Goal: Task Accomplishment & Management: Use online tool/utility

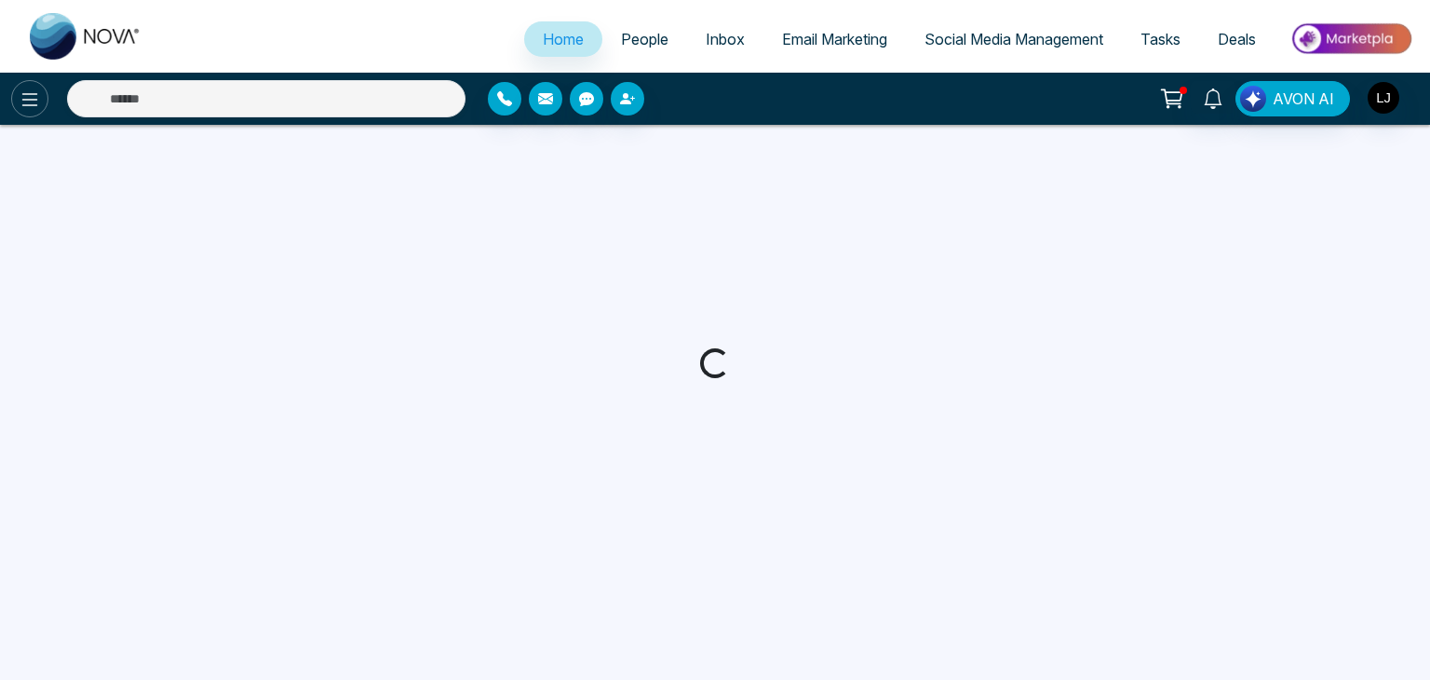
click at [29, 115] on button at bounding box center [29, 98] width 37 height 37
select select "*"
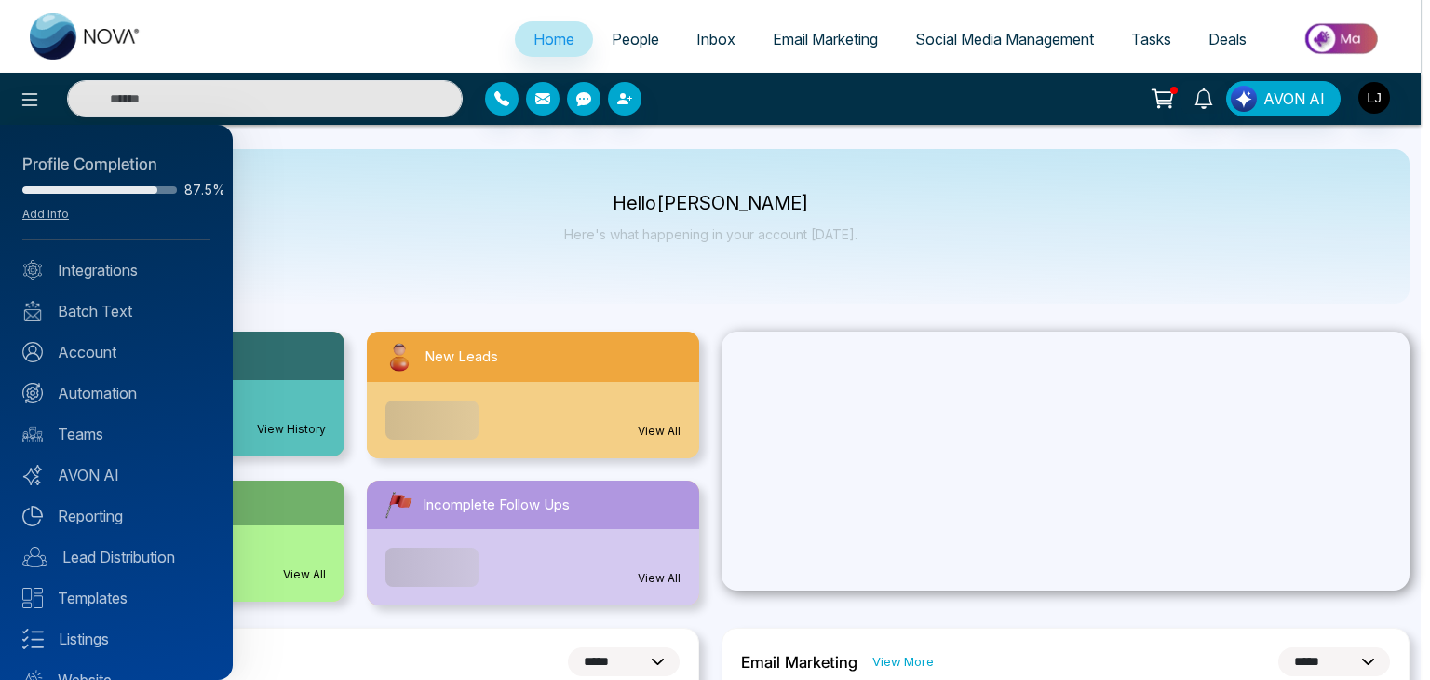
click at [1154, 101] on div at bounding box center [715, 340] width 1430 height 680
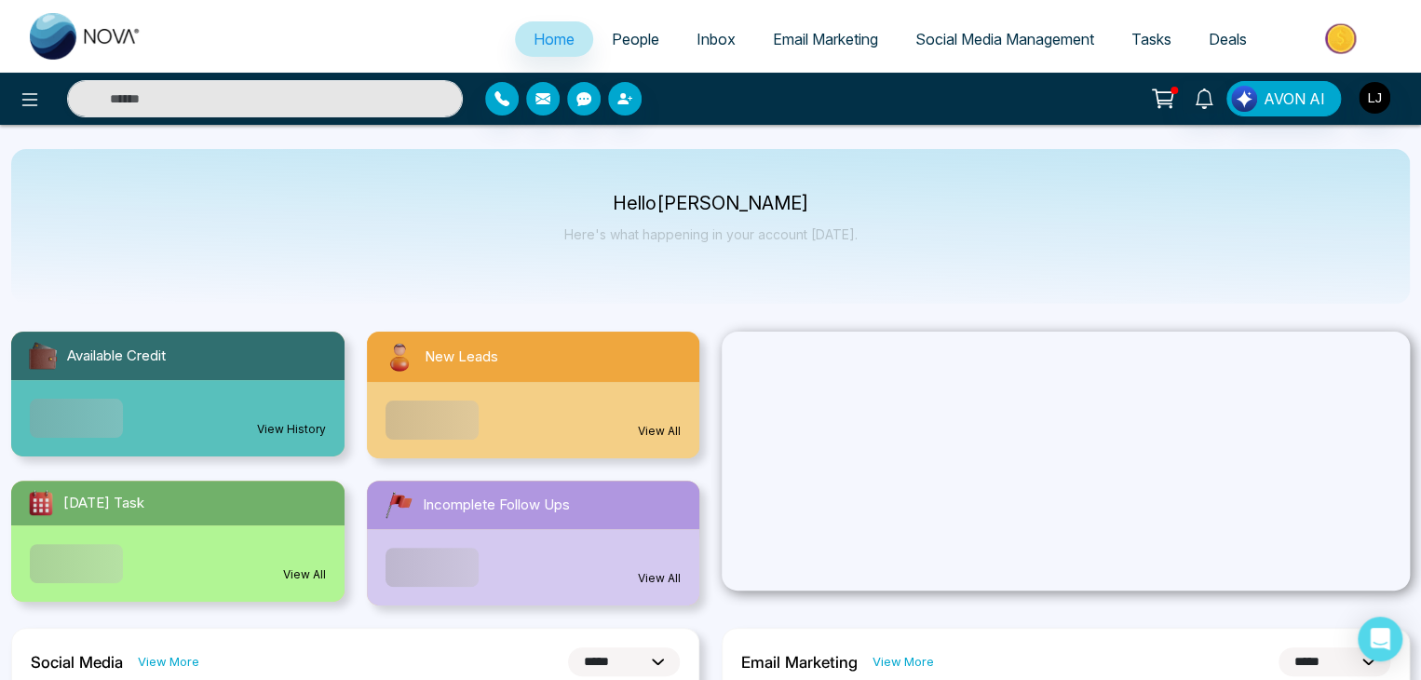
click at [1158, 101] on icon at bounding box center [1163, 99] width 26 height 26
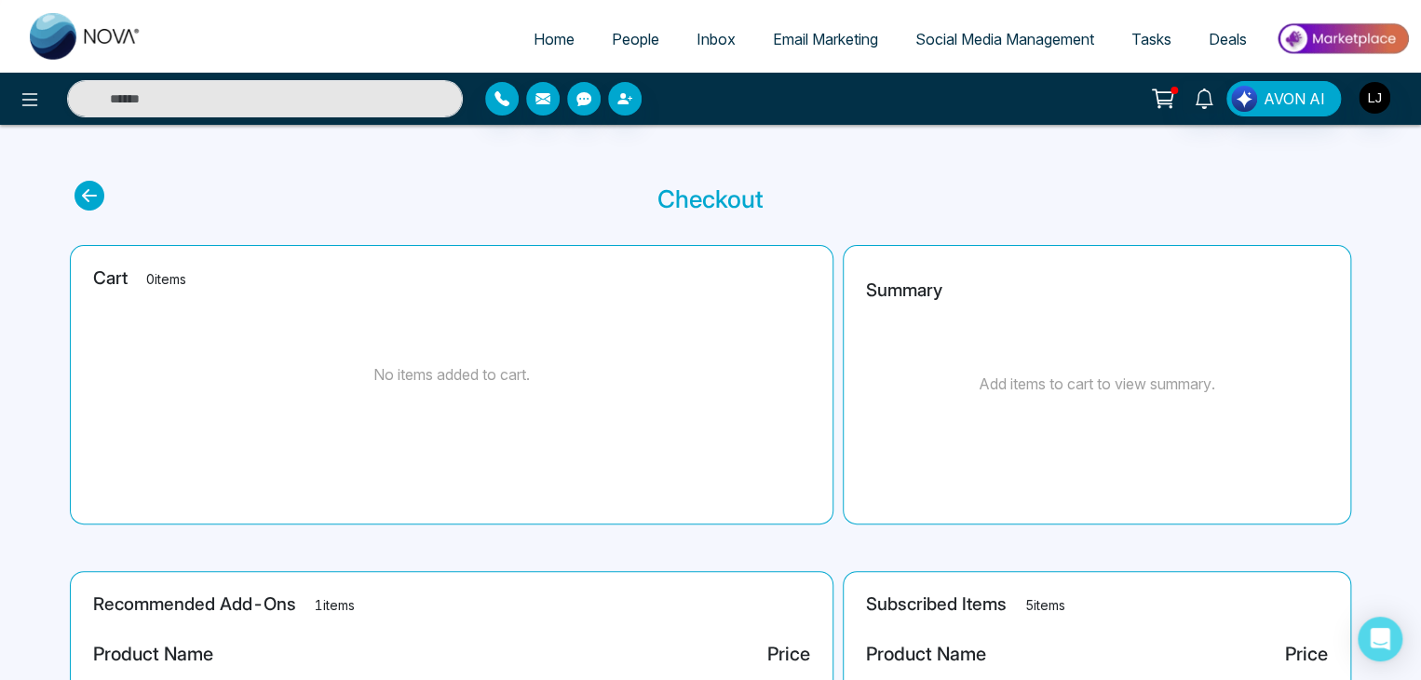
click at [34, 76] on div "AVON AI" at bounding box center [710, 99] width 1421 height 52
click at [32, 104] on icon at bounding box center [30, 99] width 16 height 13
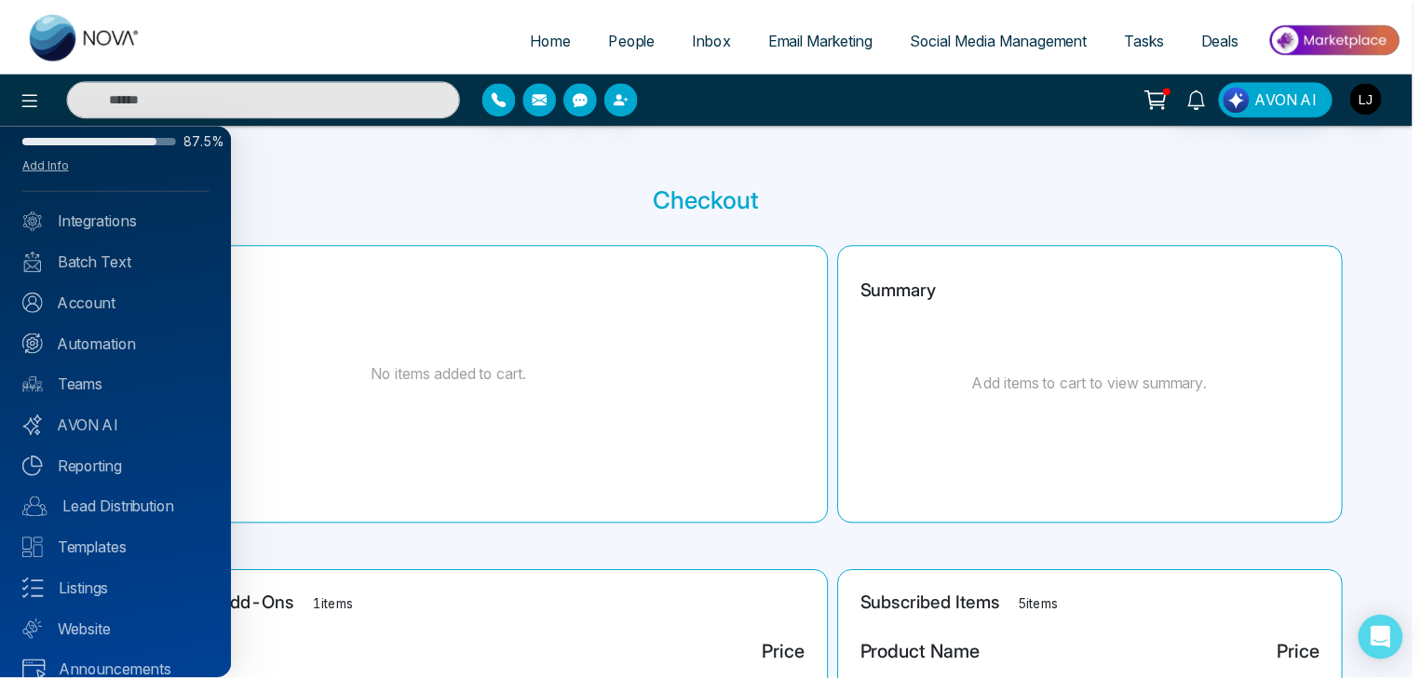
scroll to position [74, 0]
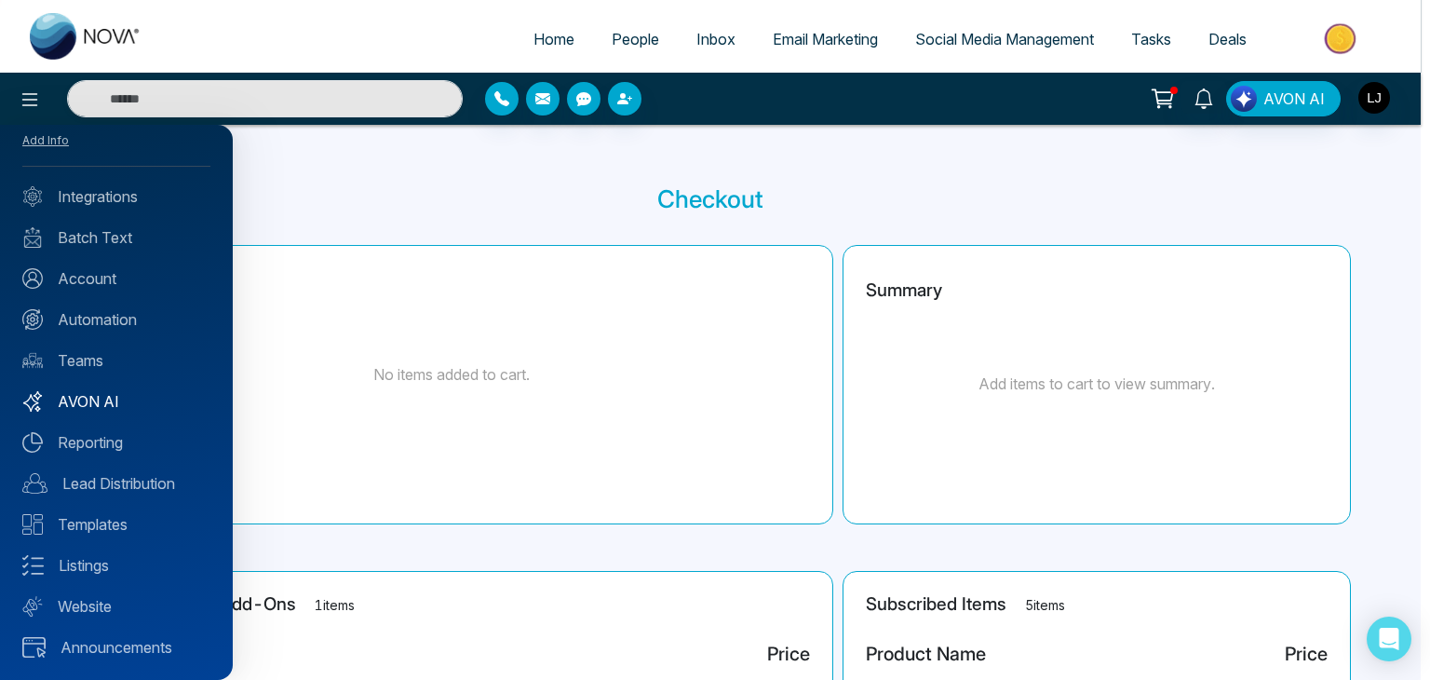
click at [99, 393] on link "AVON AI" at bounding box center [116, 401] width 188 height 22
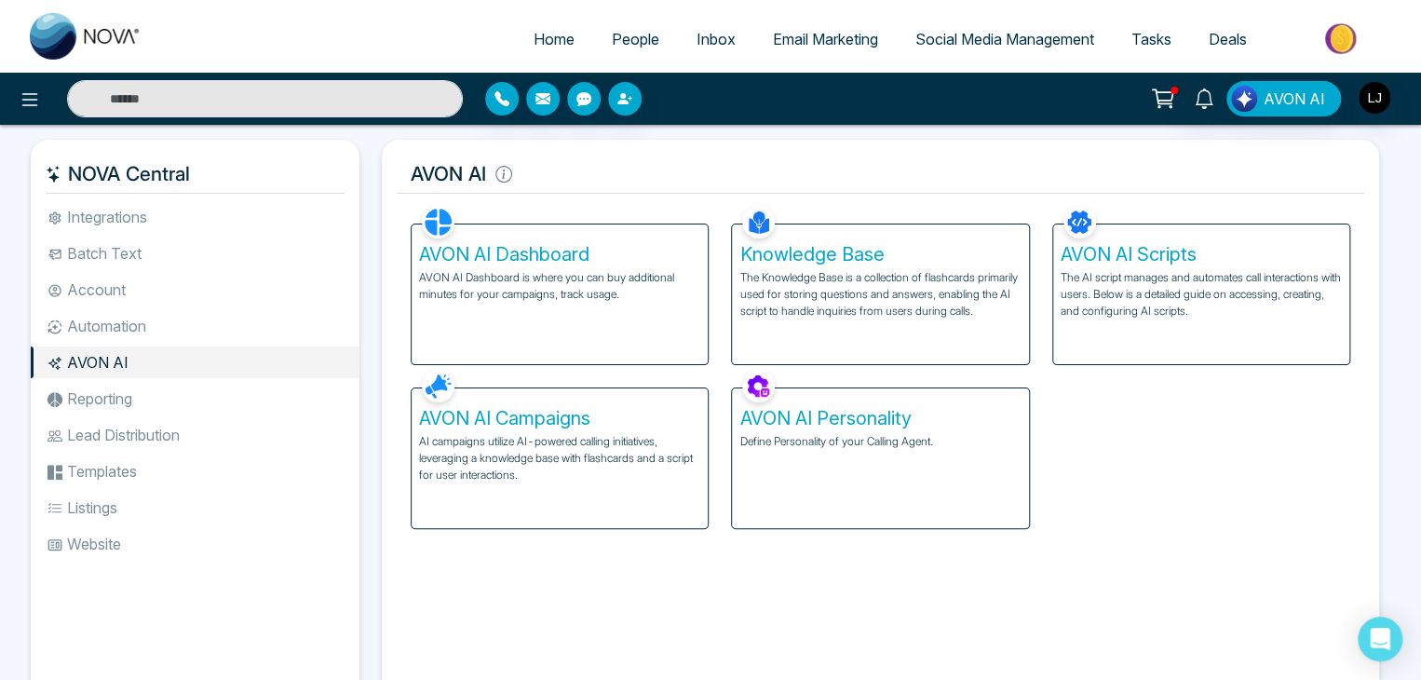
click at [554, 273] on p "AVON AI Dashboard is where you can buy additional minutes for your campaigns, t…" at bounding box center [559, 286] width 281 height 34
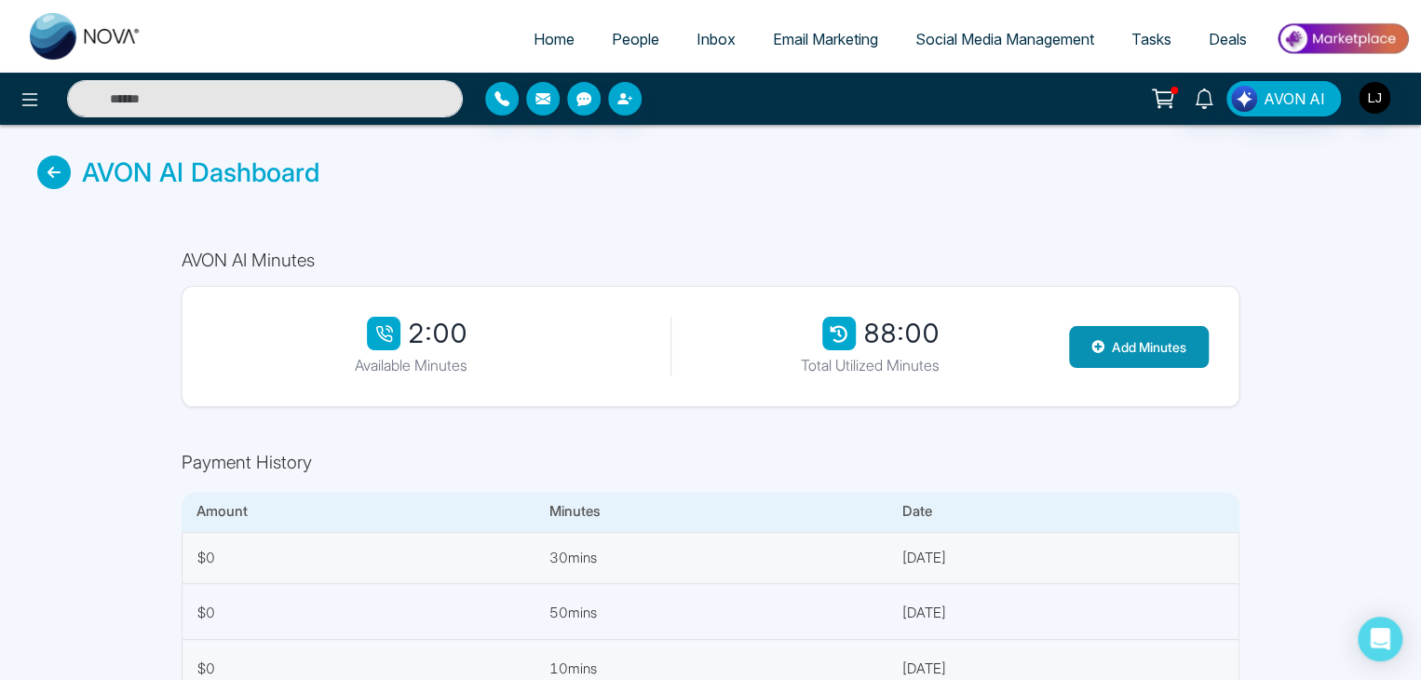
click at [1106, 334] on button "Add Minutes" at bounding box center [1139, 347] width 140 height 42
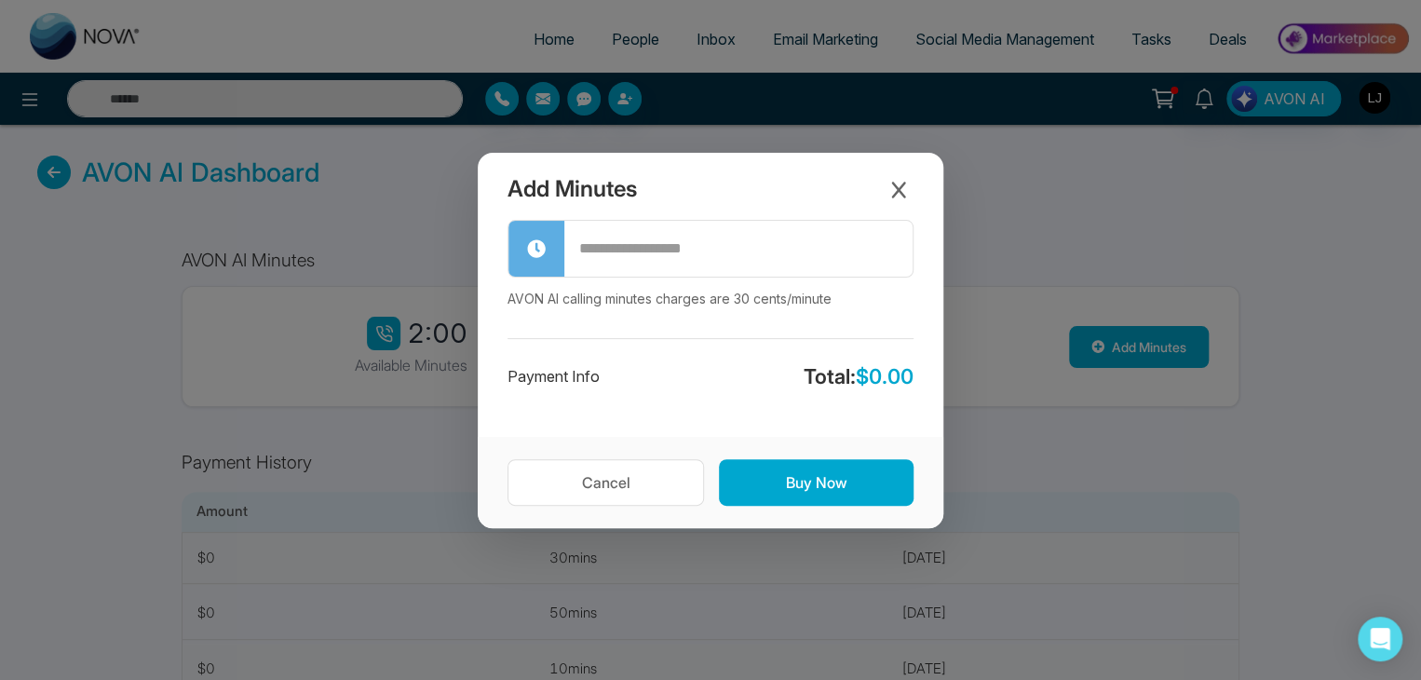
click at [642, 254] on input "text" at bounding box center [738, 248] width 348 height 52
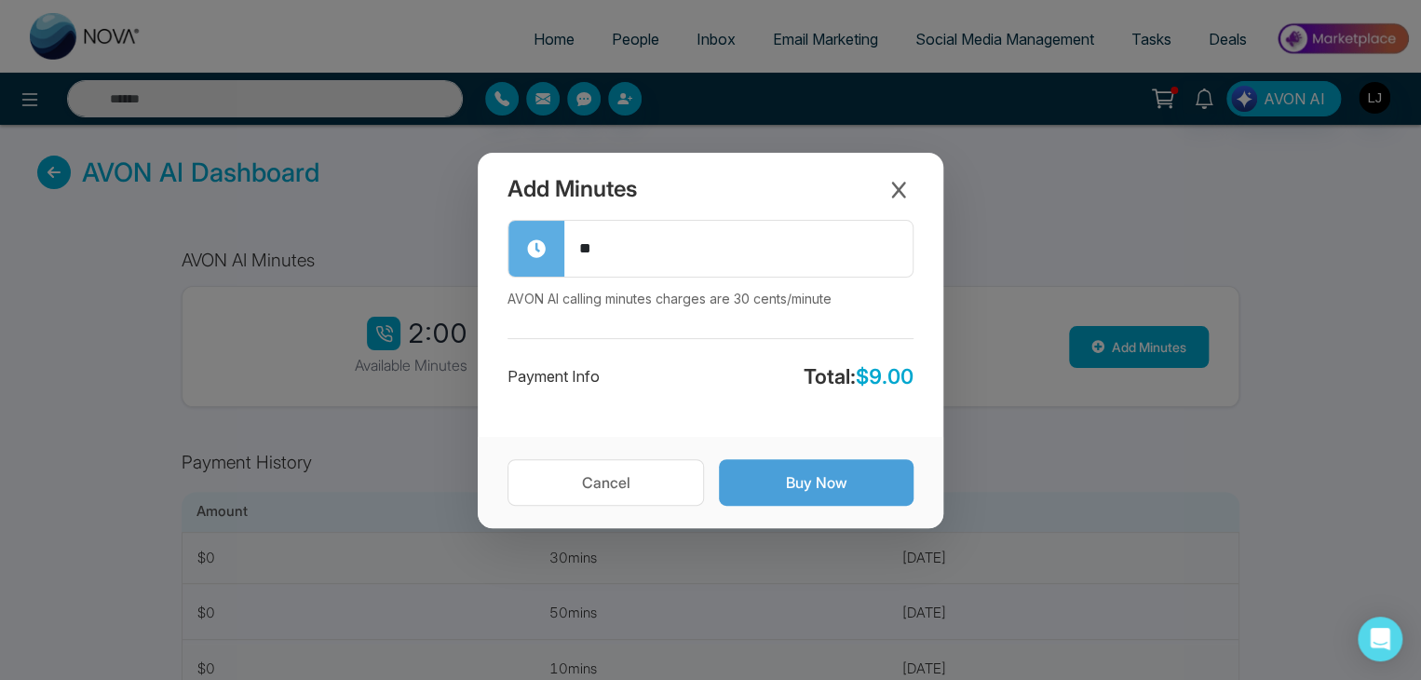
type input "**"
click at [767, 479] on button "Buy Now" at bounding box center [816, 482] width 195 height 47
click at [792, 485] on button "Processing..." at bounding box center [816, 482] width 195 height 47
click at [760, 479] on button "Processing..." at bounding box center [816, 482] width 195 height 47
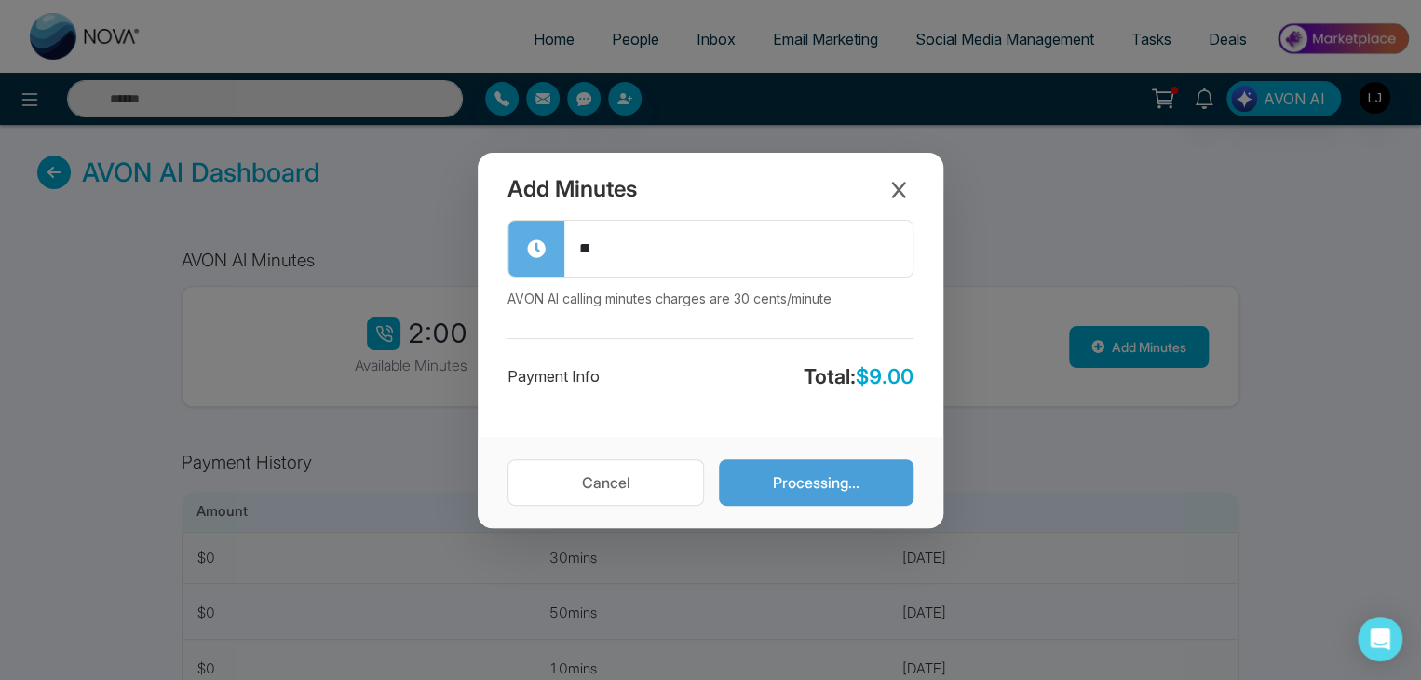
click at [760, 479] on button "Processing..." at bounding box center [816, 482] width 195 height 47
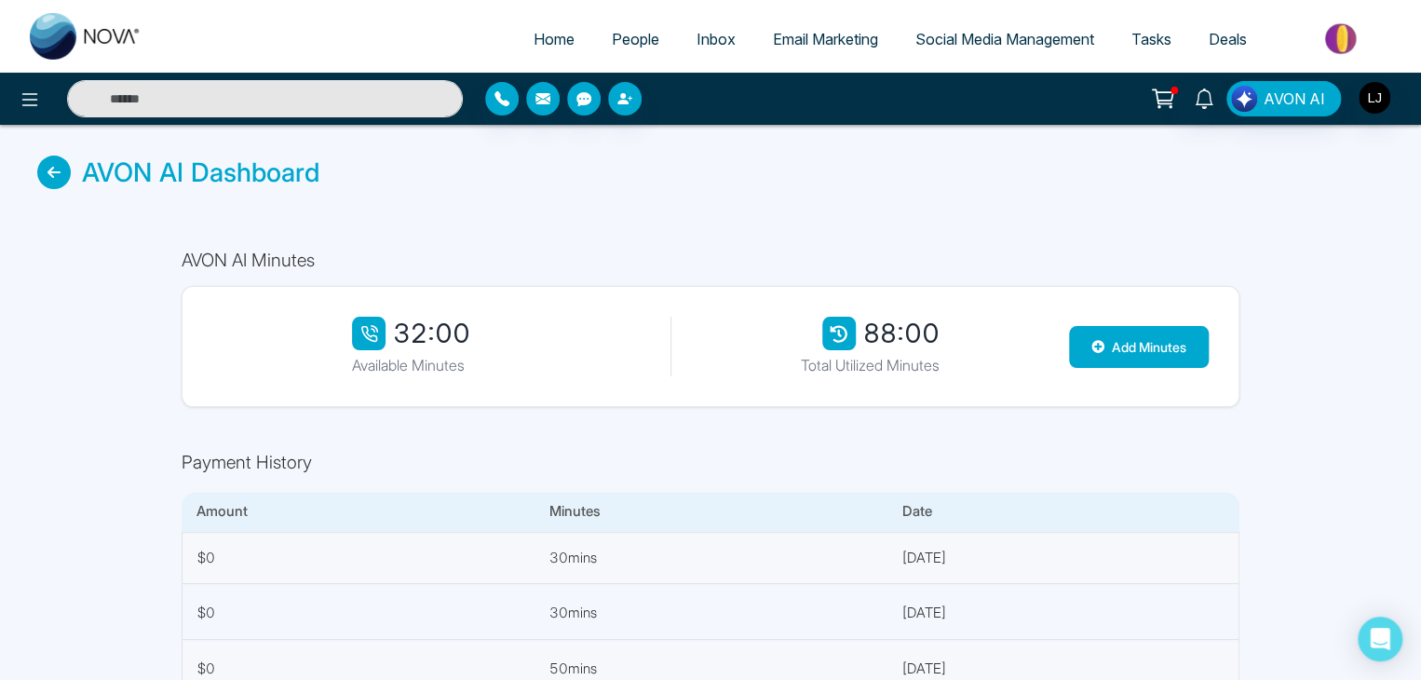
click at [36, 165] on div "AVON AI Dashboard" at bounding box center [710, 172] width 1421 height 95
click at [56, 180] on icon at bounding box center [54, 172] width 34 height 34
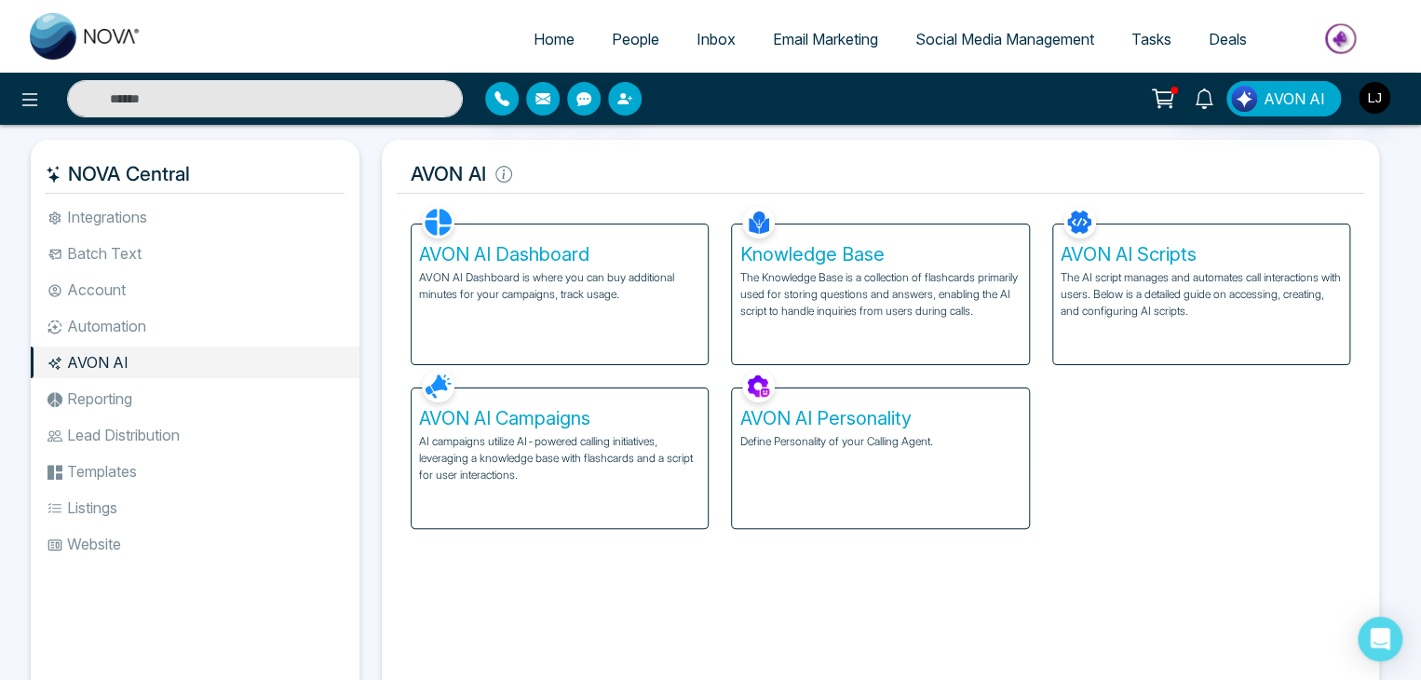
click at [922, 273] on p "The Knowledge Base is a collection of flashcards primarily used for storing que…" at bounding box center [879, 294] width 281 height 50
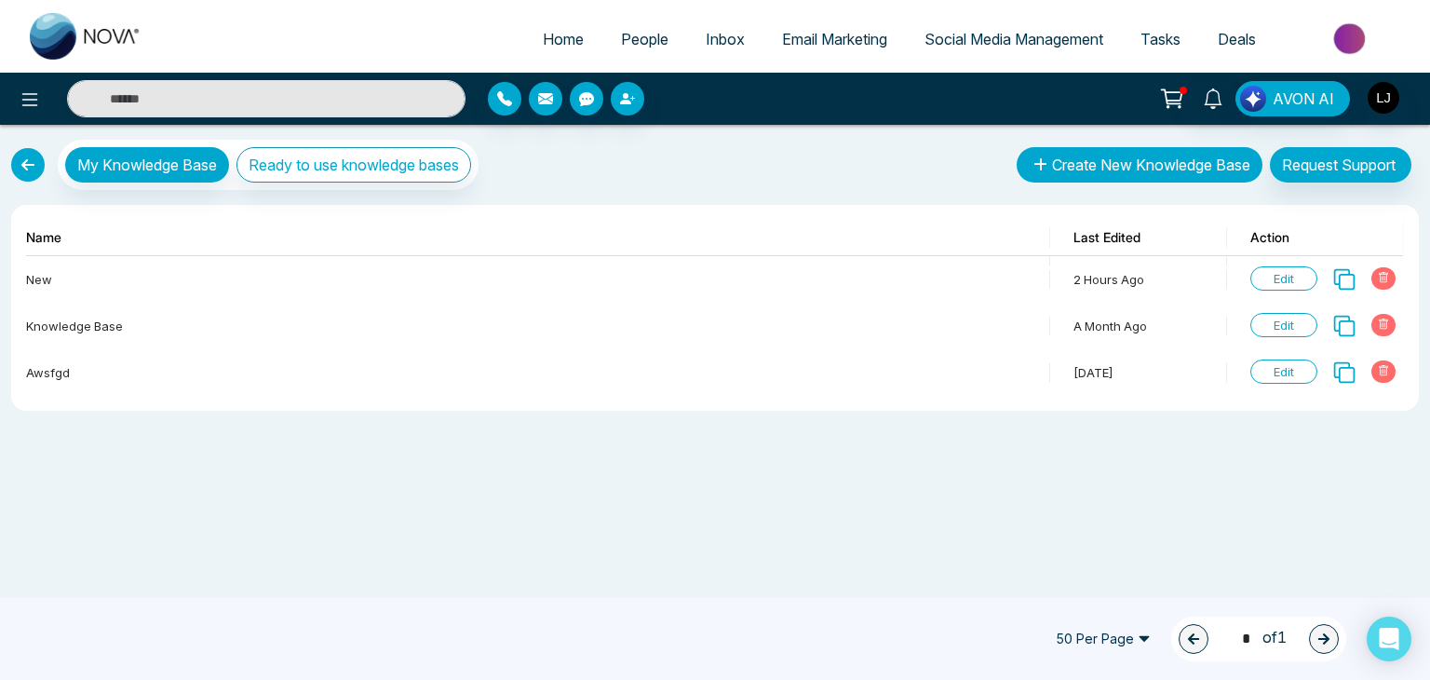
click at [1106, 154] on button "Create New Knowledge Base" at bounding box center [1140, 164] width 246 height 35
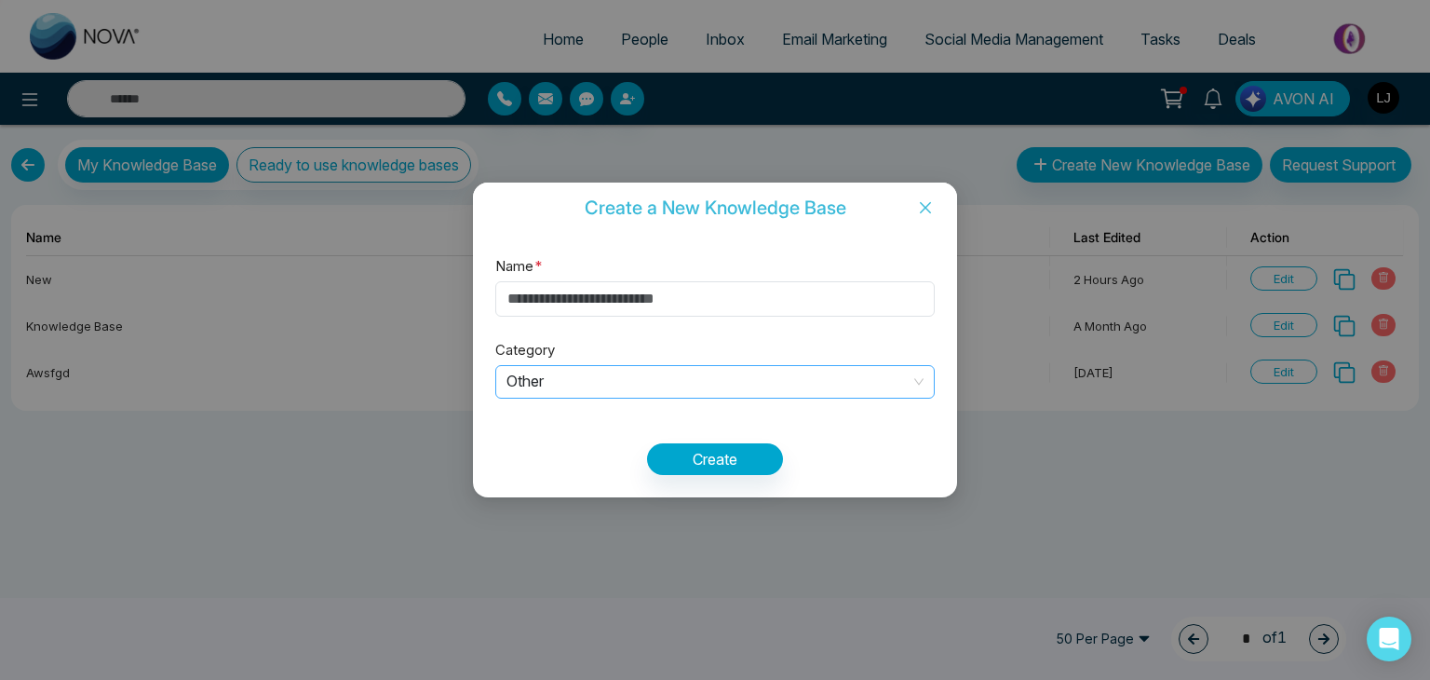
click at [557, 378] on span "Other" at bounding box center [714, 382] width 417 height 31
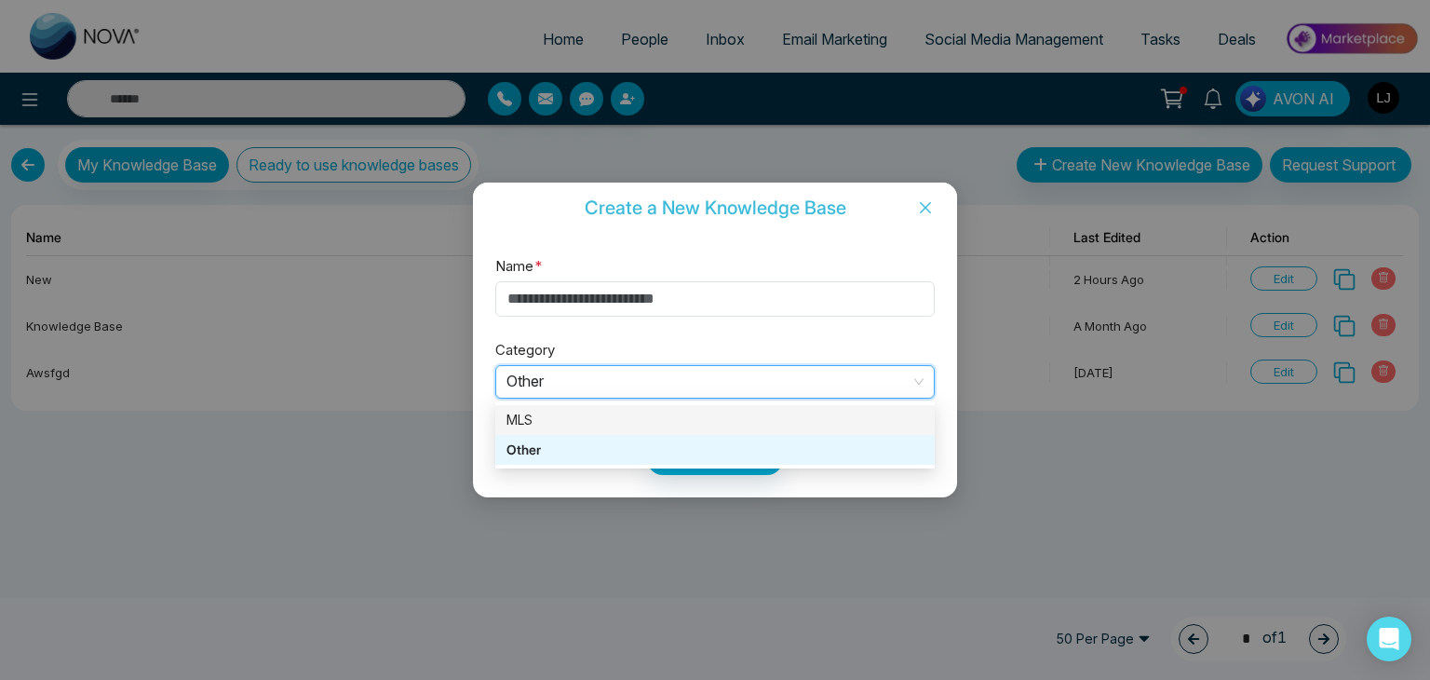
click at [533, 411] on div "MLS" at bounding box center [714, 420] width 417 height 20
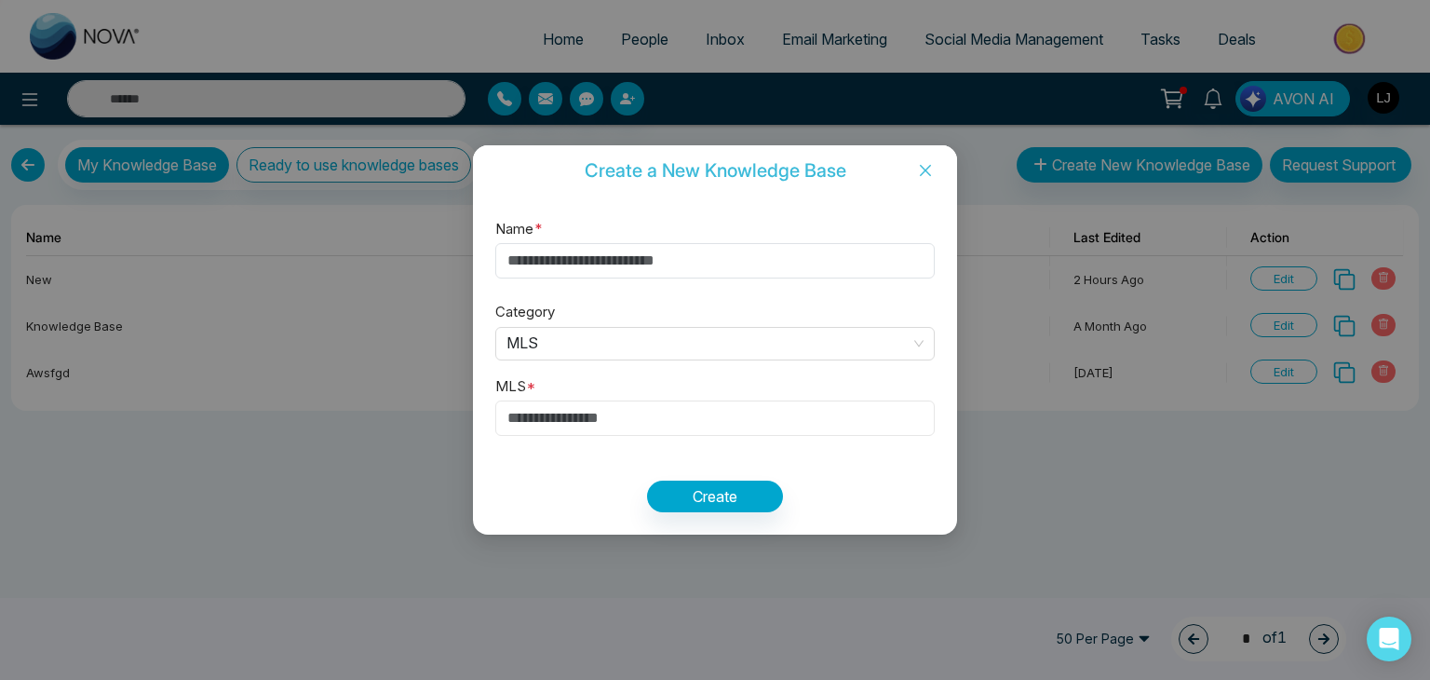
click at [552, 419] on input "text" at bounding box center [714, 417] width 439 height 35
paste input "*********"
type input "*********"
click at [723, 489] on button "Create" at bounding box center [715, 496] width 136 height 32
click at [576, 263] on input "Name *" at bounding box center [714, 260] width 439 height 35
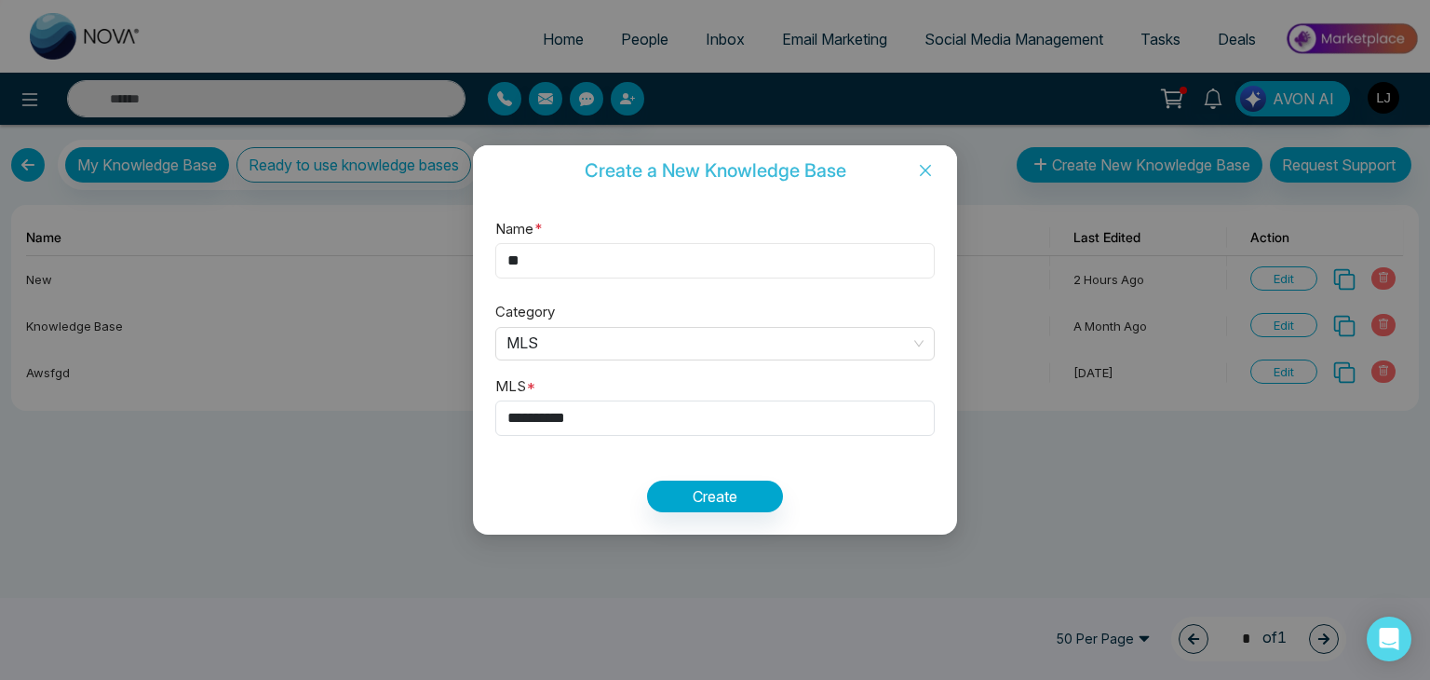
type input "*"
paste input "*********"
type input "*********"
click at [688, 481] on button "Create" at bounding box center [715, 496] width 136 height 32
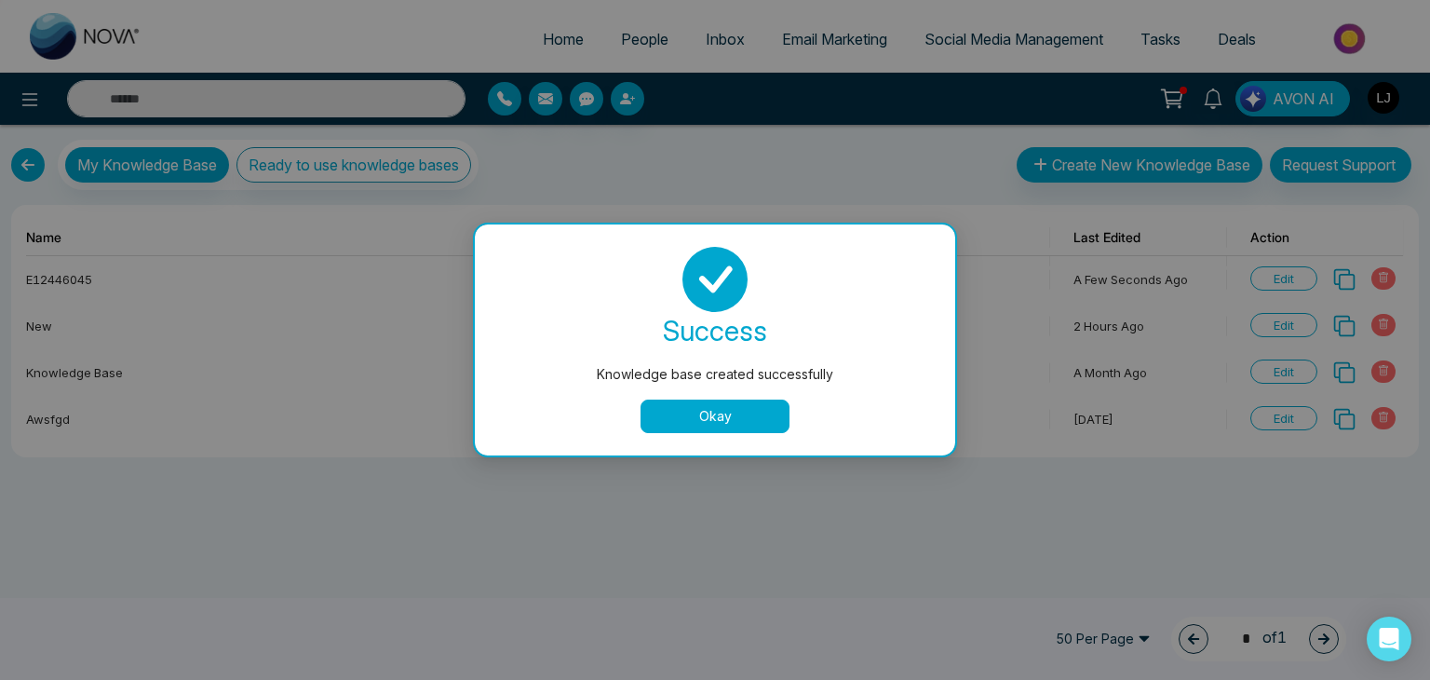
click at [700, 416] on button "Okay" at bounding box center [714, 416] width 149 height 34
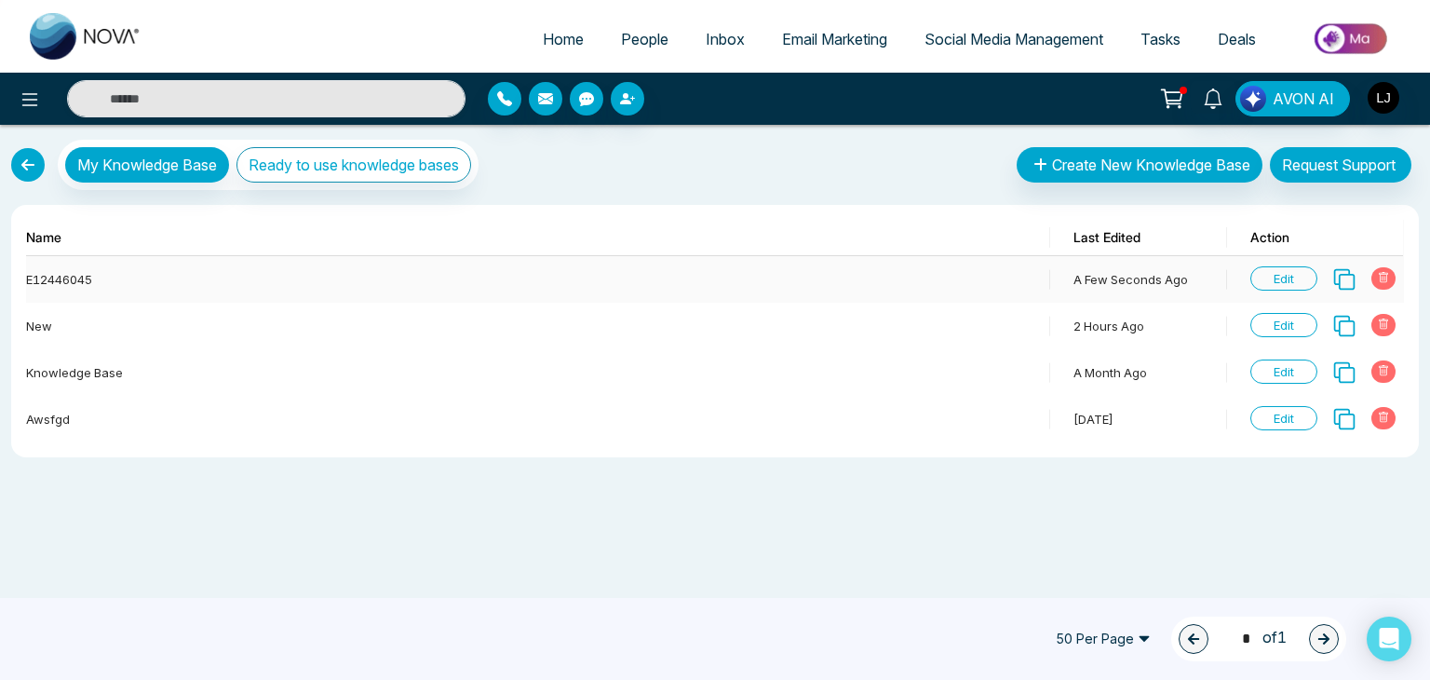
click at [1286, 269] on span "Edit" at bounding box center [1283, 278] width 67 height 24
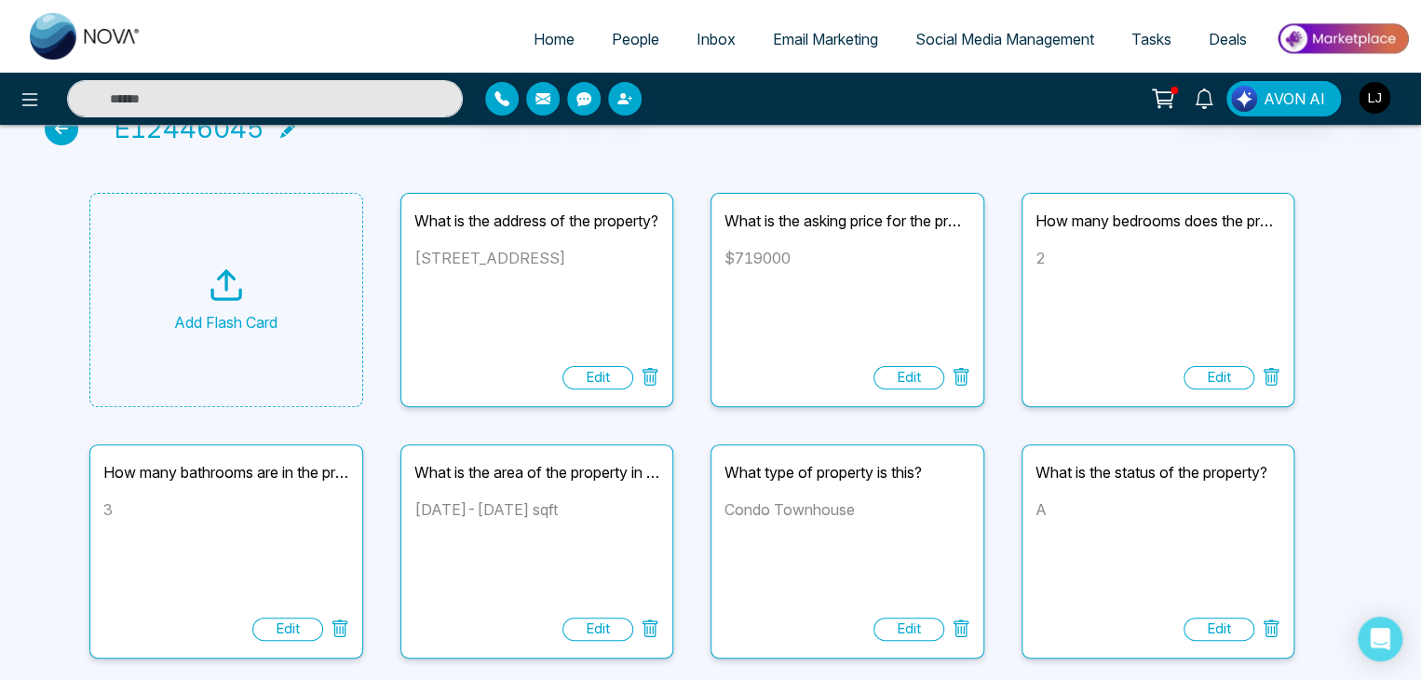
scroll to position [93, 0]
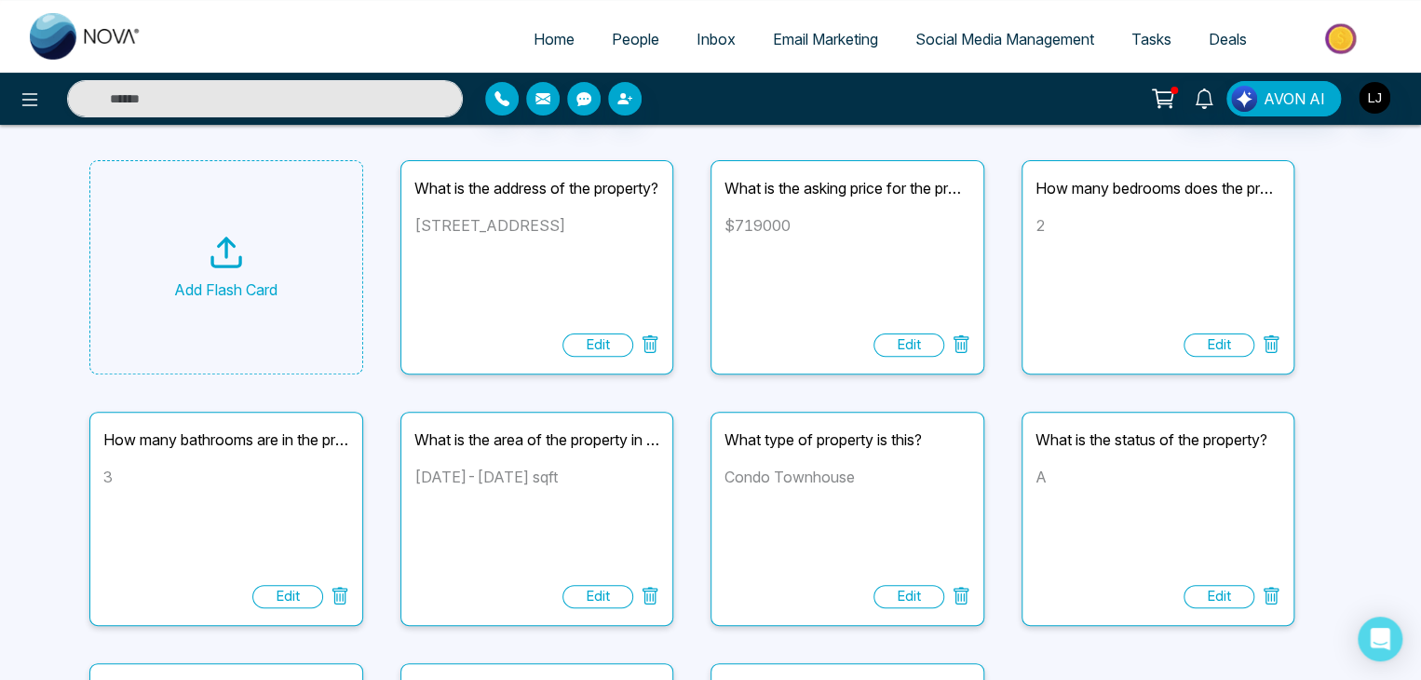
click at [589, 342] on div "Edit" at bounding box center [597, 344] width 71 height 23
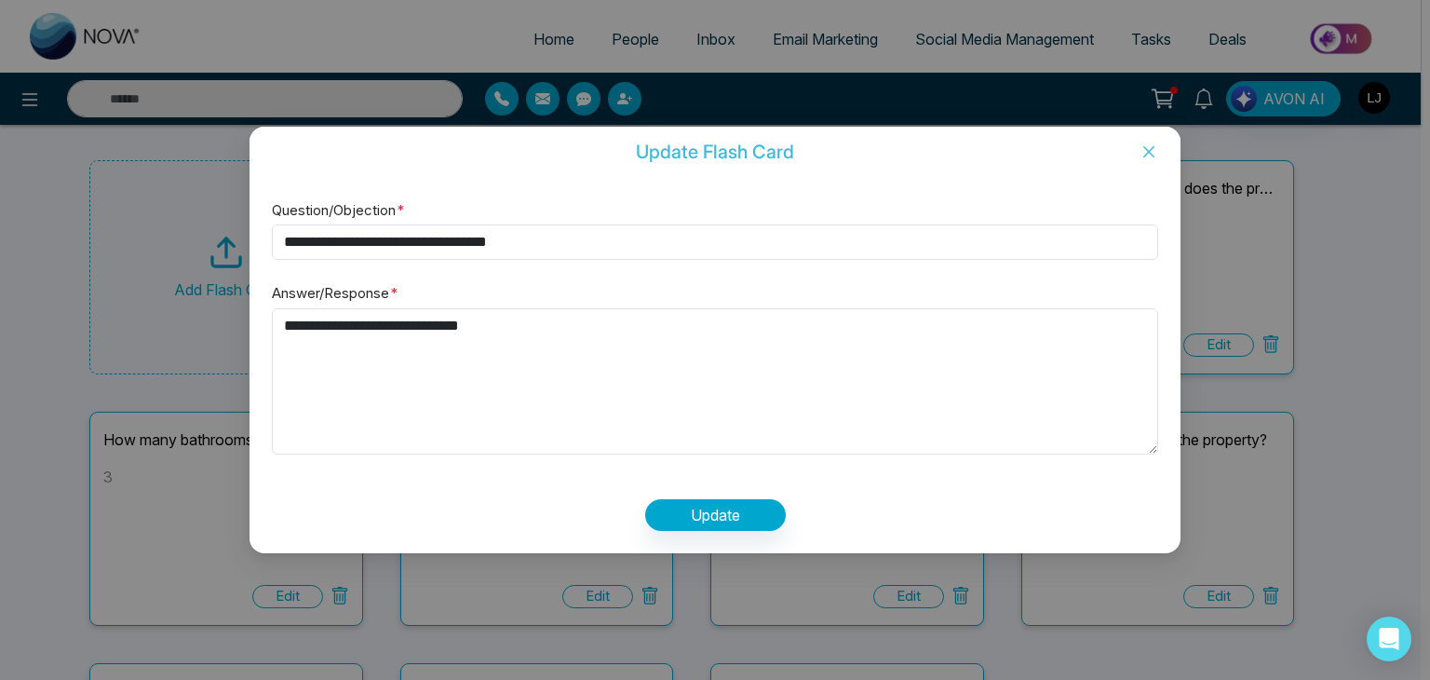
click at [1154, 150] on icon "close" at bounding box center [1148, 151] width 15 height 15
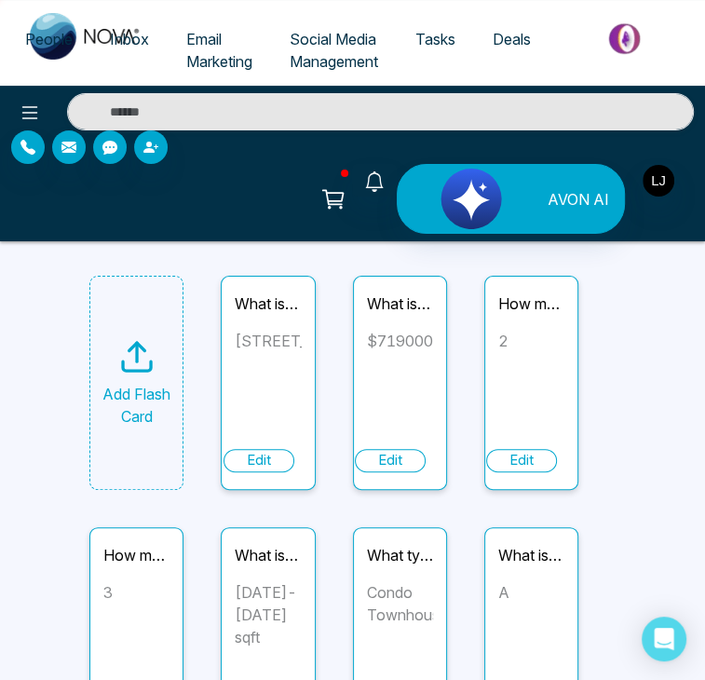
scroll to position [0, 0]
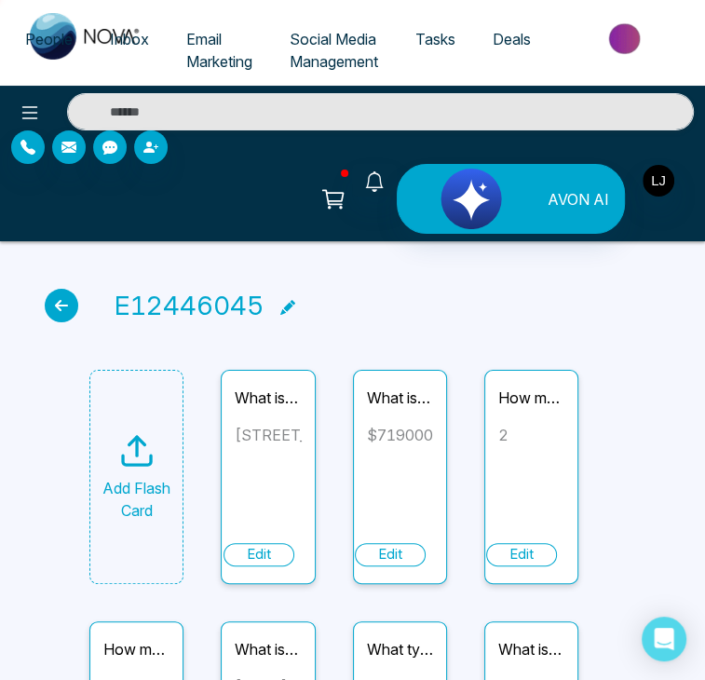
click at [405, 543] on div "Edit" at bounding box center [390, 554] width 71 height 23
type input "**********"
type textarea "*******"
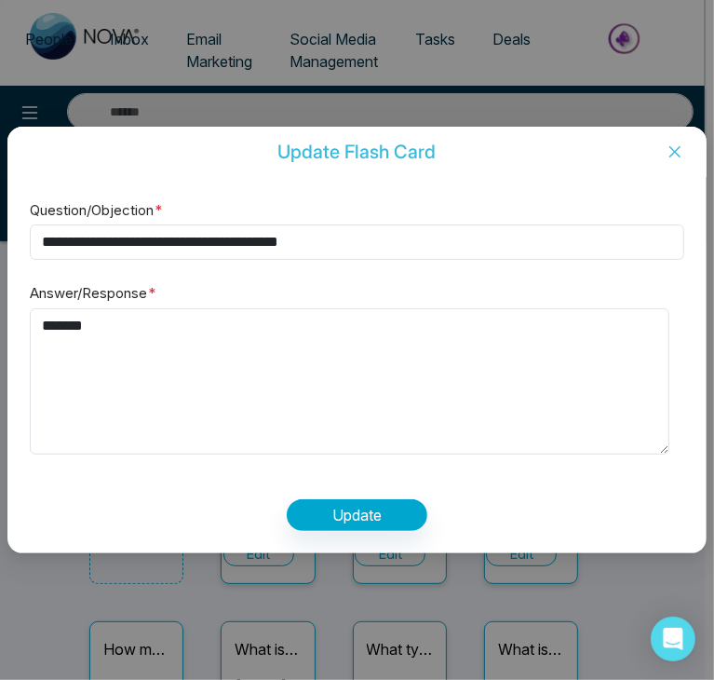
click at [667, 150] on icon "close" at bounding box center [674, 151] width 15 height 15
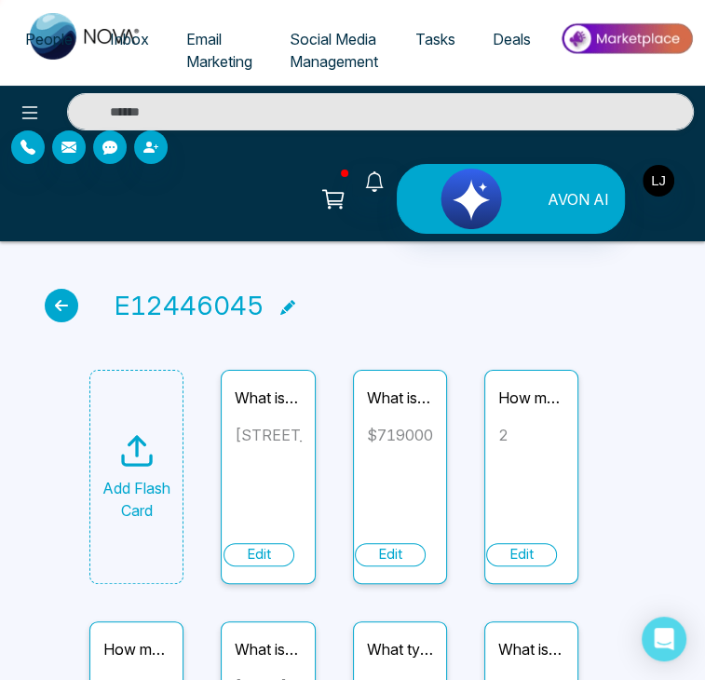
click at [526, 543] on div "Edit" at bounding box center [521, 554] width 71 height 23
type input "**********"
type textarea "*"
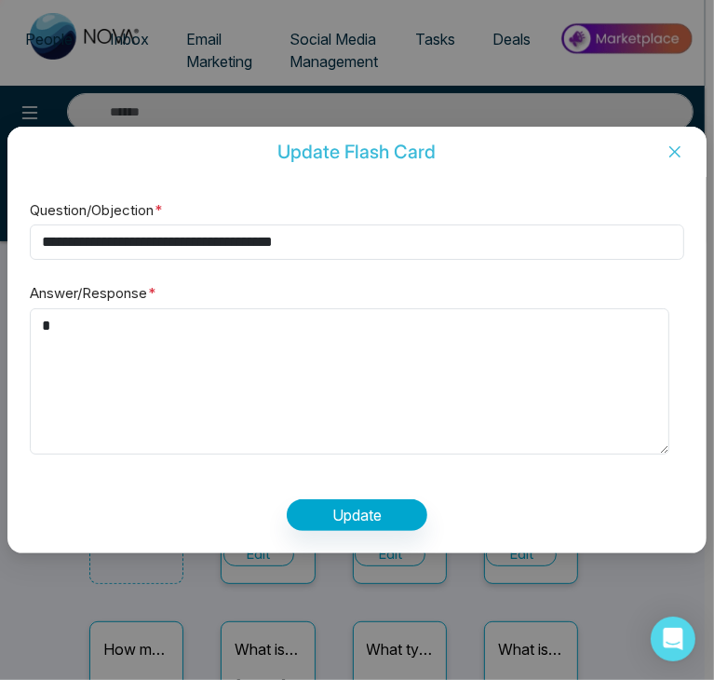
click at [669, 151] on icon "close" at bounding box center [674, 151] width 11 height 11
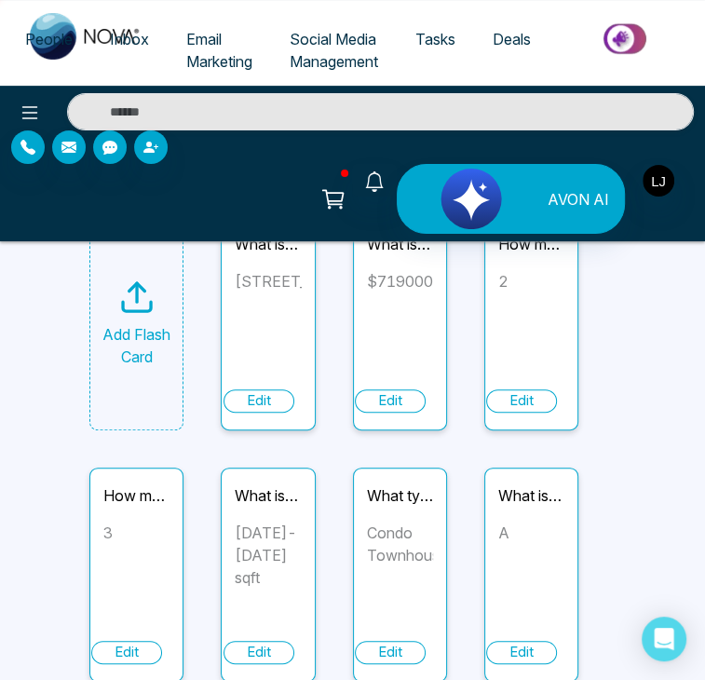
scroll to position [186, 0]
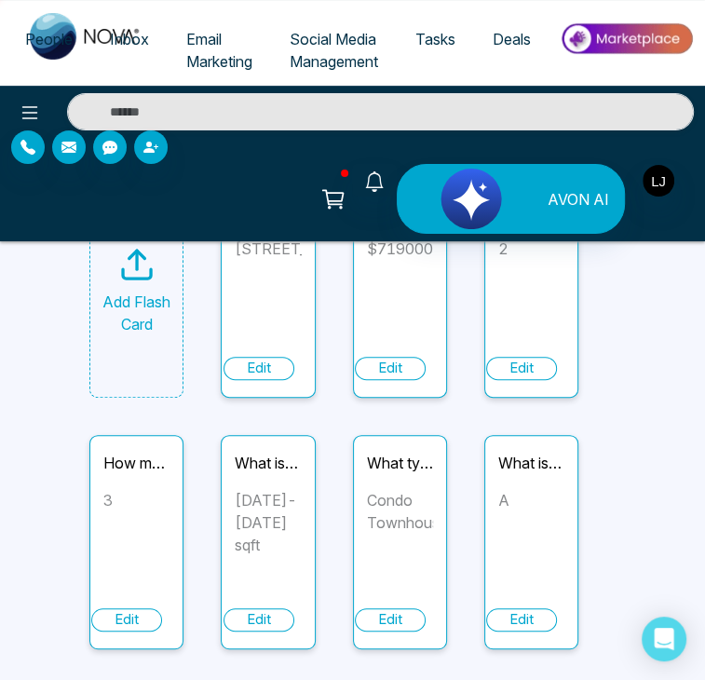
click at [147, 608] on div "Edit" at bounding box center [126, 619] width 71 height 23
type input "**********"
type textarea "*"
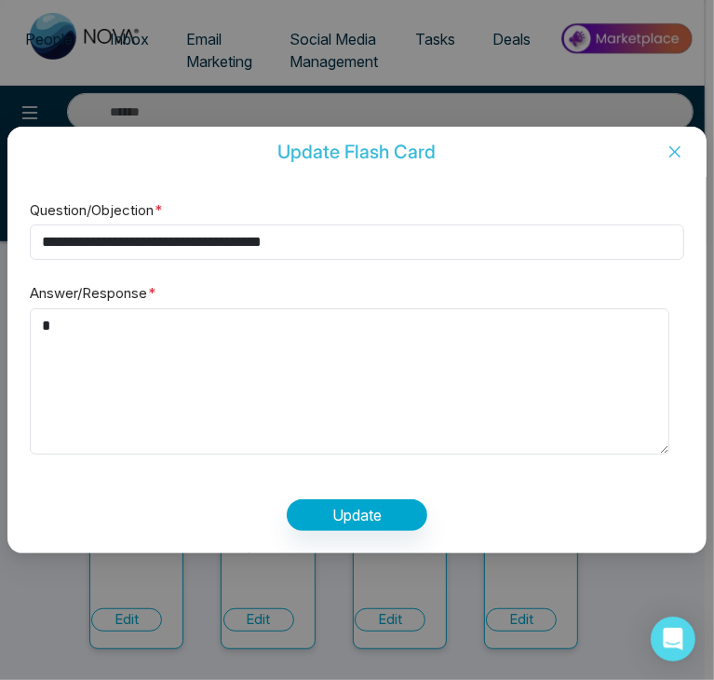
click at [666, 142] on span "Close" at bounding box center [674, 152] width 63 height 50
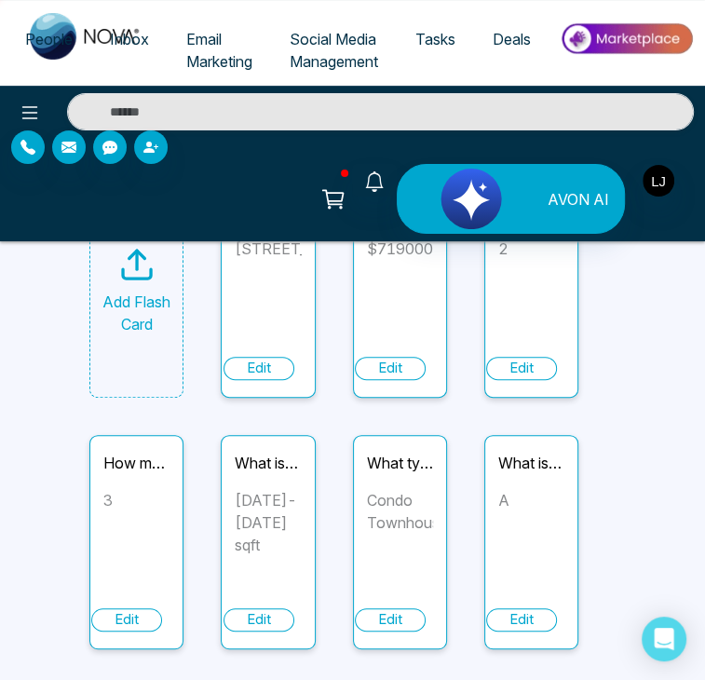
click at [268, 608] on div "Edit" at bounding box center [258, 619] width 71 height 23
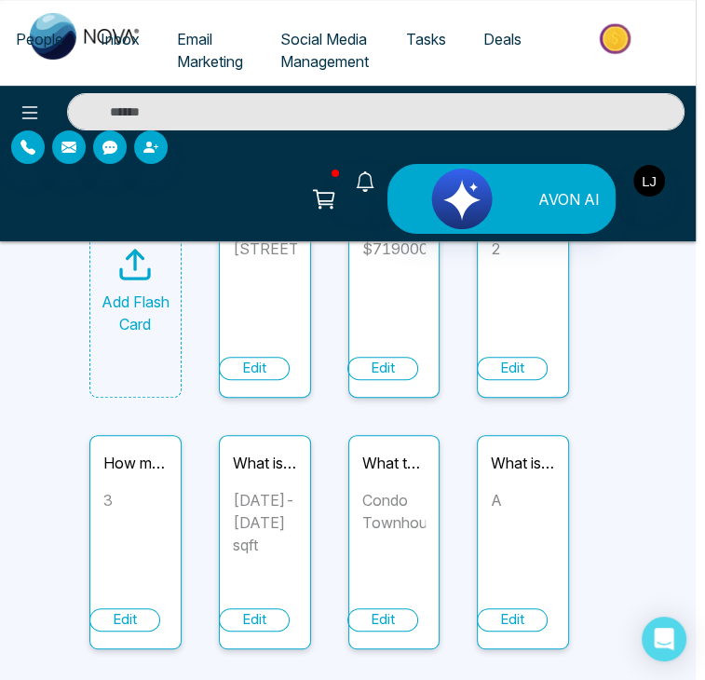
type input "**********"
type textarea "**********"
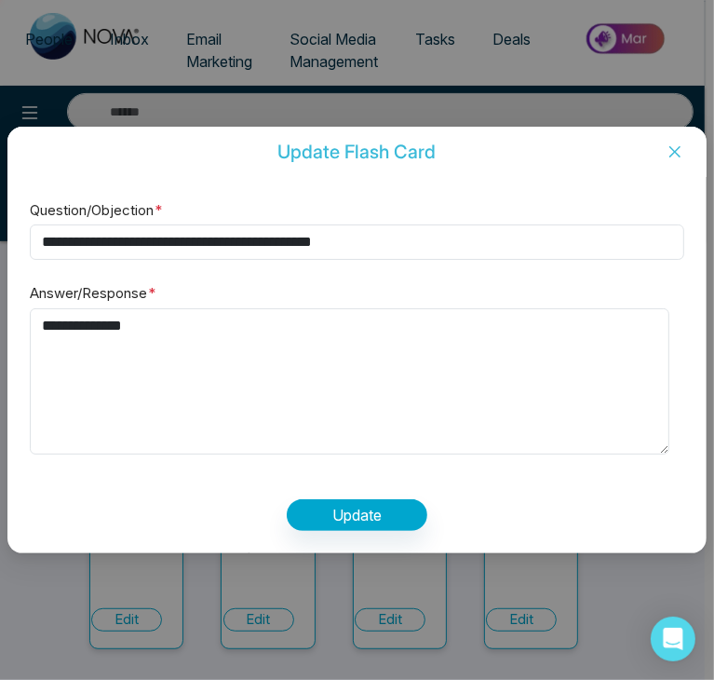
click at [680, 140] on span "Close" at bounding box center [674, 152] width 63 height 50
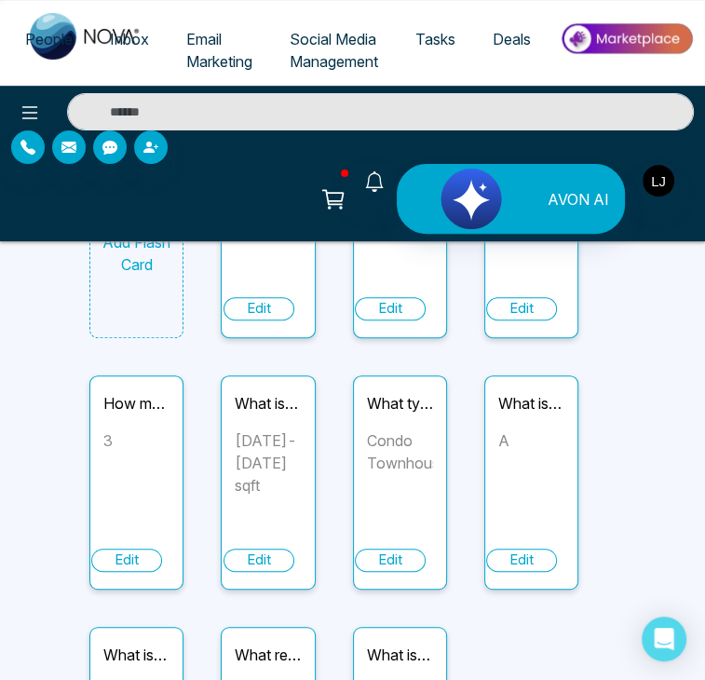
scroll to position [279, 0]
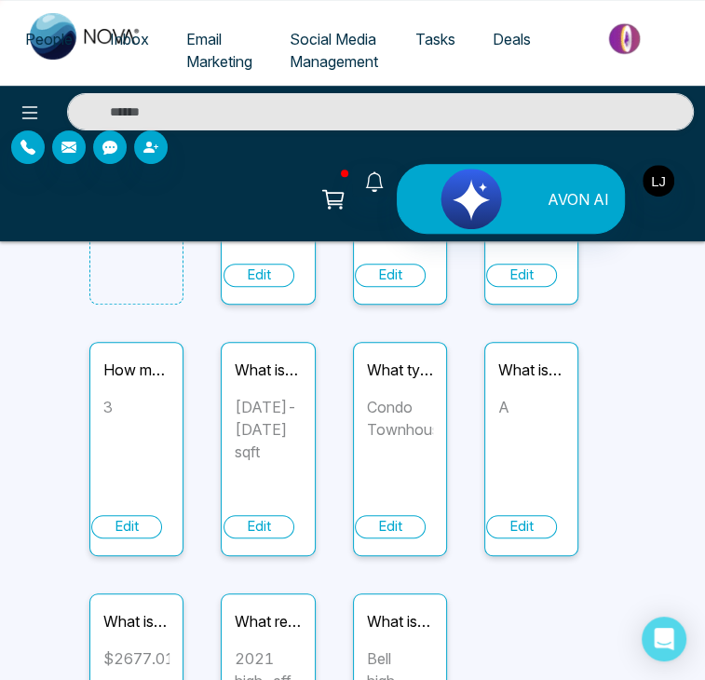
click at [533, 515] on div "Edit" at bounding box center [521, 526] width 71 height 23
type input "**********"
type textarea "*"
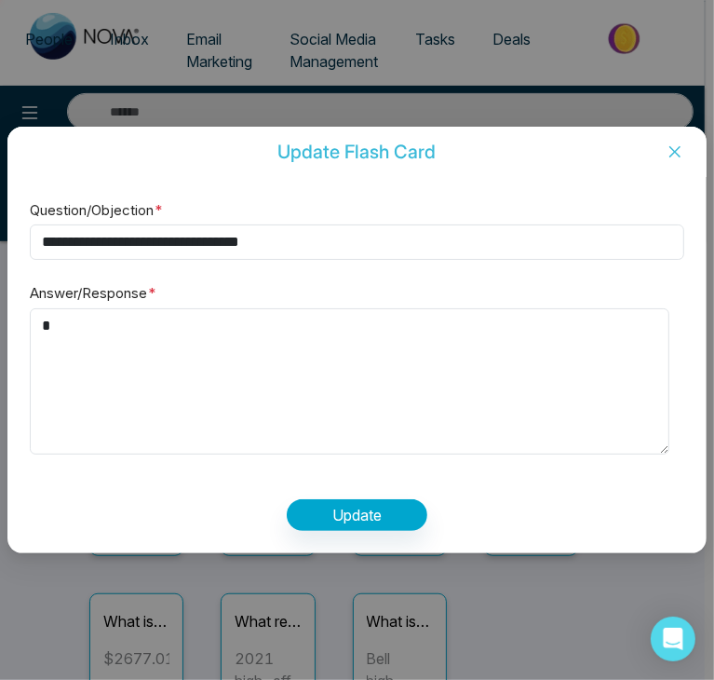
click at [667, 150] on icon "close" at bounding box center [674, 151] width 15 height 15
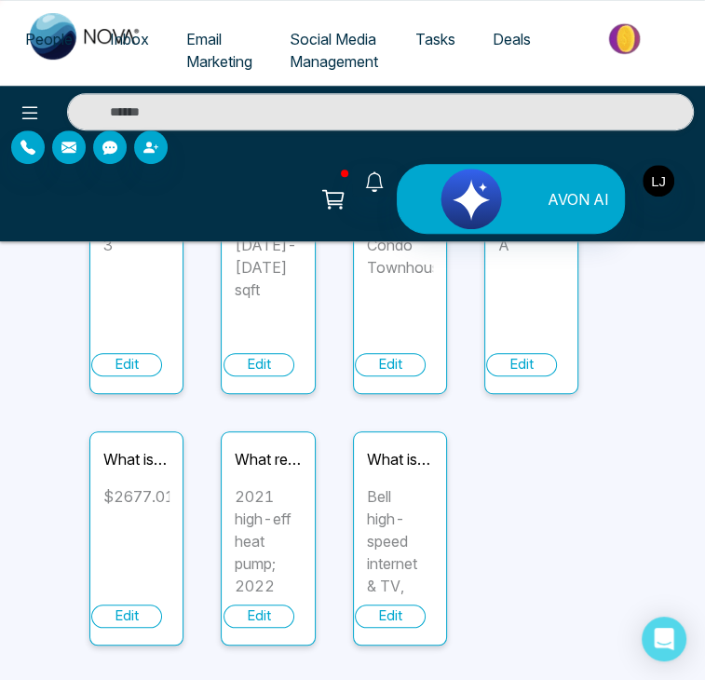
scroll to position [462, 0]
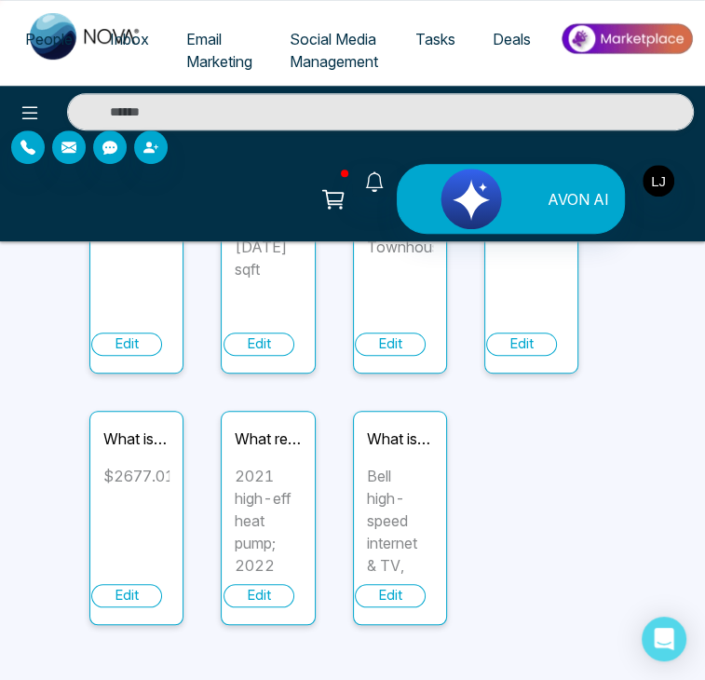
click at [137, 584] on div "Edit" at bounding box center [126, 595] width 71 height 23
type input "**********"
type textarea "********"
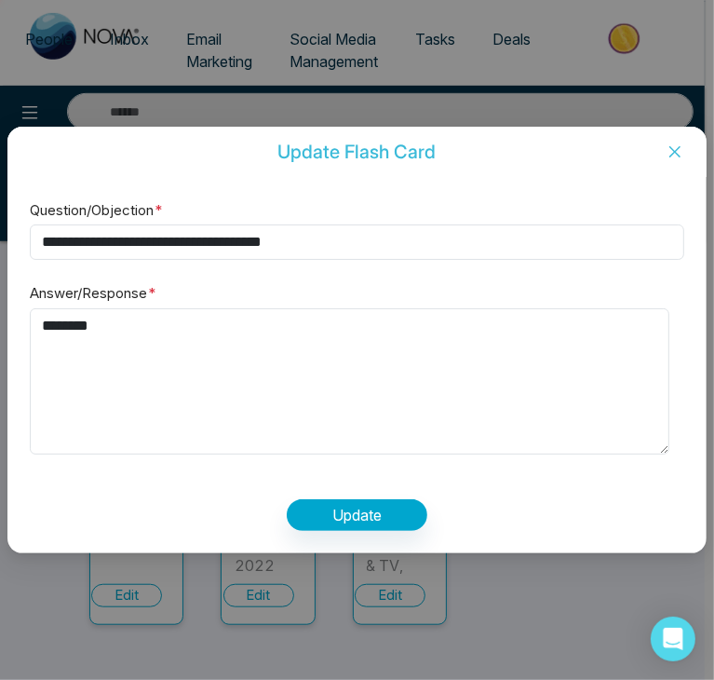
click at [667, 144] on icon "close" at bounding box center [674, 151] width 15 height 15
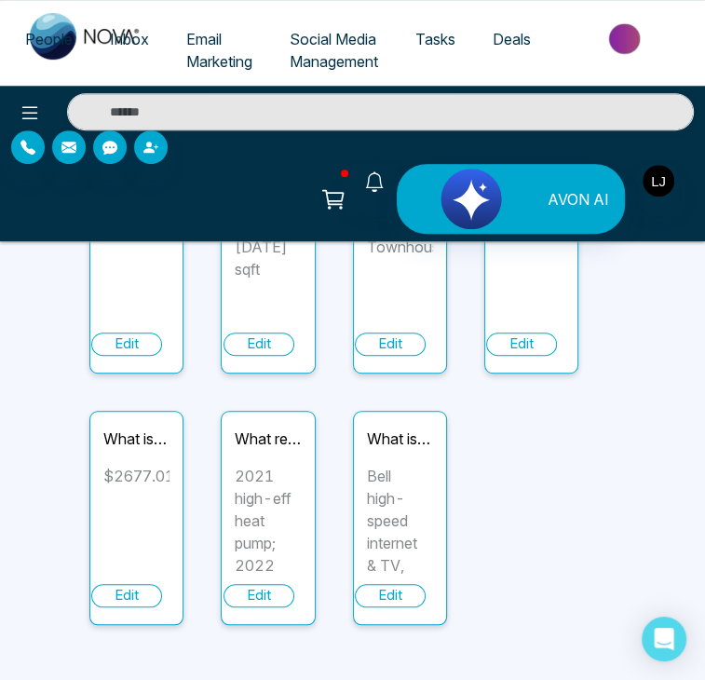
click at [384, 584] on div "Edit" at bounding box center [390, 595] width 71 height 23
type input "**********"
type textarea "**********"
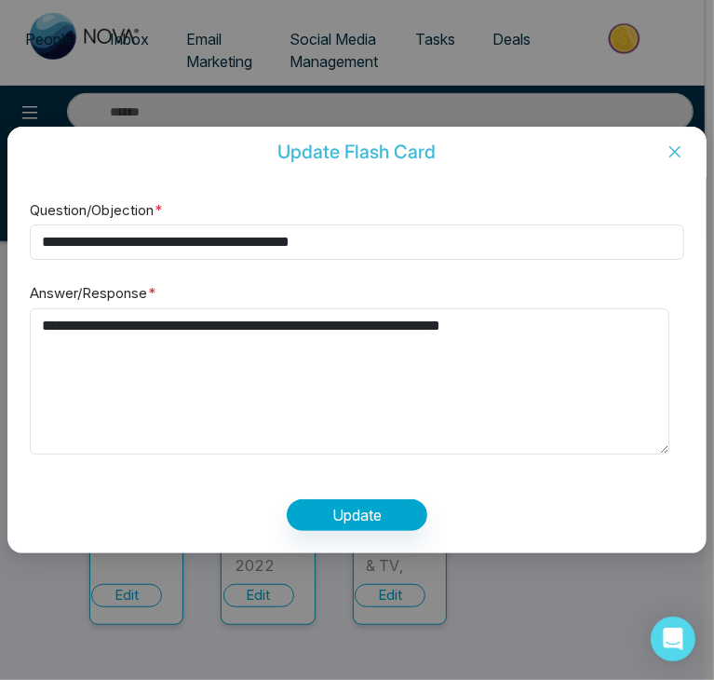
click at [670, 145] on icon "close" at bounding box center [674, 151] width 15 height 15
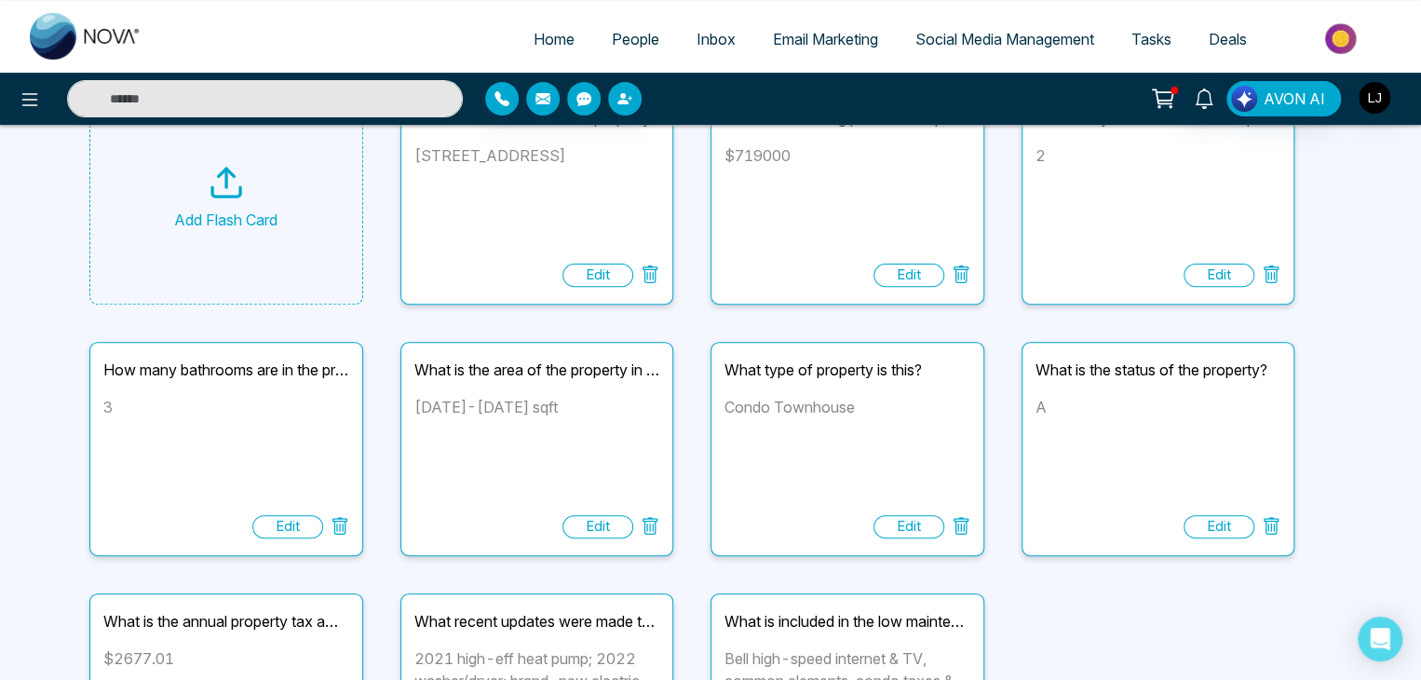
scroll to position [0, 0]
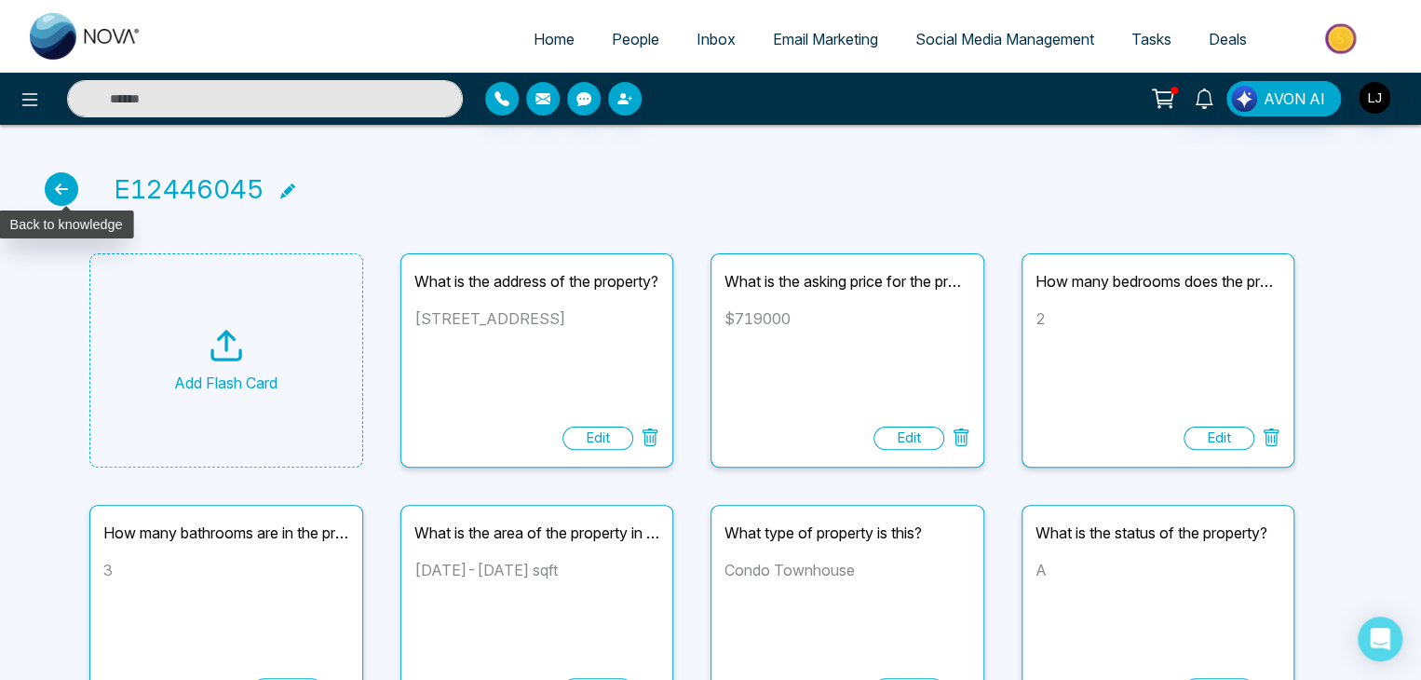
click at [49, 190] on icon at bounding box center [62, 189] width 34 height 34
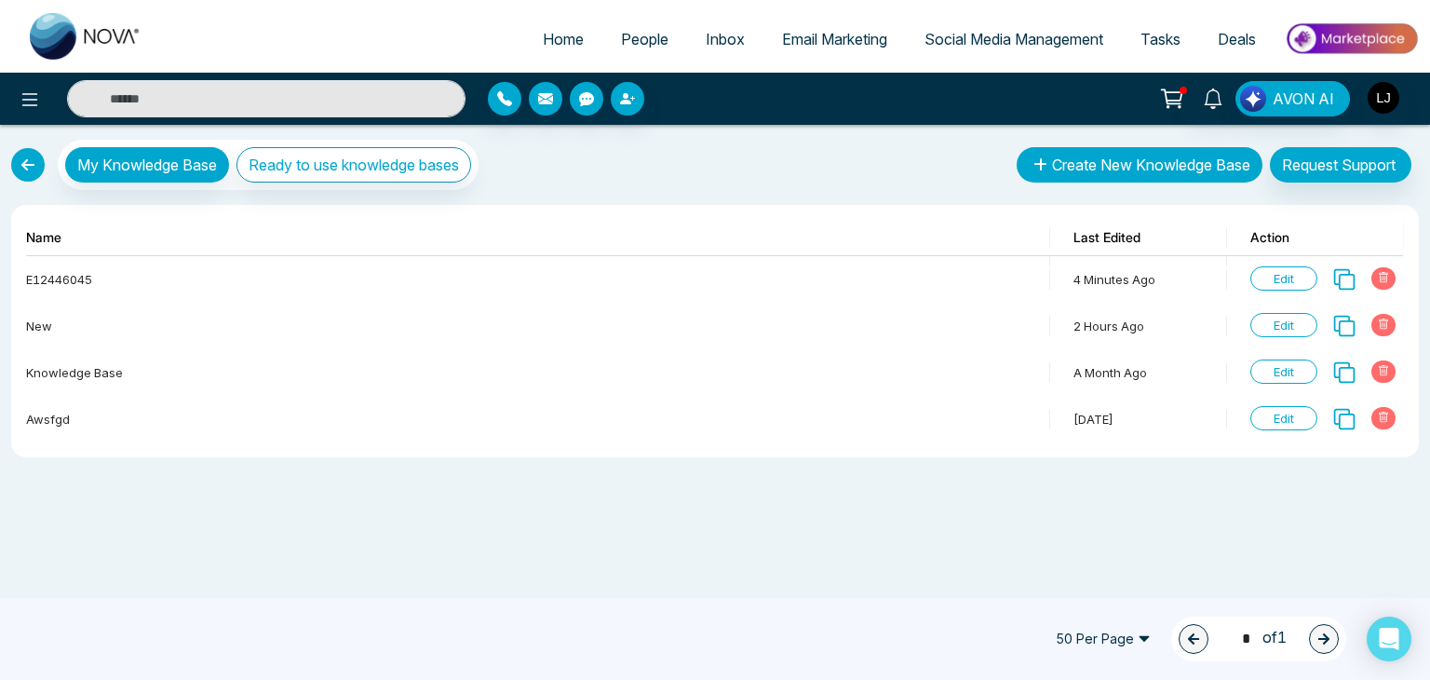
click at [1102, 147] on button "Create New Knowledge Base" at bounding box center [1140, 164] width 246 height 35
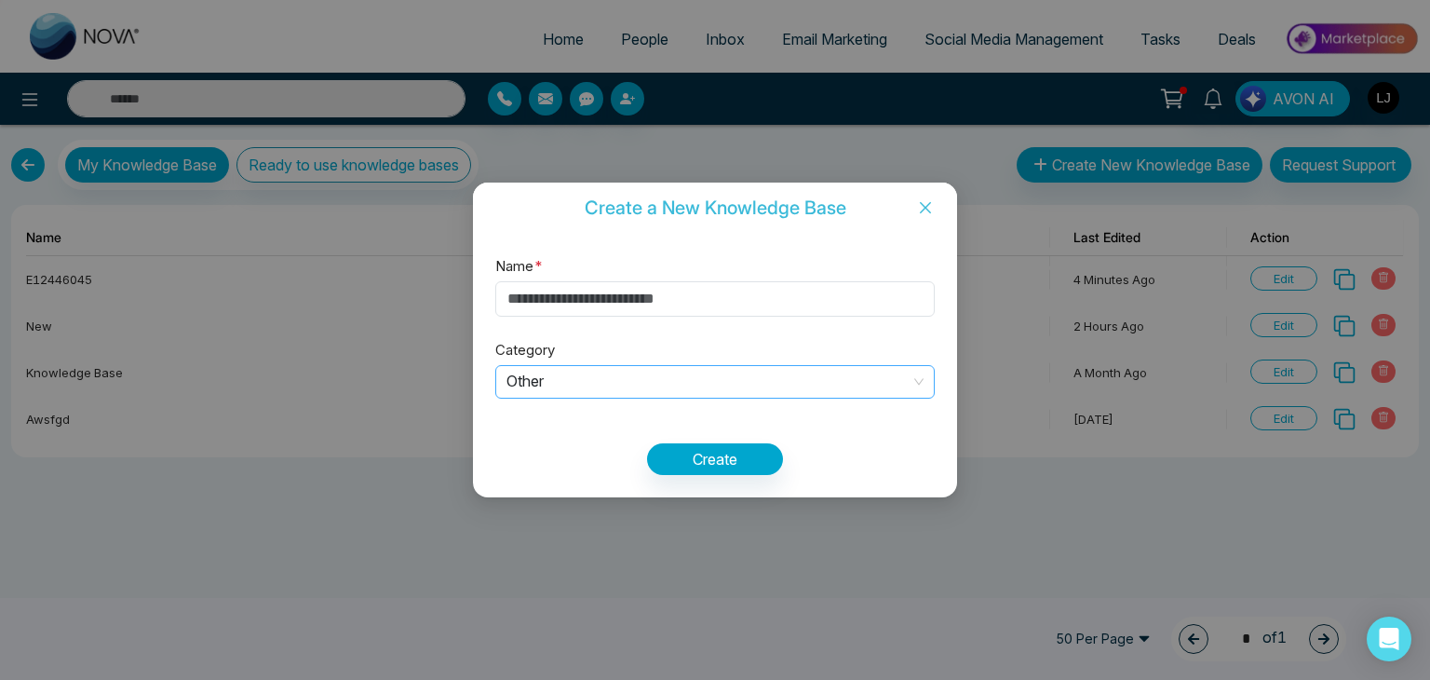
click at [571, 388] on span "Other" at bounding box center [714, 382] width 417 height 31
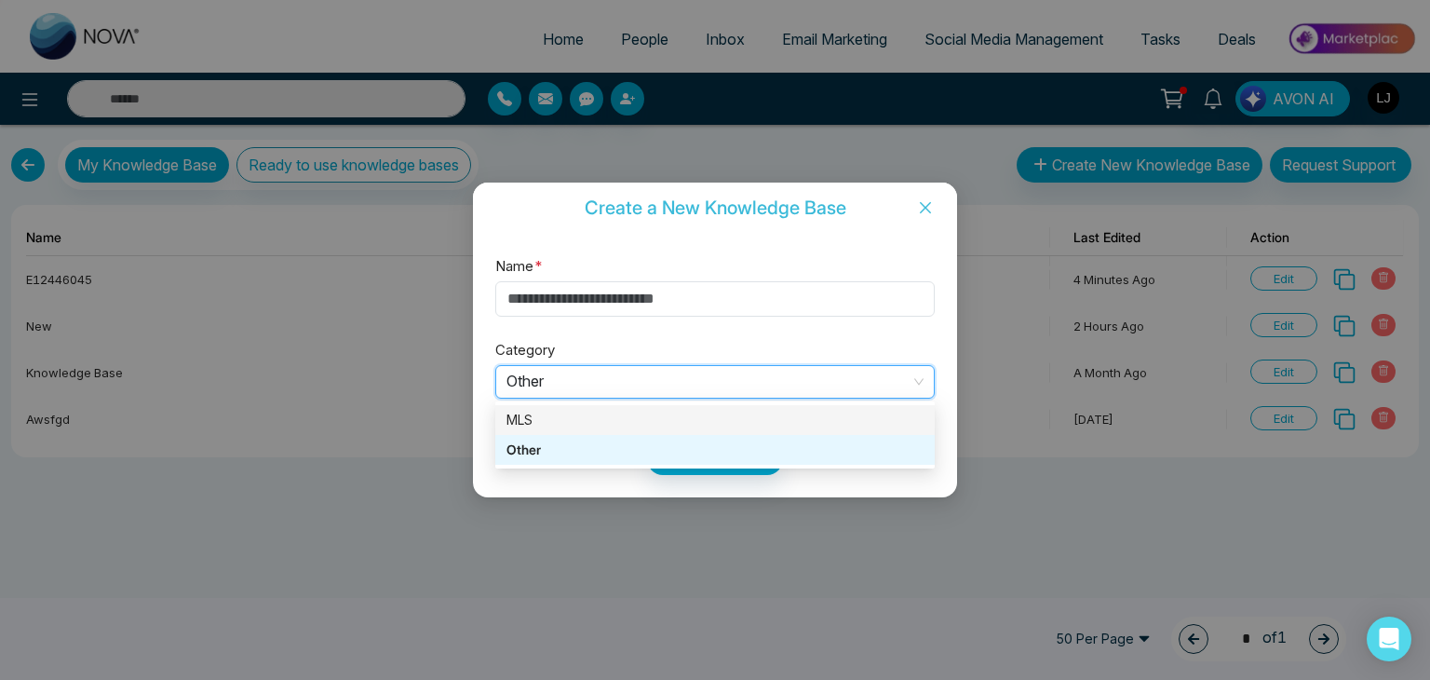
click at [536, 411] on div "MLS" at bounding box center [714, 420] width 417 height 20
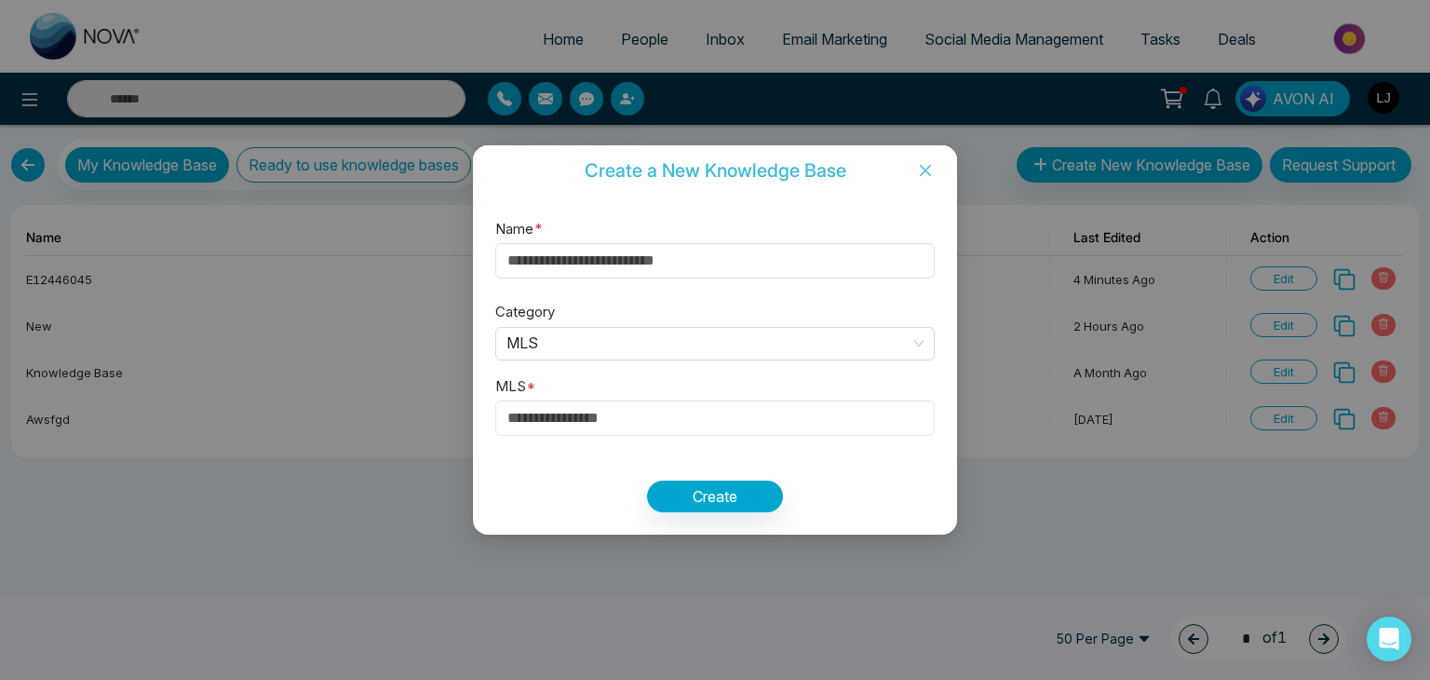
click at [544, 412] on input "text" at bounding box center [714, 417] width 439 height 35
paste input "*********"
type input "*"
click at [586, 232] on div "Name * Category MLS MLS * Create" at bounding box center [715, 365] width 484 height 340
click at [582, 269] on input "Name *" at bounding box center [714, 260] width 439 height 35
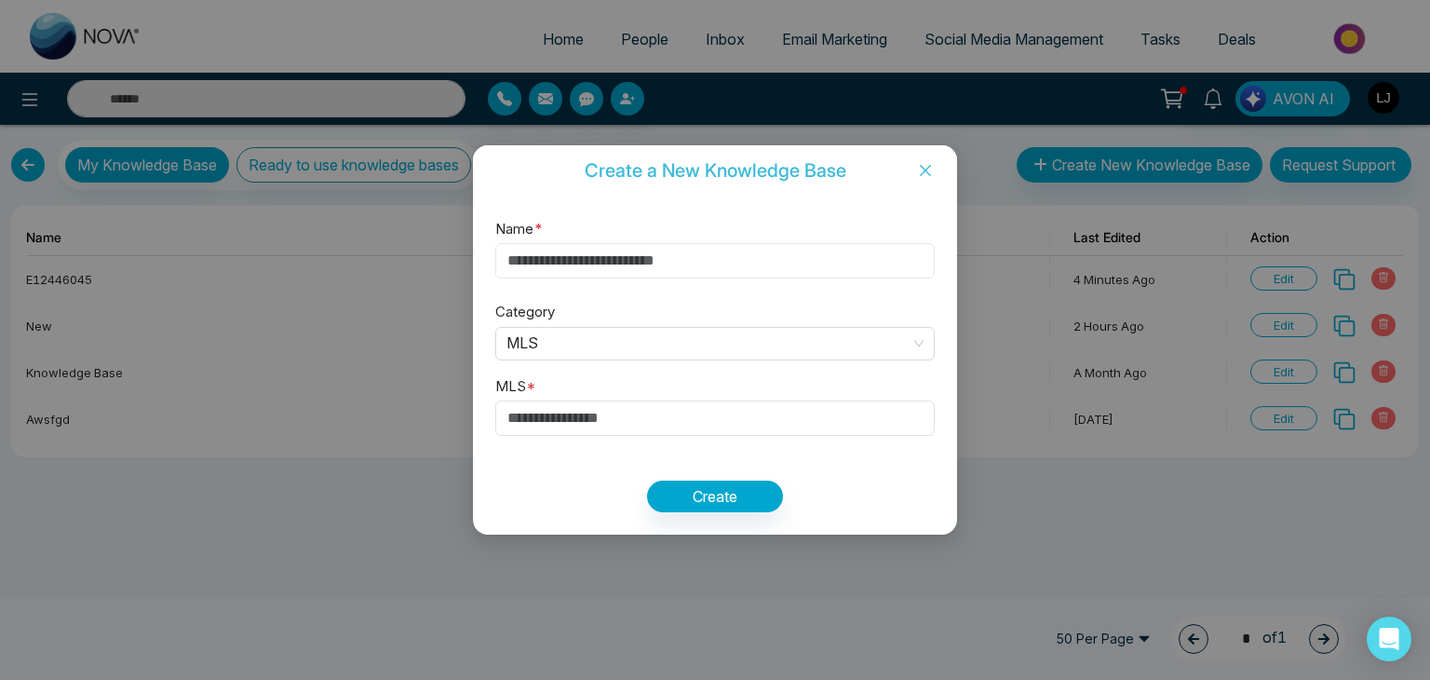
type input "*"
paste input "*********"
type input "*********"
click at [724, 500] on button "Create" at bounding box center [715, 496] width 136 height 32
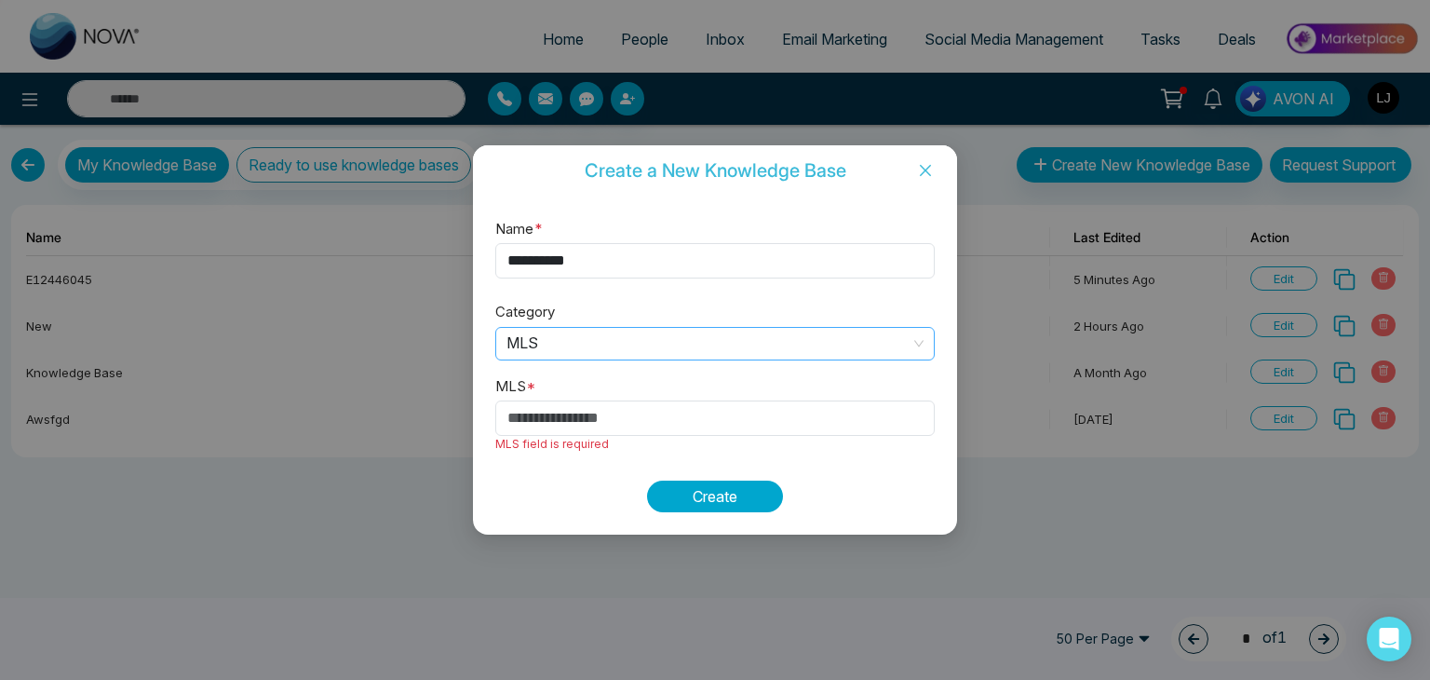
click at [559, 344] on span "MLS" at bounding box center [714, 344] width 417 height 31
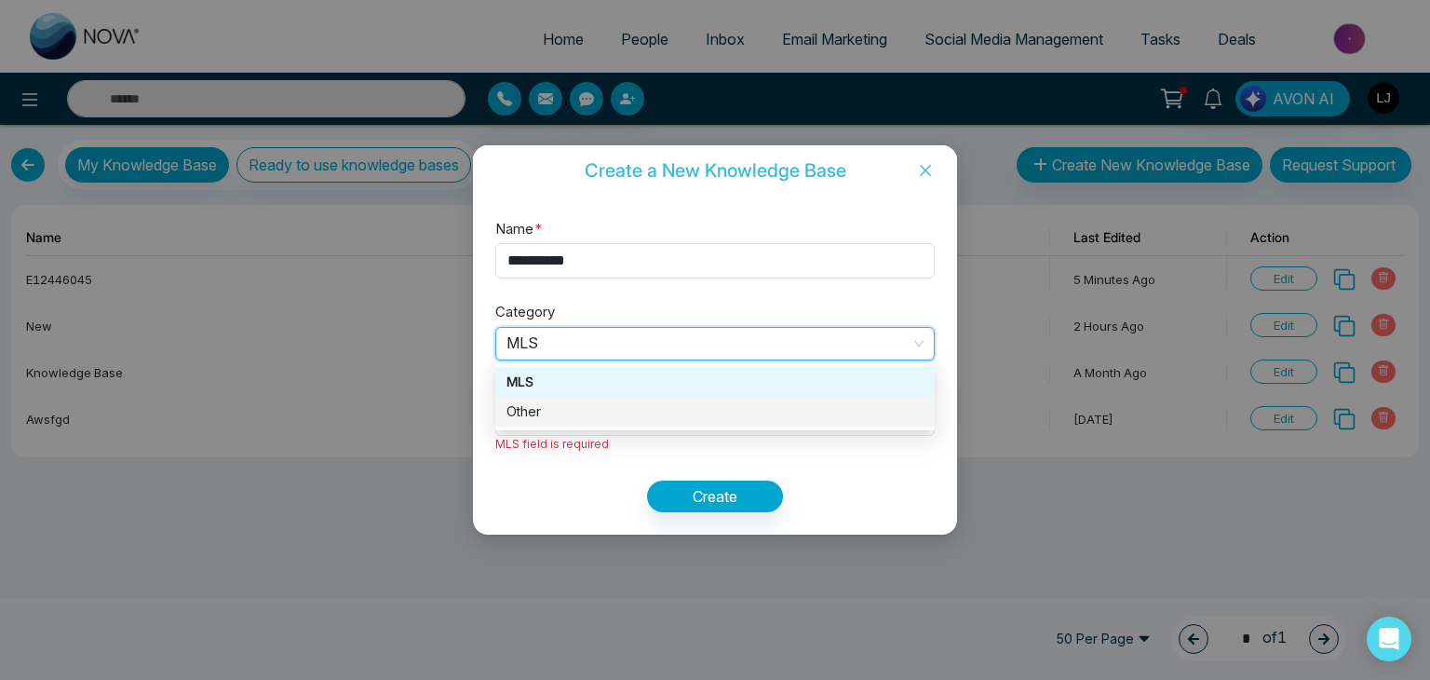
click at [533, 406] on div "Other" at bounding box center [714, 411] width 417 height 20
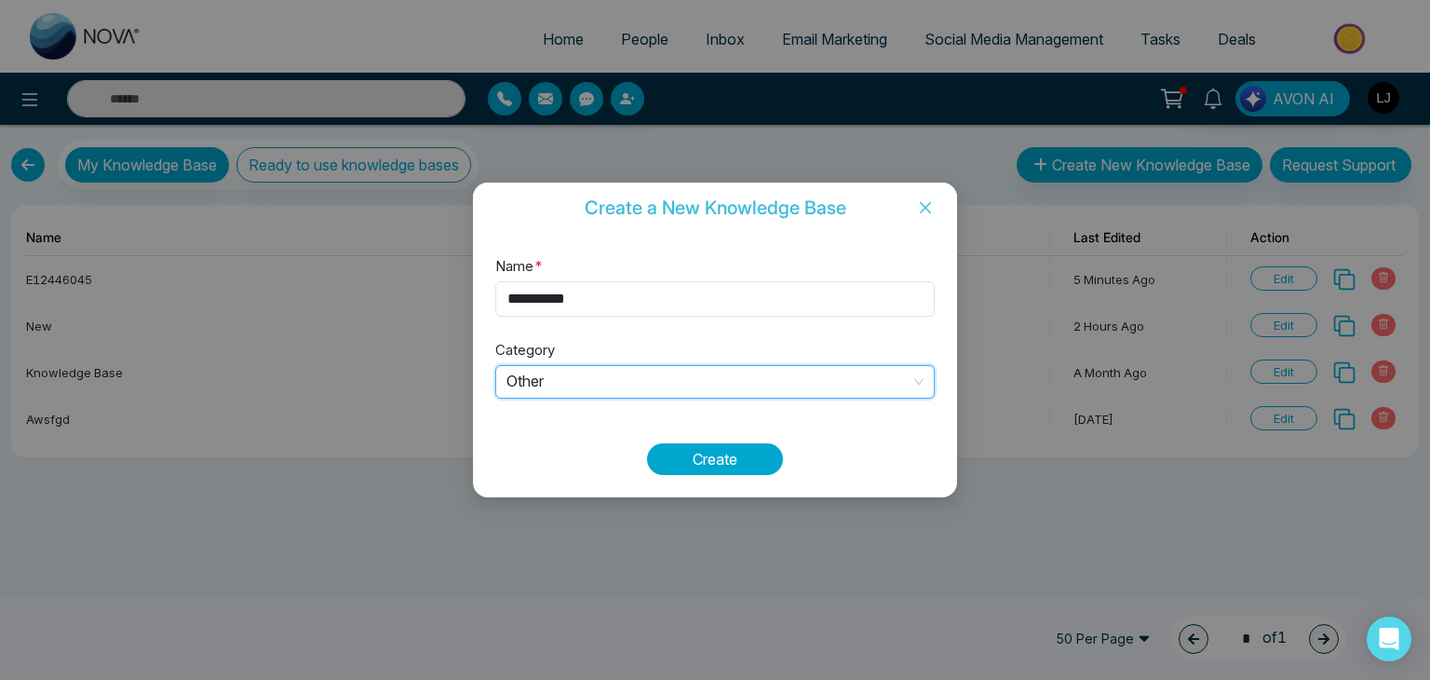
click at [740, 463] on button "Create" at bounding box center [715, 459] width 136 height 32
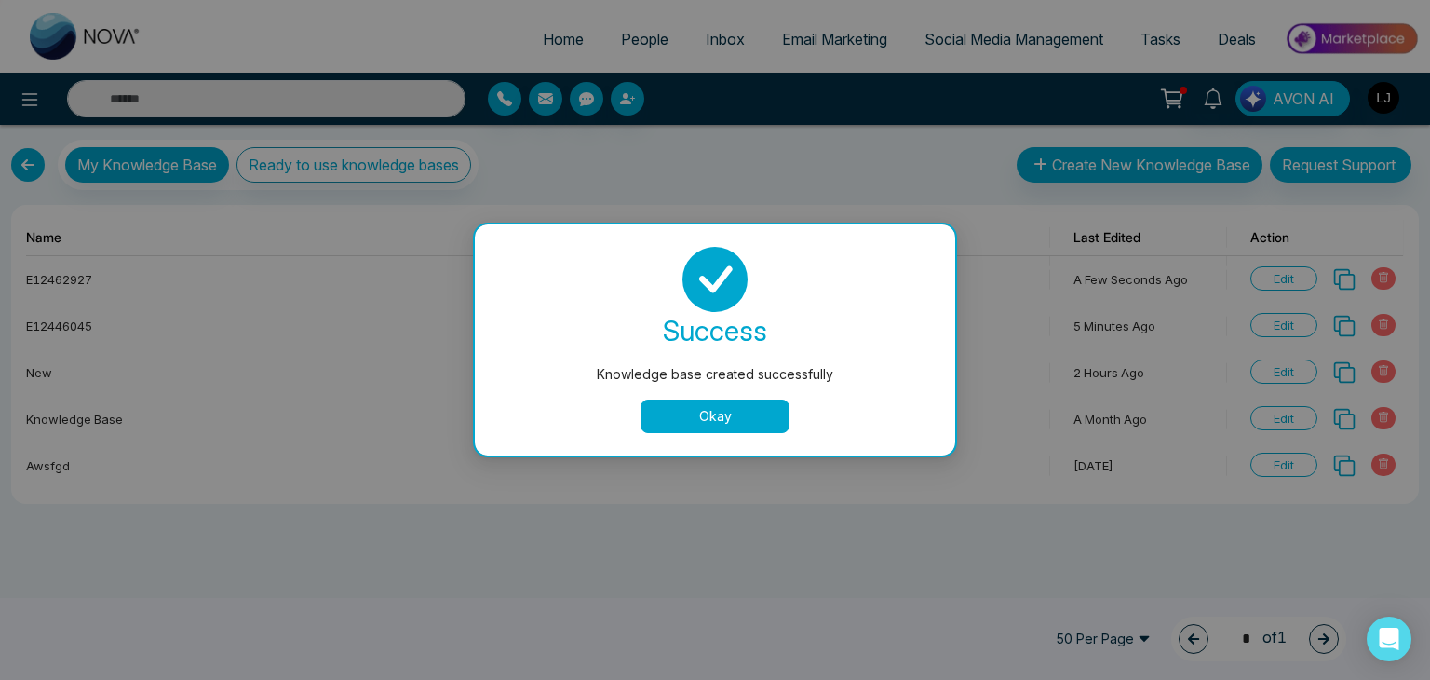
click at [703, 399] on button "Okay" at bounding box center [714, 416] width 149 height 34
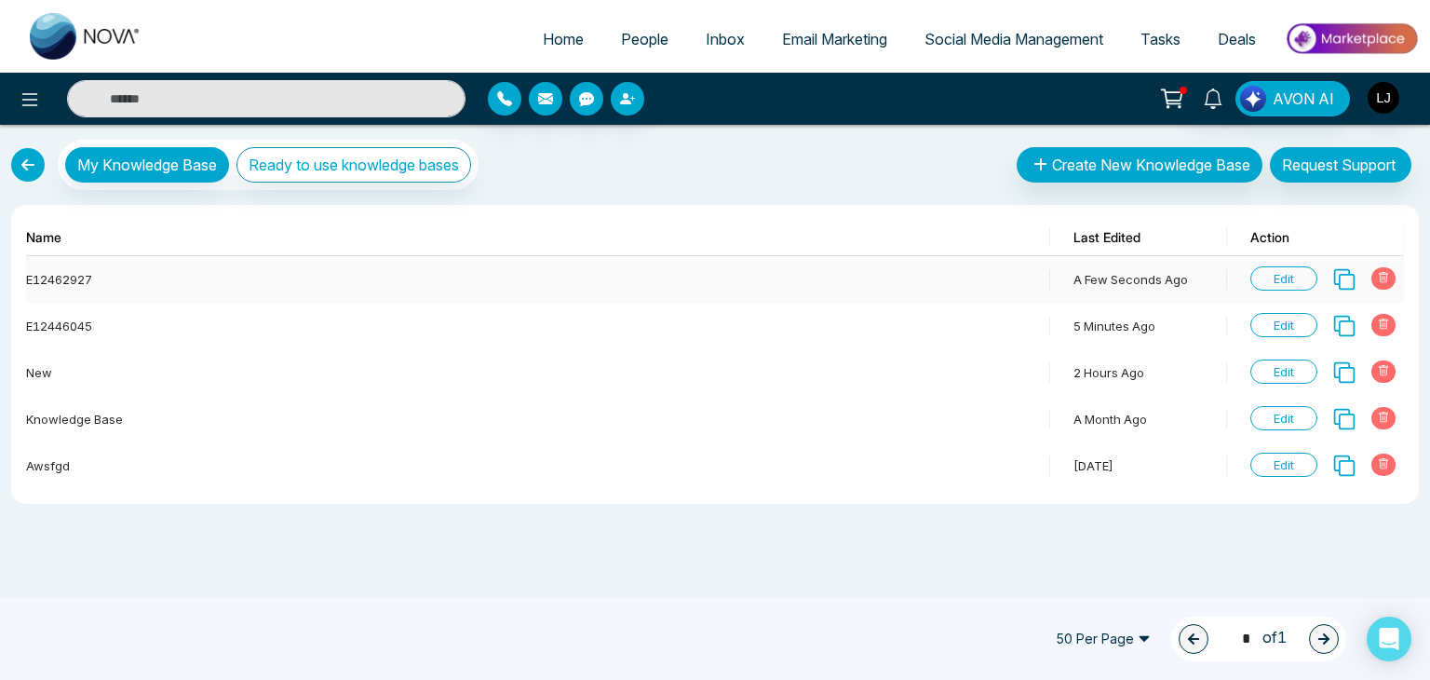
click at [1278, 273] on span "Edit" at bounding box center [1283, 278] width 67 height 24
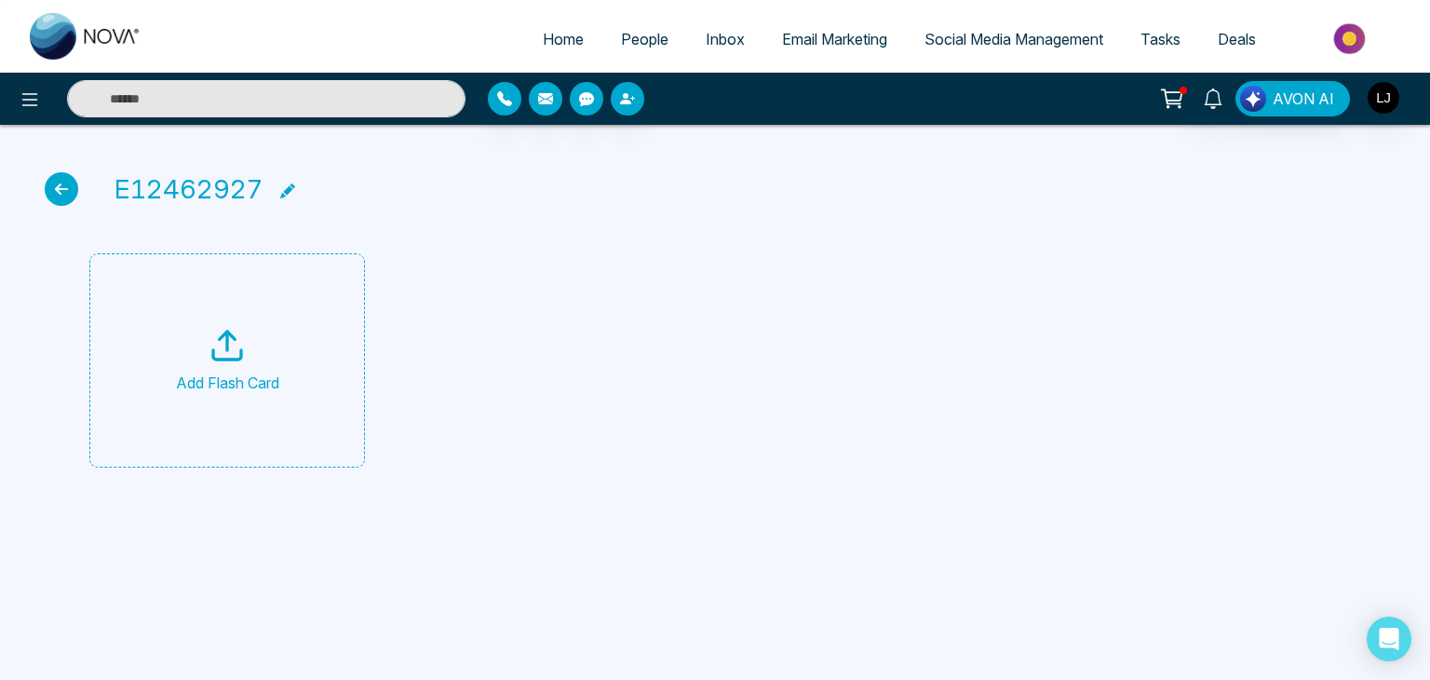
click at [292, 188] on icon at bounding box center [287, 190] width 15 height 15
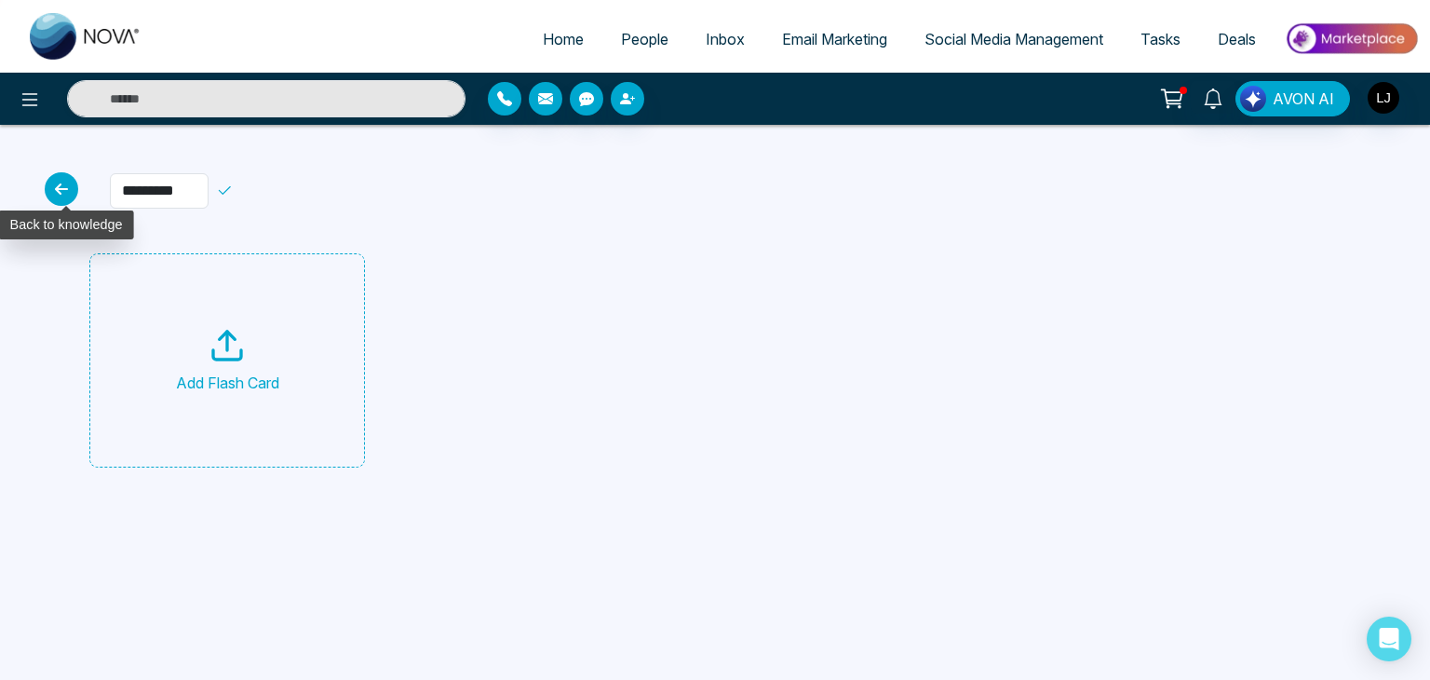
click at [63, 185] on icon at bounding box center [62, 189] width 34 height 34
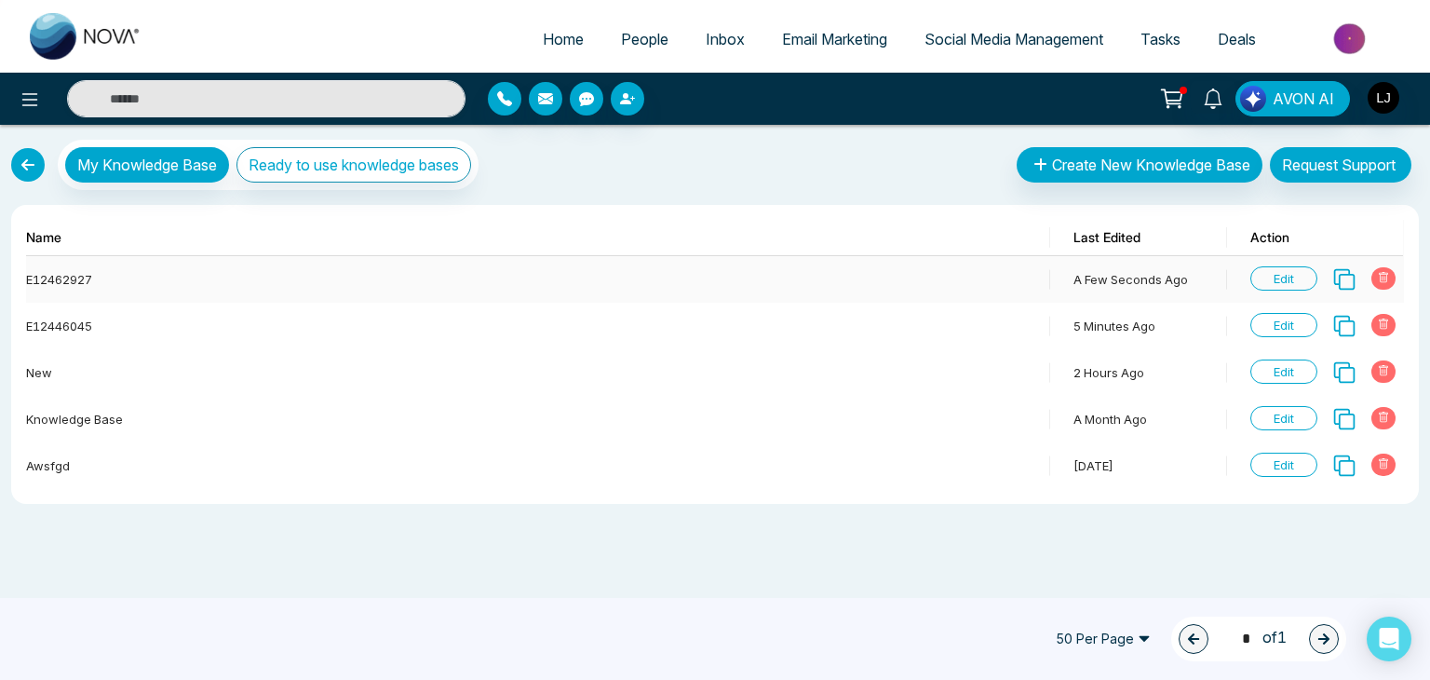
click at [1381, 276] on icon at bounding box center [1383, 277] width 9 height 10
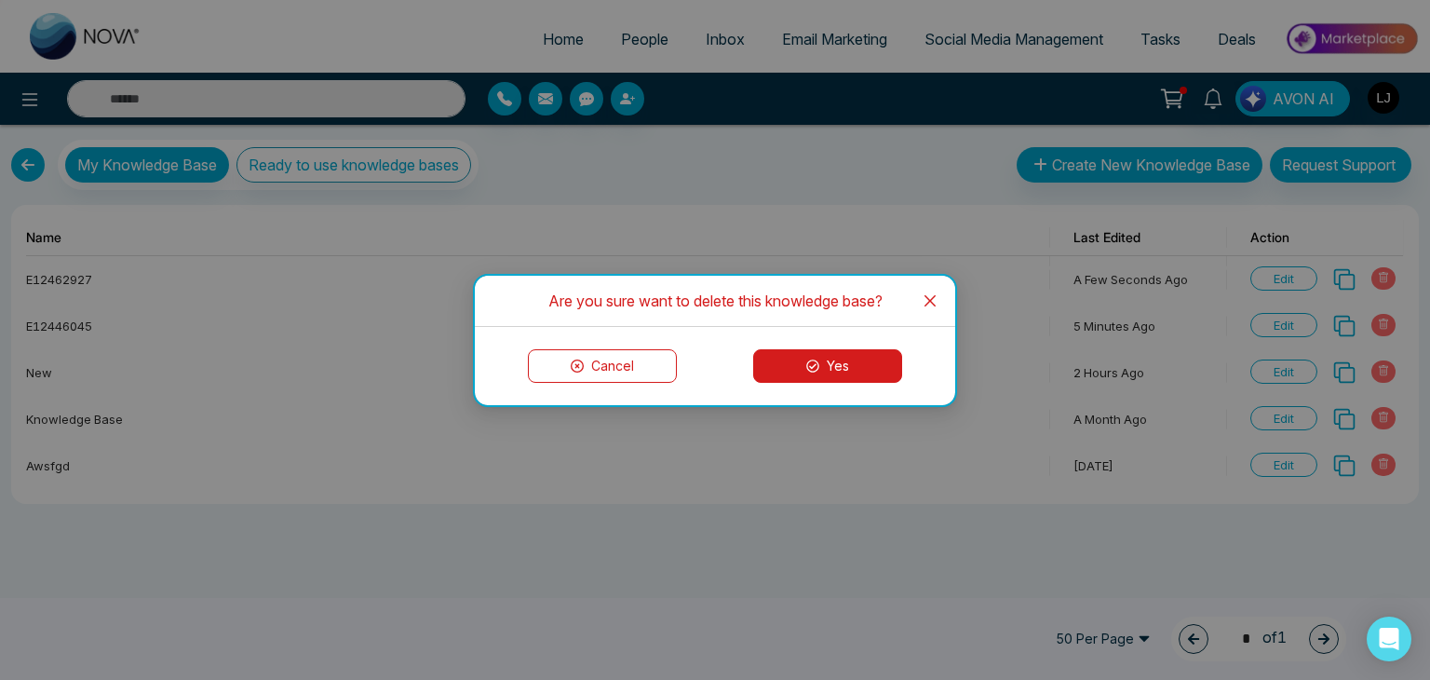
click at [856, 377] on button "Yes" at bounding box center [827, 366] width 149 height 34
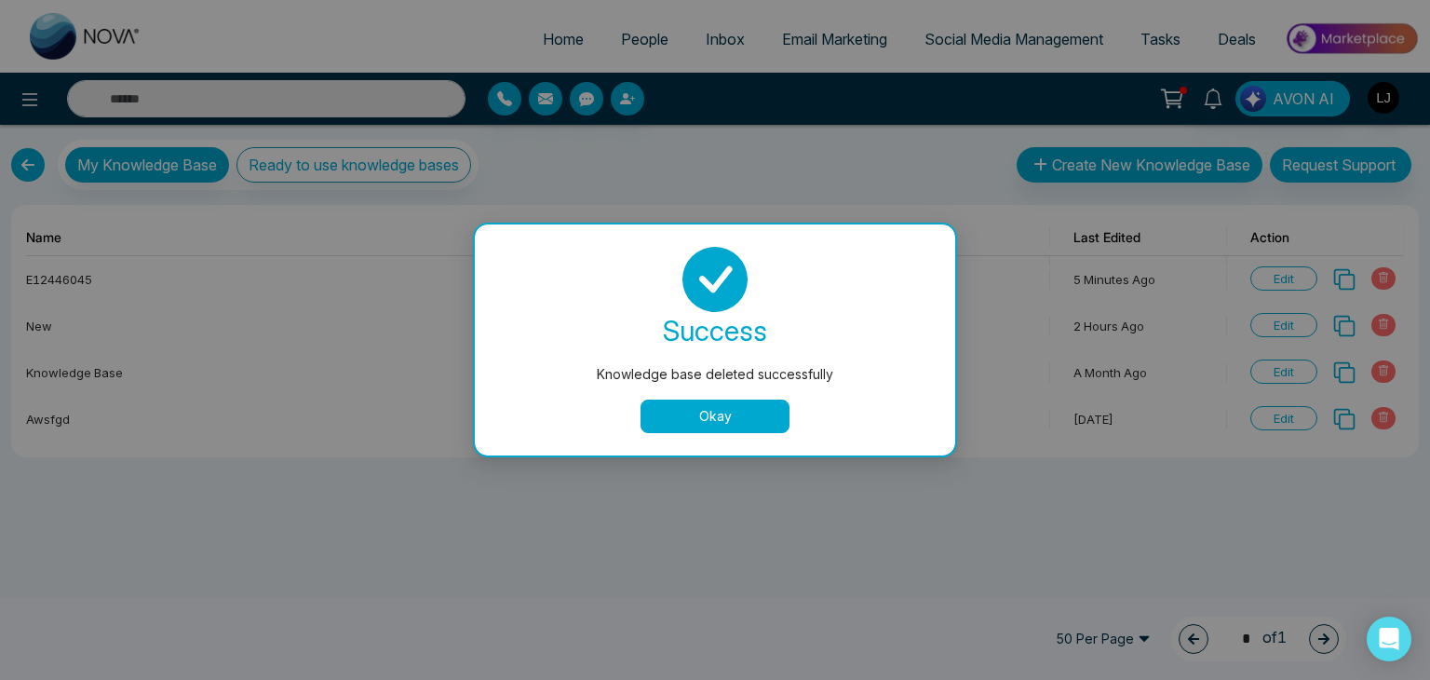
click at [710, 413] on button "Okay" at bounding box center [714, 416] width 149 height 34
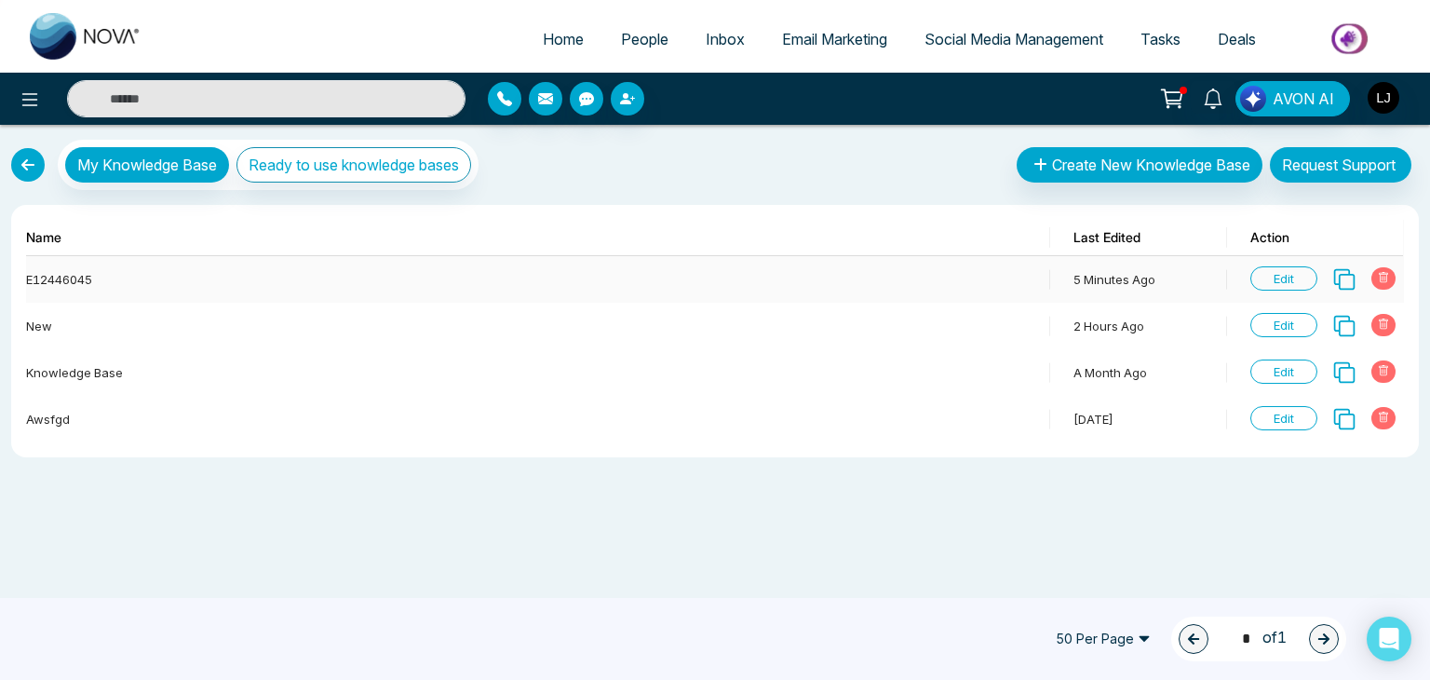
click at [1287, 266] on span "Edit" at bounding box center [1283, 278] width 67 height 24
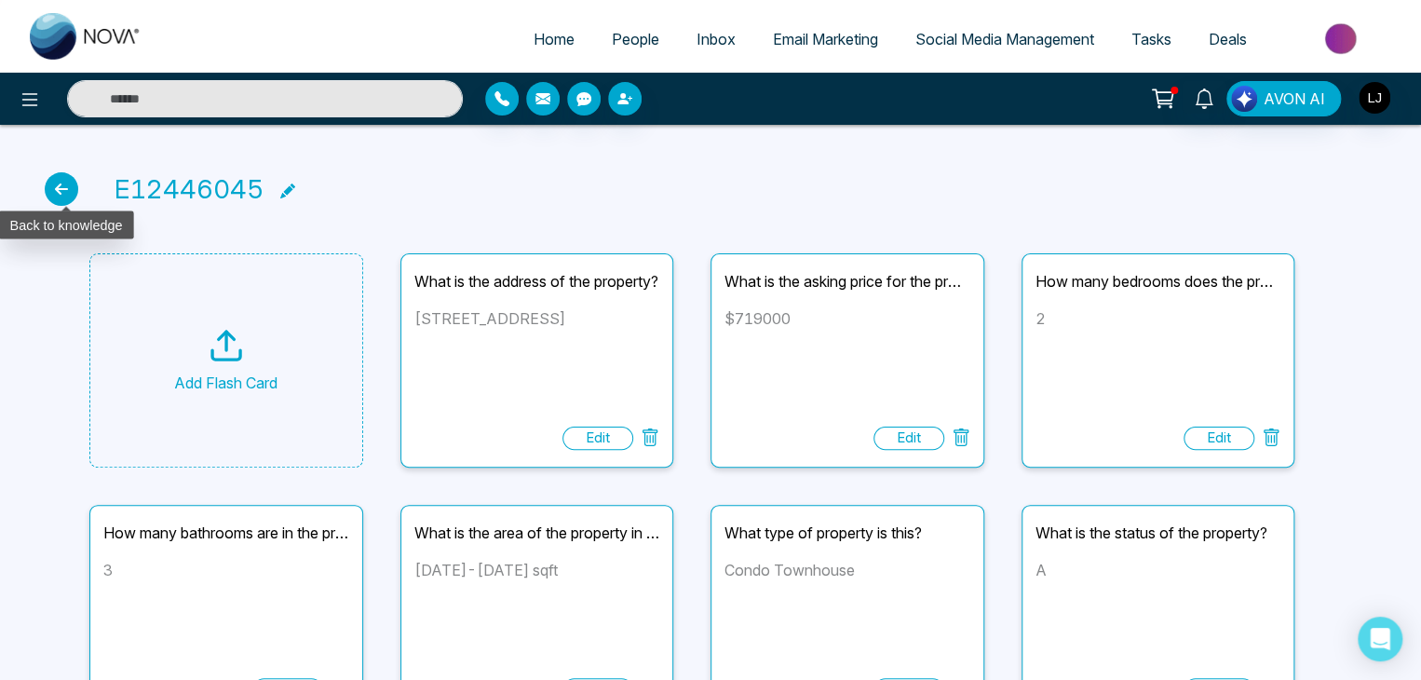
click at [47, 178] on icon at bounding box center [62, 189] width 34 height 34
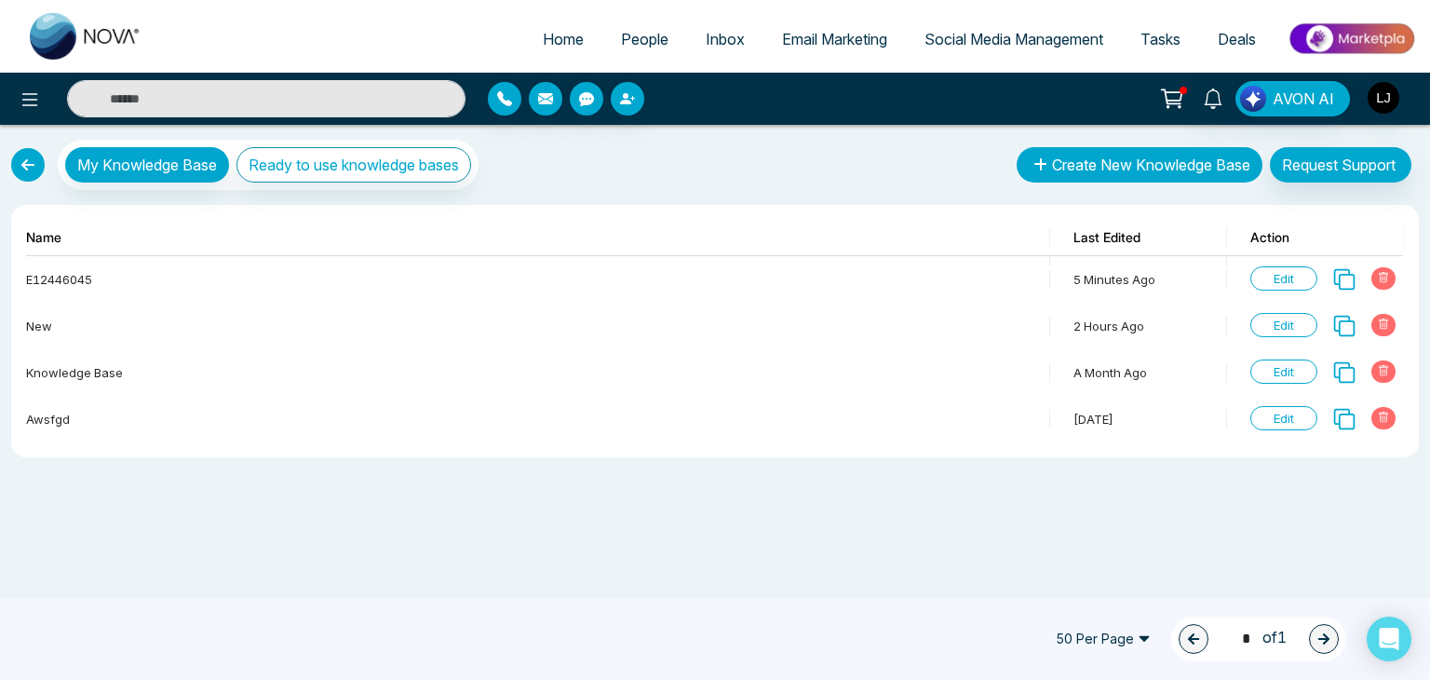
click at [1160, 165] on button "Create New Knowledge Base" at bounding box center [1140, 164] width 246 height 35
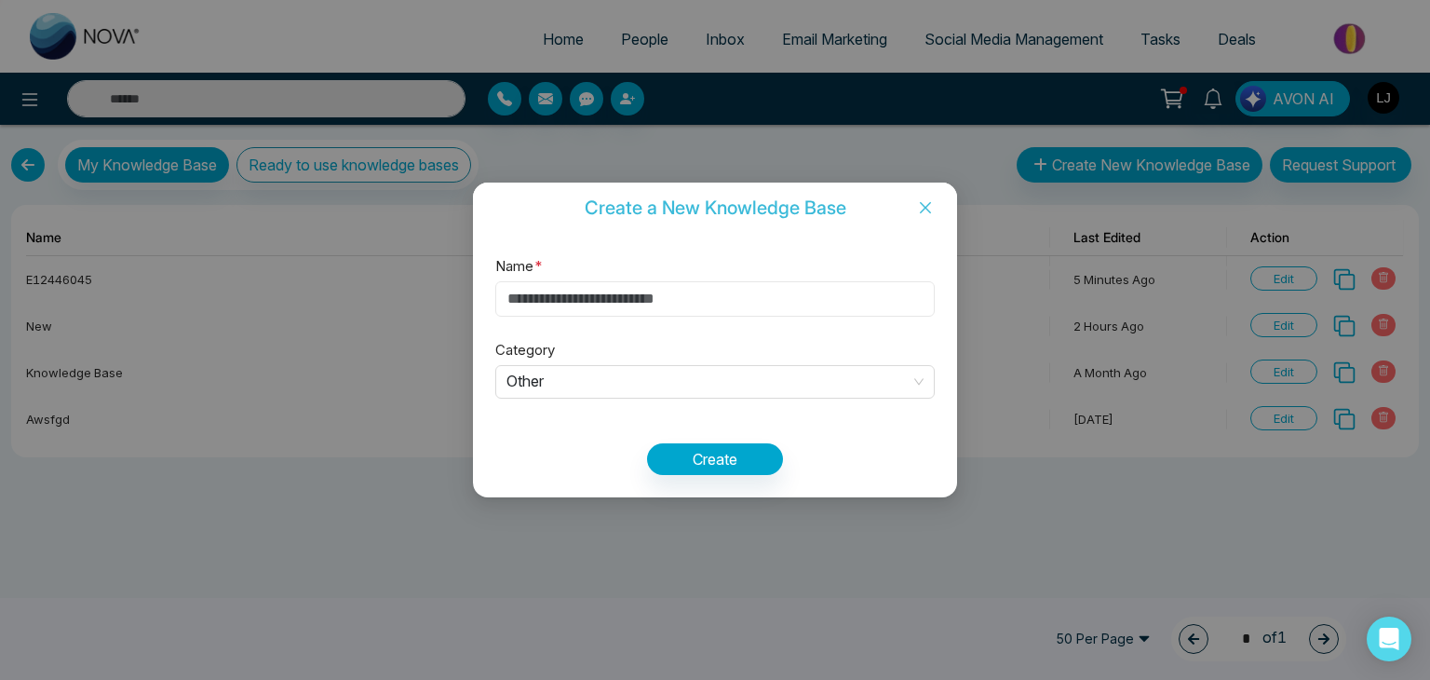
click at [549, 300] on input "Name *" at bounding box center [714, 298] width 439 height 35
paste input "*********"
click at [636, 384] on span "Other" at bounding box center [714, 382] width 417 height 31
type input "*********"
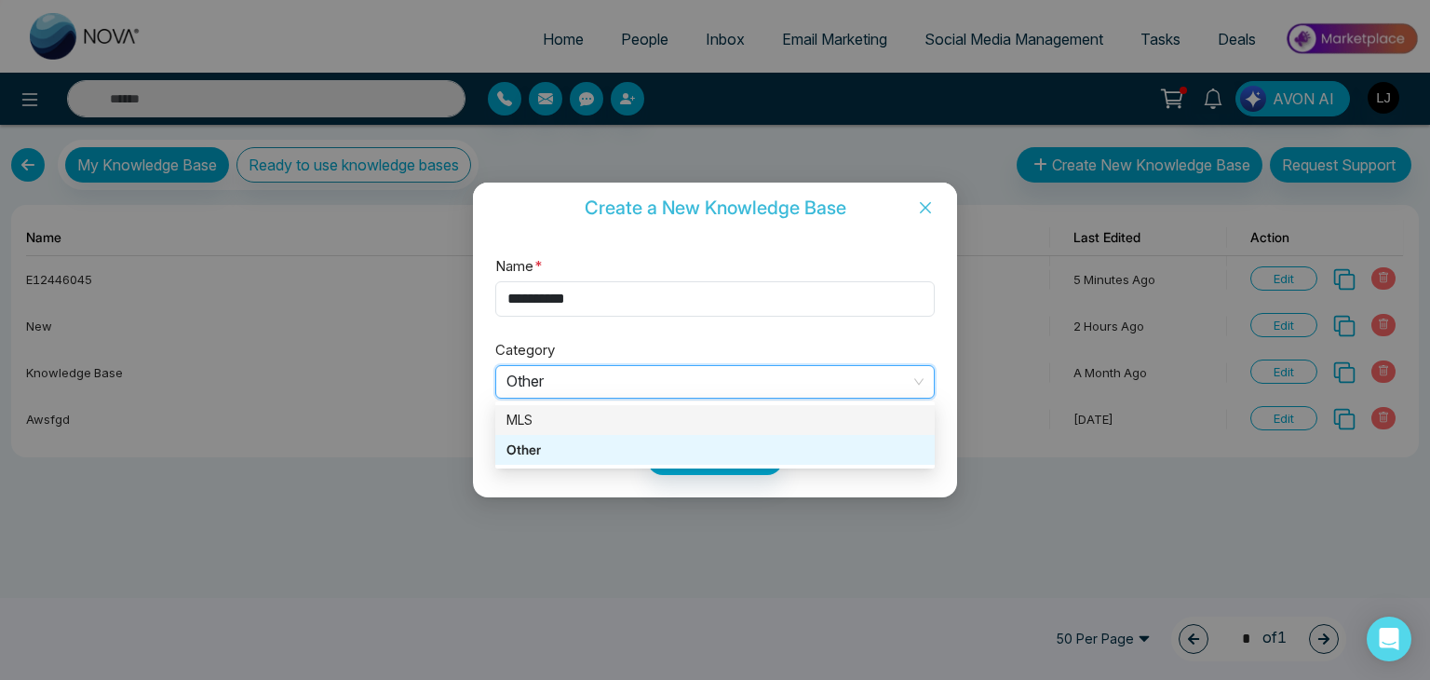
click at [595, 416] on div "MLS" at bounding box center [714, 420] width 417 height 20
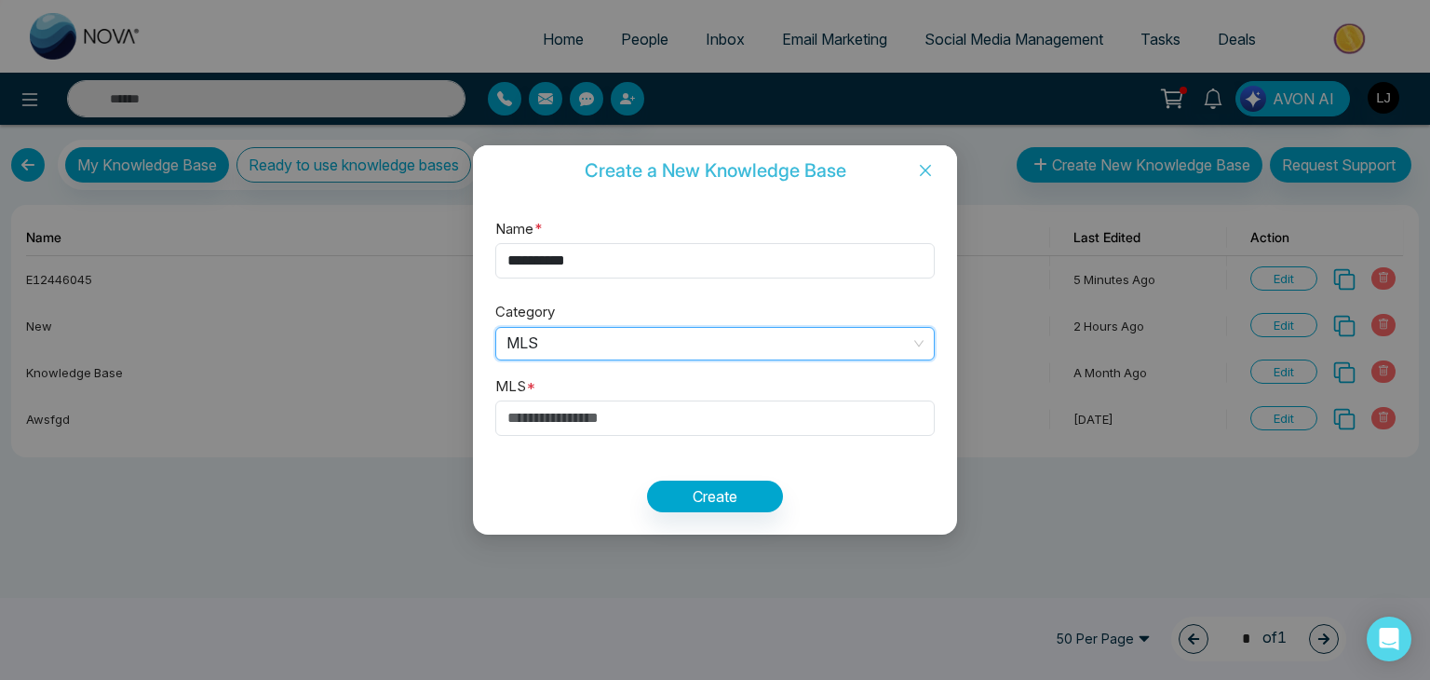
click at [724, 522] on div "Name * ********* Category MLS MLS MLS * Create" at bounding box center [715, 365] width 484 height 340
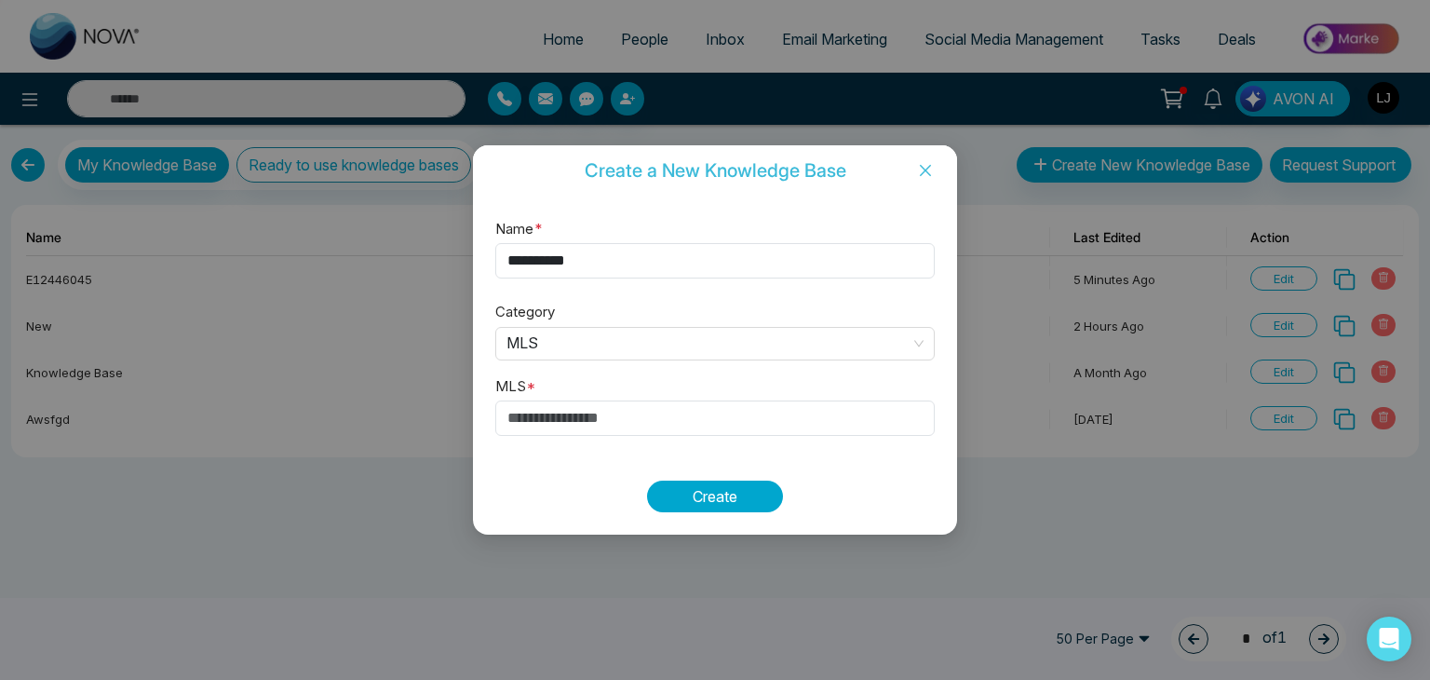
click at [720, 492] on button "Create" at bounding box center [715, 496] width 136 height 32
click at [529, 425] on input "text" at bounding box center [714, 417] width 439 height 35
paste input "*********"
drag, startPoint x: 600, startPoint y: 410, endPoint x: 384, endPoint y: 421, distance: 216.3
click at [384, 421] on div "Create a New Knowledge Base Name * ********* Category MLS MLS * ********* Create" at bounding box center [715, 340] width 1430 height 680
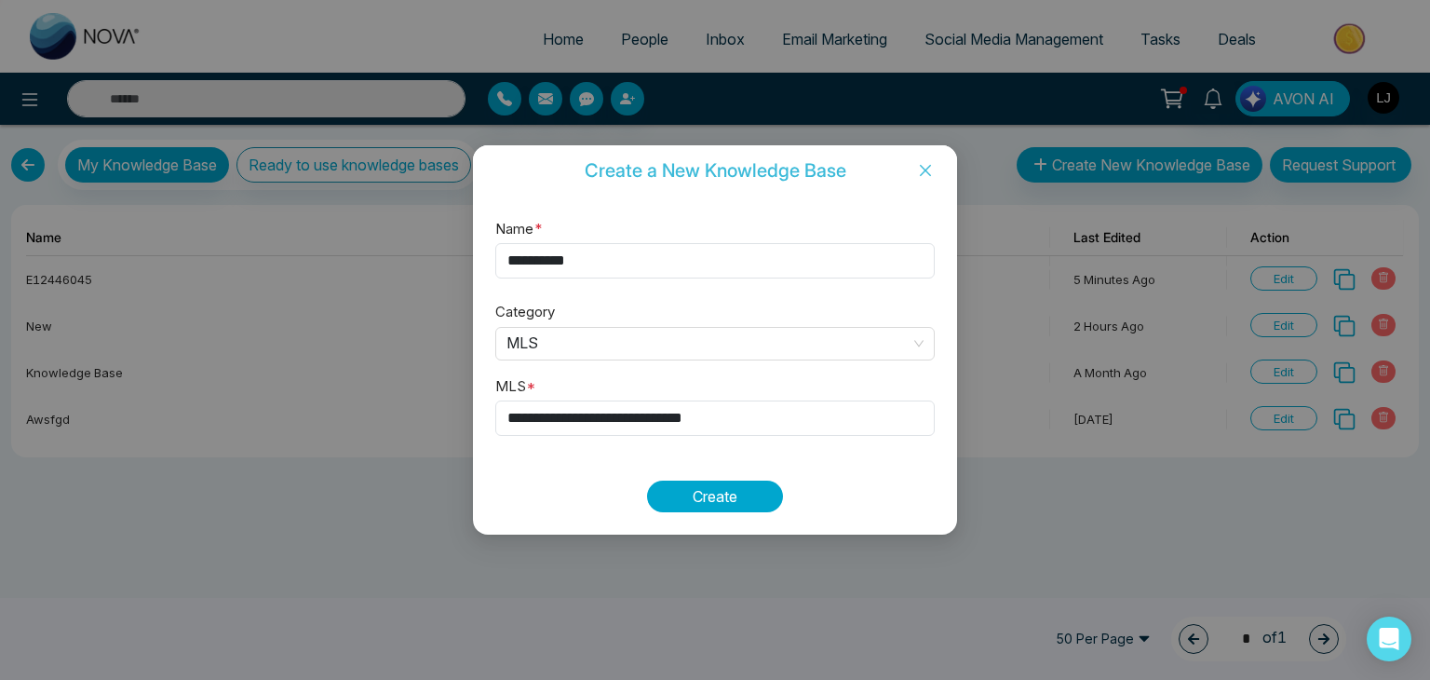
click at [693, 500] on button "Create" at bounding box center [715, 496] width 136 height 32
drag, startPoint x: 720, startPoint y: 407, endPoint x: 395, endPoint y: 419, distance: 325.1
click at [395, 419] on div "**********" at bounding box center [715, 340] width 1430 height 680
paste input "text"
paste input "**********"
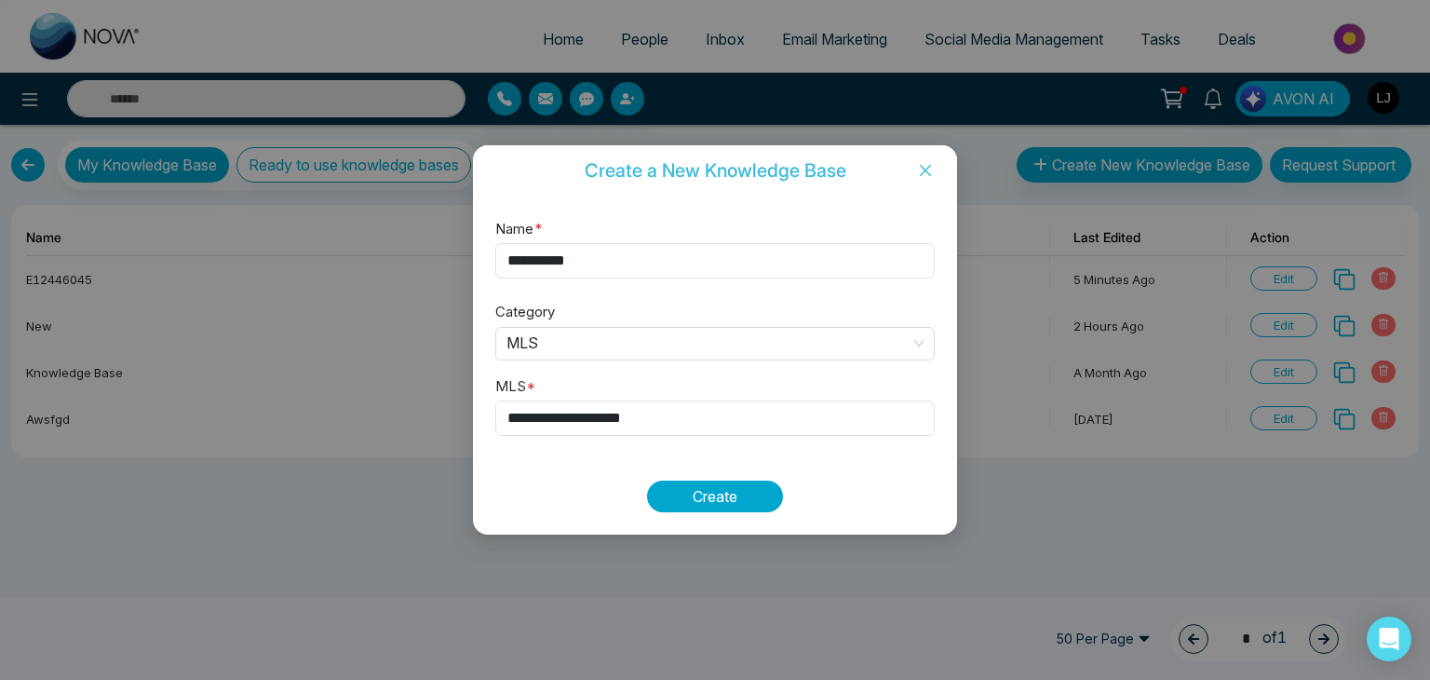
click at [693, 489] on button "Create" at bounding box center [715, 496] width 136 height 32
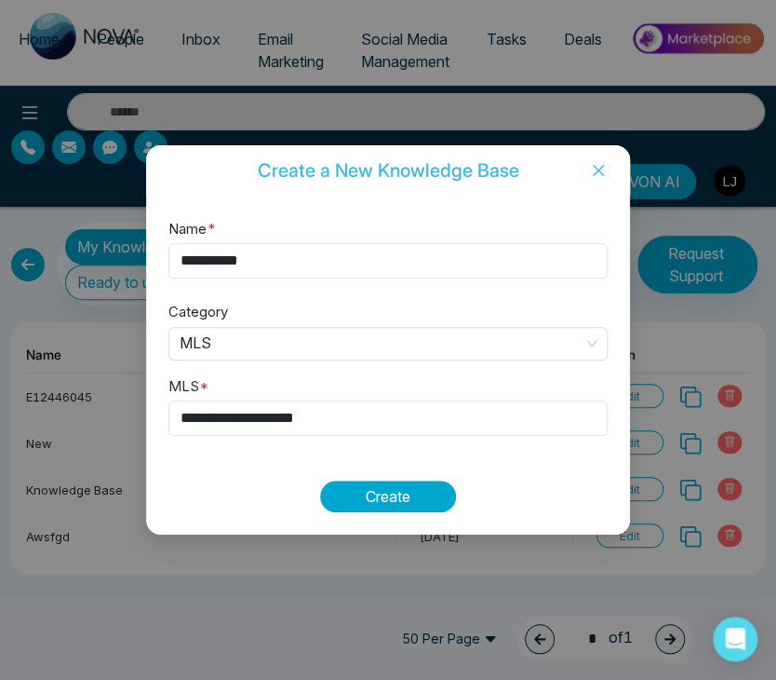
click at [401, 491] on button "Create" at bounding box center [388, 496] width 136 height 32
click at [389, 492] on button "Create" at bounding box center [388, 496] width 136 height 32
drag, startPoint x: 354, startPoint y: 416, endPoint x: 261, endPoint y: 416, distance: 93.1
click at [261, 416] on input "**********" at bounding box center [388, 417] width 439 height 35
type input "*********"
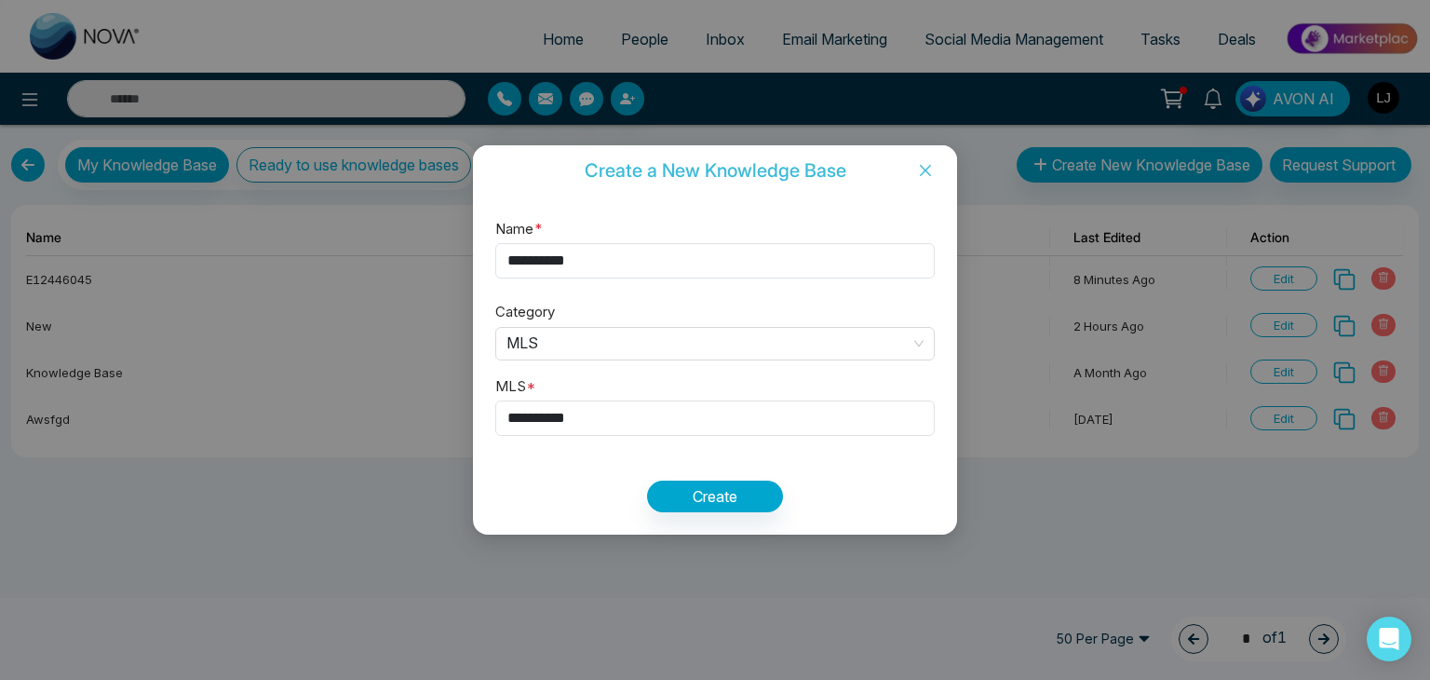
click at [950, 165] on span "Close" at bounding box center [925, 170] width 63 height 50
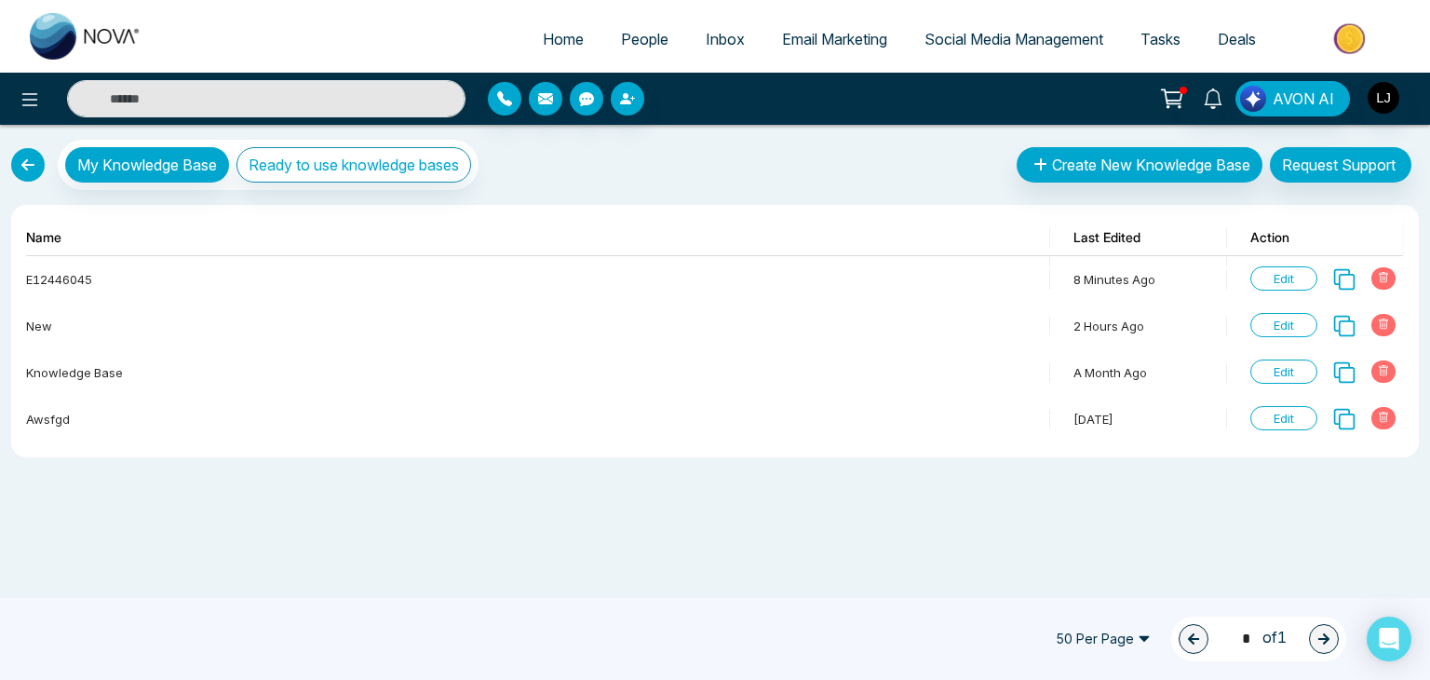
click at [926, 161] on div "My Knowledge Base Ready to use knowledge bases Create New Knowledge Base Reques…" at bounding box center [715, 165] width 1408 height 50
click at [1158, 160] on button "Create New Knowledge Base" at bounding box center [1140, 164] width 246 height 35
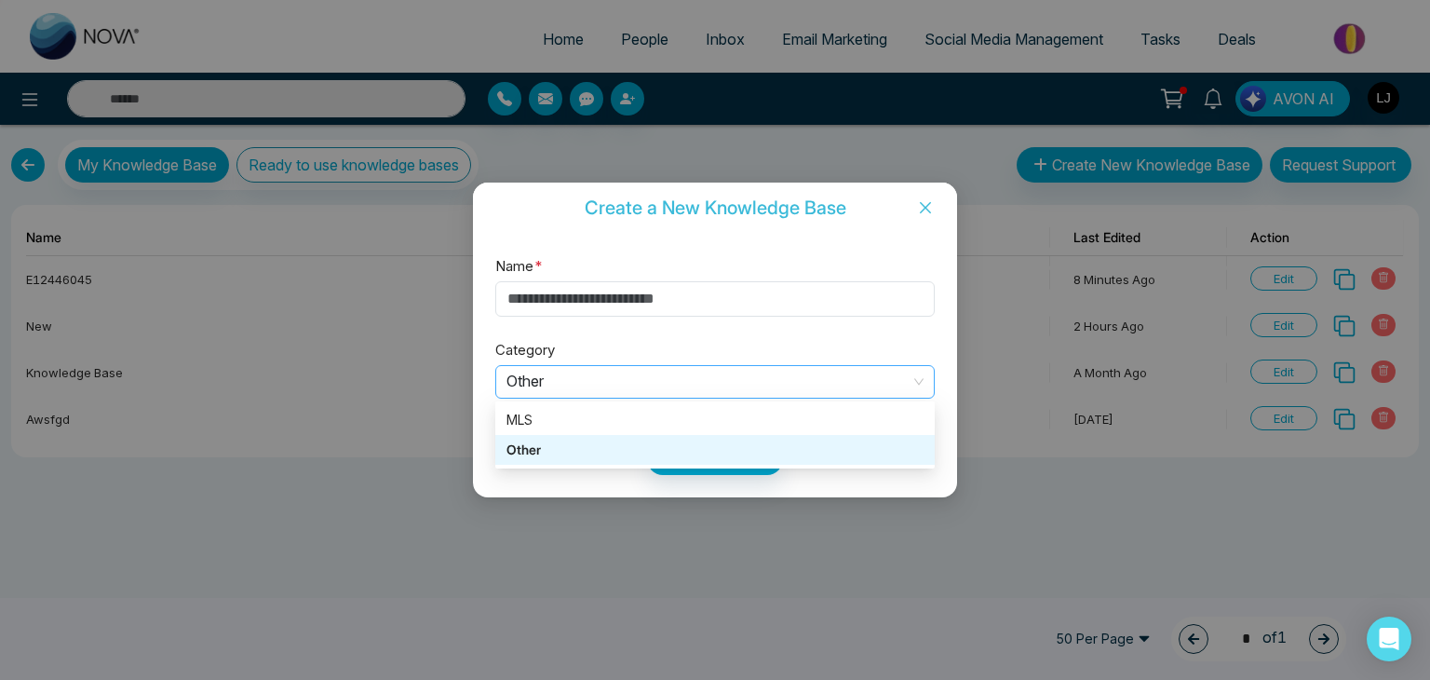
click at [546, 376] on span "Other" at bounding box center [714, 382] width 417 height 31
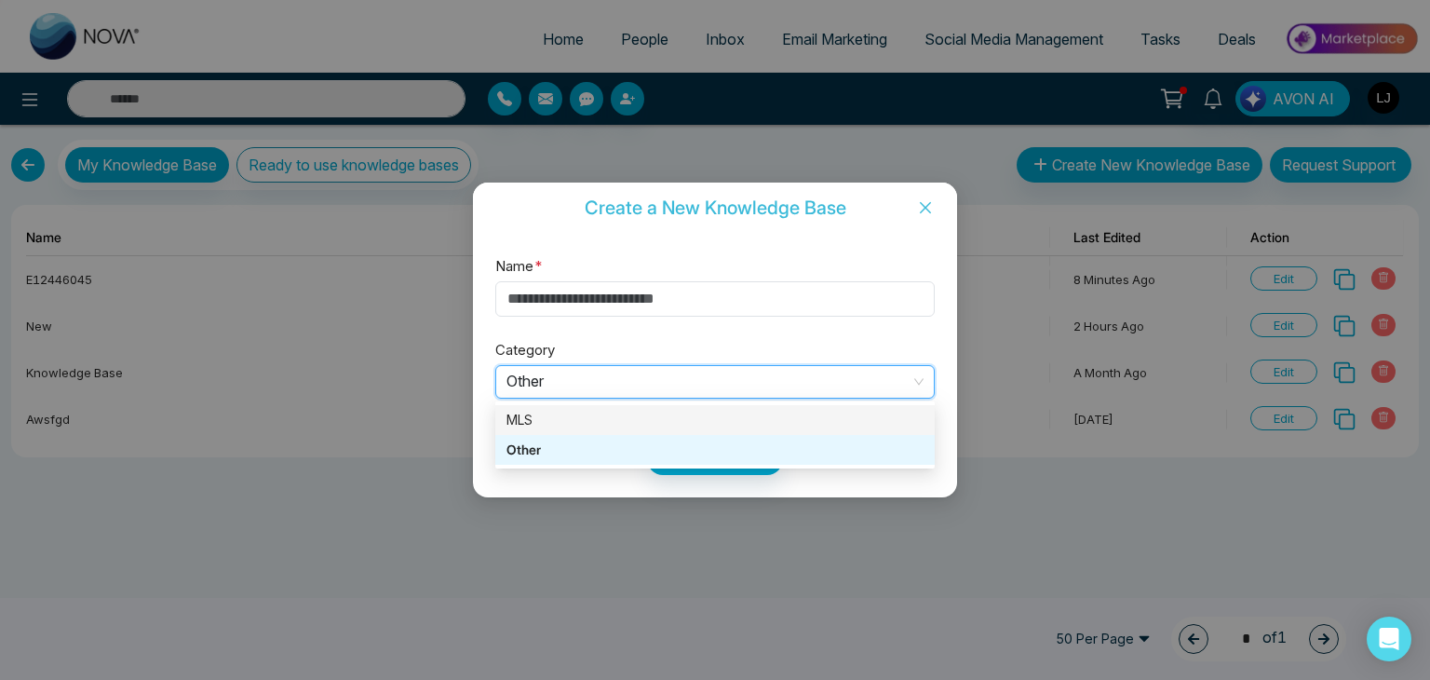
click at [537, 420] on div "MLS" at bounding box center [714, 420] width 417 height 20
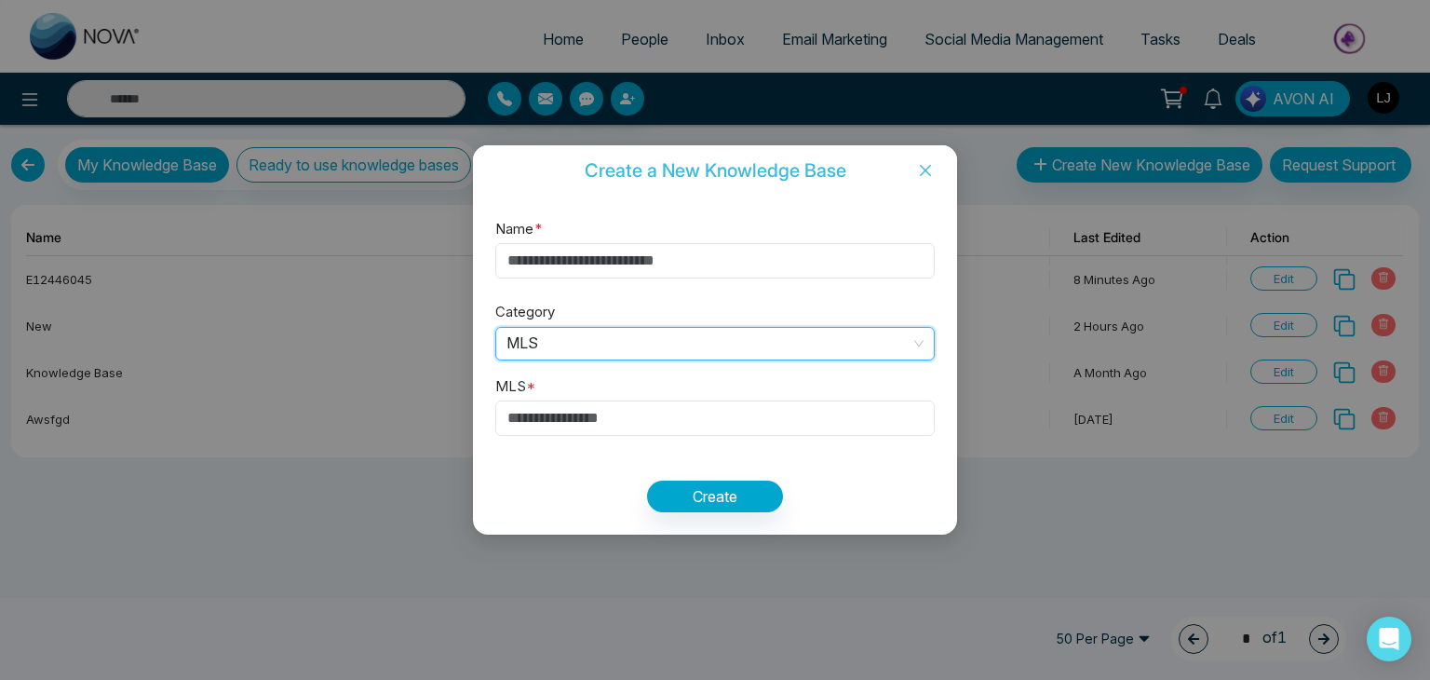
click at [556, 418] on input "text" at bounding box center [714, 417] width 439 height 35
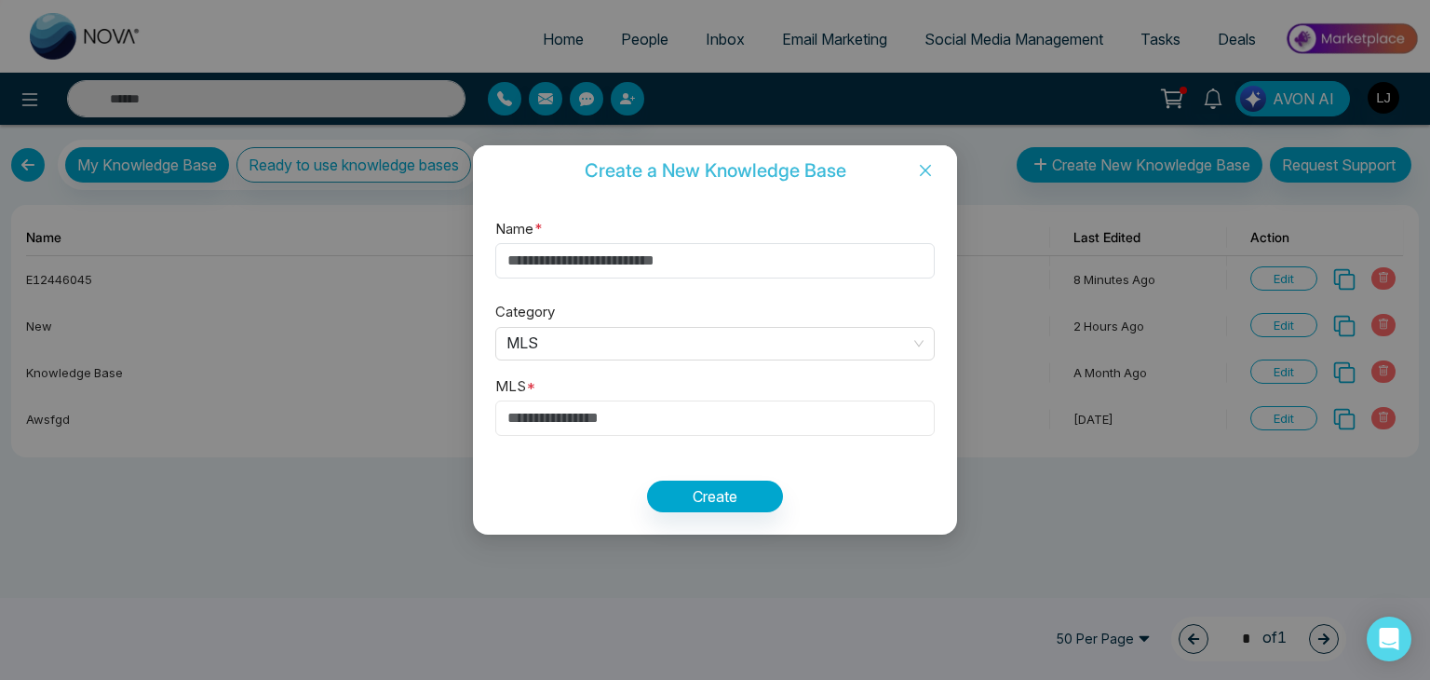
click at [556, 418] on input "text" at bounding box center [714, 417] width 439 height 35
paste input "*********"
type input "*********"
click at [577, 252] on input "Name *" at bounding box center [714, 260] width 439 height 35
type input "*"
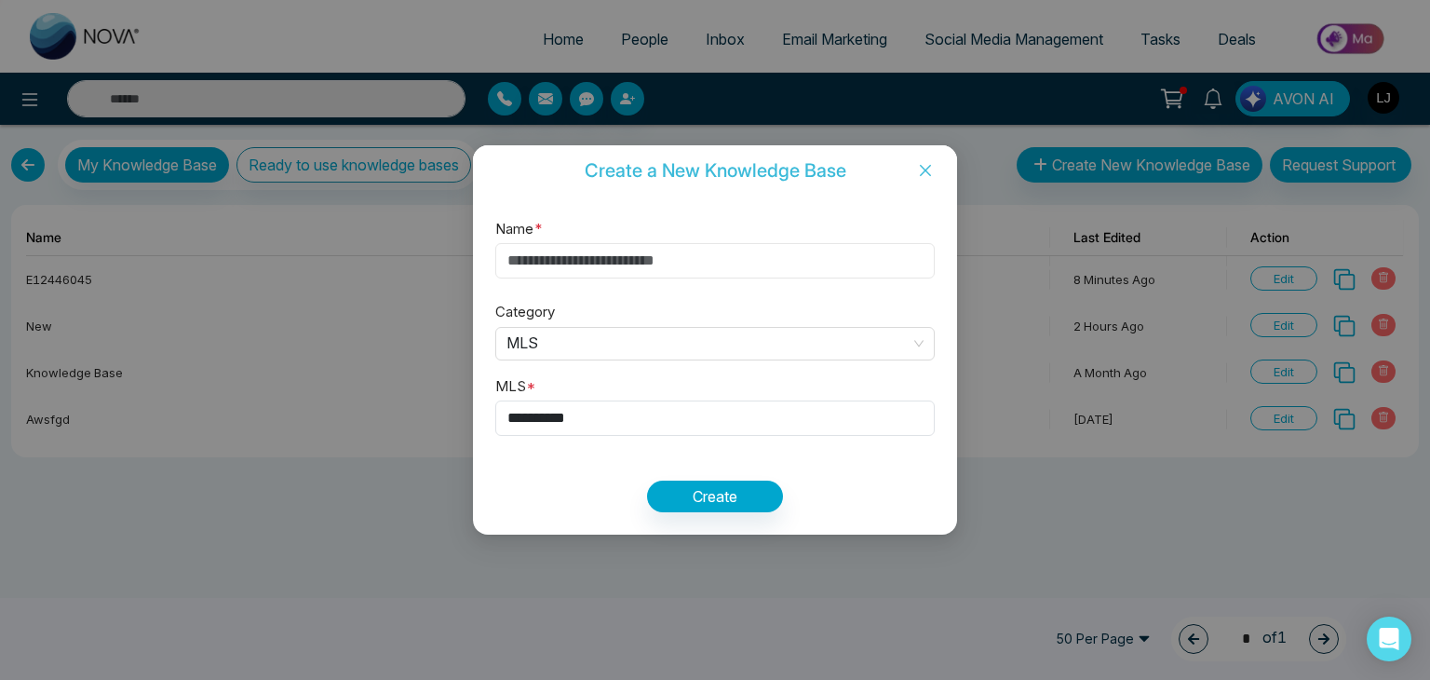
paste input "*********"
type input "*********"
click at [706, 485] on button "Create" at bounding box center [715, 496] width 136 height 32
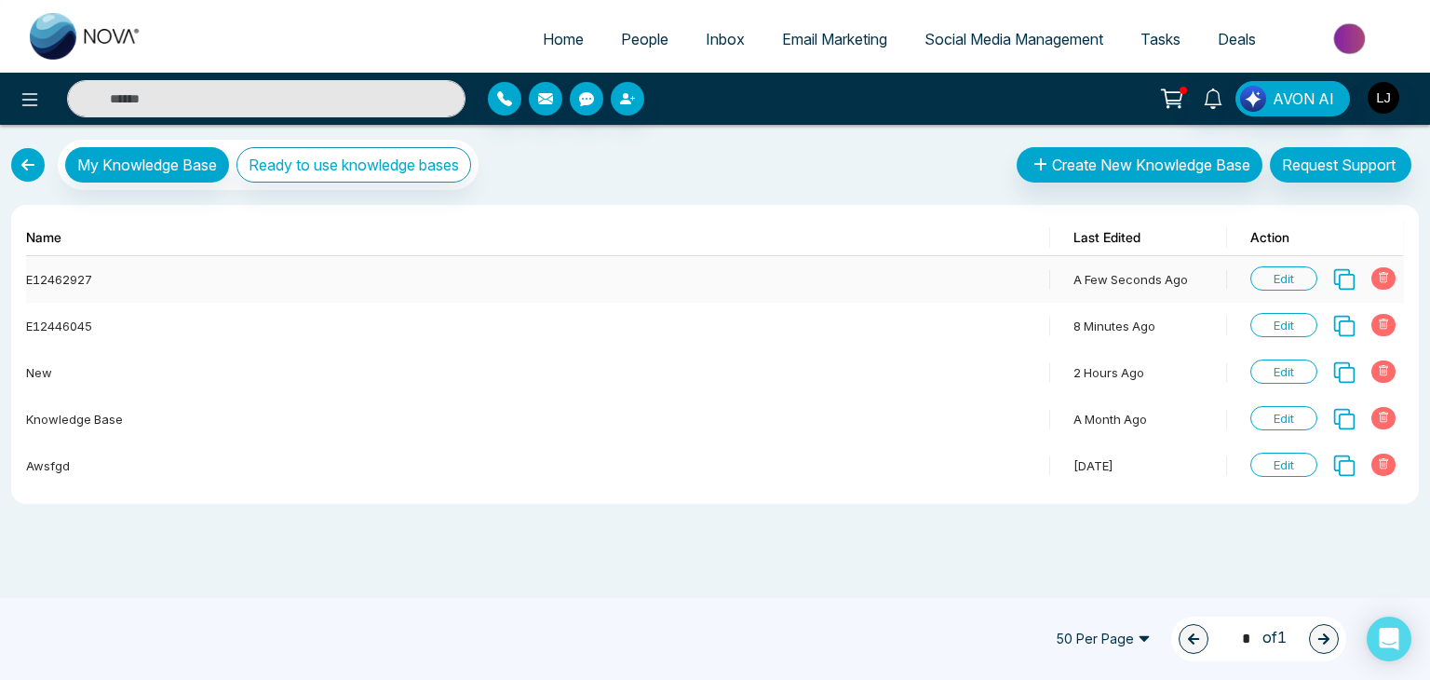
click at [1290, 270] on span "Edit" at bounding box center [1283, 278] width 67 height 24
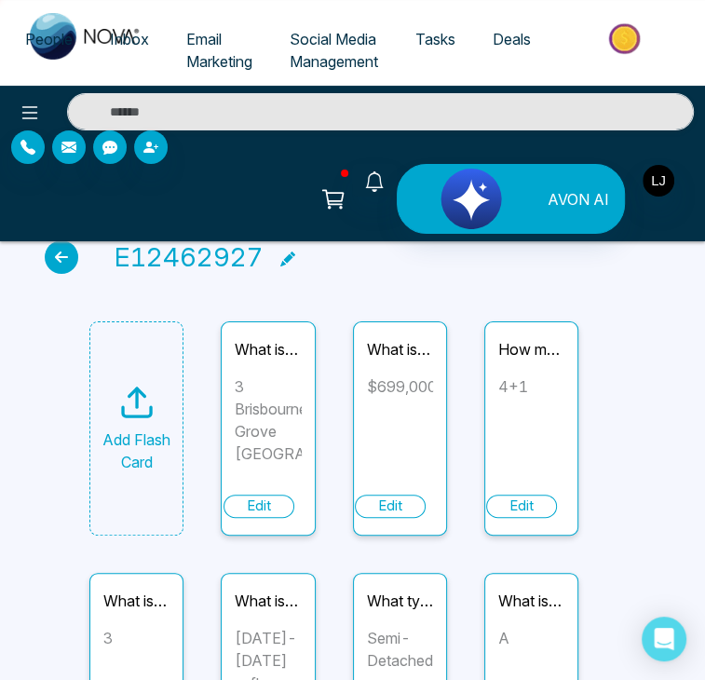
scroll to position [93, 0]
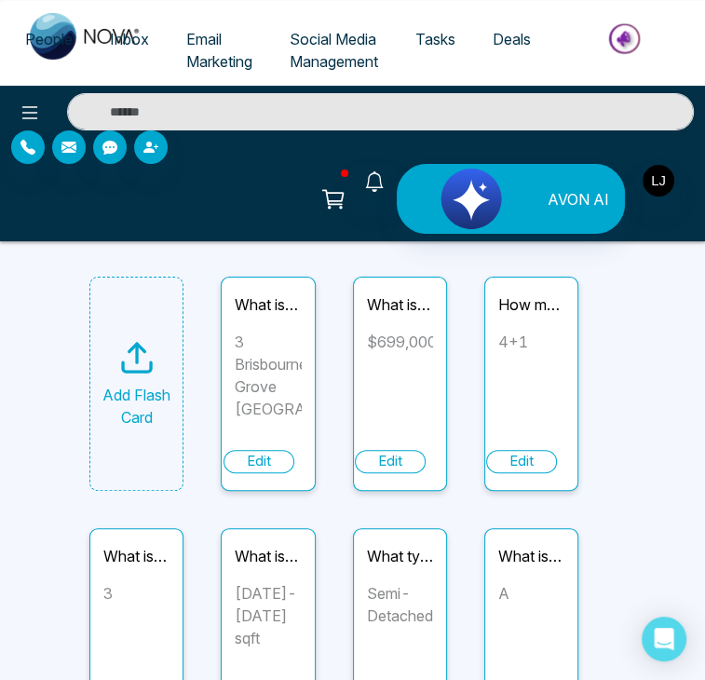
click at [264, 450] on div "Edit" at bounding box center [258, 461] width 71 height 23
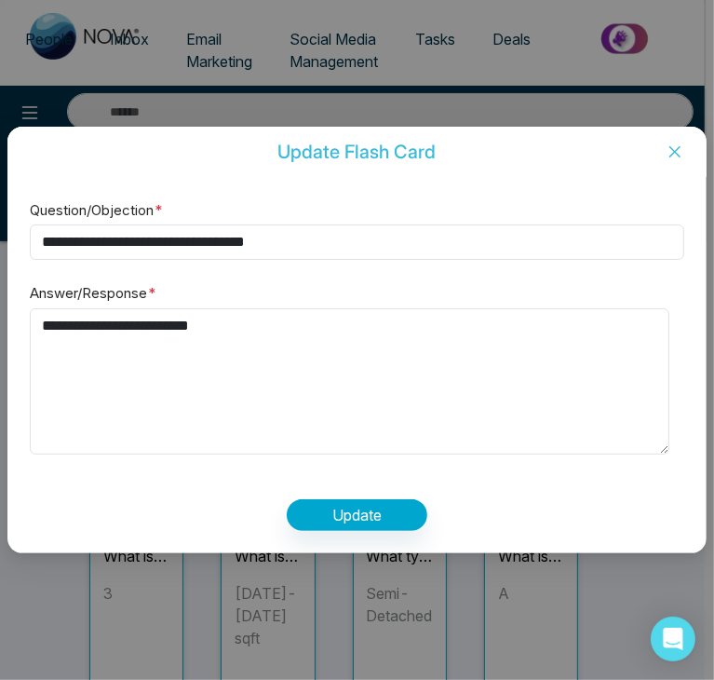
click at [661, 149] on span "Close" at bounding box center [674, 152] width 63 height 50
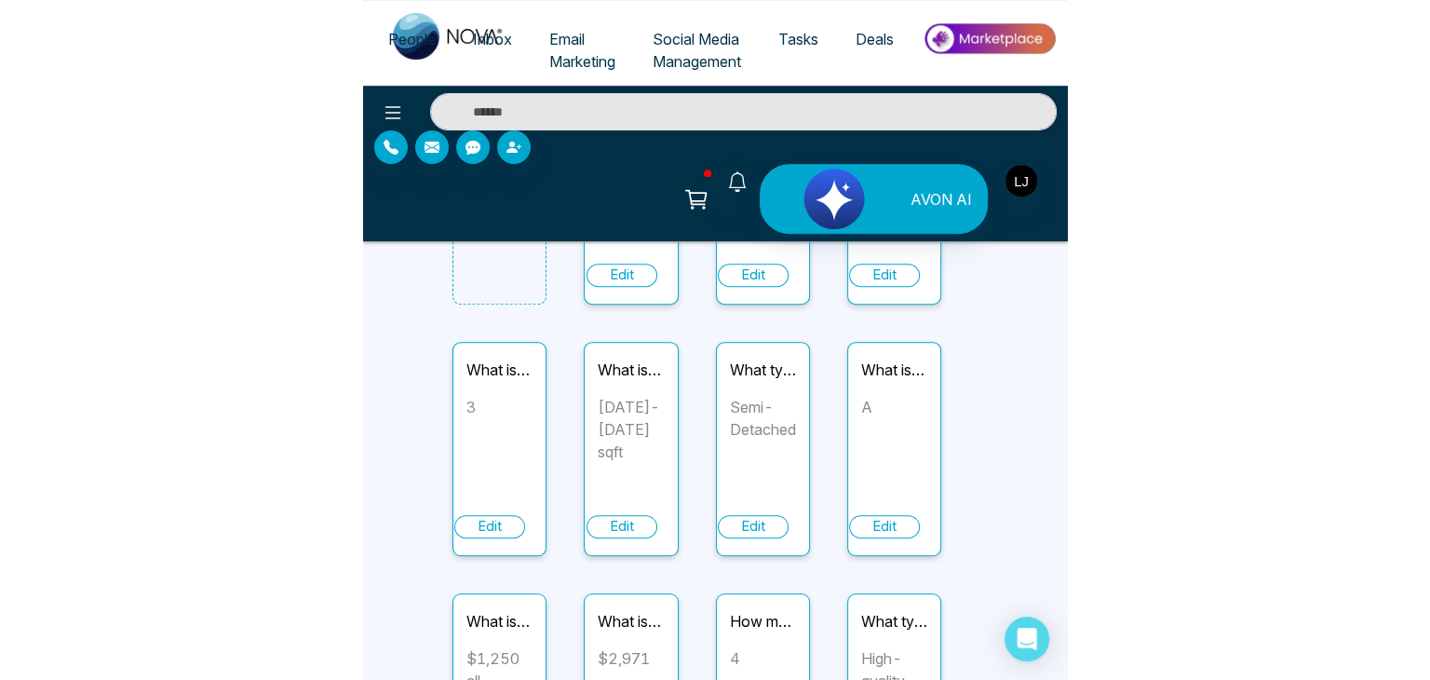
scroll to position [197, 0]
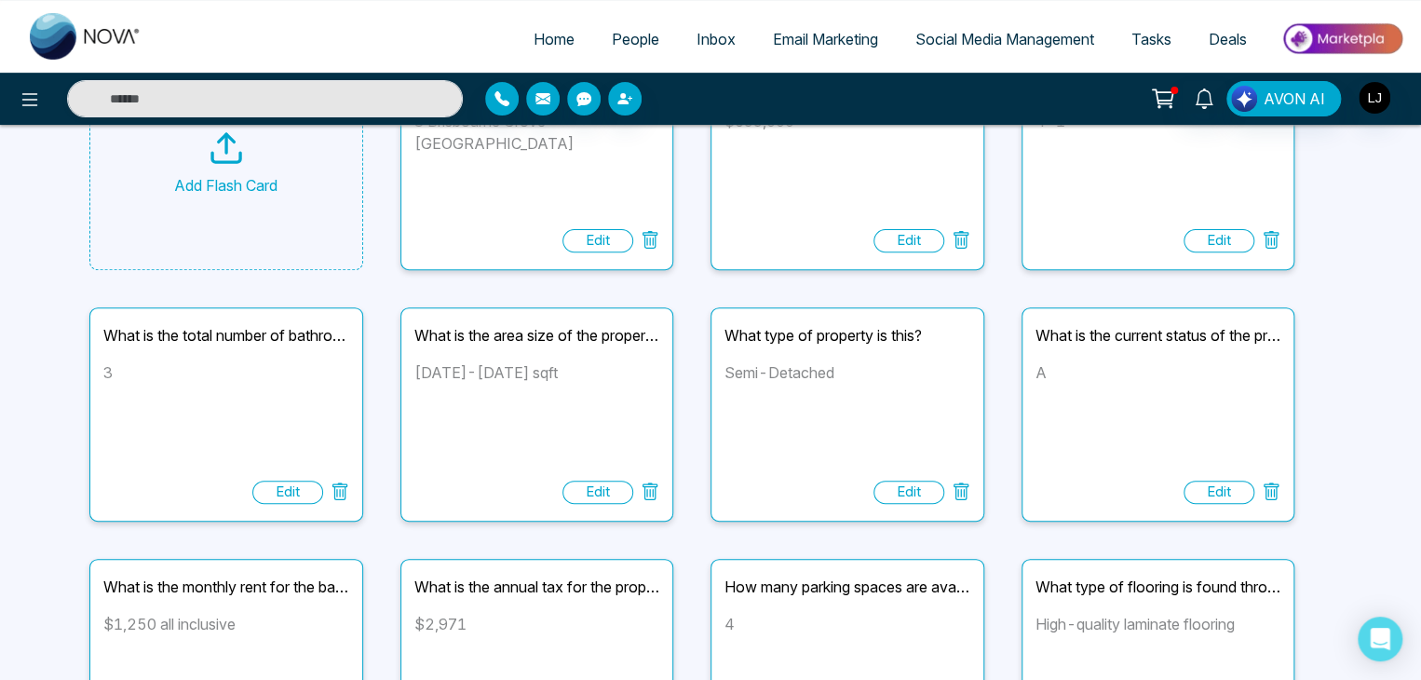
click at [1040, 335] on div "What is the current status of the property?" at bounding box center [1158, 335] width 246 height 22
click at [1220, 495] on div "Edit" at bounding box center [1218, 491] width 71 height 23
type input "**********"
type textarea "*"
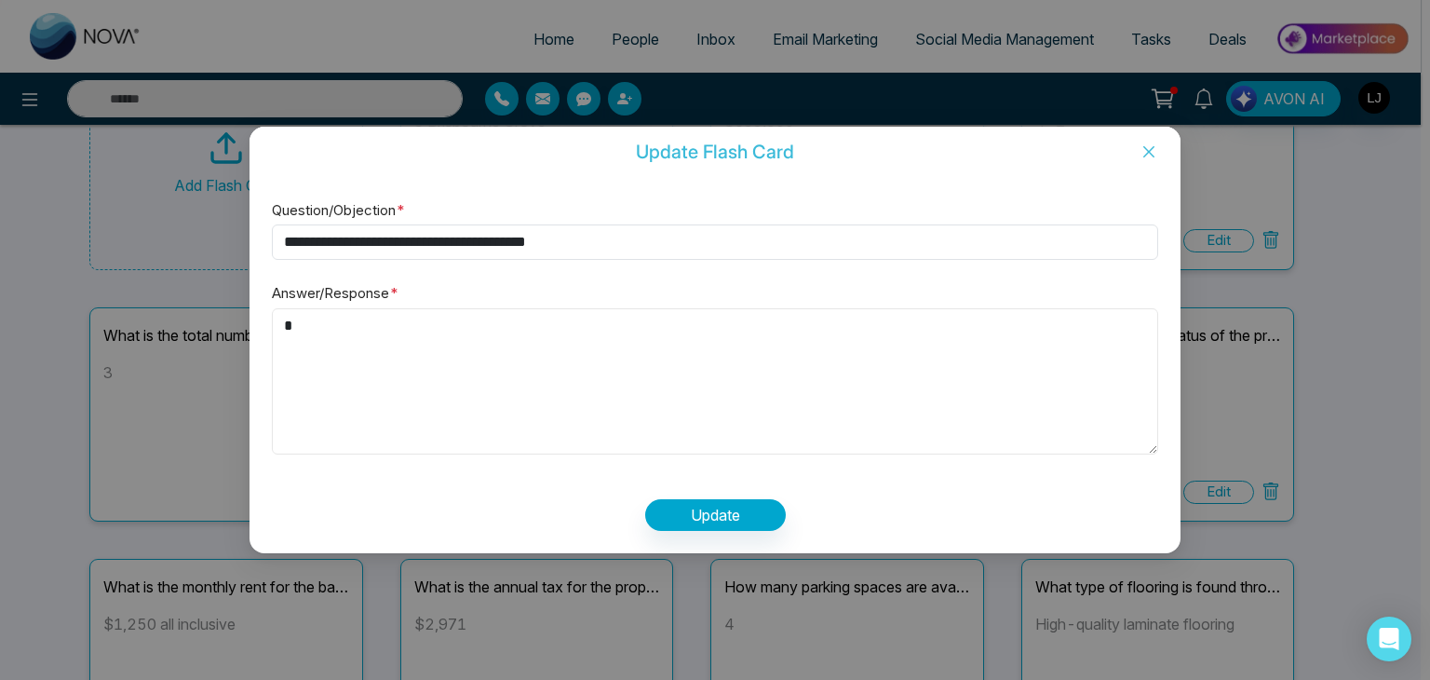
drag, startPoint x: 304, startPoint y: 323, endPoint x: 292, endPoint y: 324, distance: 12.1
click at [292, 324] on textarea "*" at bounding box center [715, 381] width 886 height 147
click at [1147, 154] on icon "close" at bounding box center [1148, 151] width 15 height 15
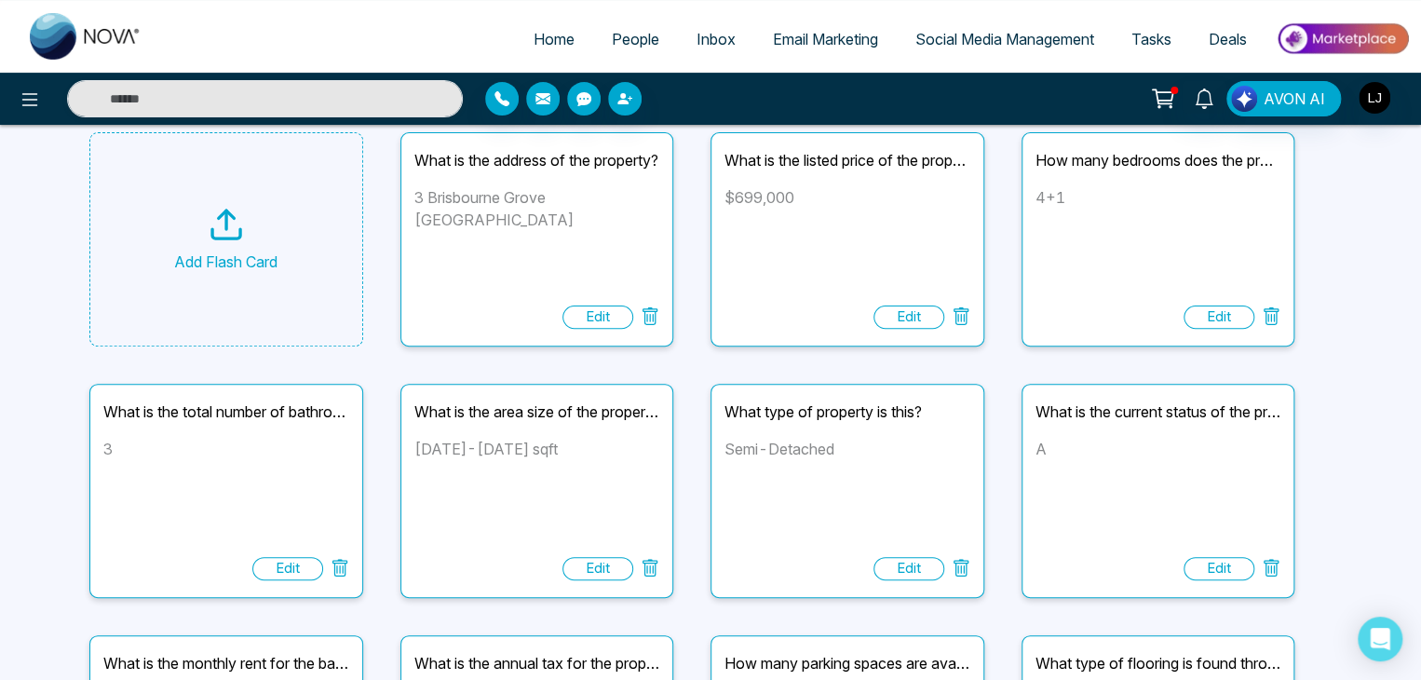
scroll to position [0, 0]
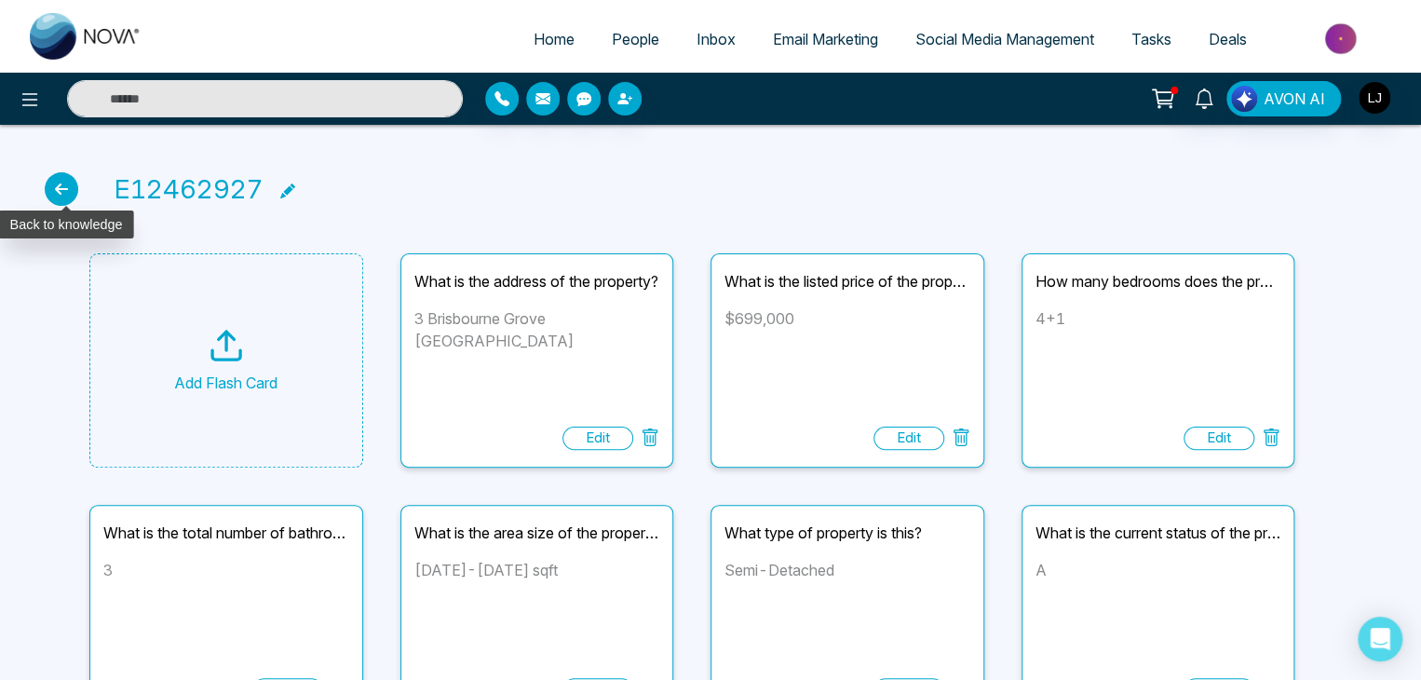
click at [70, 183] on icon at bounding box center [62, 189] width 34 height 34
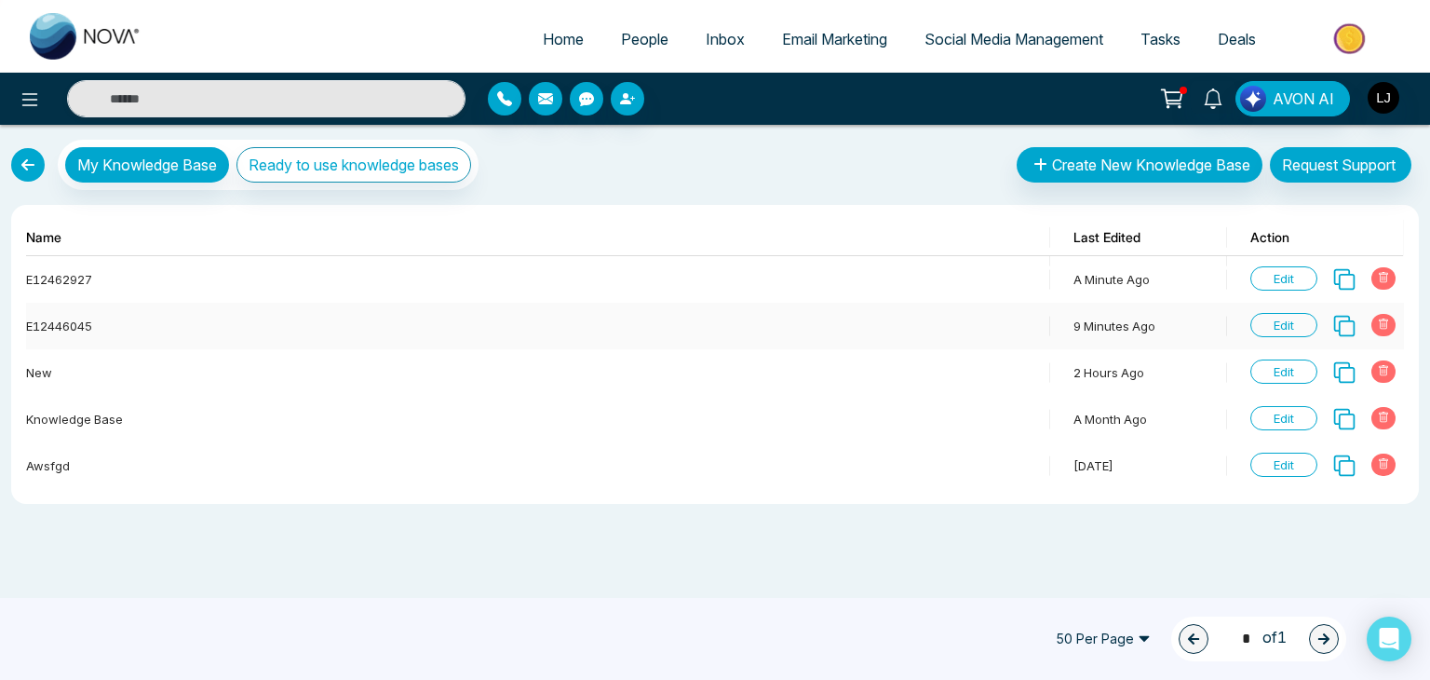
click at [1269, 314] on span "Edit" at bounding box center [1283, 325] width 67 height 24
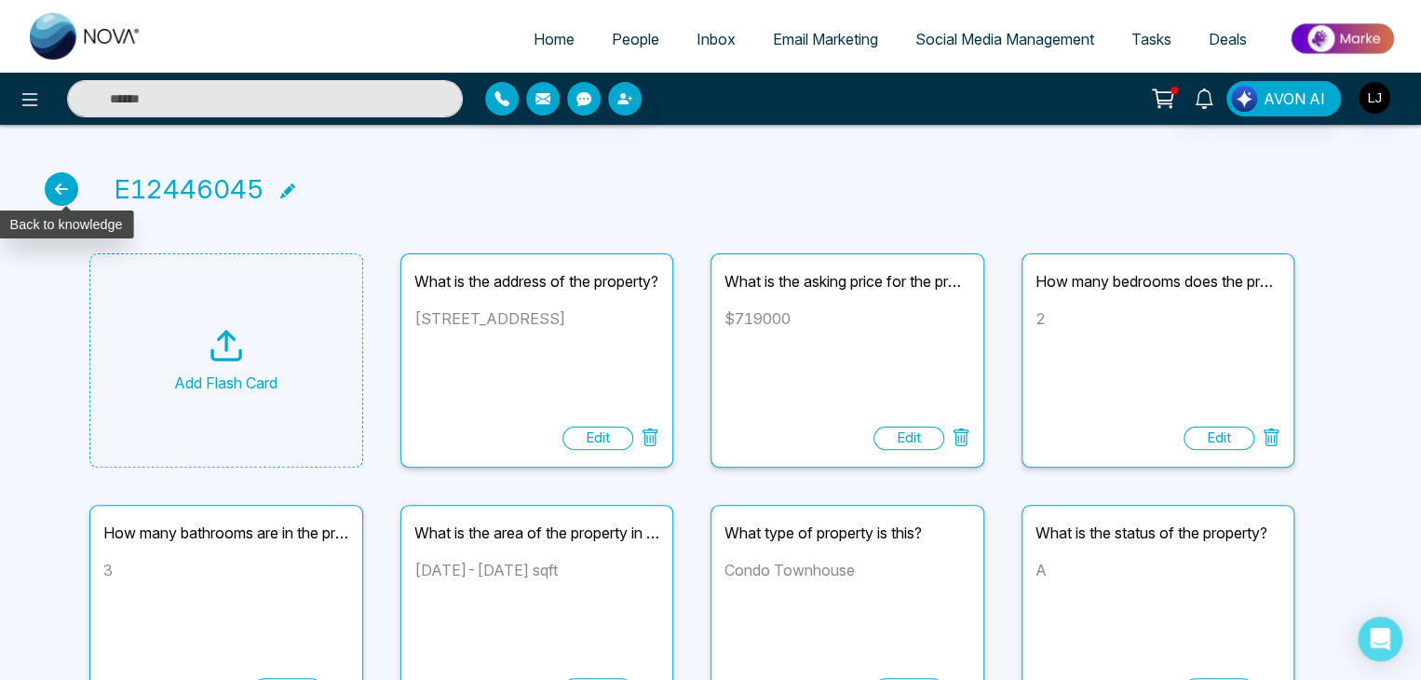
click at [57, 182] on icon at bounding box center [62, 189] width 34 height 34
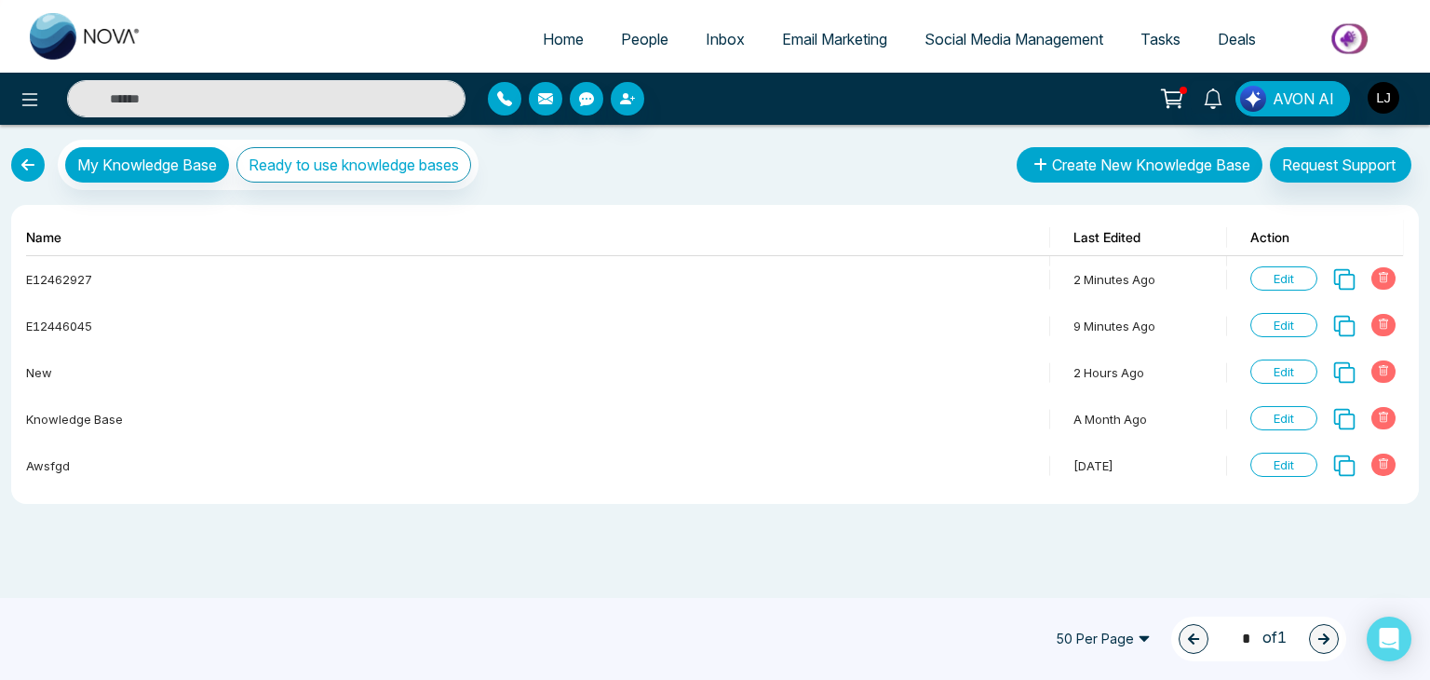
click at [1126, 159] on button "Create New Knowledge Base" at bounding box center [1140, 164] width 246 height 35
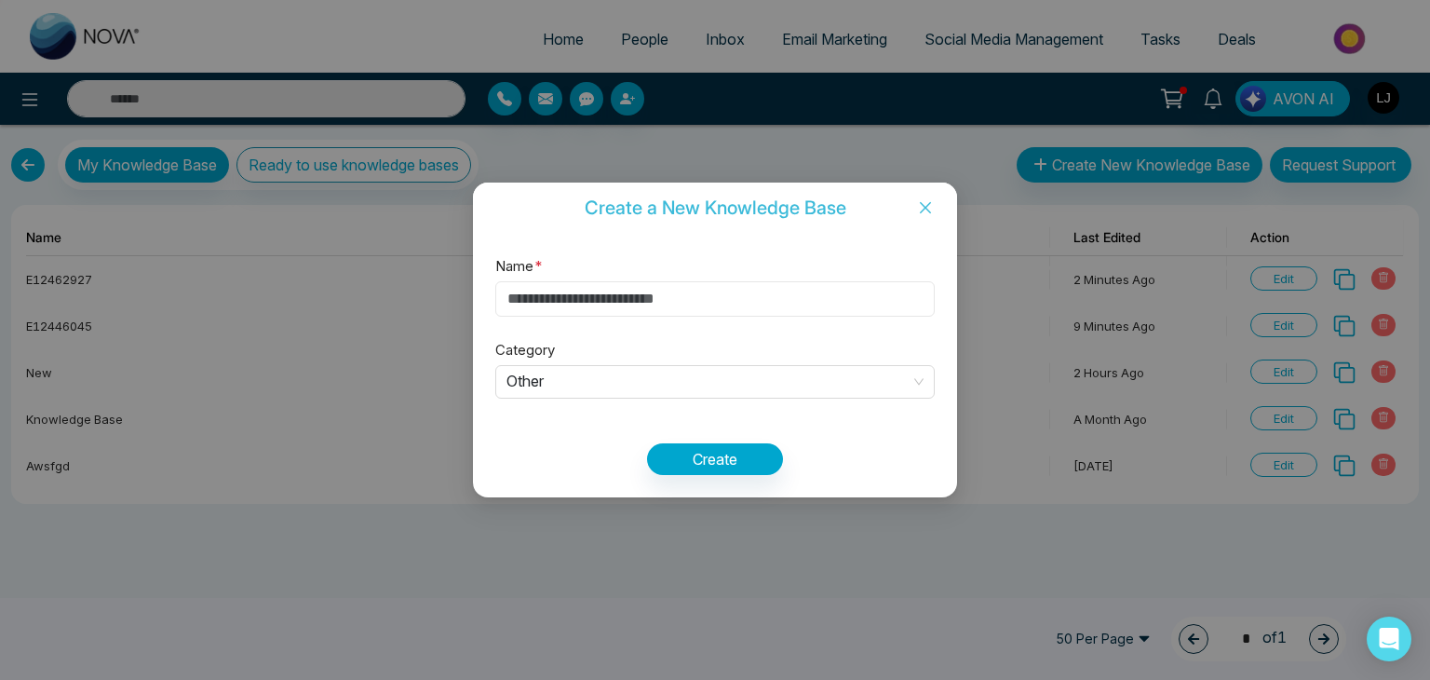
click at [546, 299] on input "Name *" at bounding box center [714, 298] width 439 height 35
click at [566, 377] on span "Other" at bounding box center [714, 382] width 417 height 31
type input "***"
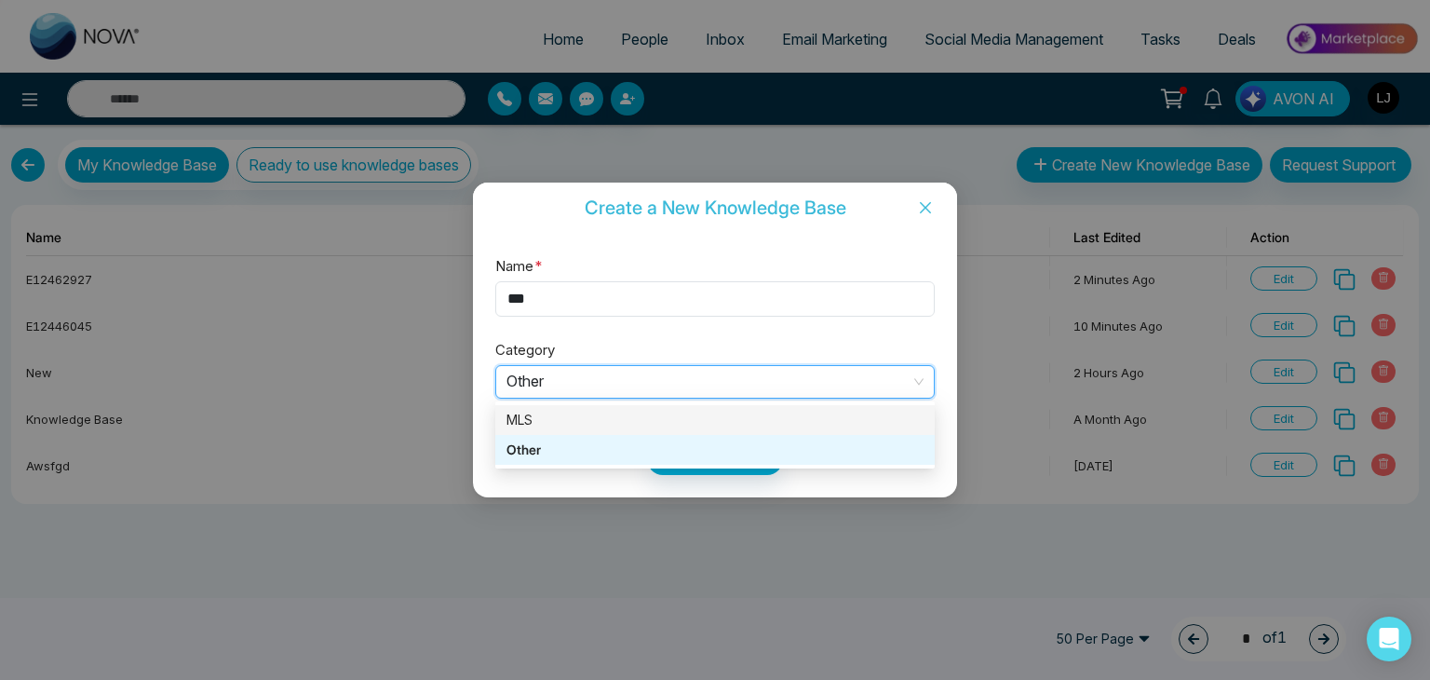
click at [538, 411] on div "MLS" at bounding box center [714, 420] width 417 height 20
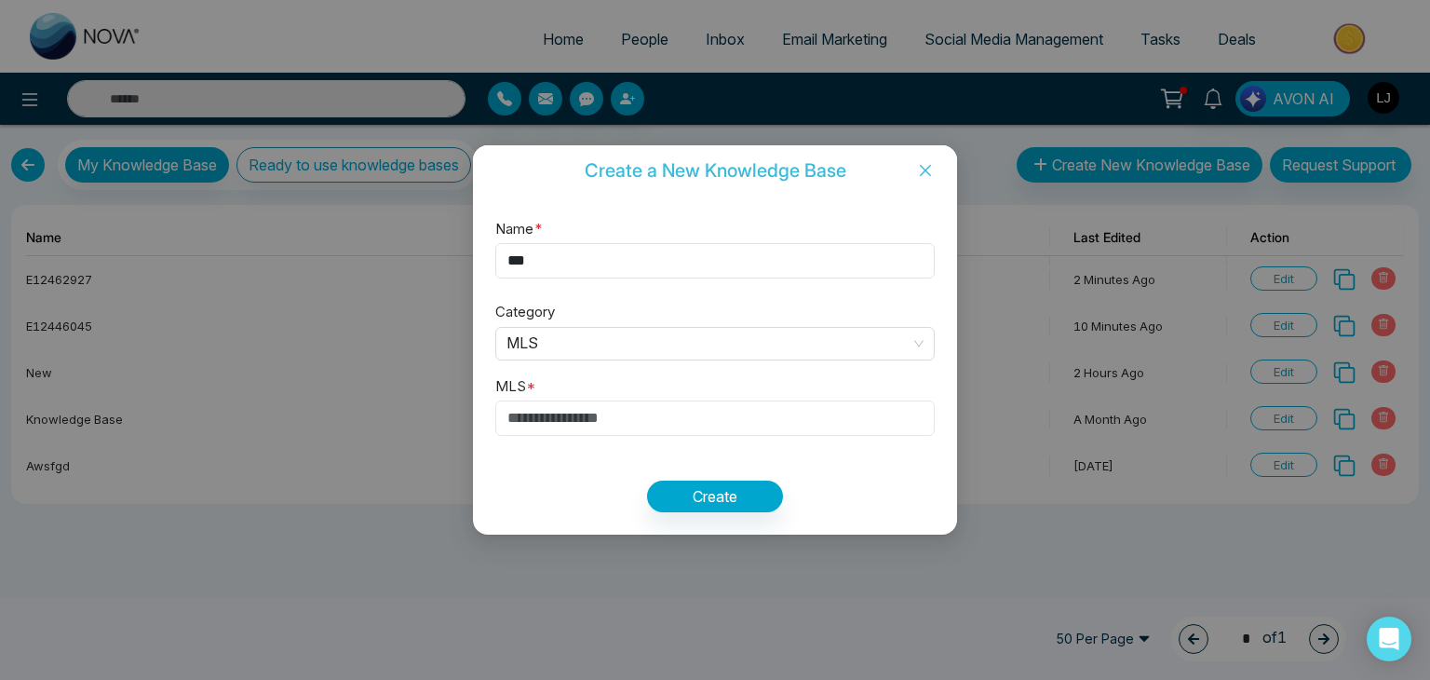
click at [544, 421] on input "text" at bounding box center [714, 417] width 439 height 35
paste input "*********"
paste input "**********"
click at [723, 494] on button "Create" at bounding box center [715, 496] width 136 height 32
click at [682, 411] on input "**********" at bounding box center [714, 417] width 439 height 35
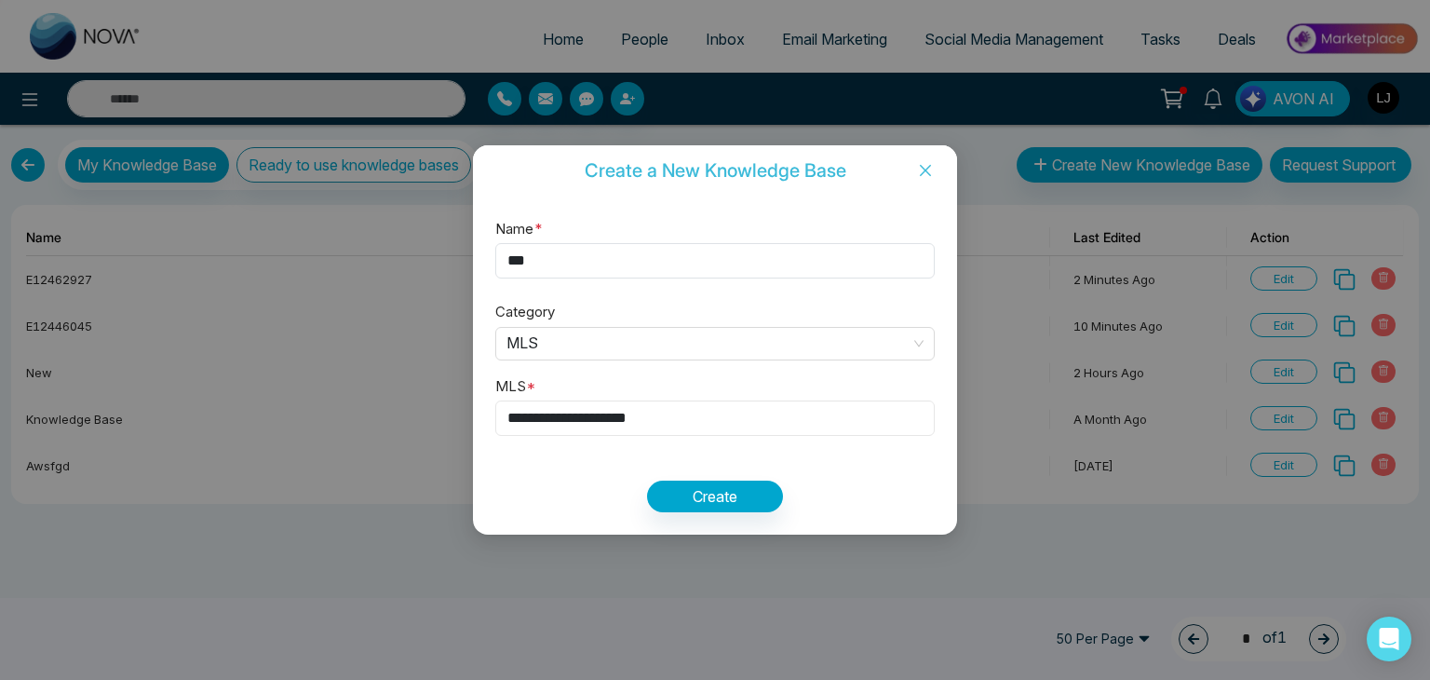
type input "**********"
drag, startPoint x: 682, startPoint y: 411, endPoint x: 497, endPoint y: 411, distance: 185.3
click at [497, 411] on input "**********" at bounding box center [714, 417] width 439 height 35
click at [647, 480] on button "Create" at bounding box center [715, 496] width 136 height 32
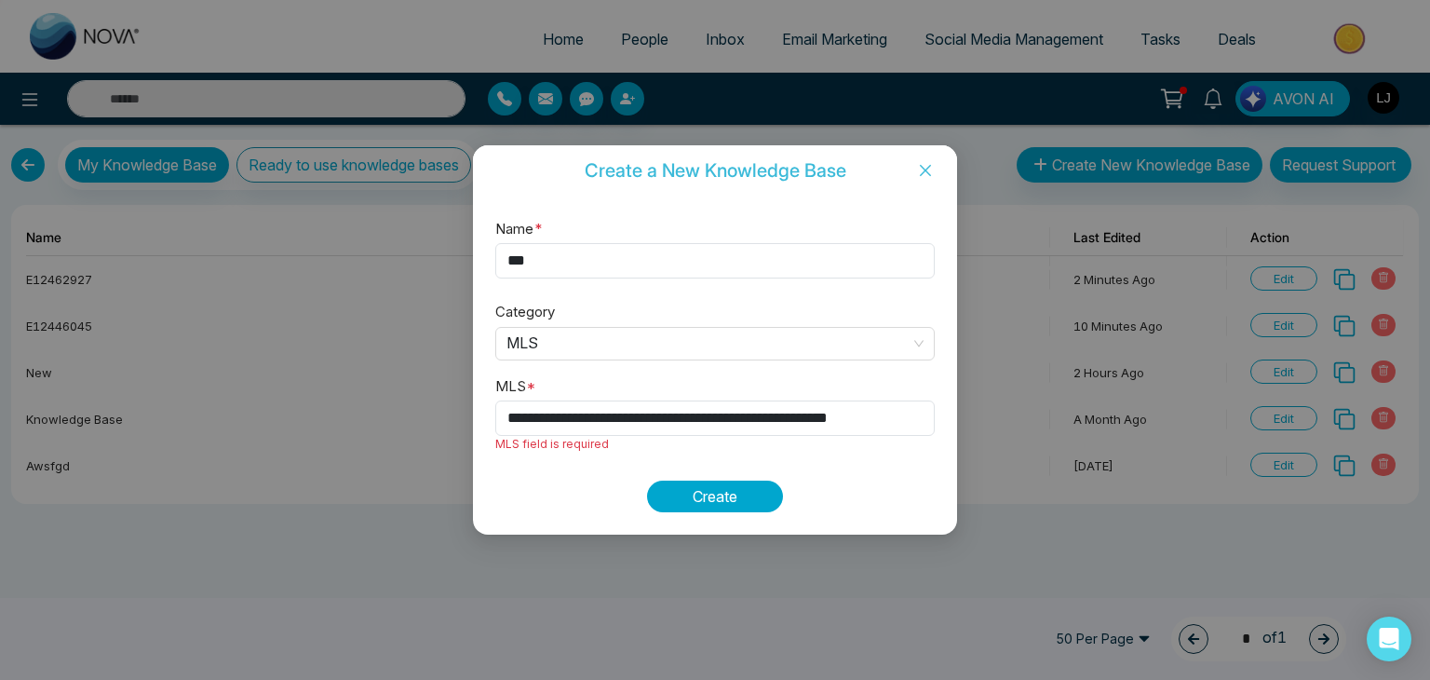
click at [726, 496] on button "Create" at bounding box center [715, 496] width 136 height 32
click at [584, 418] on input "text" at bounding box center [714, 417] width 439 height 35
drag, startPoint x: 646, startPoint y: 418, endPoint x: 465, endPoint y: 424, distance: 181.6
click at [465, 424] on div "Create a New Knowledge Base Name * *** Category MLS MLS * MLS field is required…" at bounding box center [715, 340] width 1430 height 680
click at [925, 158] on span "Close" at bounding box center [925, 170] width 63 height 50
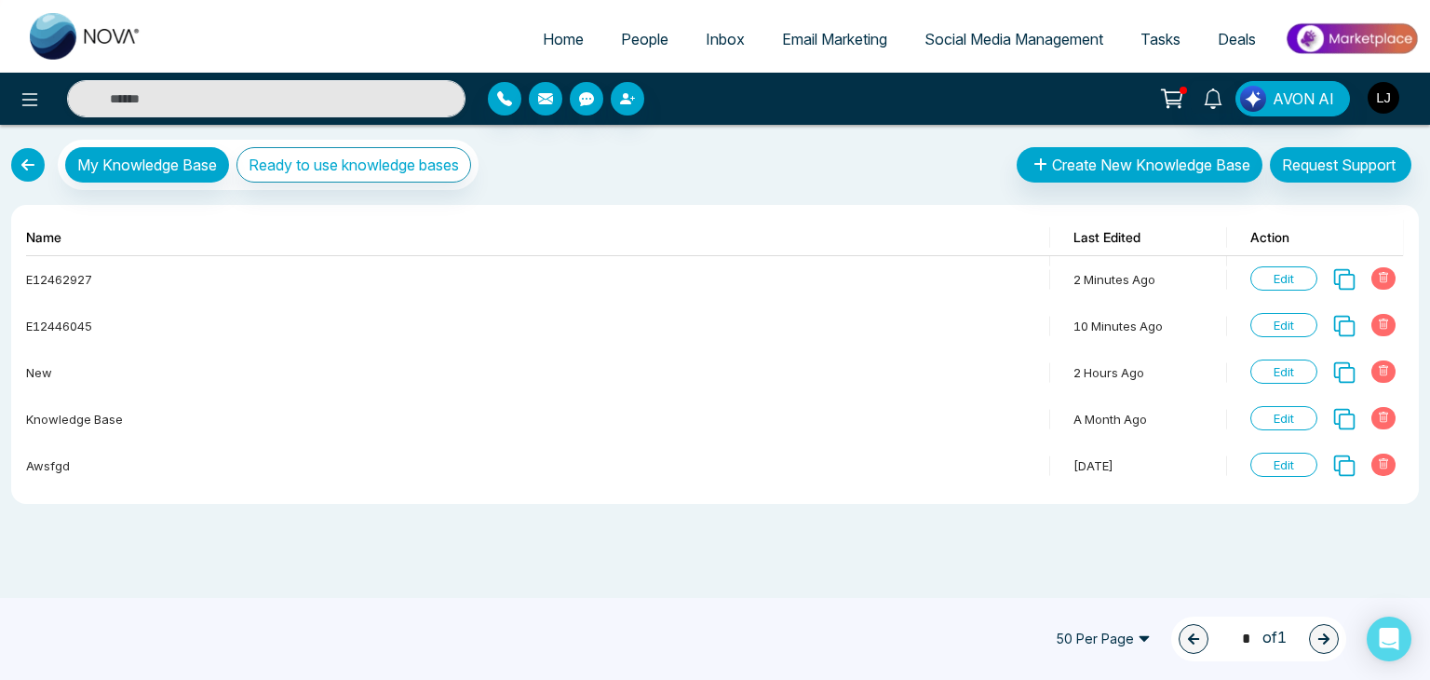
click at [1382, 92] on img "button" at bounding box center [1384, 98] width 32 height 32
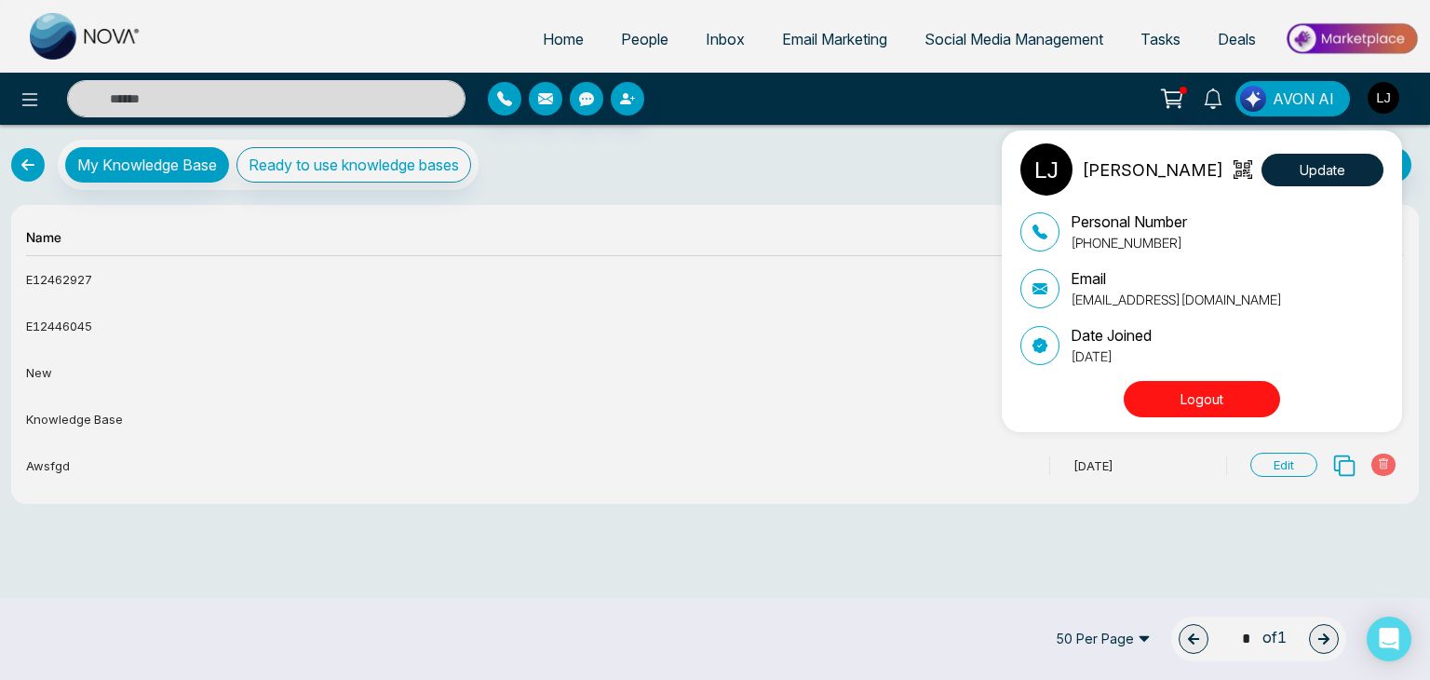
click at [652, 32] on div "Lokesh Joshi Update Personal Number +918421020309 Email lokeshjoshi6454@gmail.c…" at bounding box center [715, 340] width 1430 height 680
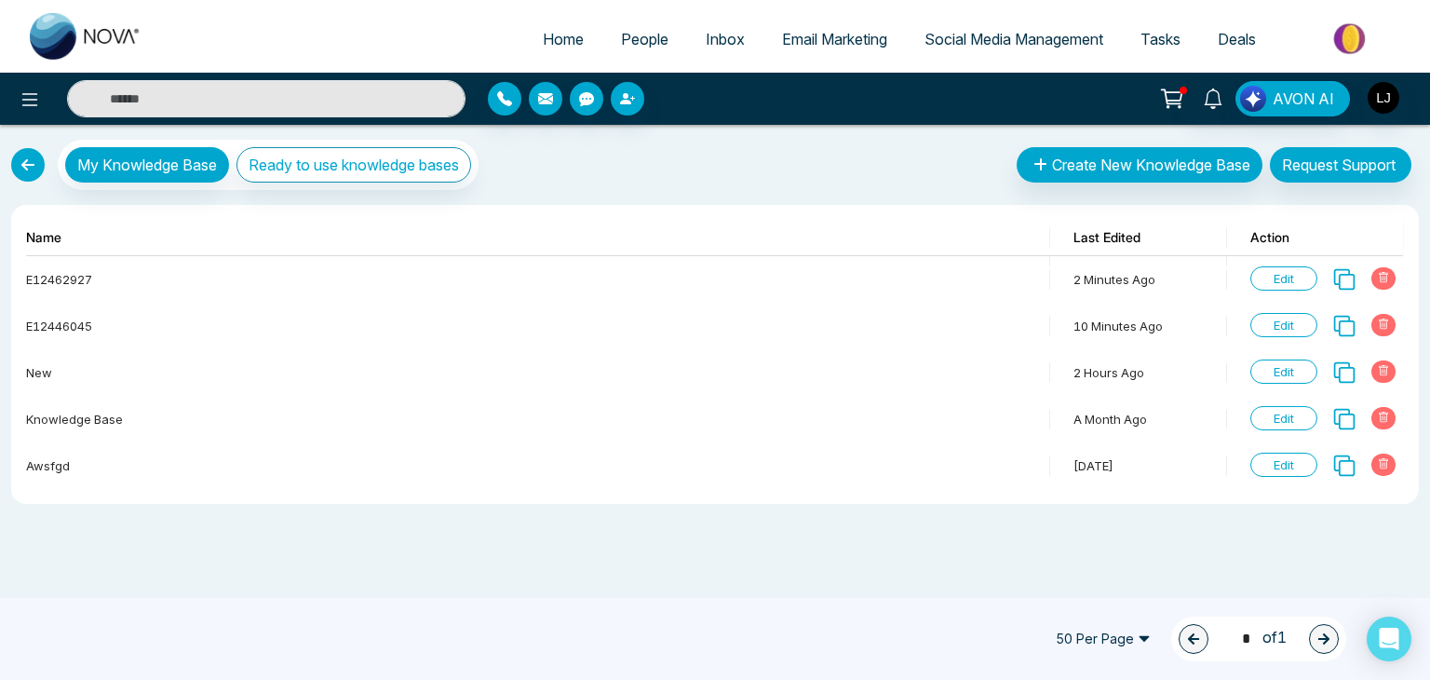
click at [644, 35] on span "People" at bounding box center [644, 39] width 47 height 19
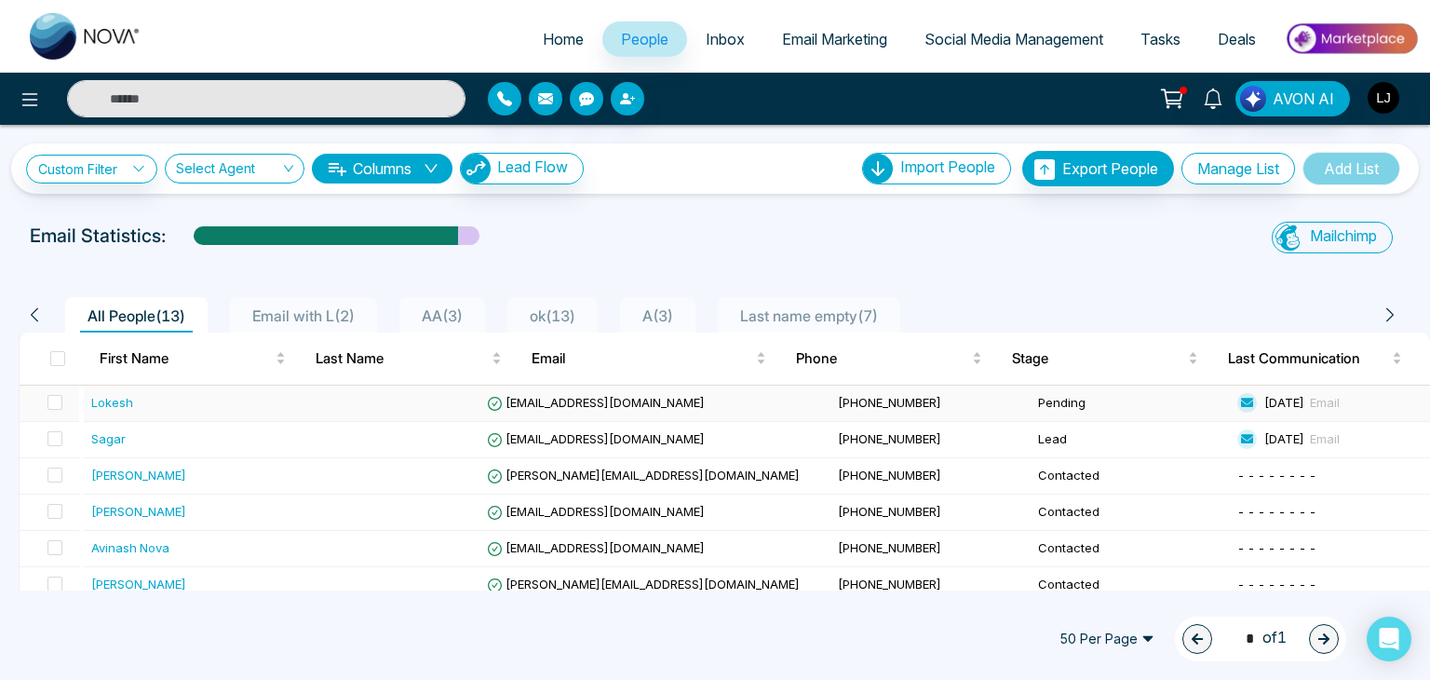
click at [611, 398] on span "[EMAIL_ADDRESS][DOMAIN_NAME]" at bounding box center [596, 402] width 218 height 15
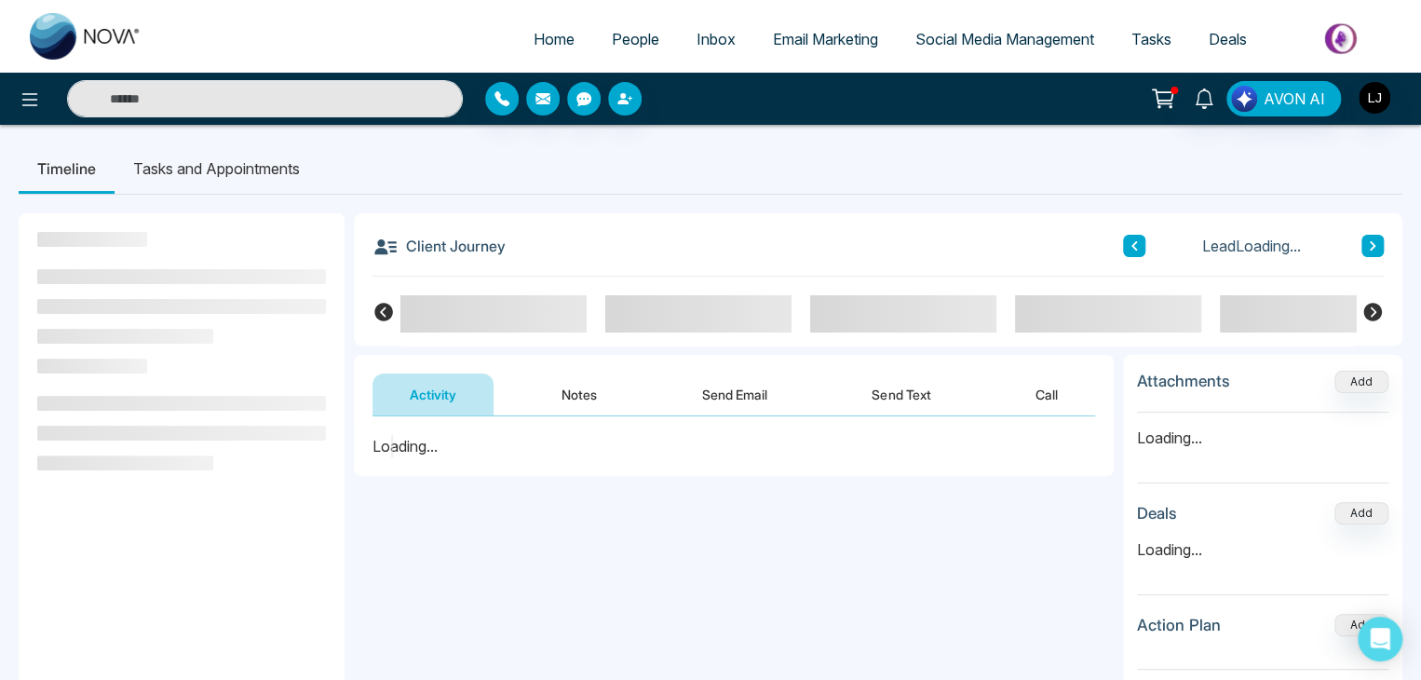
click at [734, 387] on button "Send Email" at bounding box center [735, 394] width 140 height 42
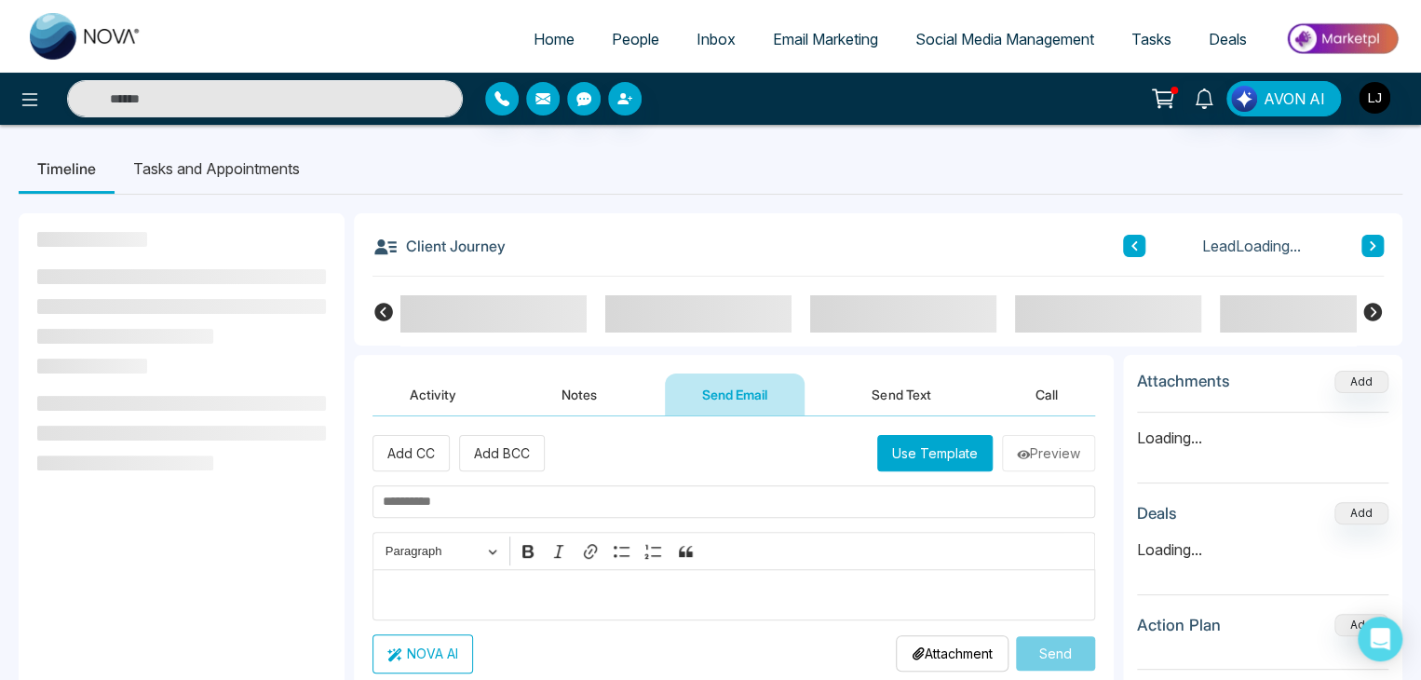
click at [919, 444] on button "Use Template" at bounding box center [934, 453] width 115 height 36
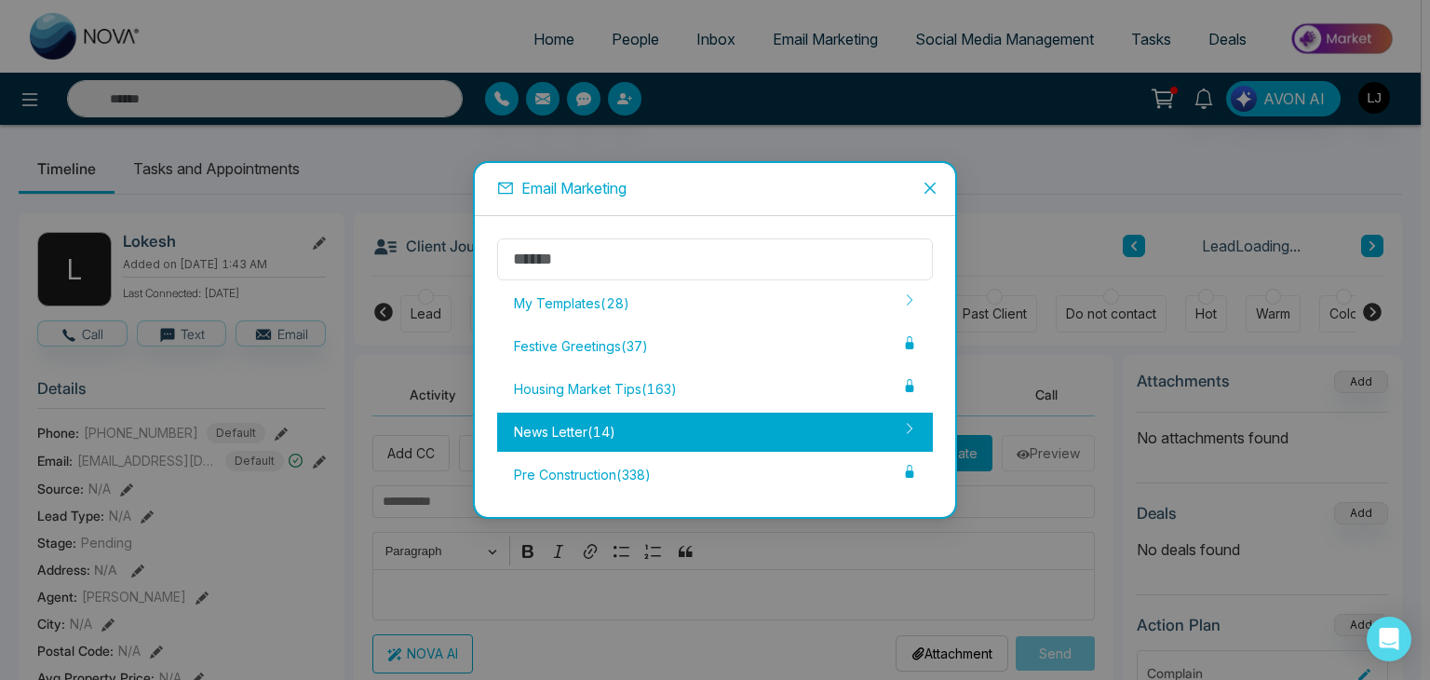
click at [631, 437] on div "News Letter ( 14 )" at bounding box center [715, 431] width 436 height 39
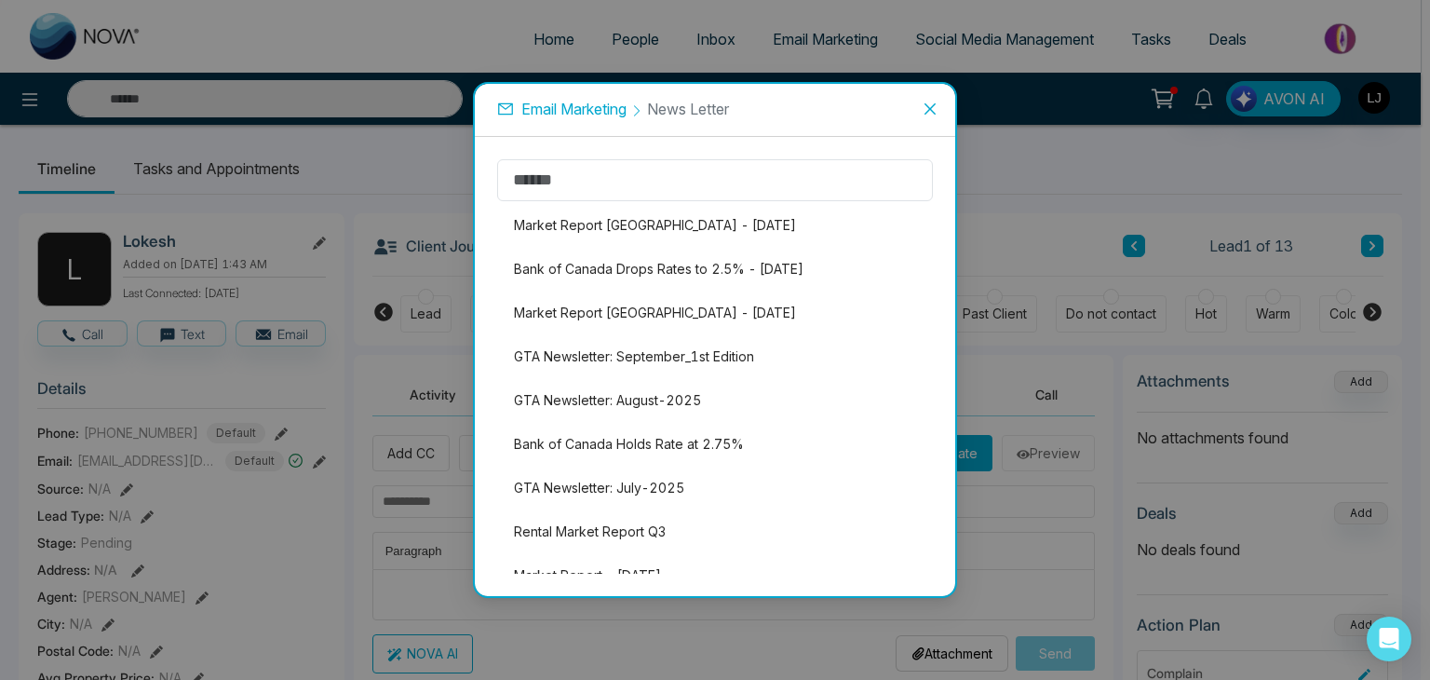
click at [631, 437] on li "Bank of Canada Holds Rate at 2.75%" at bounding box center [715, 444] width 436 height 39
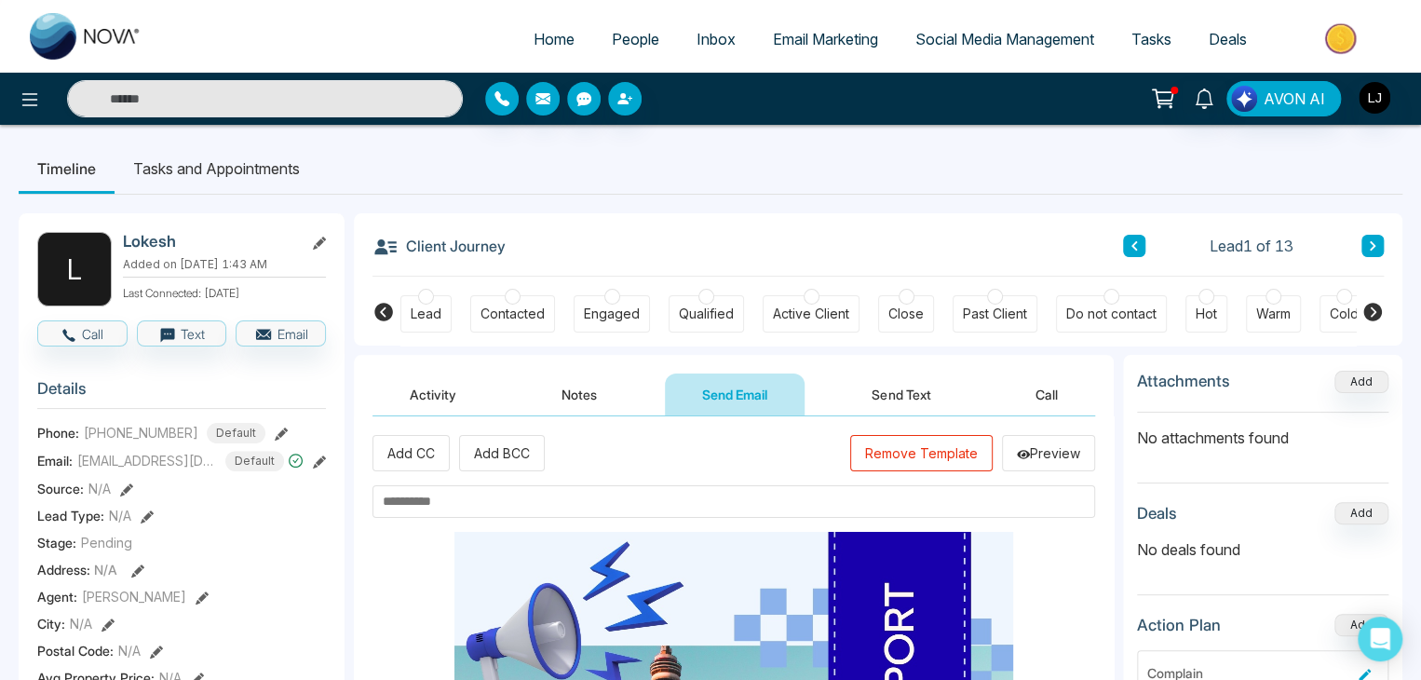
drag, startPoint x: 510, startPoint y: 492, endPoint x: 496, endPoint y: 504, distance: 18.5
click at [496, 504] on input "text" at bounding box center [733, 501] width 722 height 33
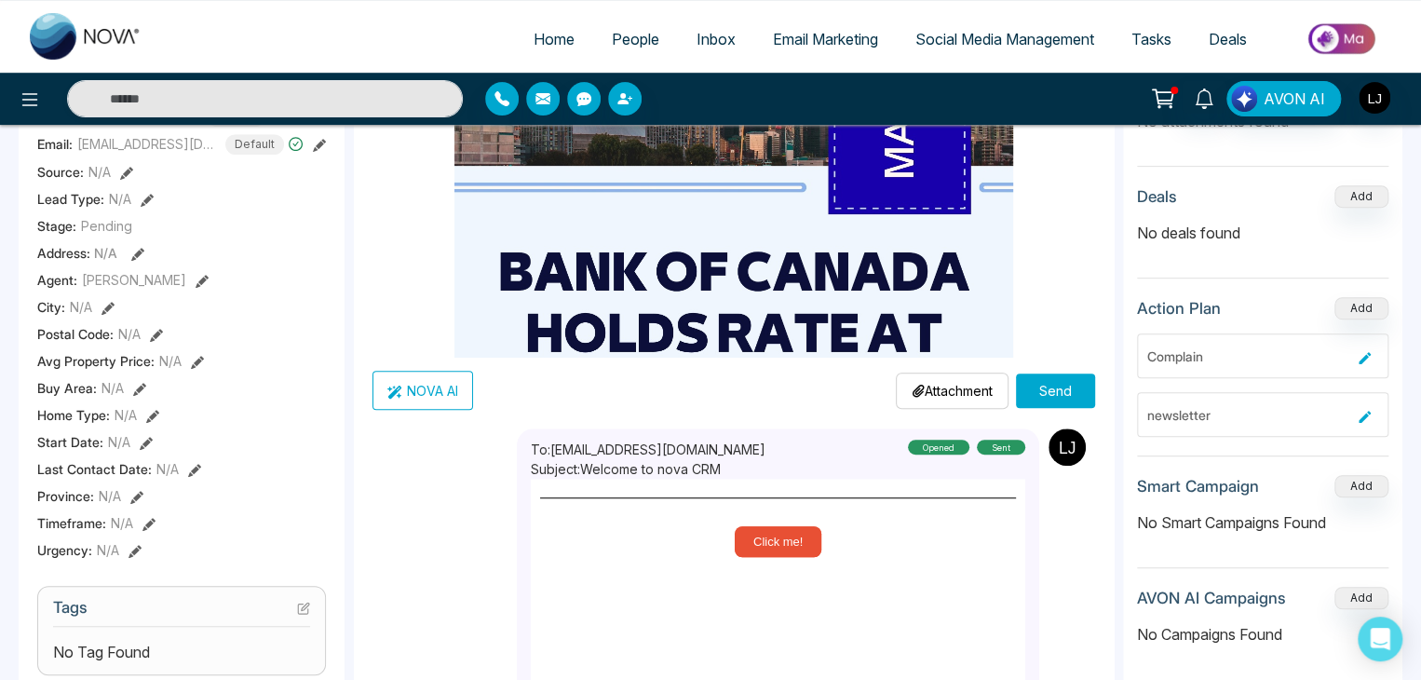
scroll to position [465, 0]
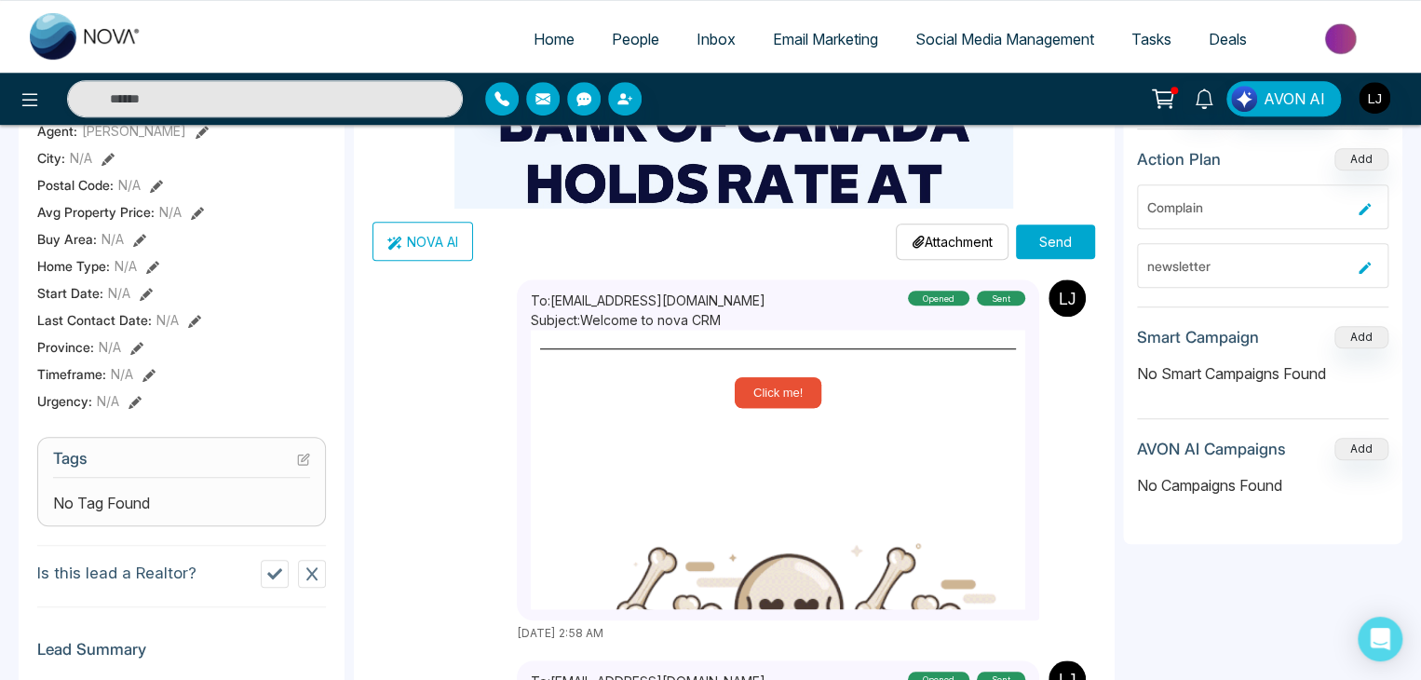
type input "**********"
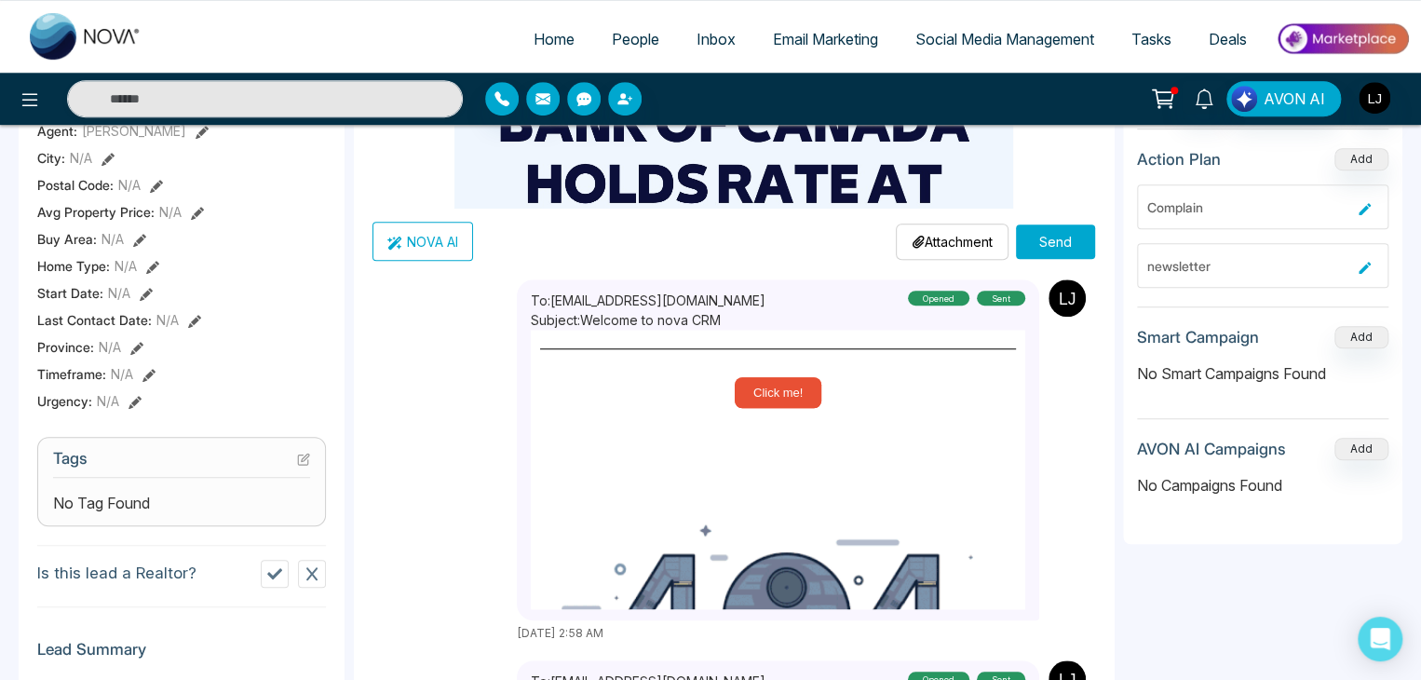
click at [1050, 233] on button "Send" at bounding box center [1055, 241] width 79 height 34
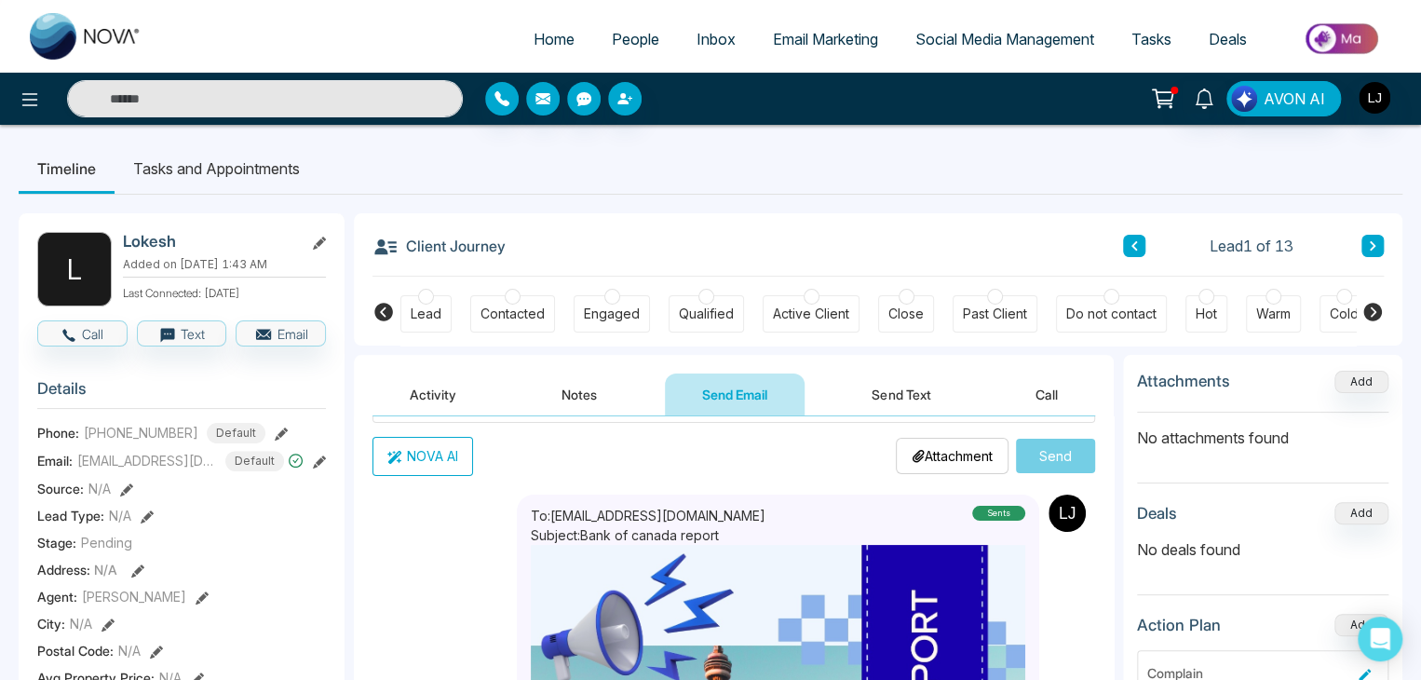
scroll to position [0, 0]
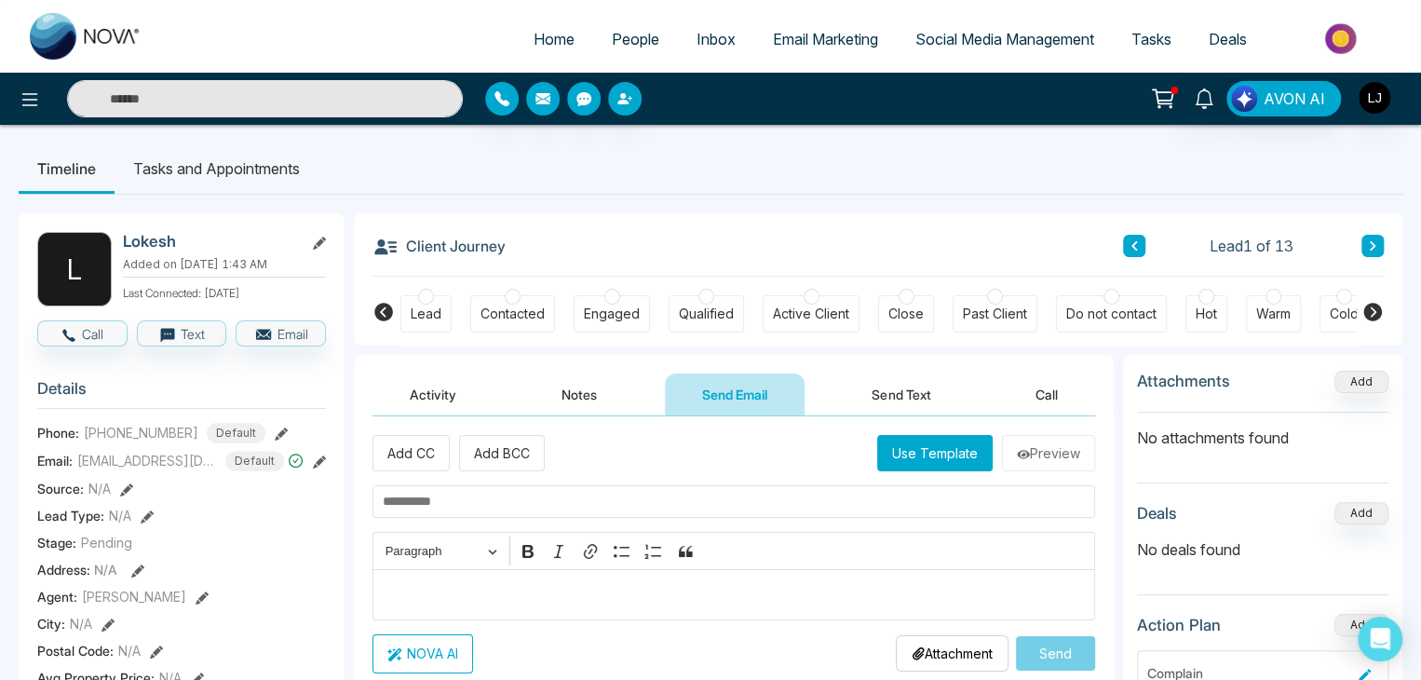
click at [640, 23] on link "People" at bounding box center [635, 38] width 85 height 35
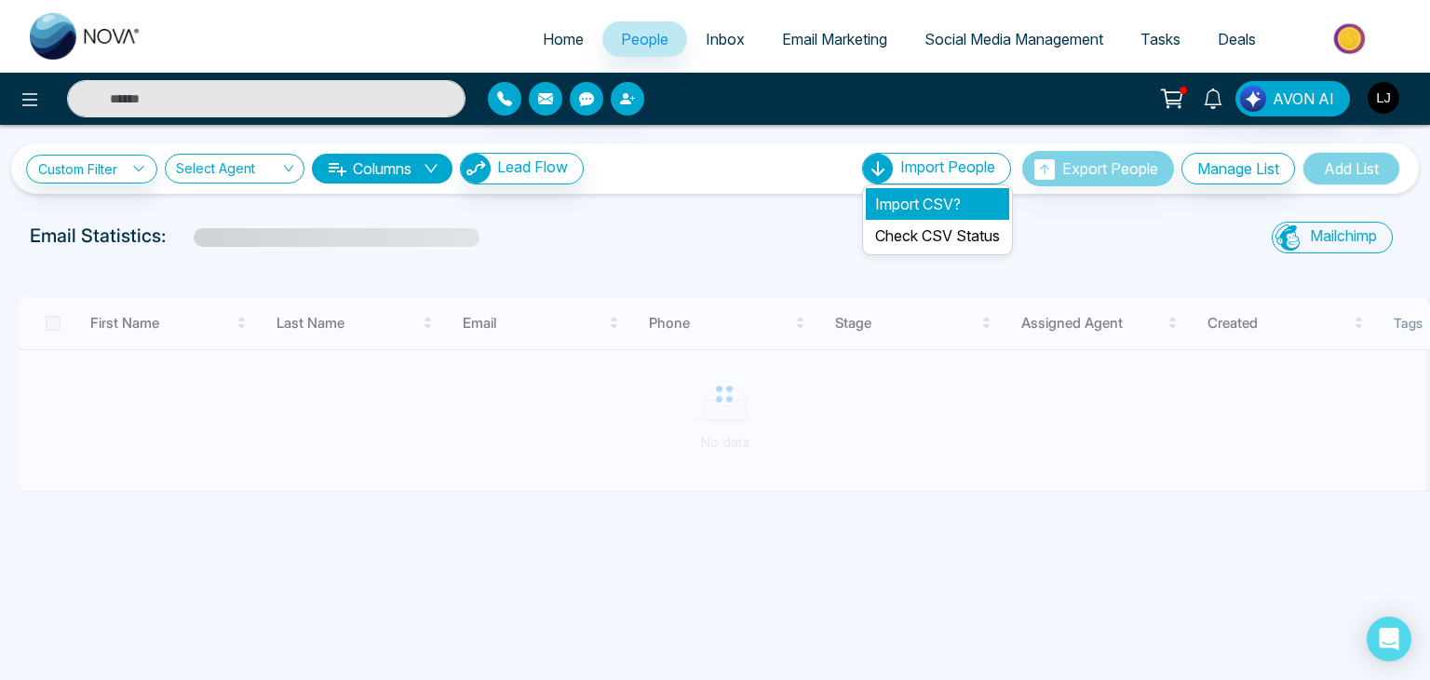
click at [920, 196] on li "Import CSV?" at bounding box center [937, 204] width 143 height 32
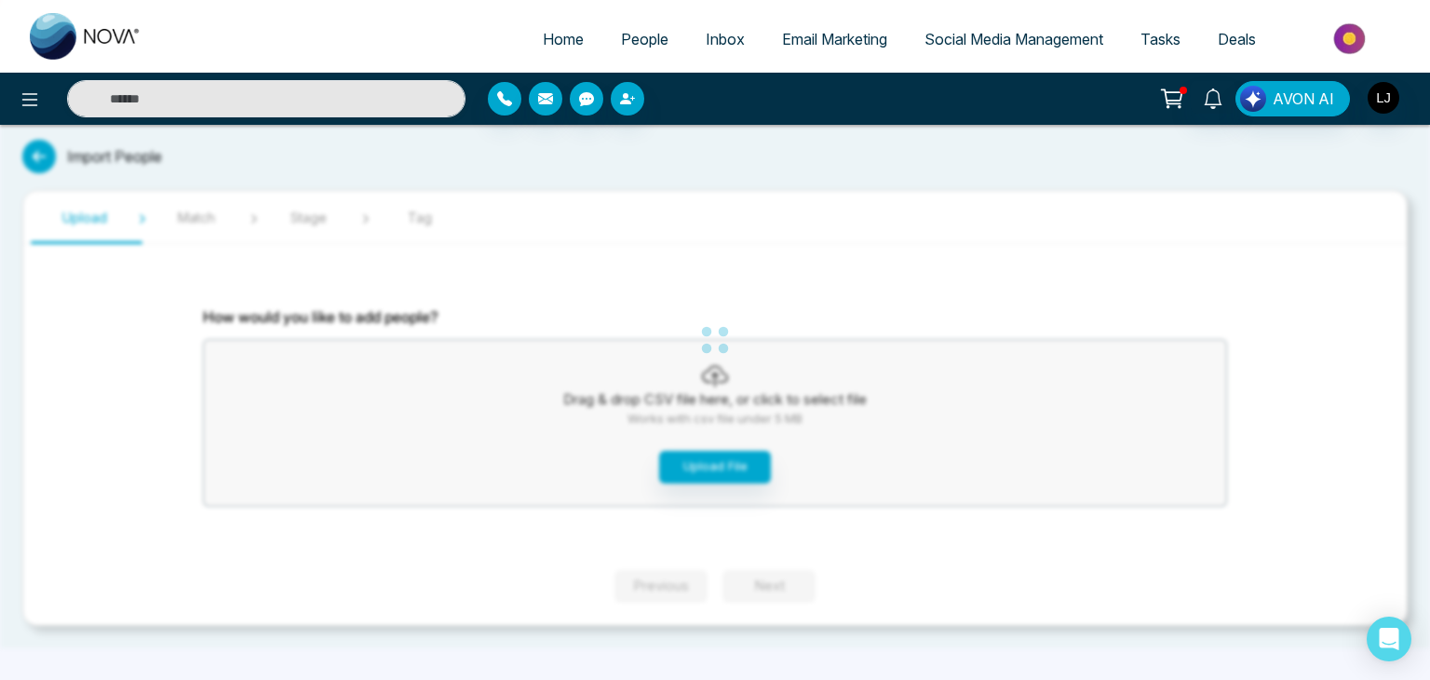
click at [710, 452] on div "Home People Inbox Email Marketing Social Media Management Tasks Deals AVON AI I…" at bounding box center [715, 340] width 1430 height 680
click at [712, 468] on button "Upload File" at bounding box center [715, 467] width 112 height 33
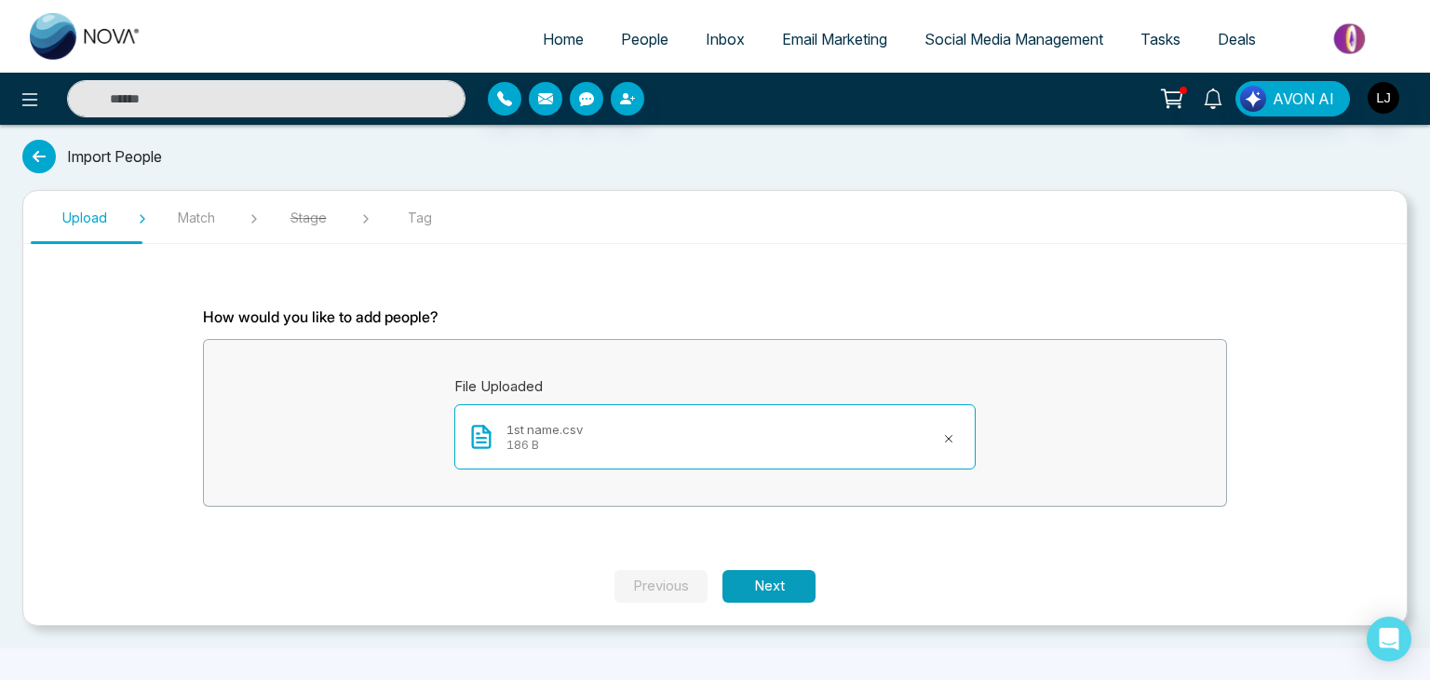
click at [787, 575] on button "Next" at bounding box center [768, 586] width 93 height 33
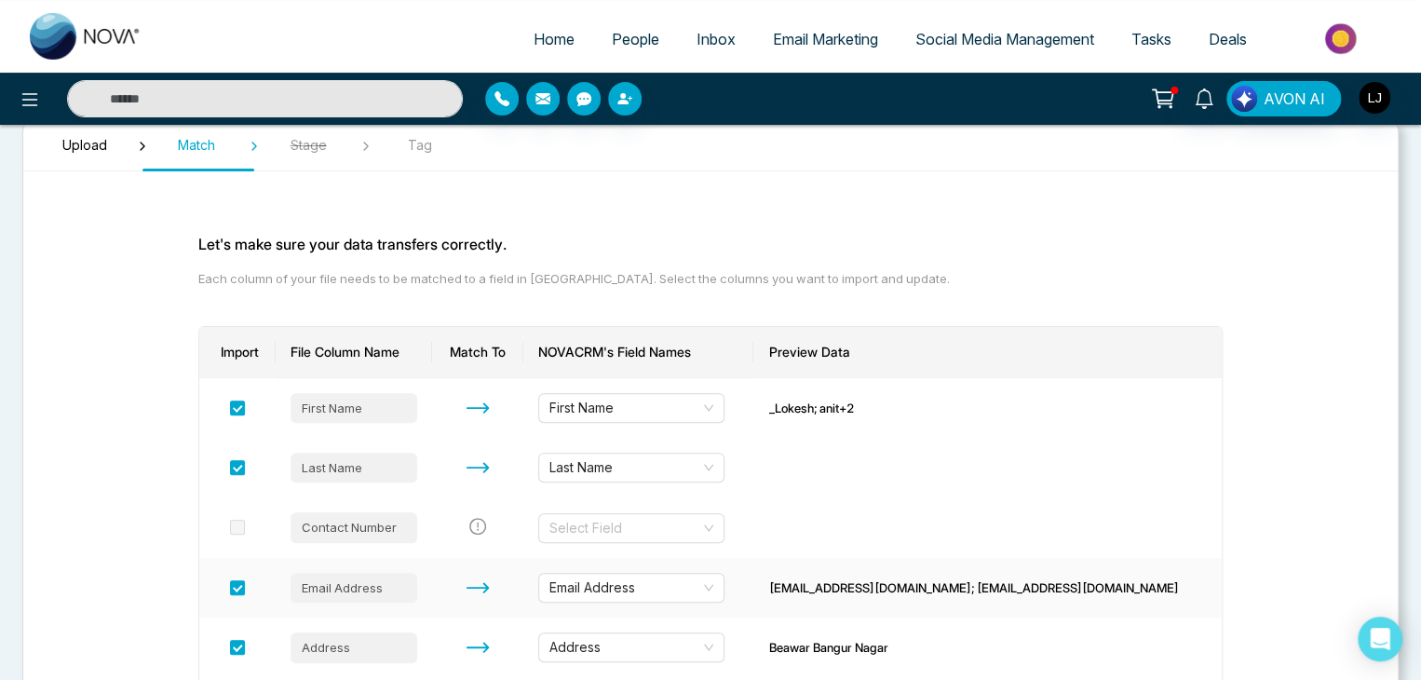
scroll to position [186, 0]
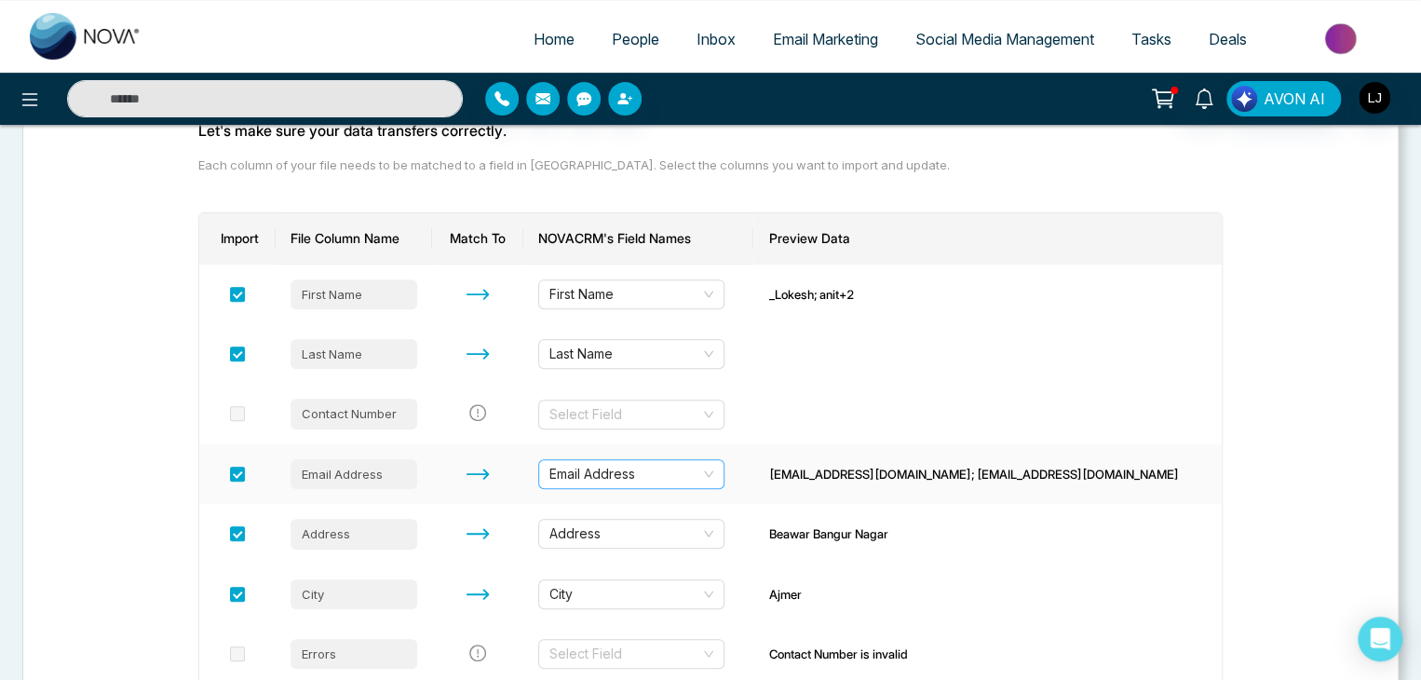
click at [706, 482] on span "Email Address" at bounding box center [631, 474] width 164 height 28
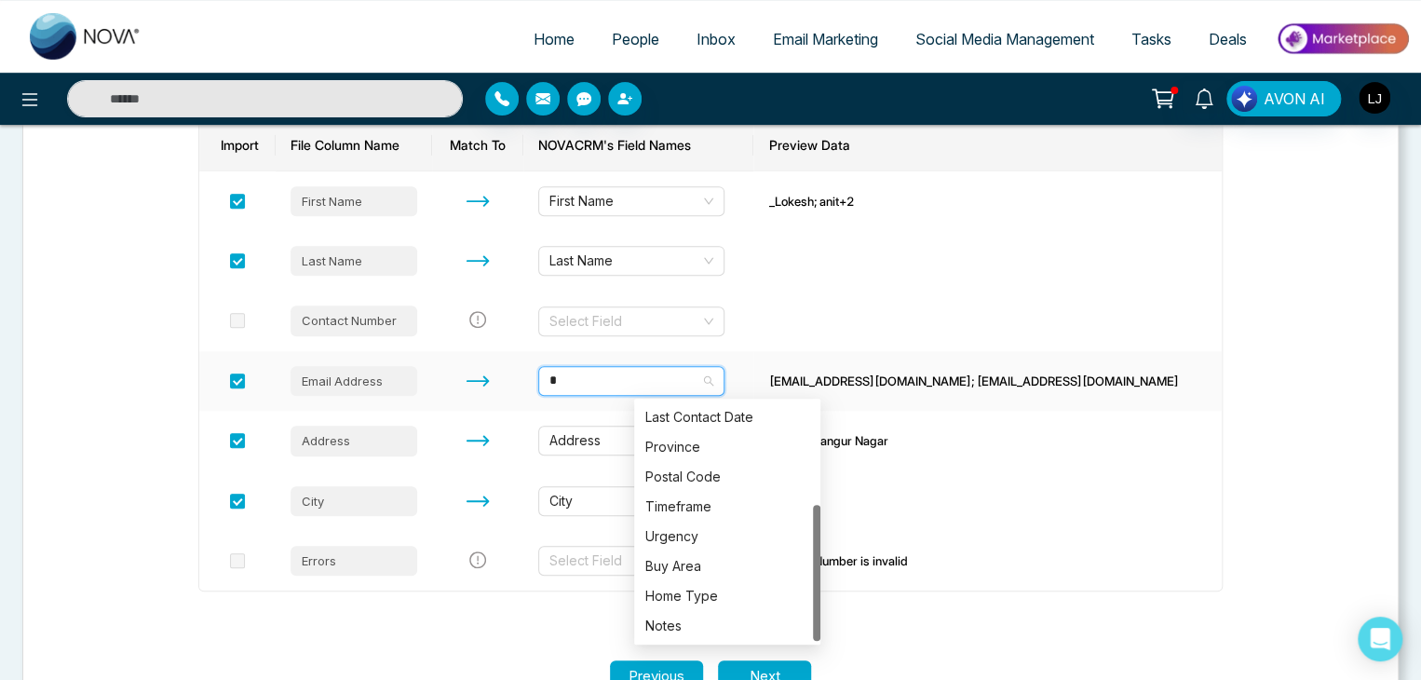
scroll to position [179, 0]
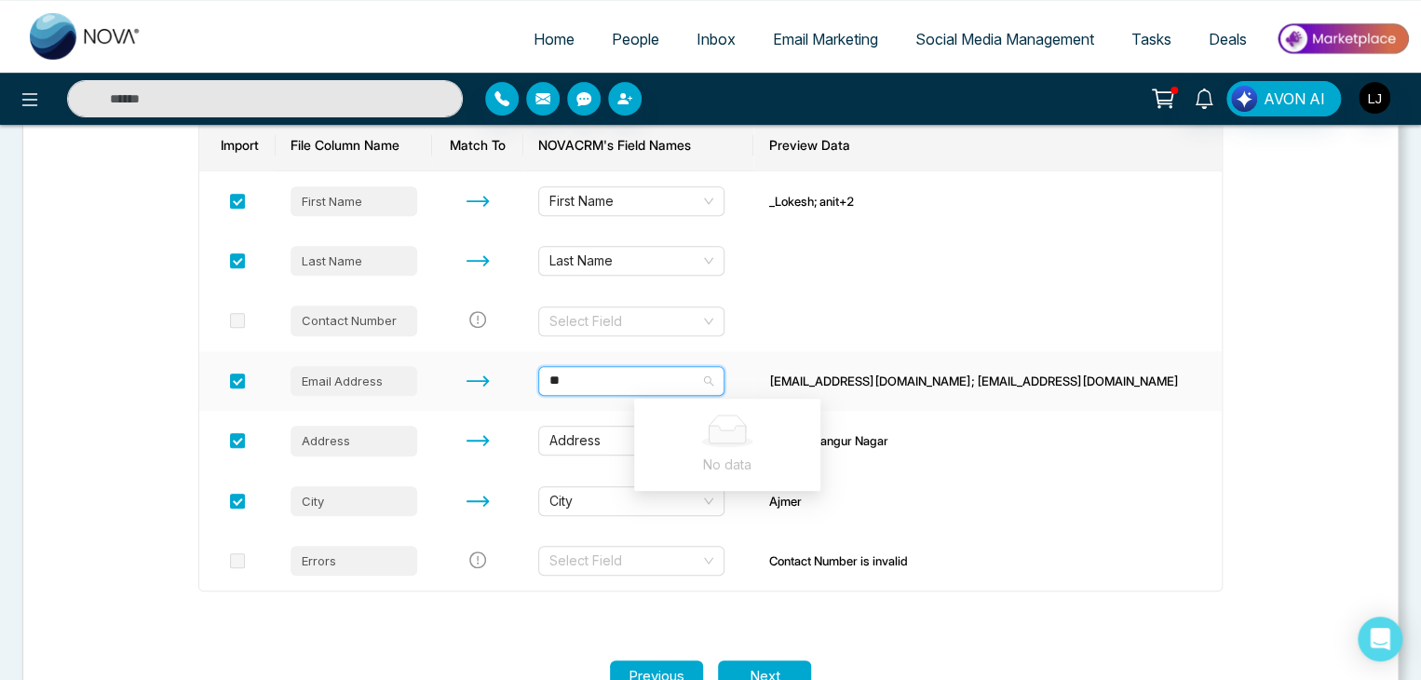
type input "**"
click at [923, 407] on td "Igotit@gmail.com; joy@gmail.com" at bounding box center [987, 381] width 468 height 60
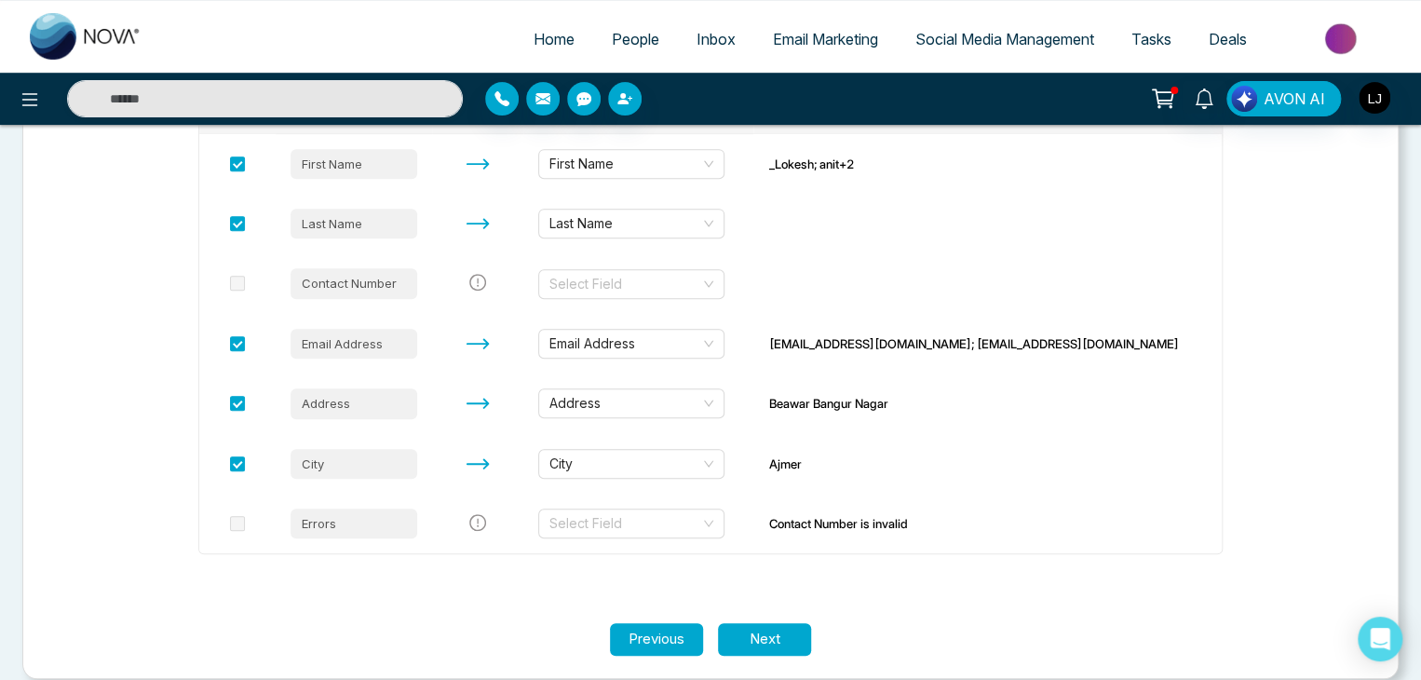
scroll to position [337, 0]
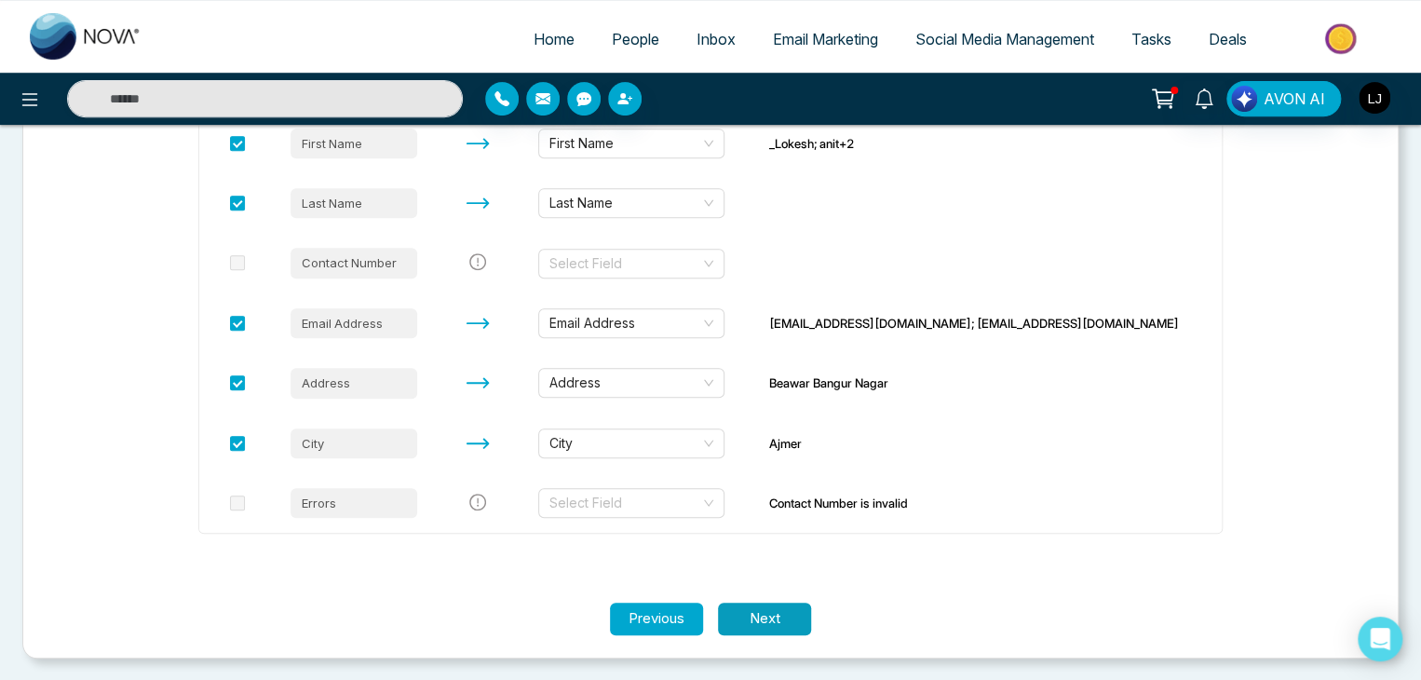
click at [776, 618] on button "Next" at bounding box center [764, 618] width 93 height 33
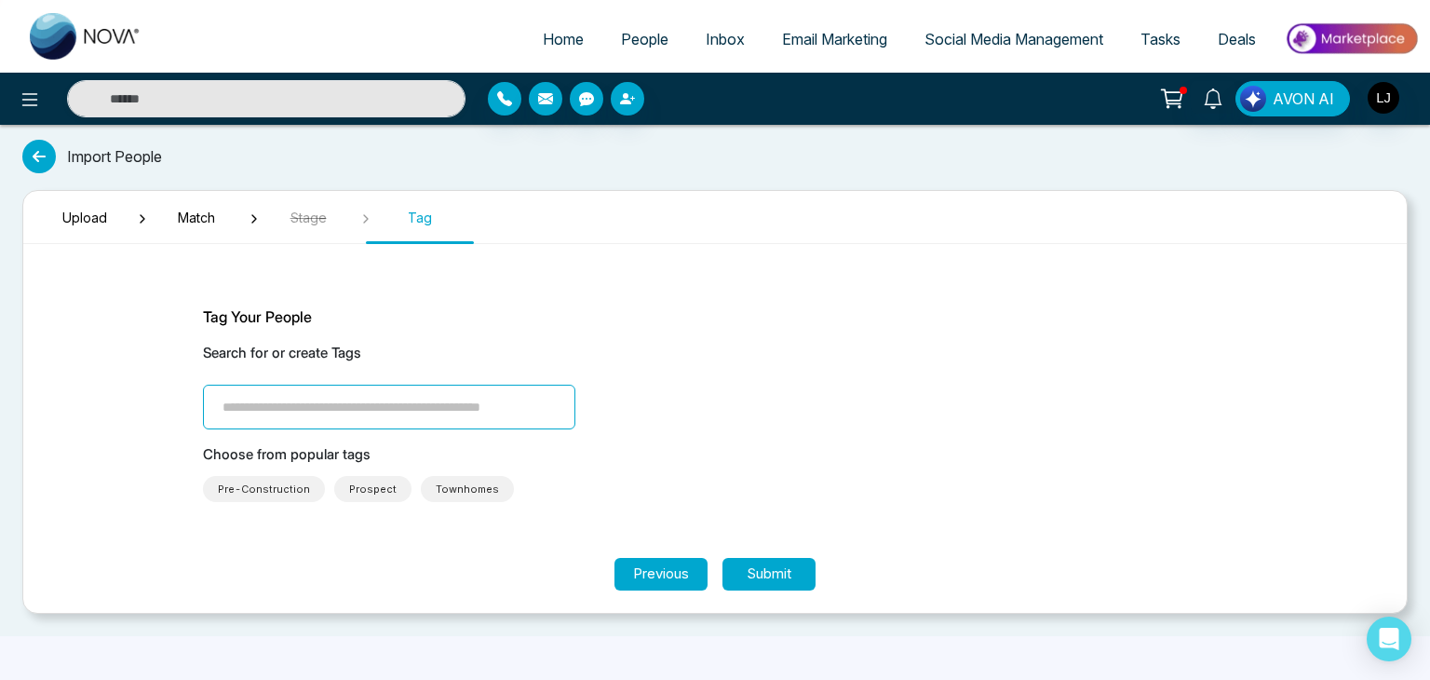
click at [768, 550] on section "Tag Your People Search for or create Tags Choose from popular tags Pre-Construc…" at bounding box center [714, 408] width 1117 height 299
click at [771, 567] on button "Submit" at bounding box center [768, 574] width 93 height 33
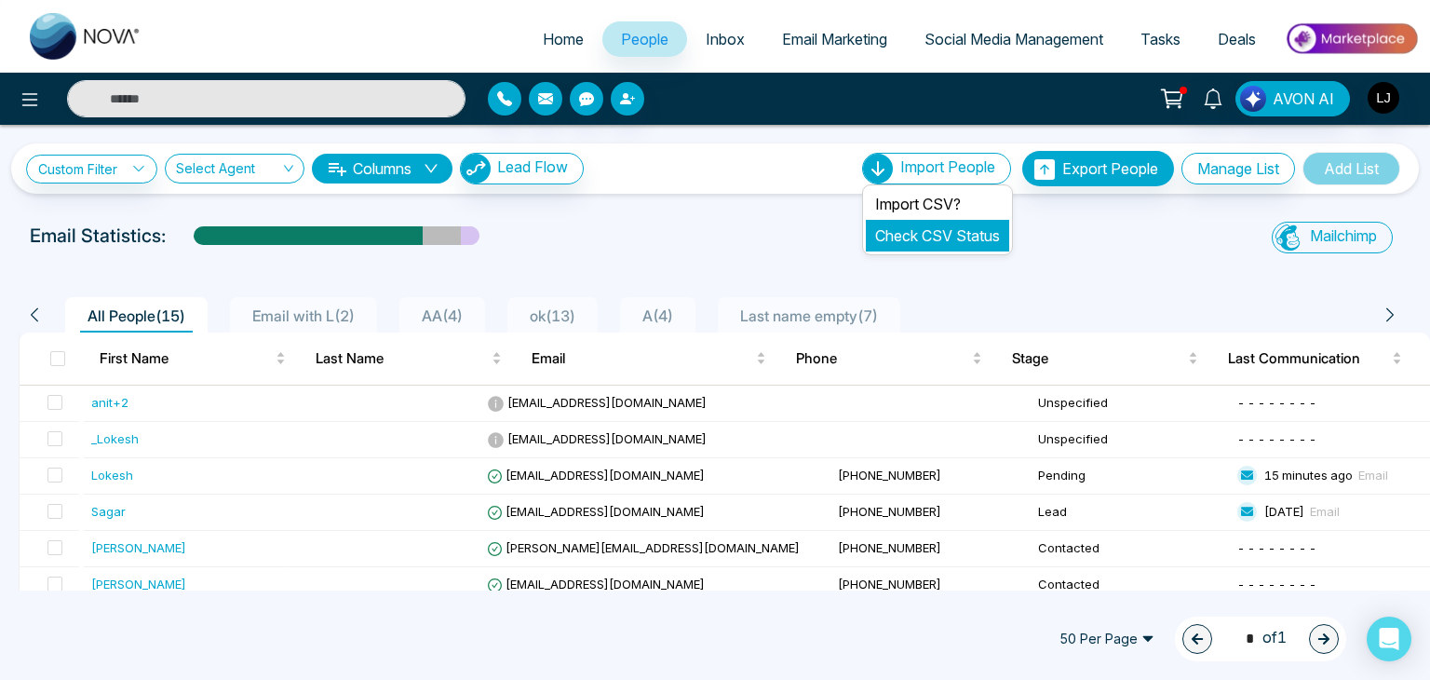
click at [905, 229] on link "Check CSV Status" at bounding box center [937, 235] width 125 height 19
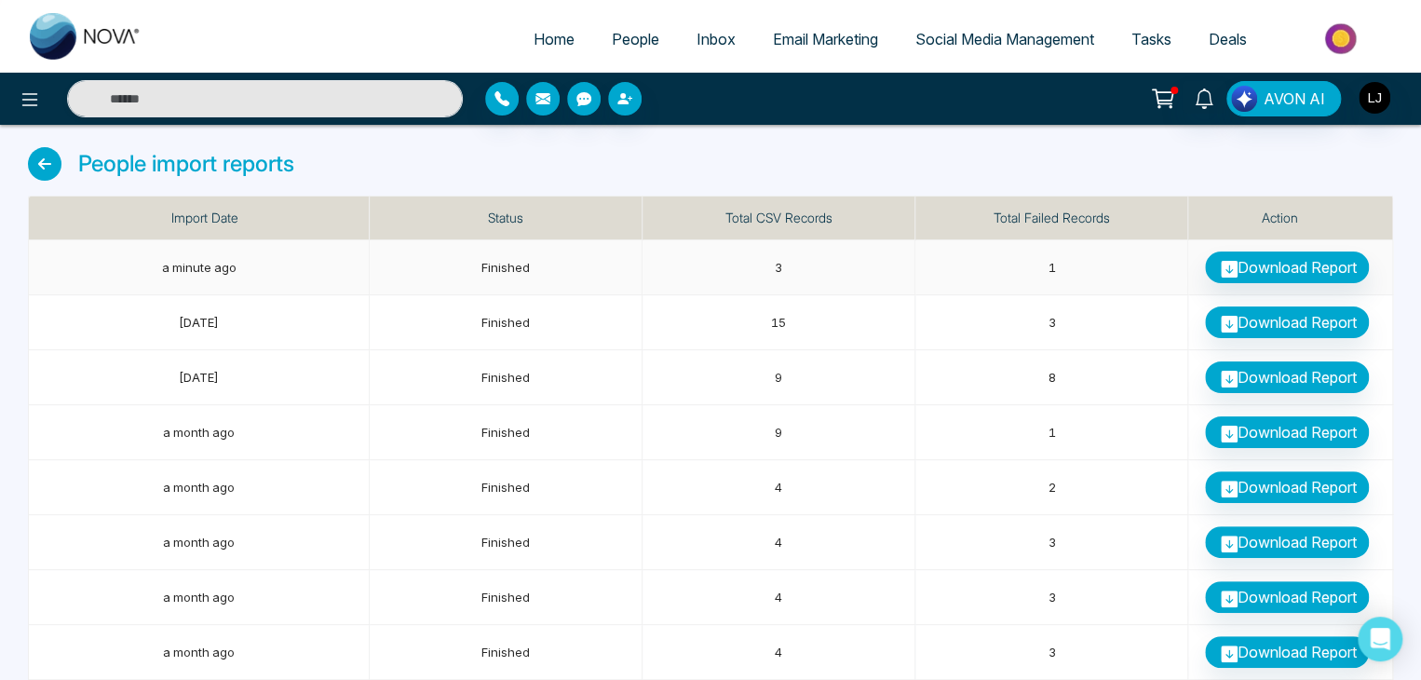
click at [1274, 247] on td "Download Report" at bounding box center [1290, 267] width 205 height 55
click at [622, 46] on span "People" at bounding box center [635, 39] width 47 height 19
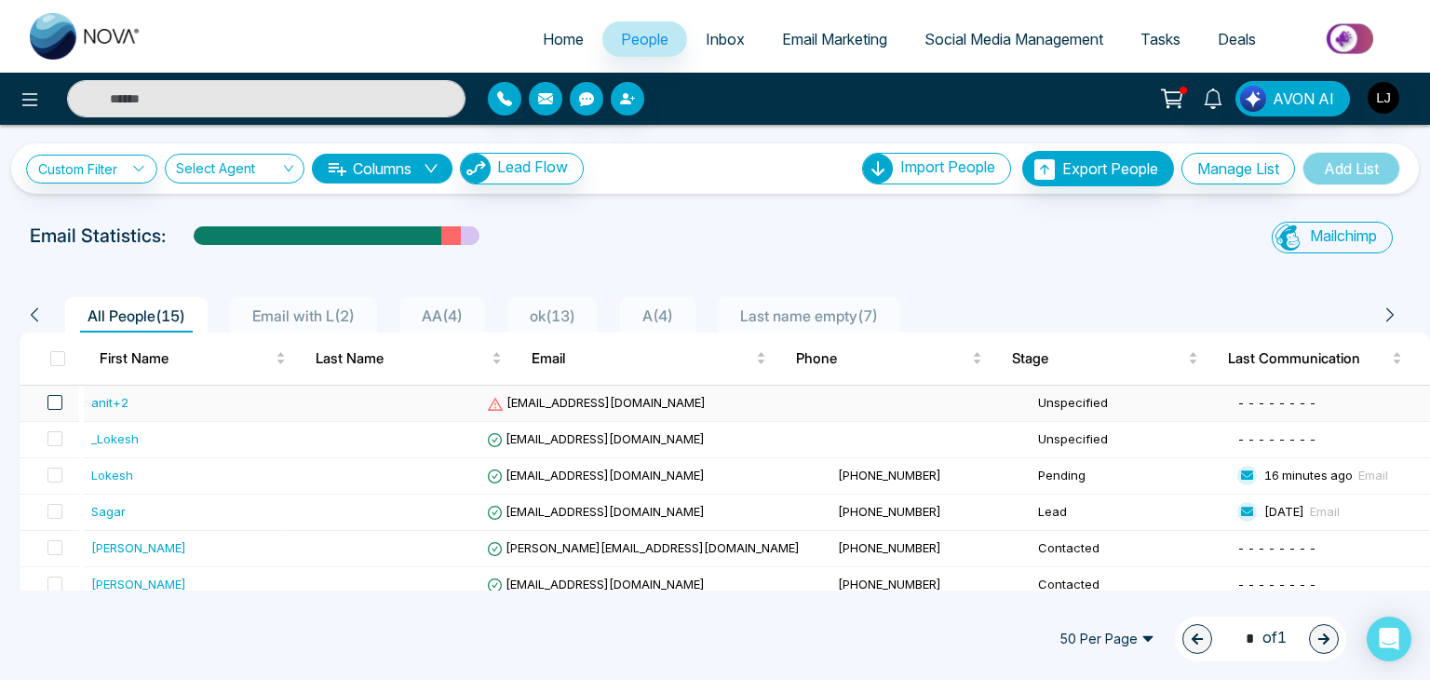
click at [58, 407] on span at bounding box center [54, 402] width 15 height 15
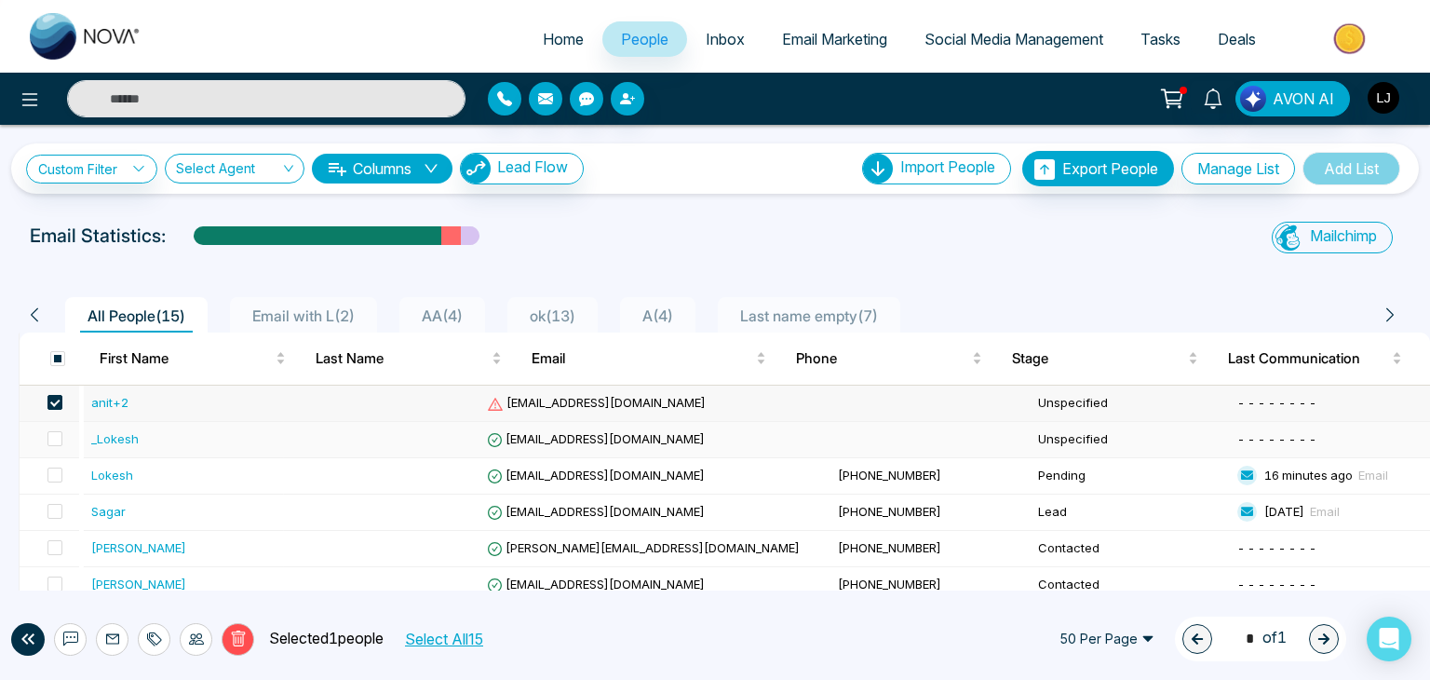
click at [59, 425] on td at bounding box center [50, 440] width 60 height 36
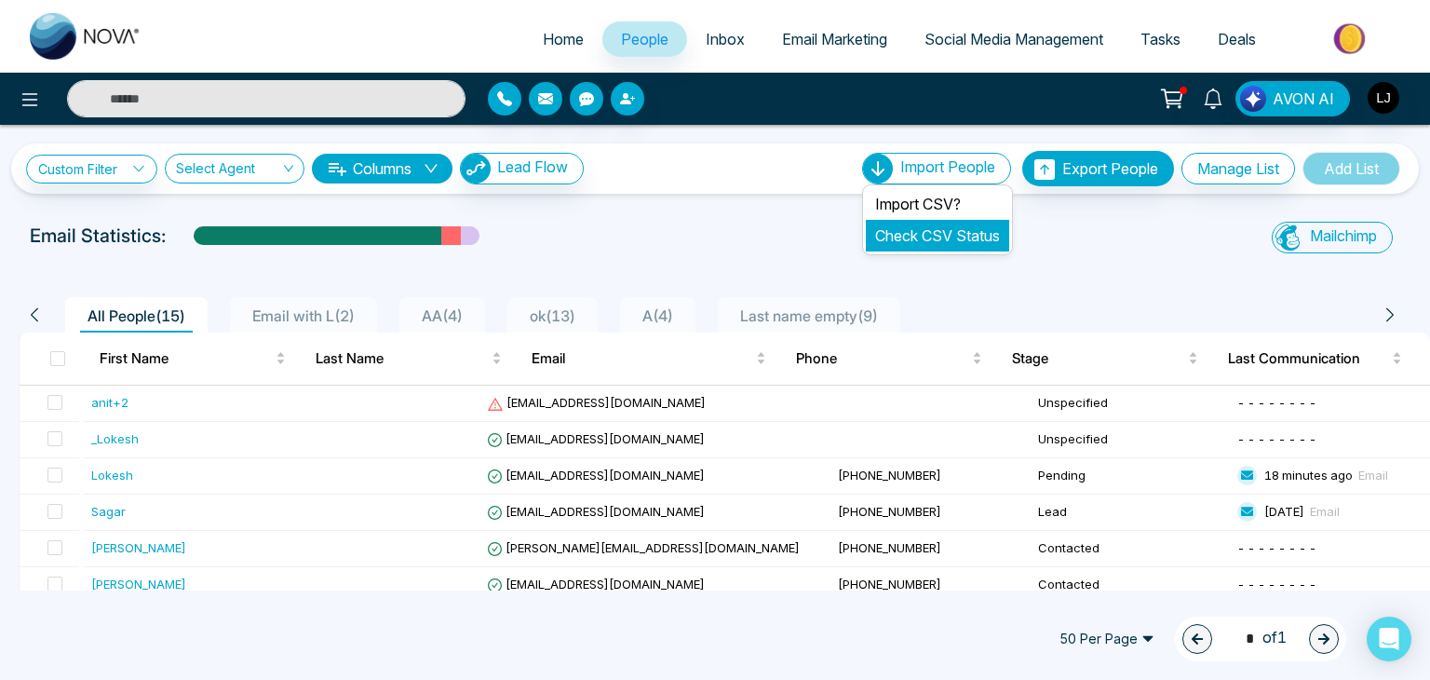
click at [897, 236] on link "Check CSV Status" at bounding box center [937, 235] width 125 height 19
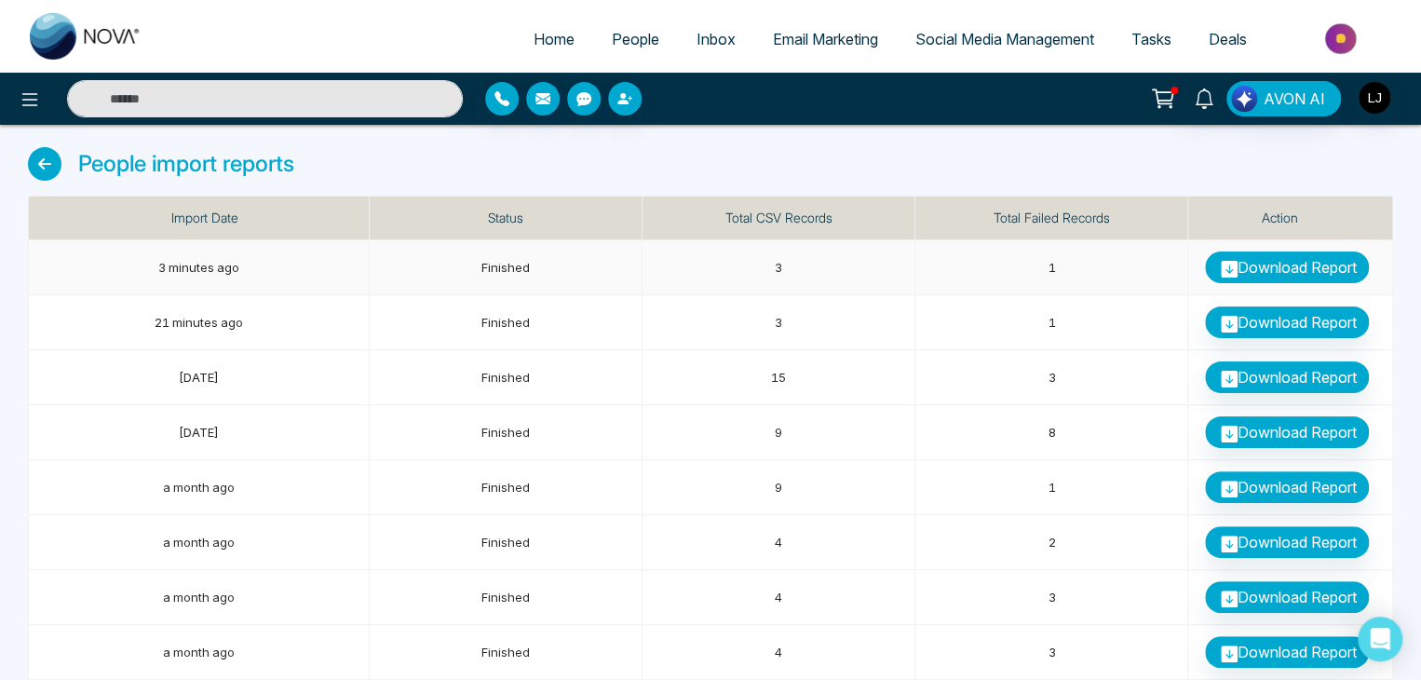
click at [1274, 263] on link "Download Report" at bounding box center [1287, 267] width 164 height 32
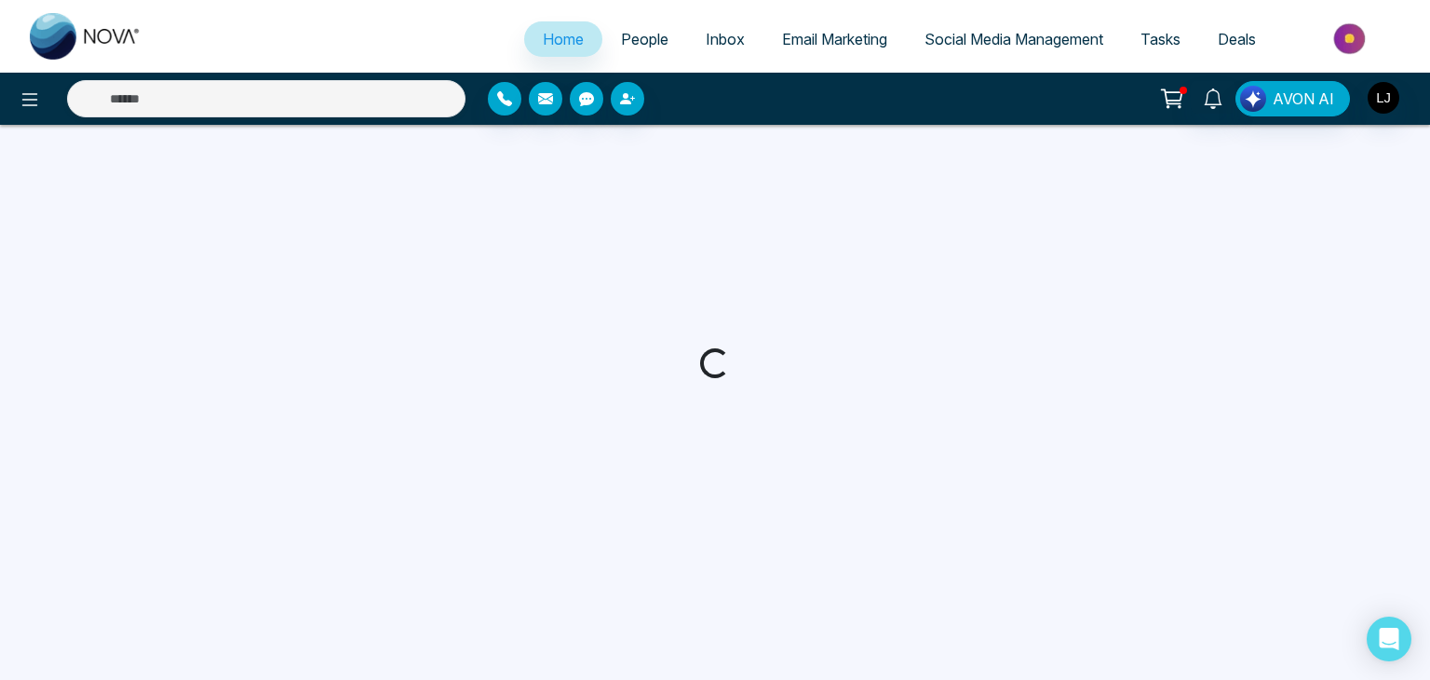
select select "*"
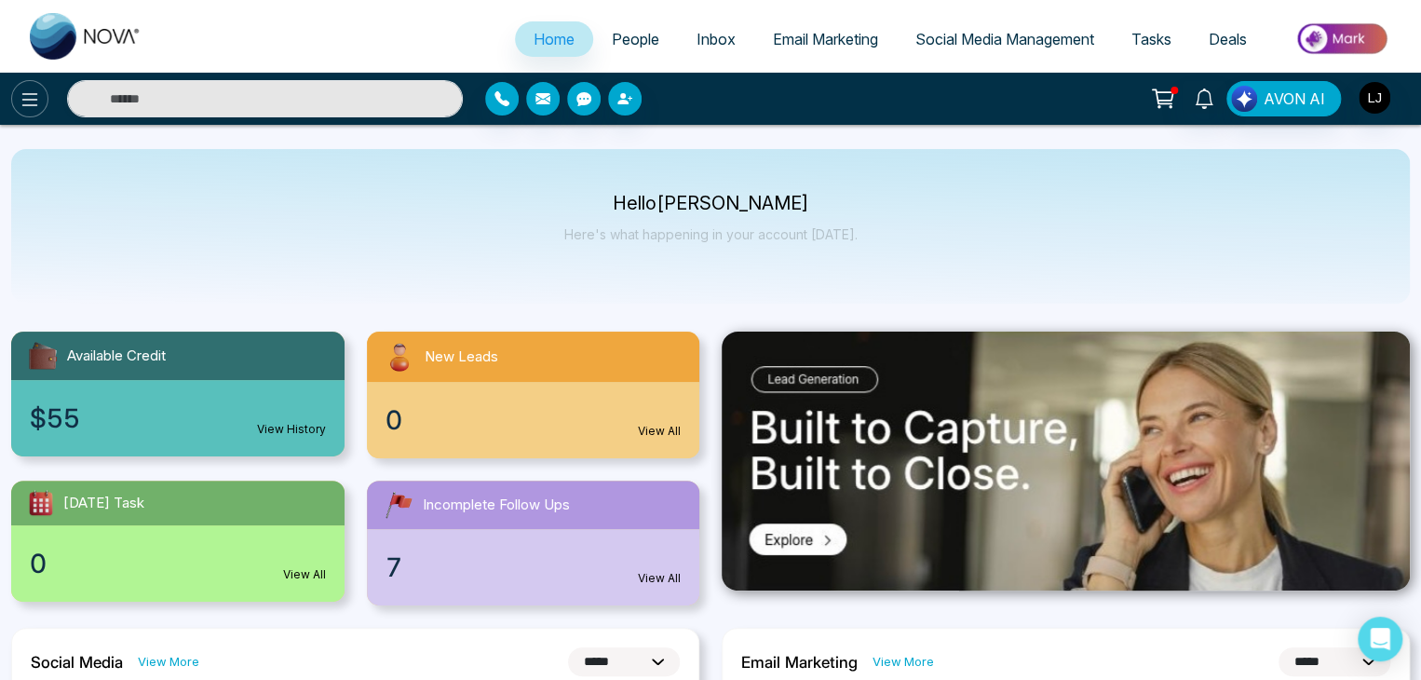
click at [26, 104] on icon at bounding box center [30, 99] width 16 height 13
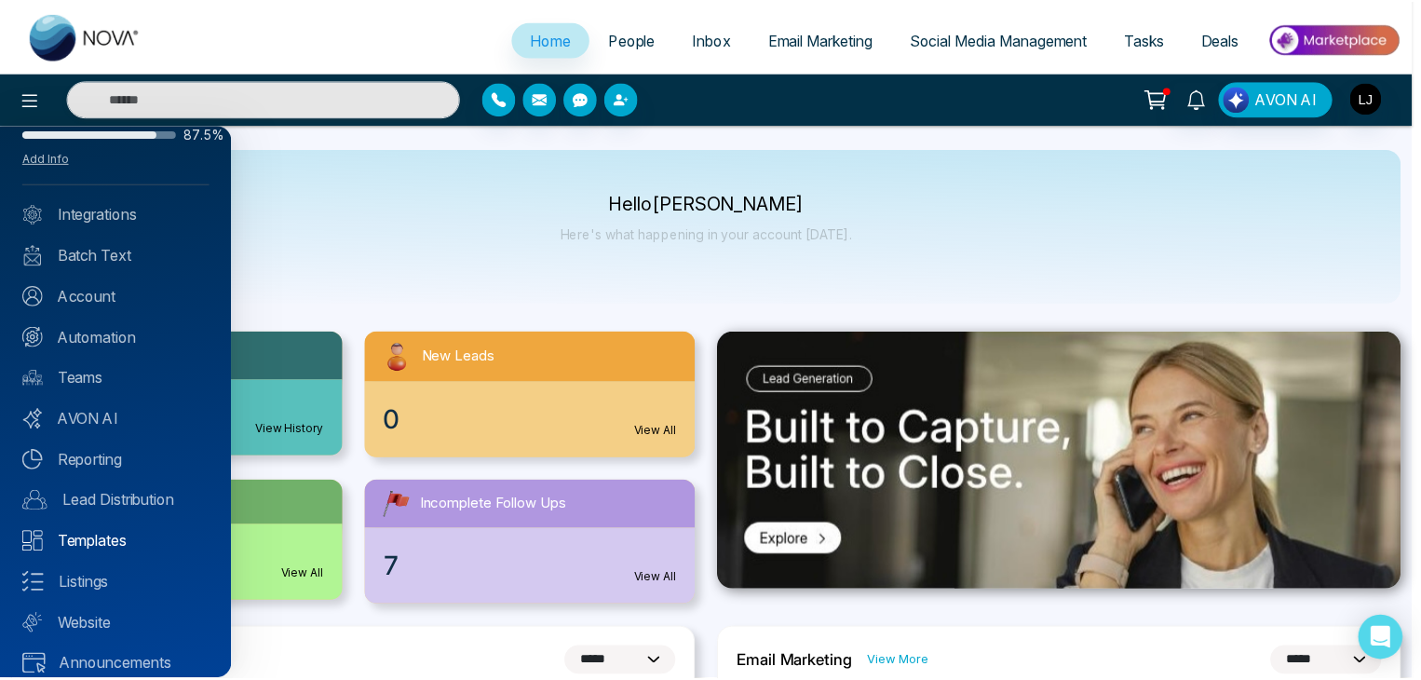
scroll to position [74, 0]
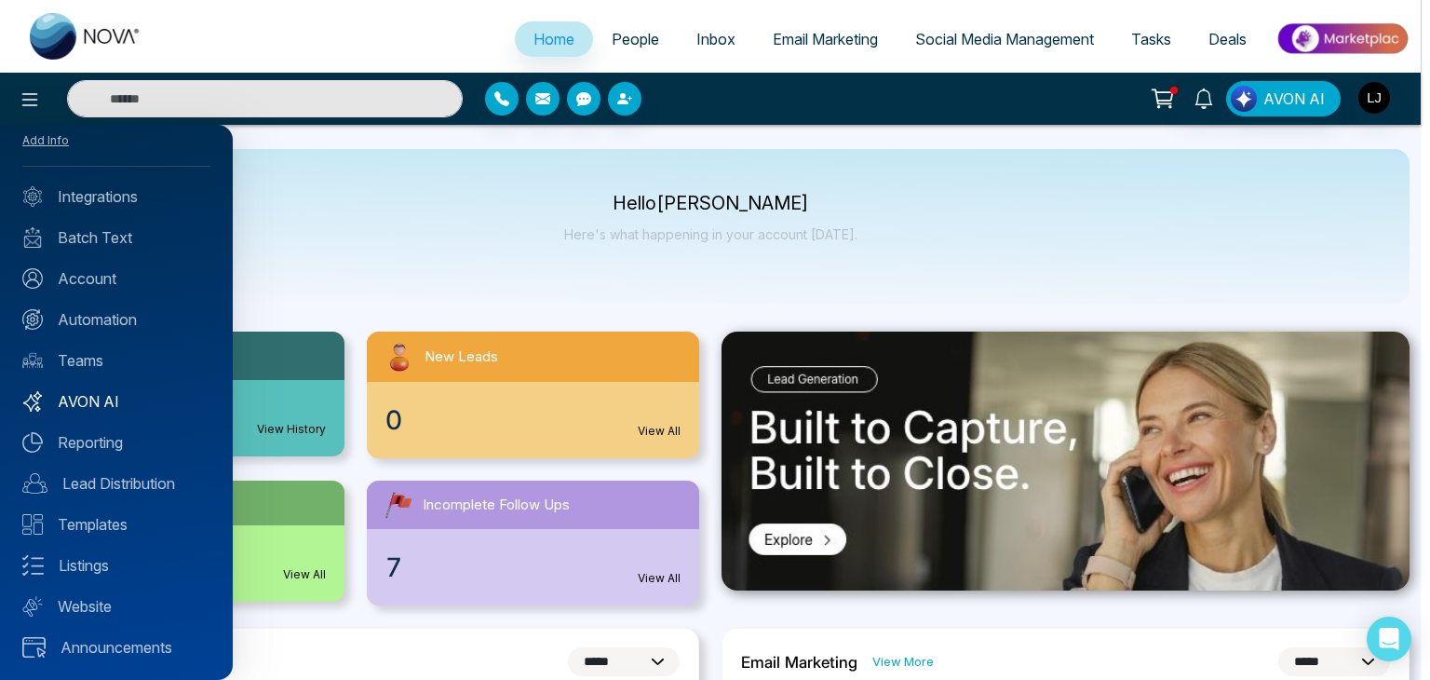
click at [93, 407] on link "AVON AI" at bounding box center [116, 401] width 188 height 22
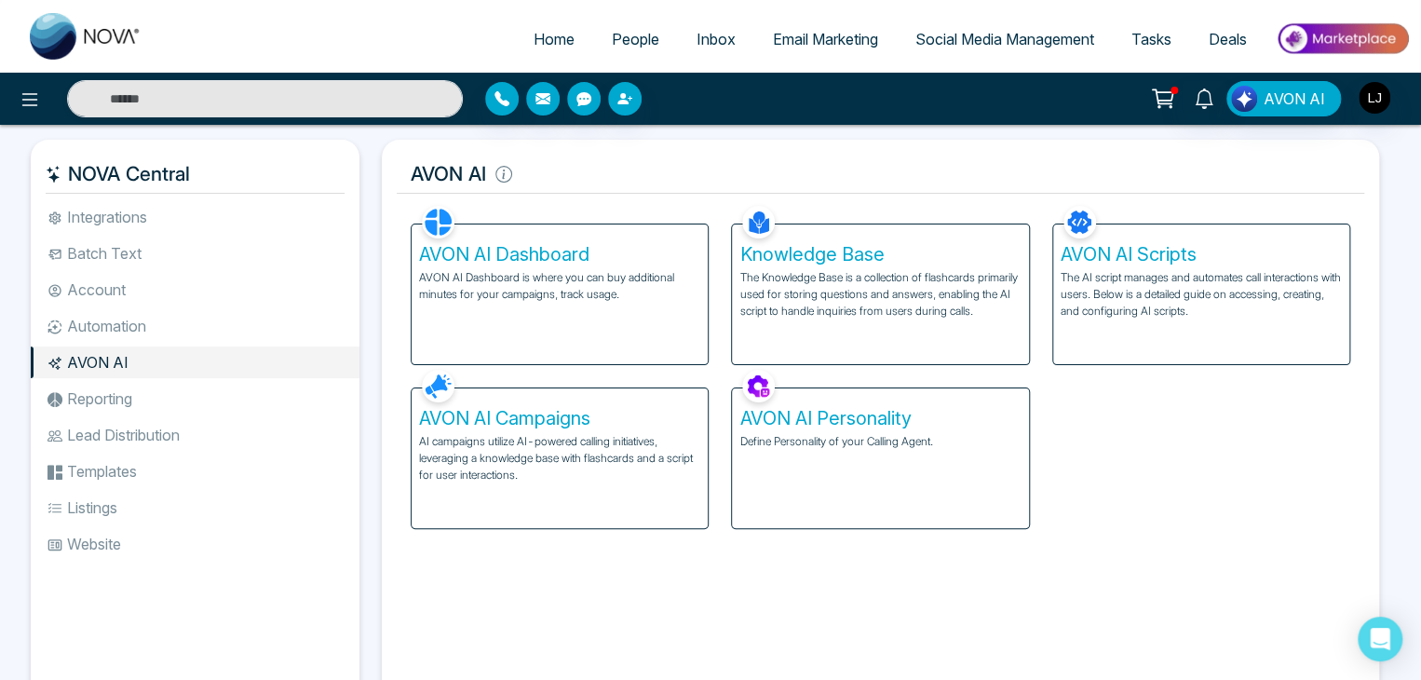
click at [835, 290] on p "The Knowledge Base is a collection of flashcards primarily used for storing que…" at bounding box center [879, 294] width 281 height 50
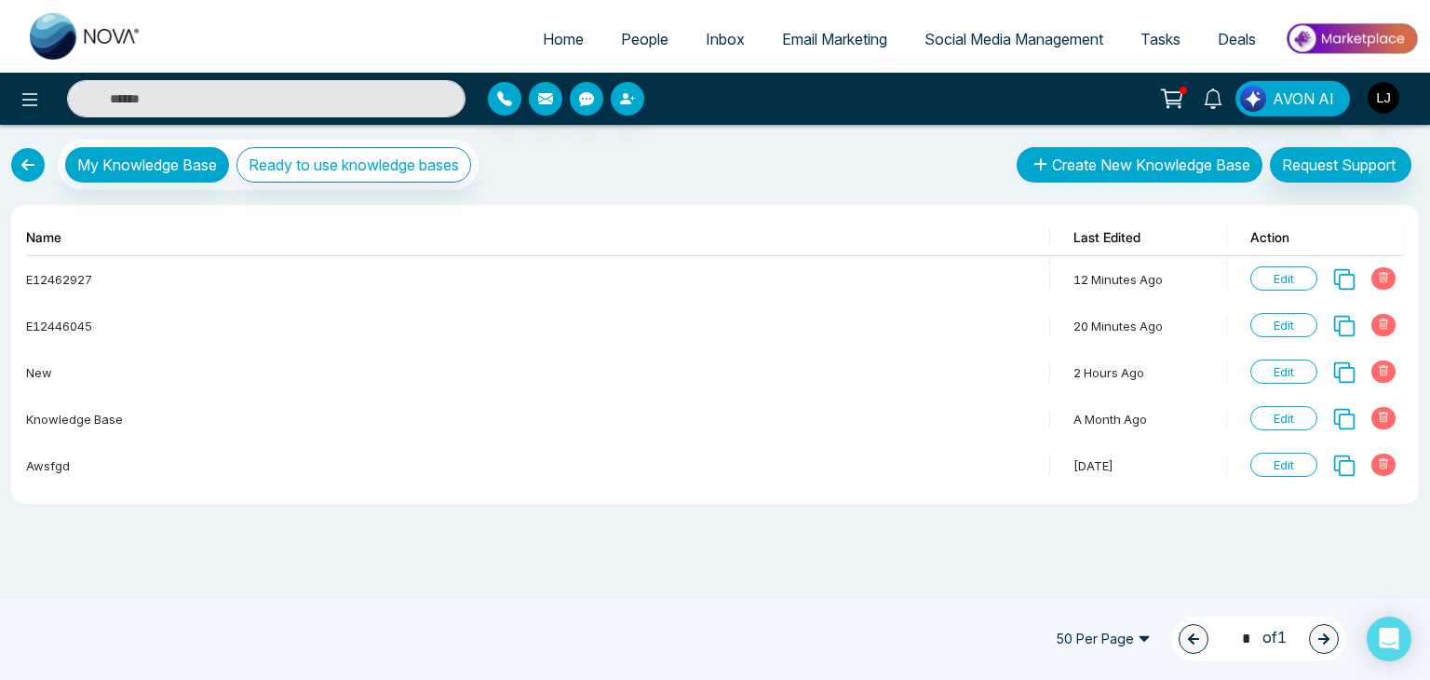
click at [1180, 154] on button "Create New Knowledge Base" at bounding box center [1140, 164] width 246 height 35
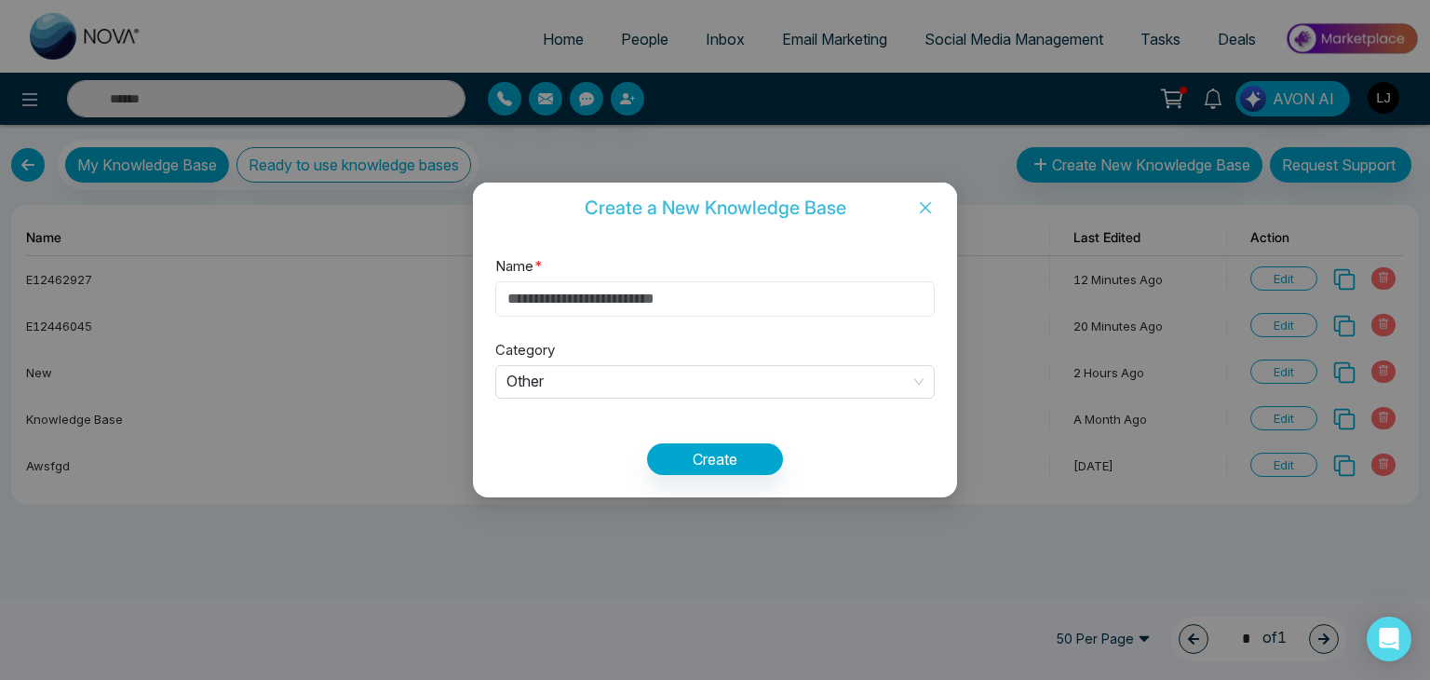
click at [562, 303] on input "Name *" at bounding box center [714, 298] width 439 height 35
click at [572, 394] on span "Other" at bounding box center [714, 382] width 417 height 31
type input "***"
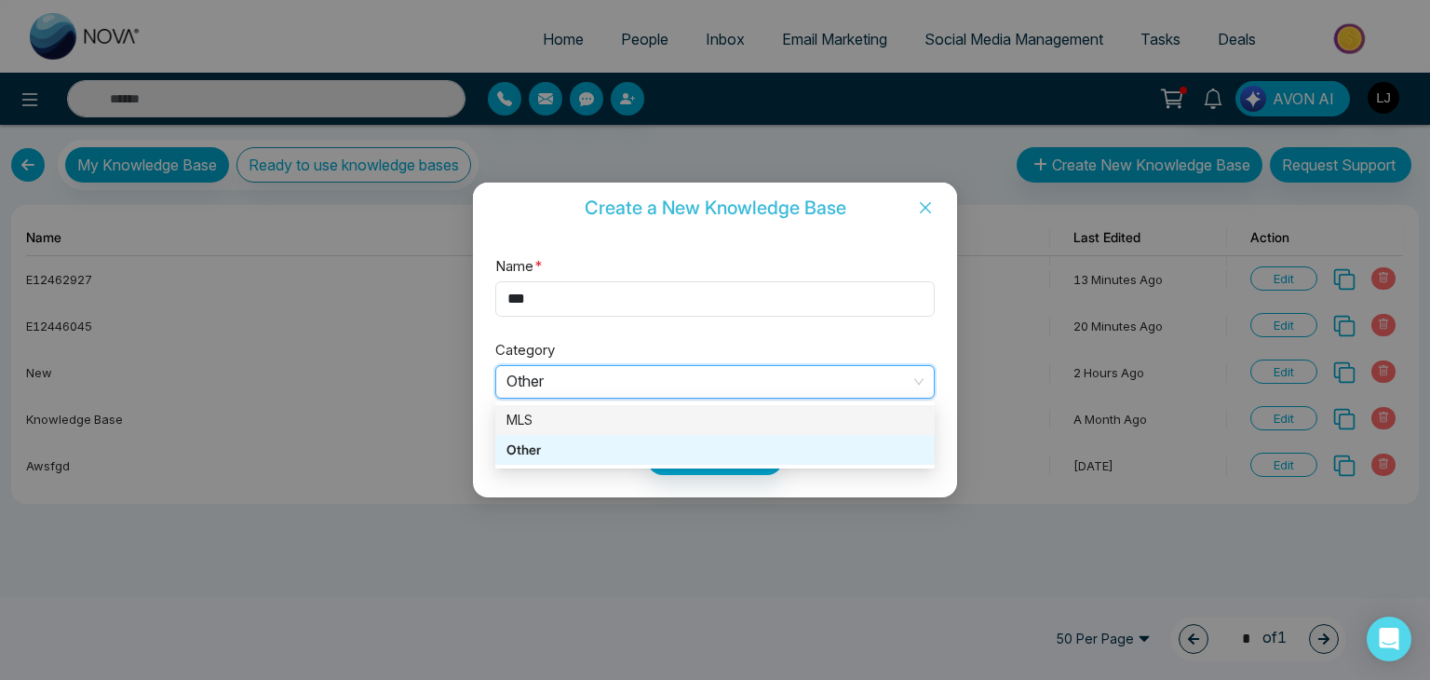
click at [516, 403] on body "Home People Inbox Email Marketing Social Media Management Tasks Deals AVON AI M…" at bounding box center [715, 340] width 1430 height 680
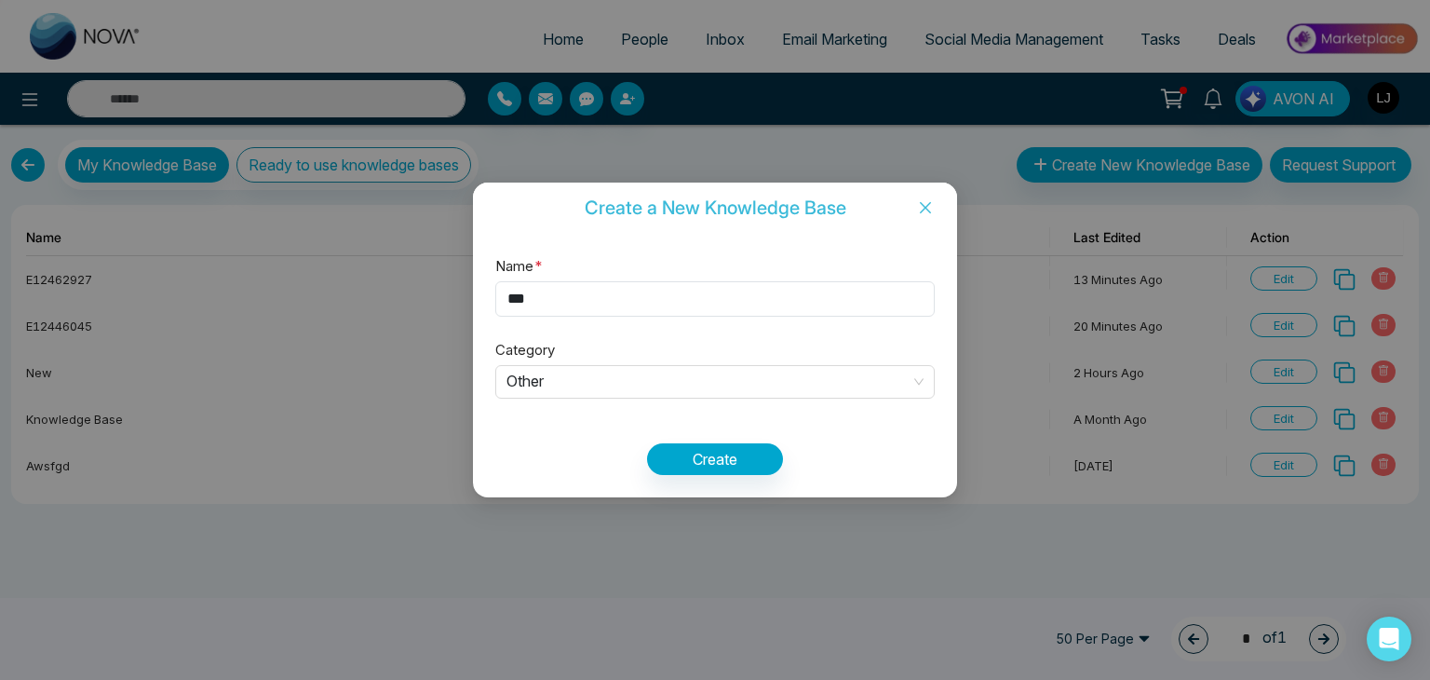
click at [537, 362] on div "Name * *** Category Other Create" at bounding box center [715, 364] width 484 height 263
click at [541, 395] on span "Other" at bounding box center [714, 382] width 417 height 31
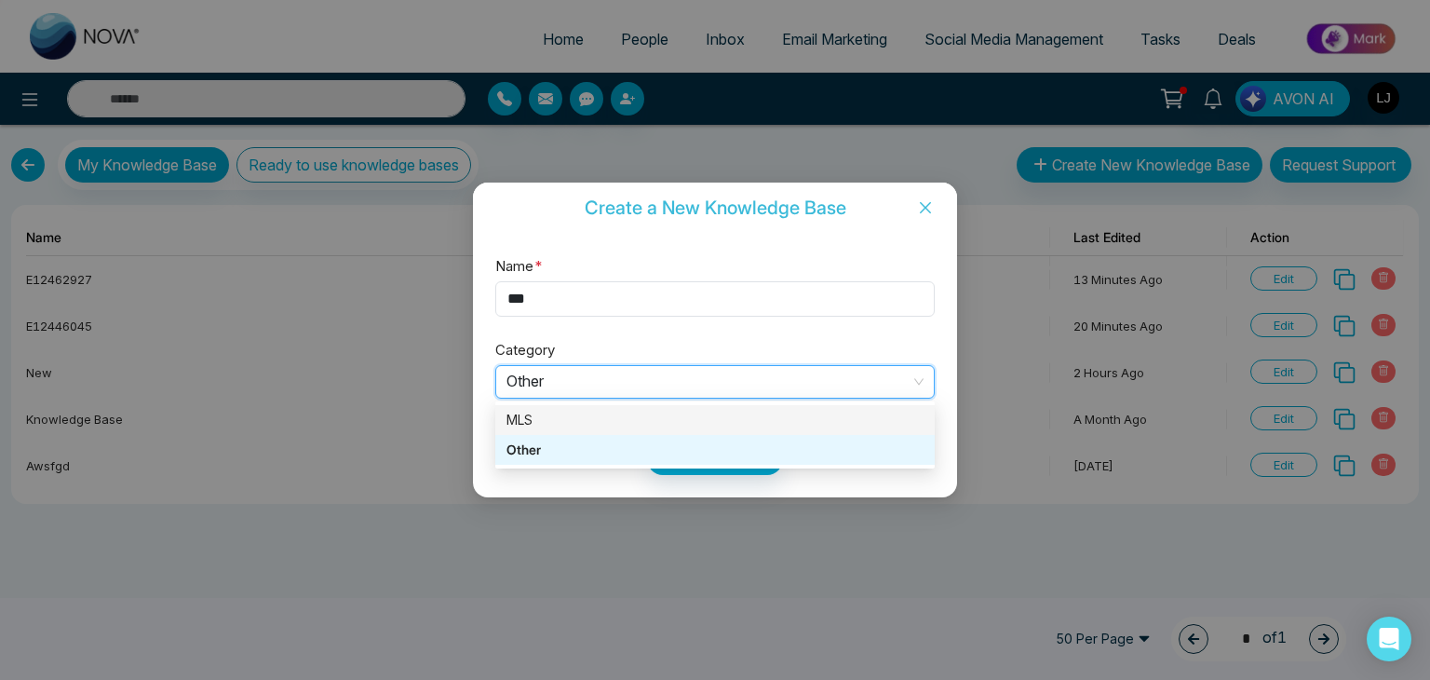
click at [533, 418] on div "MLS" at bounding box center [714, 420] width 417 height 20
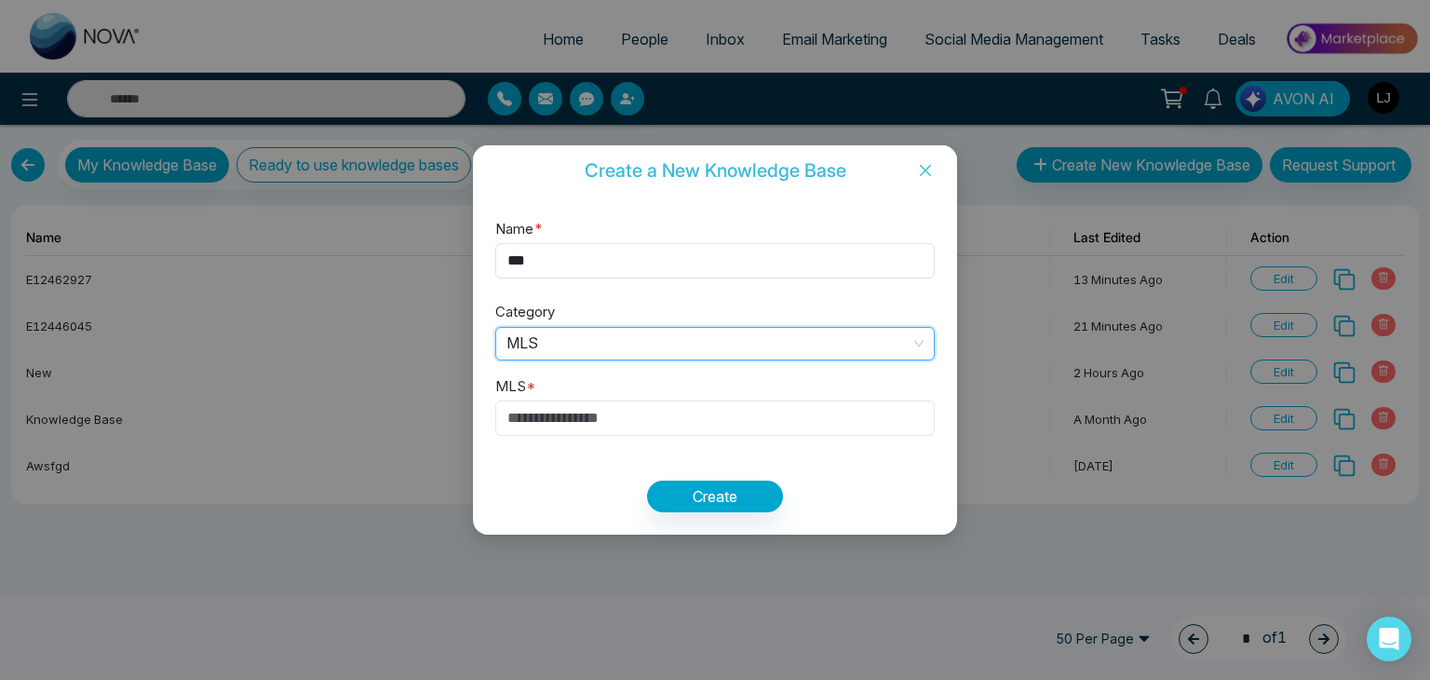
click at [559, 411] on input "text" at bounding box center [714, 417] width 439 height 35
paste input "*********"
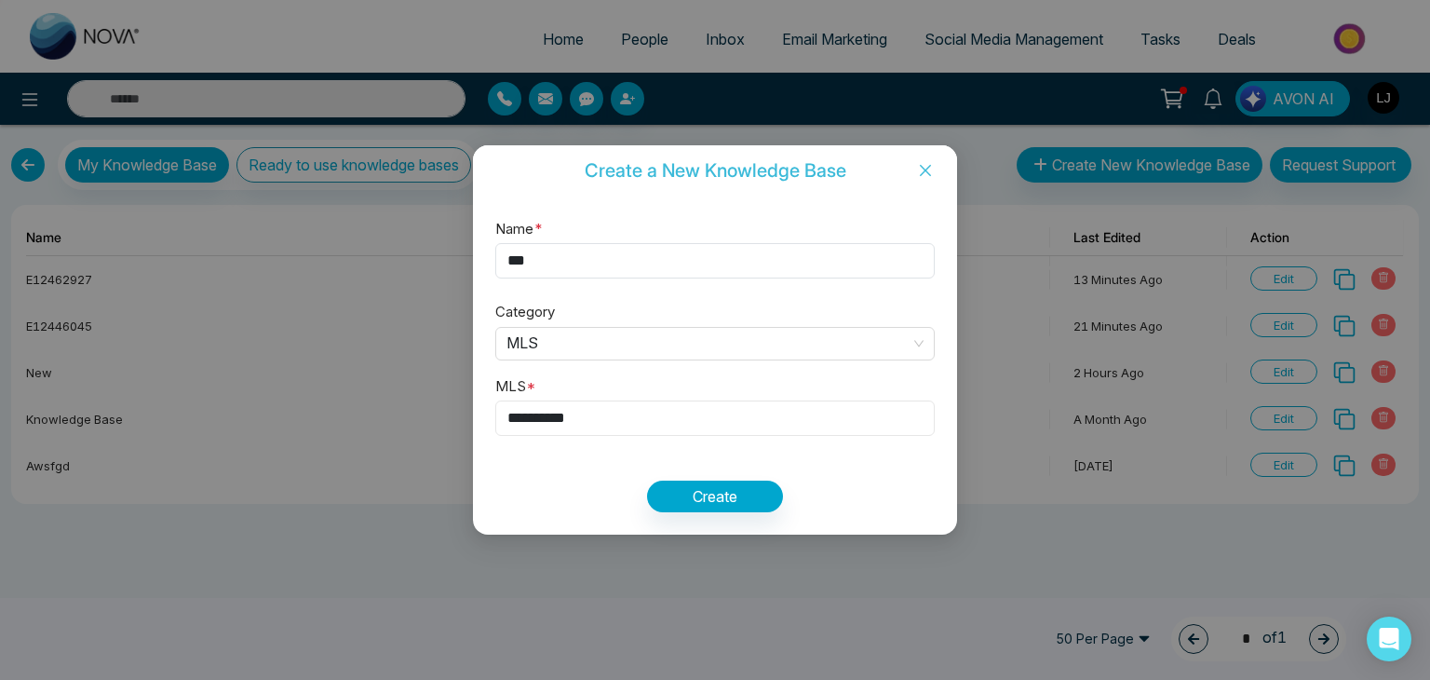
drag, startPoint x: 600, startPoint y: 425, endPoint x: 479, endPoint y: 425, distance: 120.1
click at [479, 425] on div "Name * *** Category MLS MLS * ********* Create" at bounding box center [715, 365] width 484 height 340
paste input "**********"
click at [697, 492] on button "Create" at bounding box center [715, 496] width 136 height 32
drag, startPoint x: 688, startPoint y: 419, endPoint x: 589, endPoint y: 430, distance: 99.3
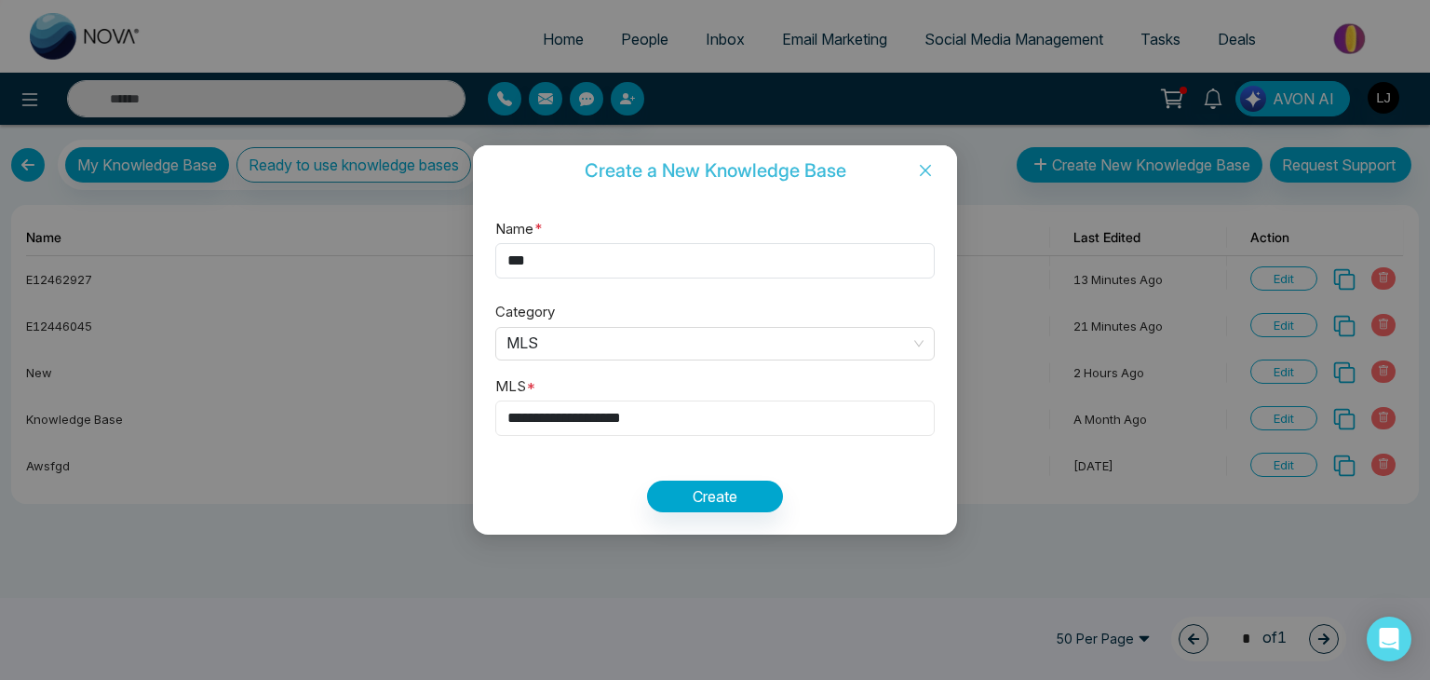
click at [589, 430] on input "**********" at bounding box center [714, 417] width 439 height 35
click at [604, 411] on input "*********" at bounding box center [714, 417] width 439 height 35
paste input "**********"
type input "**********"
drag, startPoint x: 681, startPoint y: 411, endPoint x: 585, endPoint y: 415, distance: 96.9
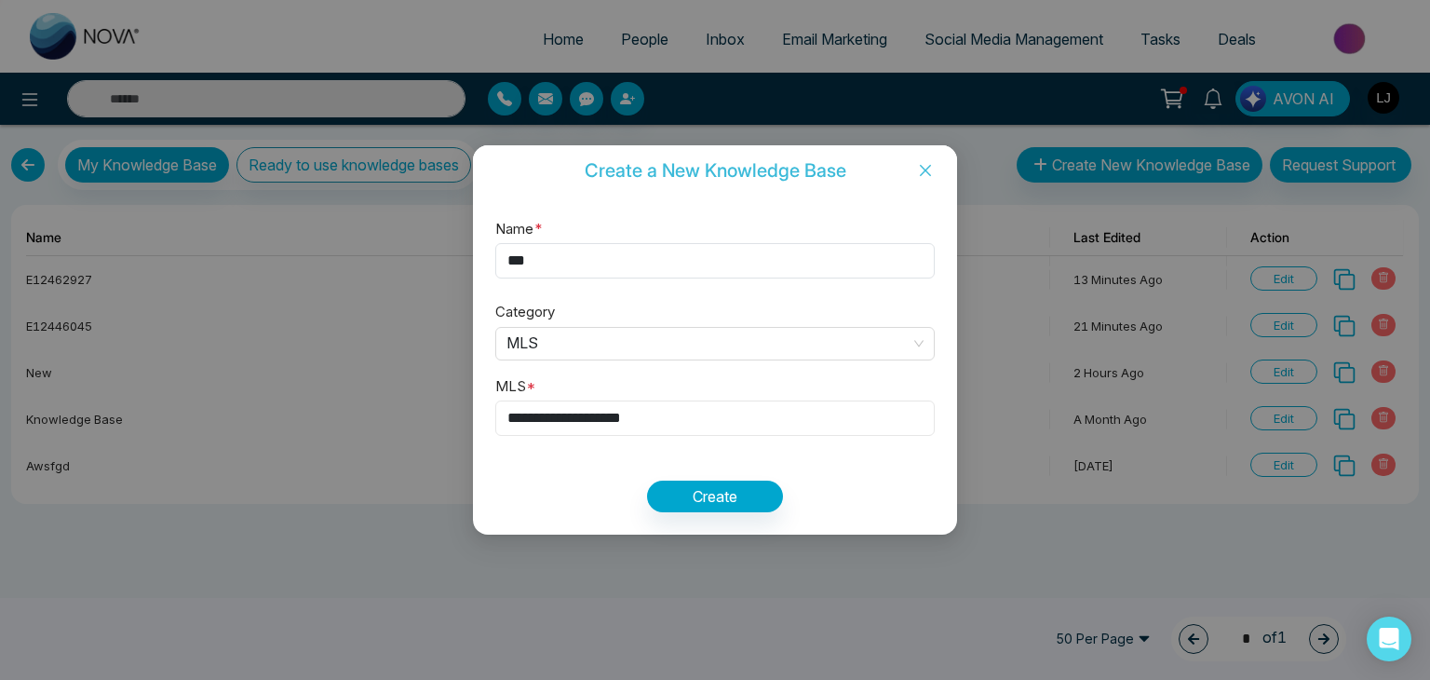
click at [585, 415] on input "**********" at bounding box center [714, 417] width 439 height 35
click at [928, 165] on icon "close" at bounding box center [925, 169] width 11 height 11
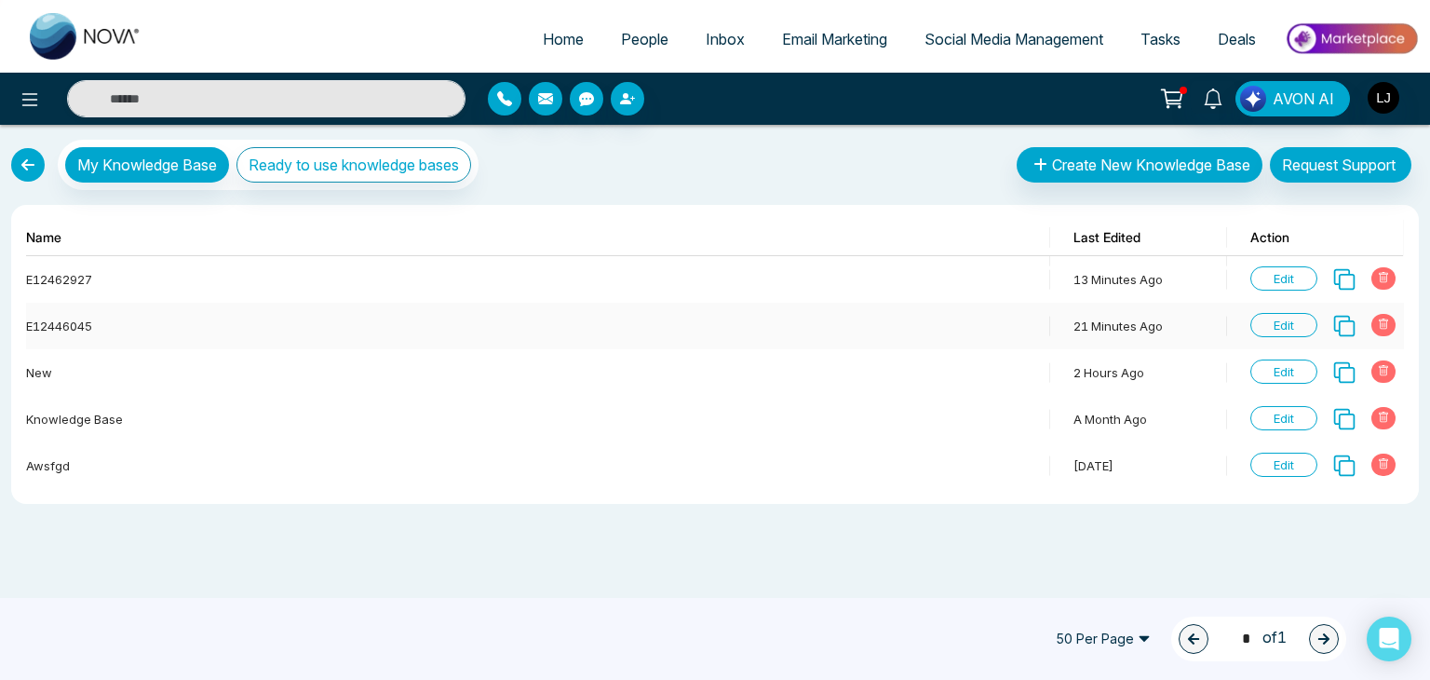
click at [1295, 321] on span "Edit" at bounding box center [1283, 325] width 67 height 24
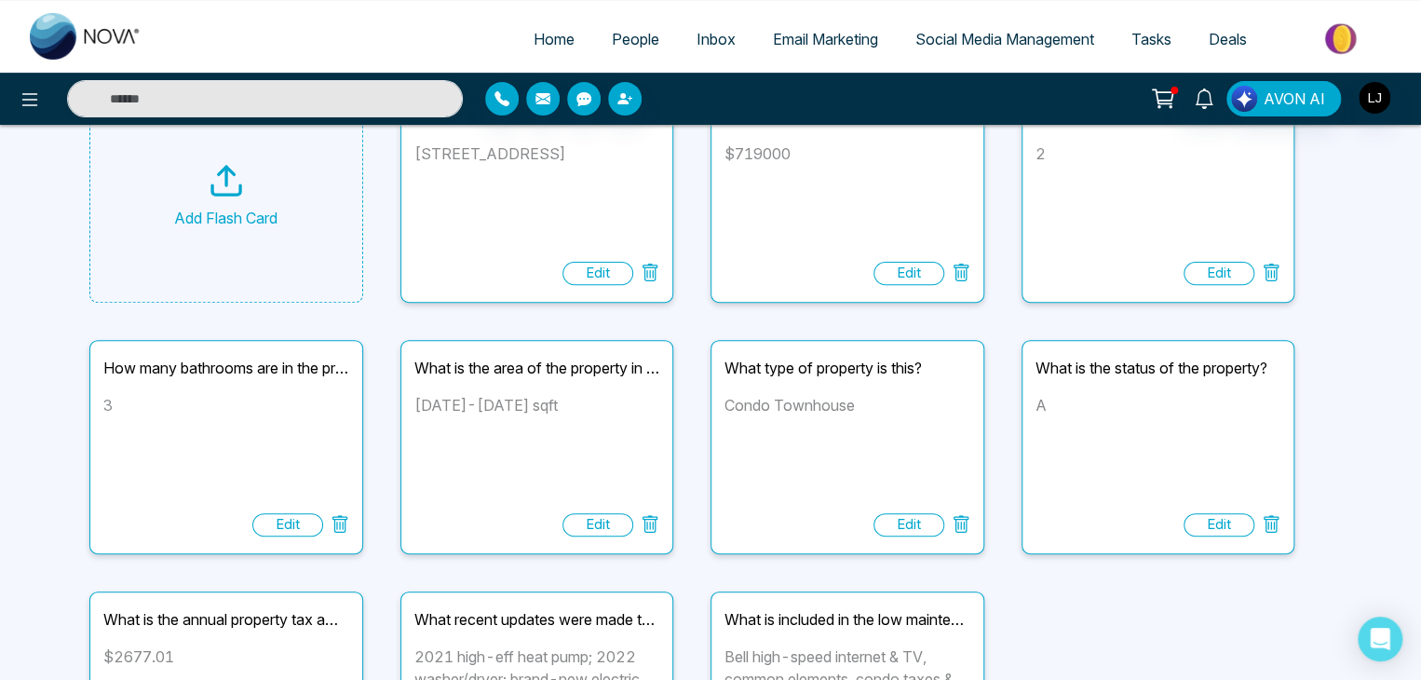
scroll to position [279, 0]
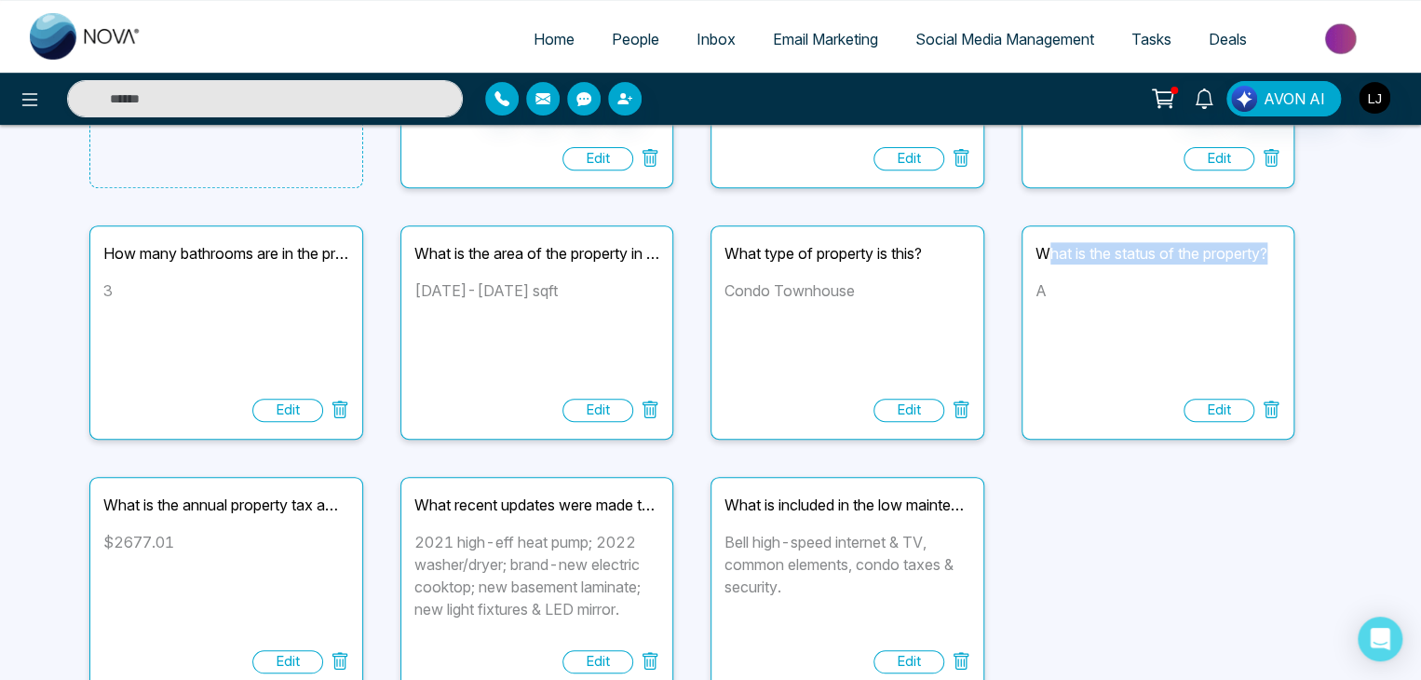
drag, startPoint x: 1052, startPoint y: 252, endPoint x: 1266, endPoint y: 242, distance: 214.4
click at [1290, 247] on div "What is the status of the property? A Edit" at bounding box center [1158, 332] width 274 height 214
drag, startPoint x: 1031, startPoint y: 295, endPoint x: 1078, endPoint y: 295, distance: 46.5
click at [1078, 295] on div "What is the status of the property? A Edit" at bounding box center [1158, 332] width 274 height 214
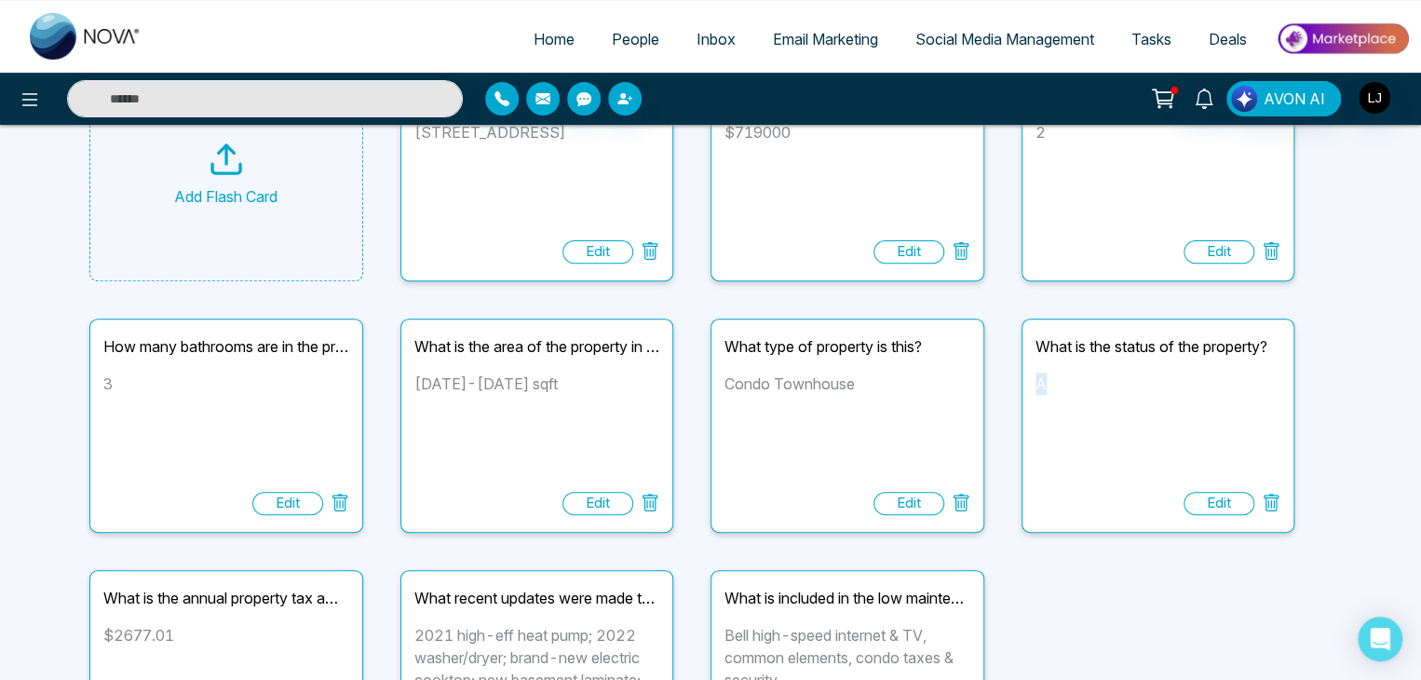
scroll to position [0, 0]
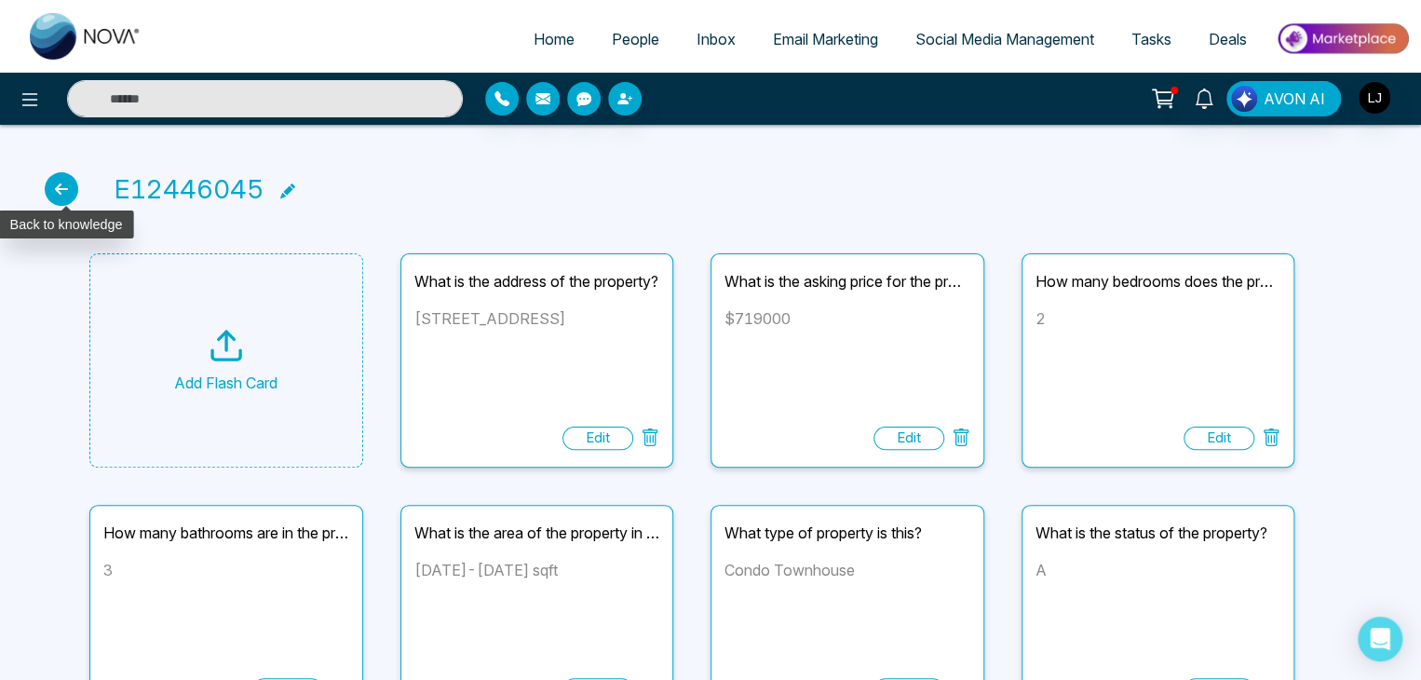
click at [61, 195] on icon at bounding box center [62, 189] width 34 height 34
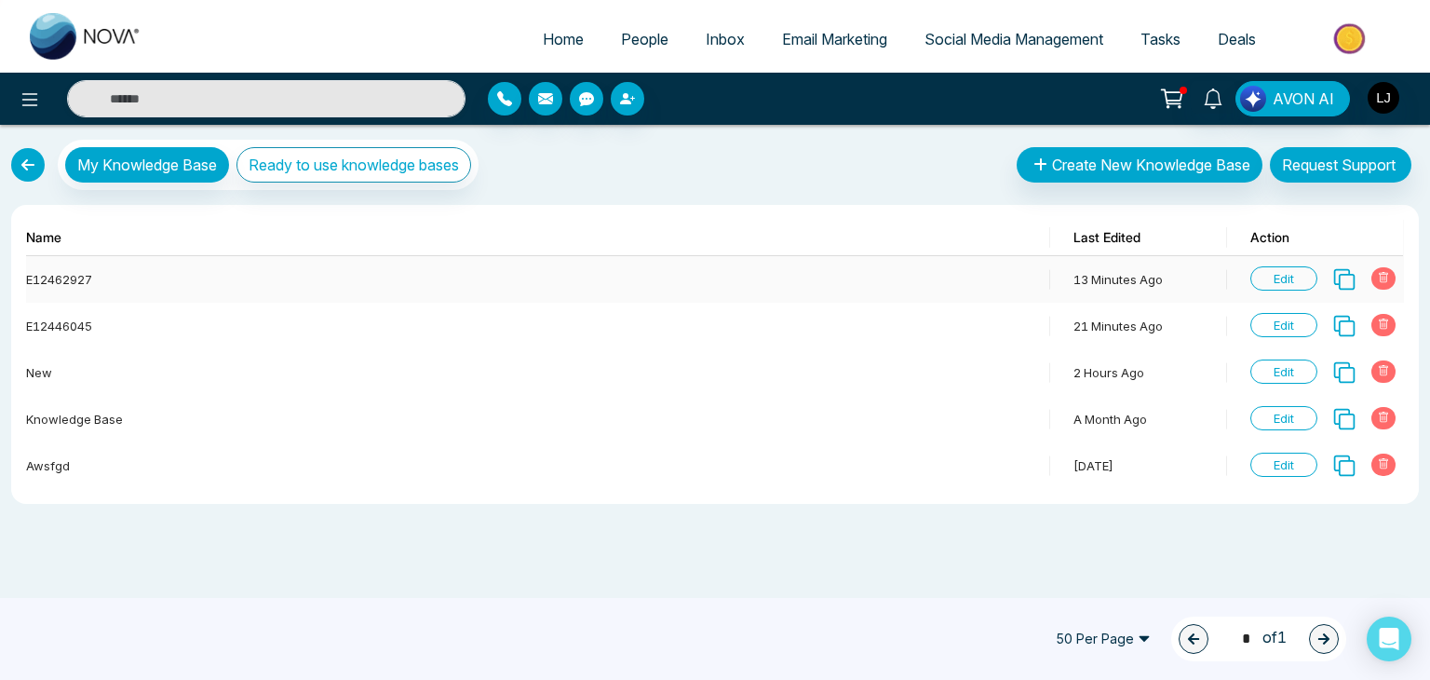
click at [1303, 273] on span "Edit" at bounding box center [1283, 278] width 67 height 24
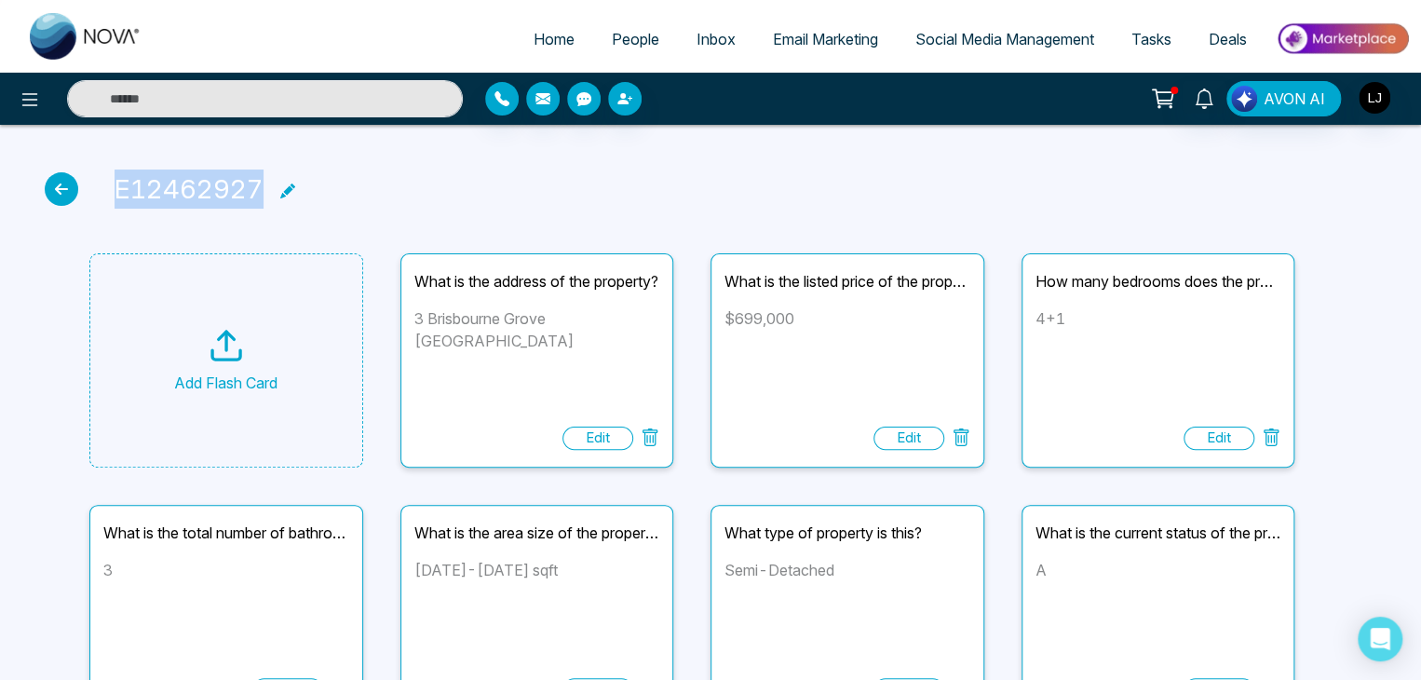
drag, startPoint x: 115, startPoint y: 182, endPoint x: 262, endPoint y: 187, distance: 146.3
click at [262, 187] on div "E12462927" at bounding box center [189, 188] width 149 height 39
copy div "E12462927"
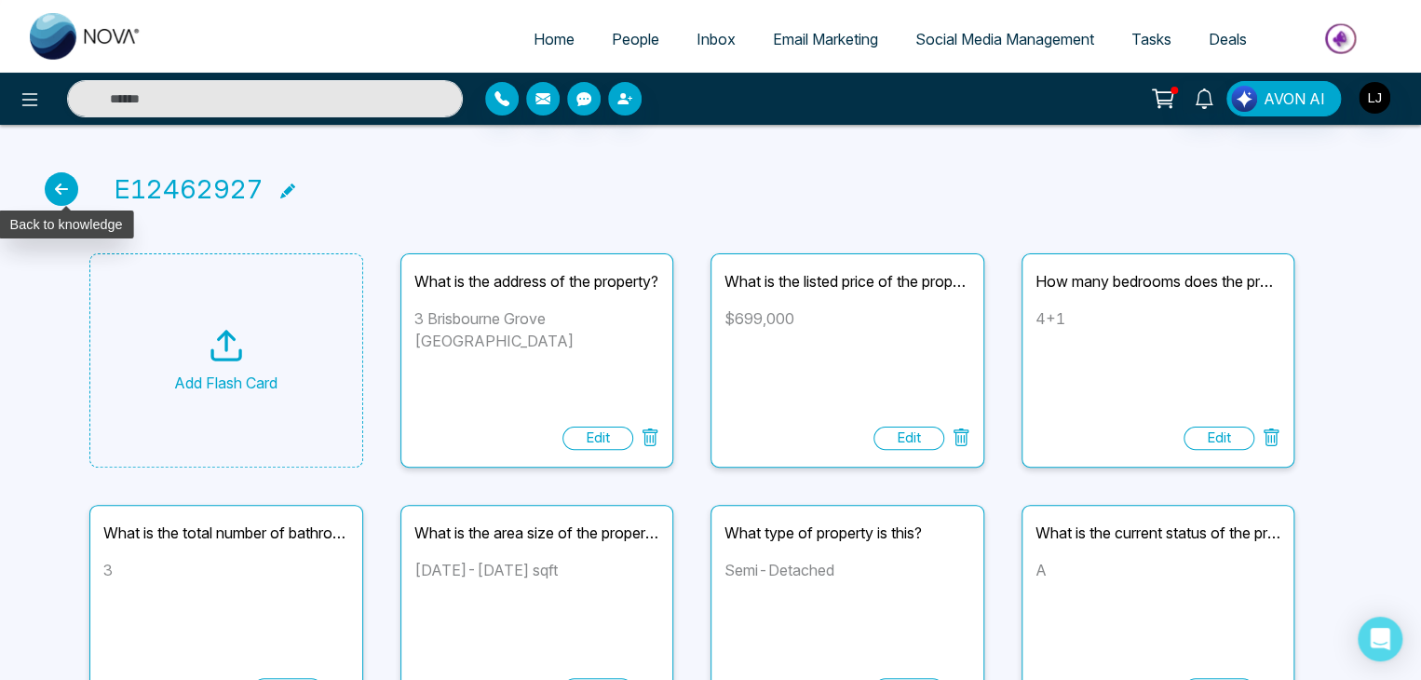
click at [55, 195] on icon at bounding box center [62, 189] width 34 height 34
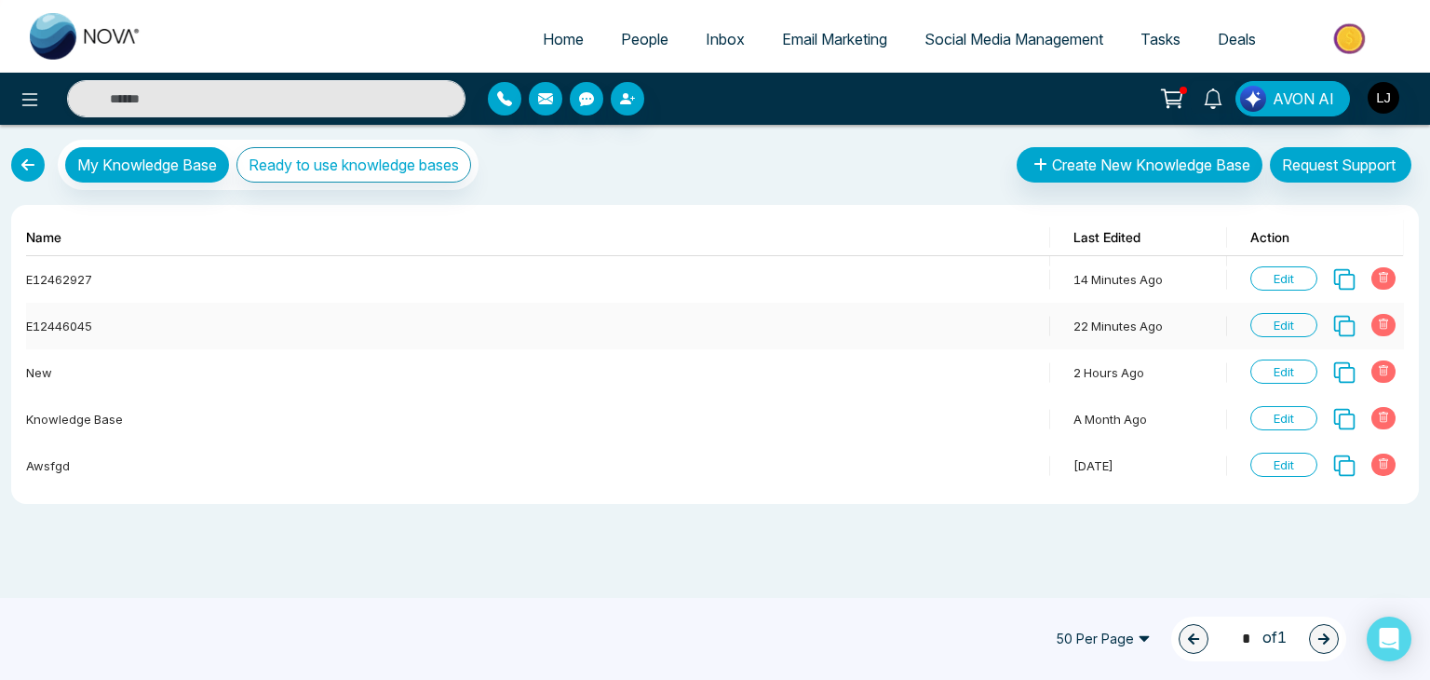
click at [1292, 317] on span "Edit" at bounding box center [1283, 325] width 67 height 24
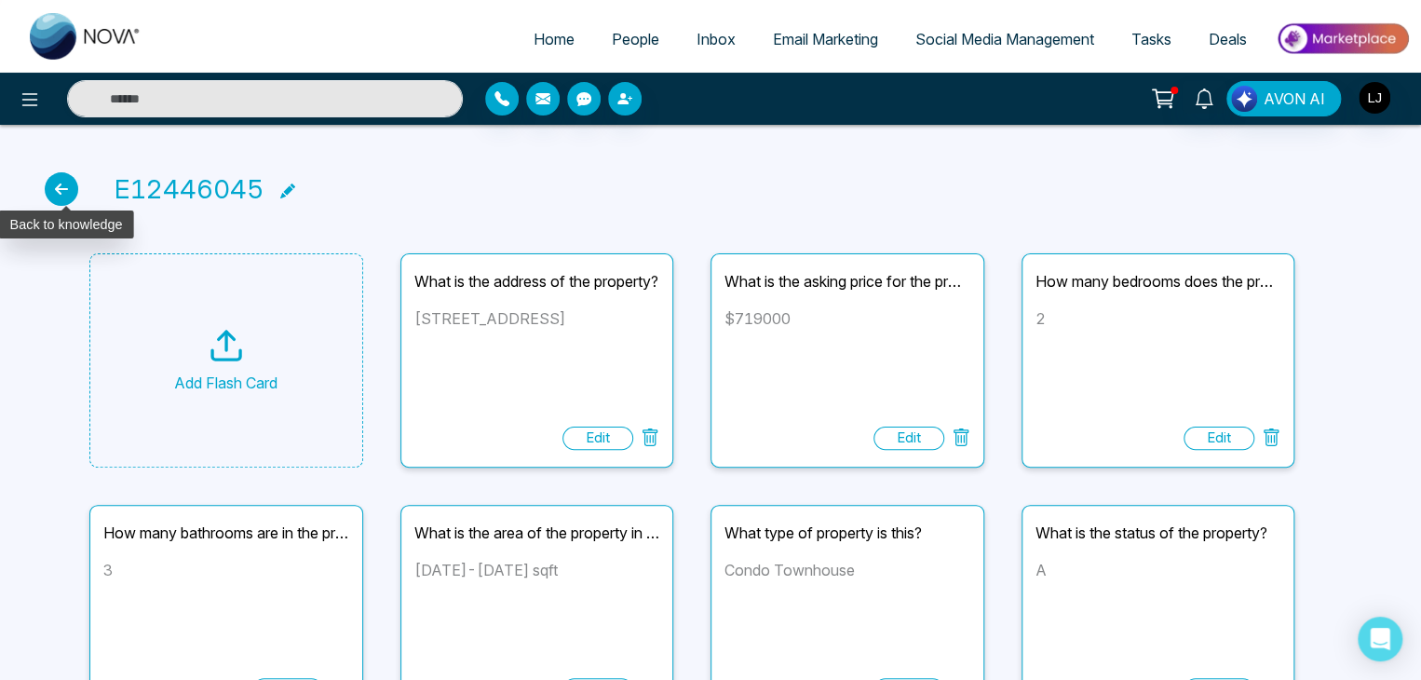
click at [61, 182] on icon at bounding box center [62, 189] width 34 height 34
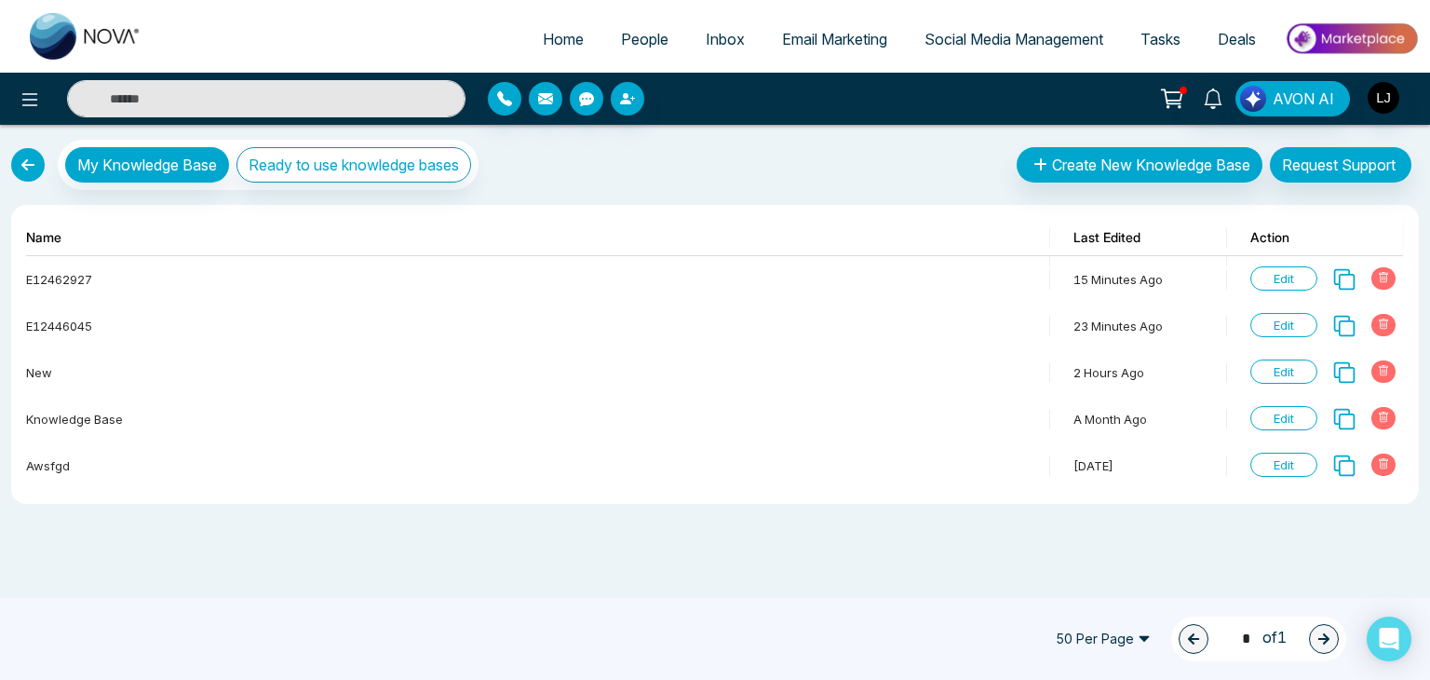
click at [636, 36] on span "People" at bounding box center [644, 39] width 47 height 19
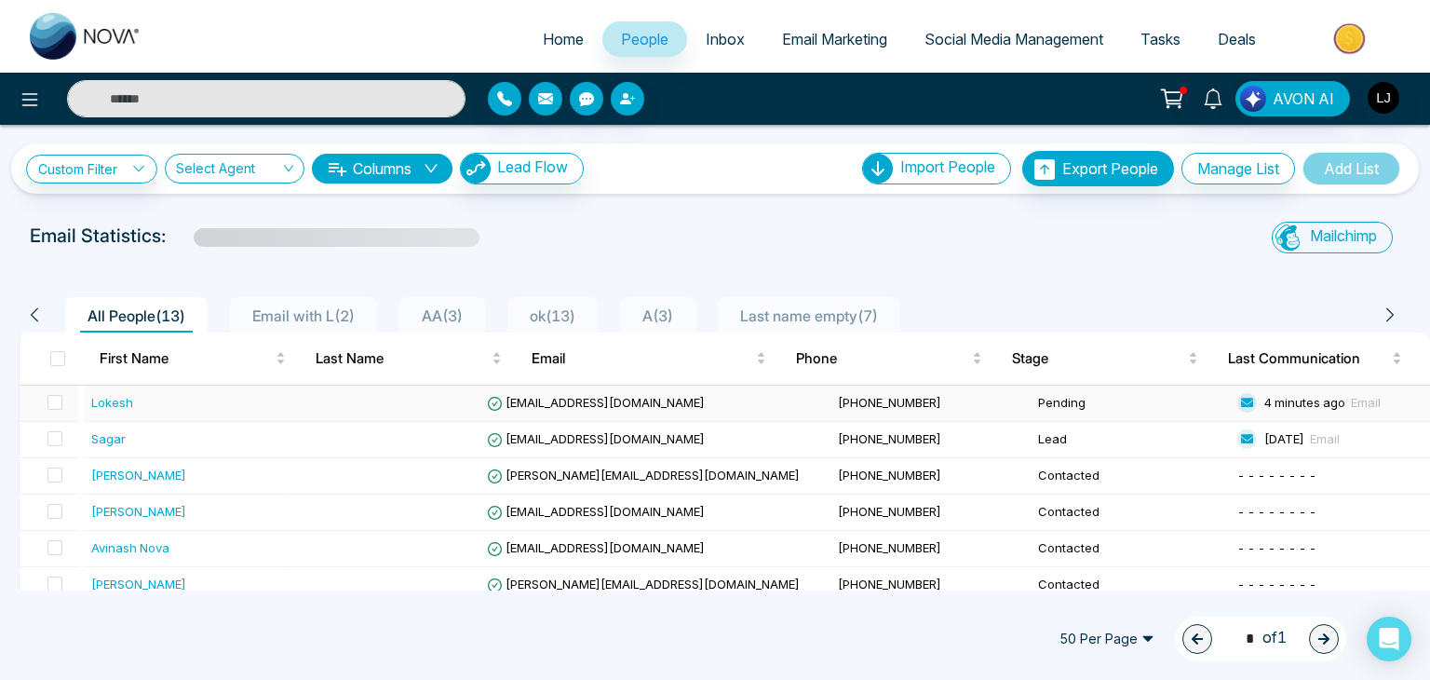
click at [629, 413] on td "[EMAIL_ADDRESS][DOMAIN_NAME]" at bounding box center [655, 403] width 352 height 36
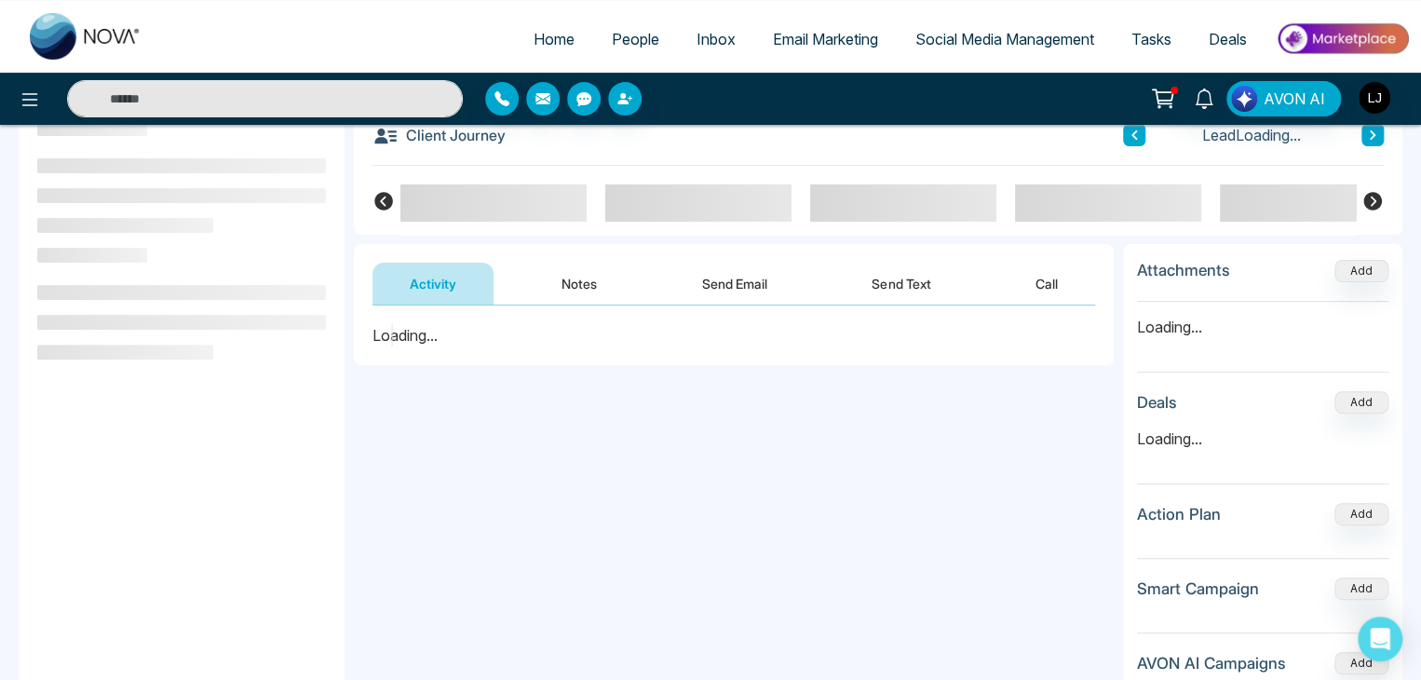
scroll to position [249, 0]
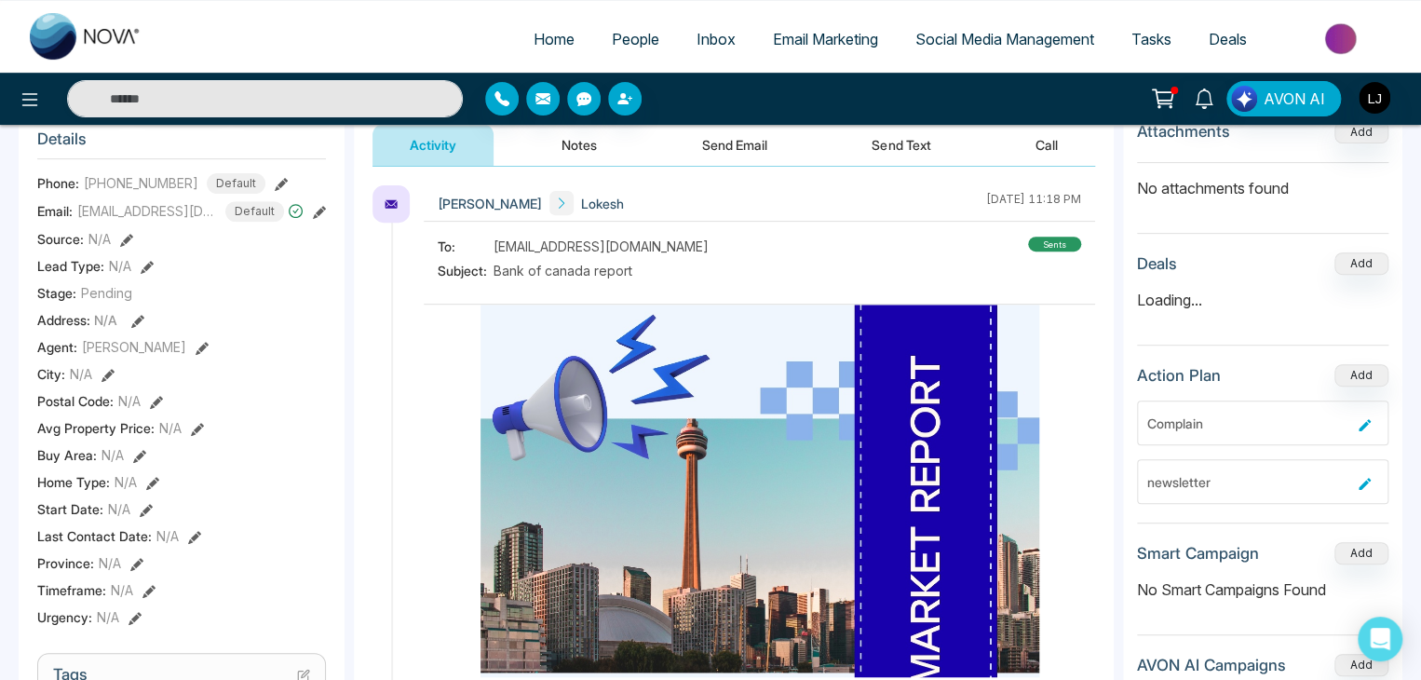
drag, startPoint x: 1151, startPoint y: 524, endPoint x: 1239, endPoint y: 523, distance: 88.4
click at [1239, 523] on div "Attachments Add No attachments found Deals Add Loading... Action Plan Add Compl…" at bounding box center [1262, 432] width 279 height 654
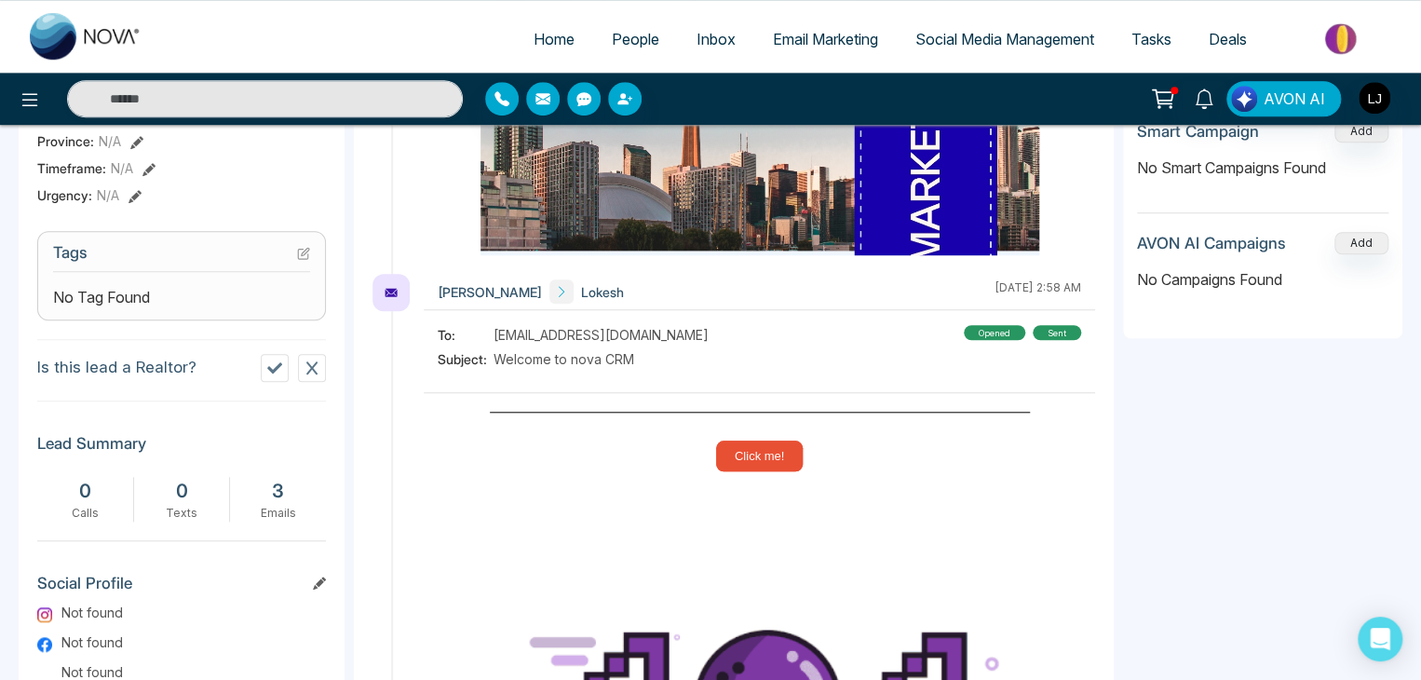
scroll to position [667, 0]
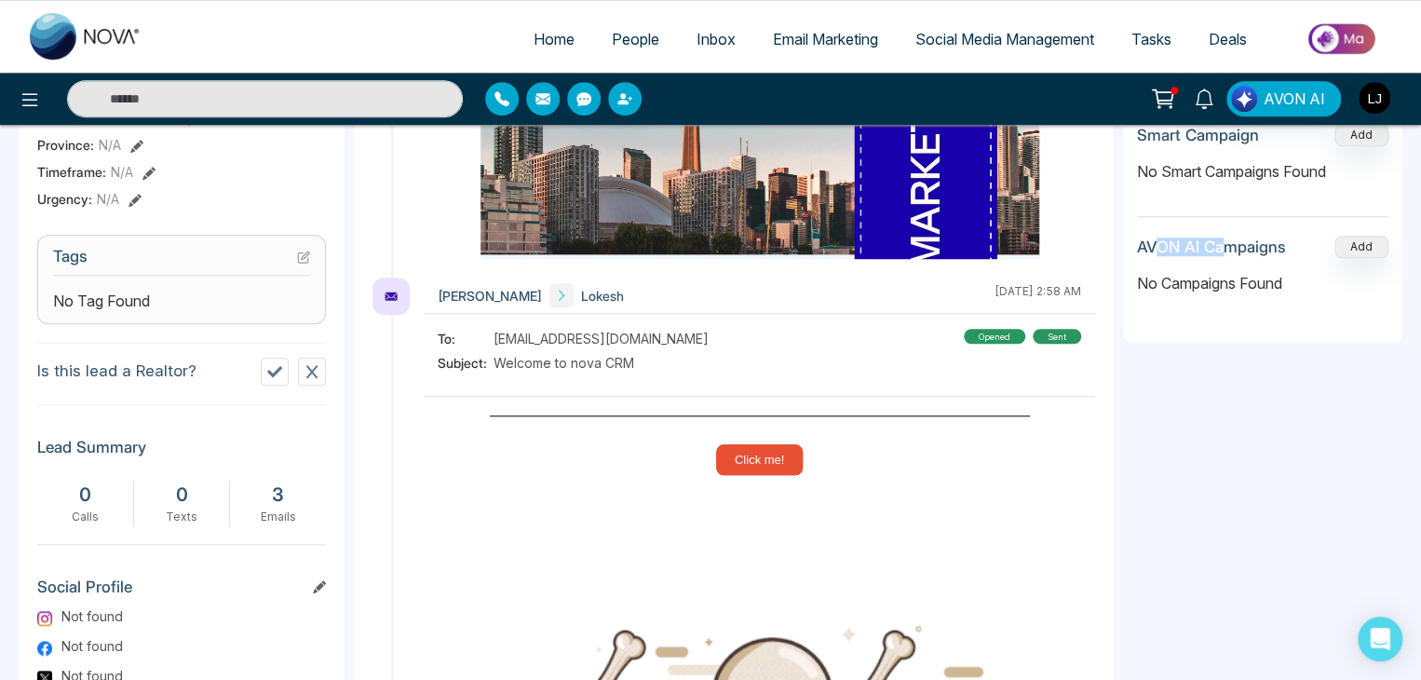
drag, startPoint x: 1154, startPoint y: 238, endPoint x: 1226, endPoint y: 239, distance: 71.7
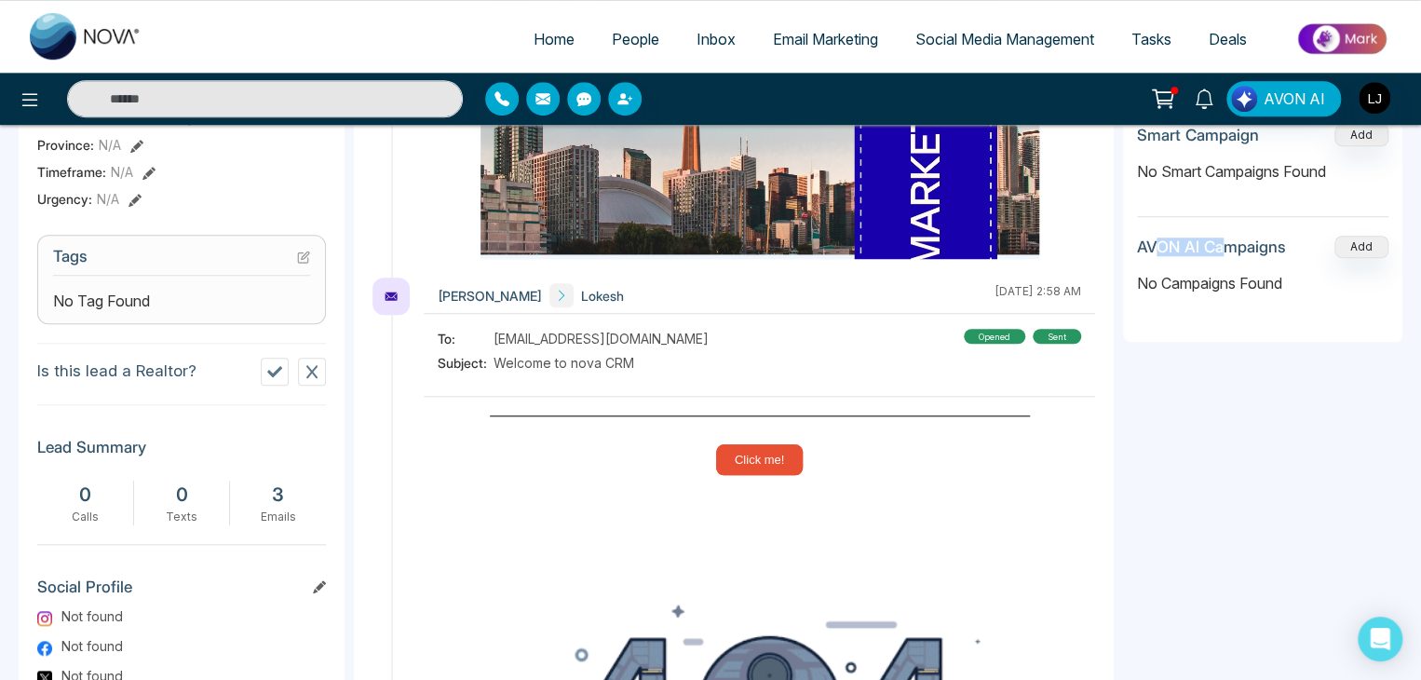
click at [1226, 239] on h3 "AVON AI Campaigns" at bounding box center [1211, 246] width 149 height 19
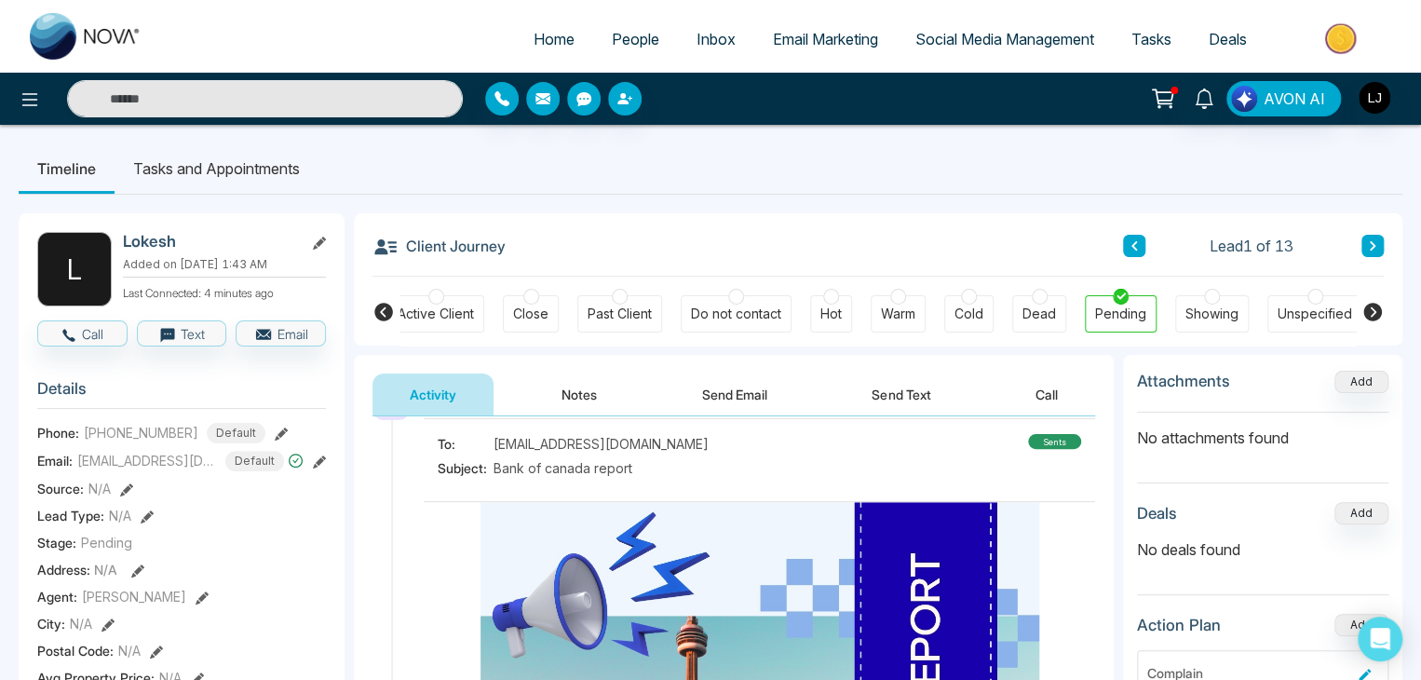
scroll to position [93, 0]
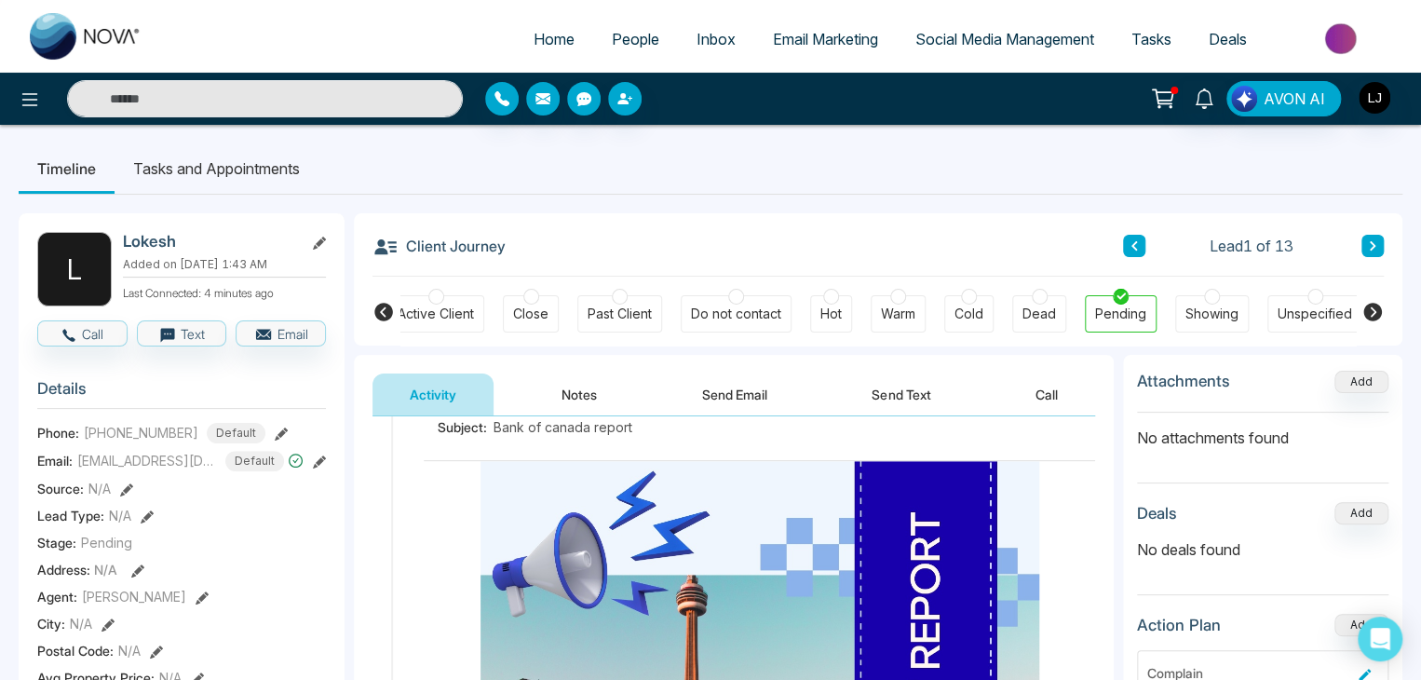
click at [1367, 239] on button at bounding box center [1372, 246] width 22 height 22
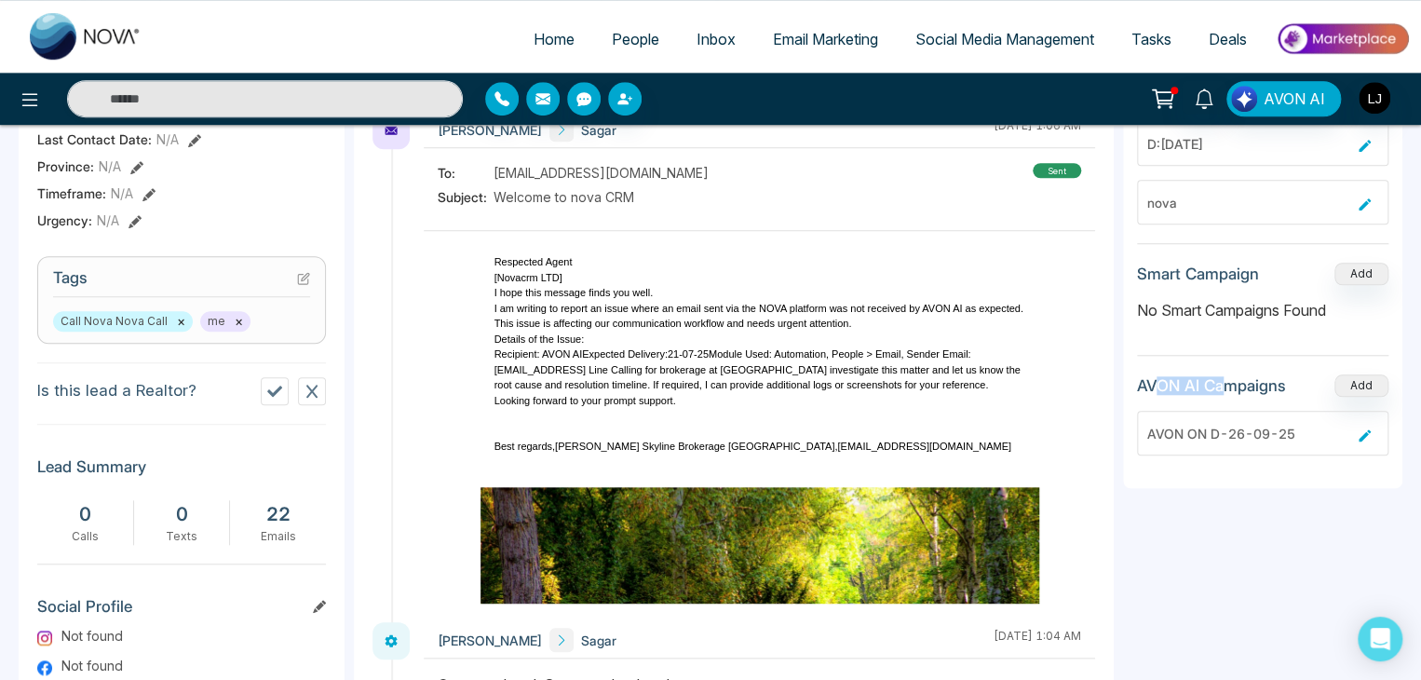
scroll to position [652, 0]
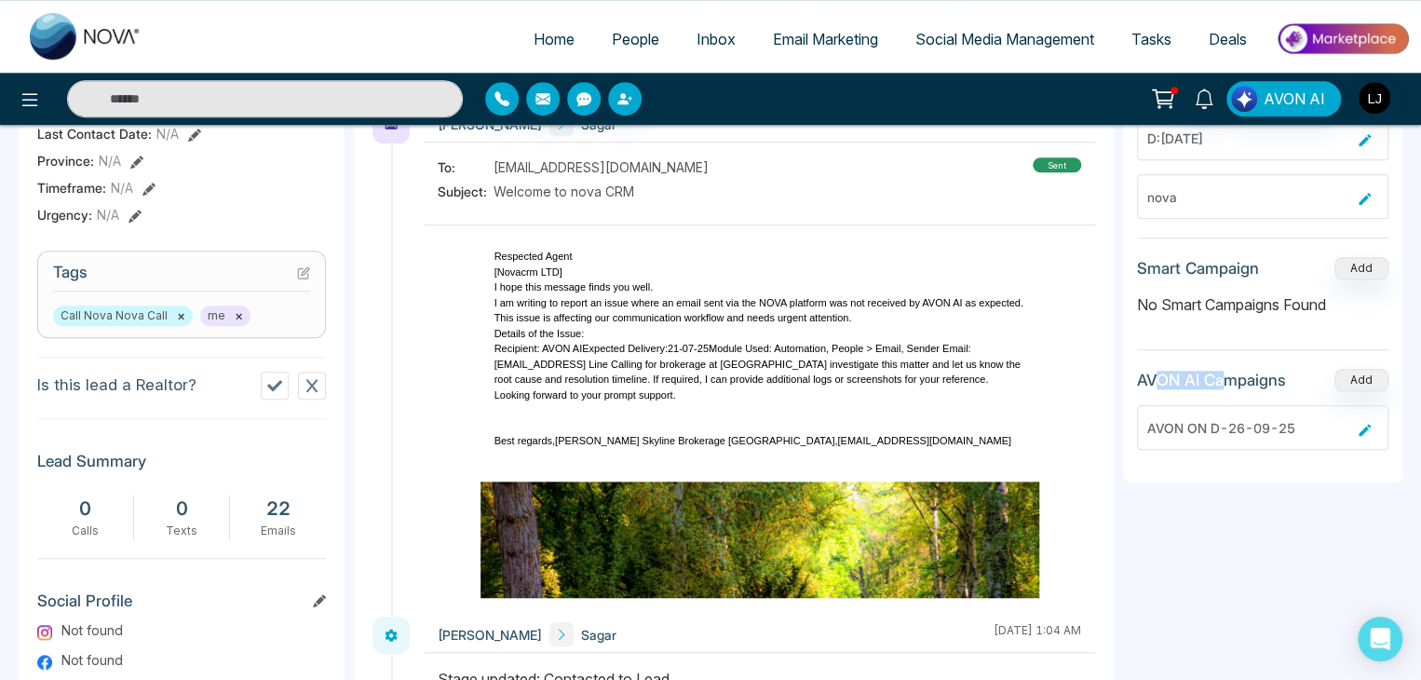
click at [1184, 373] on h3 "AVON AI Campaigns" at bounding box center [1211, 380] width 149 height 19
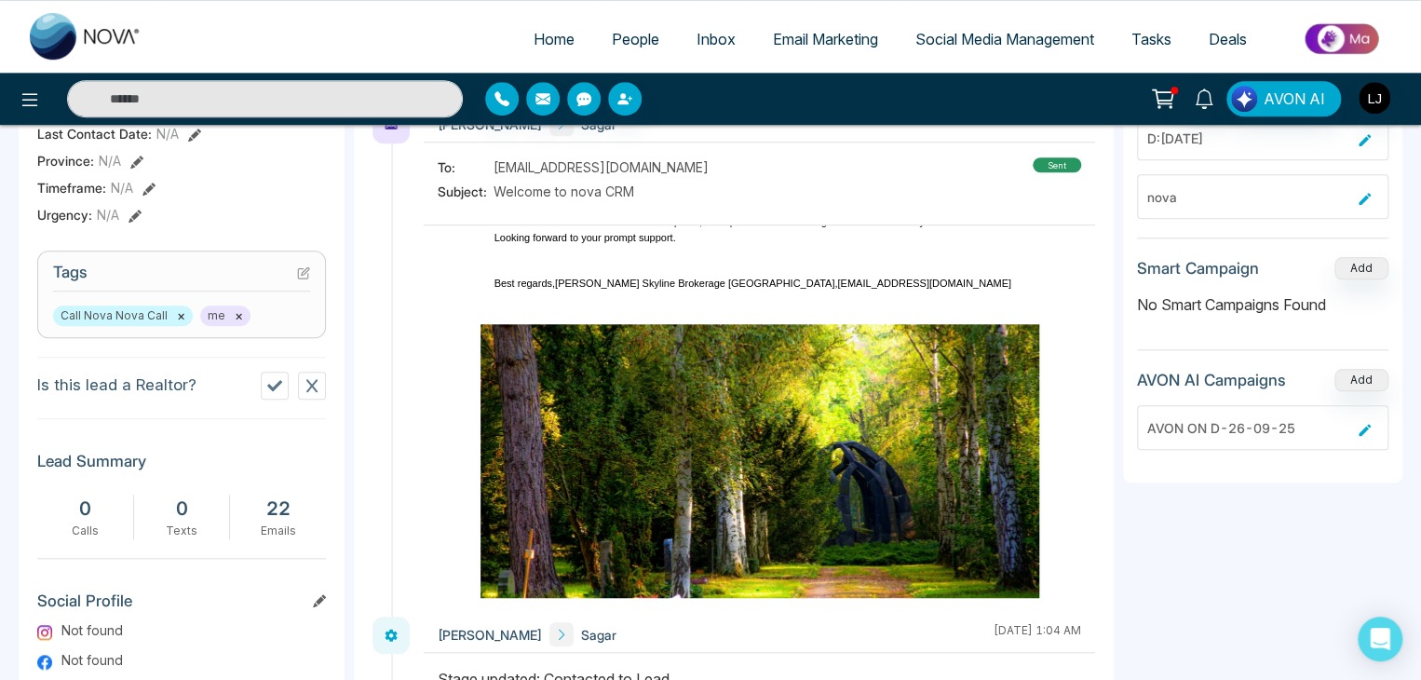
scroll to position [0, 0]
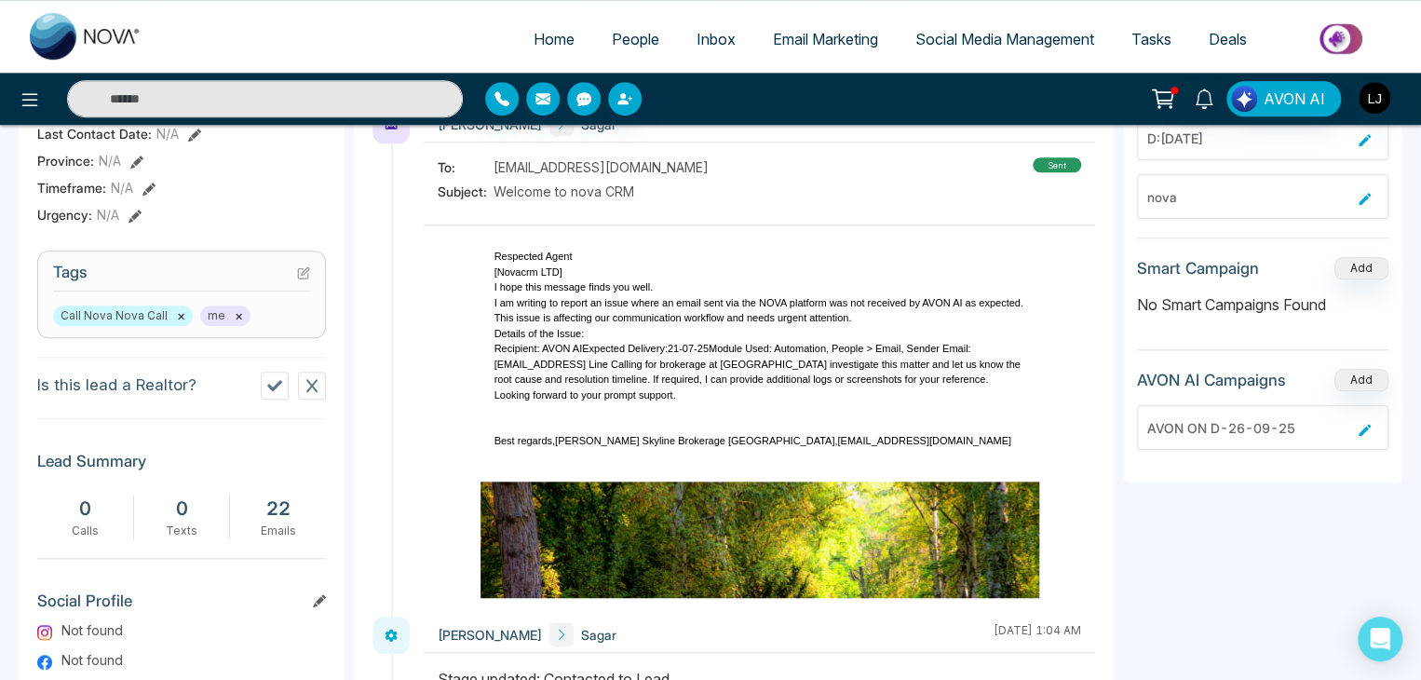
drag, startPoint x: 1334, startPoint y: 428, endPoint x: 1262, endPoint y: 430, distance: 71.7
click at [1318, 429] on div "AVON ON D-26-09-25" at bounding box center [1249, 428] width 204 height 20
click at [1247, 429] on div "AVON ON D-26-09-25" at bounding box center [1249, 428] width 204 height 20
click at [1225, 429] on div "AVON ON D-26-09-25" at bounding box center [1249, 428] width 204 height 20
click at [1334, 197] on div "nova" at bounding box center [1249, 197] width 204 height 20
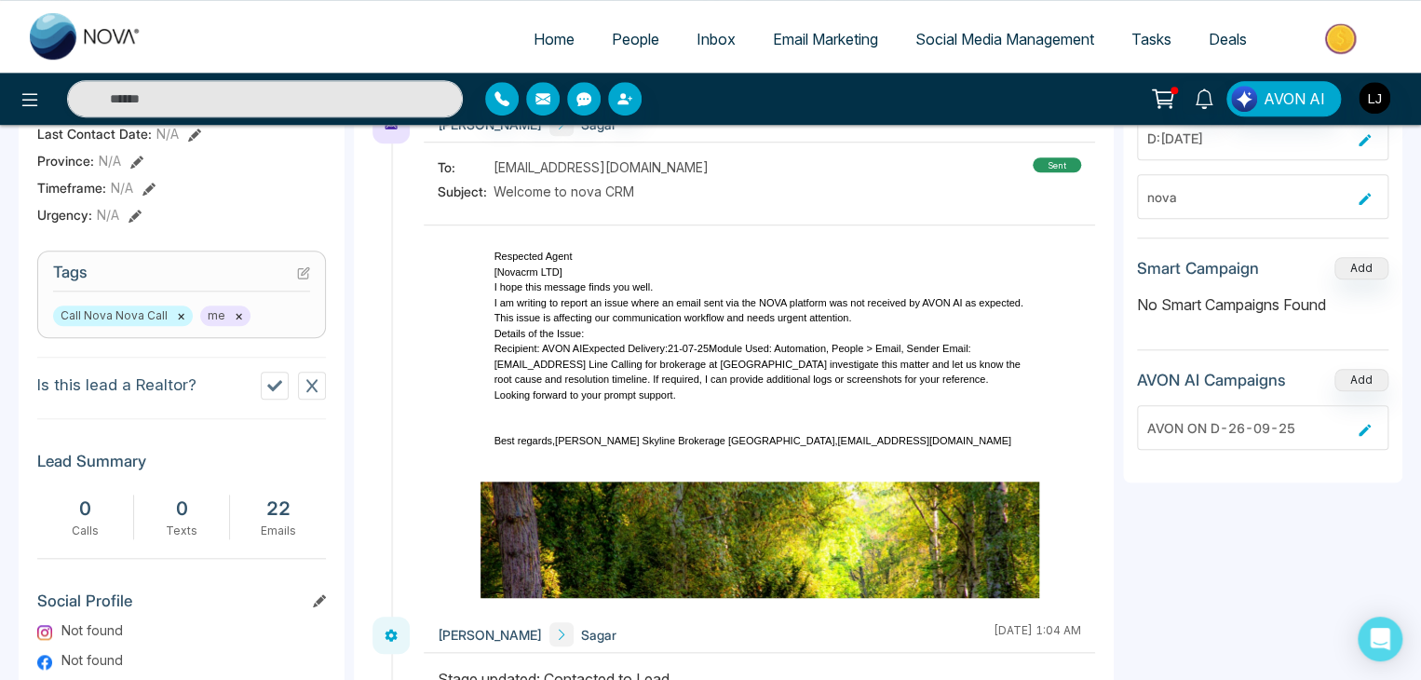
click at [1367, 201] on icon at bounding box center [1364, 199] width 16 height 16
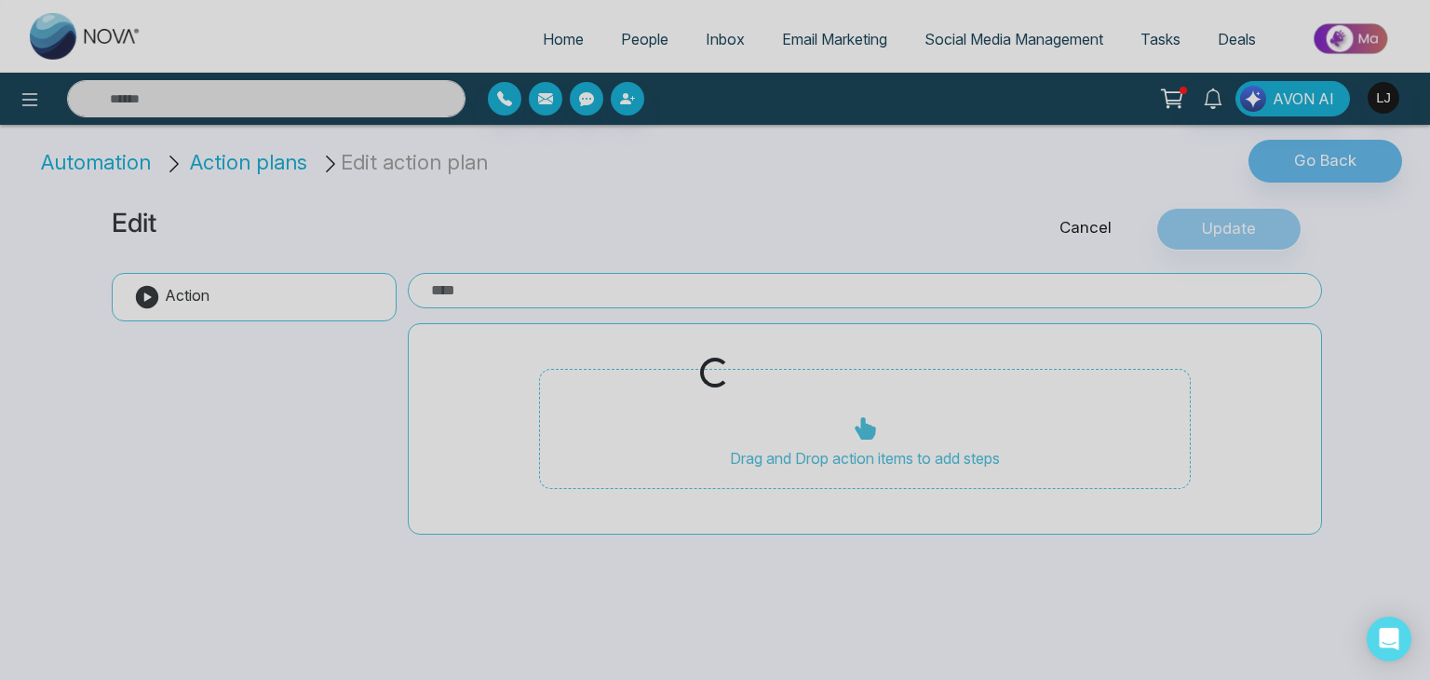
type input "****"
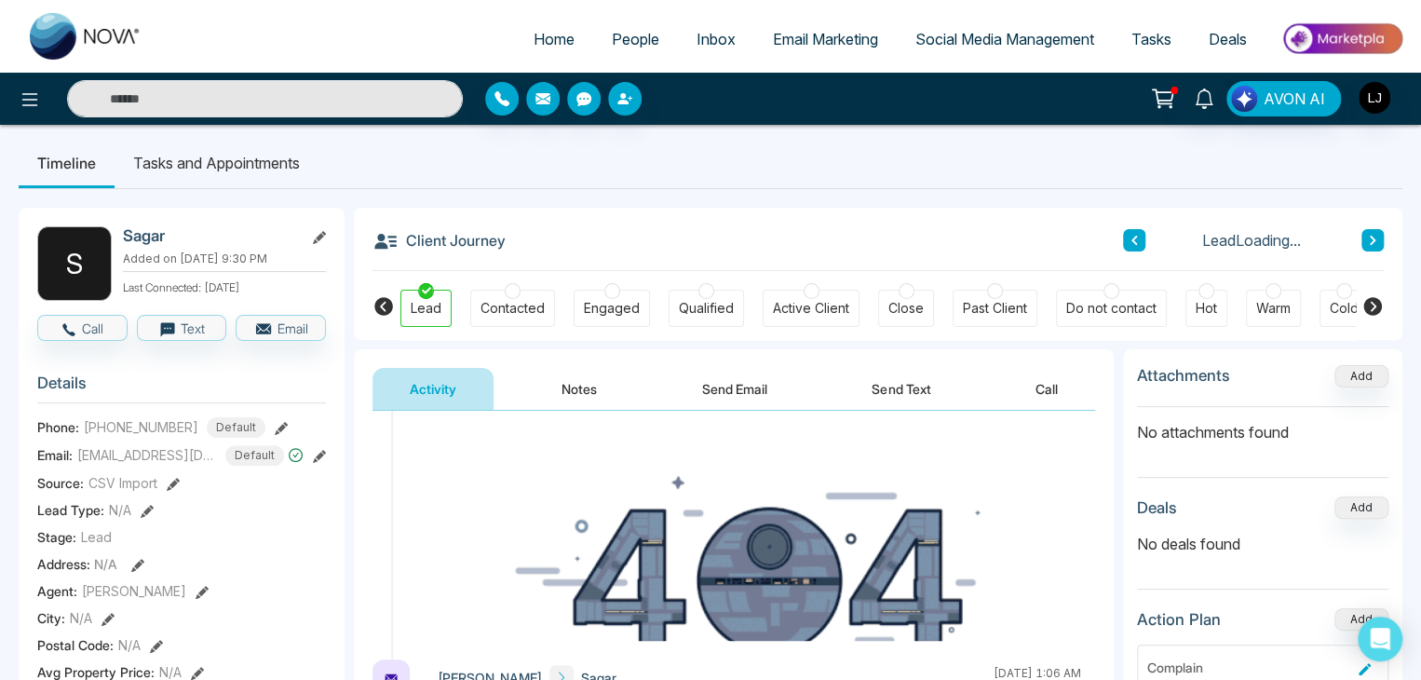
scroll to position [559, 0]
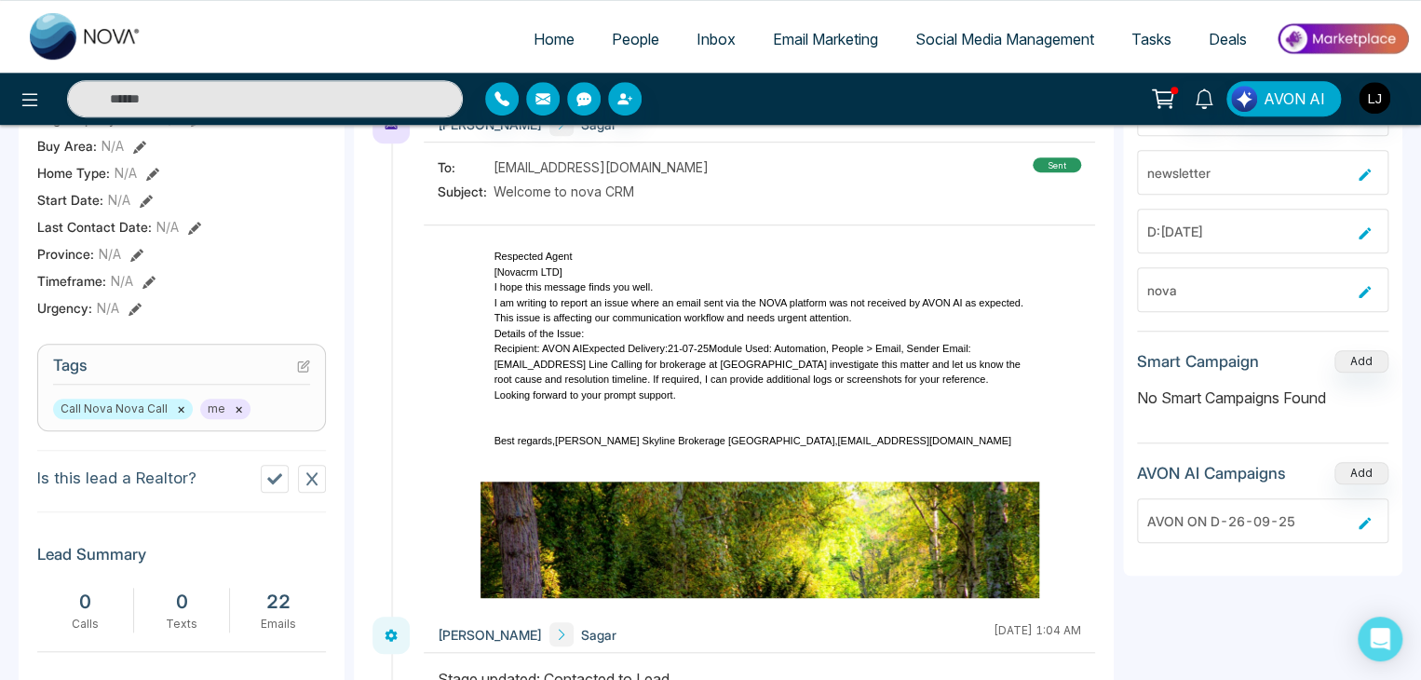
click at [1365, 517] on icon at bounding box center [1364, 523] width 12 height 12
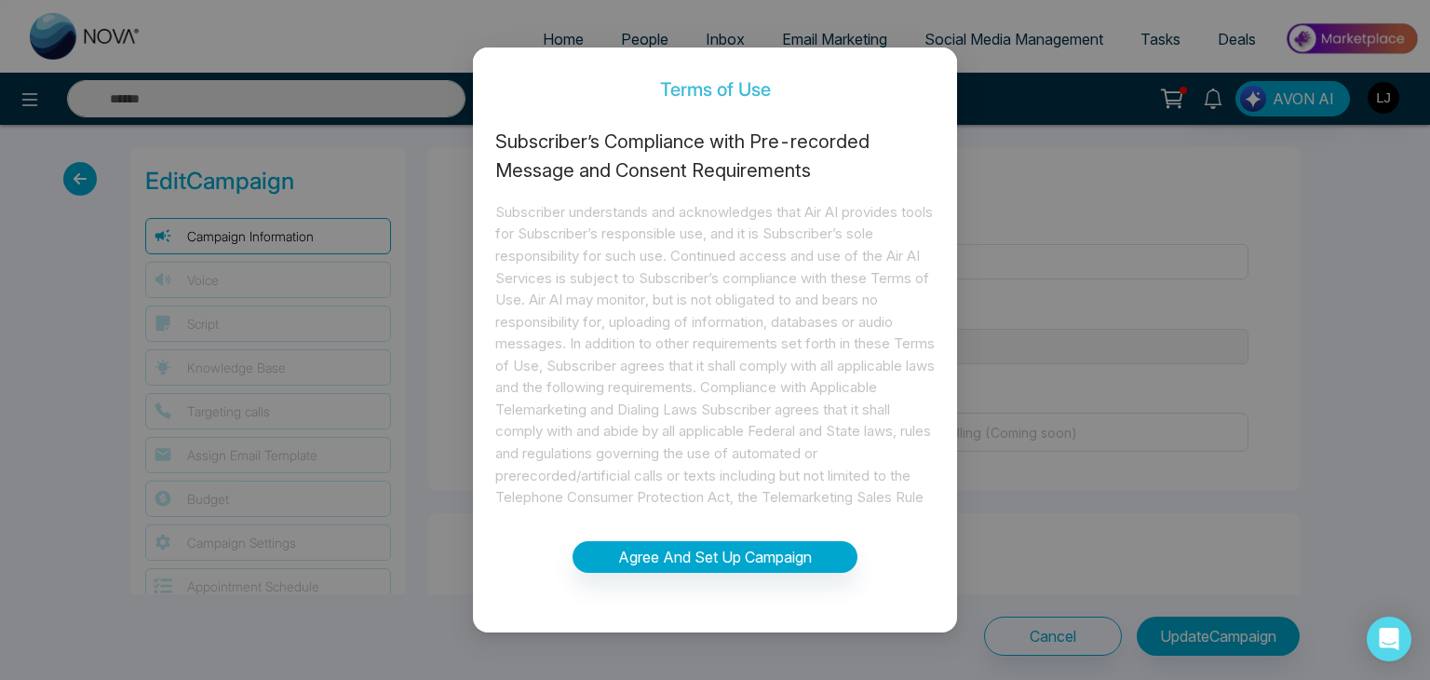
type input "**********"
select select "***"
type input "**"
type input "*"
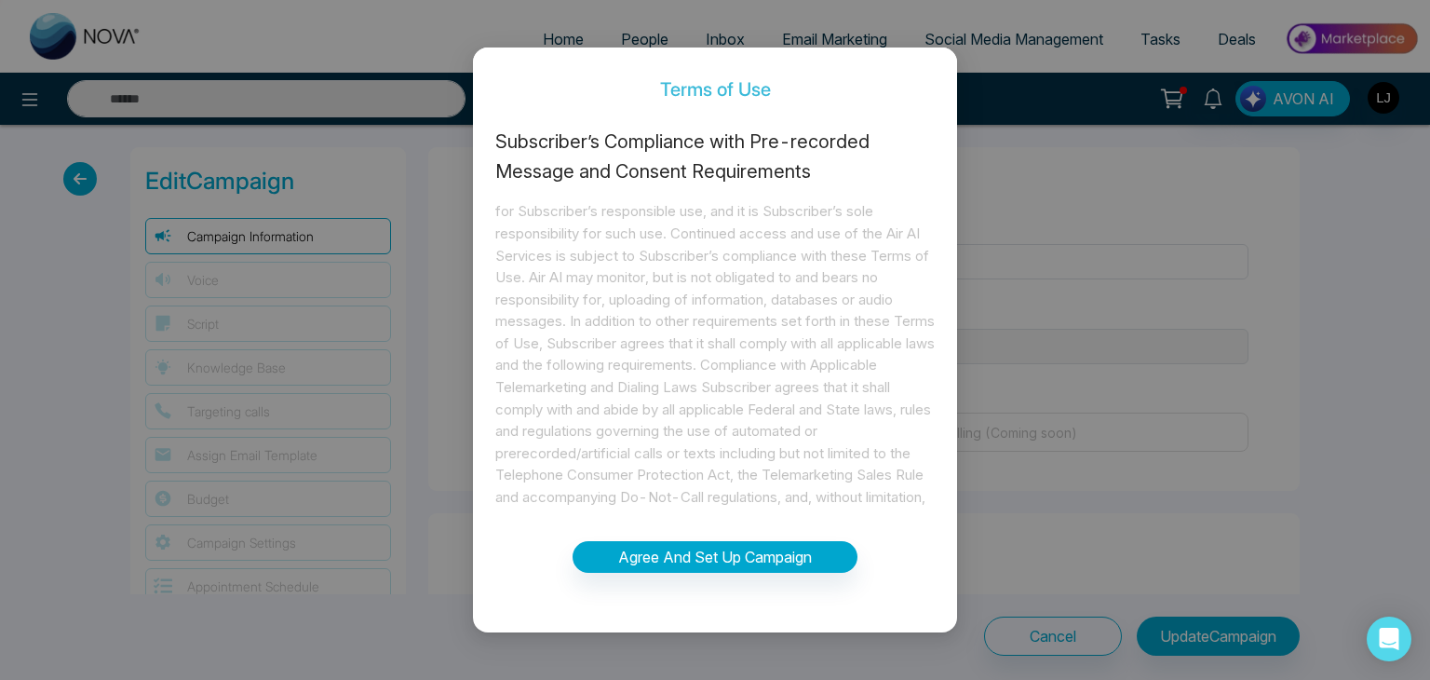
scroll to position [44, 0]
click at [753, 548] on button "Agree And Set Up Campaign" at bounding box center [715, 557] width 285 height 32
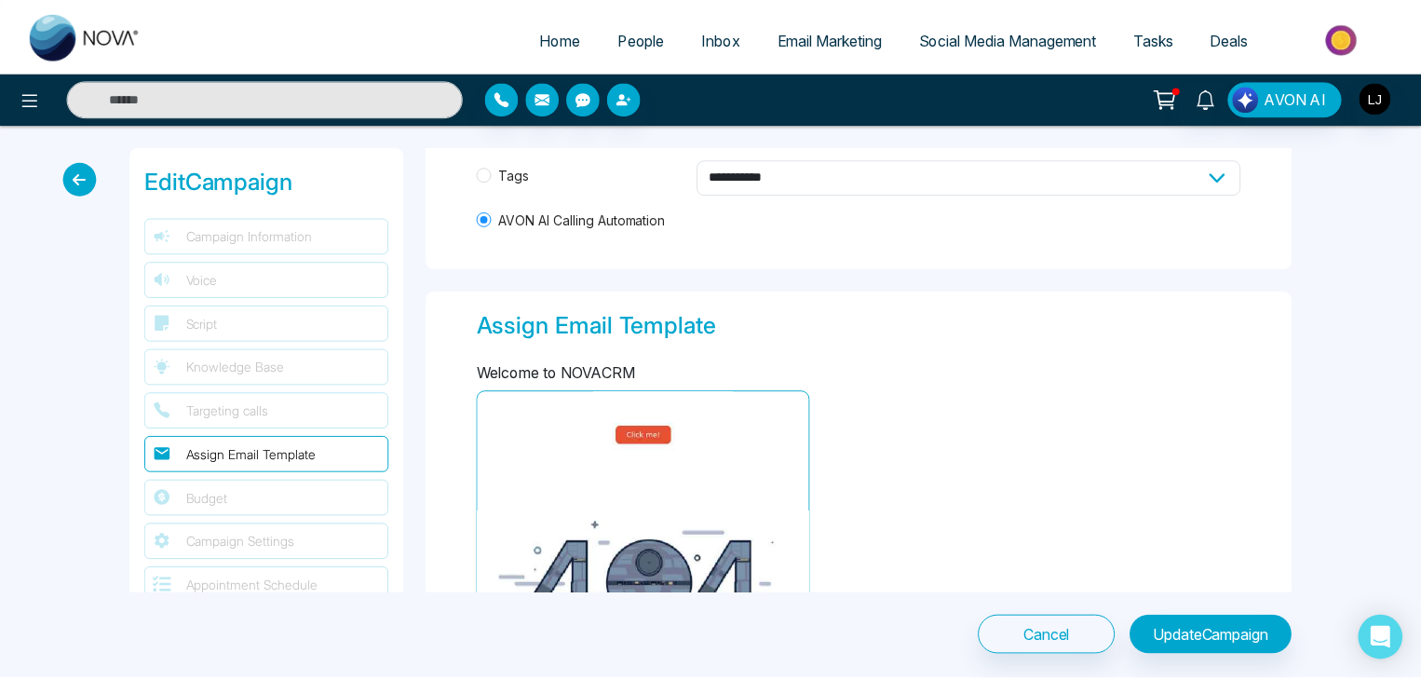
scroll to position [1743, 0]
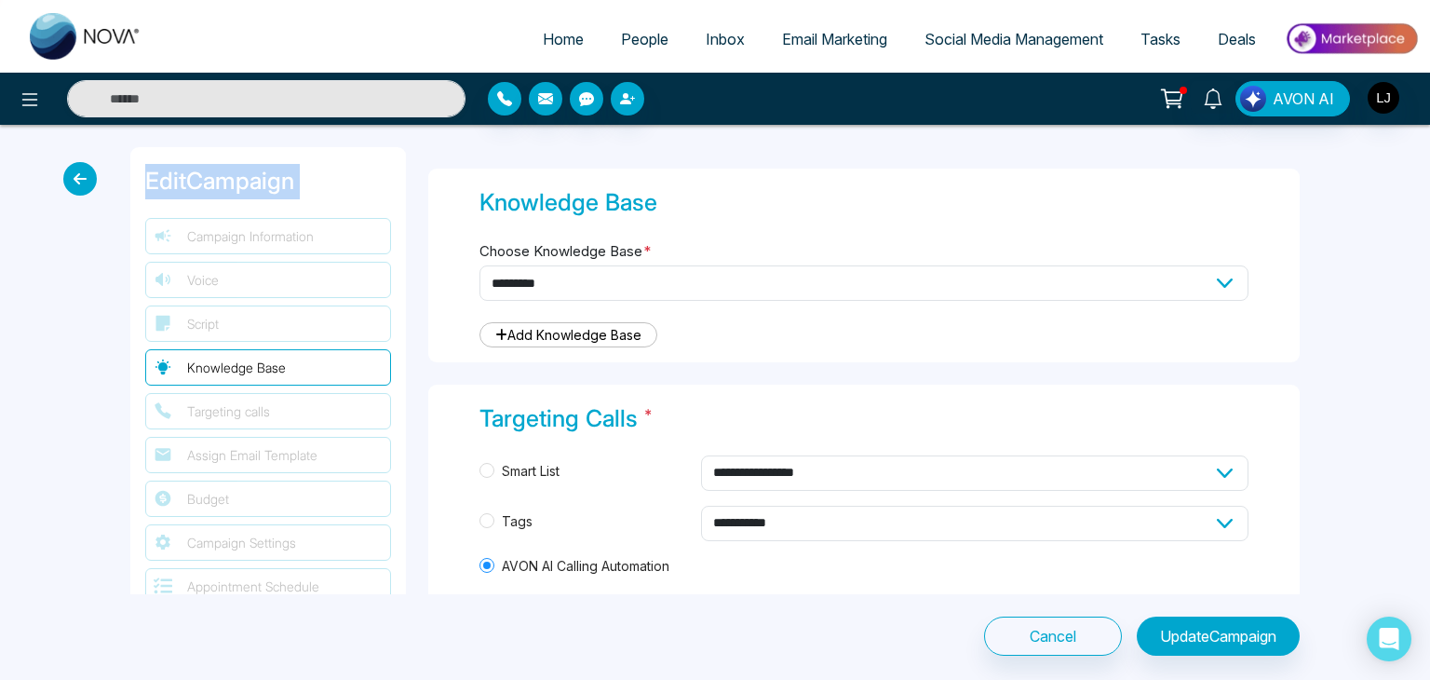
click at [80, 201] on div "**********" at bounding box center [715, 401] width 1430 height 553
click at [74, 179] on icon at bounding box center [80, 179] width 34 height 34
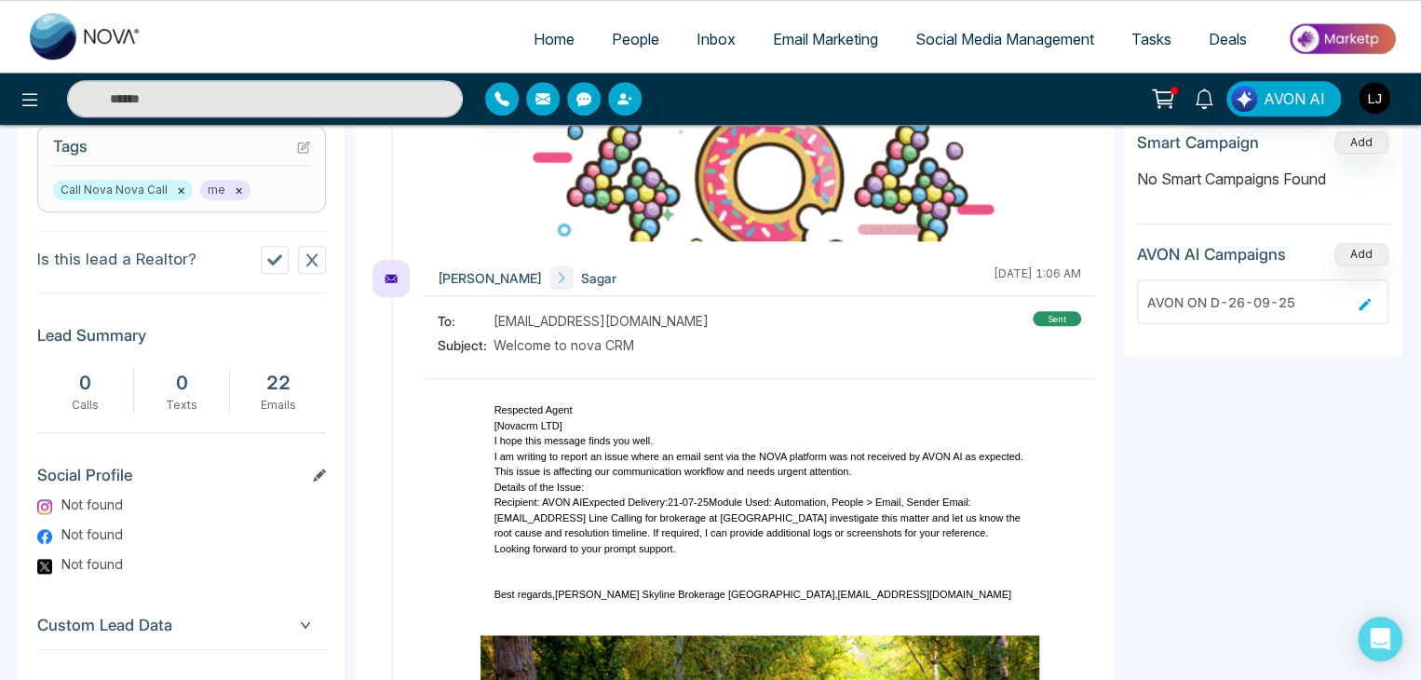
scroll to position [745, 0]
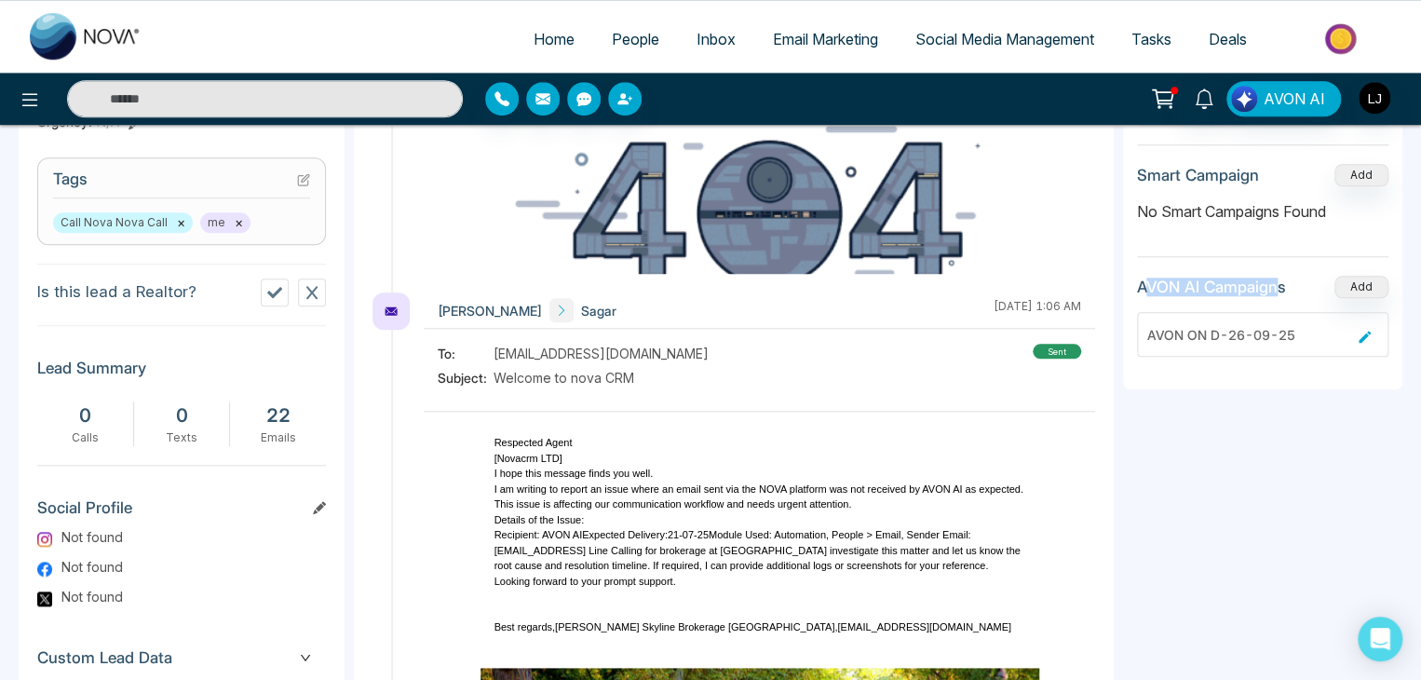
drag, startPoint x: 1142, startPoint y: 283, endPoint x: 1277, endPoint y: 279, distance: 135.0
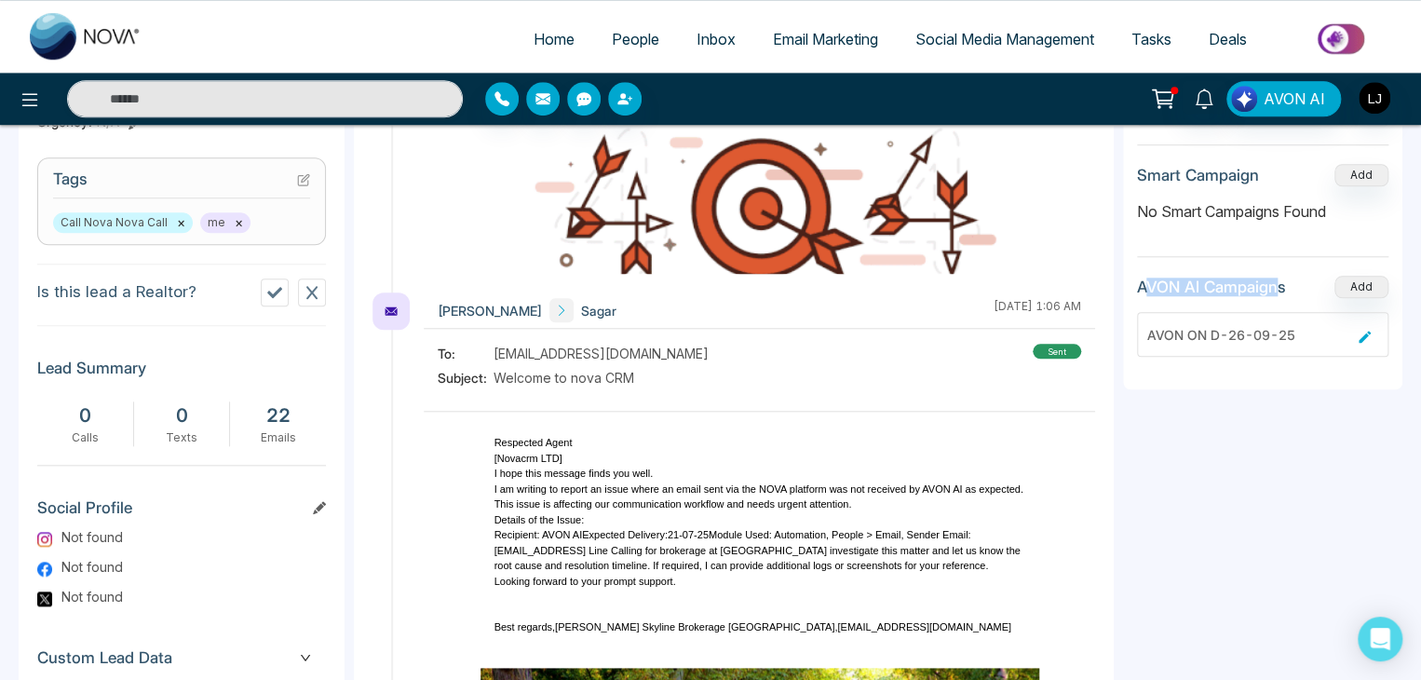
click at [1277, 279] on h3 "AVON AI Campaigns" at bounding box center [1211, 286] width 149 height 19
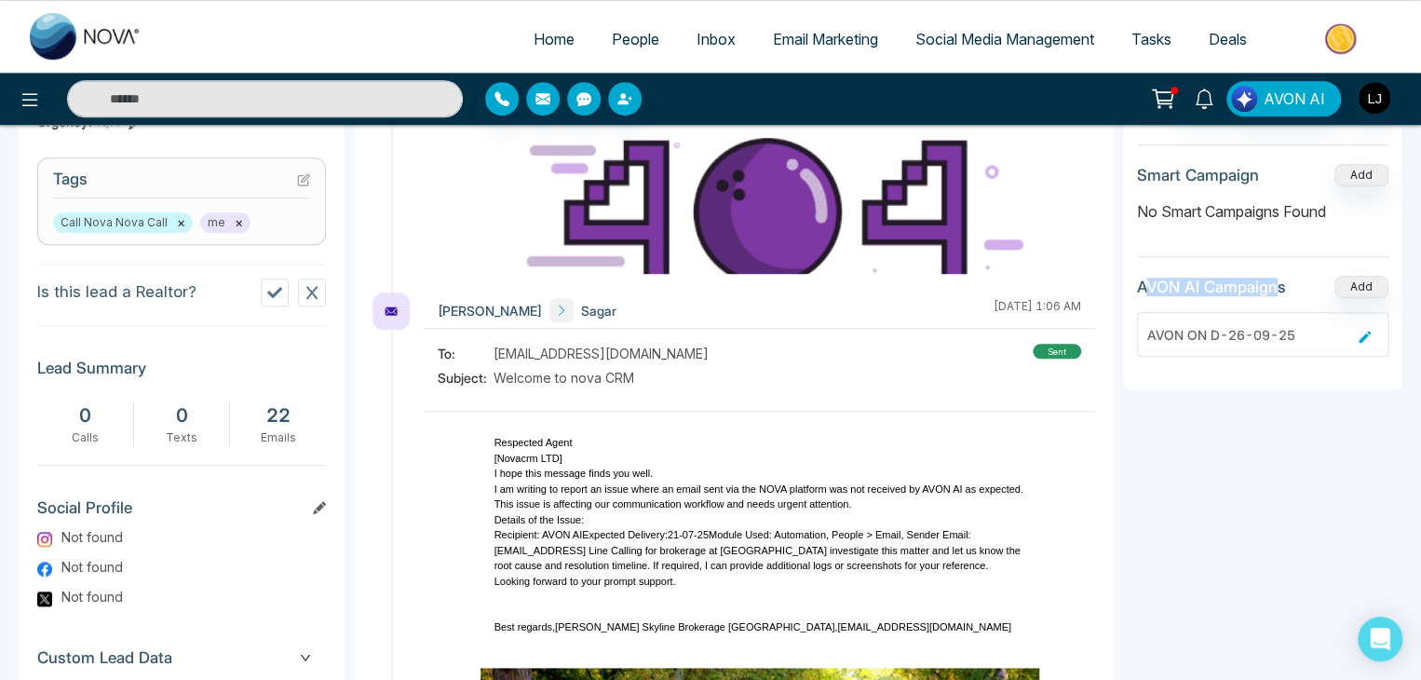
click at [1143, 279] on h3 "AVON AI Campaigns" at bounding box center [1211, 286] width 149 height 19
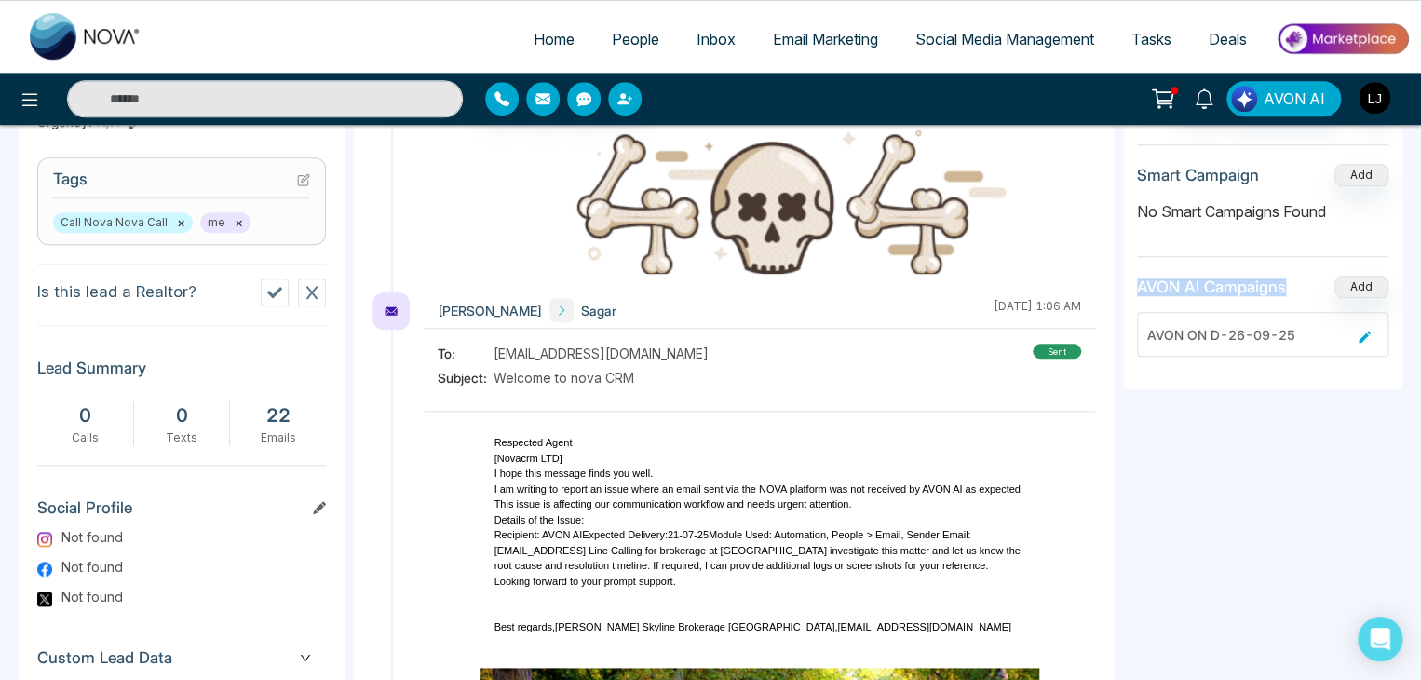
drag, startPoint x: 1123, startPoint y: 284, endPoint x: 1288, endPoint y: 284, distance: 165.7
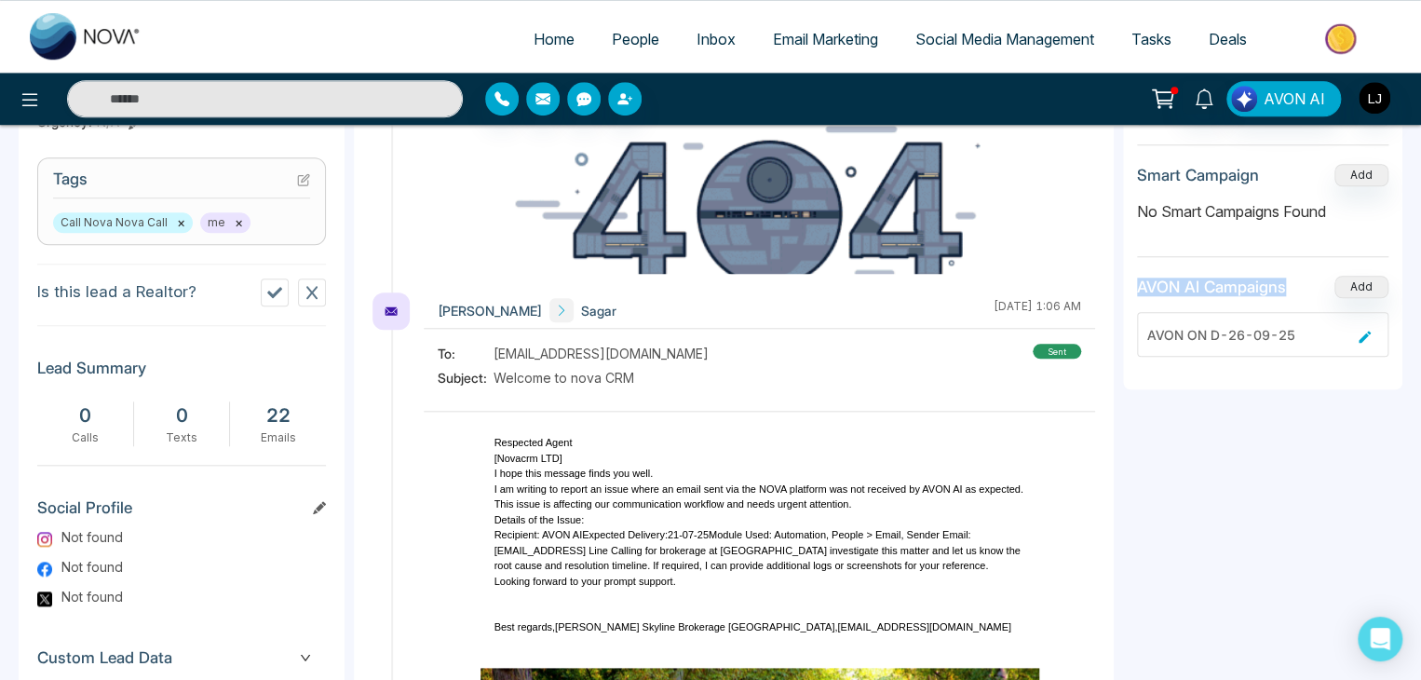
click at [1288, 284] on div "Attachments Add No attachments found Deals Add No deals found Action Plan Add C…" at bounding box center [1262, -1] width 279 height 779
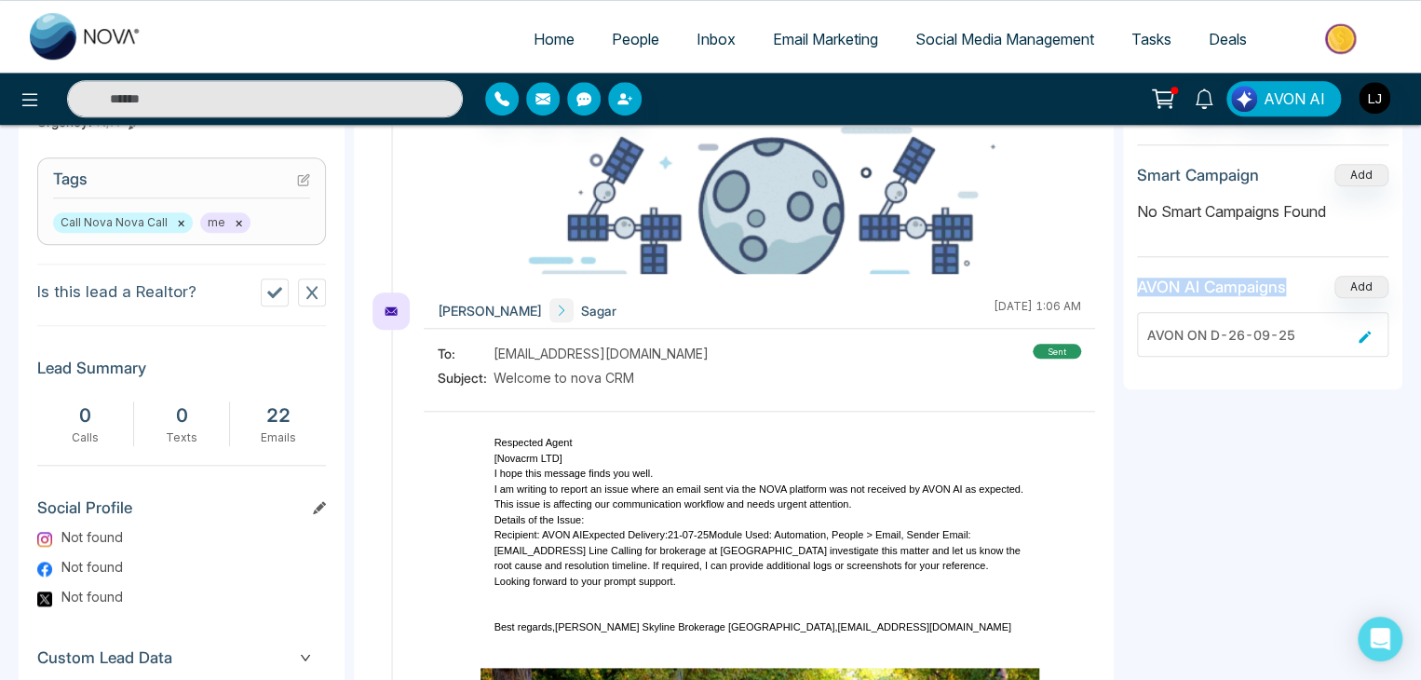
click at [1364, 330] on icon at bounding box center [1364, 336] width 12 height 12
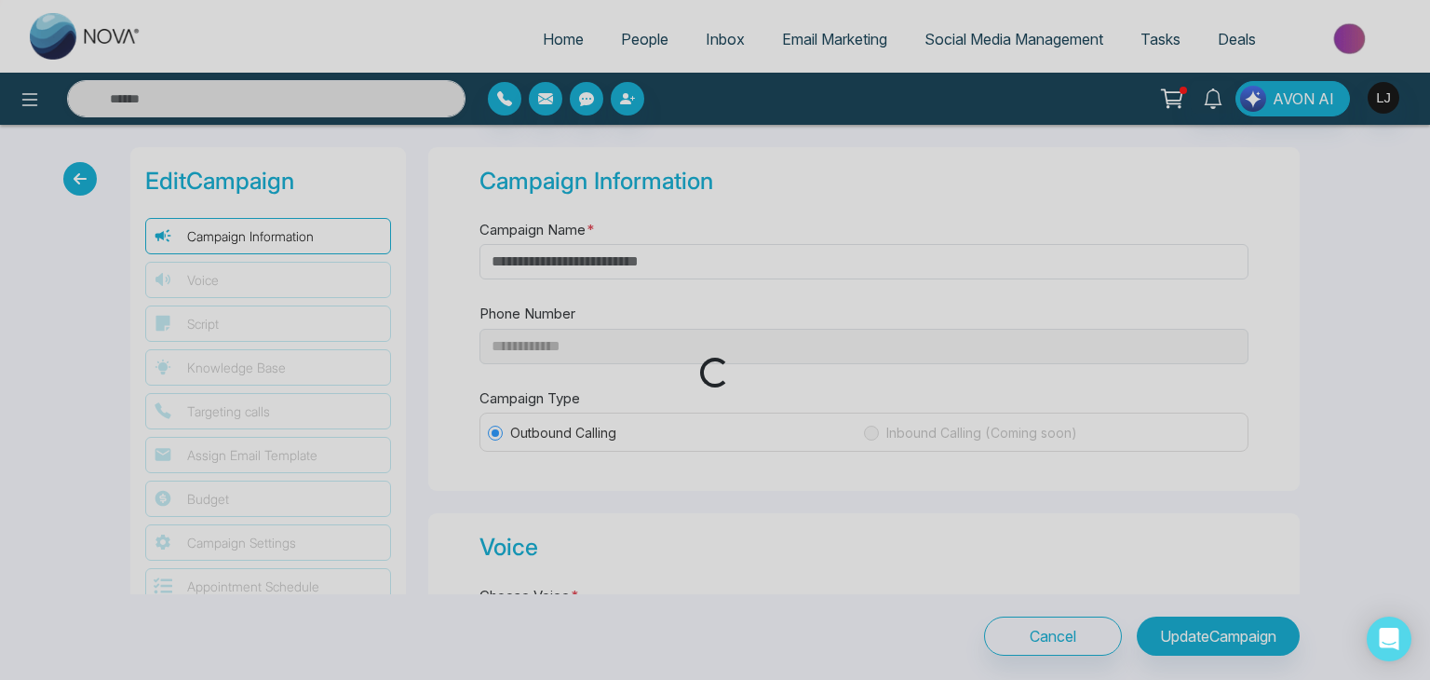
type input "**********"
type input "**"
type input "*"
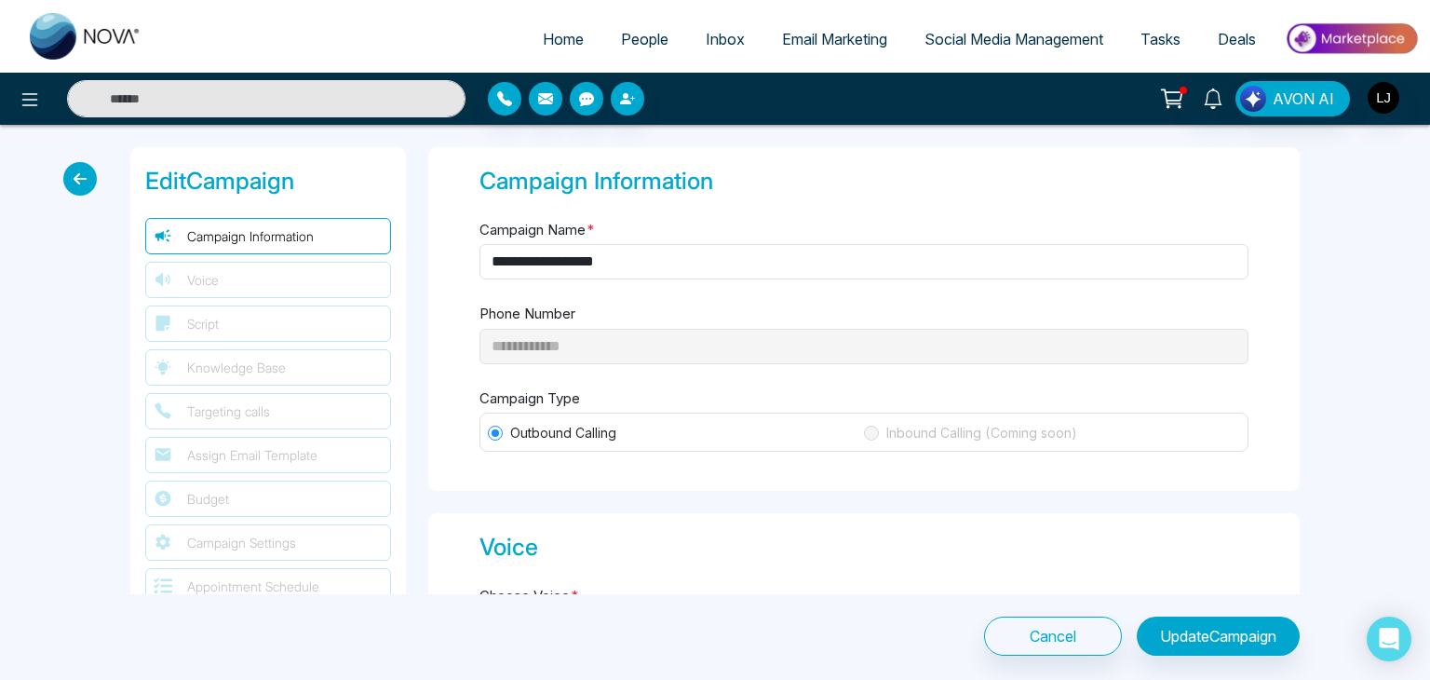
select select "***"
type textarea "**********"
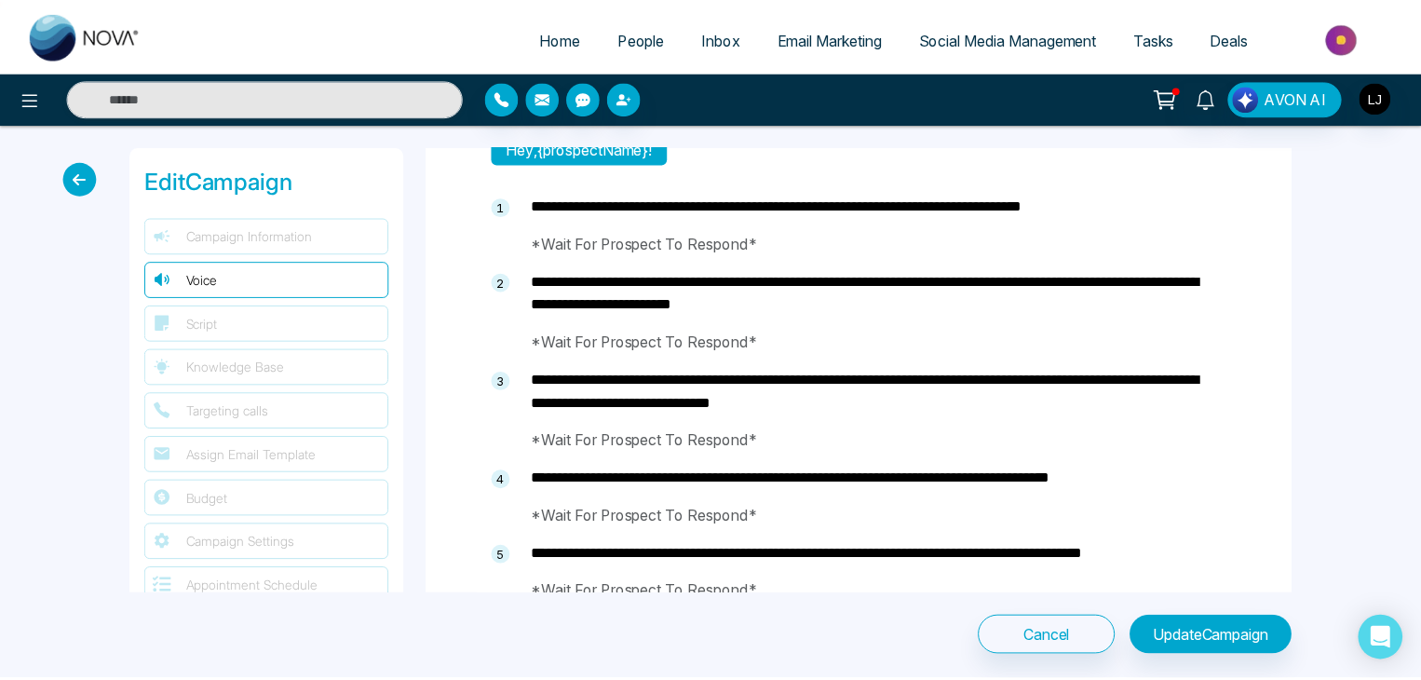
scroll to position [372, 0]
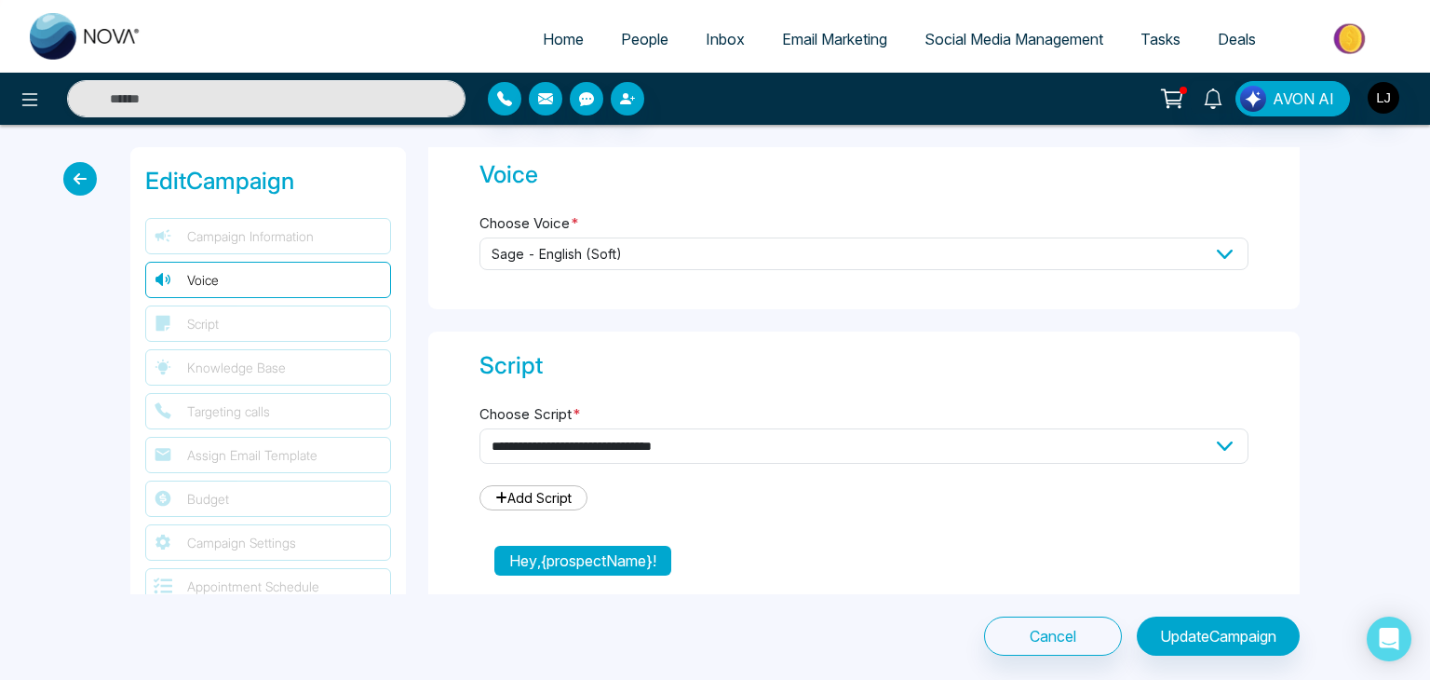
click at [622, 42] on span "People" at bounding box center [644, 39] width 47 height 19
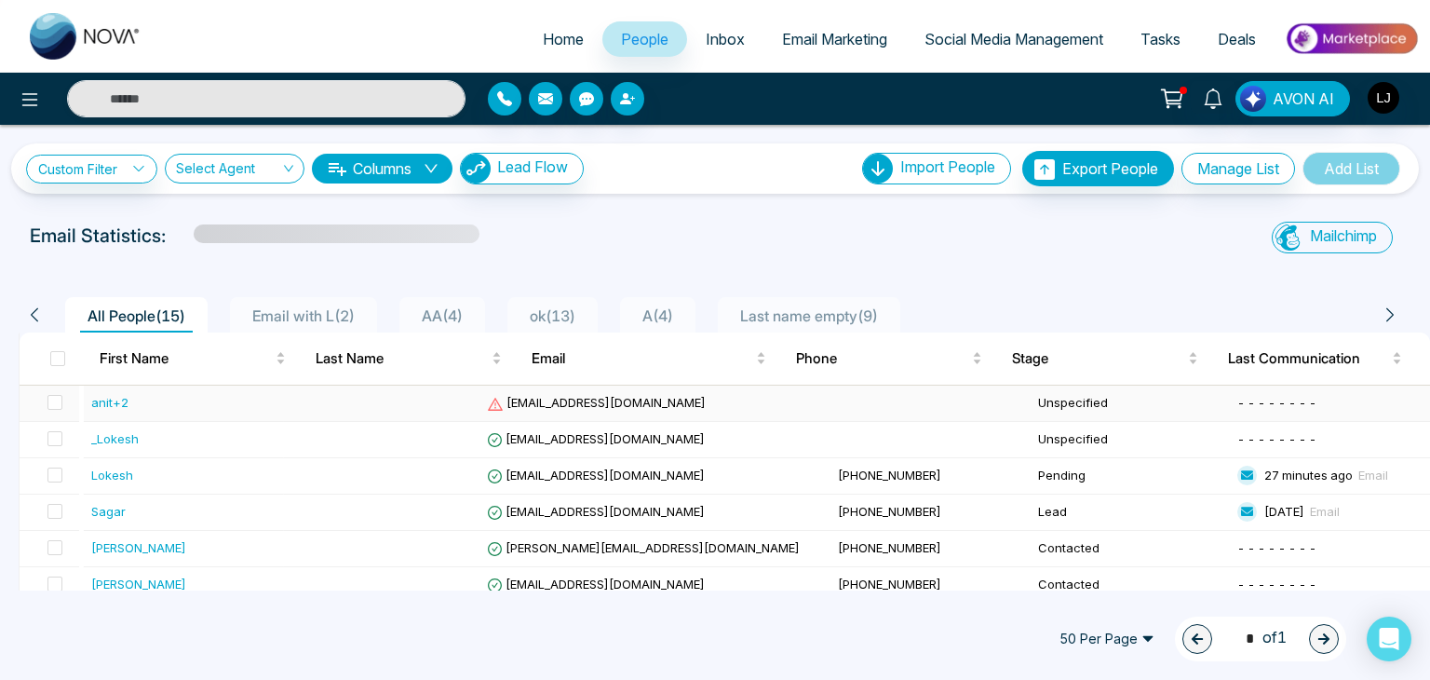
click at [568, 400] on span "[EMAIL_ADDRESS][DOMAIN_NAME]" at bounding box center [596, 402] width 219 height 15
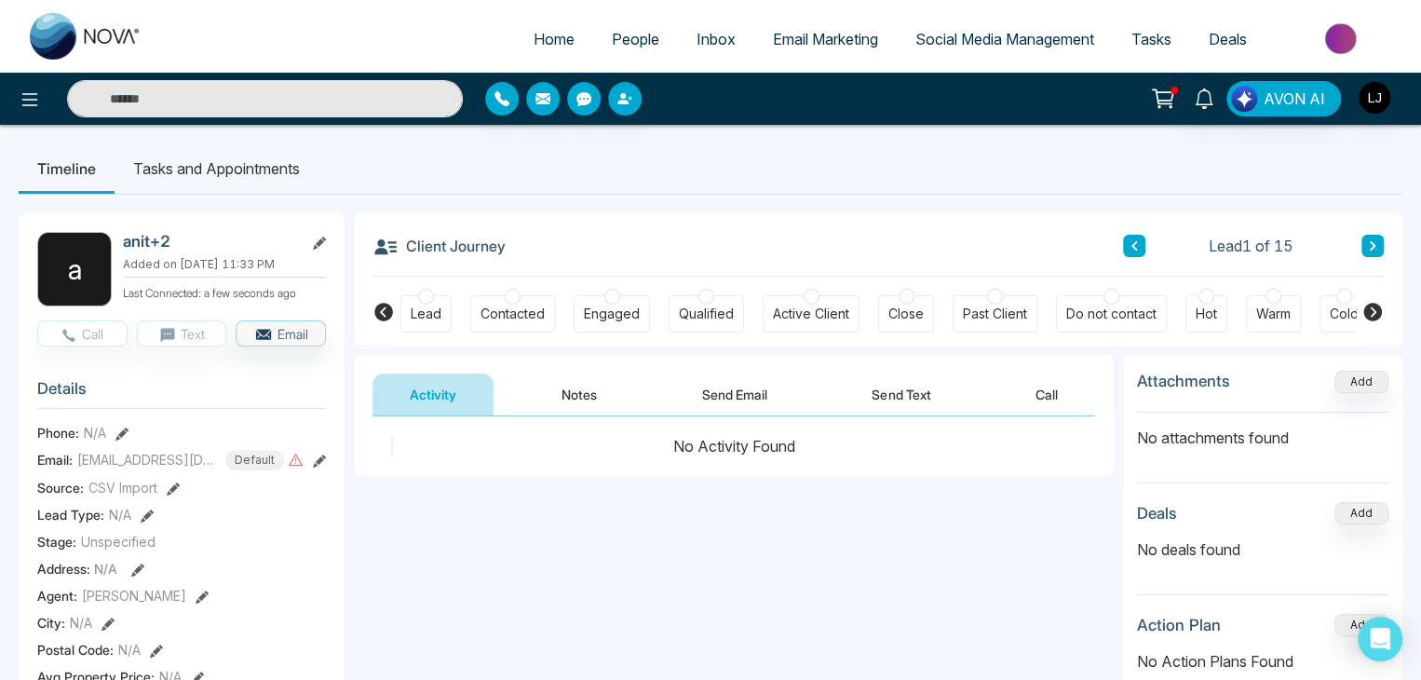
click at [619, 24] on link "People" at bounding box center [635, 38] width 85 height 35
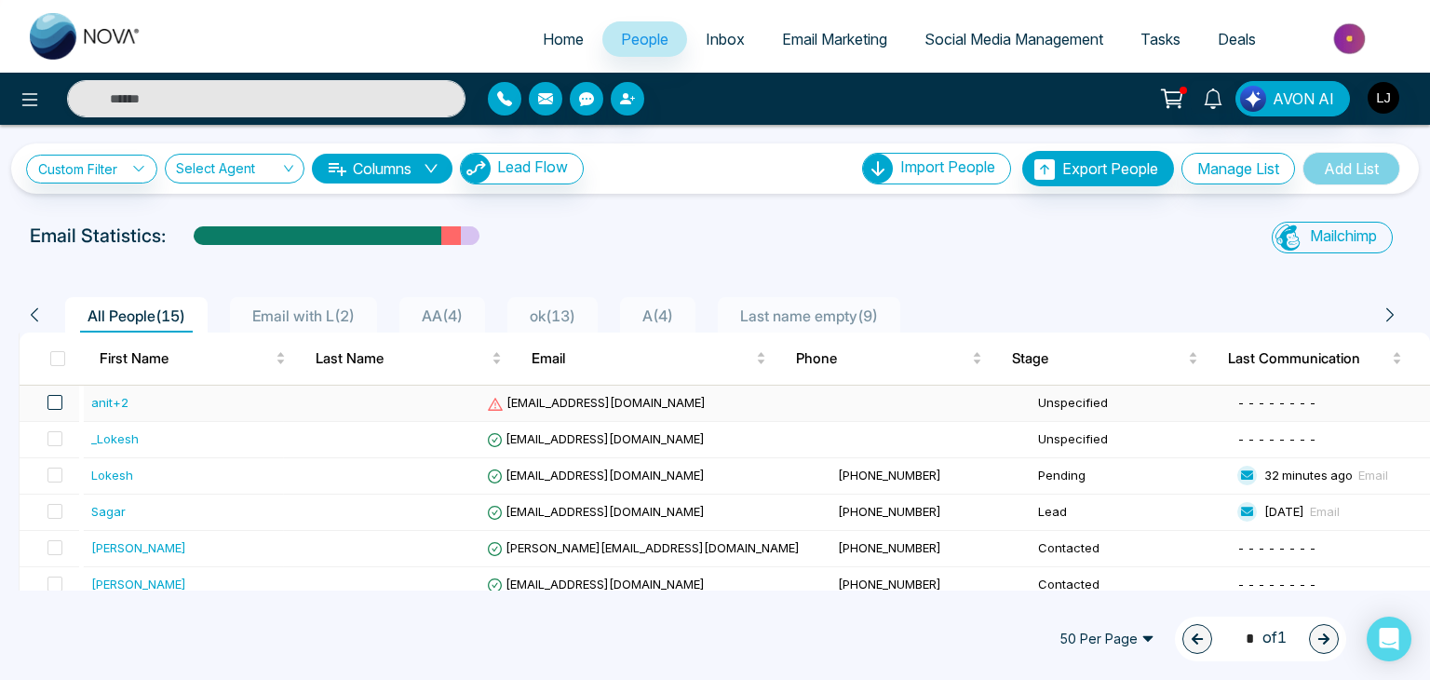
click at [52, 402] on span at bounding box center [54, 402] width 15 height 15
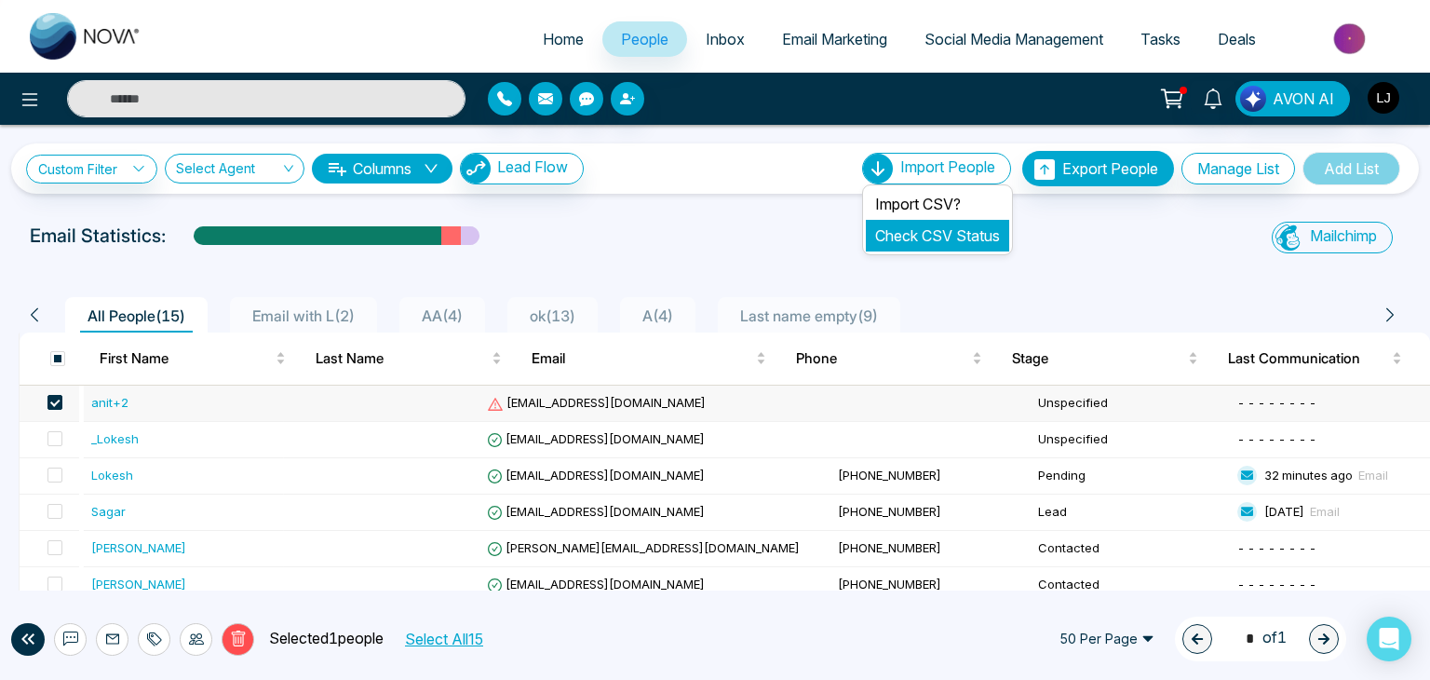
click at [913, 243] on link "Check CSV Status" at bounding box center [937, 235] width 125 height 19
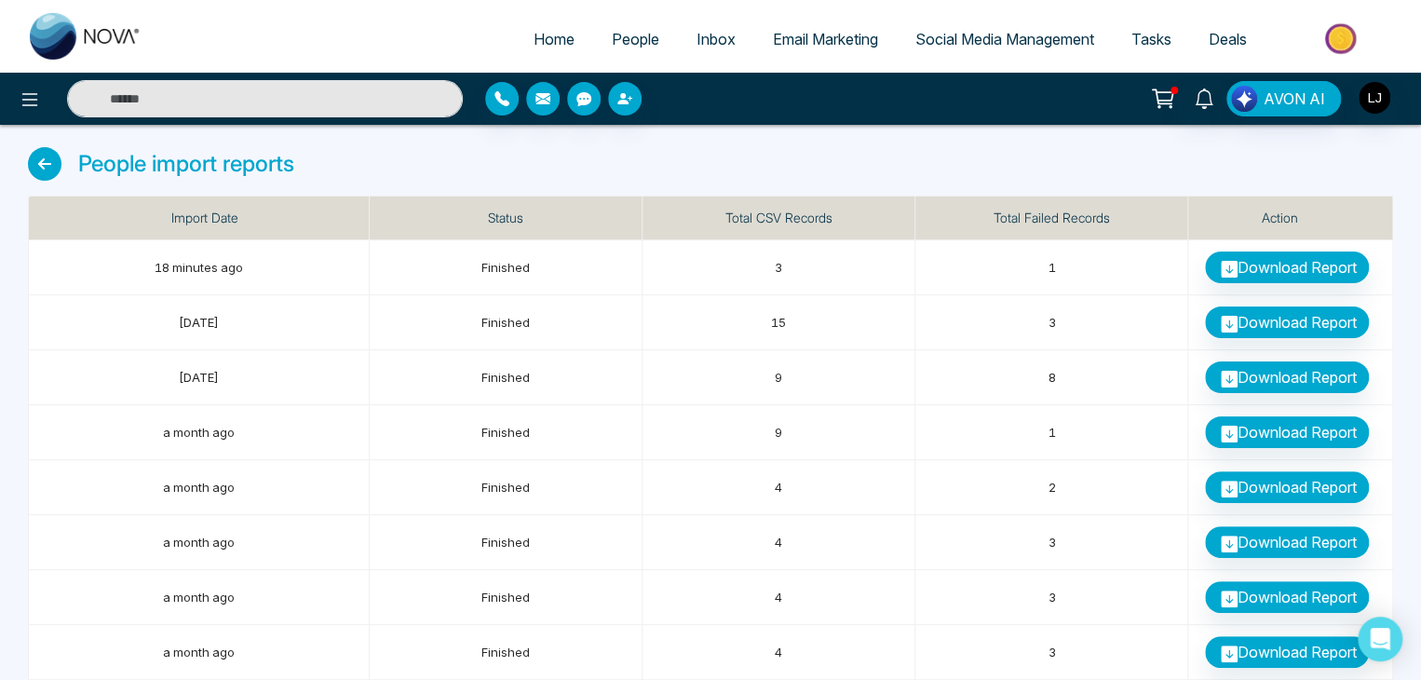
click at [612, 42] on span "People" at bounding box center [635, 39] width 47 height 19
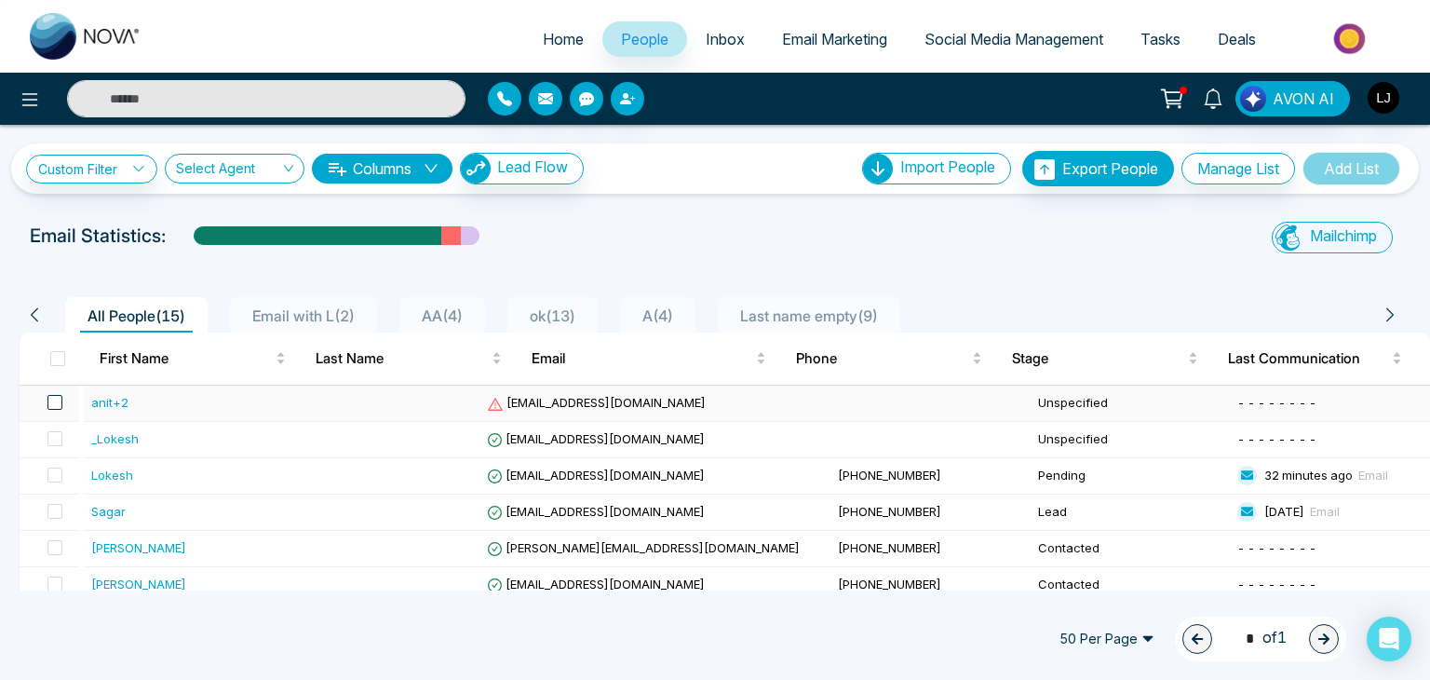
click at [58, 403] on span at bounding box center [54, 402] width 15 height 15
click at [58, 451] on td at bounding box center [50, 440] width 60 height 36
click at [53, 398] on span at bounding box center [54, 402] width 15 height 15
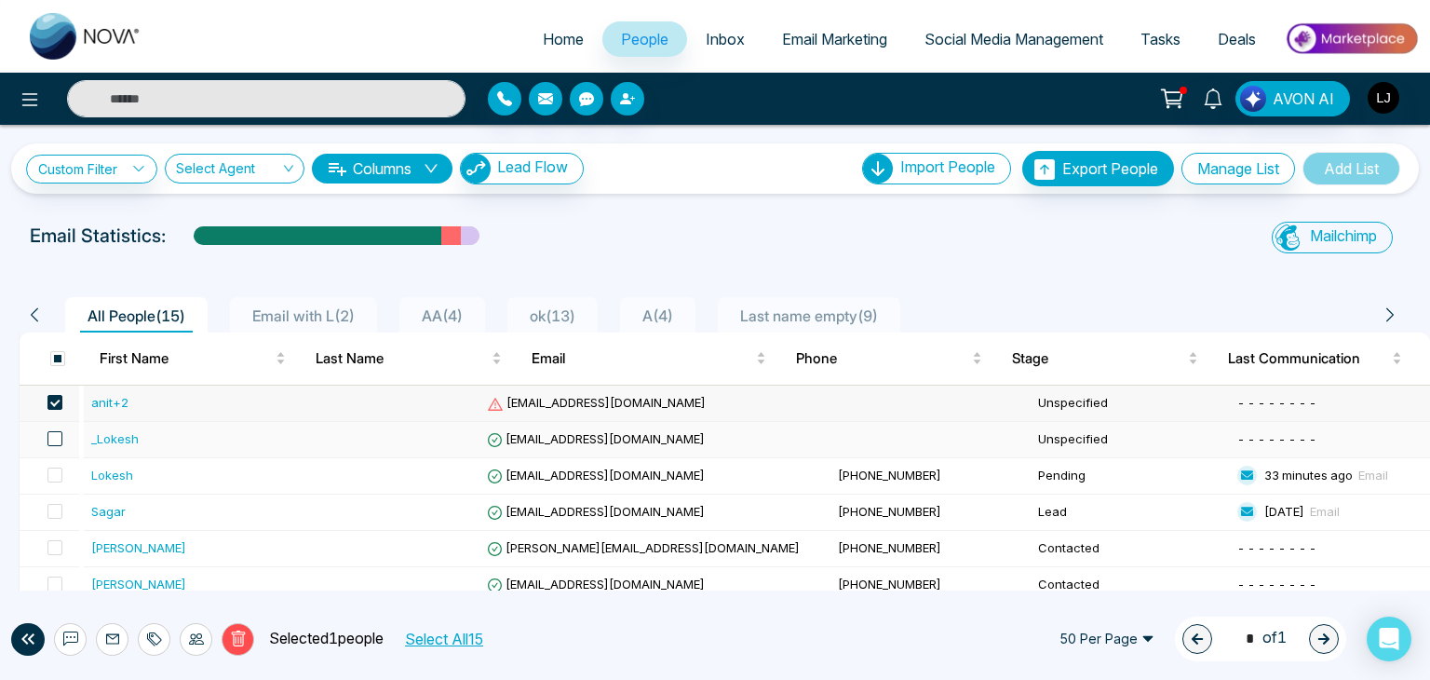
click at [60, 433] on span at bounding box center [54, 438] width 15 height 15
click at [235, 639] on icon at bounding box center [238, 639] width 7 height 7
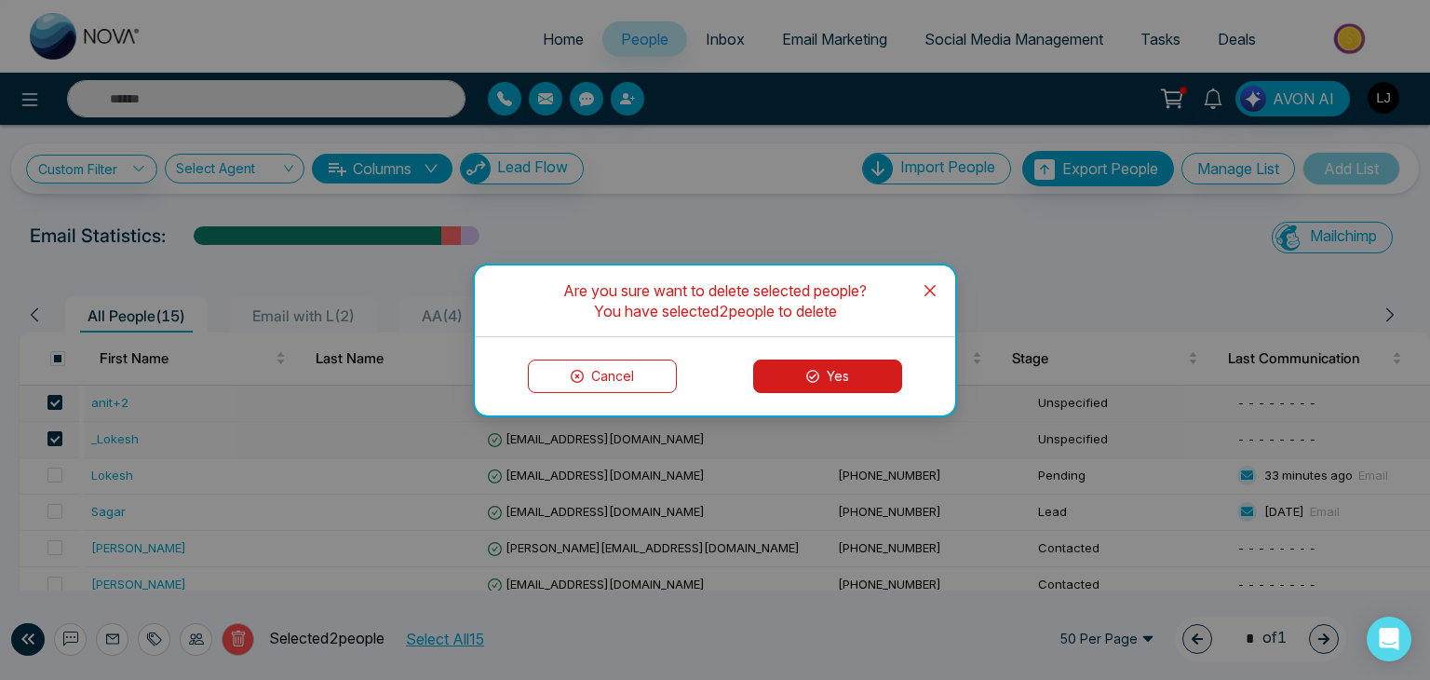
click at [805, 392] on div "Cancel Yes" at bounding box center [715, 376] width 480 height 78
click at [810, 379] on icon at bounding box center [812, 376] width 13 height 13
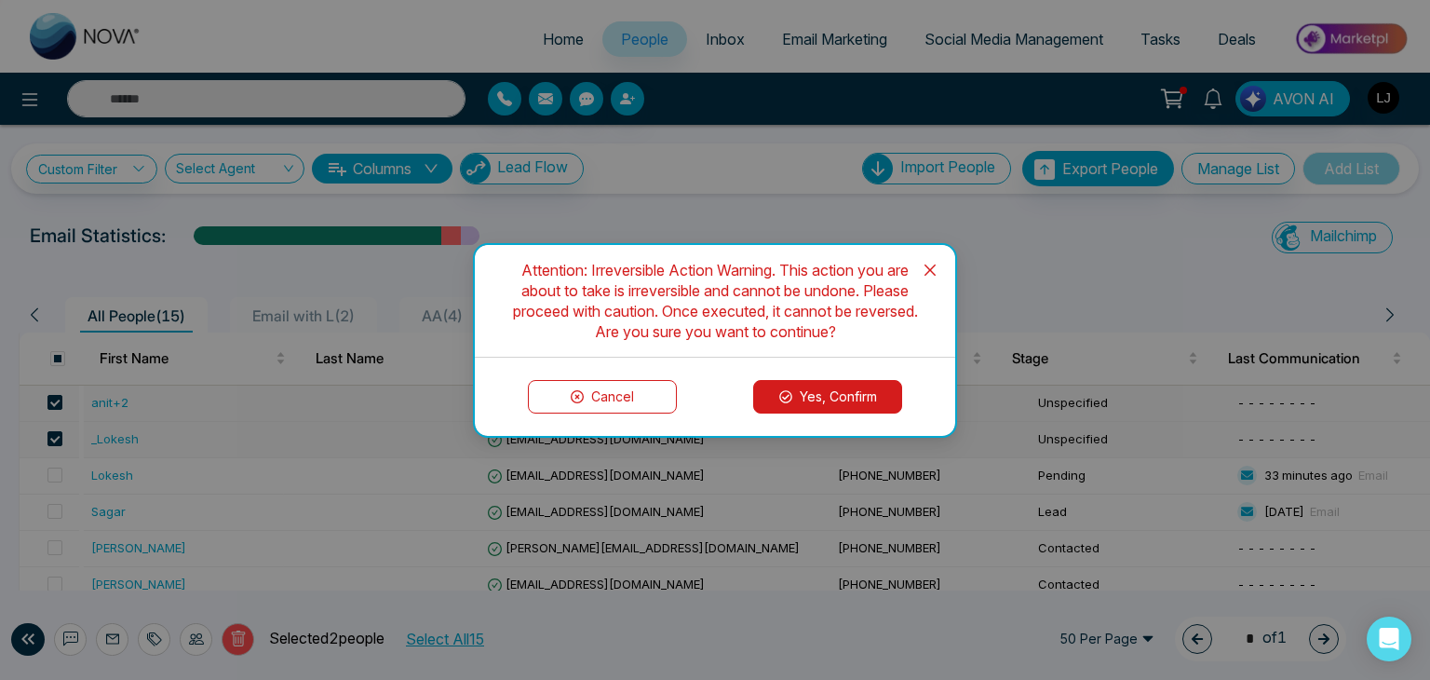
click at [813, 398] on button "Yes, Confirm" at bounding box center [827, 397] width 149 height 34
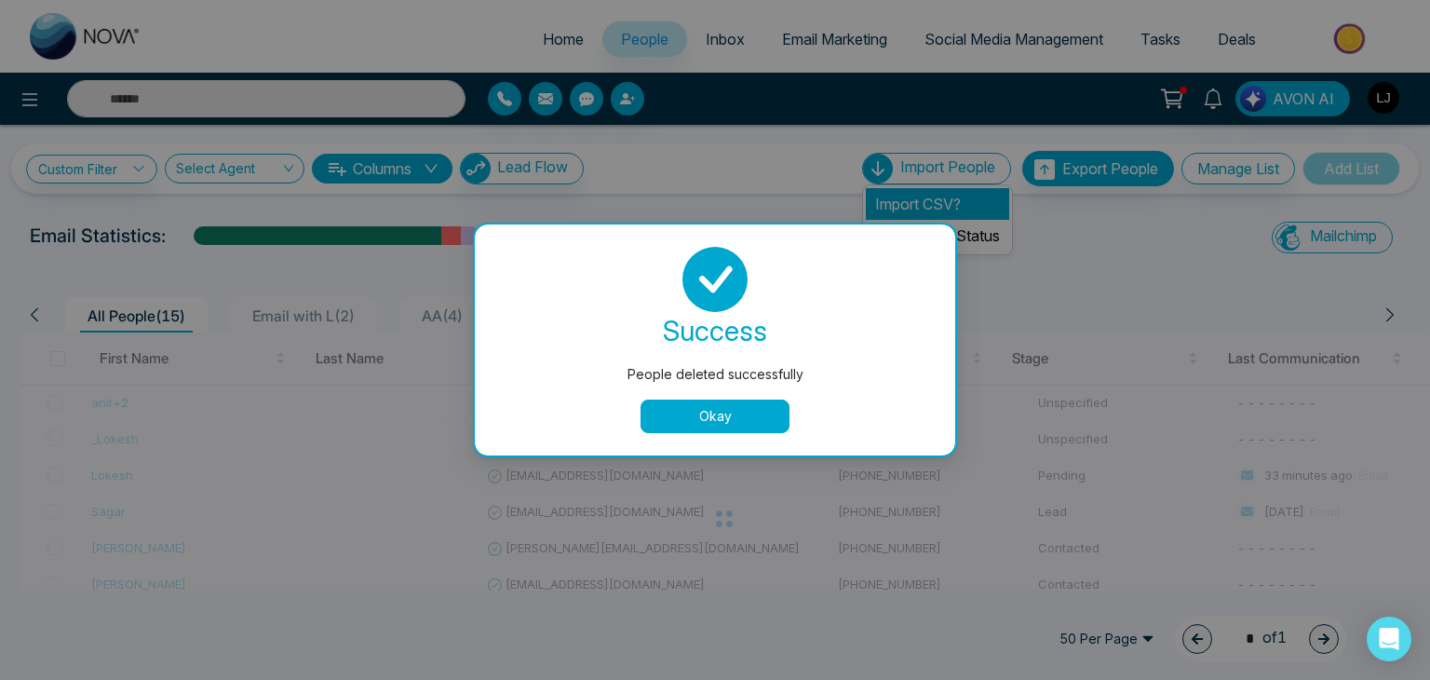
click at [890, 198] on div "People deleted successfully success People deleted successfully Okay" at bounding box center [715, 340] width 1430 height 680
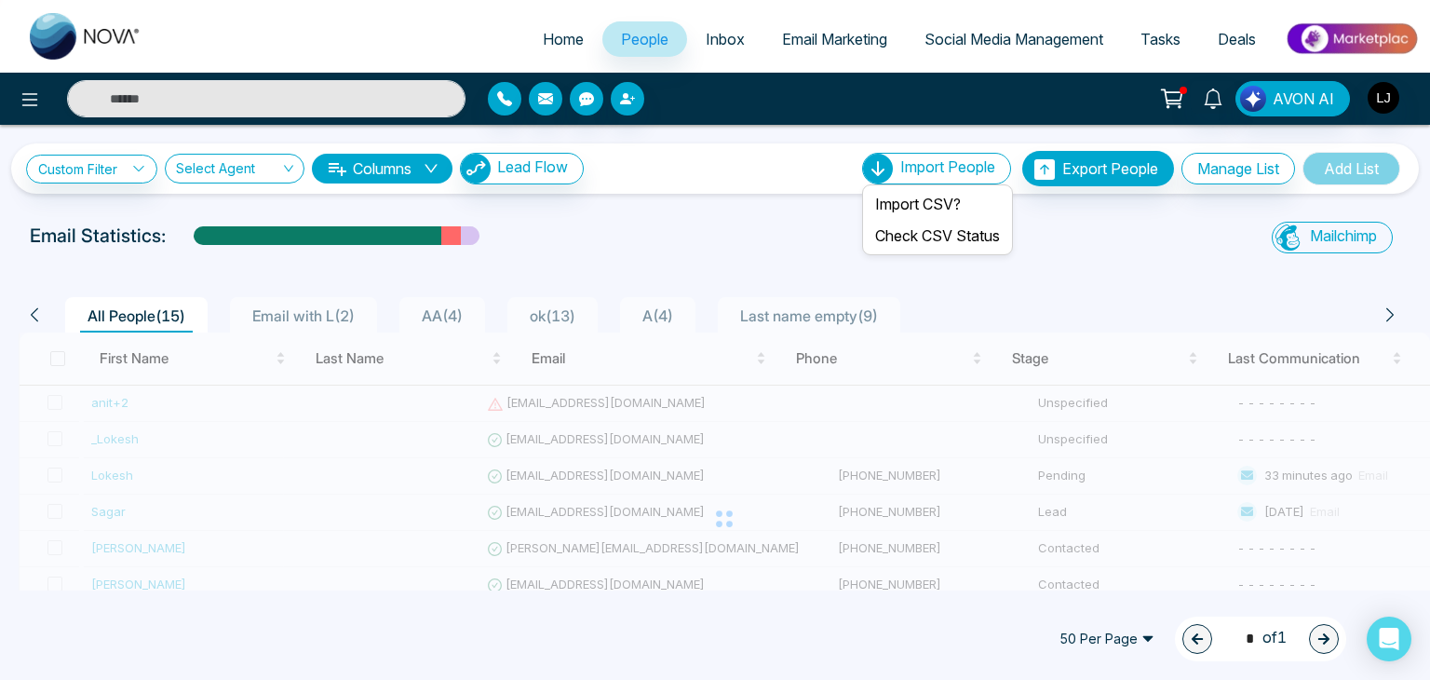
click at [901, 161] on span "Import People" at bounding box center [947, 166] width 95 height 19
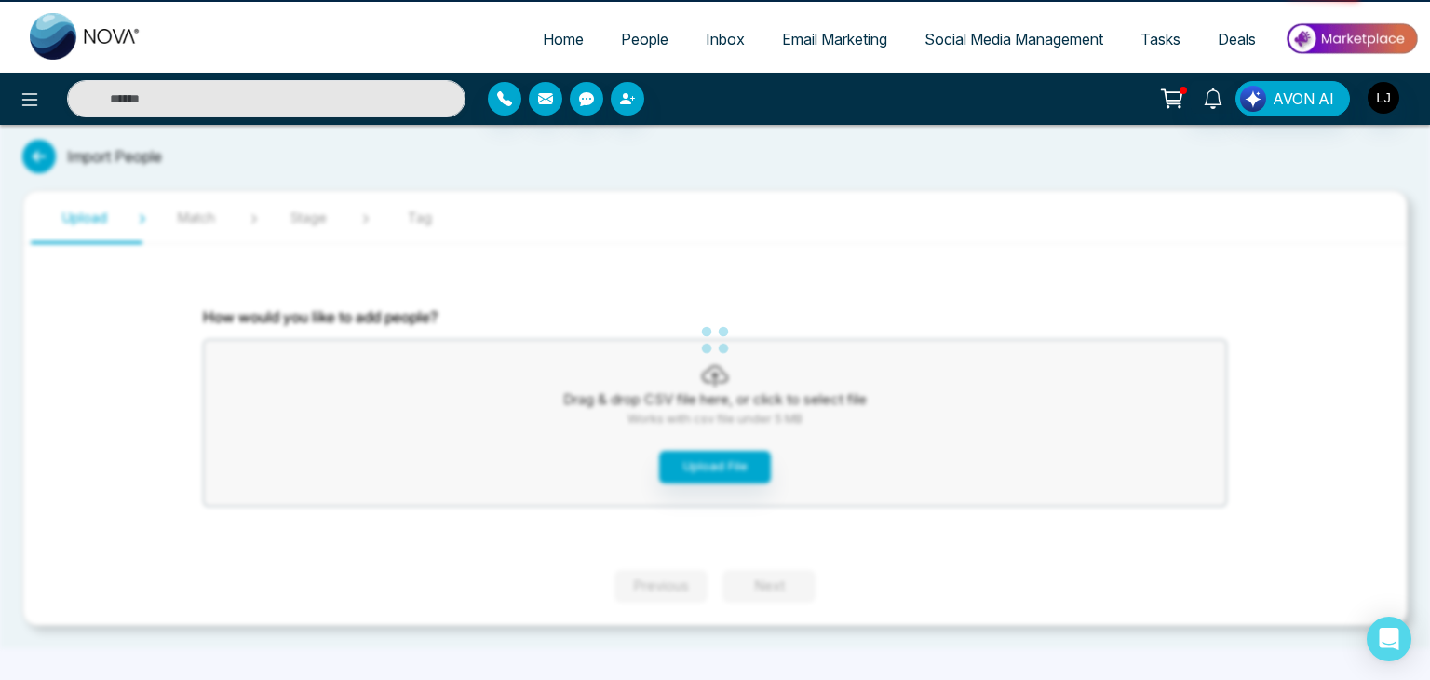
click at [901, 203] on div "Home People Inbox Email Marketing Social Media Management Tasks Deals AVON AI I…" at bounding box center [715, 340] width 1430 height 680
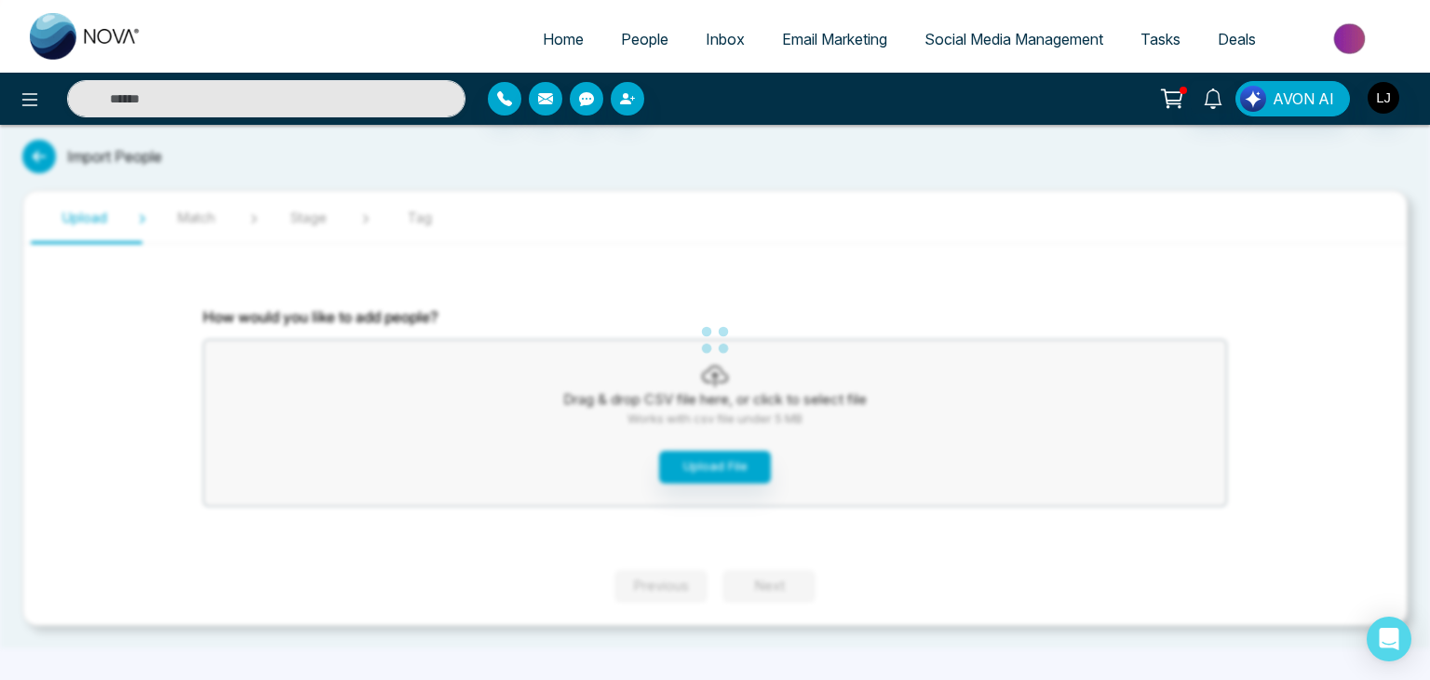
click at [726, 441] on div "Home People Inbox Email Marketing Social Media Management Tasks Deals AVON AI I…" at bounding box center [715, 340] width 1430 height 680
click at [726, 461] on div "Home People Inbox Email Marketing Social Media Management Tasks Deals AVON AI I…" at bounding box center [715, 340] width 1430 height 680
click at [726, 461] on button "Upload File" at bounding box center [715, 467] width 112 height 33
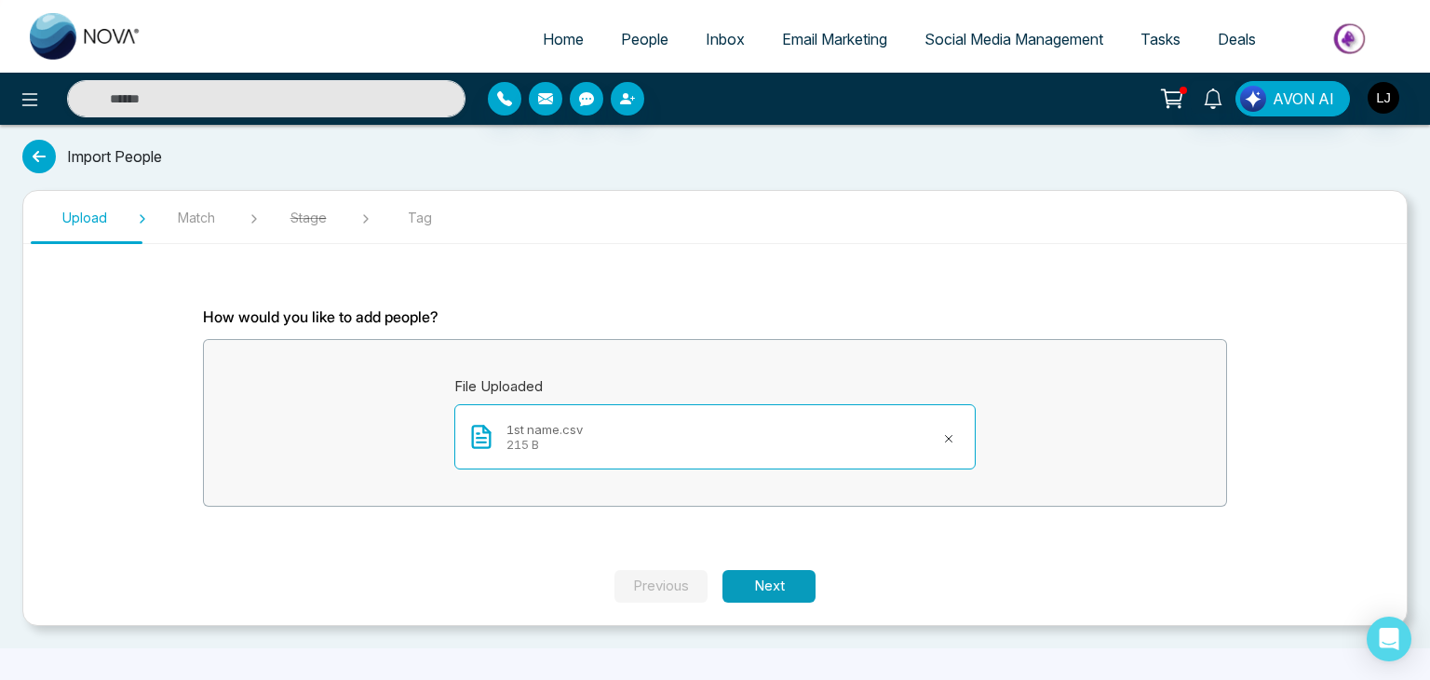
click at [768, 573] on button "Next" at bounding box center [768, 586] width 93 height 33
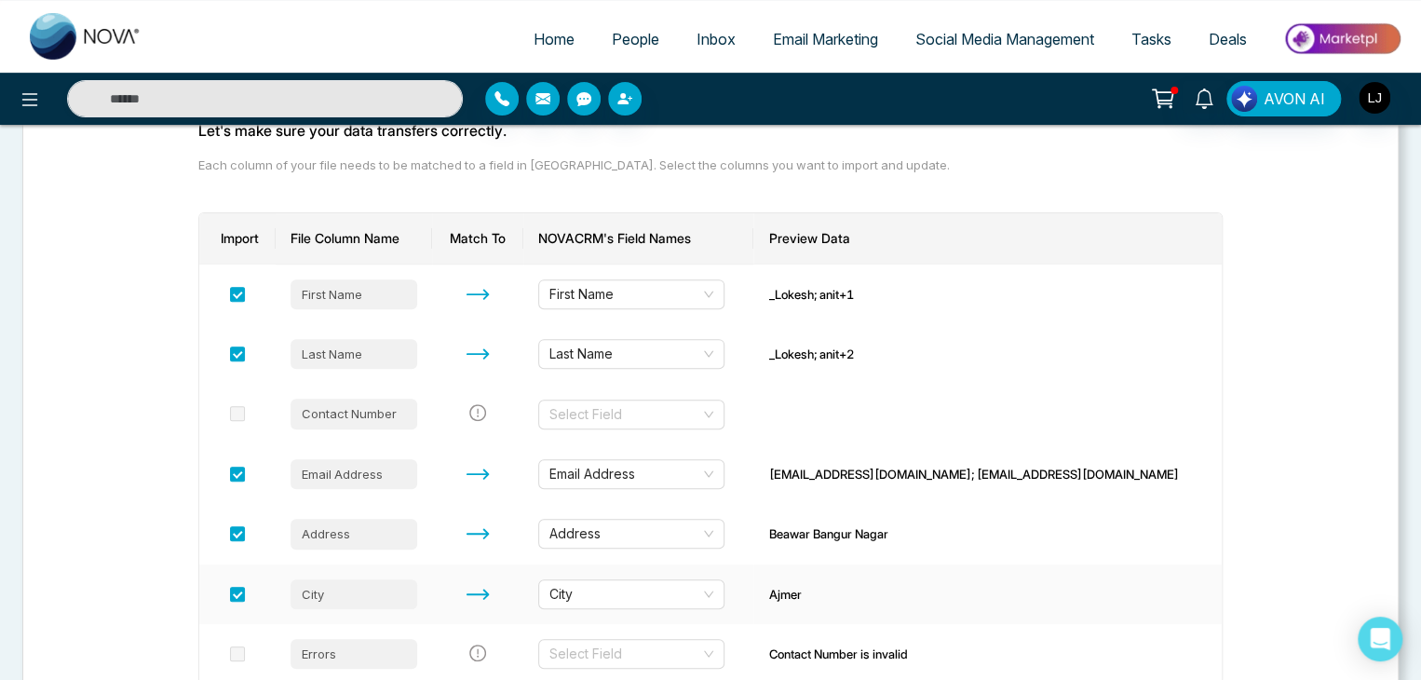
scroll to position [337, 0]
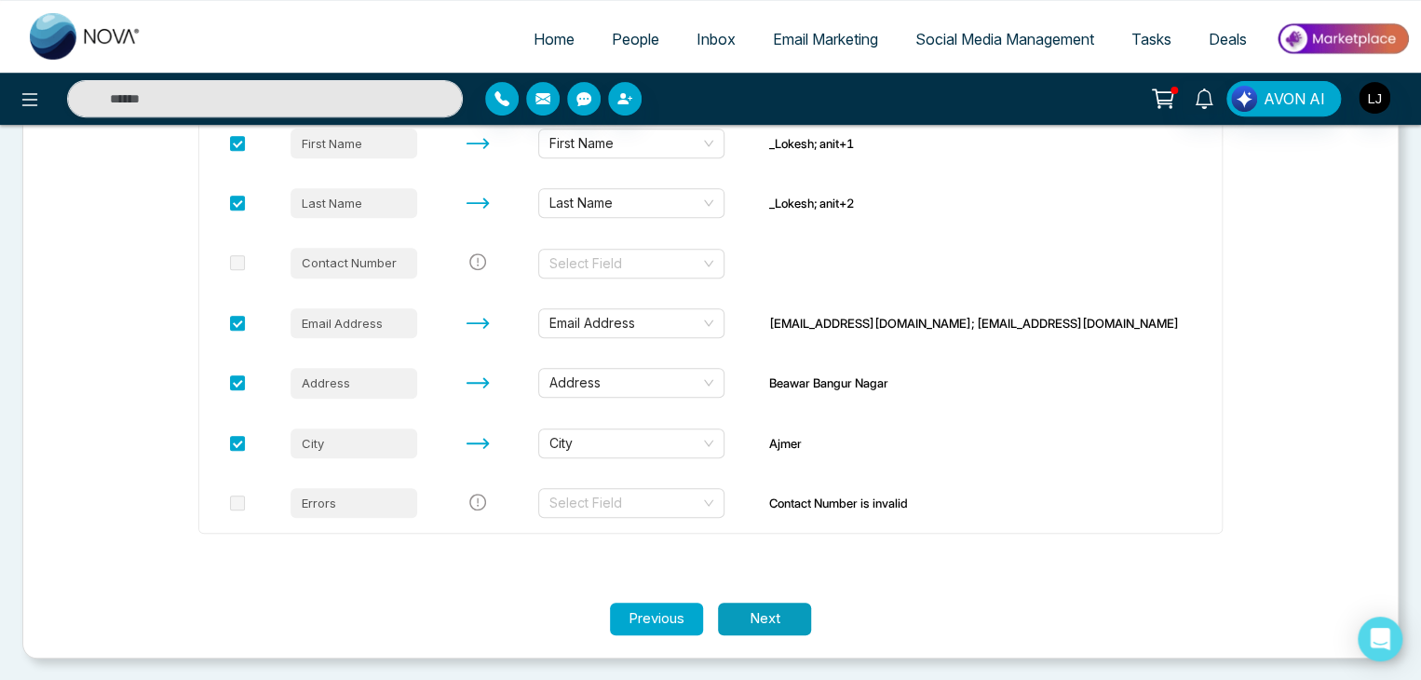
click at [776, 611] on button "Next" at bounding box center [764, 618] width 93 height 33
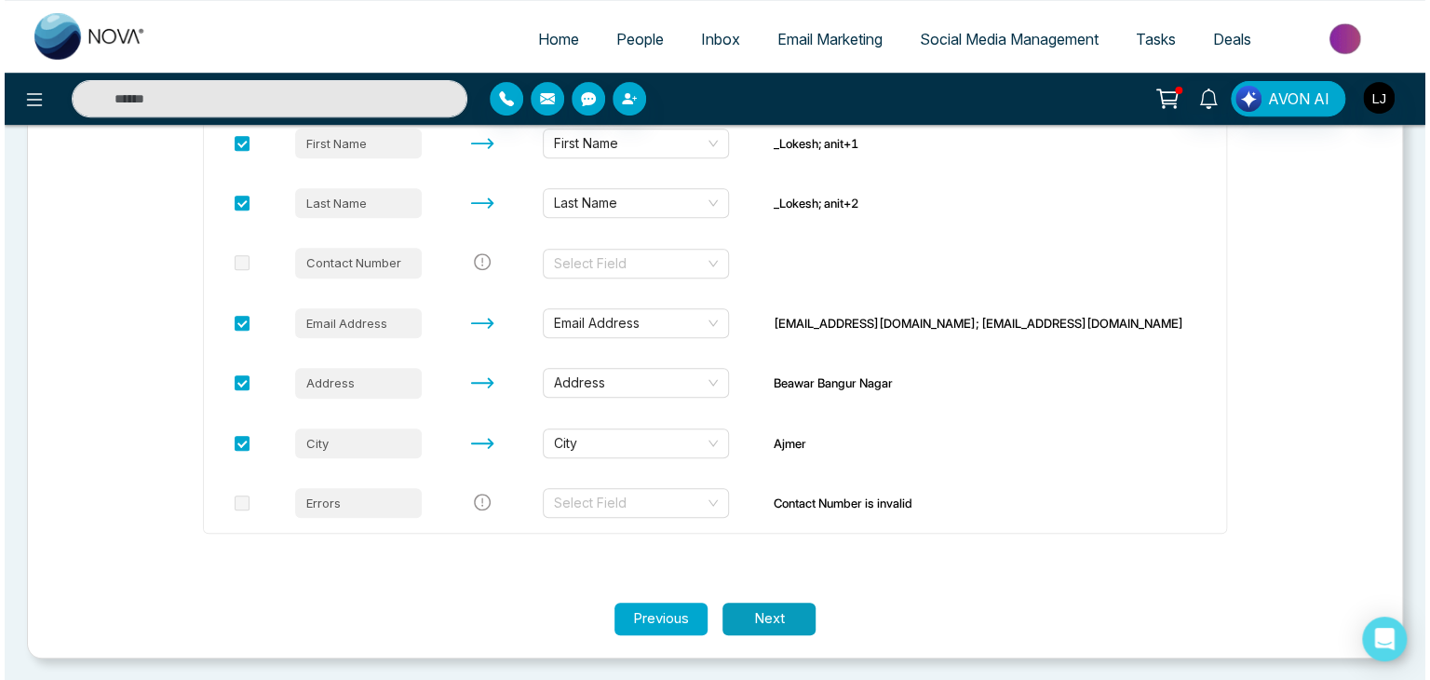
scroll to position [0, 0]
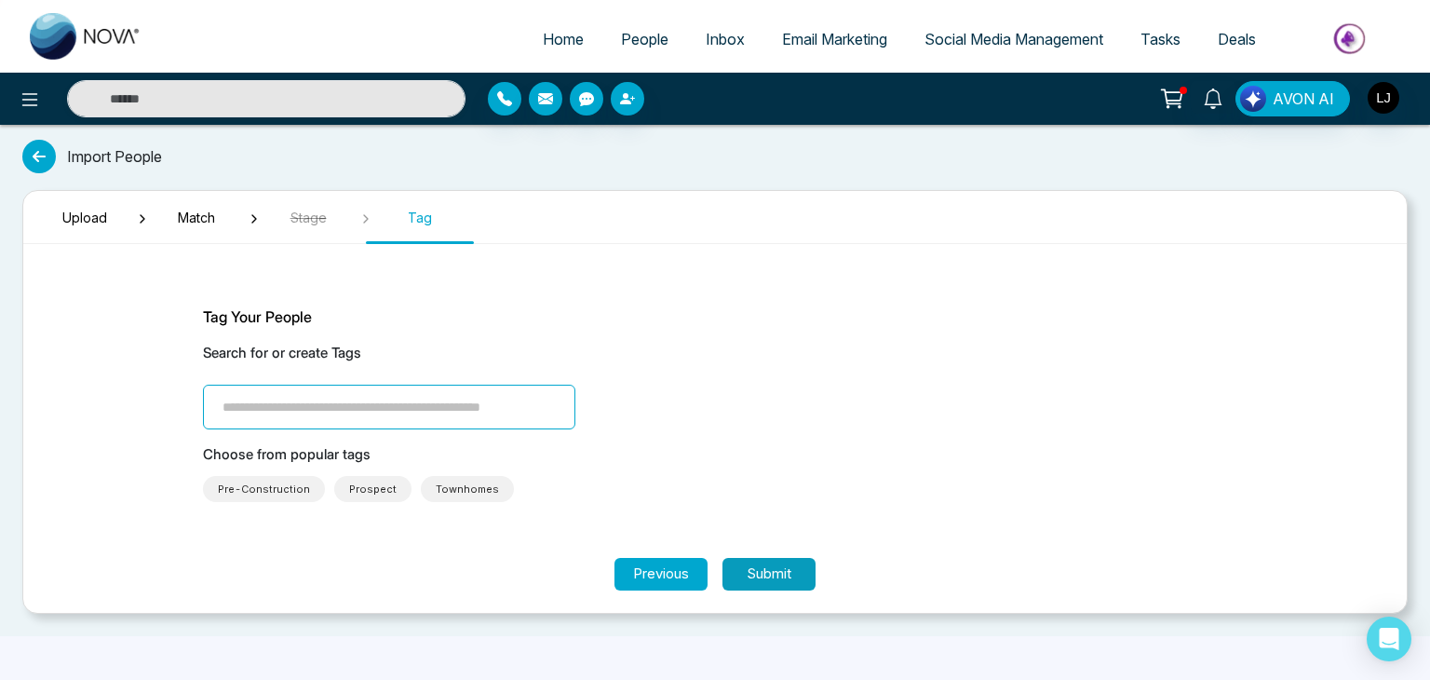
click at [770, 573] on button "Submit" at bounding box center [768, 574] width 93 height 33
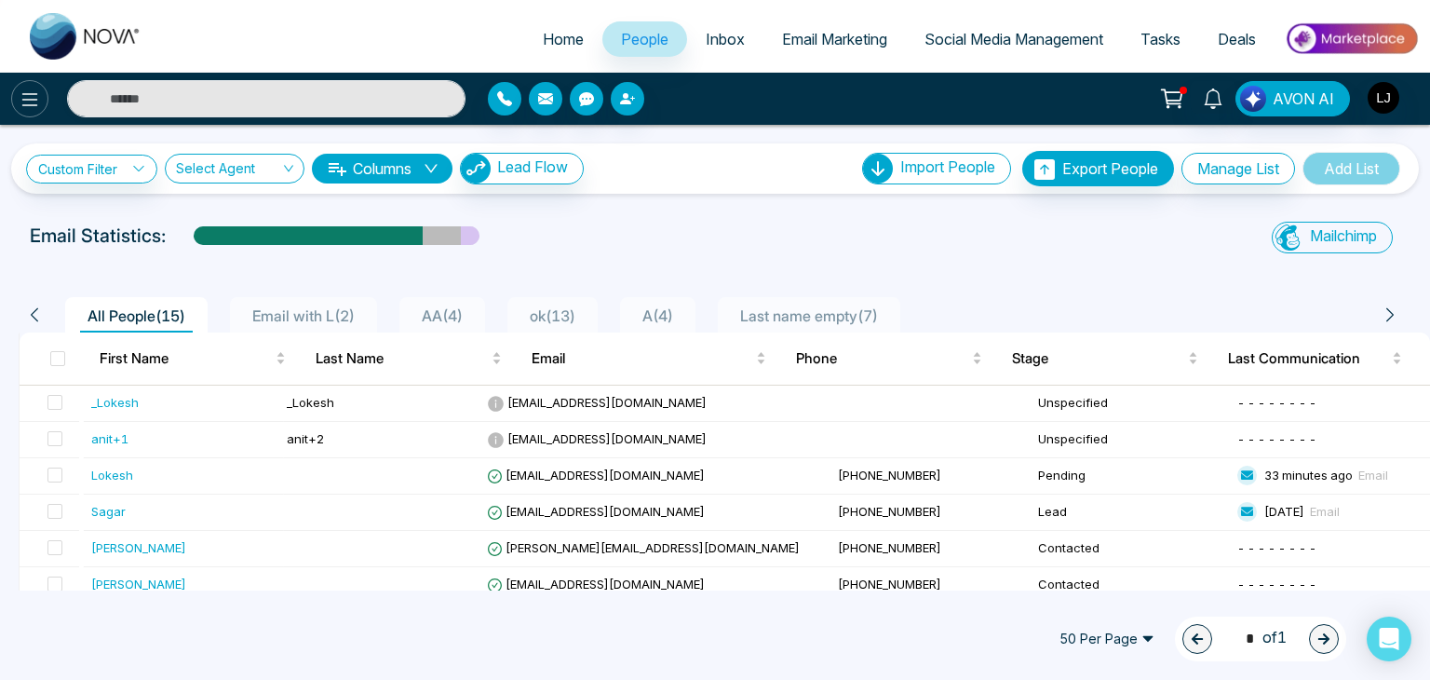
click at [23, 106] on icon at bounding box center [30, 99] width 22 height 22
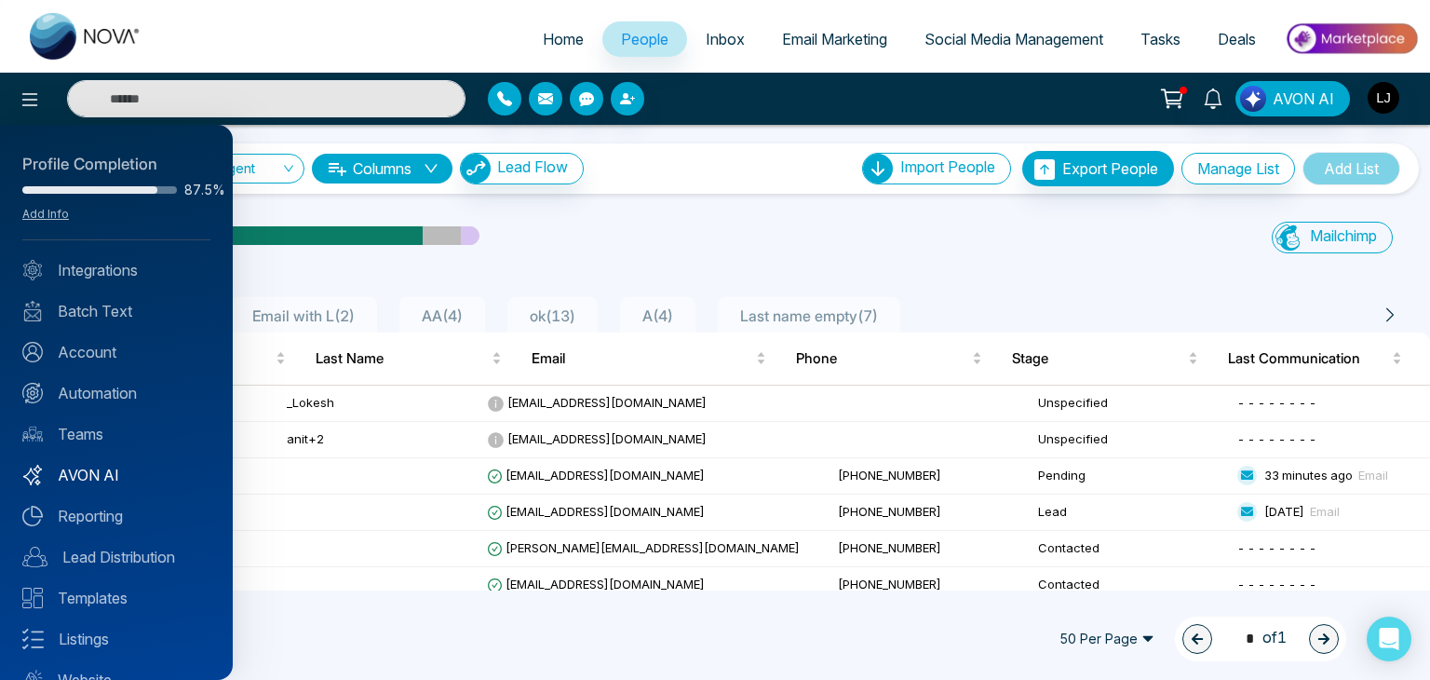
click at [97, 467] on link "AVON AI" at bounding box center [116, 475] width 188 height 22
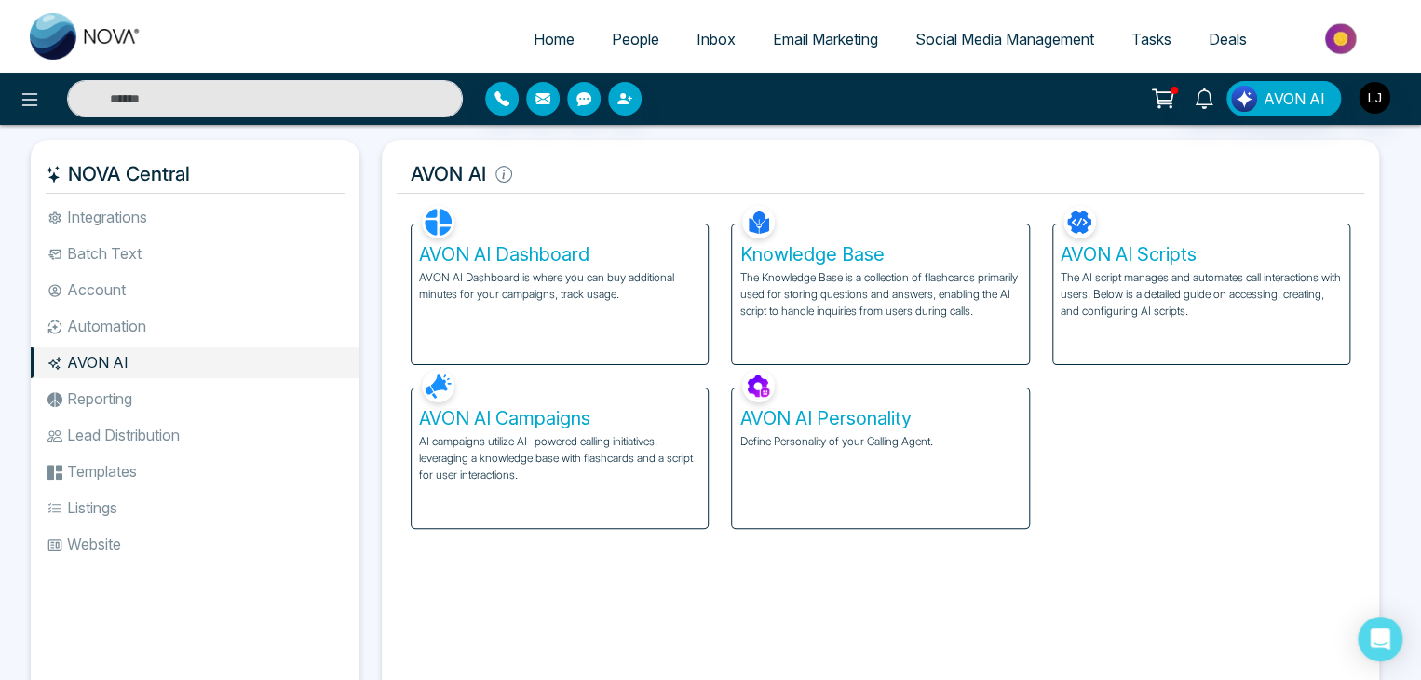
click at [832, 450] on div "AVON AI Personality Define Personality of your Calling Agent." at bounding box center [880, 458] width 296 height 140
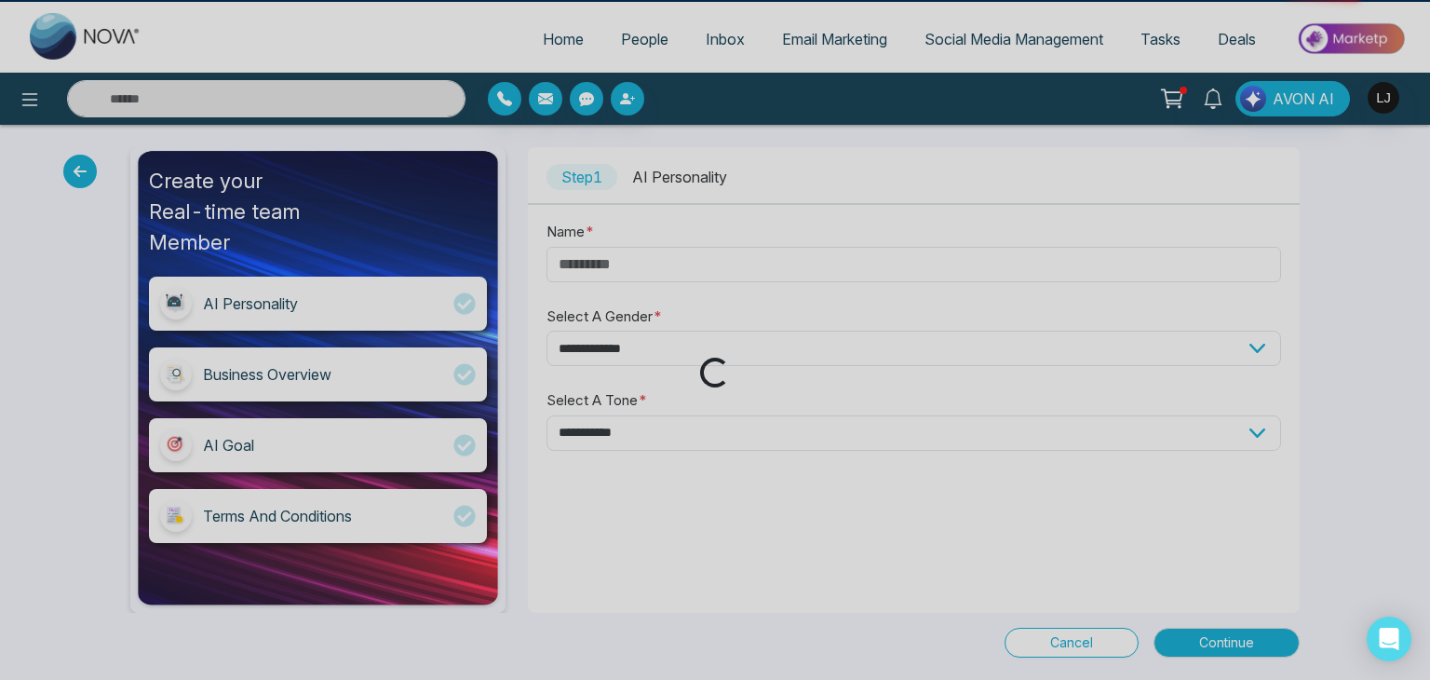
type input "****"
select select "****"
select select "**********"
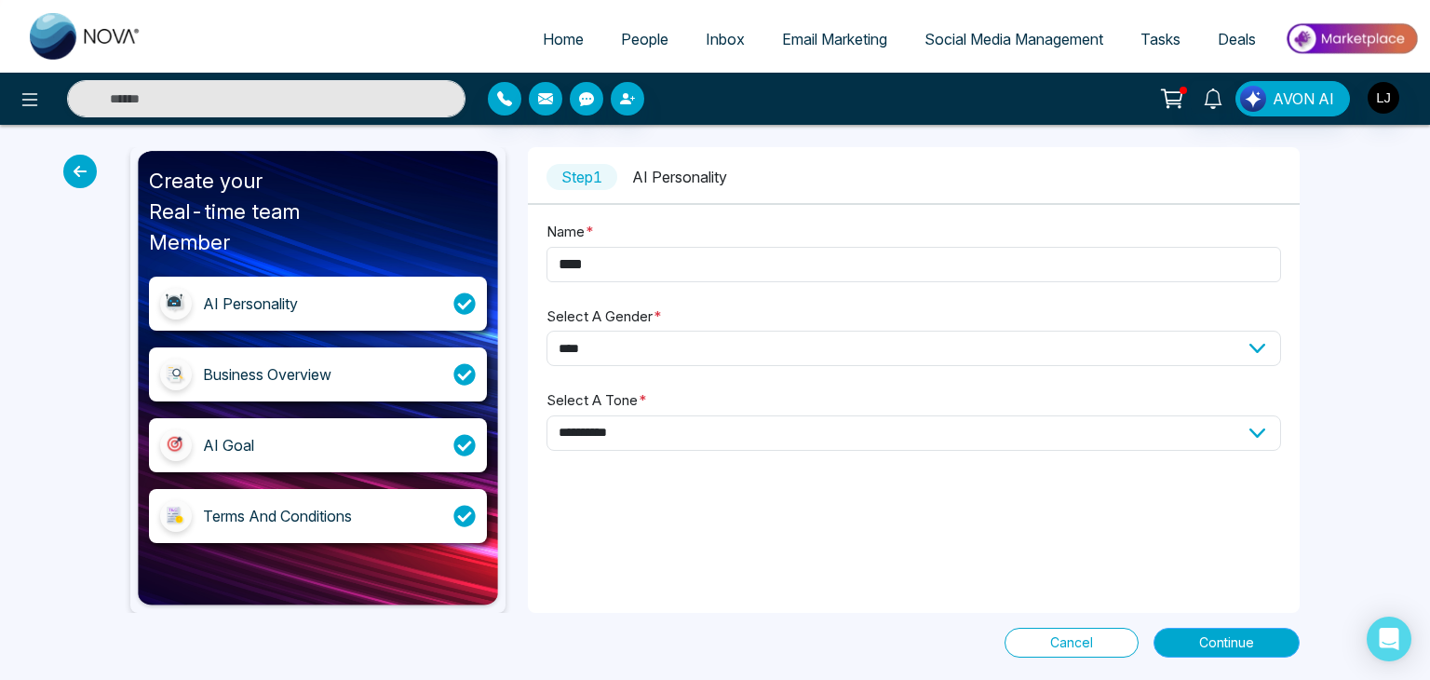
click at [1209, 638] on span "Continue" at bounding box center [1226, 642] width 55 height 20
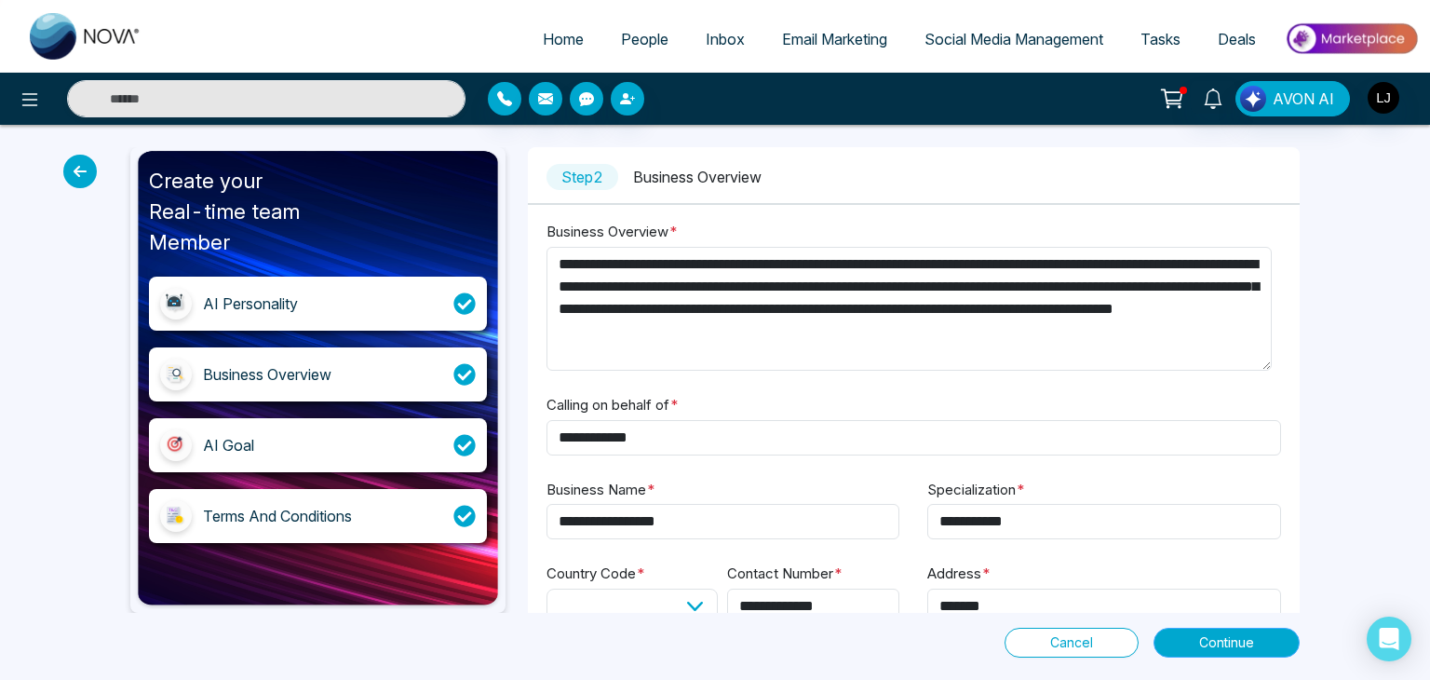
type input "**********"
select select "*****"
click at [1209, 638] on span "Continue" at bounding box center [1226, 642] width 55 height 20
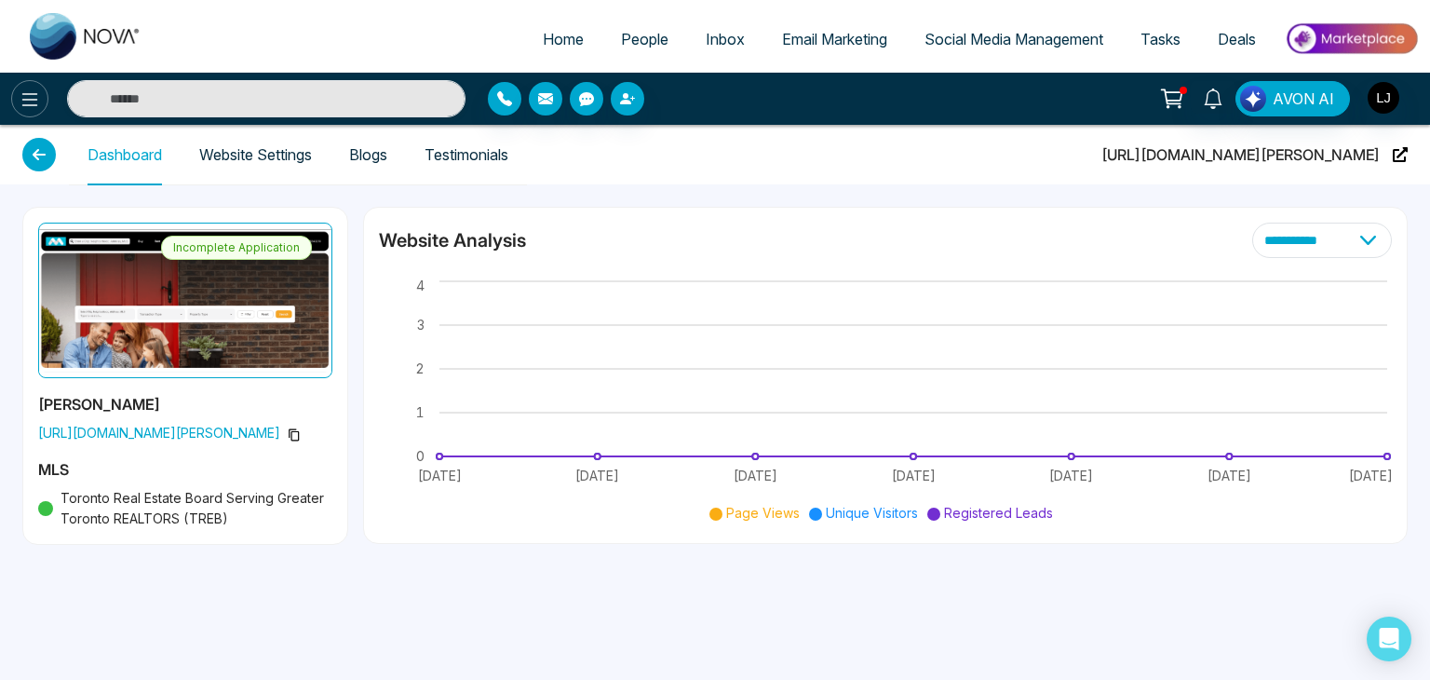
click at [15, 90] on button at bounding box center [29, 98] width 37 height 37
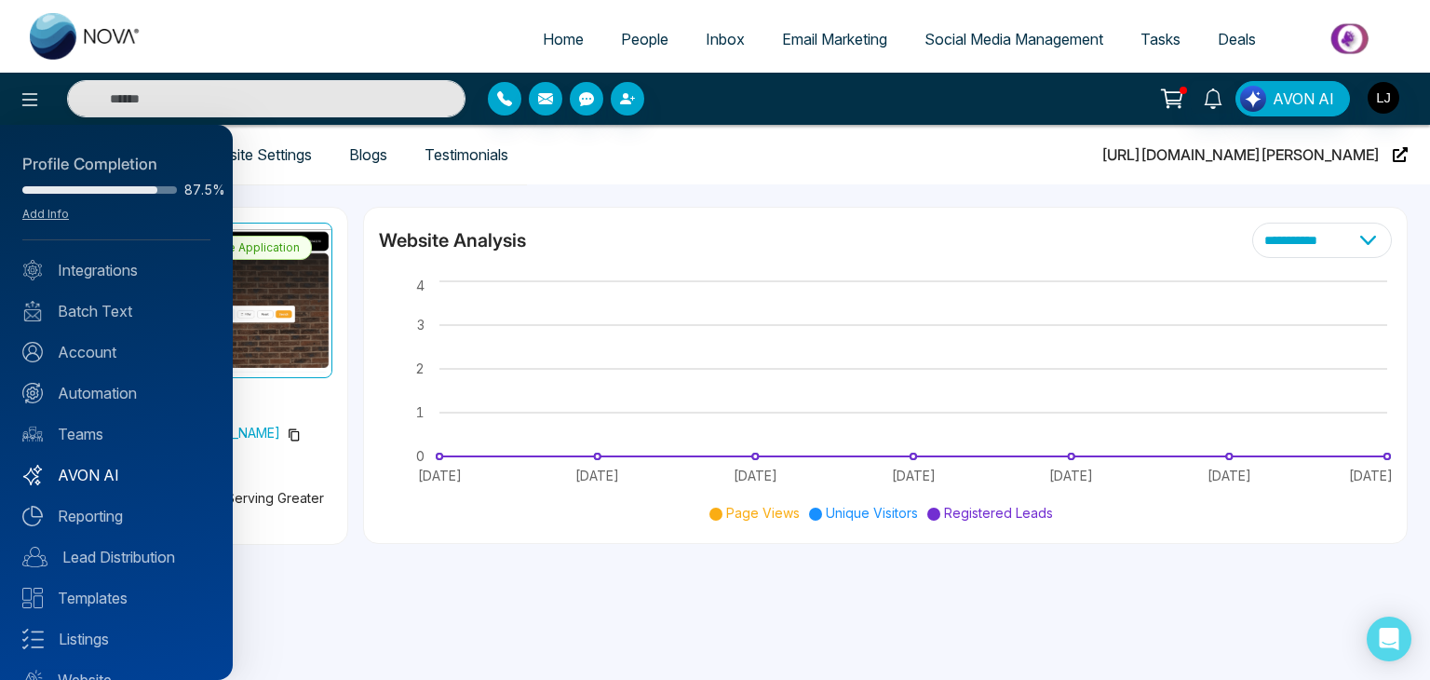
click at [93, 466] on link "AVON AI" at bounding box center [116, 475] width 188 height 22
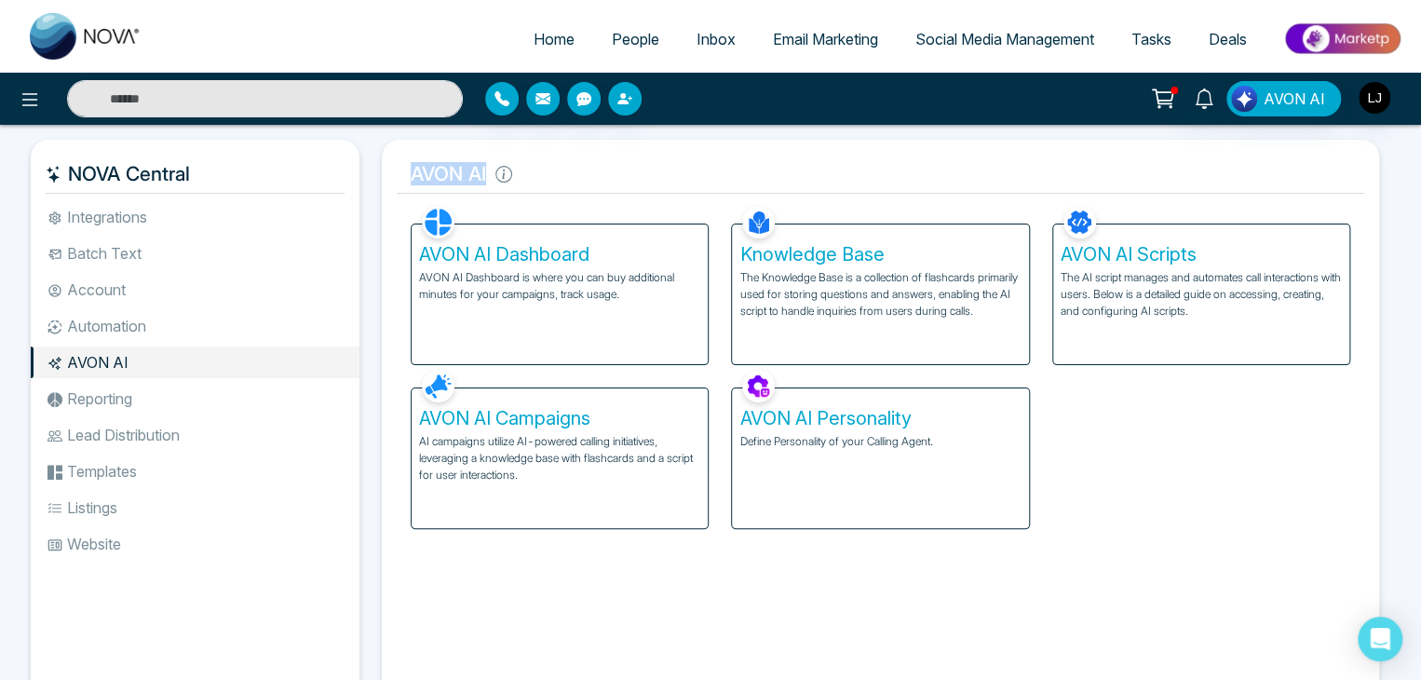
drag, startPoint x: 411, startPoint y: 174, endPoint x: 506, endPoint y: 168, distance: 96.1
click at [506, 168] on h5 "AVON AI" at bounding box center [880, 174] width 967 height 39
click at [881, 285] on p "The Knowledge Base is a collection of flashcards primarily used for storing que…" at bounding box center [879, 294] width 281 height 50
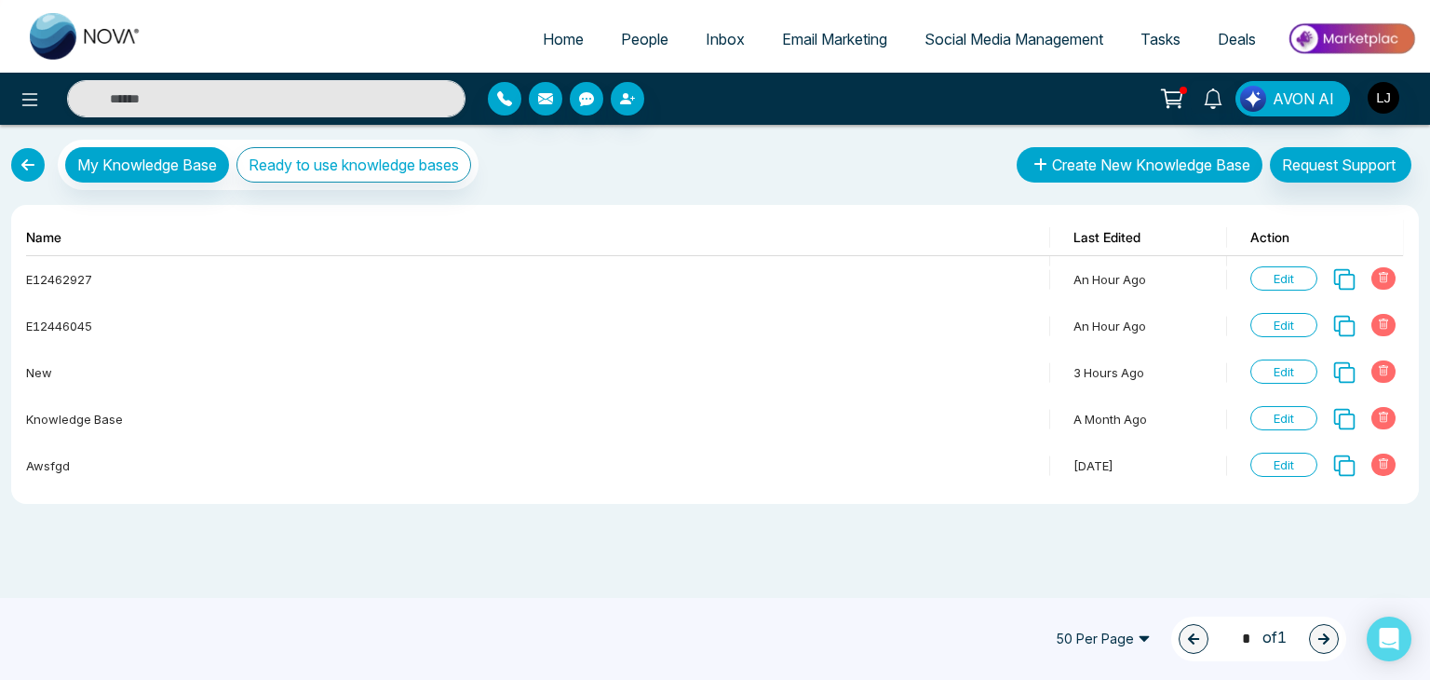
click at [1153, 164] on button "Create New Knowledge Base" at bounding box center [1140, 164] width 246 height 35
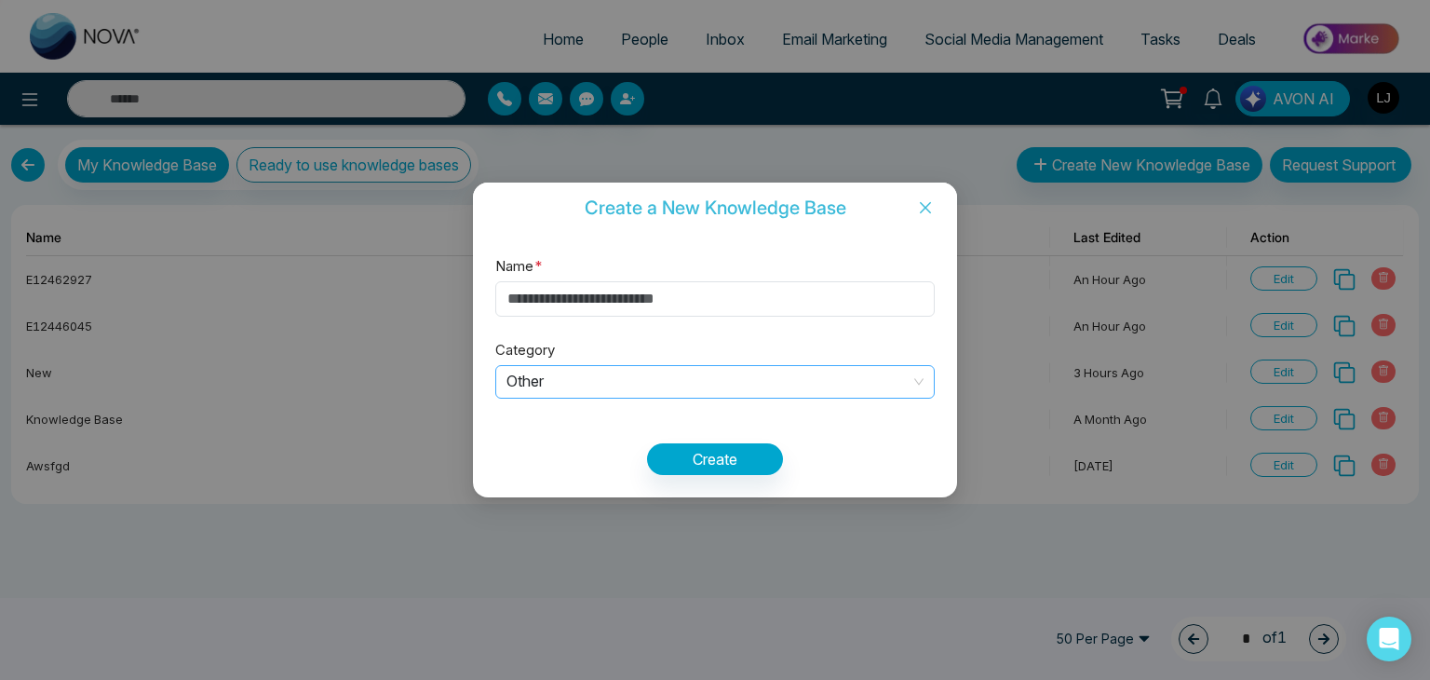
click at [531, 377] on span "Other" at bounding box center [714, 382] width 417 height 31
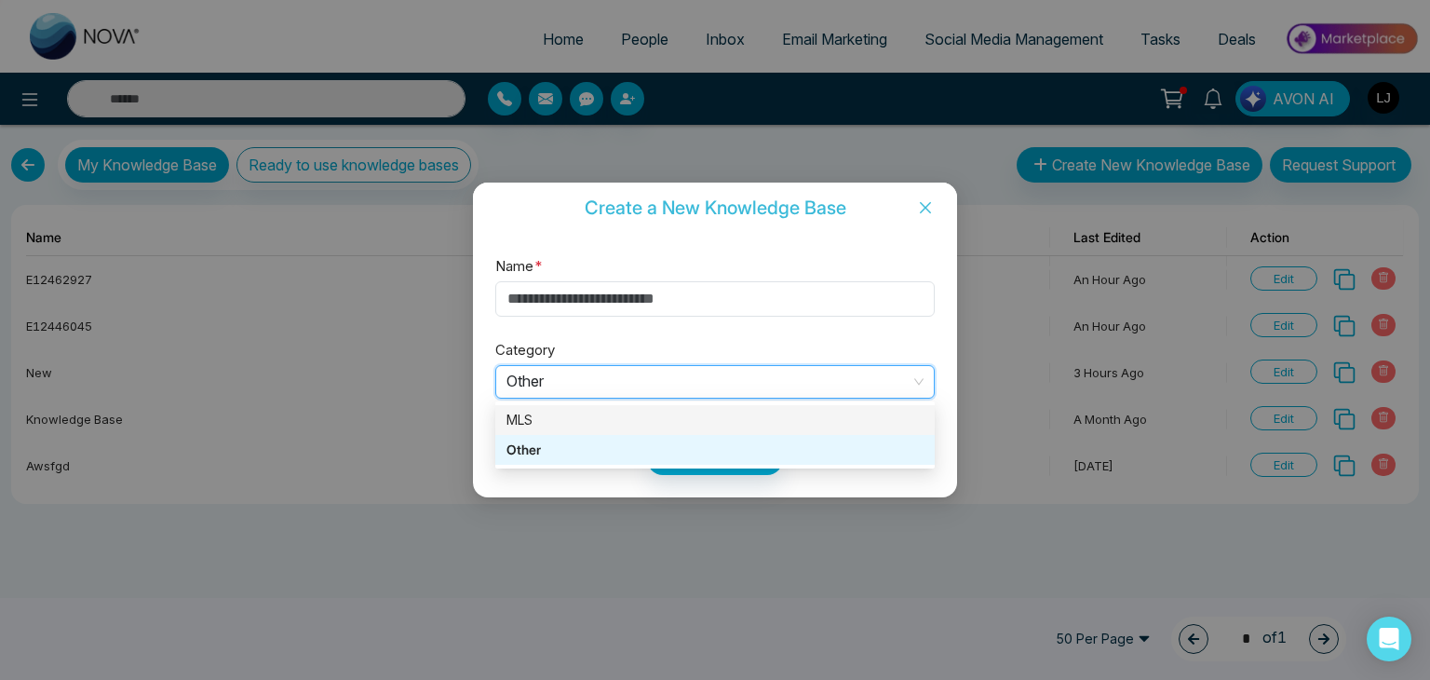
click at [529, 415] on div "MLS" at bounding box center [714, 420] width 417 height 20
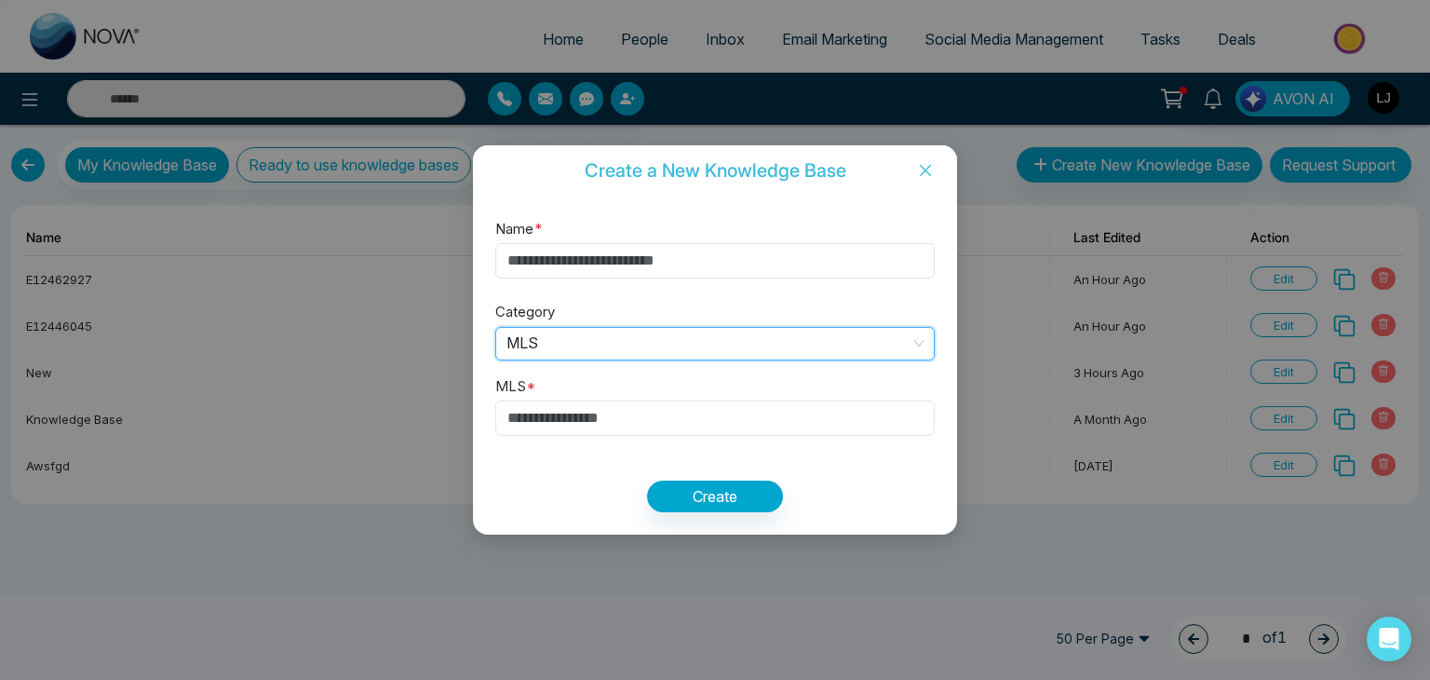
click at [517, 409] on input "text" at bounding box center [714, 417] width 439 height 35
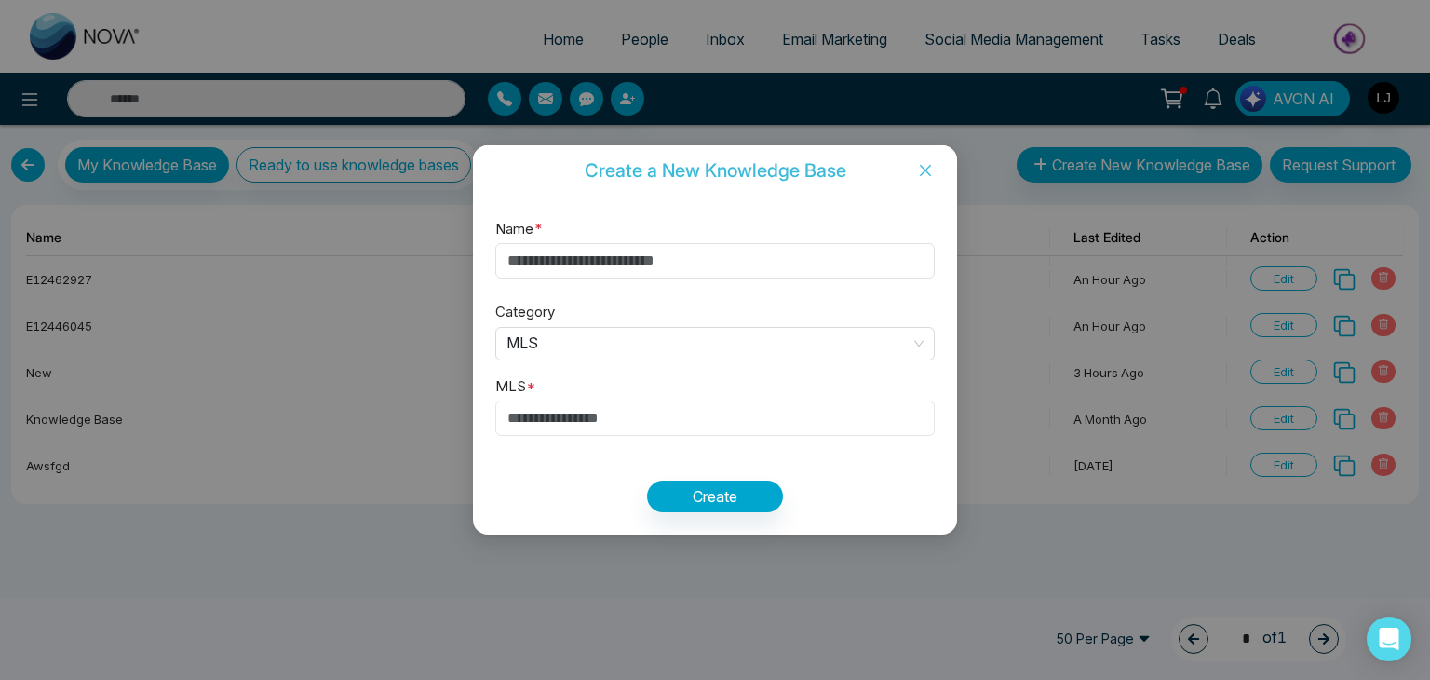
paste input "*********"
type input "*********"
click at [704, 492] on button "Create" at bounding box center [715, 496] width 136 height 32
click at [530, 246] on input "Name *" at bounding box center [714, 260] width 439 height 35
type input "****"
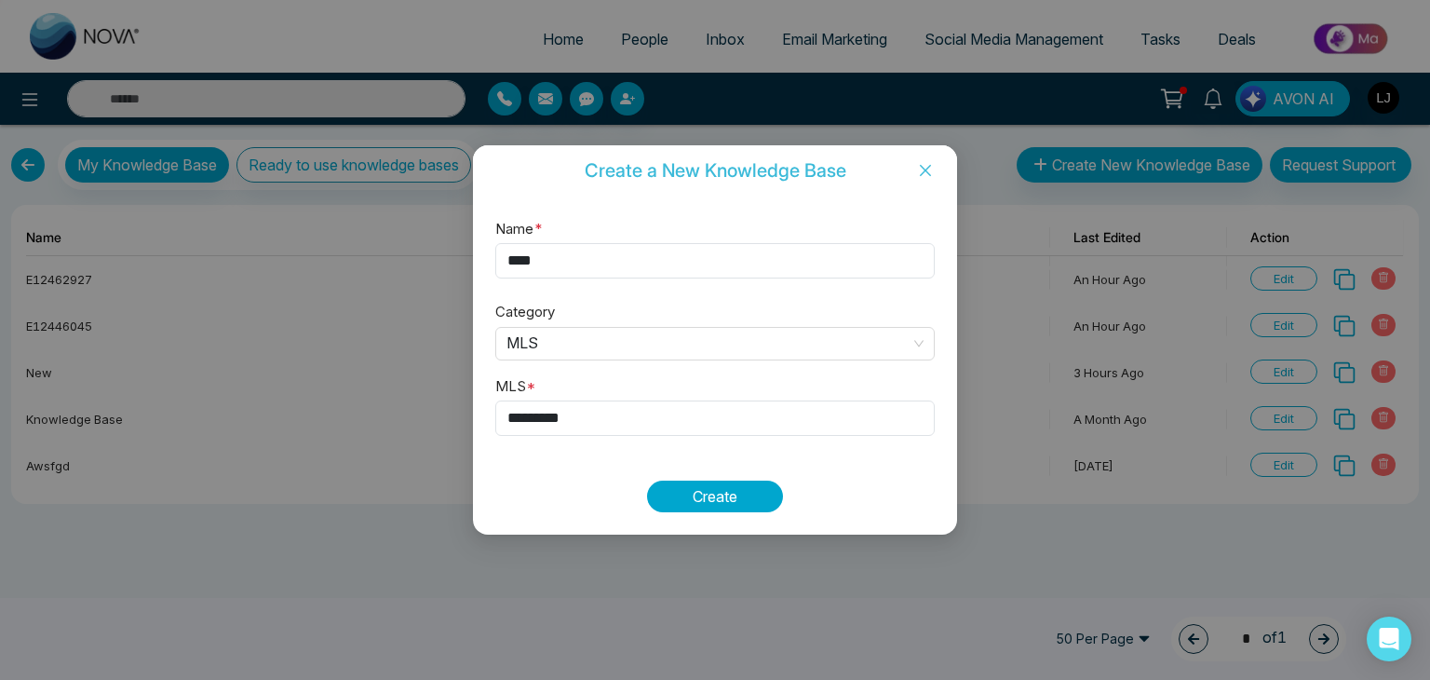
click at [676, 489] on button "Create" at bounding box center [715, 496] width 136 height 32
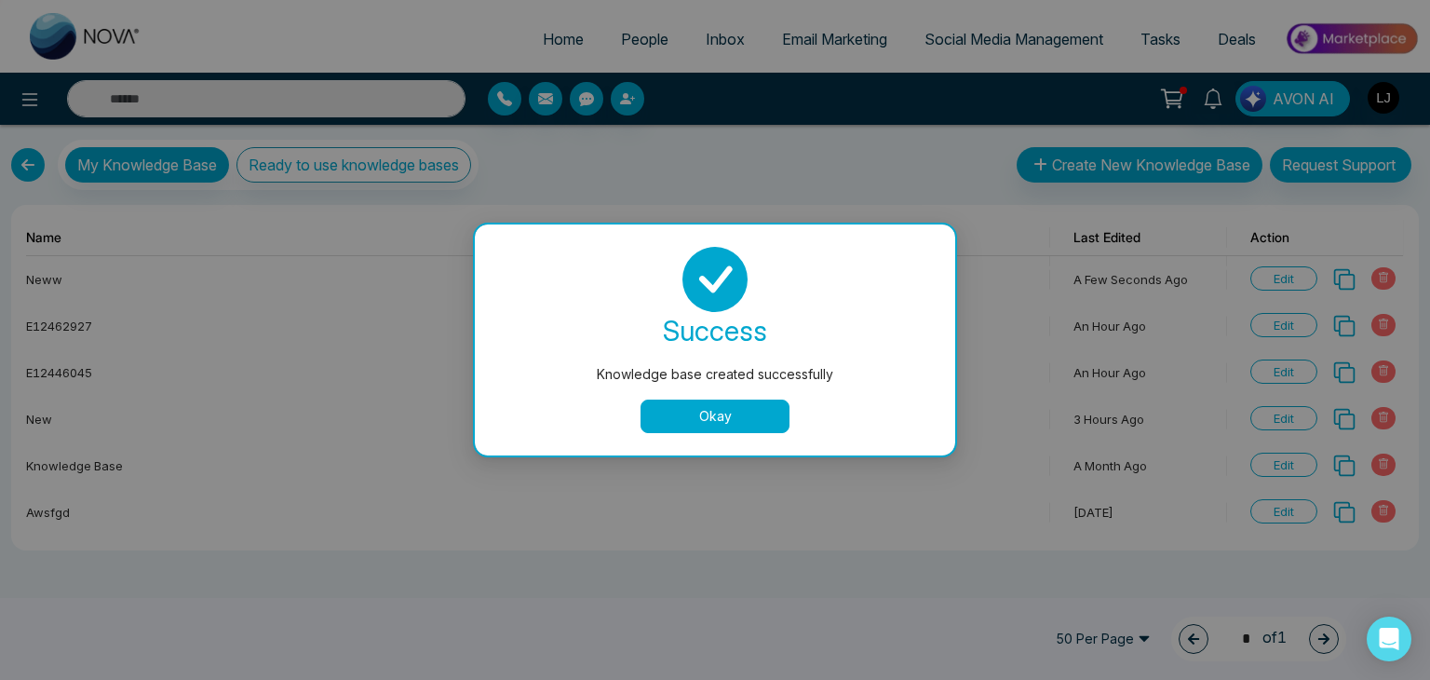
click at [696, 416] on button "Okay" at bounding box center [714, 416] width 149 height 34
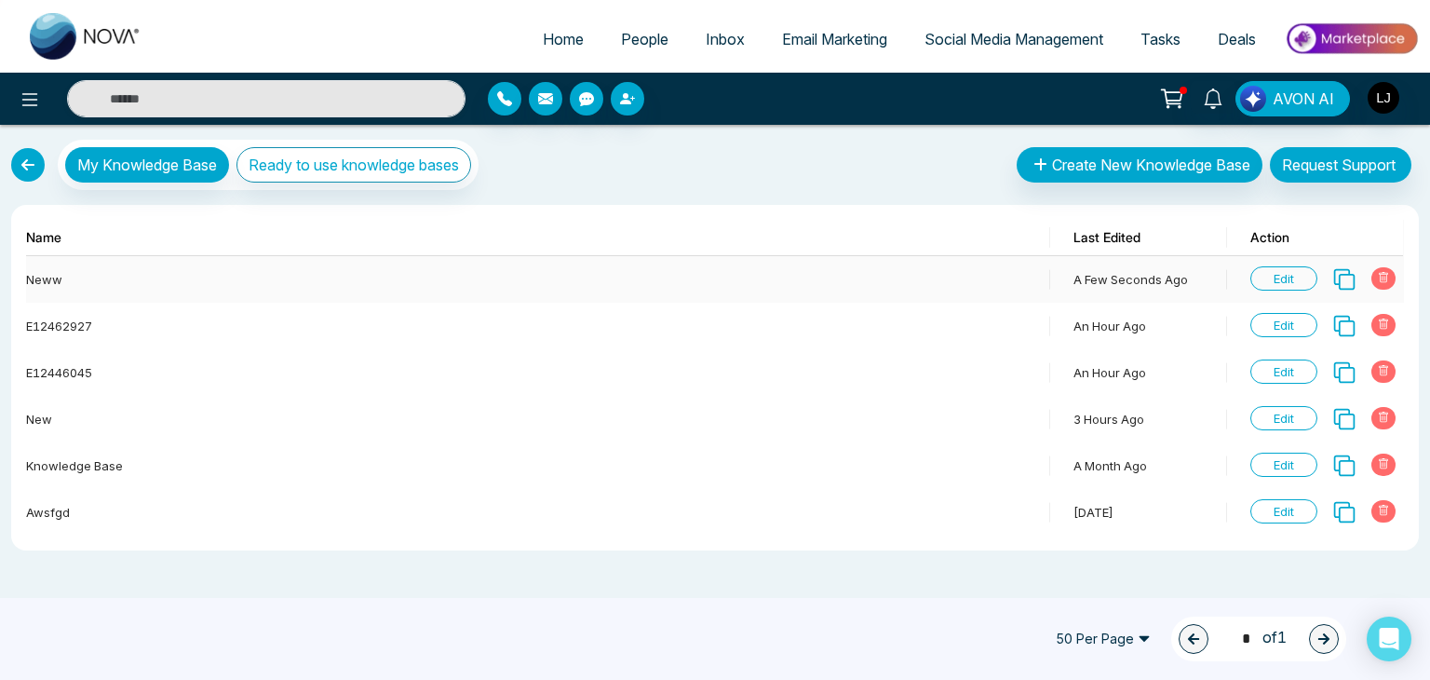
click at [1284, 273] on span "Edit" at bounding box center [1283, 278] width 67 height 24
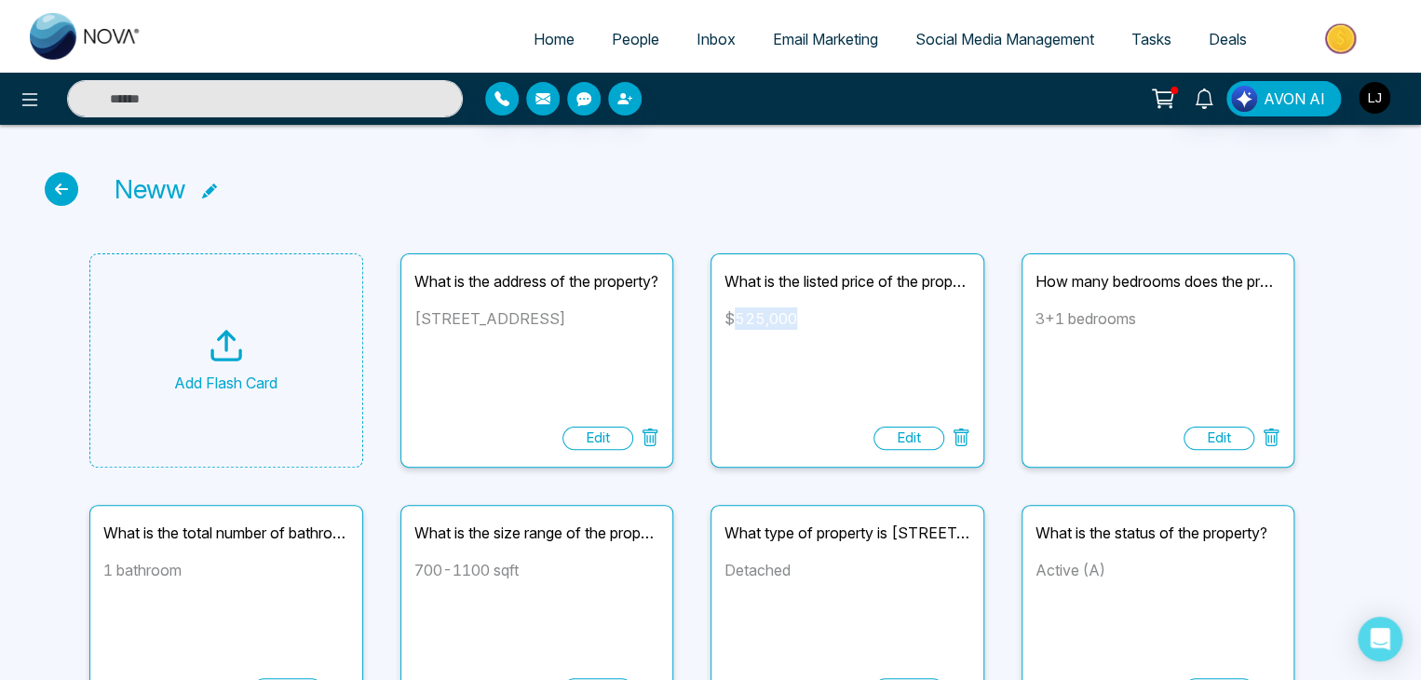
drag, startPoint x: 735, startPoint y: 317, endPoint x: 808, endPoint y: 317, distance: 72.6
click at [808, 317] on div "$525,000" at bounding box center [847, 363] width 246 height 112
drag, startPoint x: 1066, startPoint y: 292, endPoint x: 1199, endPoint y: 287, distance: 133.2
click at [1199, 287] on div "How many bedrooms does the property have? 3+1 bedrooms Edit" at bounding box center [1158, 360] width 274 height 214
click at [1055, 316] on div "3+1 bedrooms" at bounding box center [1158, 363] width 246 height 112
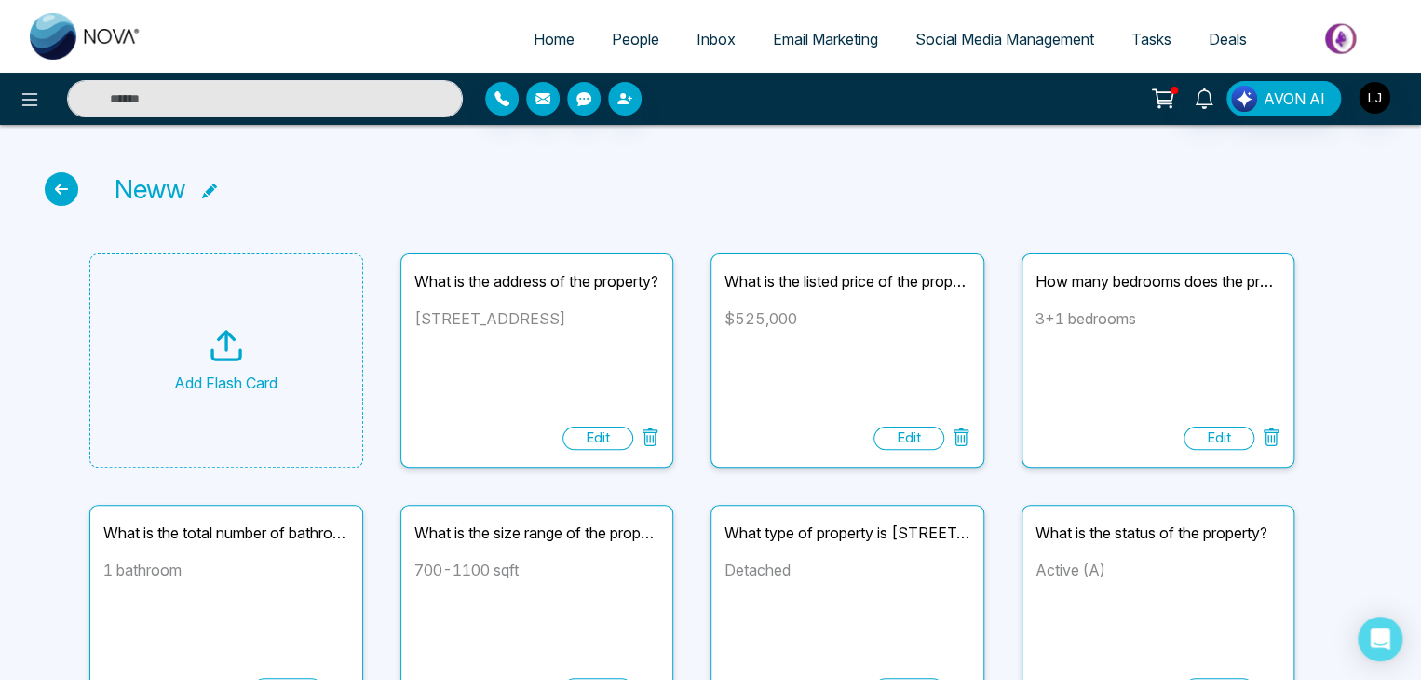
click at [46, 169] on div "Neww Add Flash Card What is the address of the property? 237 Rainbow Avenue, Lo…" at bounding box center [710, 592] width 1421 height 935
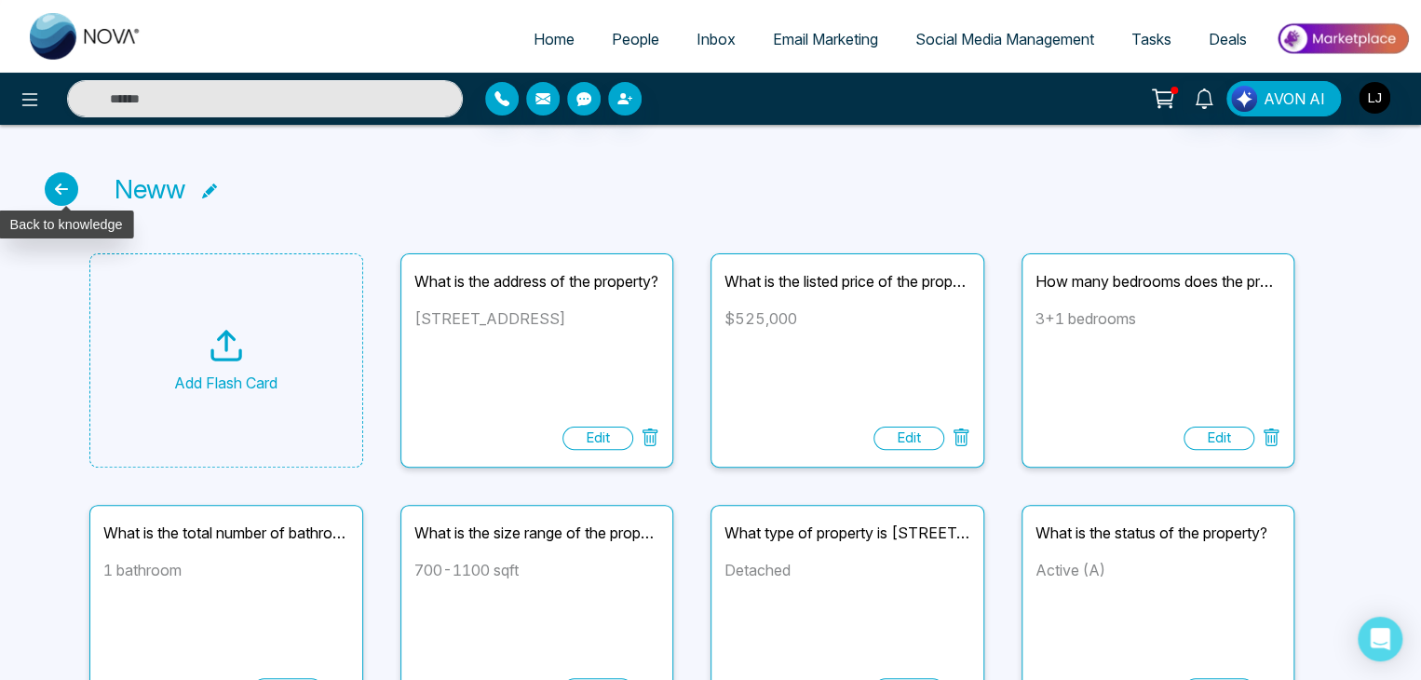
click at [59, 191] on icon at bounding box center [62, 189] width 34 height 34
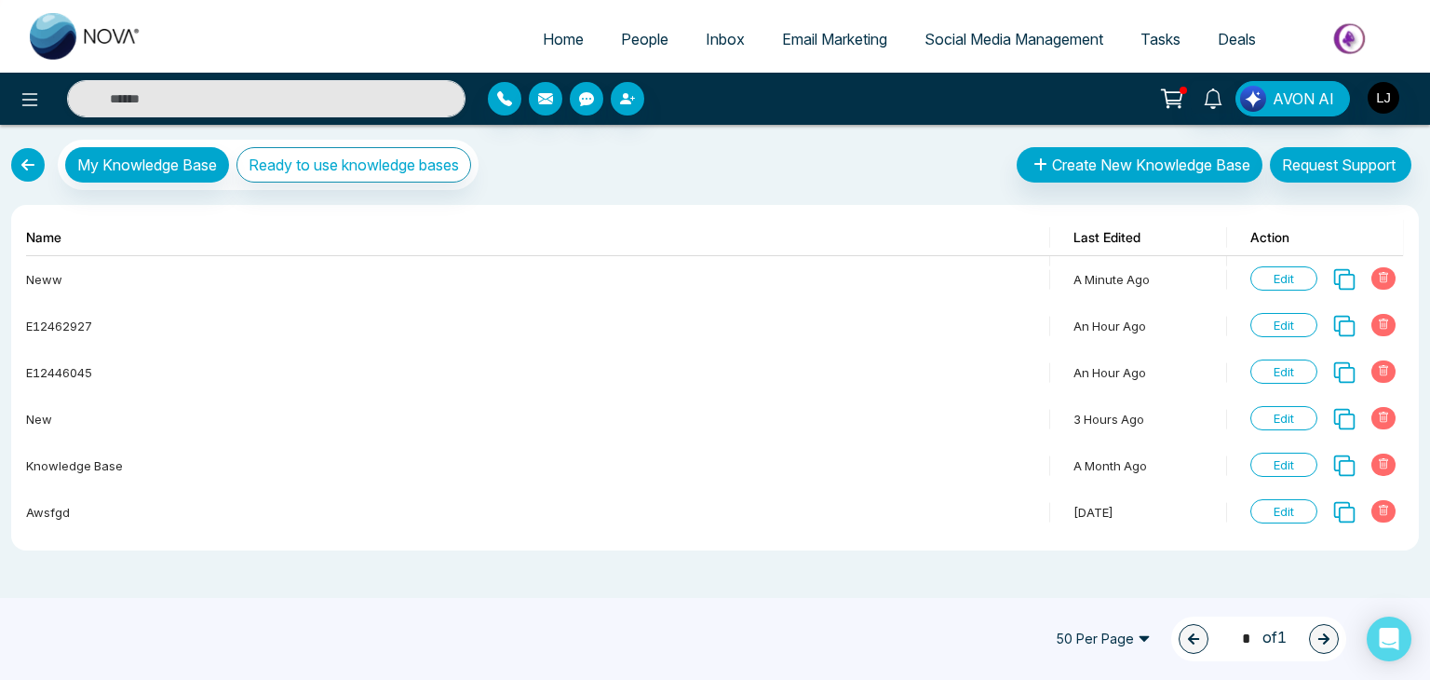
click at [622, 27] on link "People" at bounding box center [644, 38] width 85 height 35
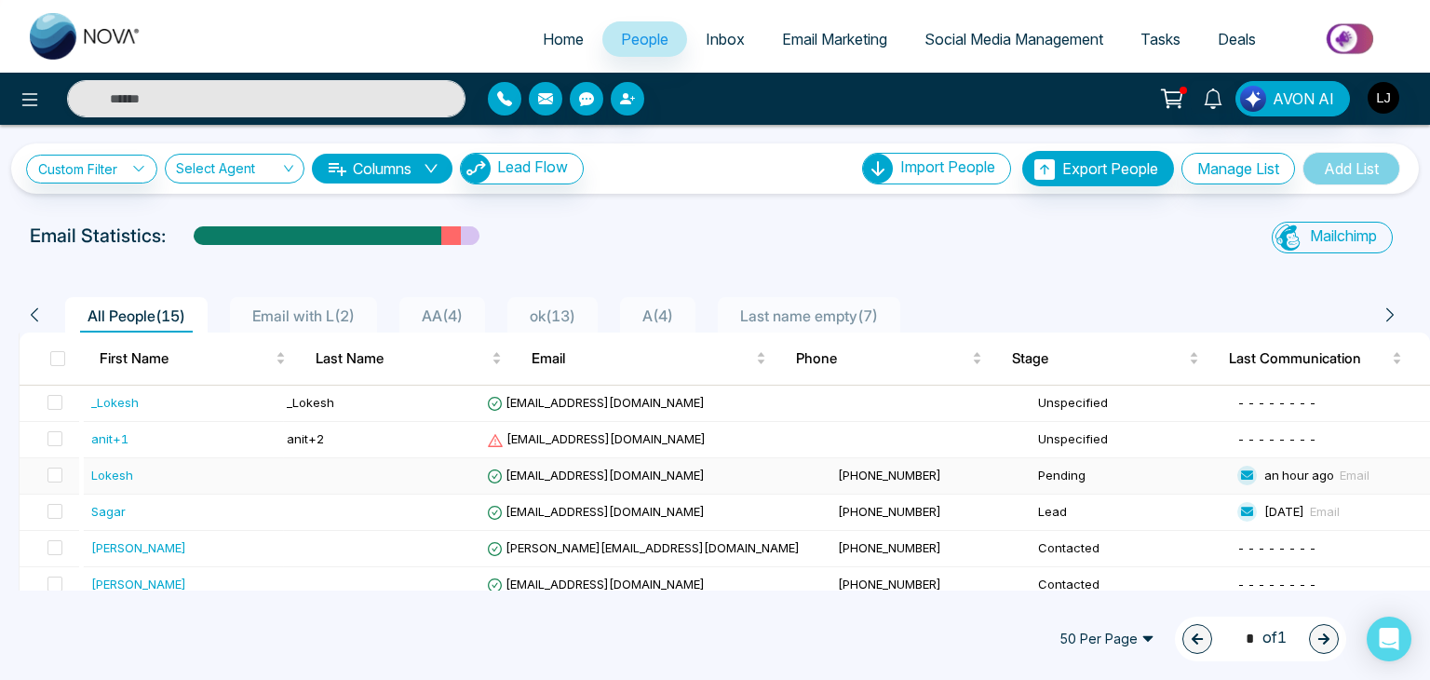
click at [595, 467] on span "[EMAIL_ADDRESS][DOMAIN_NAME]" at bounding box center [596, 474] width 218 height 15
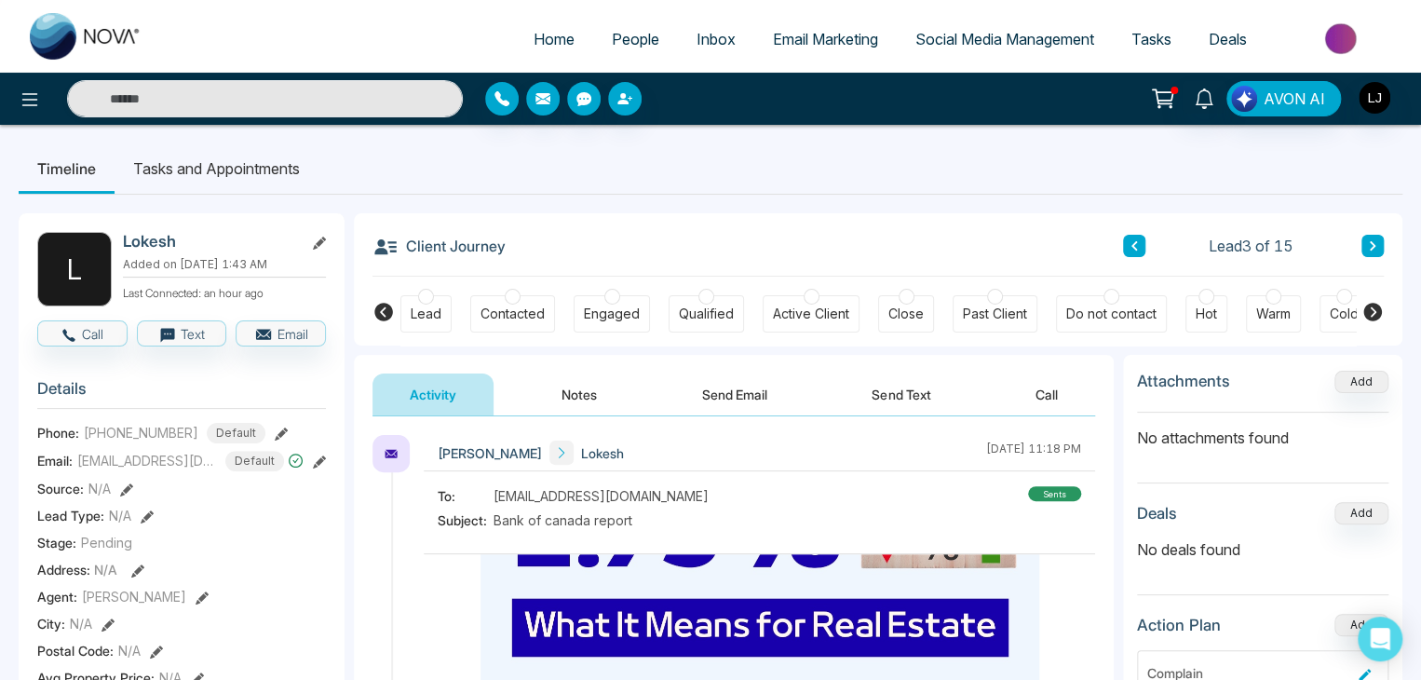
click at [698, 23] on link "Inbox" at bounding box center [716, 38] width 76 height 35
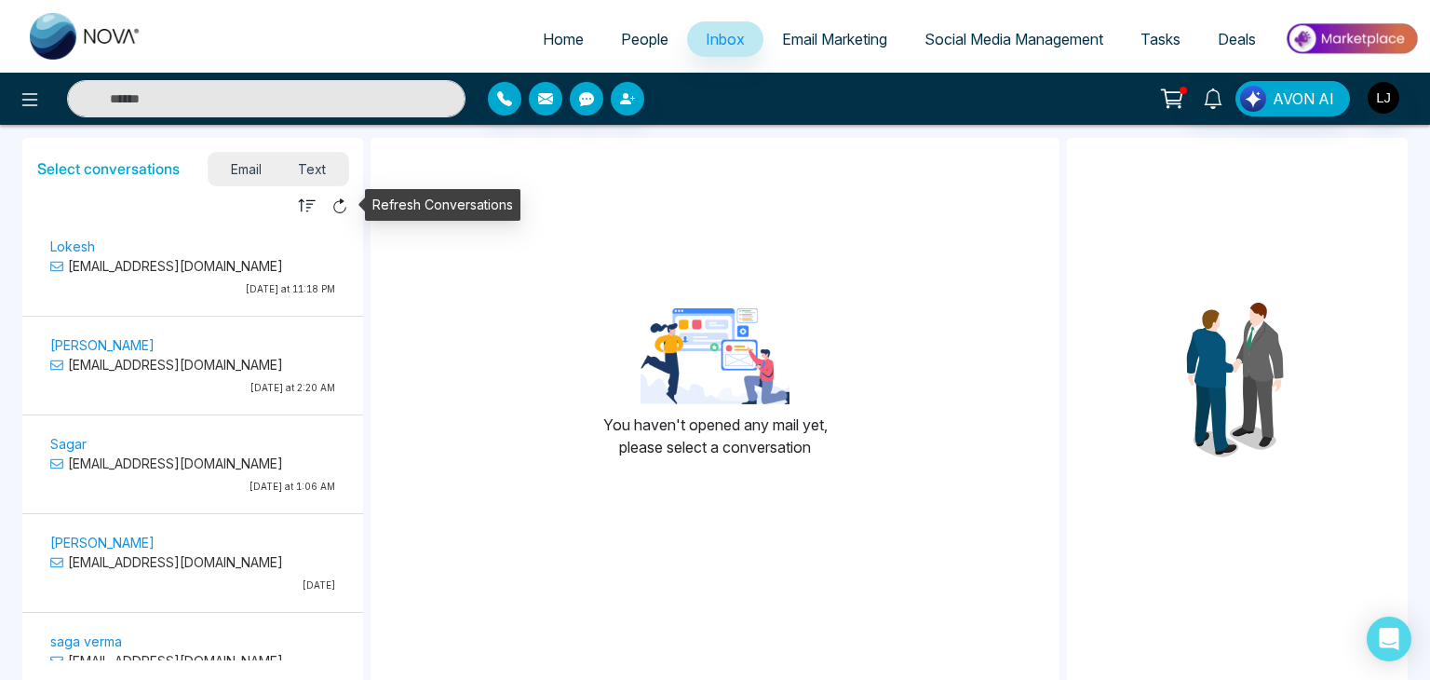
click at [339, 202] on icon at bounding box center [339, 205] width 17 height 17
click at [343, 199] on icon at bounding box center [339, 205] width 12 height 15
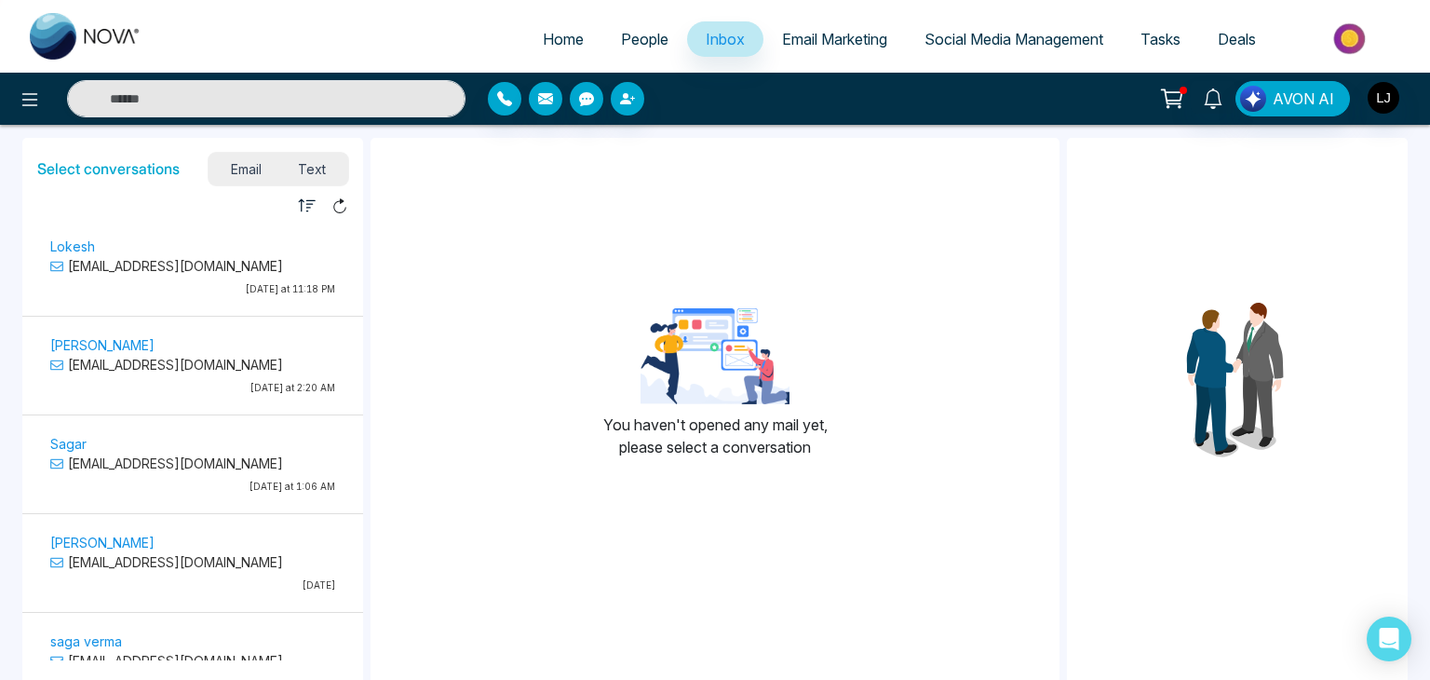
click at [643, 27] on link "People" at bounding box center [644, 38] width 85 height 35
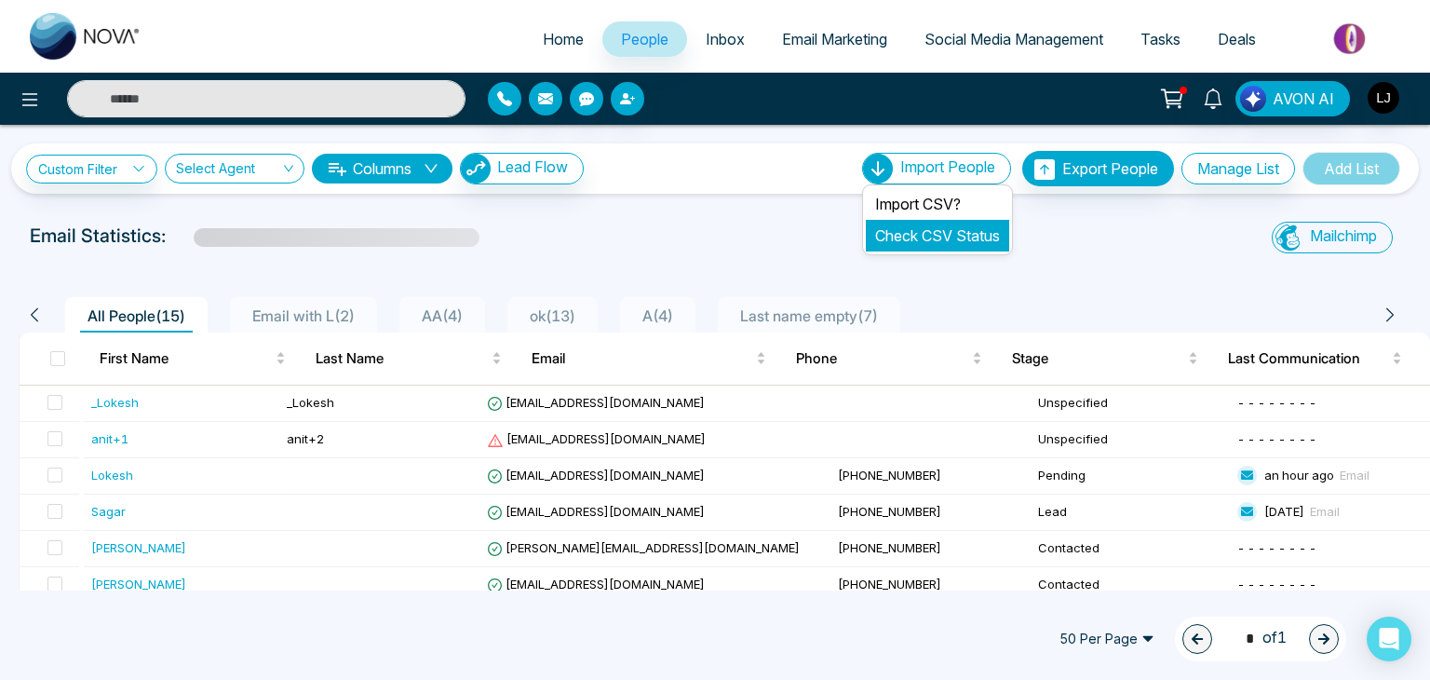
click at [908, 240] on link "Check CSV Status" at bounding box center [937, 235] width 125 height 19
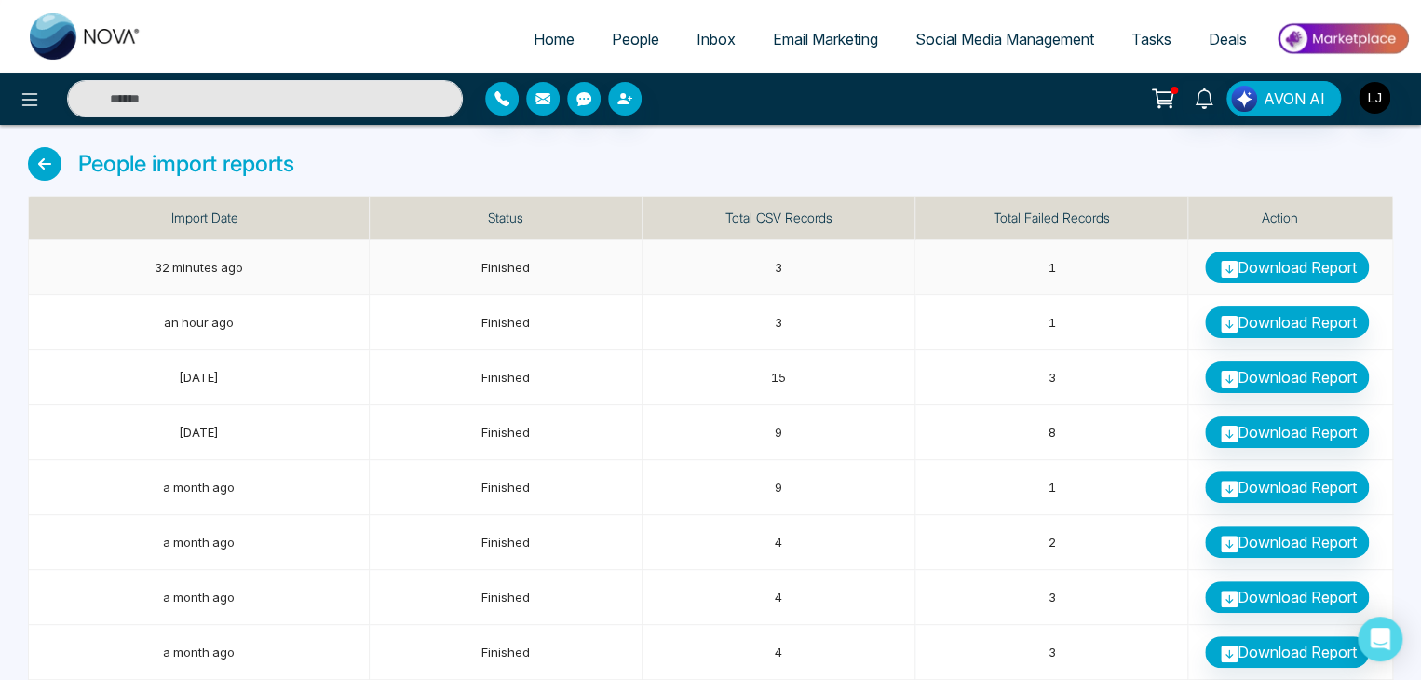
click at [1262, 266] on link "Download Report" at bounding box center [1287, 267] width 164 height 32
click at [626, 46] on span "People" at bounding box center [635, 39] width 47 height 19
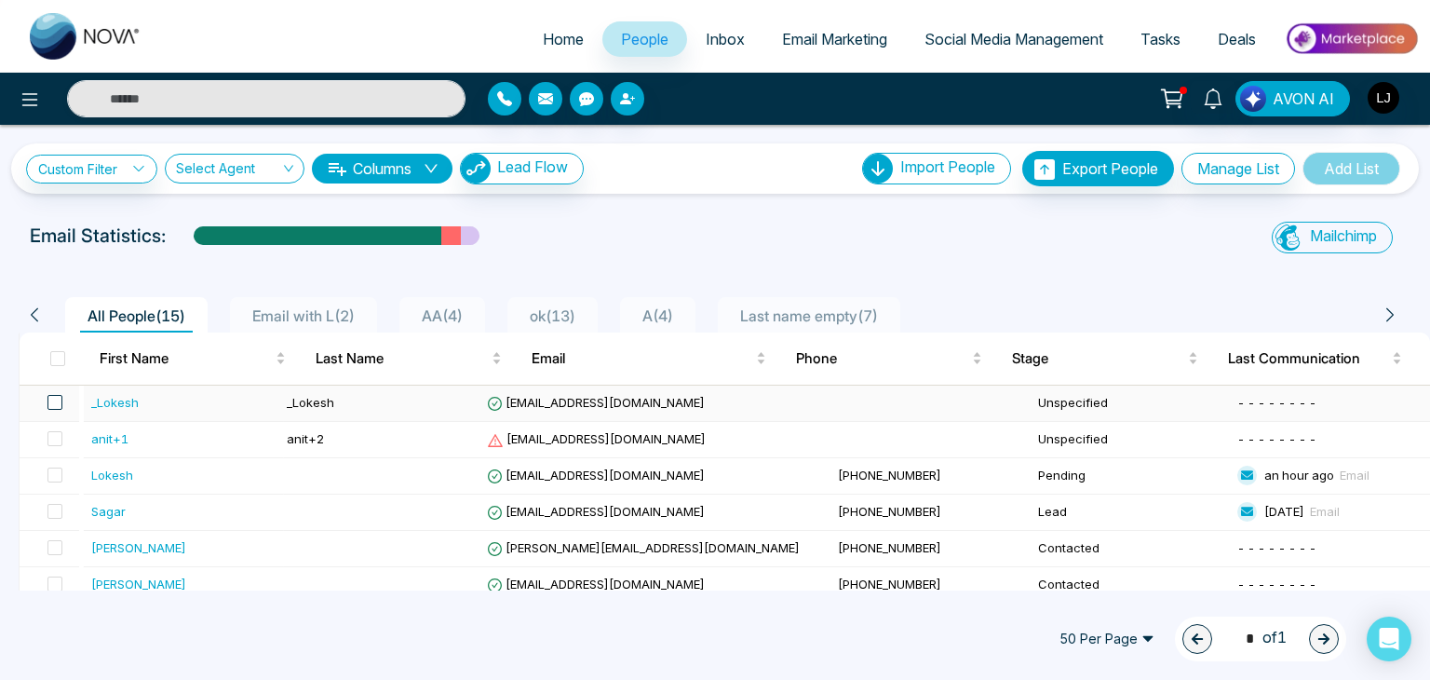
click at [58, 396] on span at bounding box center [54, 402] width 15 height 15
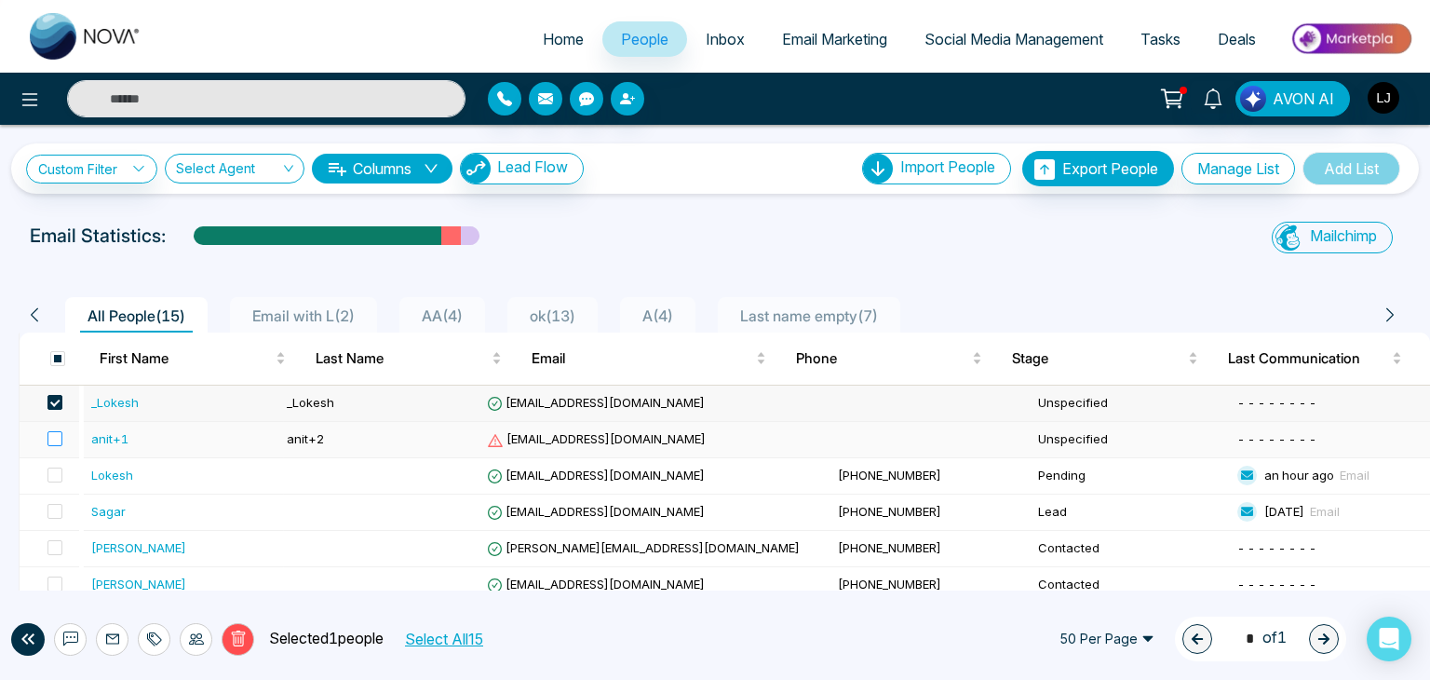
click at [58, 431] on span at bounding box center [54, 438] width 15 height 15
click at [249, 645] on button "Delete" at bounding box center [238, 639] width 33 height 33
click at [241, 627] on body "Home People Inbox Email Marketing Social Media Management Tasks Deals AVON AI C…" at bounding box center [715, 340] width 1430 height 680
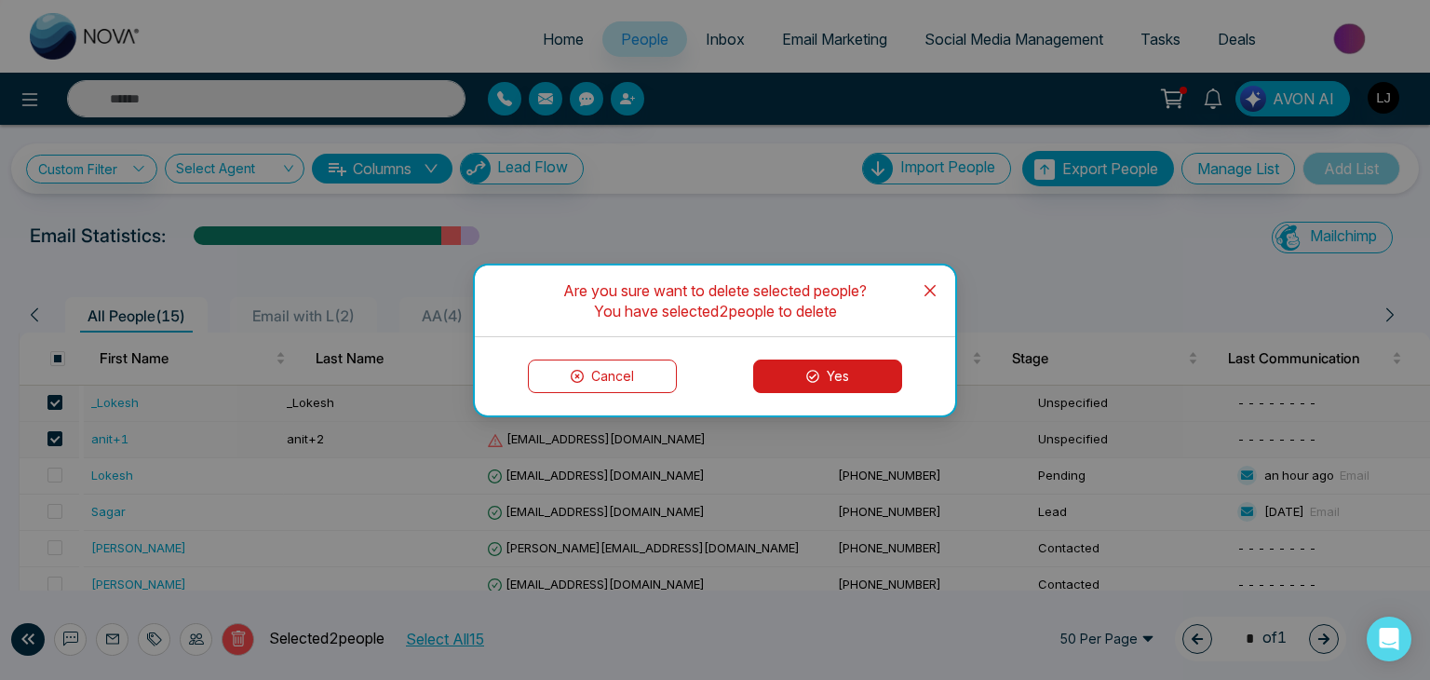
click at [792, 383] on button "Yes" at bounding box center [827, 376] width 149 height 34
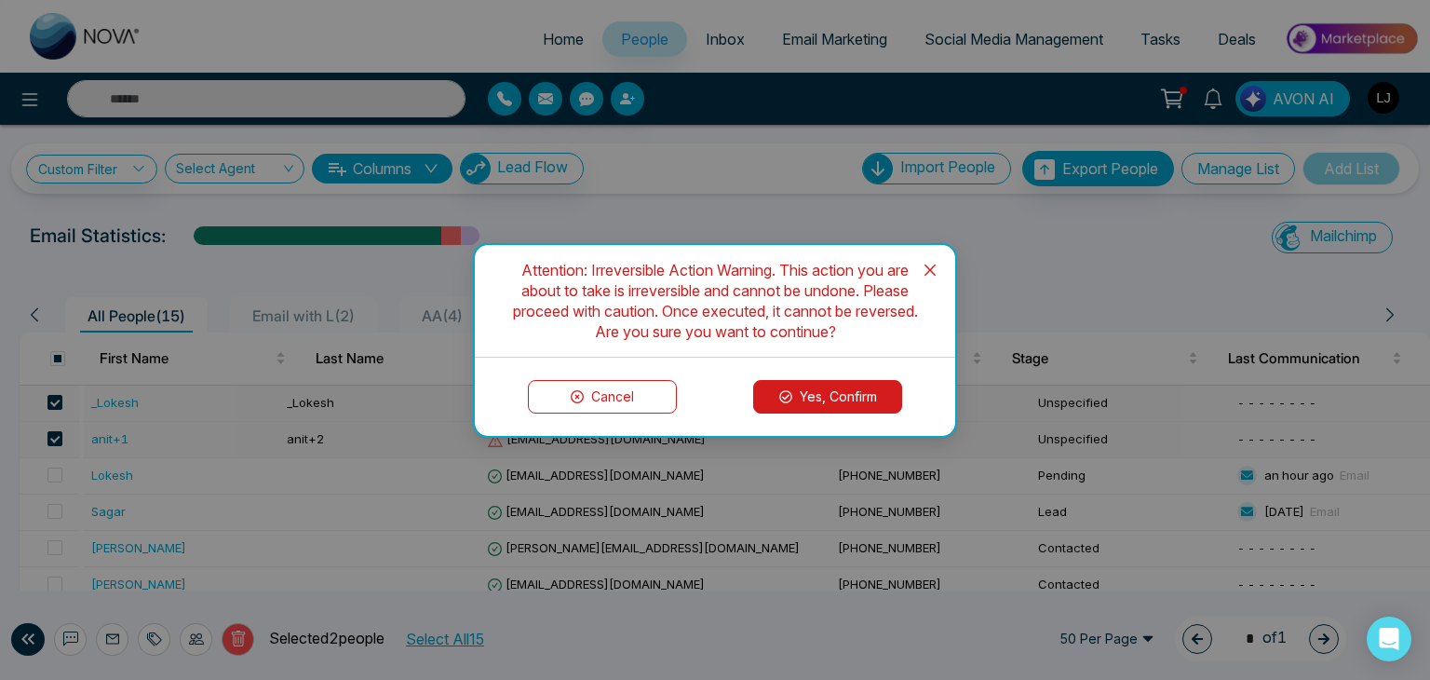
click at [793, 383] on button "Yes, Confirm" at bounding box center [827, 397] width 149 height 34
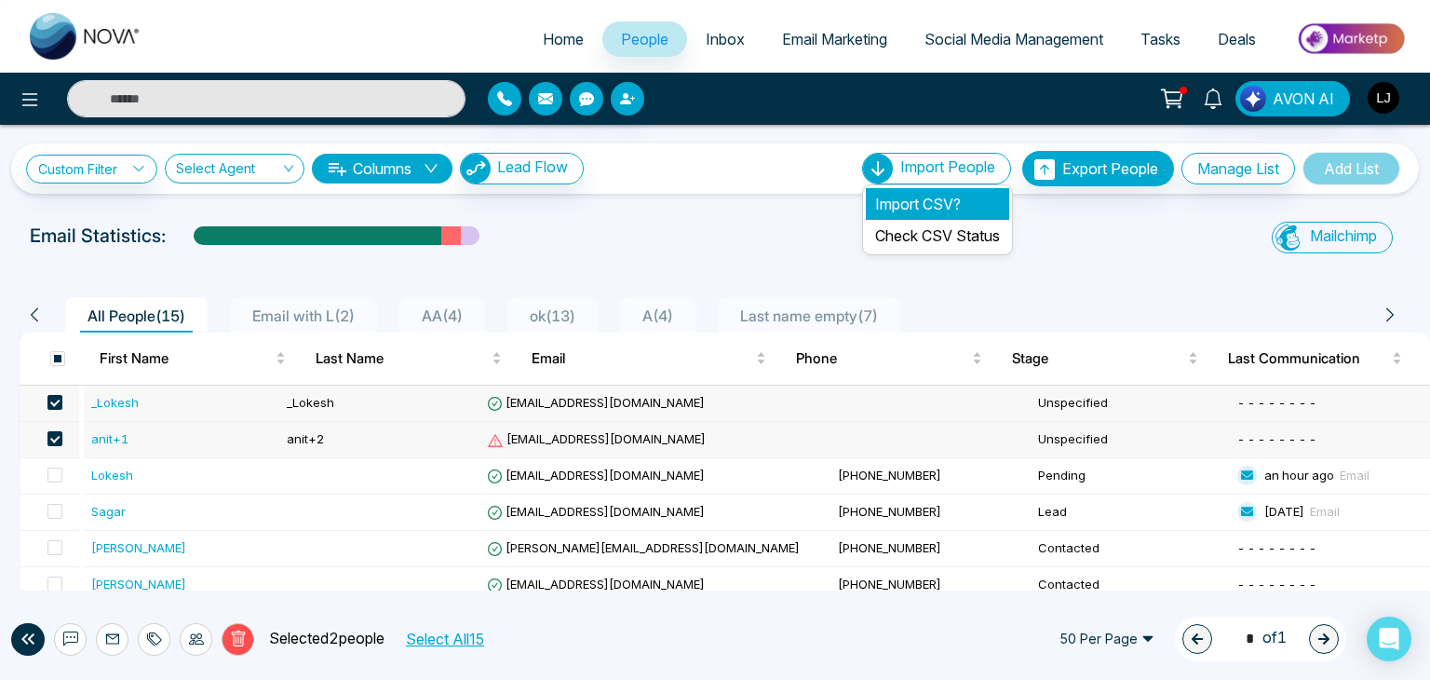
click at [886, 202] on li "Import CSV?" at bounding box center [937, 204] width 143 height 32
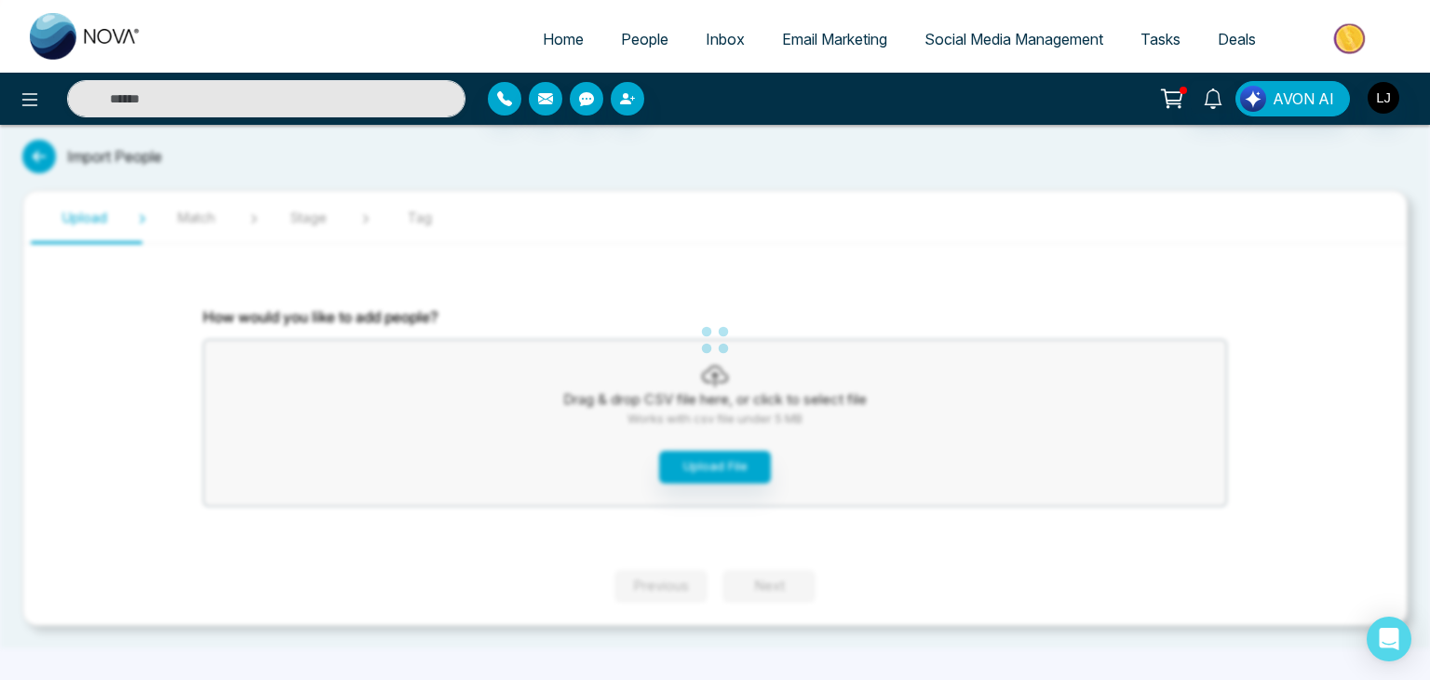
click at [723, 462] on div "Home People Inbox Email Marketing Social Media Management Tasks Deals AVON AI I…" at bounding box center [715, 340] width 1430 height 680
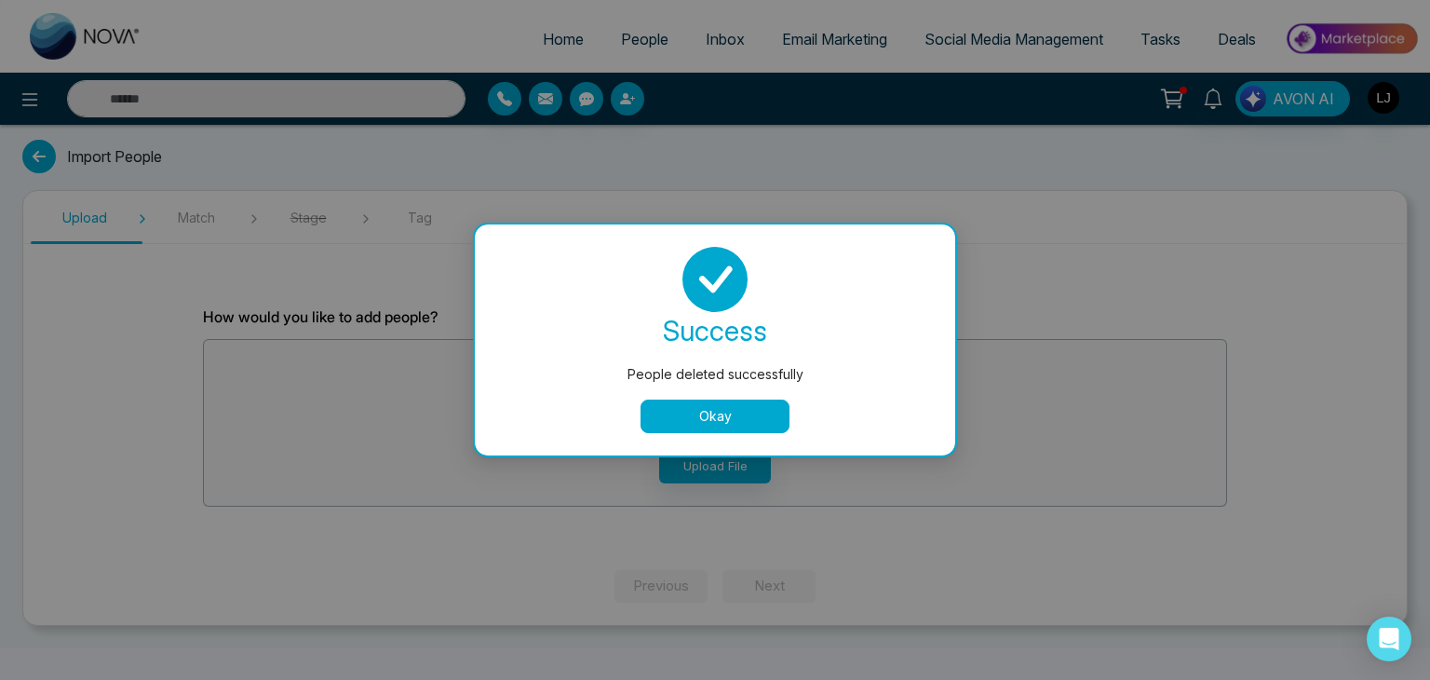
click at [693, 397] on div "success People deleted successfully Okay" at bounding box center [715, 340] width 436 height 186
click at [701, 411] on button "Okay" at bounding box center [714, 416] width 149 height 34
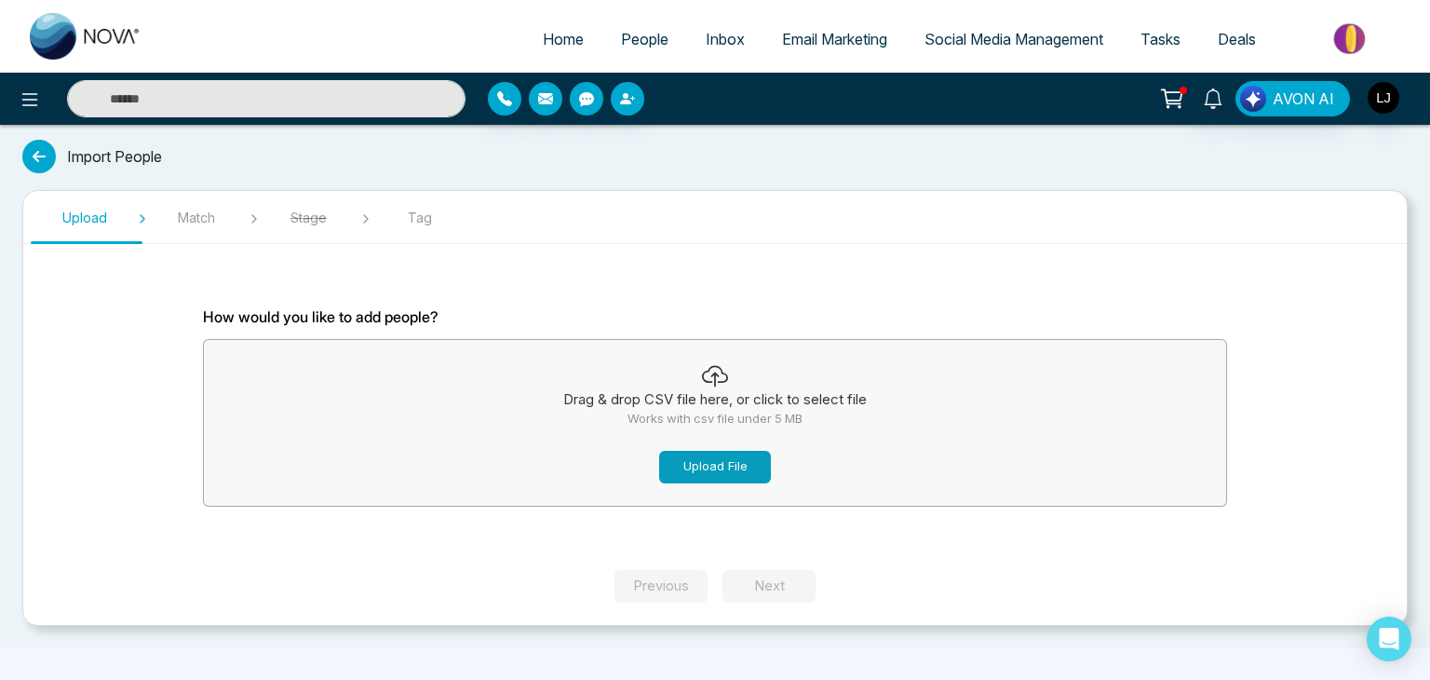
click at [712, 457] on button "Upload File" at bounding box center [715, 467] width 112 height 33
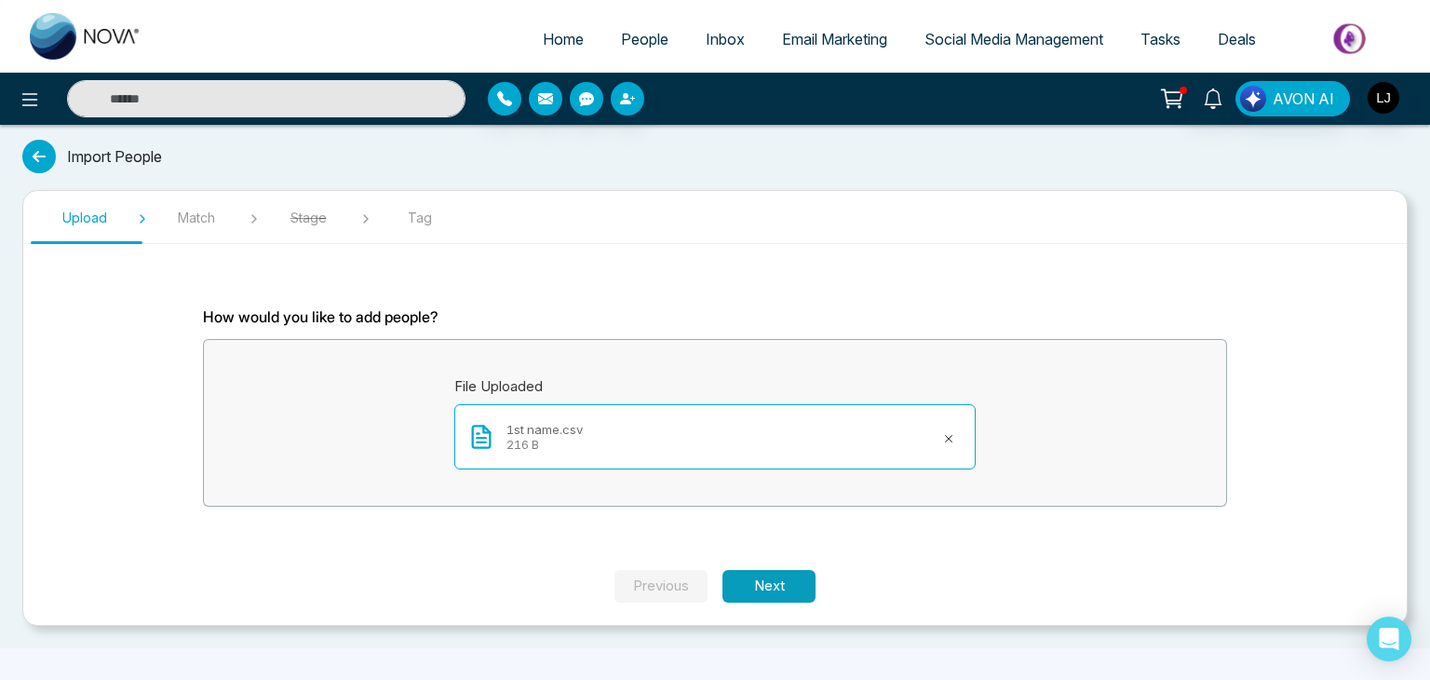
click at [778, 587] on button "Next" at bounding box center [768, 586] width 93 height 33
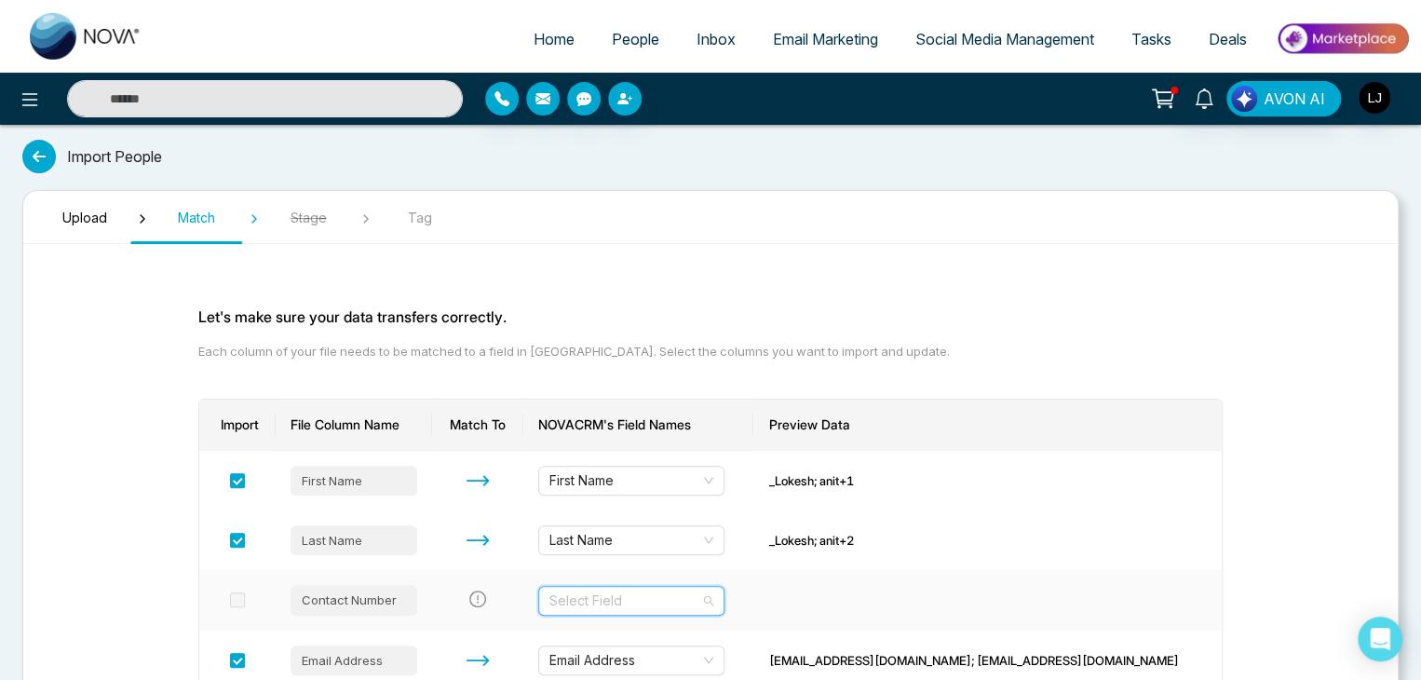
click at [700, 587] on input "search" at bounding box center [624, 600] width 151 height 28
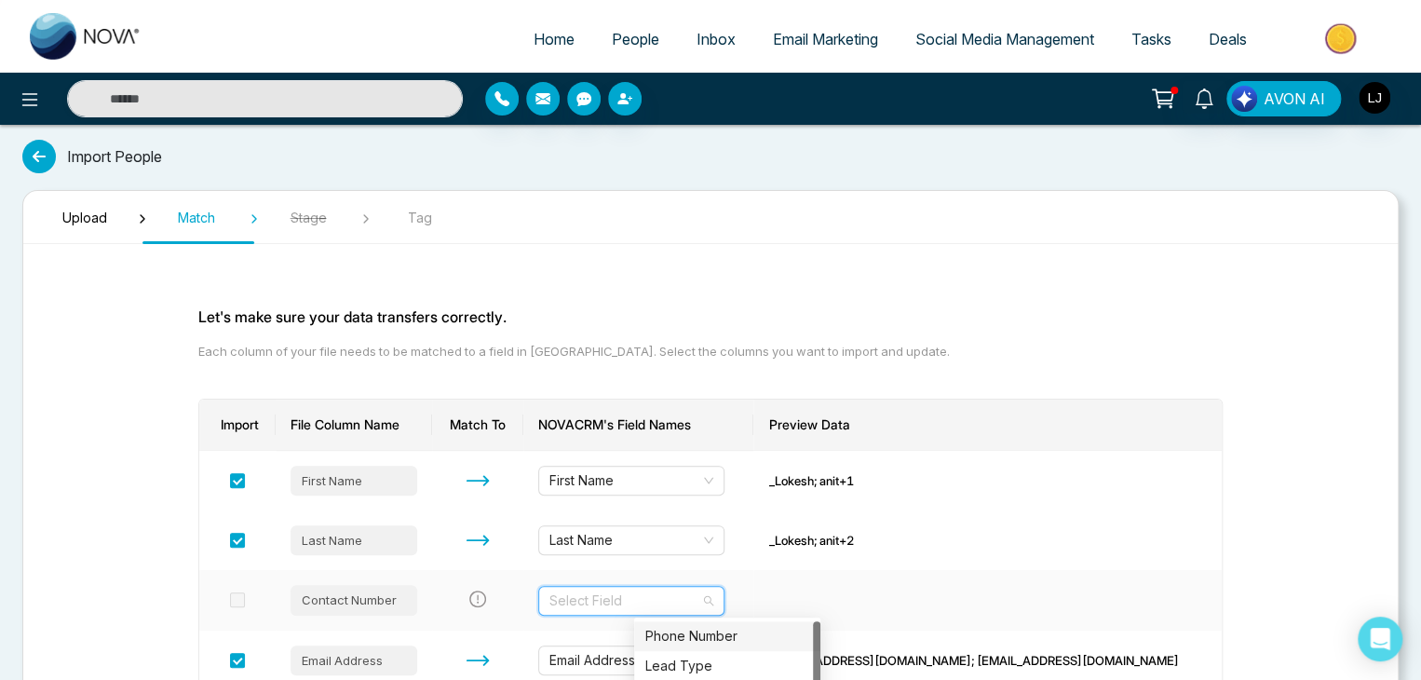
scroll to position [337, 0]
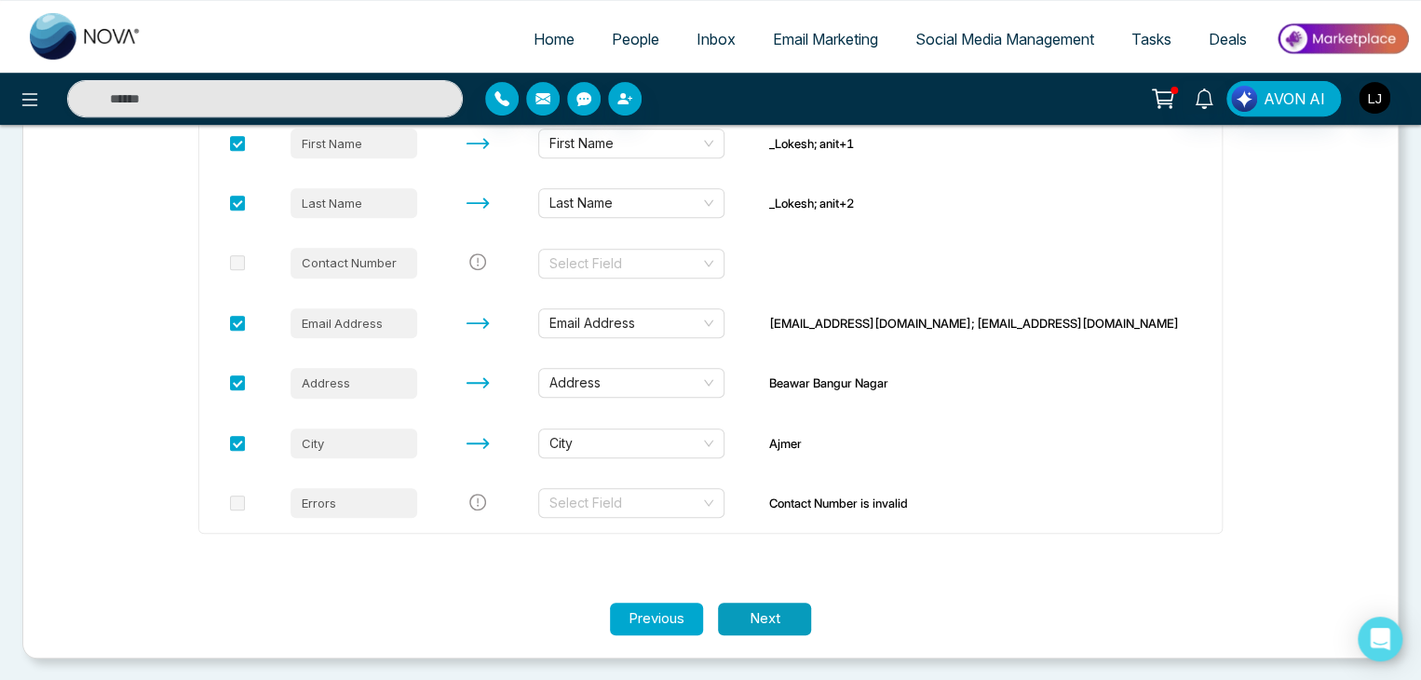
click at [774, 612] on button "Next" at bounding box center [764, 618] width 93 height 33
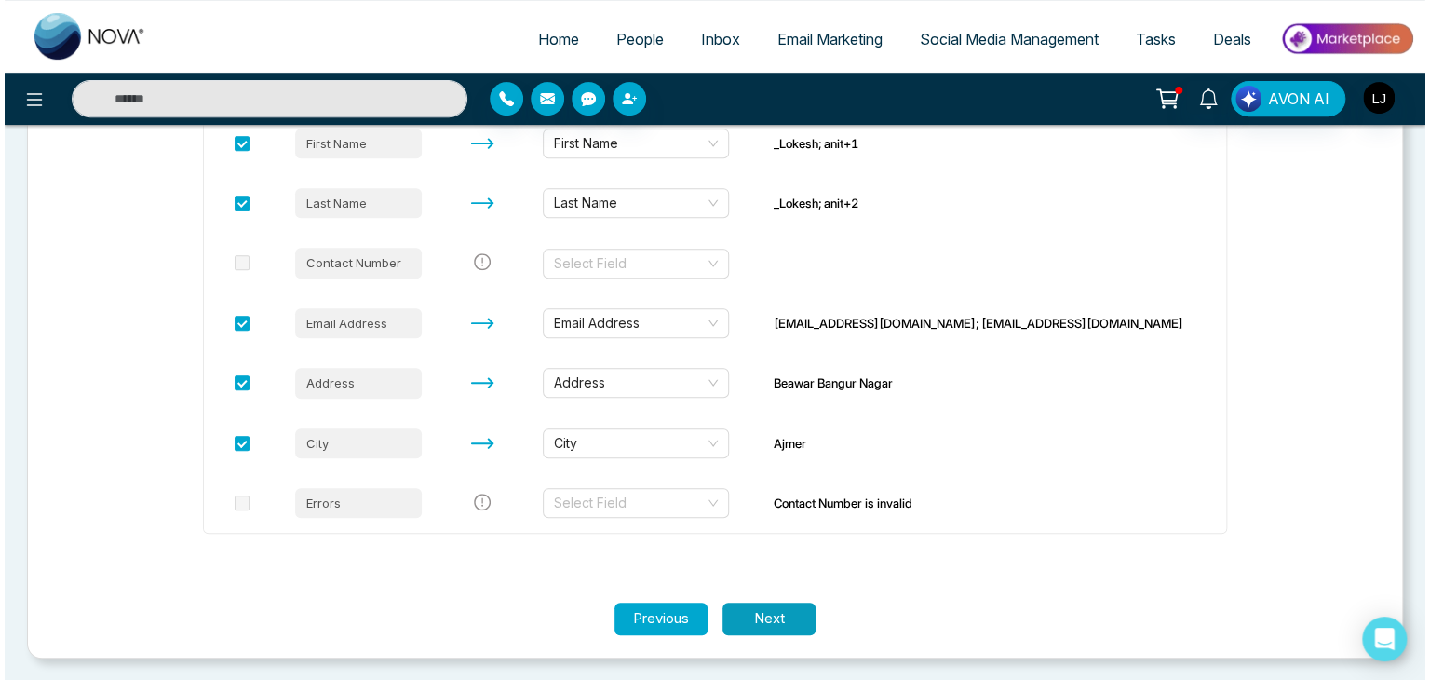
scroll to position [0, 0]
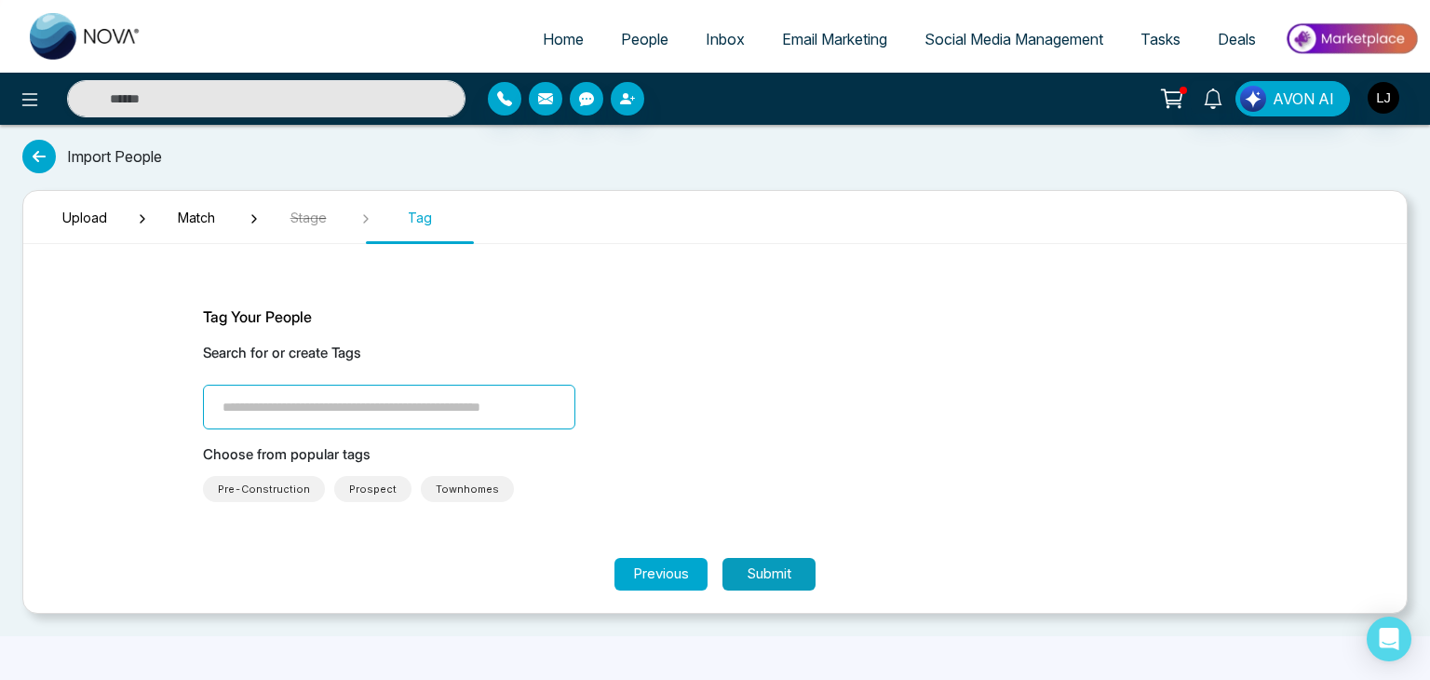
click at [768, 577] on button "Submit" at bounding box center [768, 574] width 93 height 33
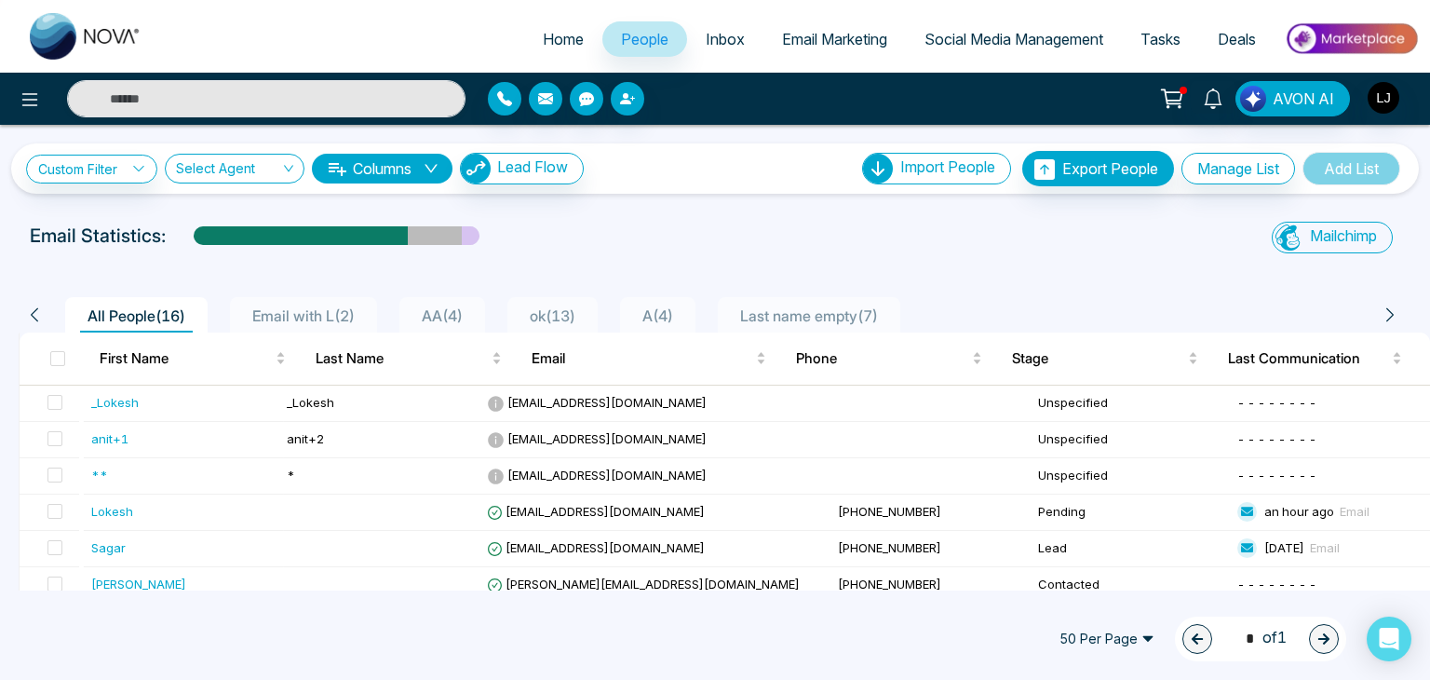
click at [627, 222] on div "Email Statistics:" at bounding box center [483, 236] width 906 height 28
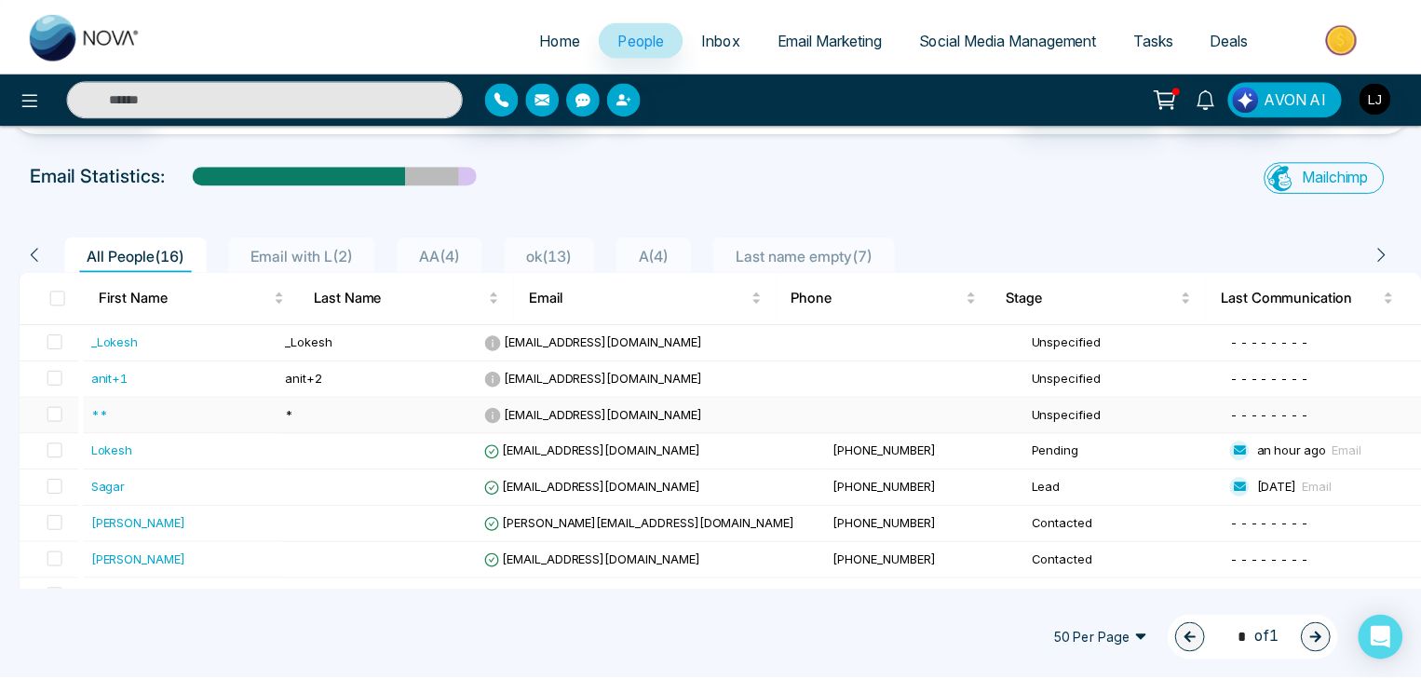
scroll to position [93, 0]
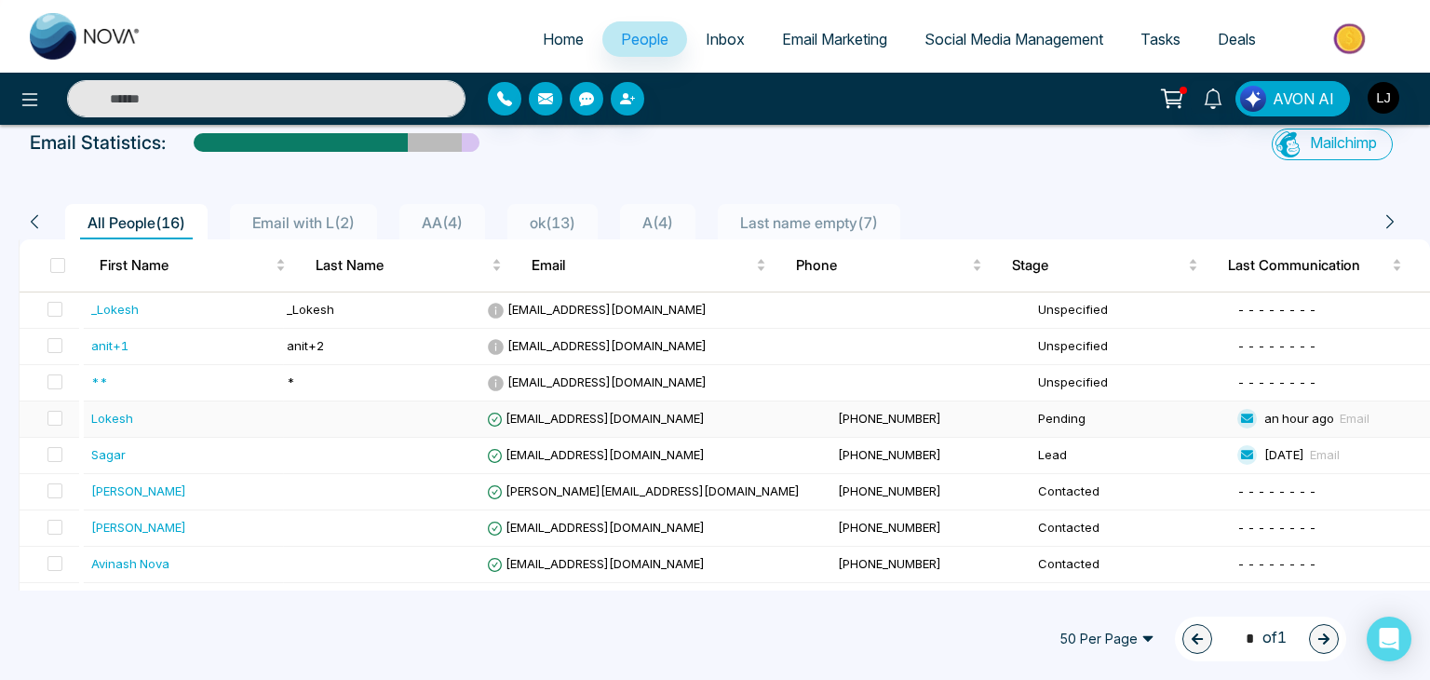
click at [603, 418] on span "[EMAIL_ADDRESS][DOMAIN_NAME]" at bounding box center [596, 418] width 218 height 15
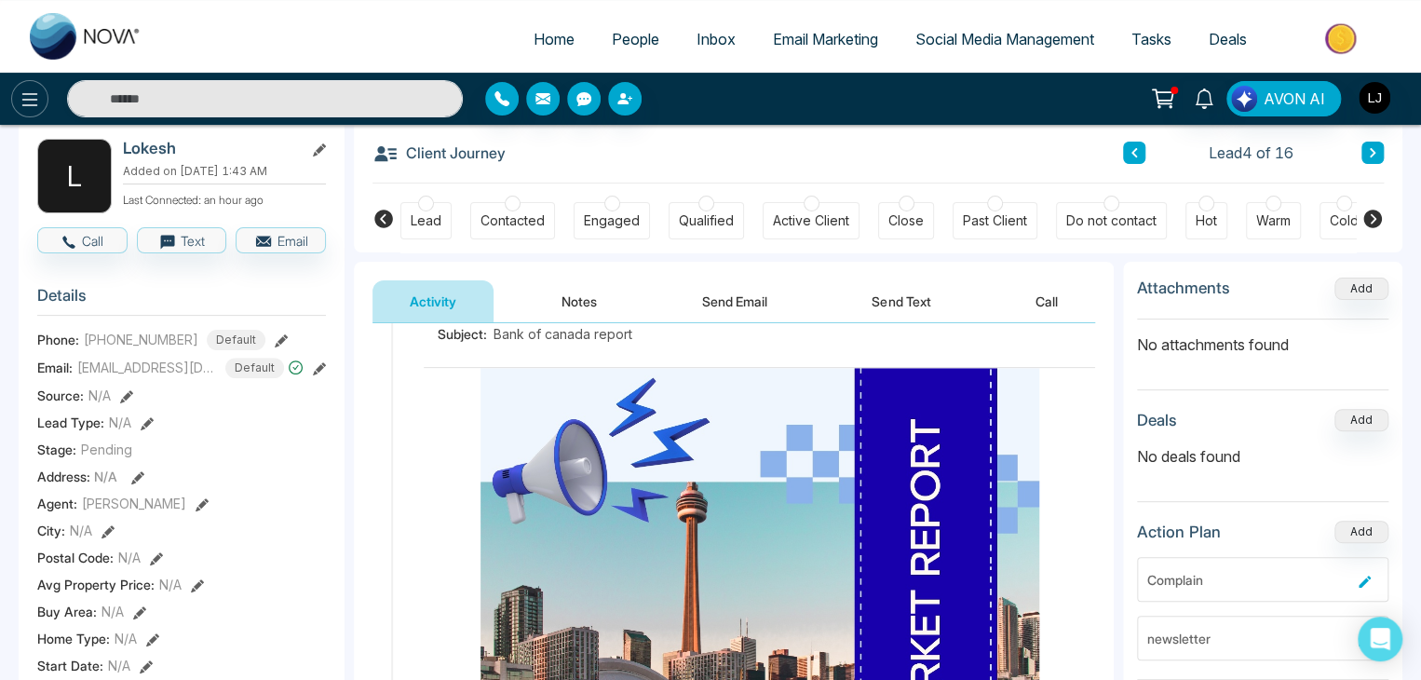
click at [19, 101] on icon at bounding box center [30, 99] width 22 height 22
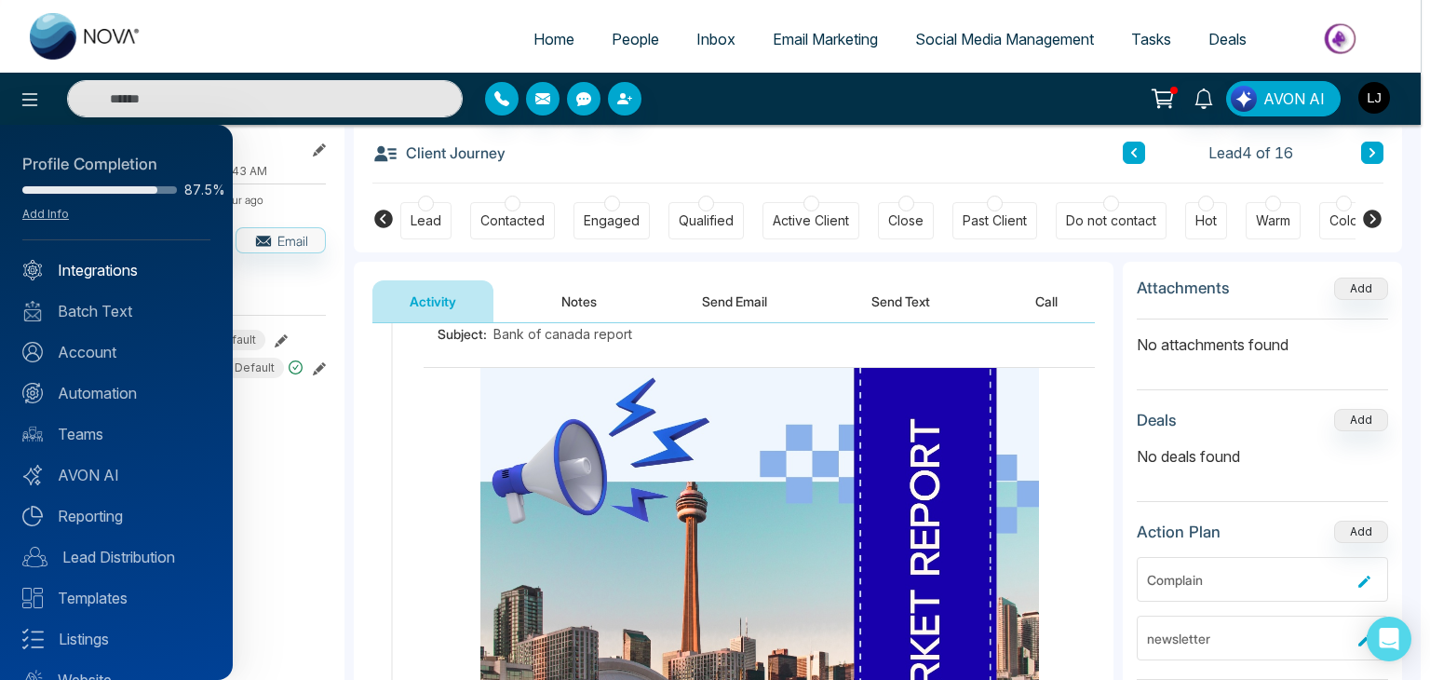
click at [98, 262] on link "Integrations" at bounding box center [116, 270] width 188 height 22
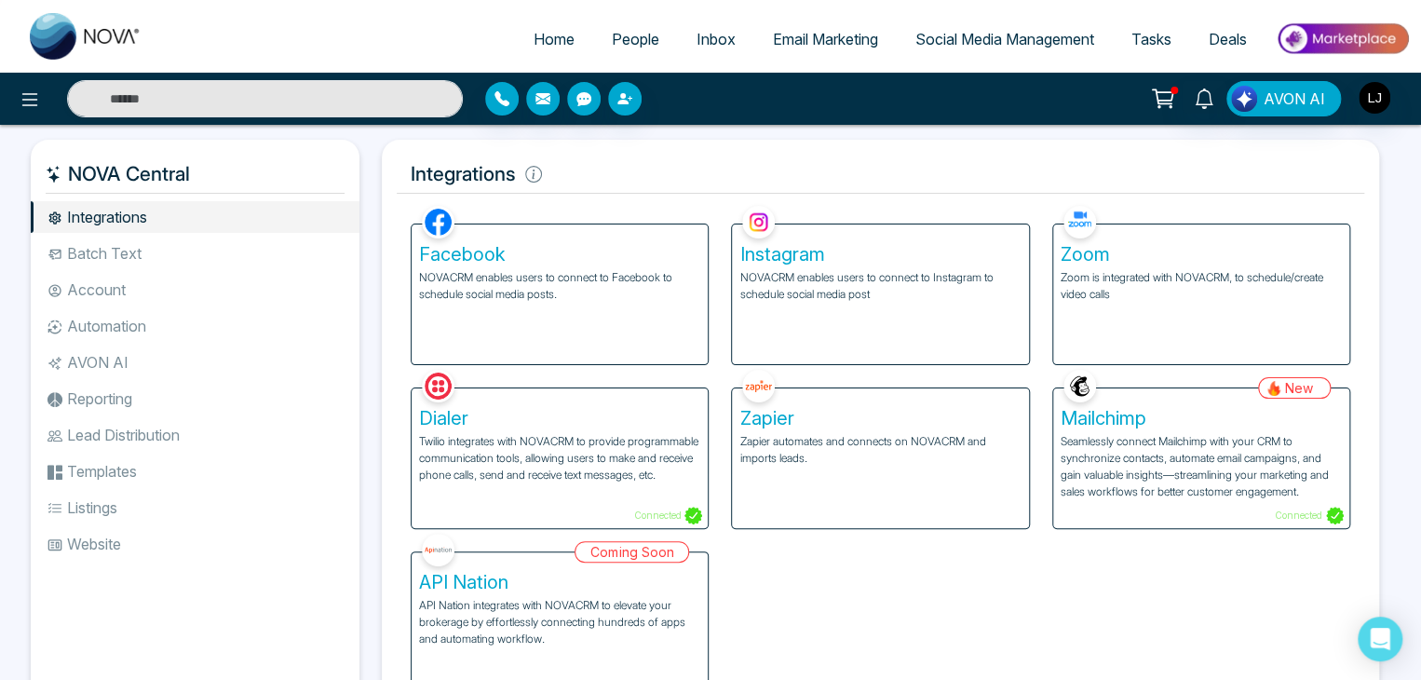
click at [625, 41] on span "People" at bounding box center [635, 39] width 47 height 19
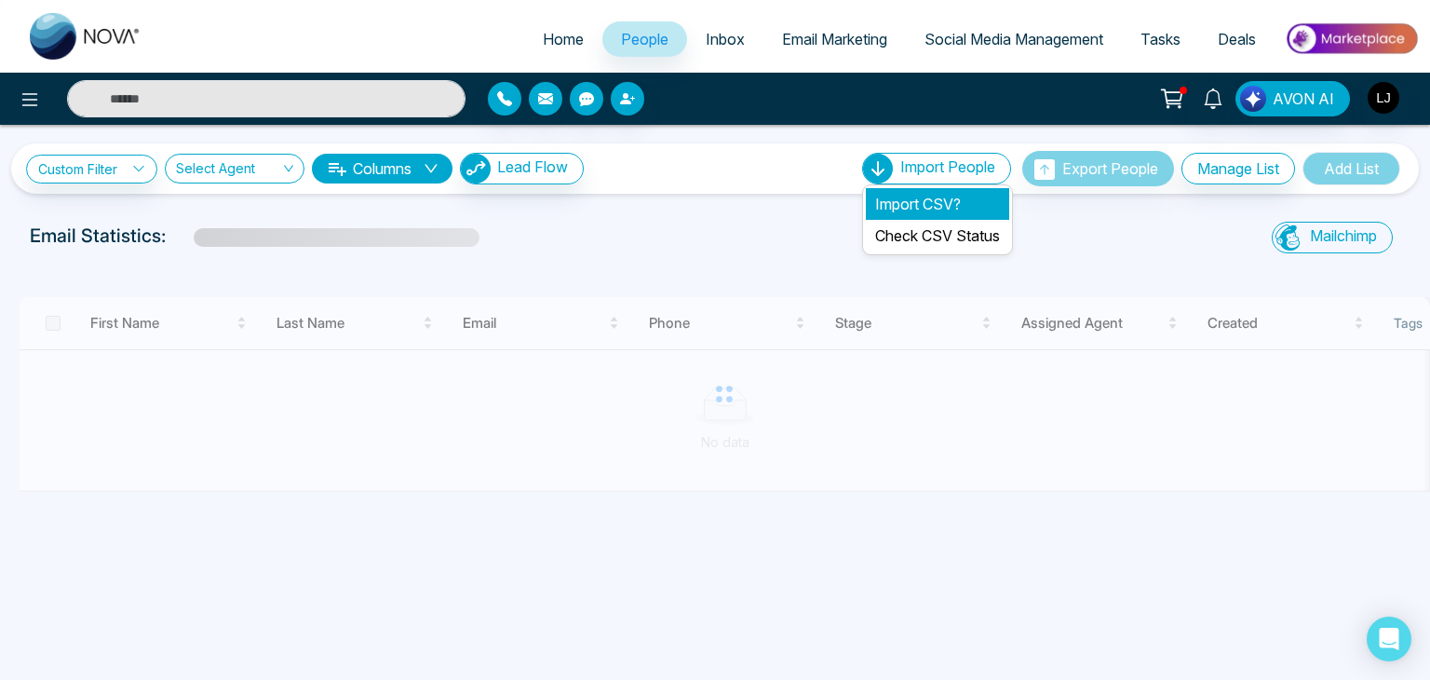
click at [916, 191] on li "Import CSV?" at bounding box center [937, 204] width 143 height 32
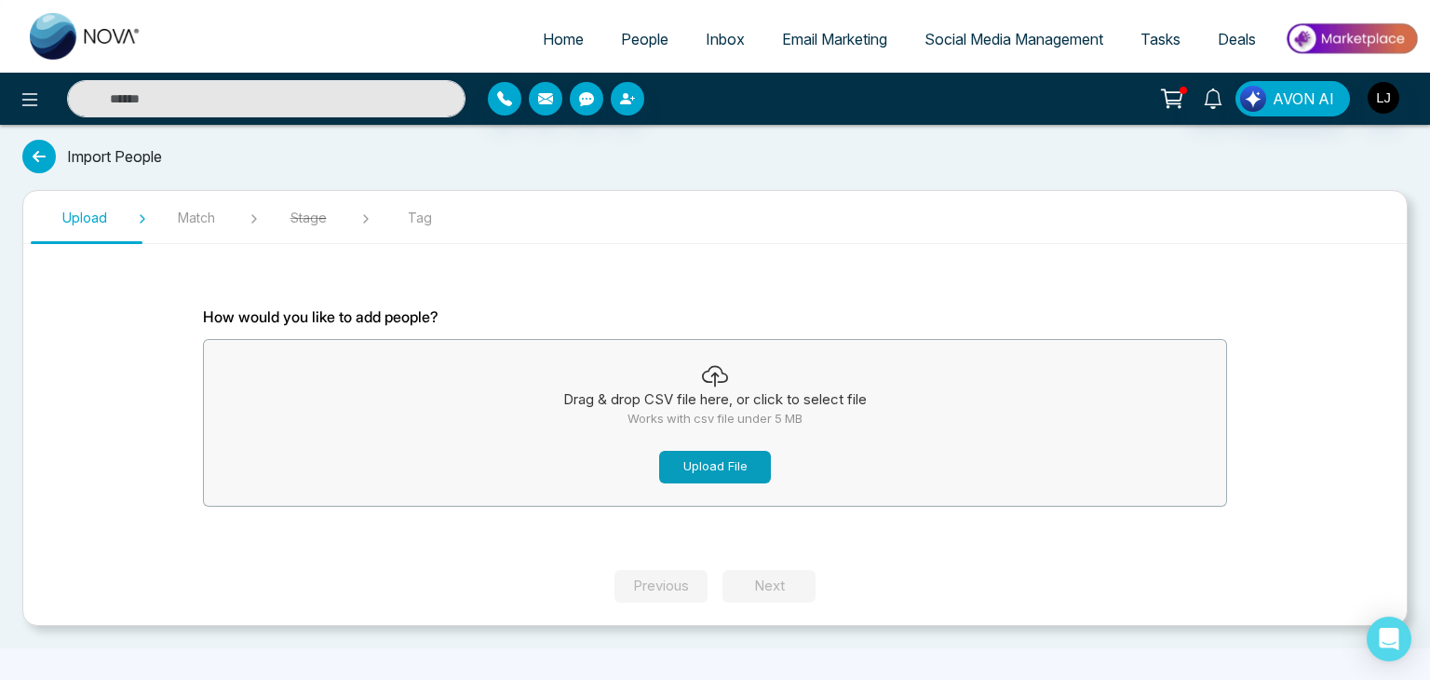
click at [721, 470] on button "Upload File" at bounding box center [715, 467] width 112 height 33
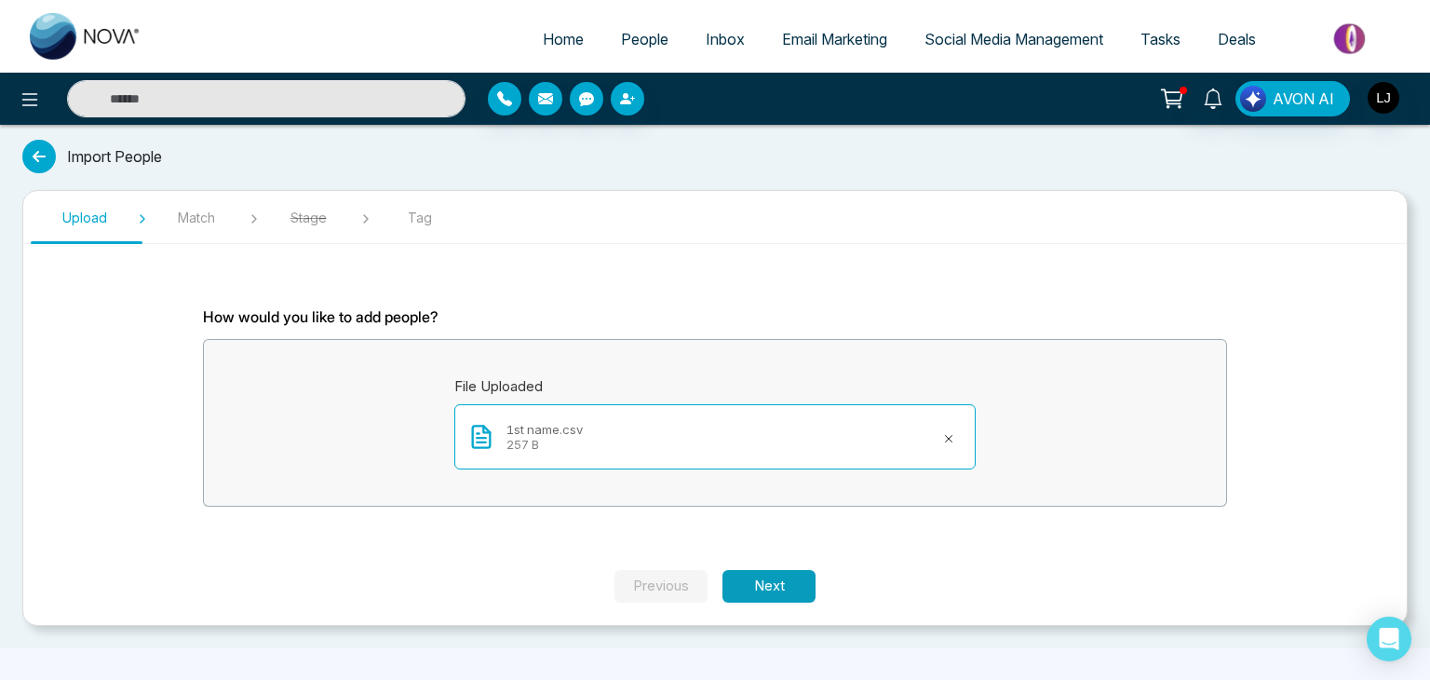
click at [771, 580] on button "Next" at bounding box center [768, 586] width 93 height 33
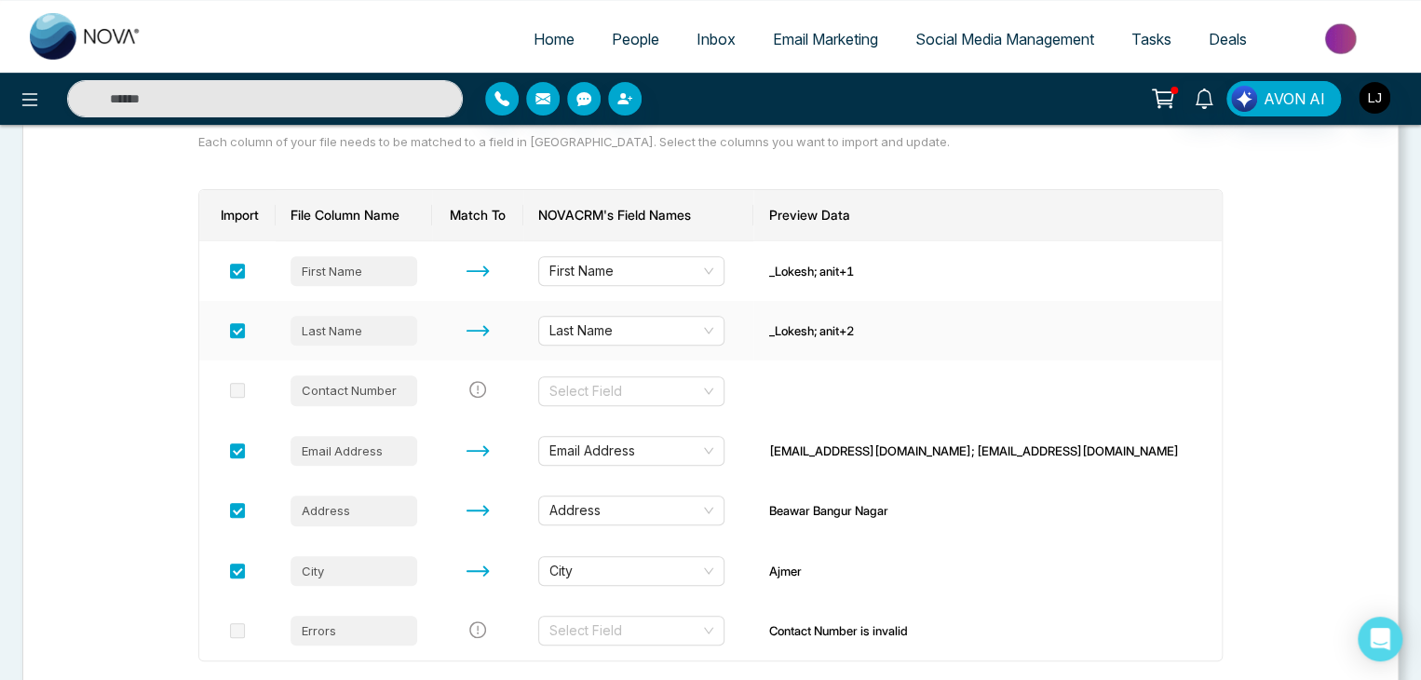
scroll to position [337, 0]
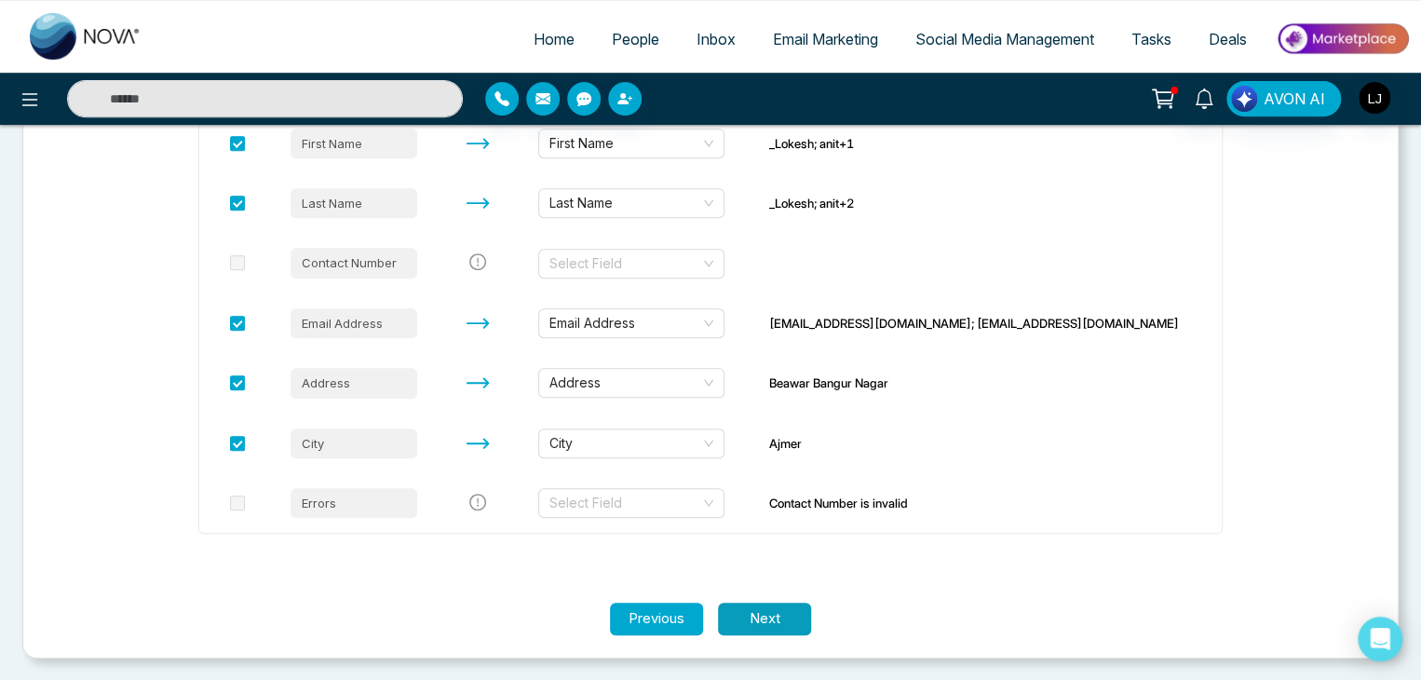
click at [773, 621] on button "Next" at bounding box center [764, 618] width 93 height 33
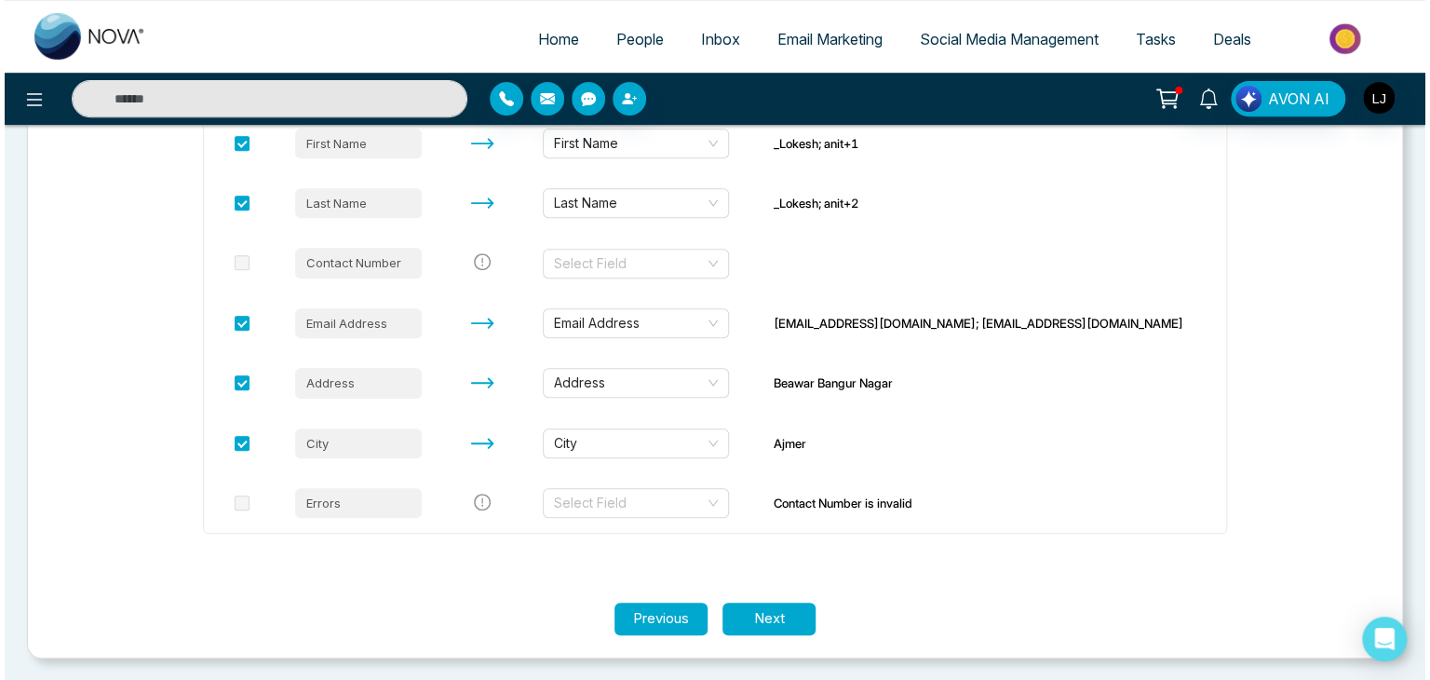
scroll to position [0, 0]
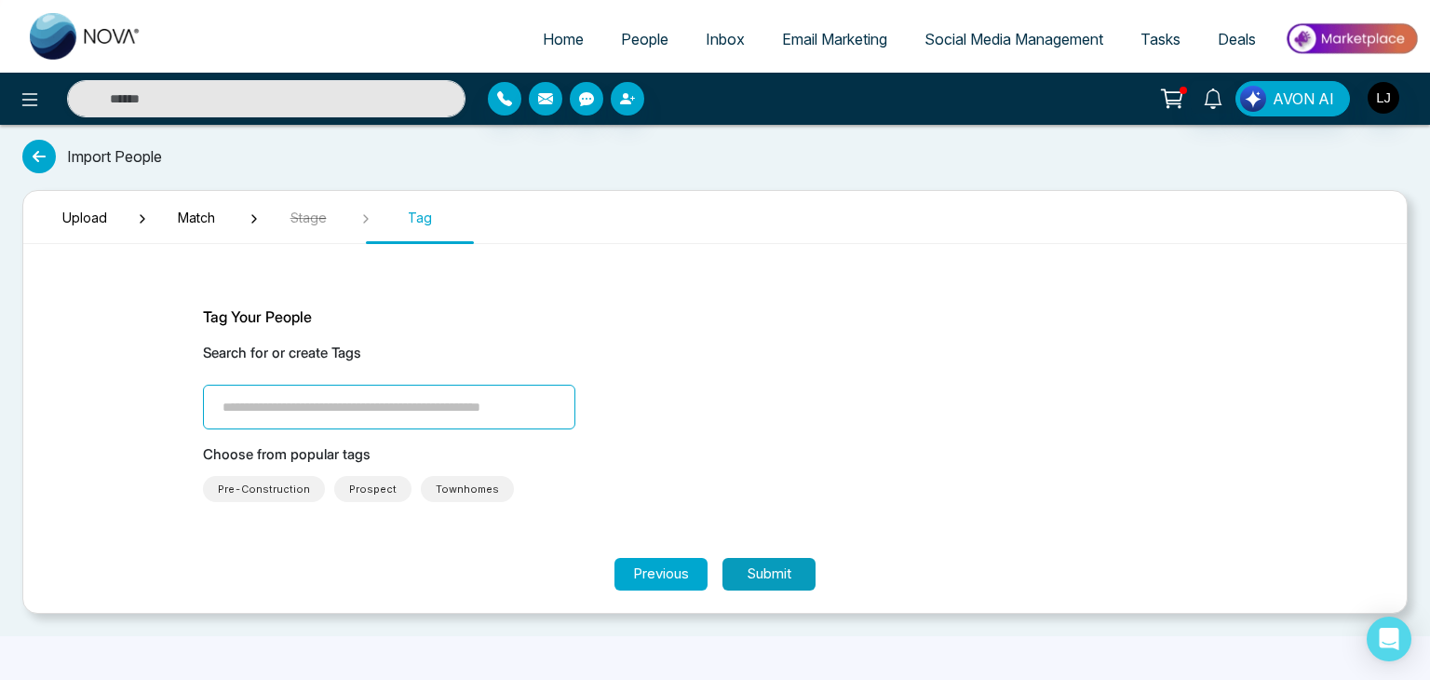
click at [759, 576] on button "Submit" at bounding box center [768, 574] width 93 height 33
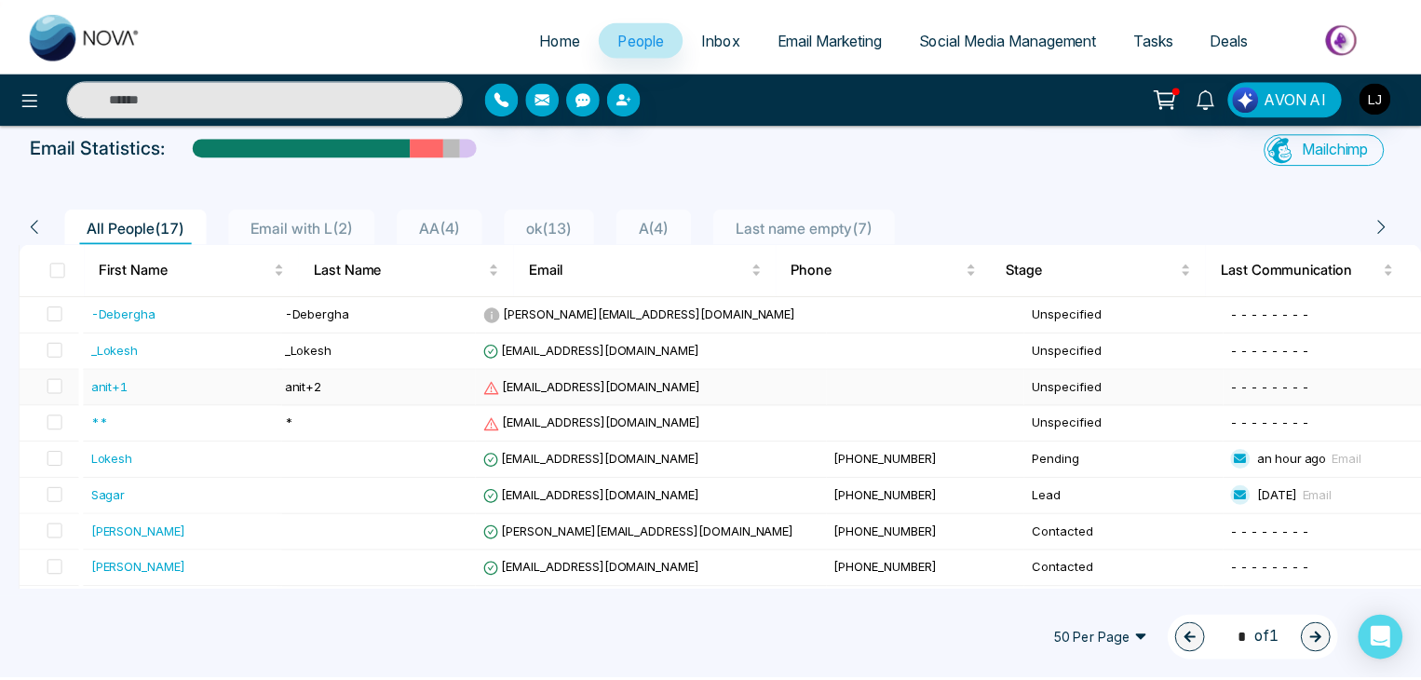
scroll to position [186, 0]
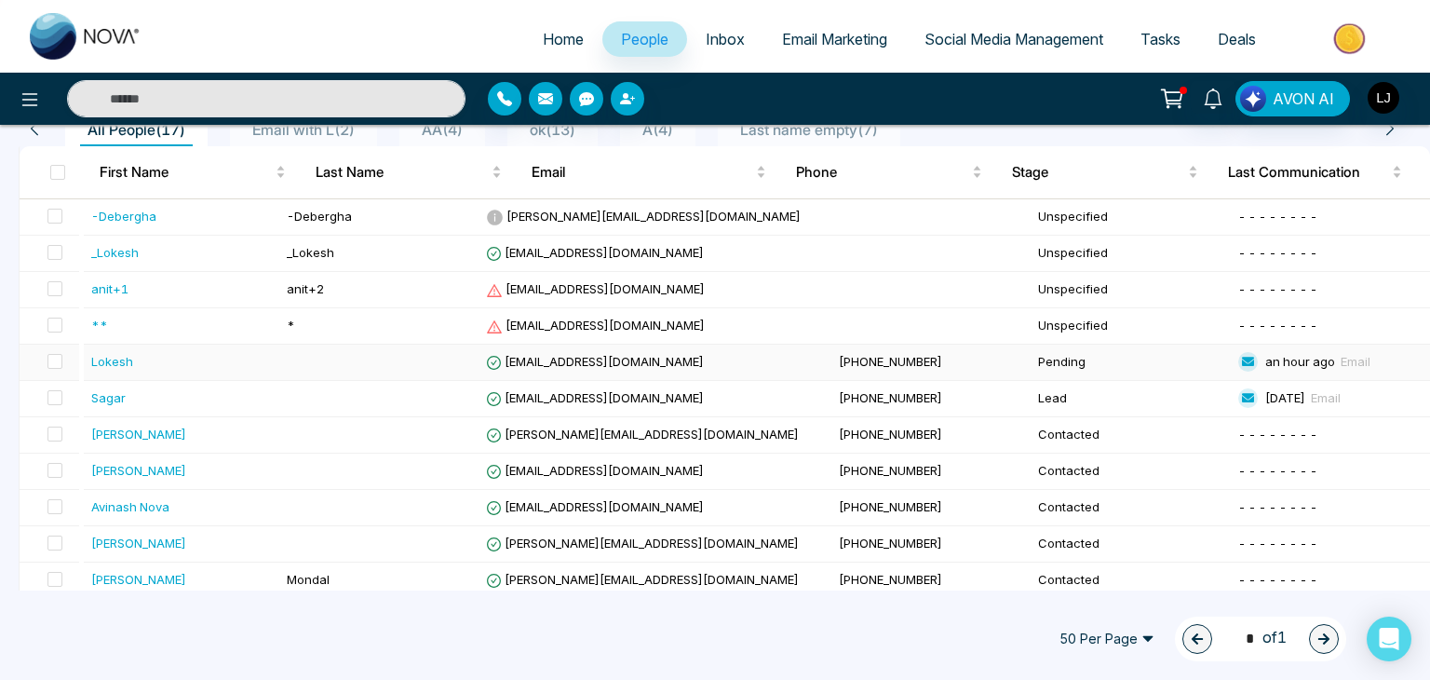
click at [592, 359] on span "[EMAIL_ADDRESS][DOMAIN_NAME]" at bounding box center [595, 361] width 218 height 15
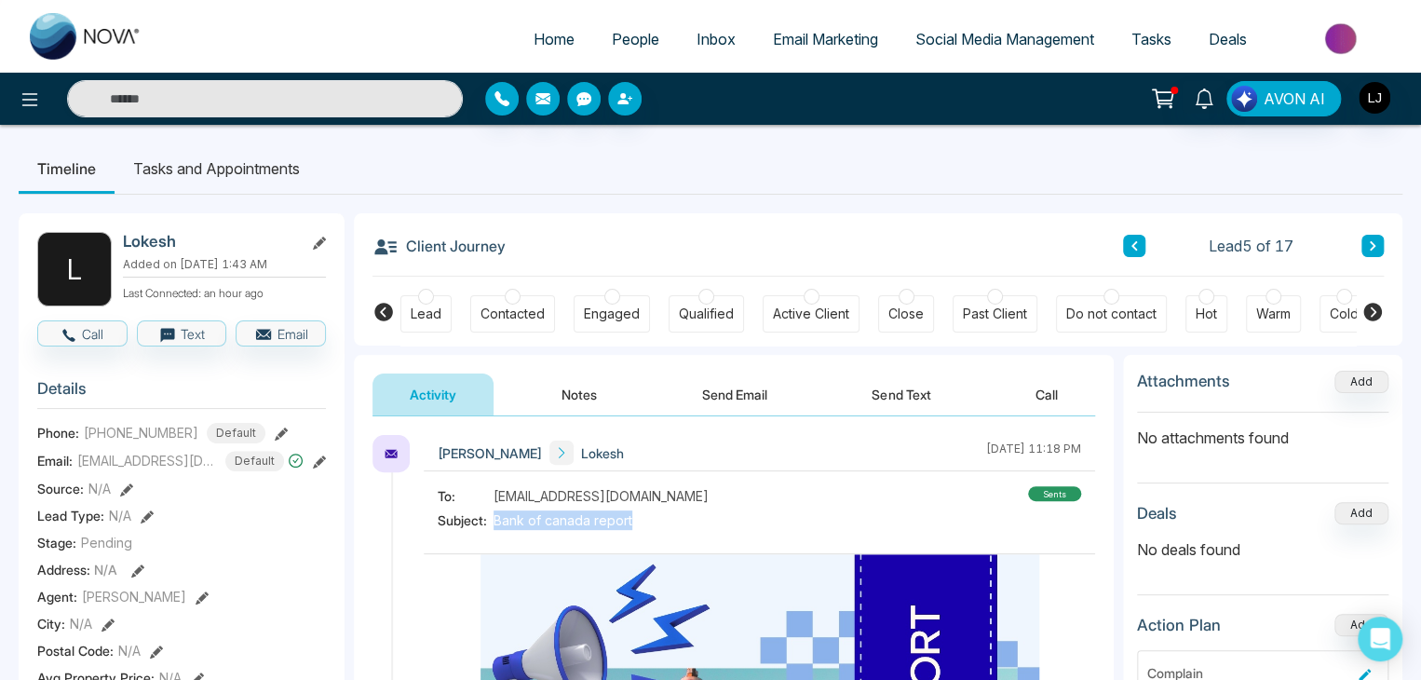
drag, startPoint x: 495, startPoint y: 520, endPoint x: 643, endPoint y: 530, distance: 148.3
click at [643, 530] on div "To: lokeshjoshi6454@gmail.com Subject: Bank of canada report" at bounding box center [573, 510] width 271 height 48
drag, startPoint x: 907, startPoint y: 448, endPoint x: 1080, endPoint y: 447, distance: 173.2
click at [1080, 447] on div "Lokesh Joshi Lokesh October 15 2025 | 11:18 PM" at bounding box center [759, 453] width 671 height 36
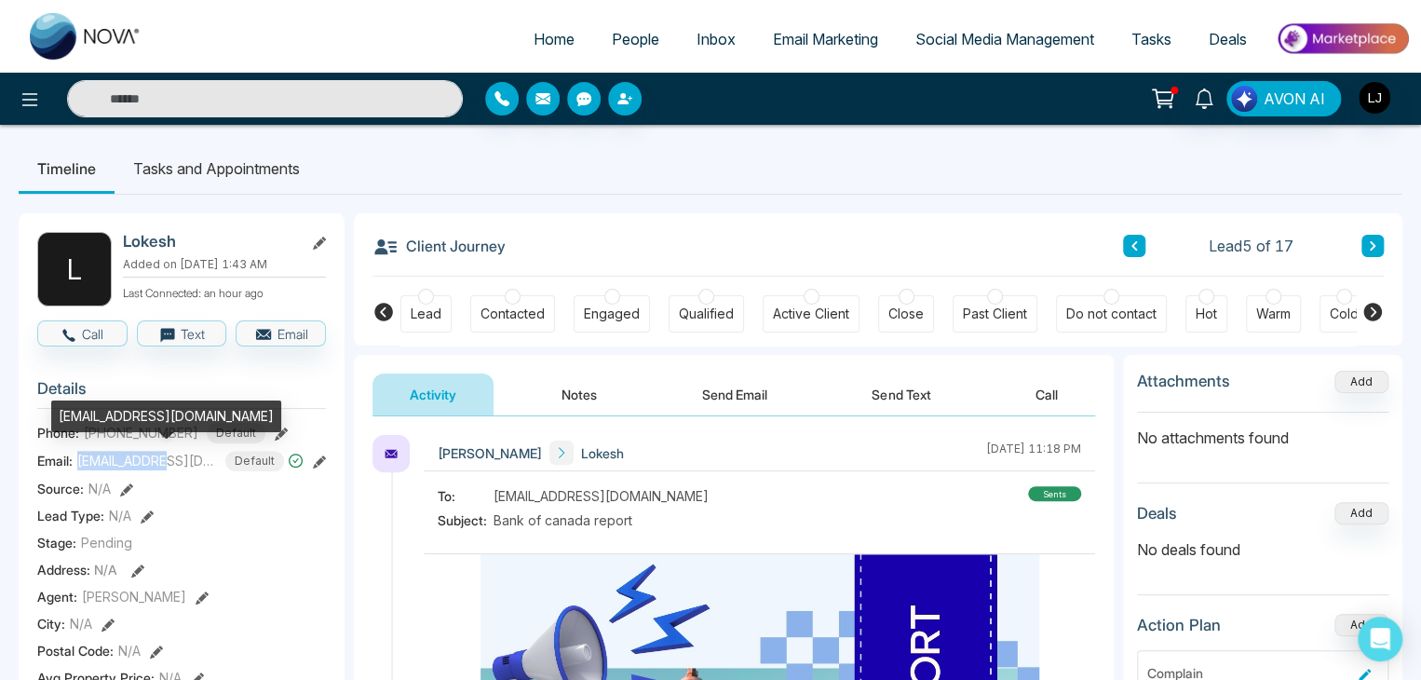
drag, startPoint x: 78, startPoint y: 453, endPoint x: 155, endPoint y: 454, distance: 77.3
click at [155, 454] on span "[EMAIL_ADDRESS][DOMAIN_NAME]" at bounding box center [147, 461] width 140 height 20
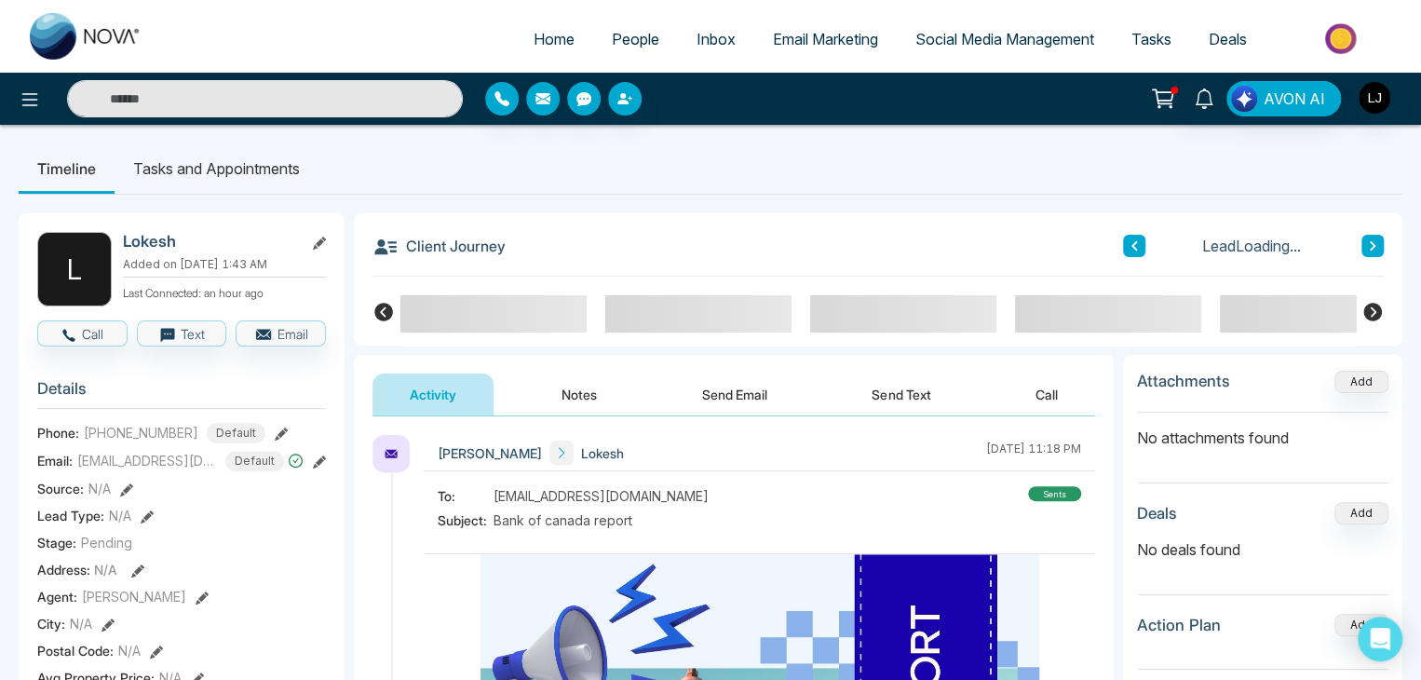
click at [750, 399] on button "Send Email" at bounding box center [735, 394] width 140 height 42
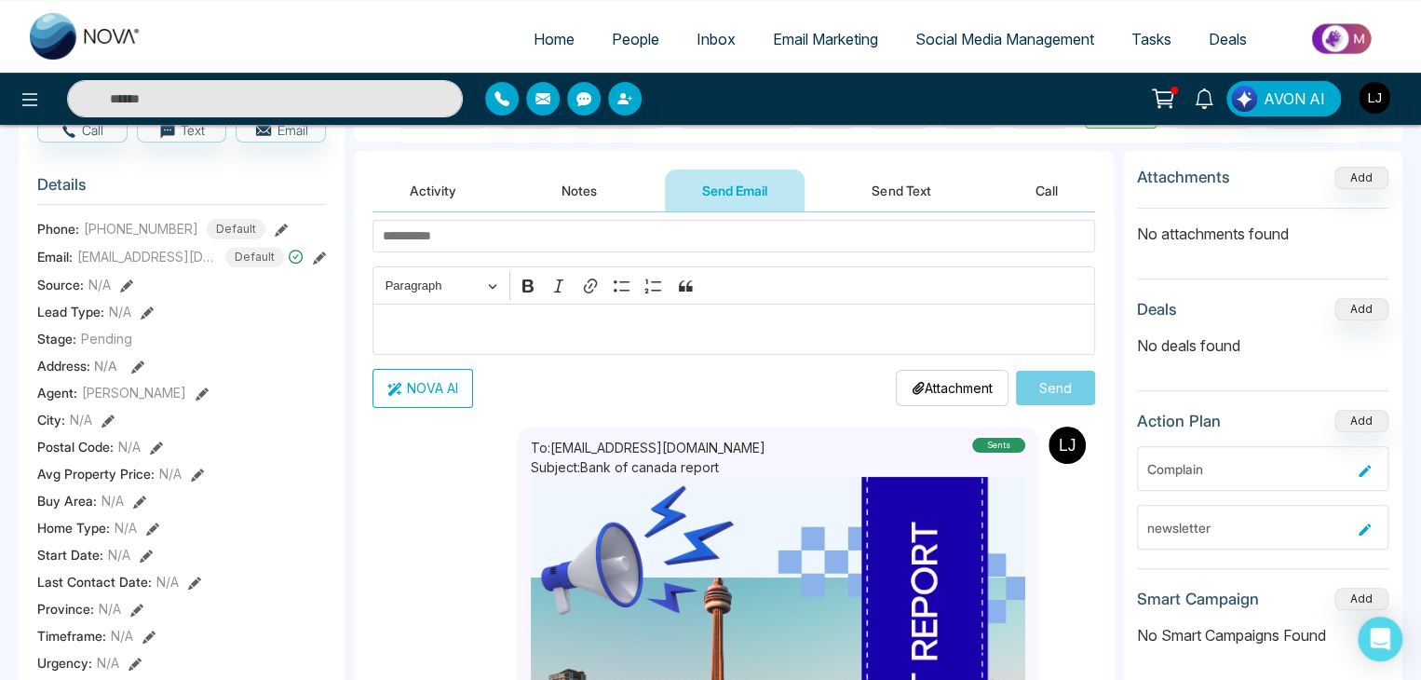
scroll to position [93, 0]
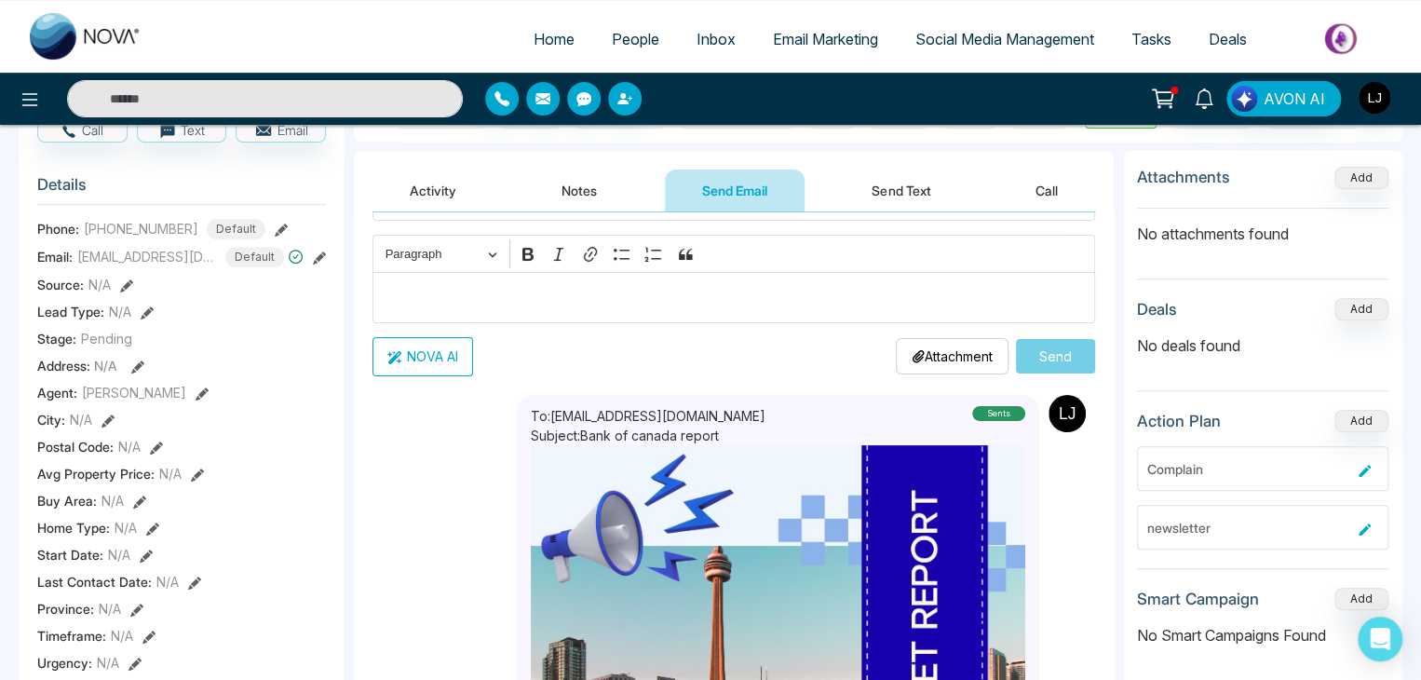
click at [704, 39] on span "Inbox" at bounding box center [715, 39] width 39 height 19
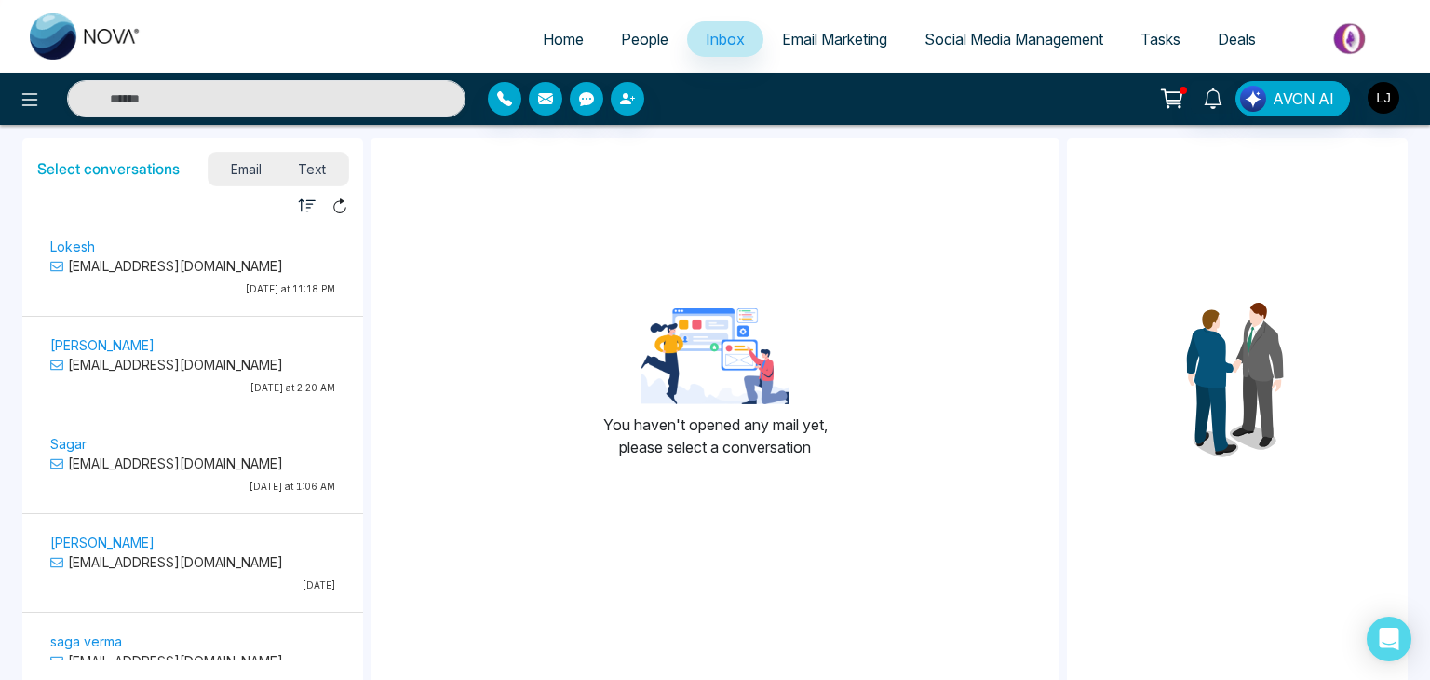
click at [184, 275] on p "[EMAIL_ADDRESS][DOMAIN_NAME]" at bounding box center [192, 266] width 285 height 20
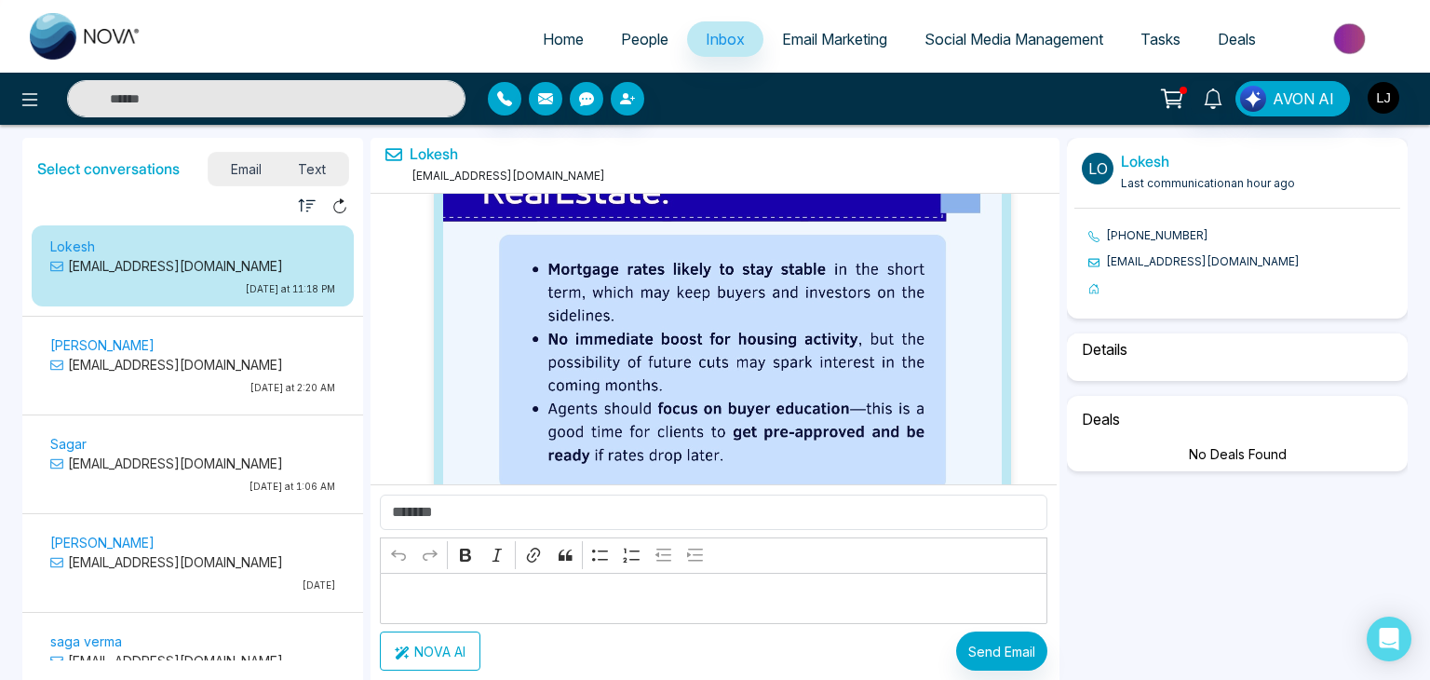
select select "****"
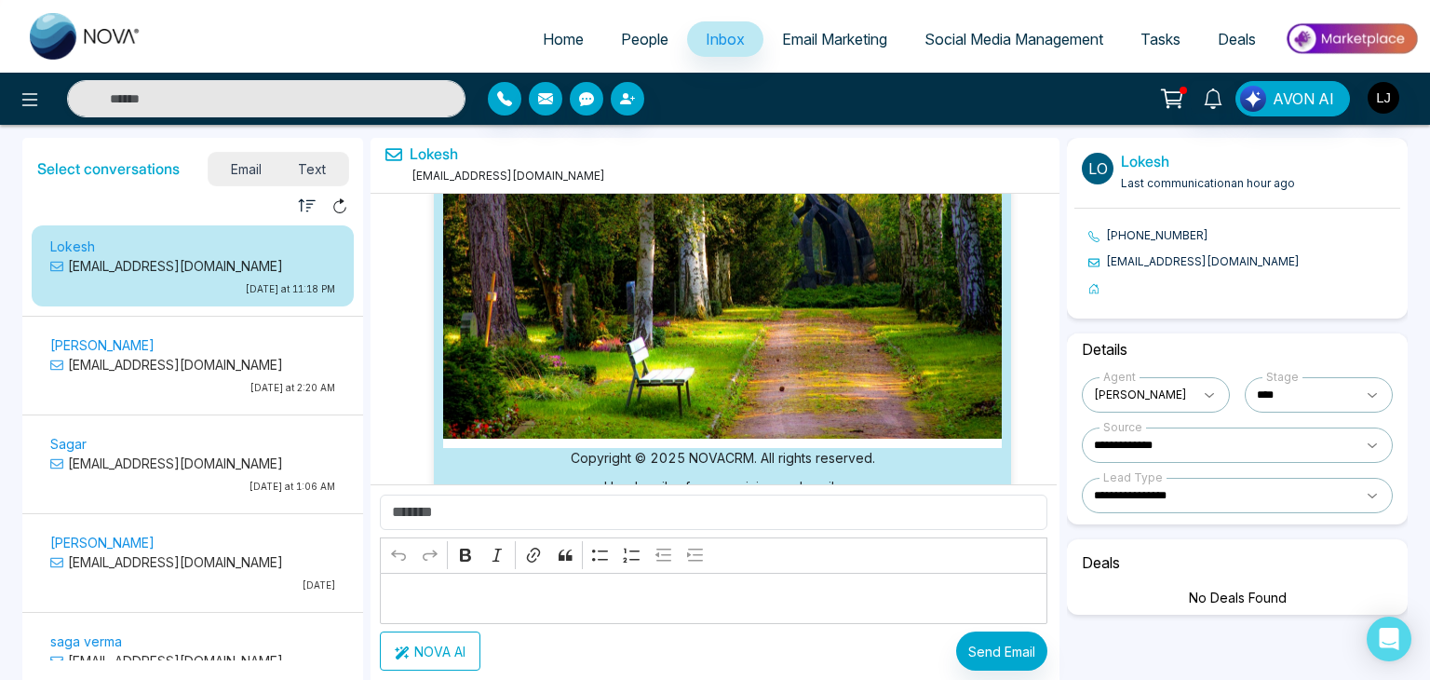
scroll to position [398, 0]
click at [622, 31] on span "People" at bounding box center [644, 39] width 47 height 19
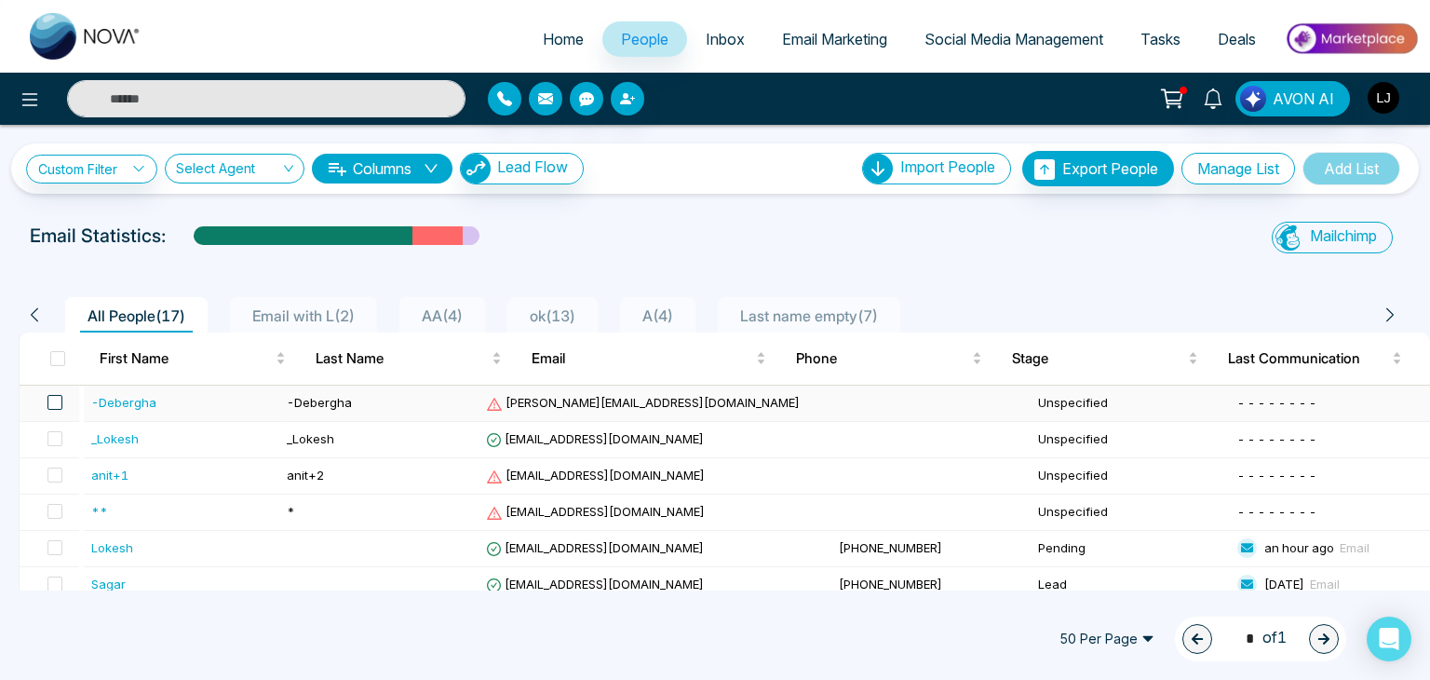
click at [54, 403] on span at bounding box center [54, 402] width 15 height 15
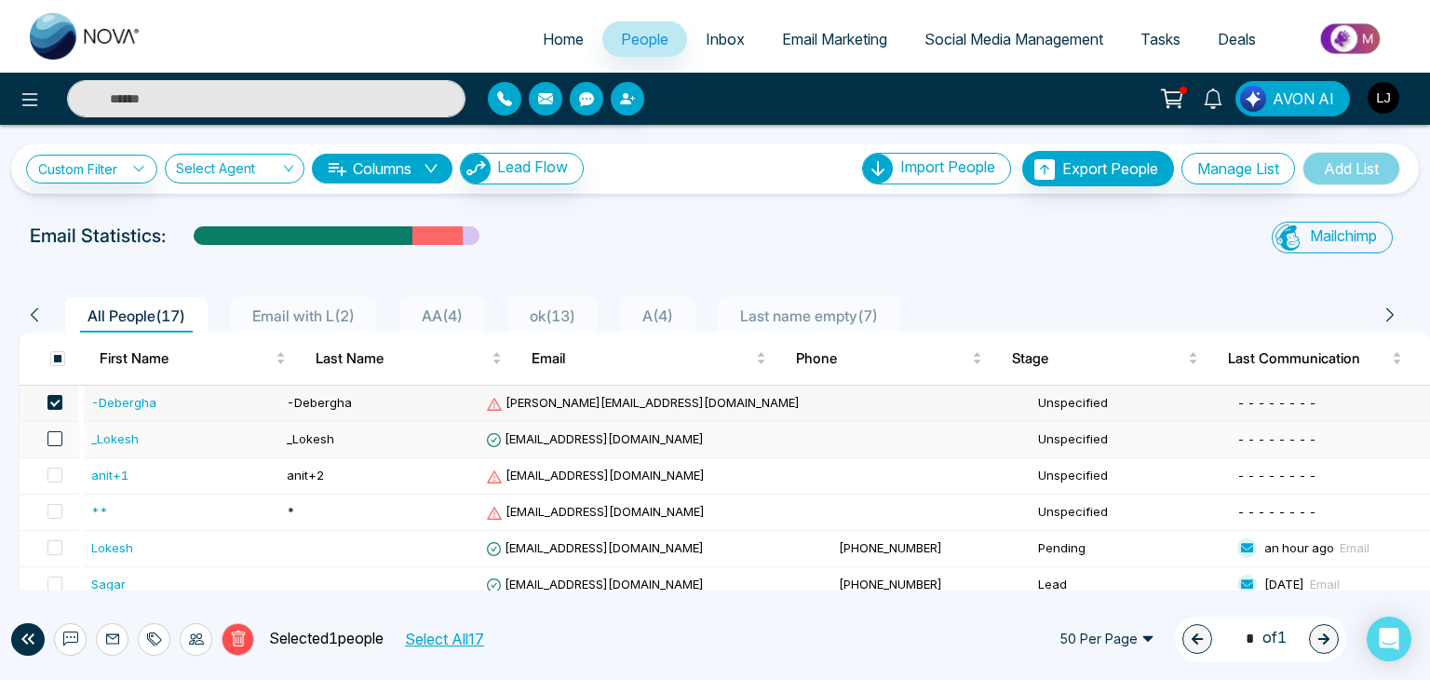
click at [57, 442] on span at bounding box center [54, 438] width 15 height 15
click at [61, 470] on span at bounding box center [54, 474] width 15 height 15
click at [64, 513] on td at bounding box center [50, 512] width 60 height 36
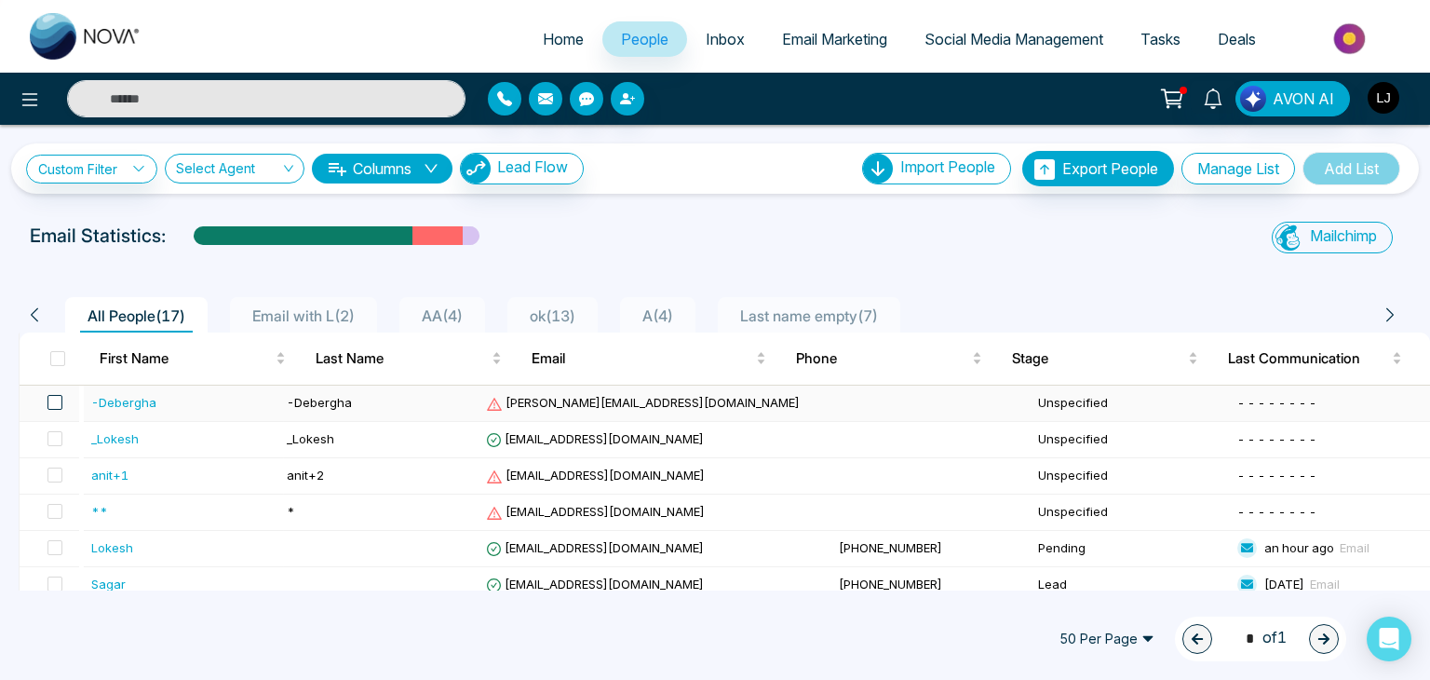
click at [59, 399] on span at bounding box center [54, 402] width 15 height 15
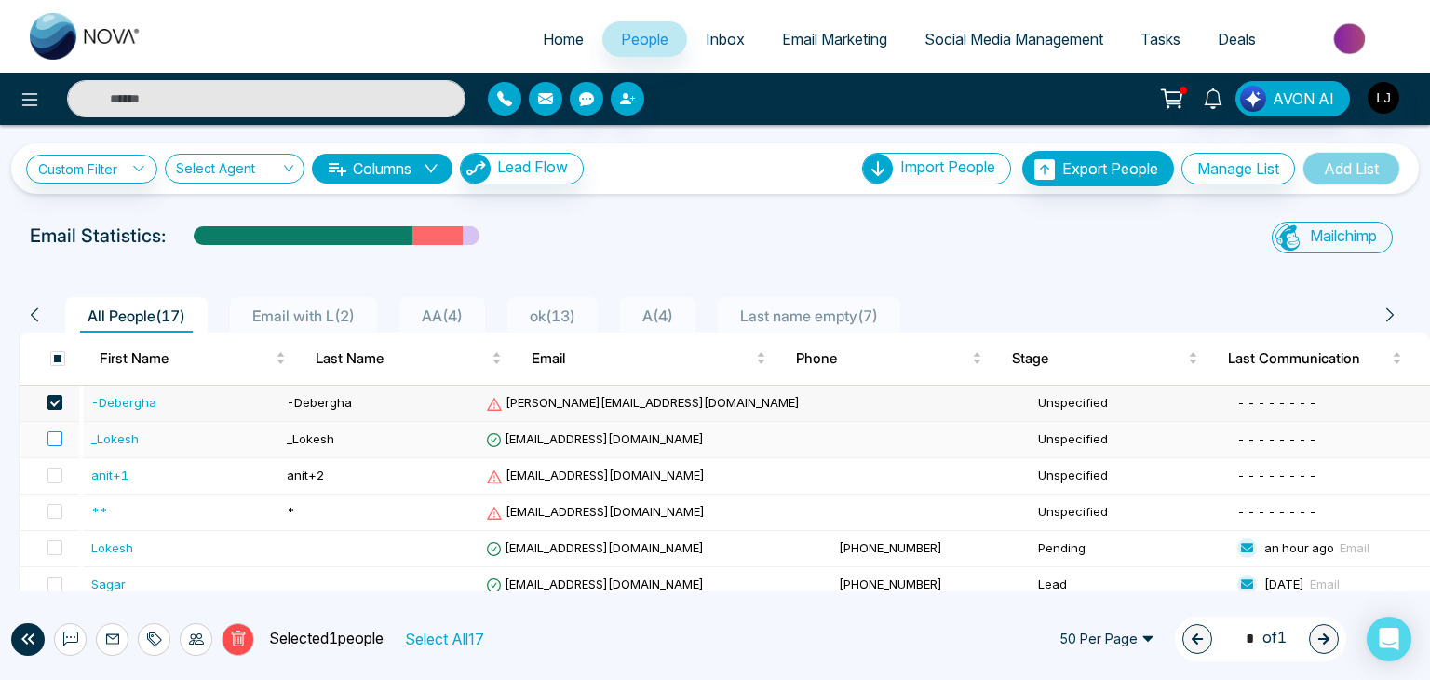
click at [62, 431] on span at bounding box center [54, 438] width 15 height 15
click at [57, 467] on span at bounding box center [54, 474] width 15 height 15
click at [54, 514] on span at bounding box center [54, 511] width 15 height 15
click at [227, 638] on button "Delete" at bounding box center [238, 639] width 33 height 33
click at [237, 627] on button "Delete" at bounding box center [238, 639] width 33 height 33
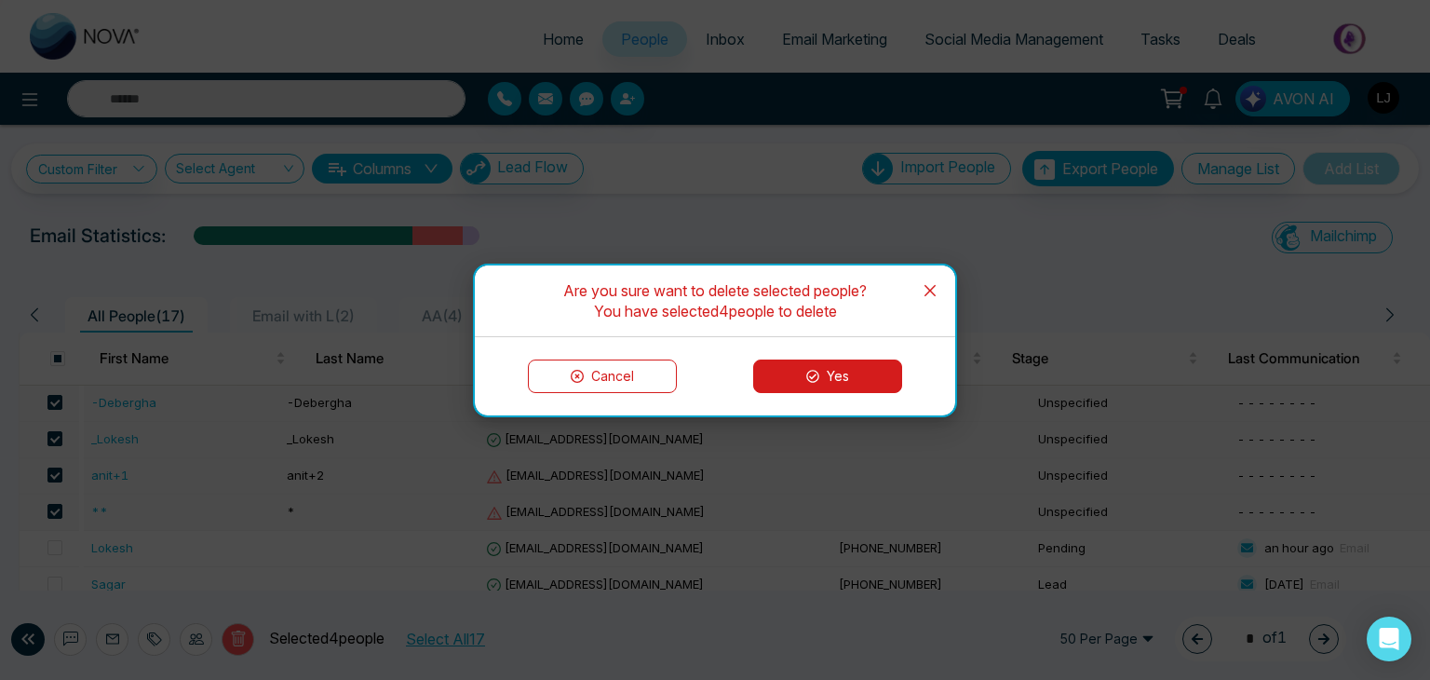
click at [809, 372] on button "Yes" at bounding box center [827, 376] width 149 height 34
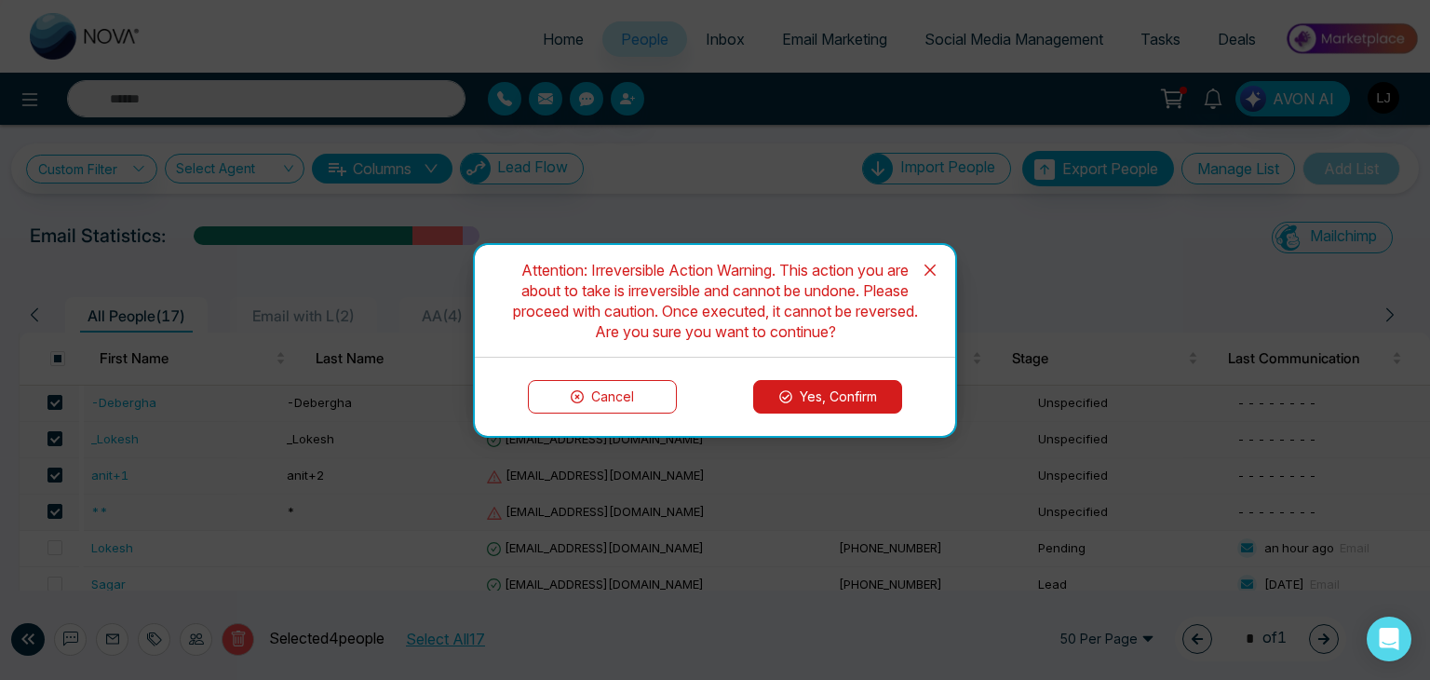
click at [812, 388] on button "Yes, Confirm" at bounding box center [827, 397] width 149 height 34
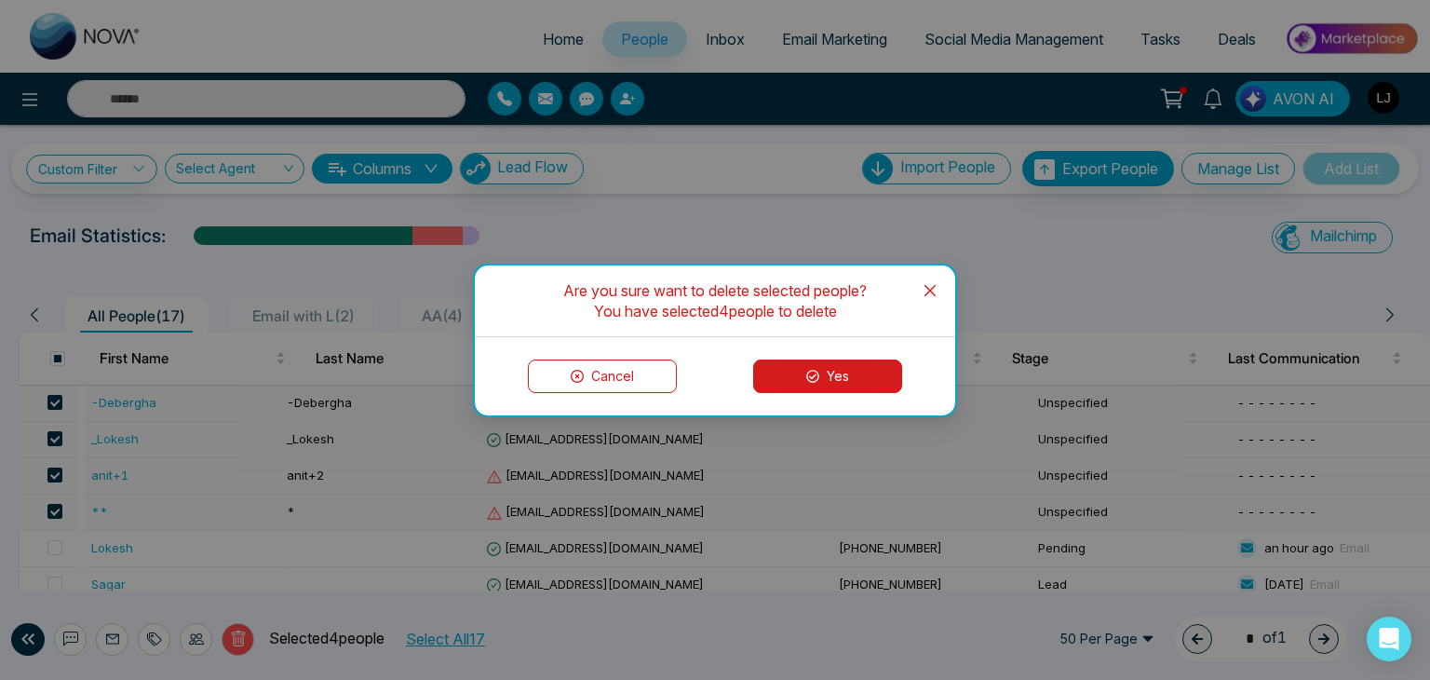
click at [808, 366] on button "Yes" at bounding box center [827, 376] width 149 height 34
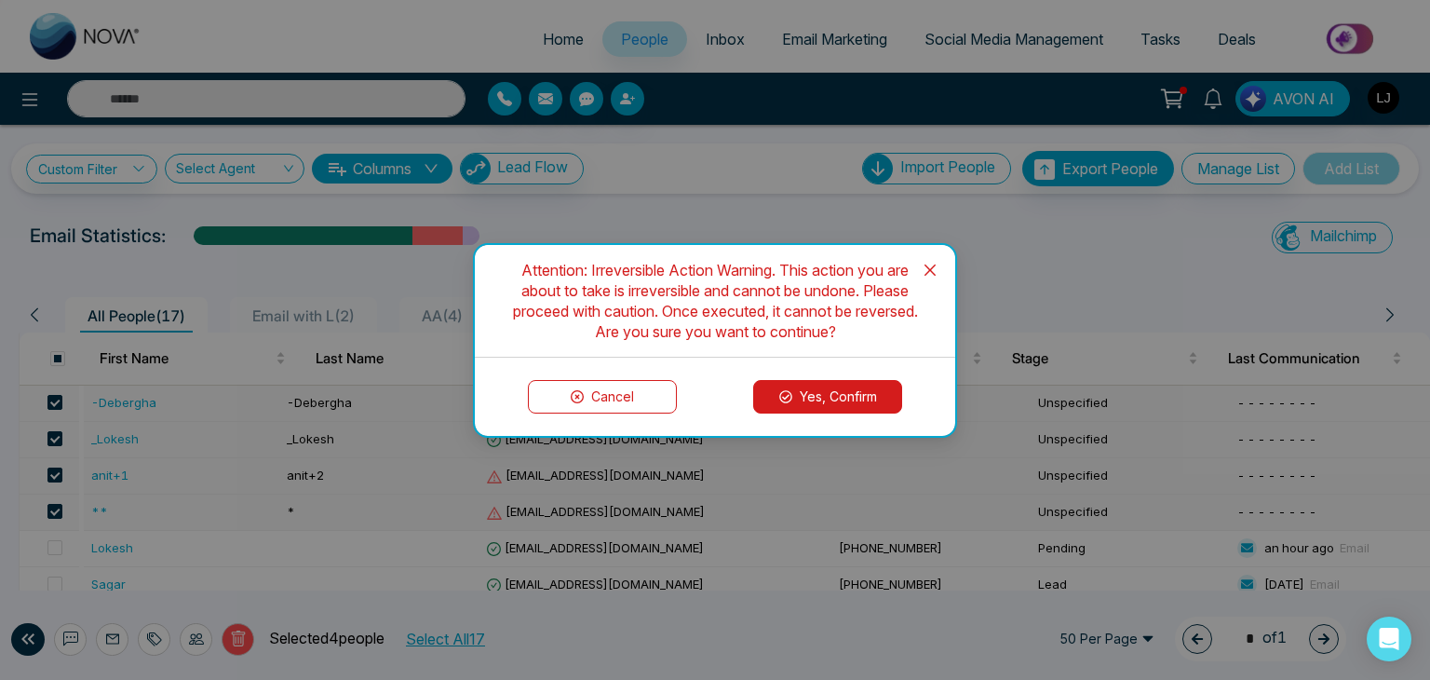
click at [802, 407] on button "Yes, Confirm" at bounding box center [827, 397] width 149 height 34
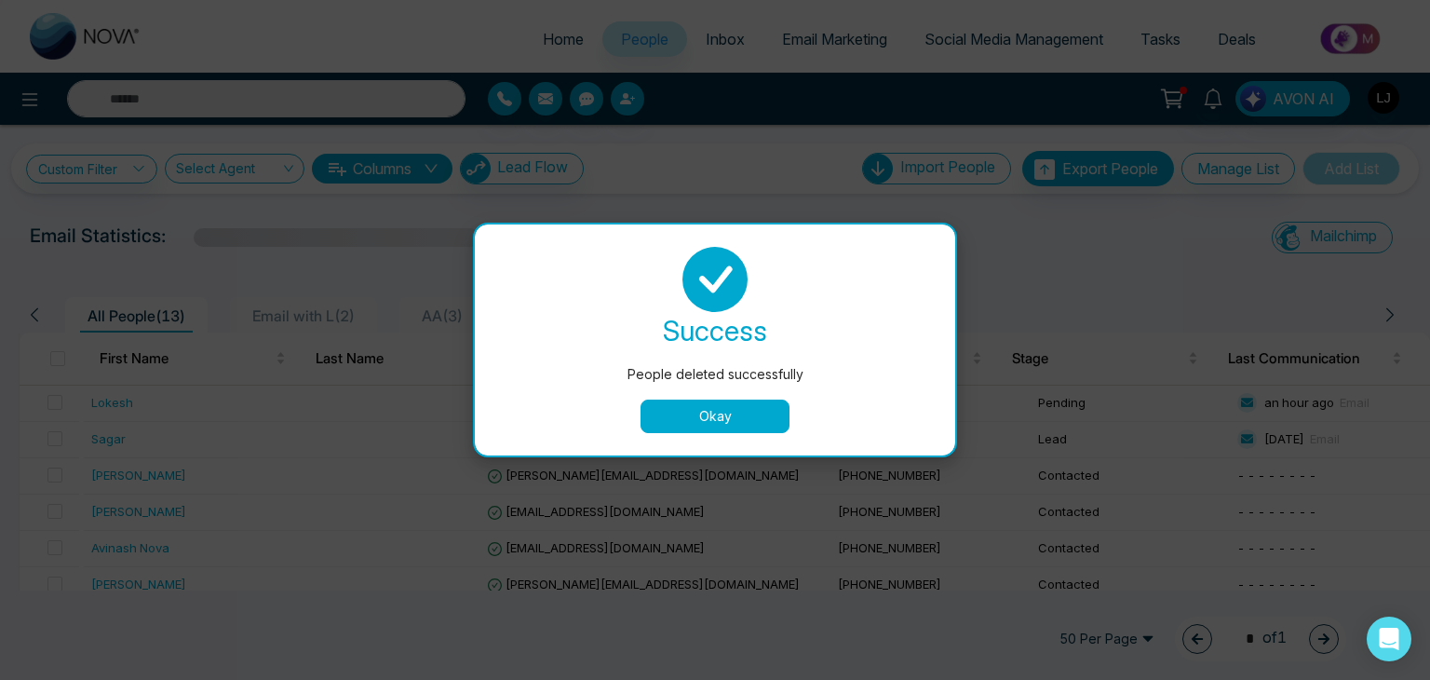
click at [681, 418] on button "Okay" at bounding box center [714, 416] width 149 height 34
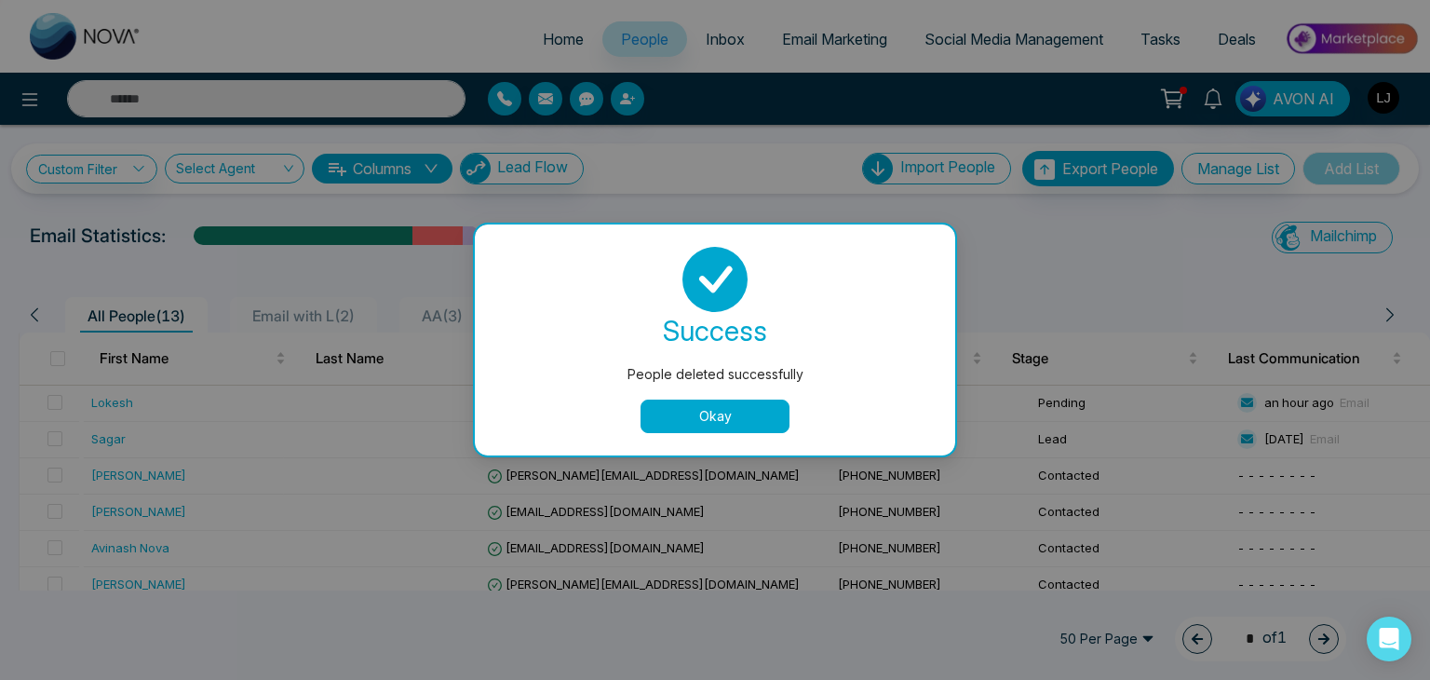
click at [692, 411] on button "Okay" at bounding box center [714, 416] width 149 height 34
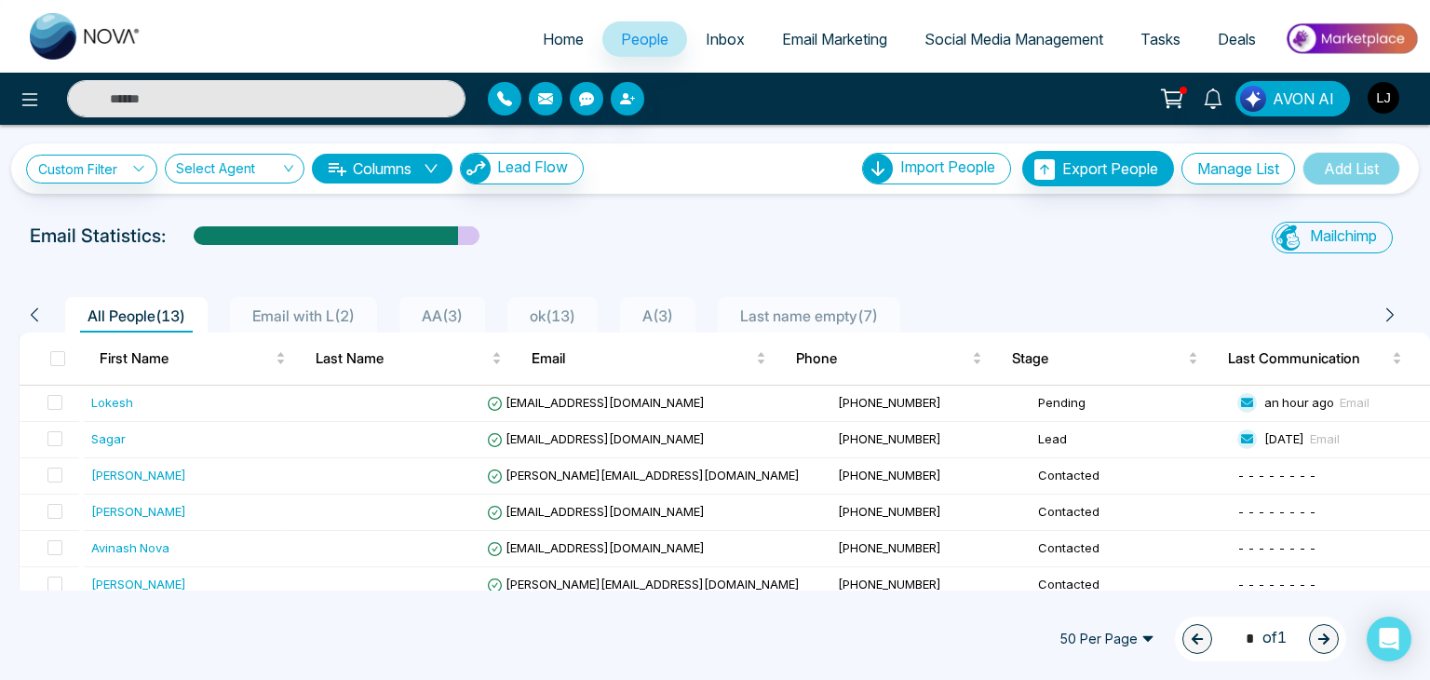
click at [1369, 94] on img "button" at bounding box center [1384, 98] width 32 height 32
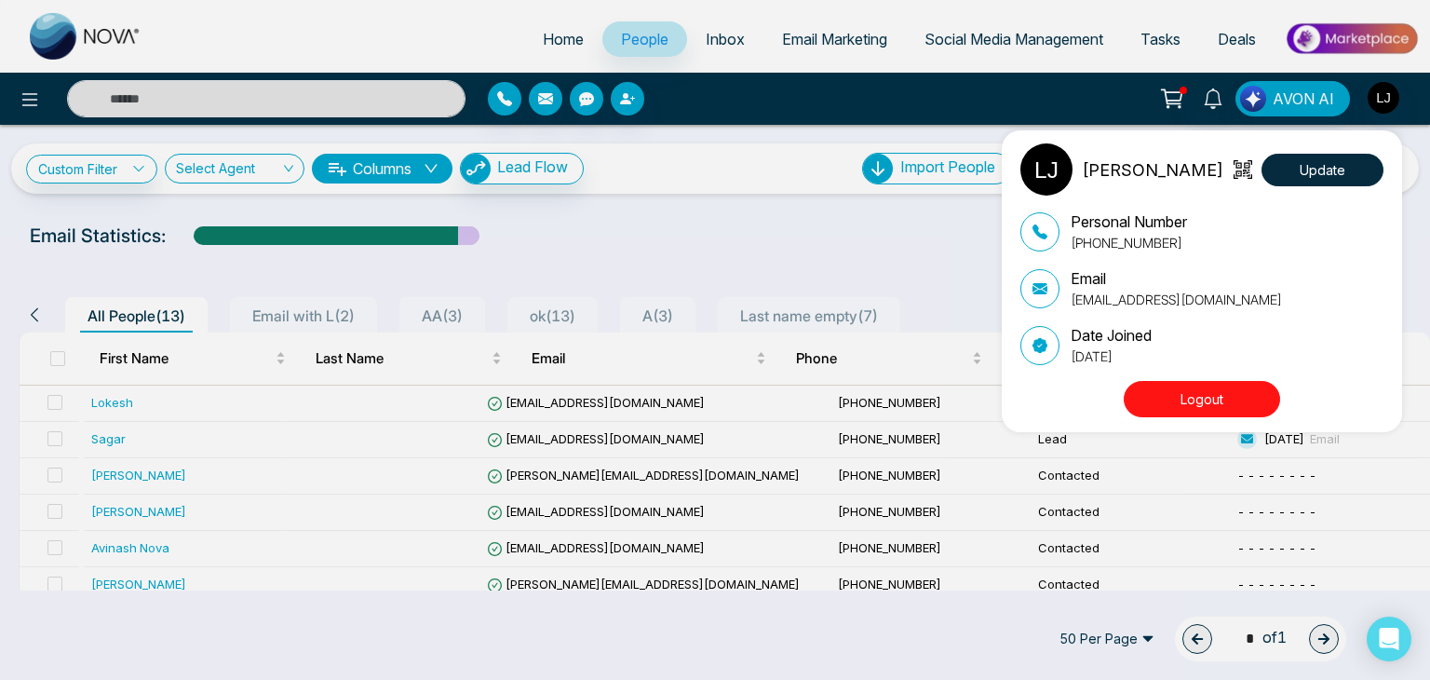
click at [26, 101] on div "[PERSON_NAME] Update Personal Number [PHONE_NUMBER] Email [EMAIL_ADDRESS][DOMAI…" at bounding box center [715, 340] width 1430 height 680
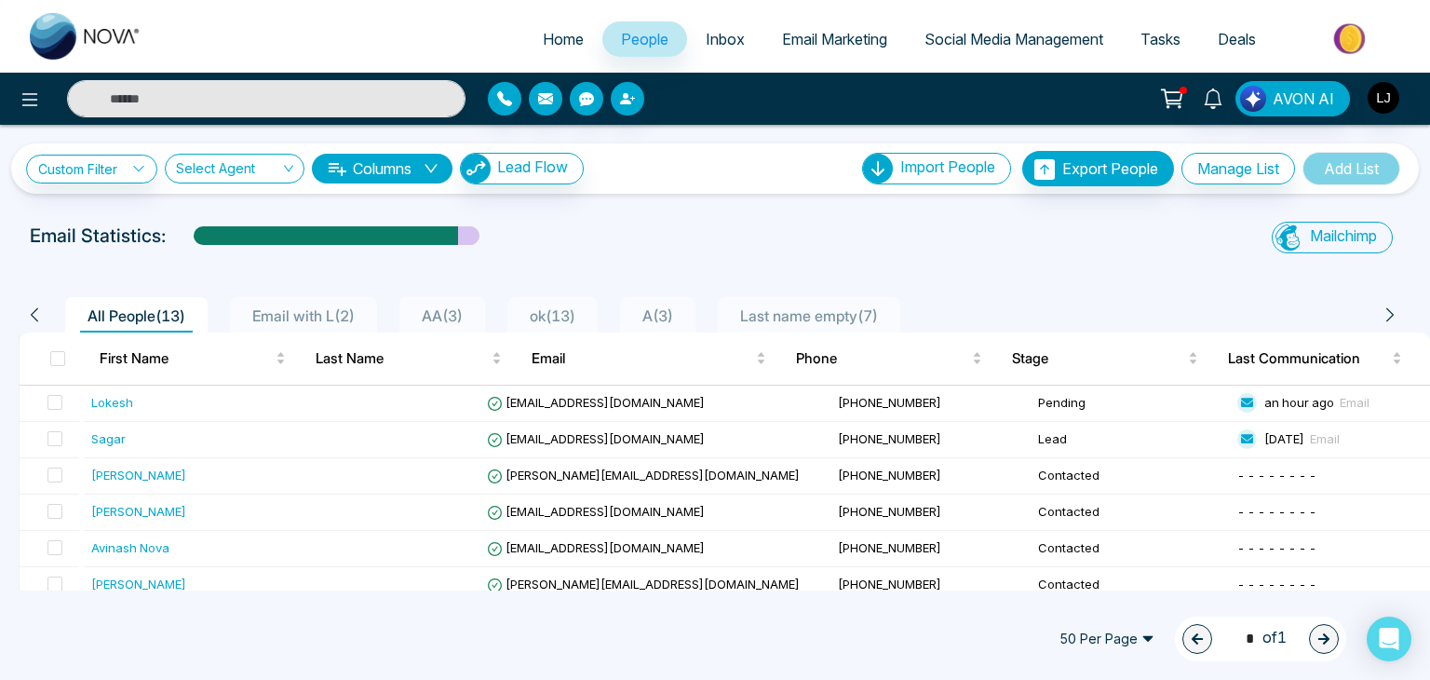
click at [26, 101] on icon at bounding box center [30, 99] width 22 height 22
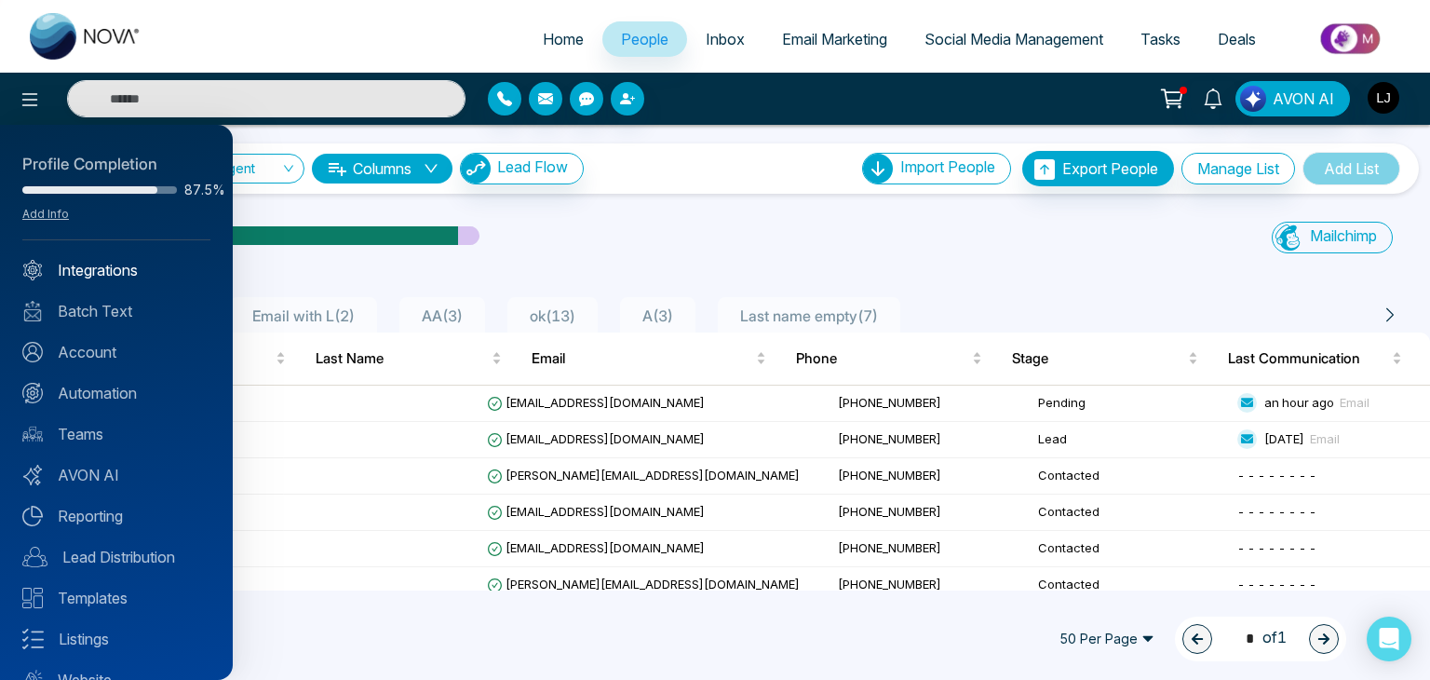
click at [110, 269] on link "Integrations" at bounding box center [116, 270] width 188 height 22
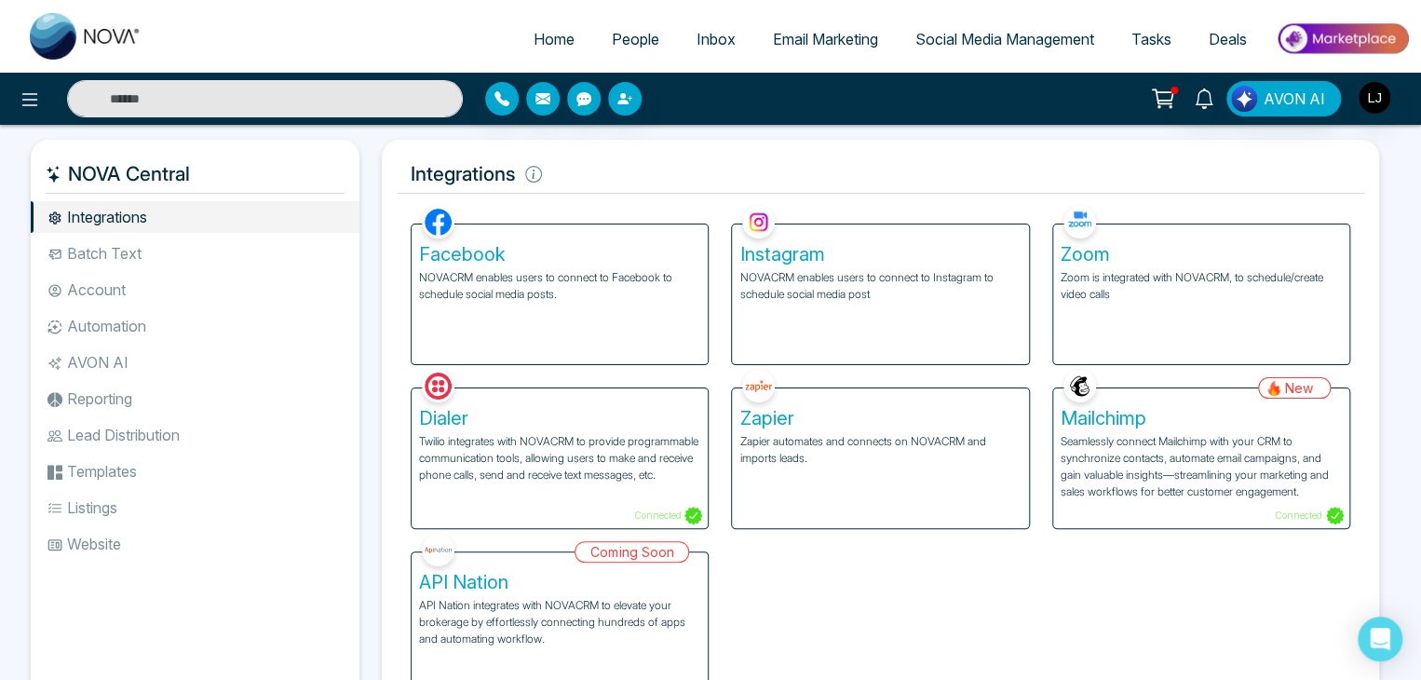
click at [1154, 289] on p "Zoom is integrated with NOVACRM, to schedule/create video calls" at bounding box center [1200, 286] width 281 height 34
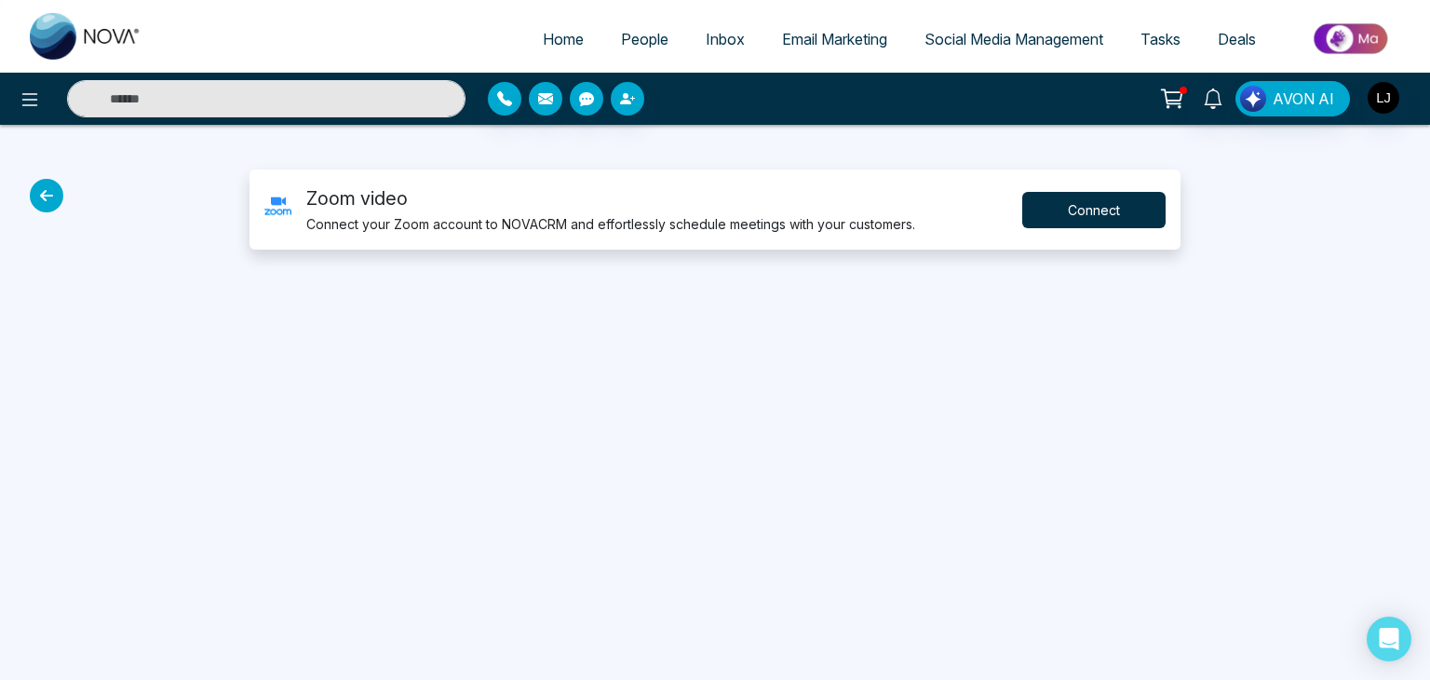
click at [1063, 209] on button "Connect" at bounding box center [1093, 210] width 143 height 36
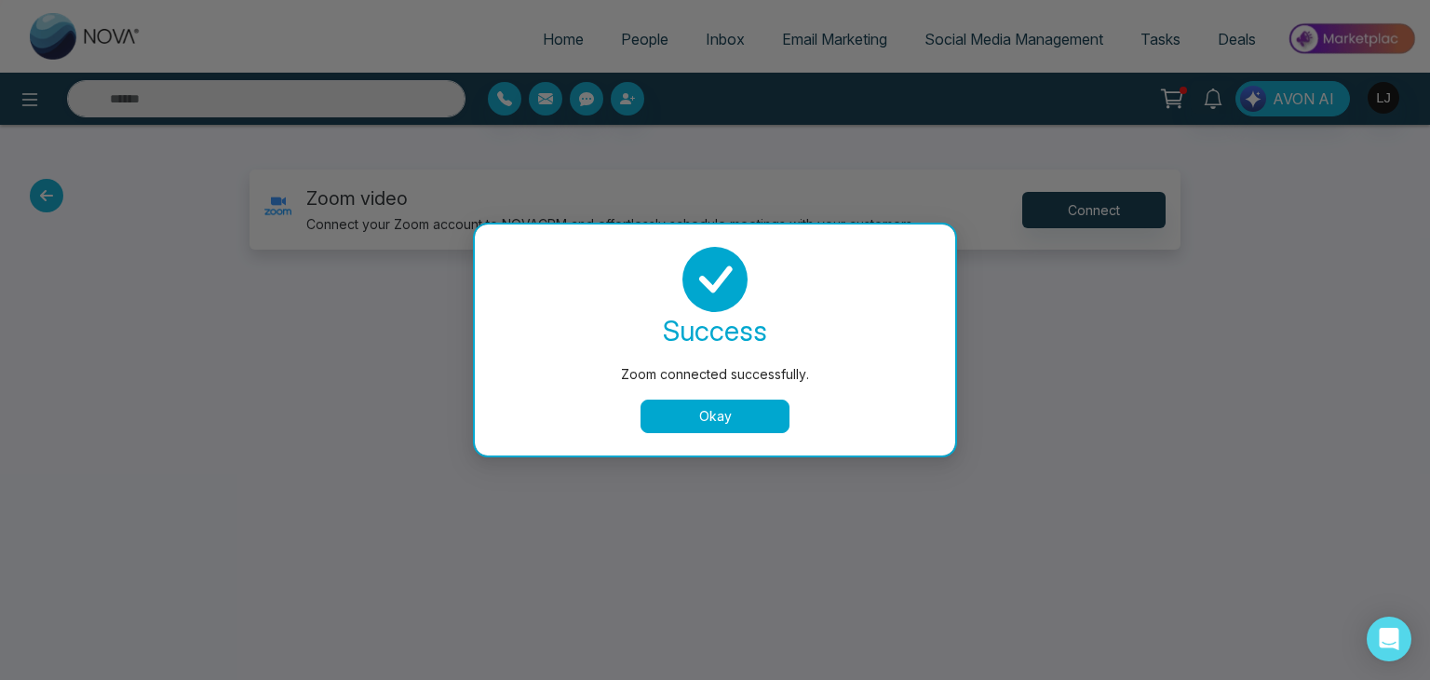
click at [704, 415] on button "Okay" at bounding box center [714, 416] width 149 height 34
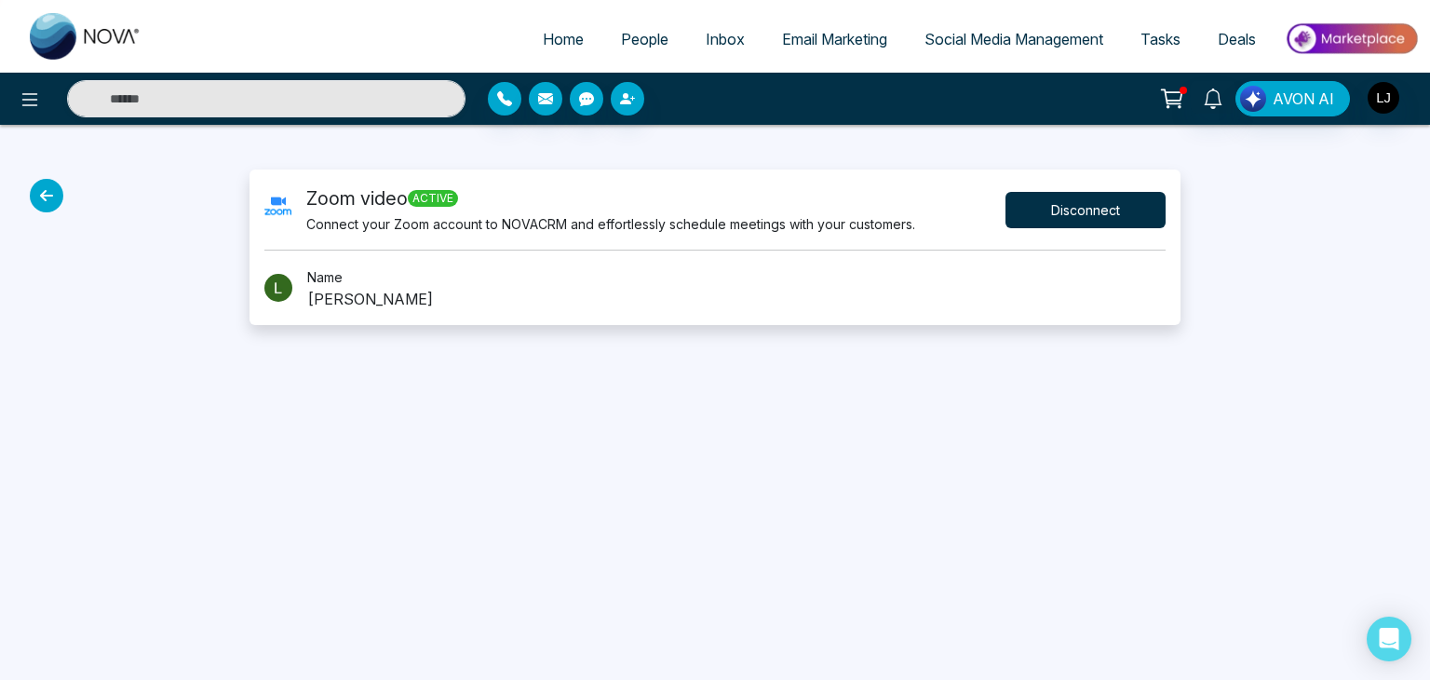
click at [1061, 205] on button "Disconnect" at bounding box center [1085, 210] width 160 height 36
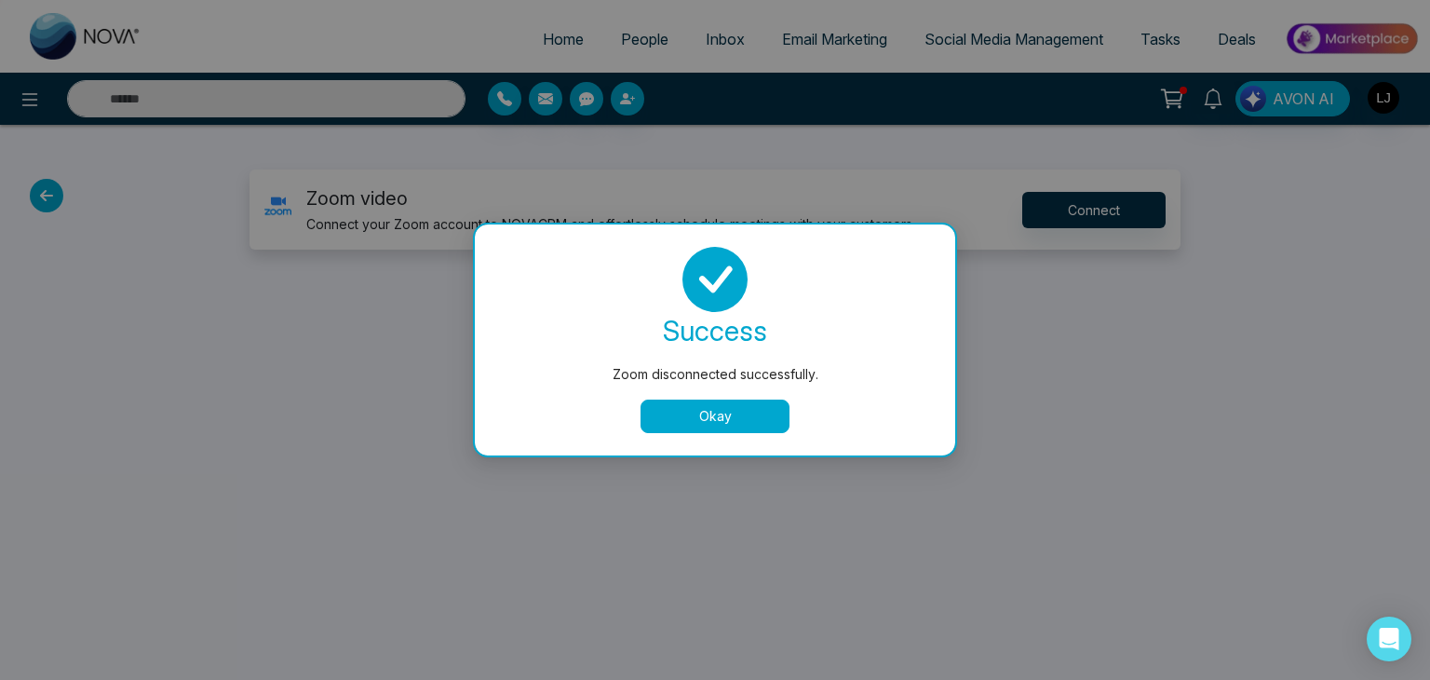
click at [712, 425] on button "Okay" at bounding box center [714, 416] width 149 height 34
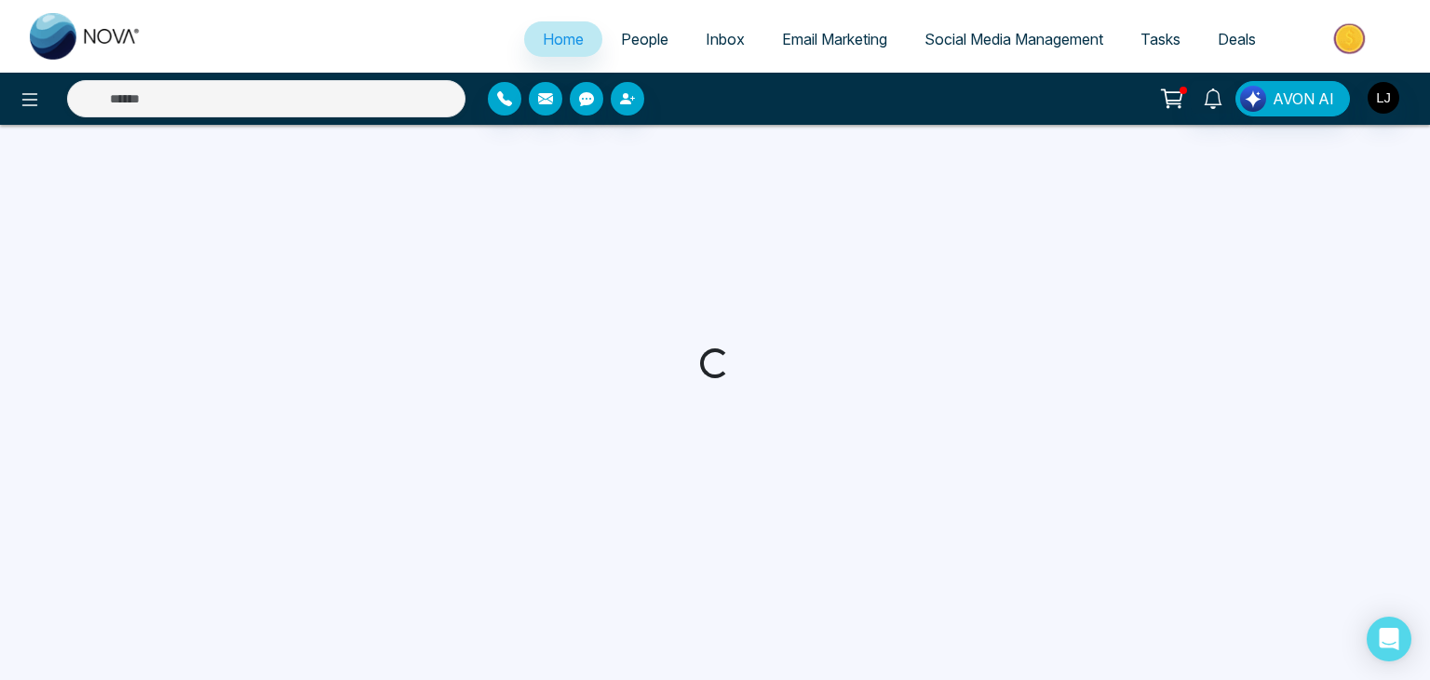
select select "*"
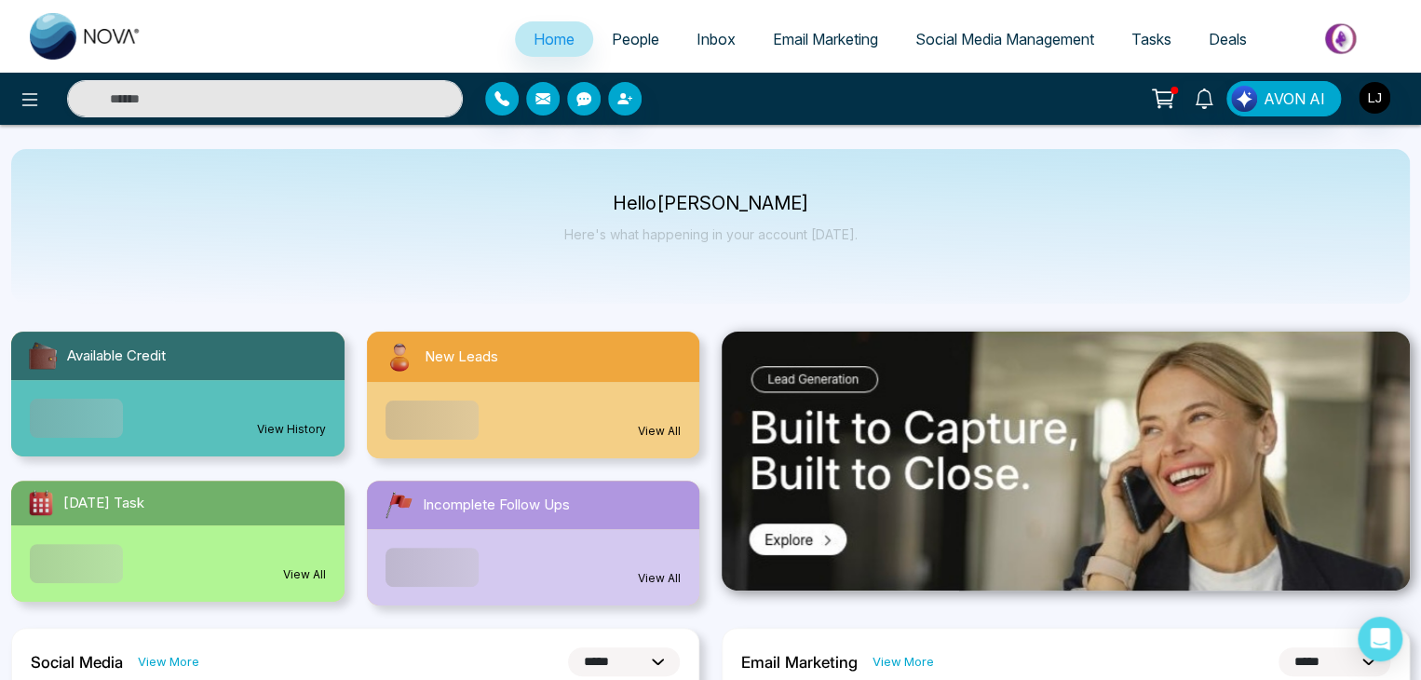
click at [618, 51] on link "People" at bounding box center [635, 38] width 85 height 35
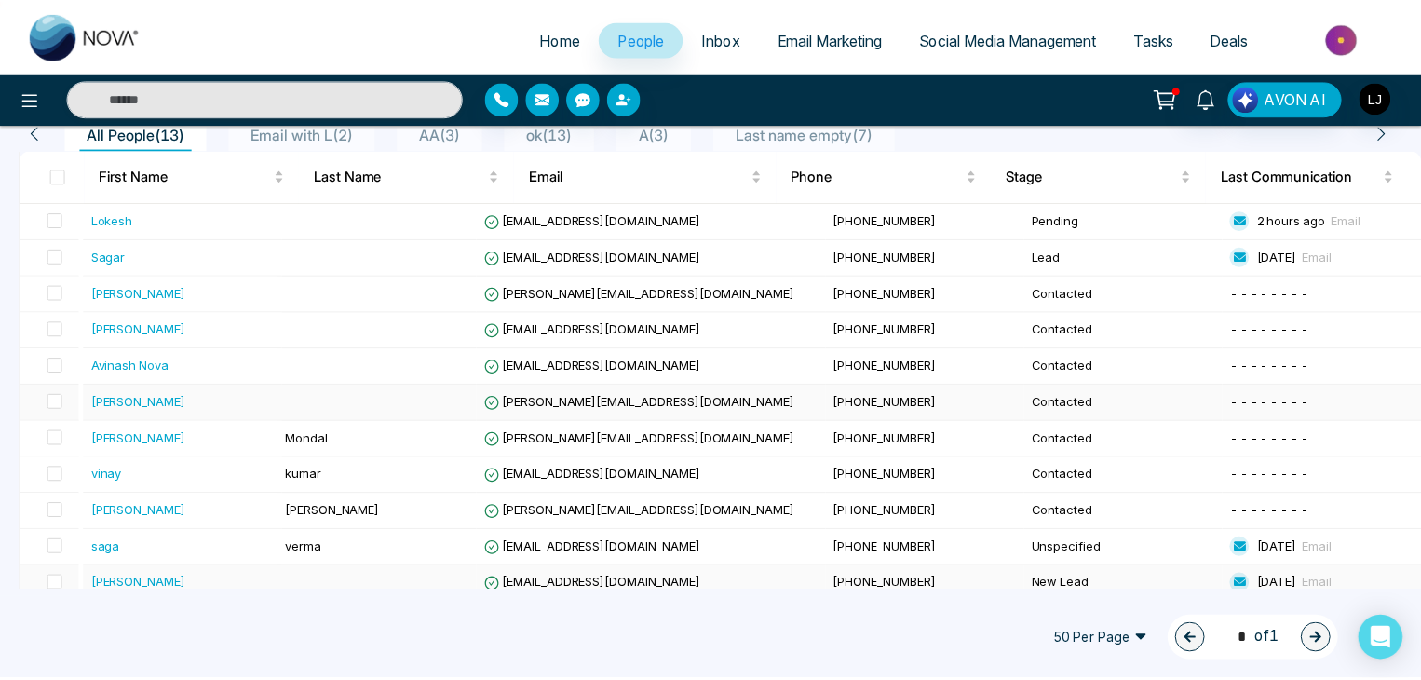
scroll to position [264, 0]
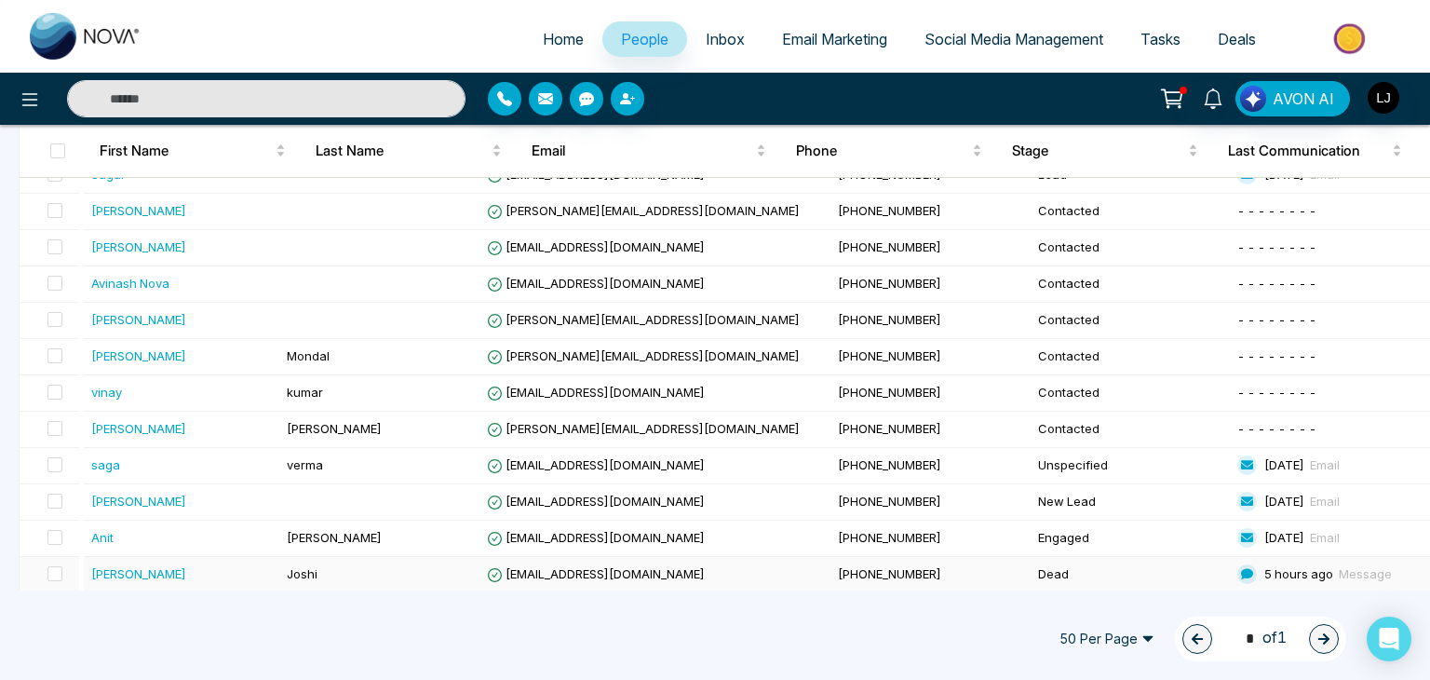
click at [607, 566] on span "Lokeshhh@mmnovatech.com" at bounding box center [596, 573] width 218 height 15
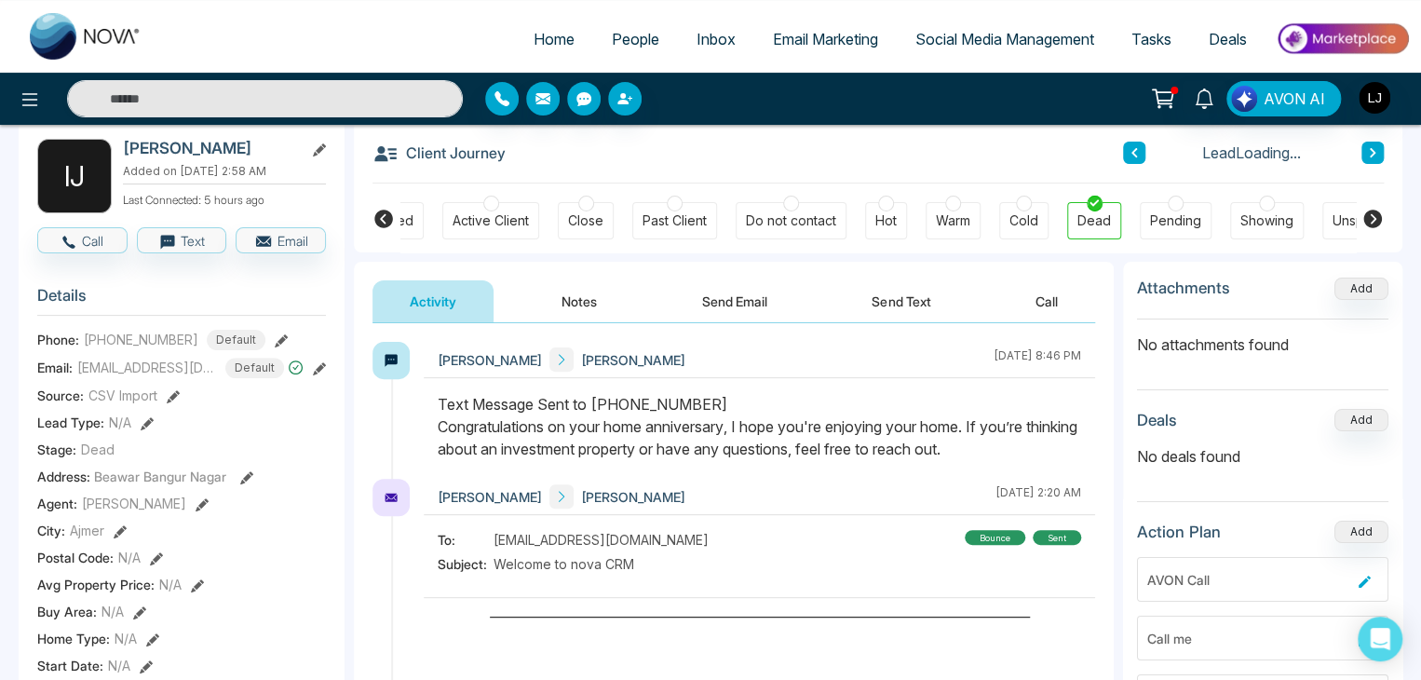
scroll to position [0, 375]
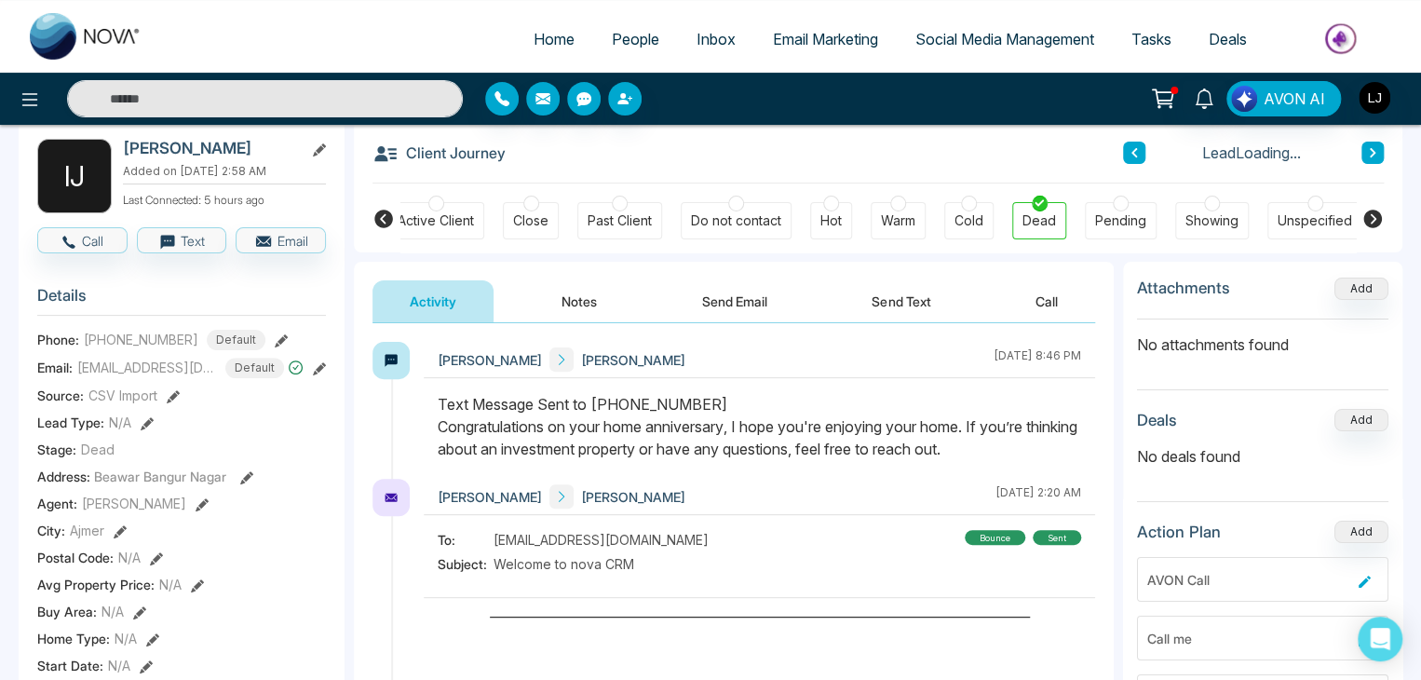
click at [320, 369] on button at bounding box center [319, 367] width 13 height 20
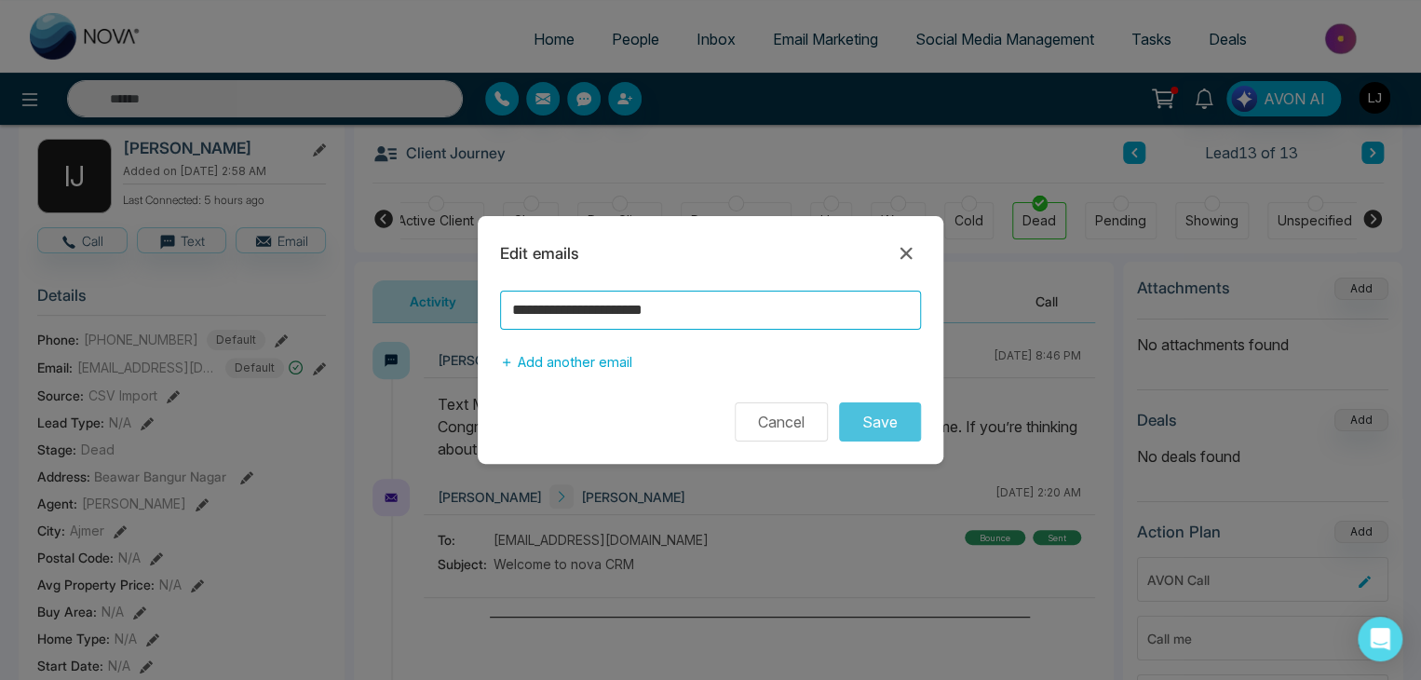
click at [578, 303] on input "**********" at bounding box center [710, 309] width 421 height 39
type input "**********"
click at [839, 402] on button "Save" at bounding box center [880, 421] width 82 height 39
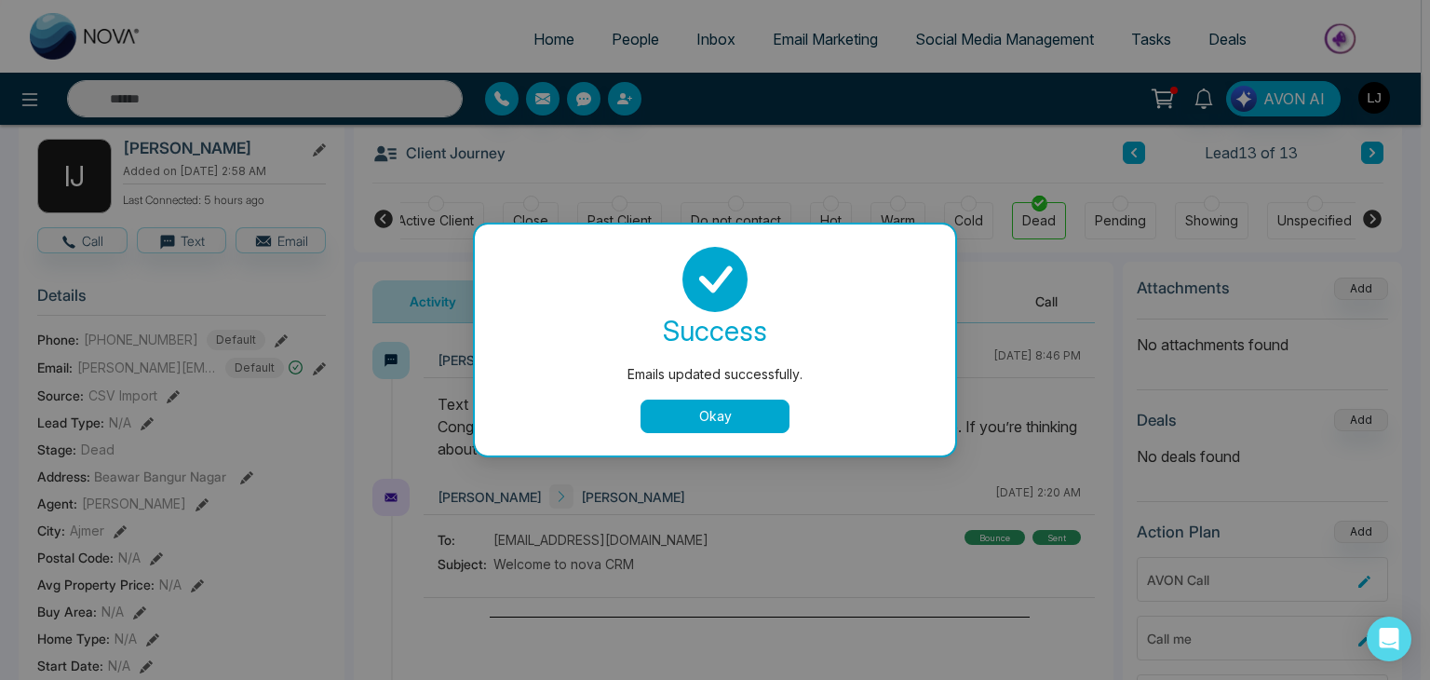
click at [738, 418] on button "Okay" at bounding box center [714, 416] width 149 height 34
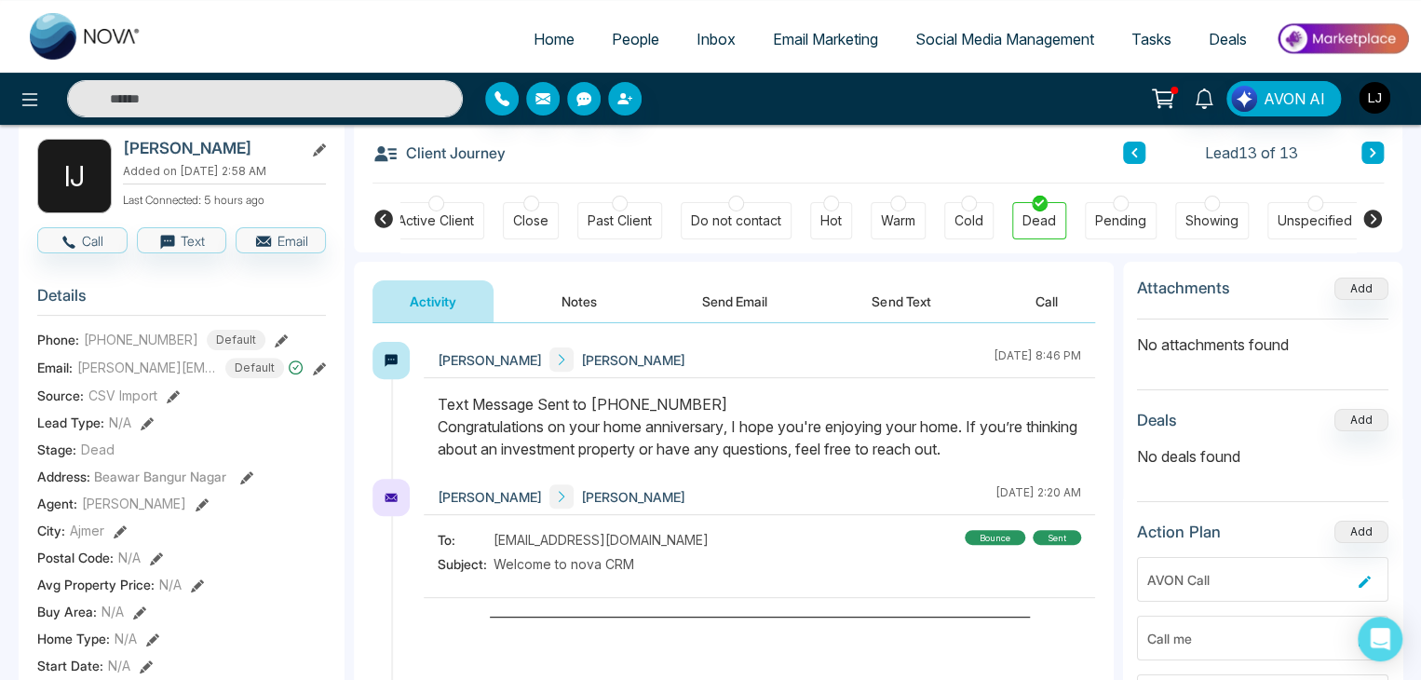
scroll to position [0, 366]
click at [738, 301] on button "Send Email" at bounding box center [735, 301] width 140 height 42
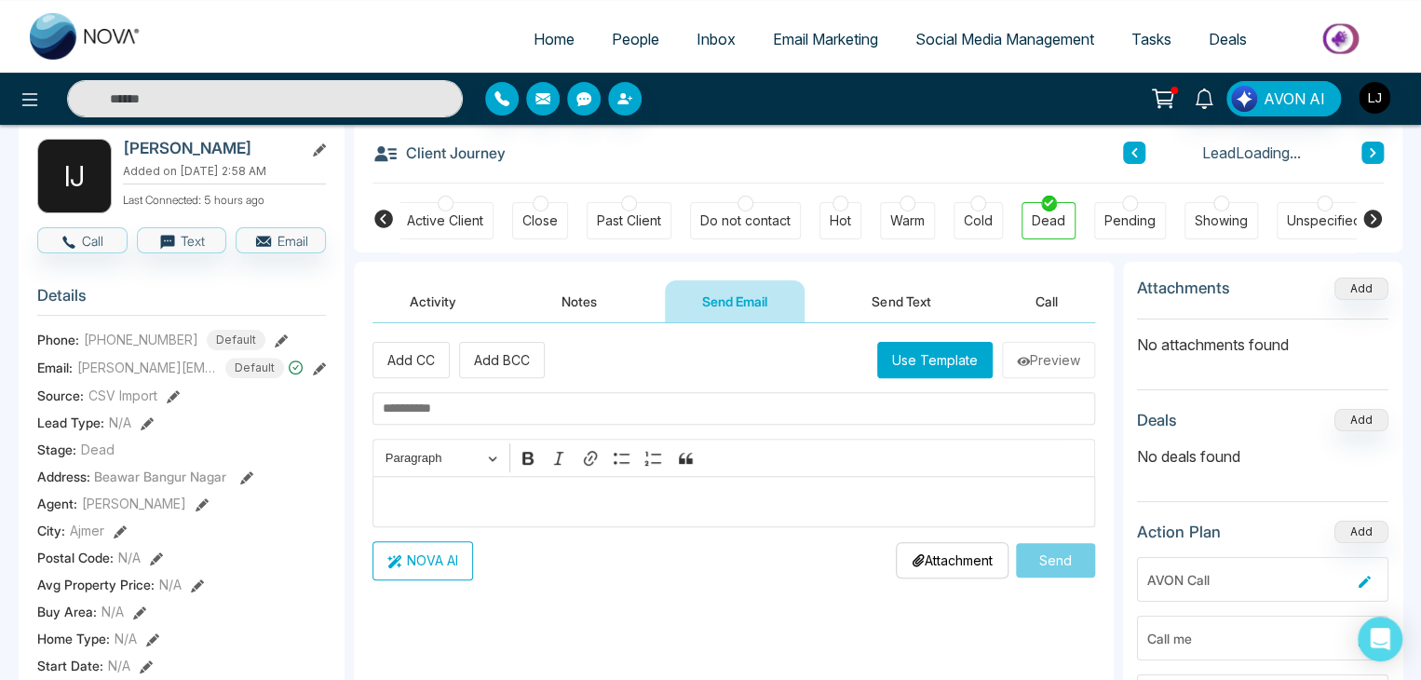
click at [895, 360] on button "Use Template" at bounding box center [934, 360] width 115 height 36
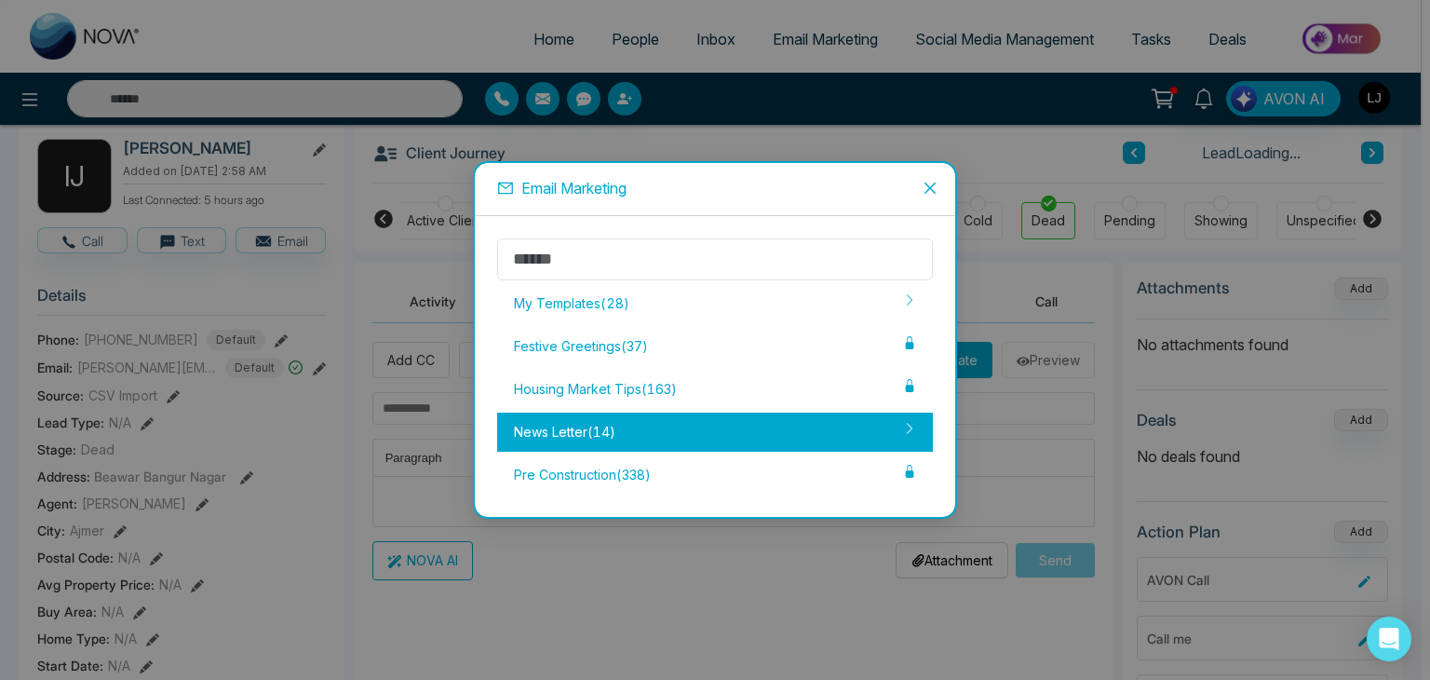
click at [654, 425] on div "News Letter ( 14 )" at bounding box center [715, 431] width 436 height 39
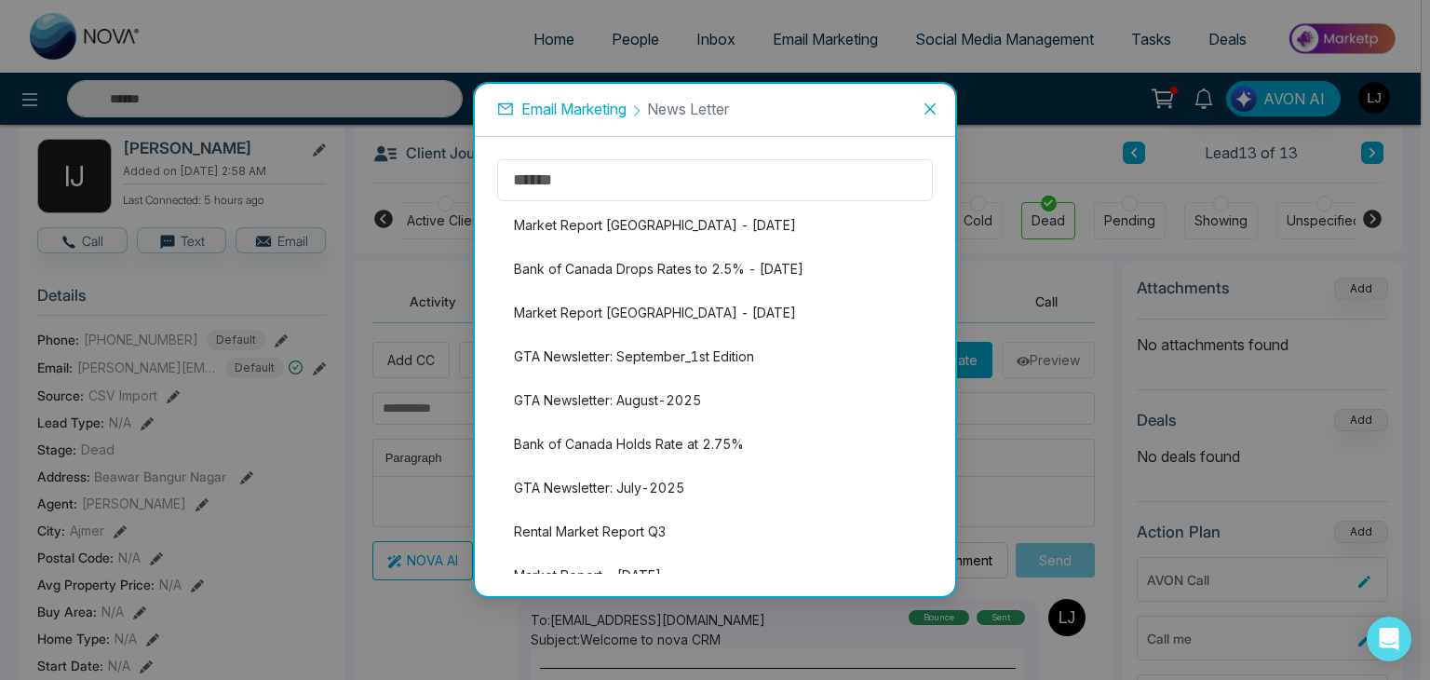
click at [601, 358] on li "GTA Newsletter: September_1st Edition" at bounding box center [715, 356] width 436 height 39
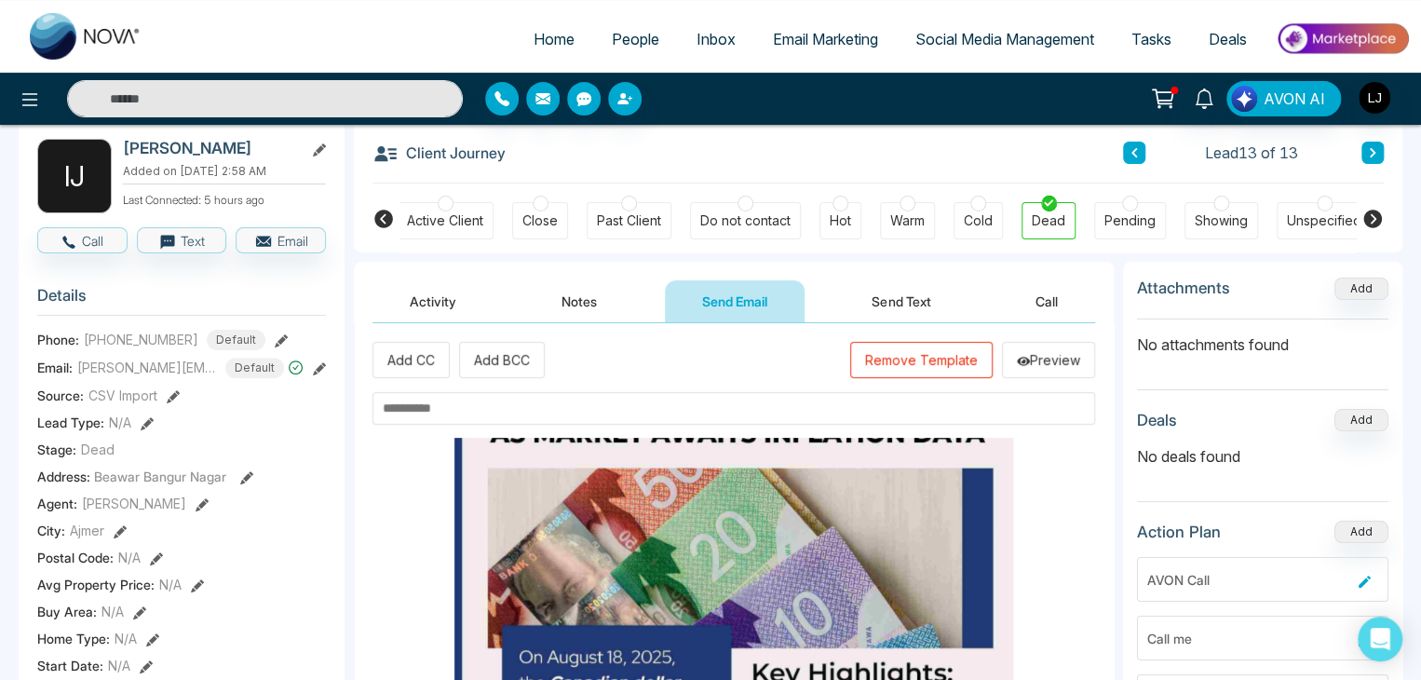
scroll to position [93, 0]
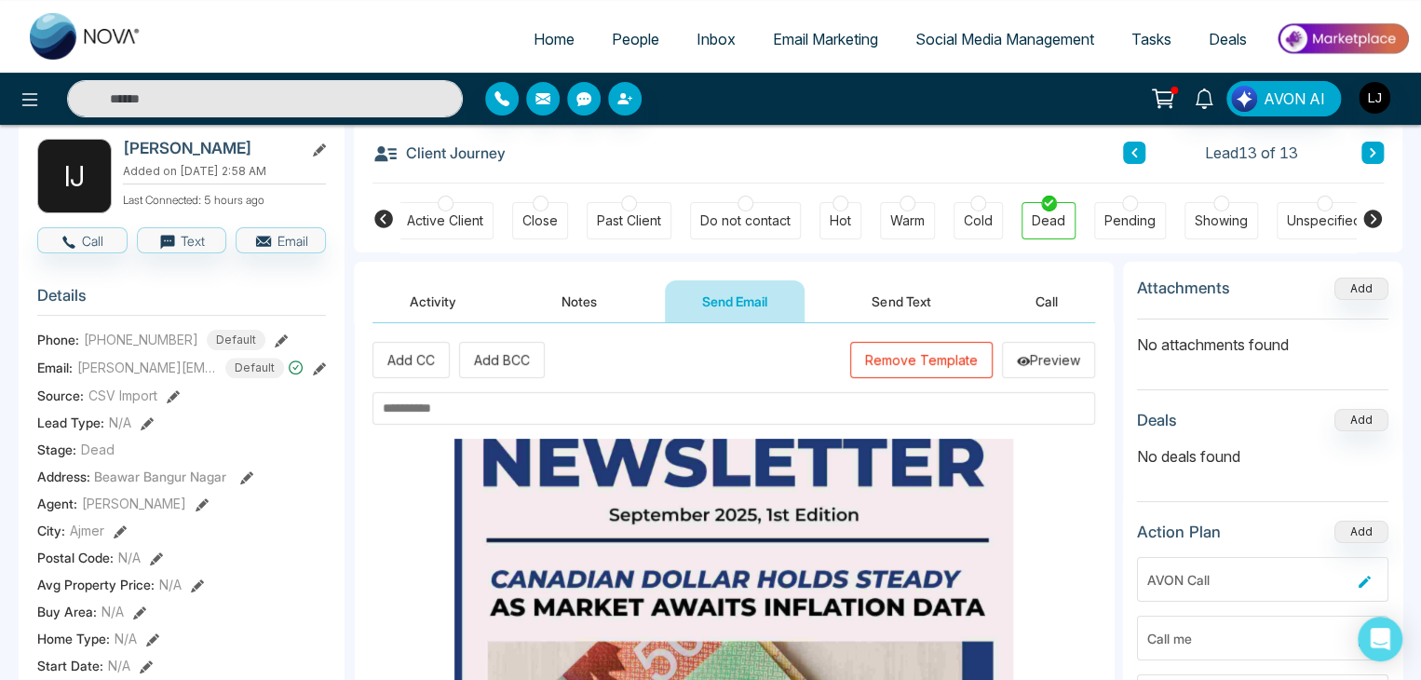
click at [435, 396] on input "text" at bounding box center [733, 408] width 722 height 33
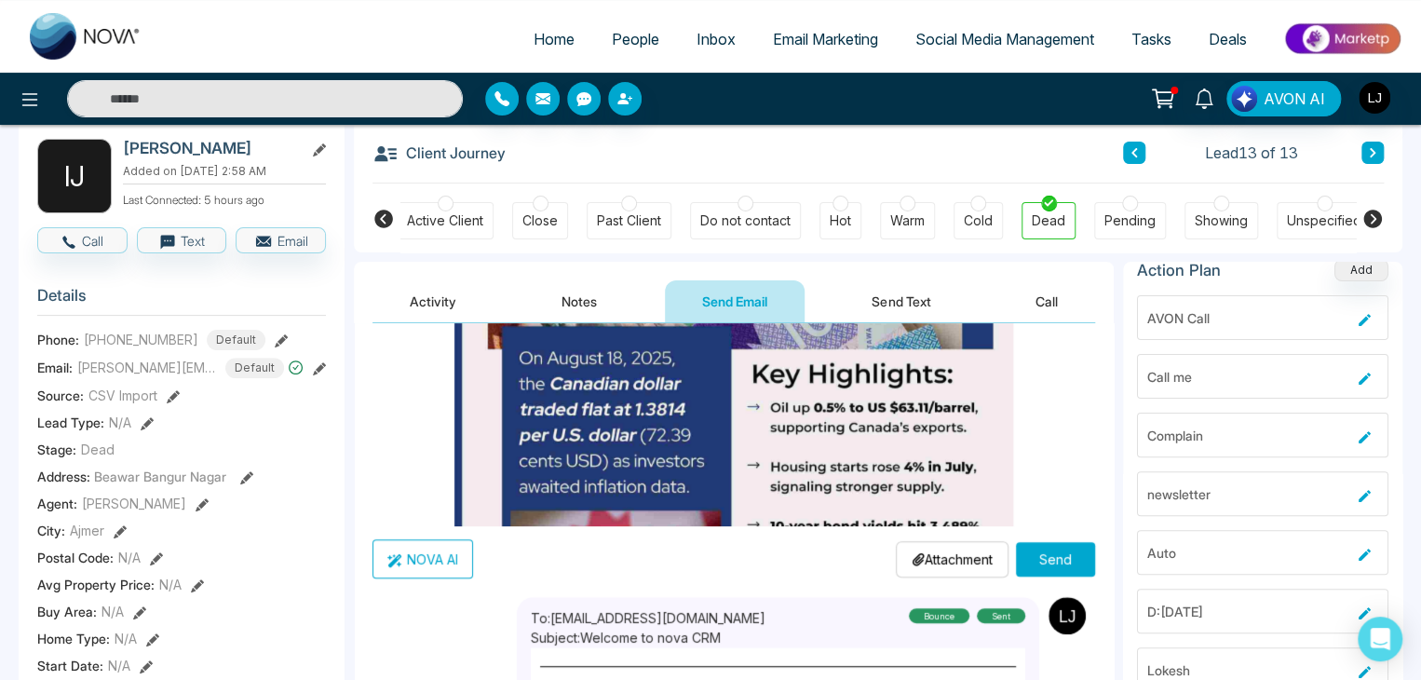
scroll to position [652, 0]
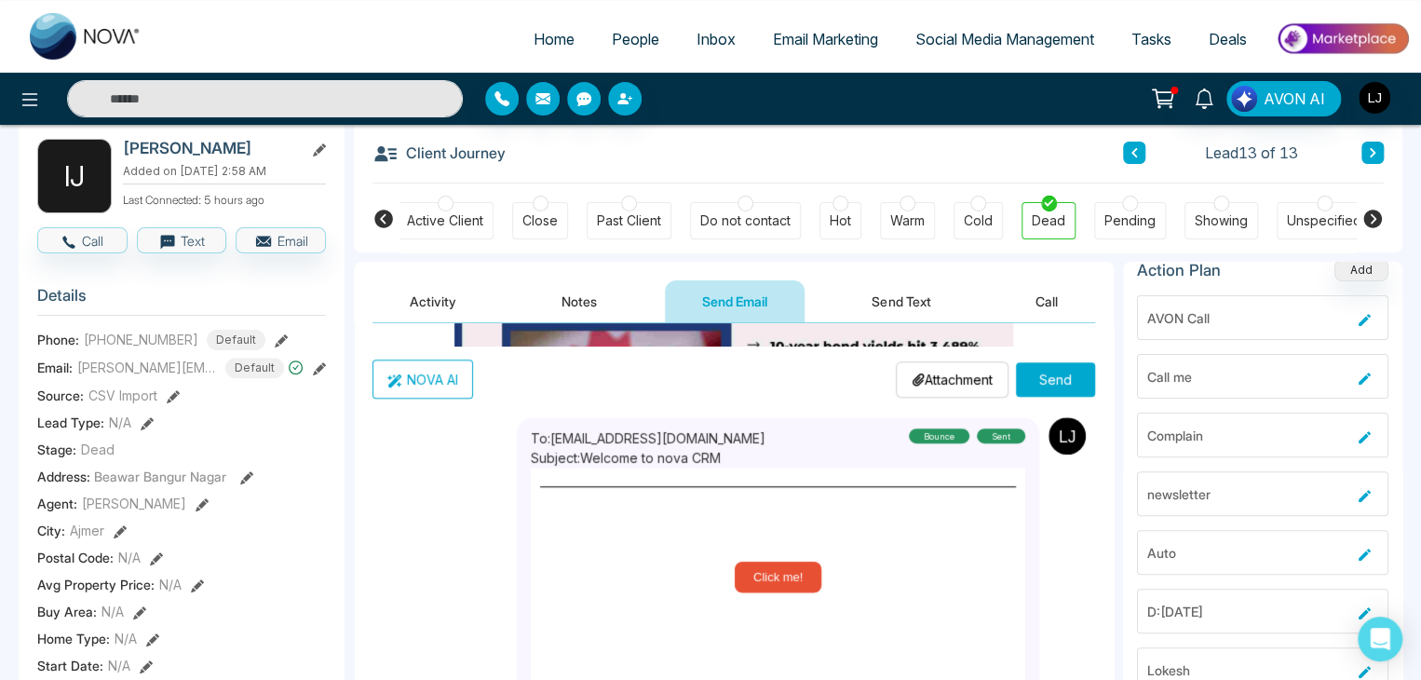
type input "**********"
drag, startPoint x: 424, startPoint y: 382, endPoint x: 957, endPoint y: 384, distance: 533.4
click at [958, 381] on p "Attachment" at bounding box center [951, 380] width 81 height 20
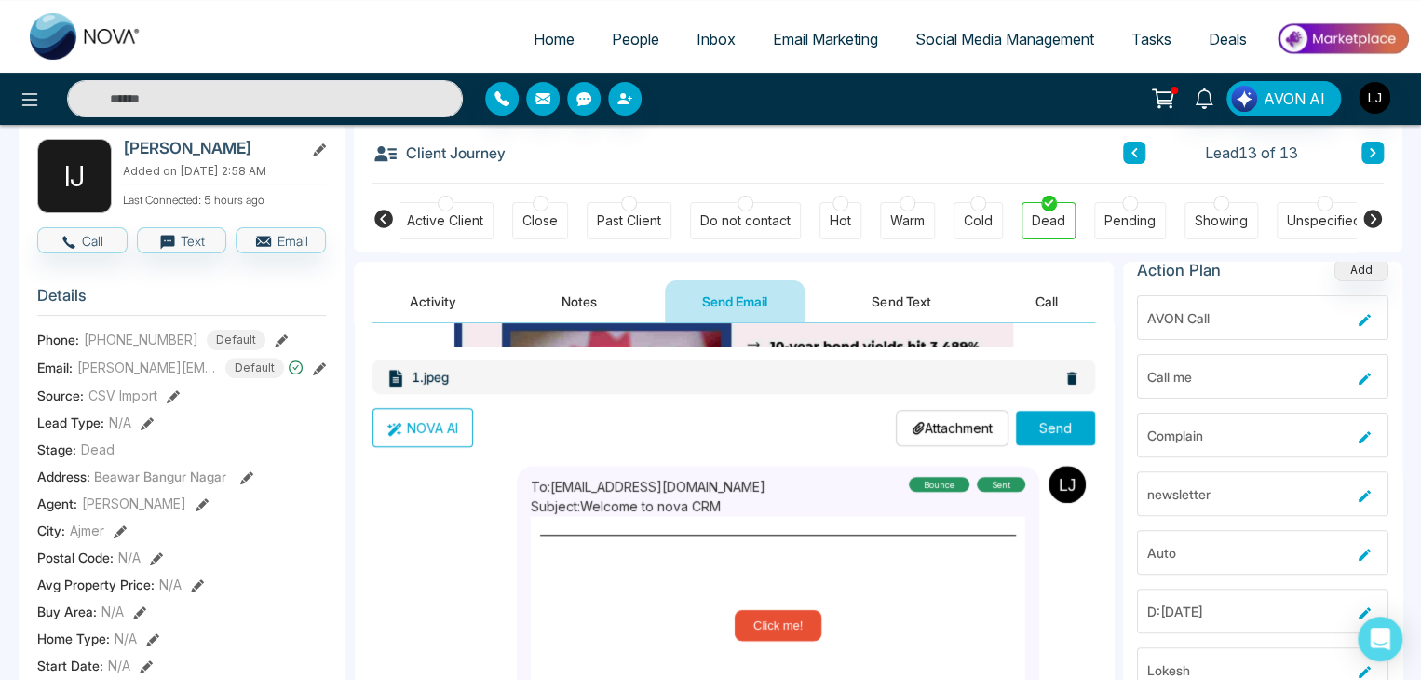
click at [1043, 418] on button "Send" at bounding box center [1055, 428] width 79 height 34
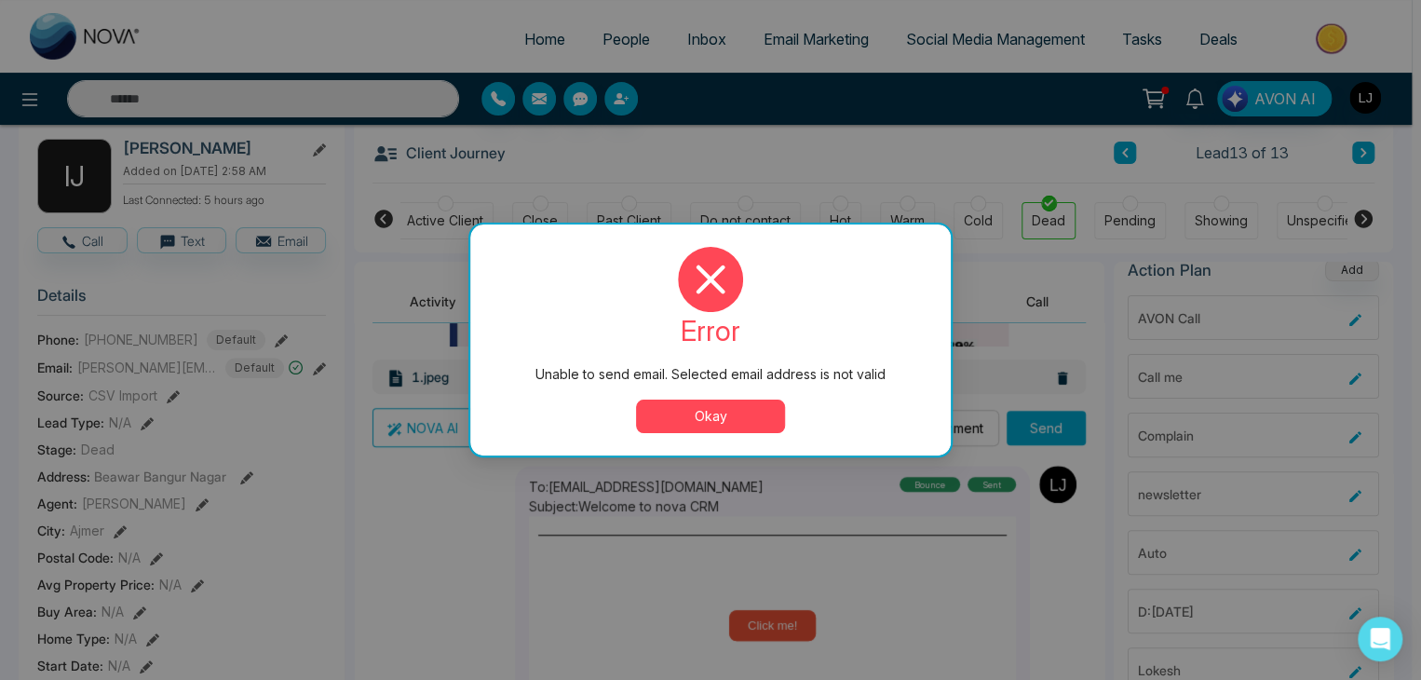
click at [730, 415] on div "NOVA AI Attachment Choose File Send" at bounding box center [728, 427] width 713 height 39
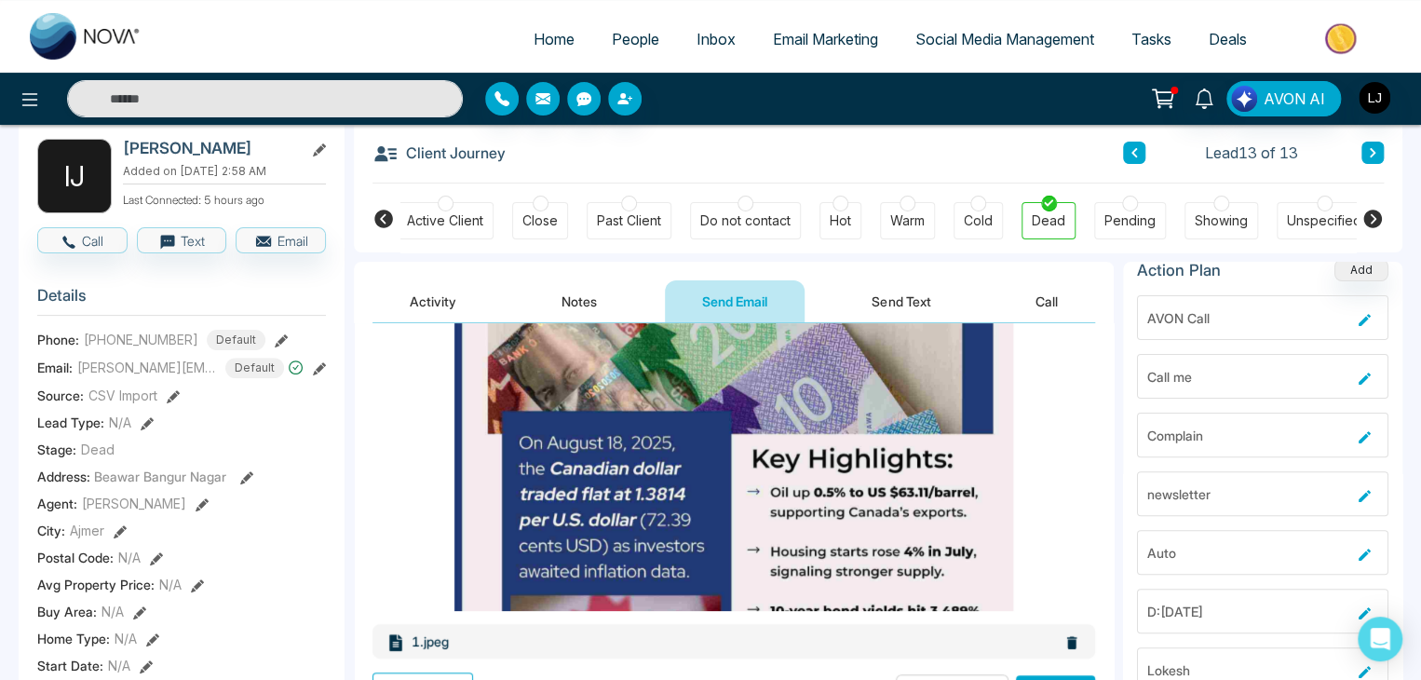
scroll to position [186, 0]
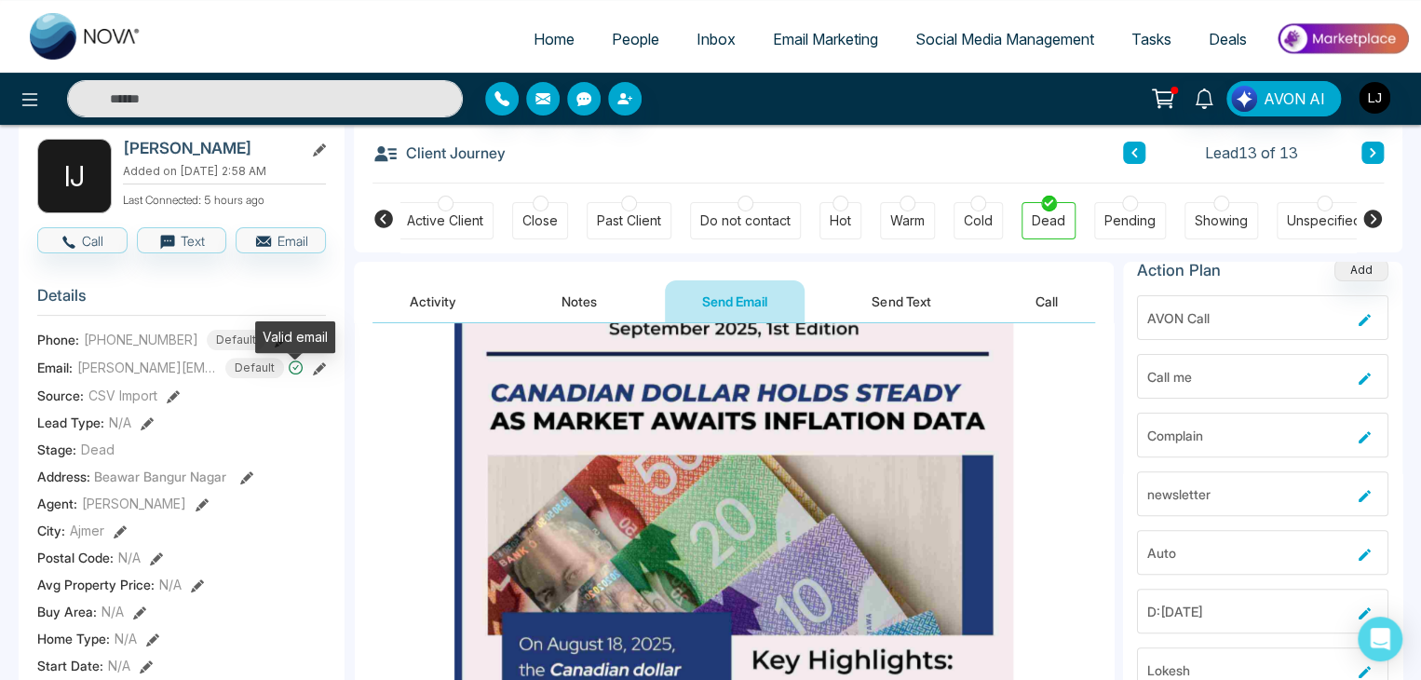
click at [297, 370] on icon at bounding box center [296, 367] width 16 height 16
click at [317, 375] on icon at bounding box center [319, 368] width 13 height 13
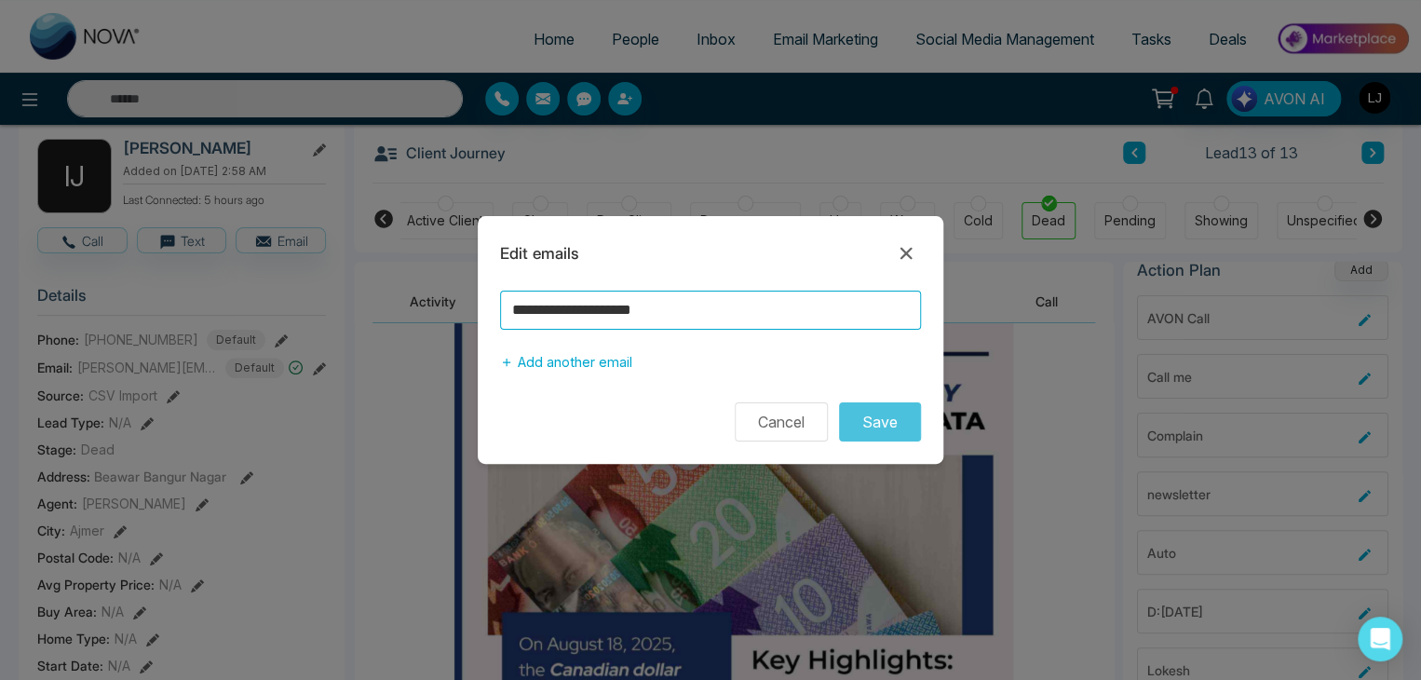
click at [565, 316] on input "**********" at bounding box center [710, 309] width 421 height 39
type input "**********"
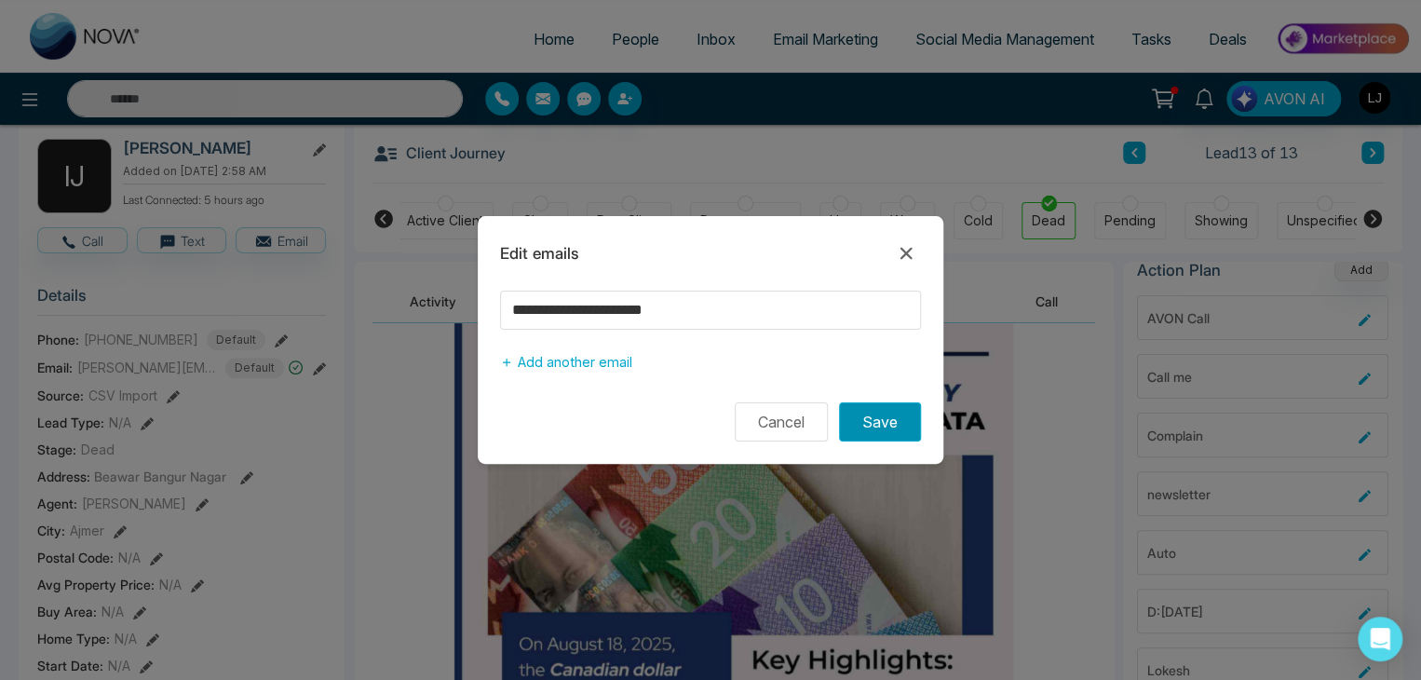
click at [877, 425] on button "Save" at bounding box center [880, 421] width 82 height 39
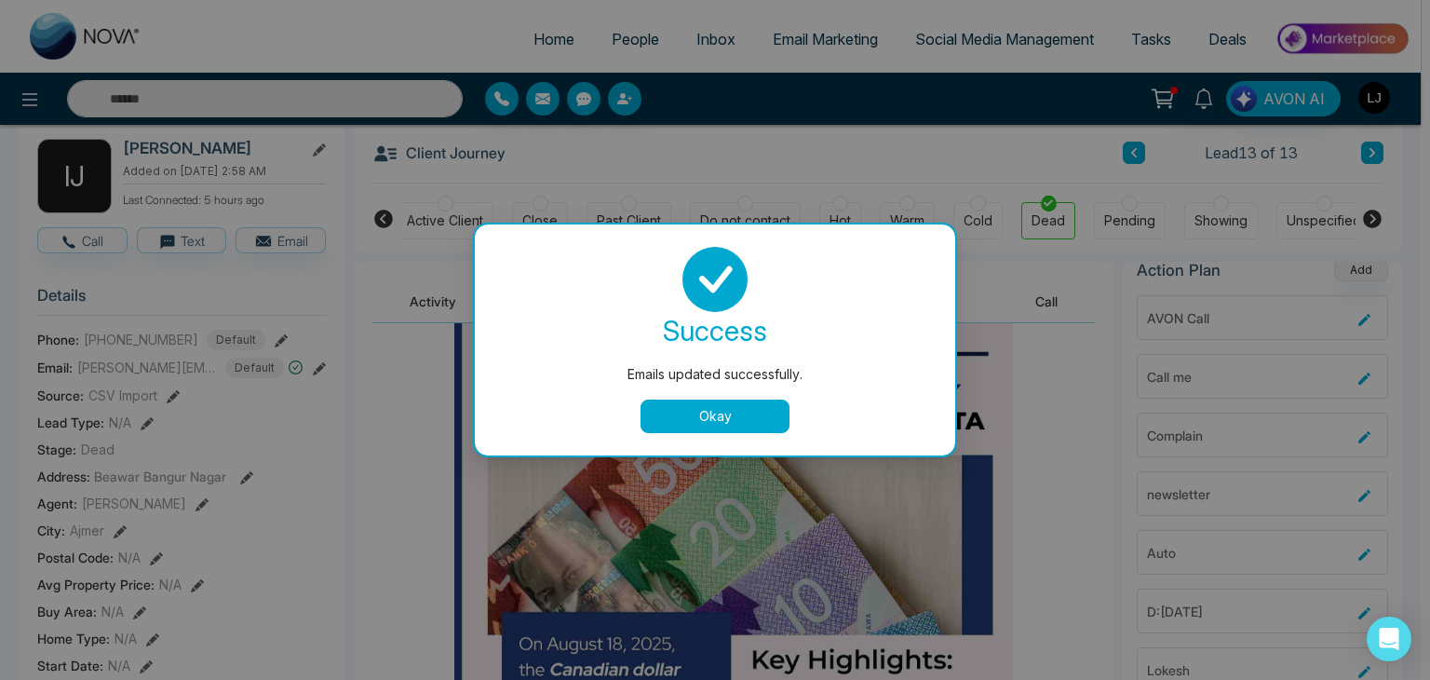
drag, startPoint x: 689, startPoint y: 411, endPoint x: 683, endPoint y: 422, distance: 12.5
click at [689, 412] on button "Okay" at bounding box center [714, 416] width 149 height 34
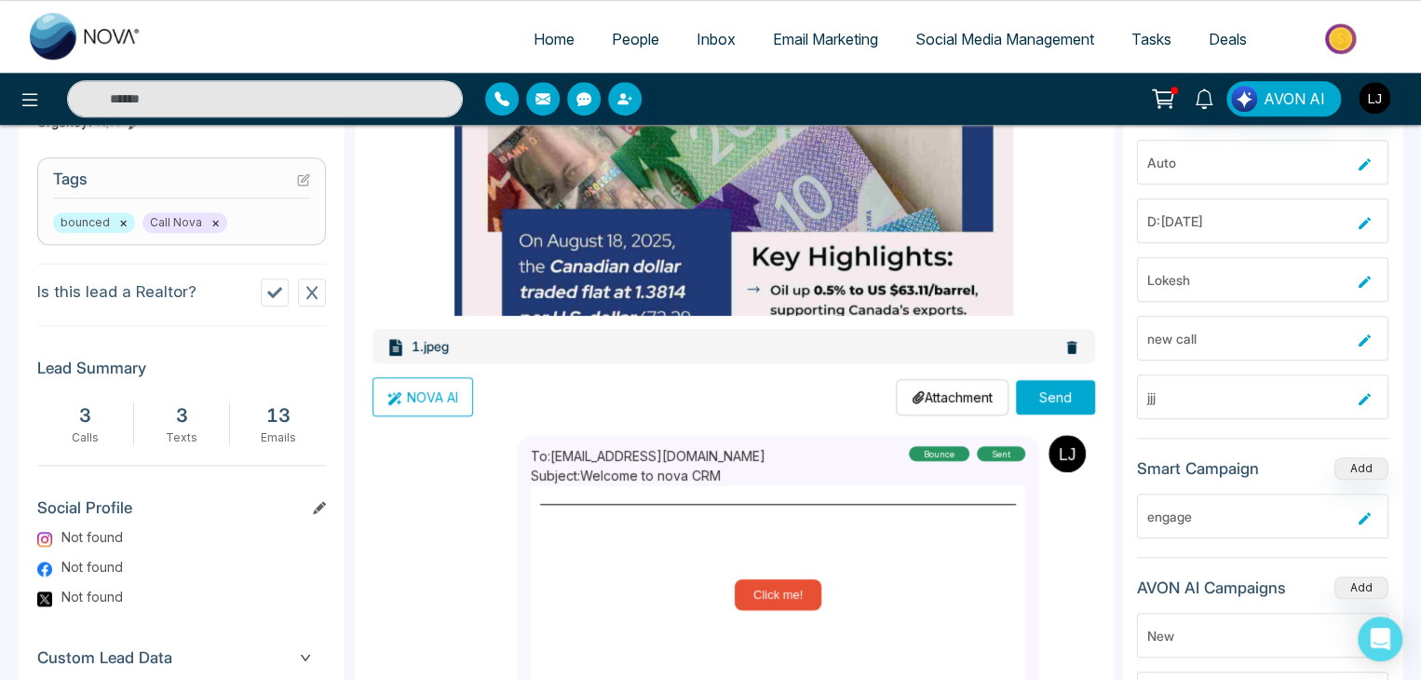
scroll to position [0, 0]
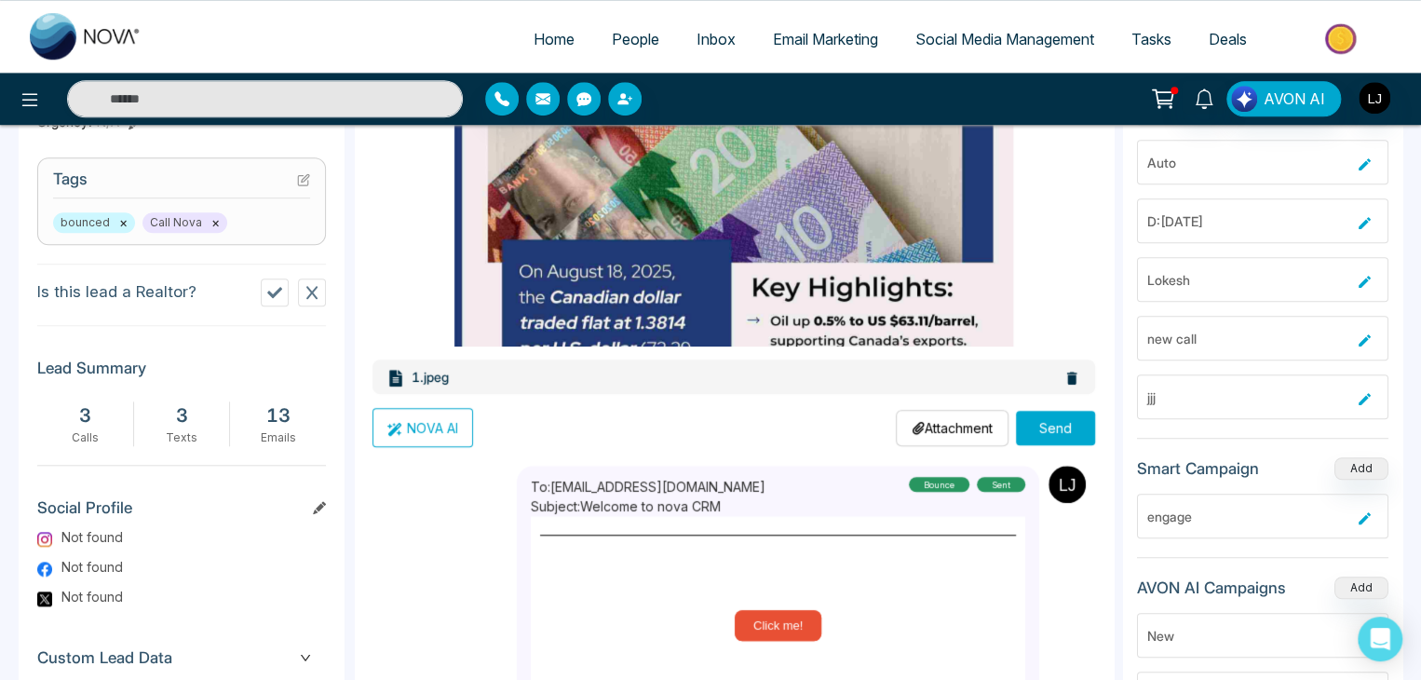
click at [1044, 427] on button "Send" at bounding box center [1055, 428] width 79 height 34
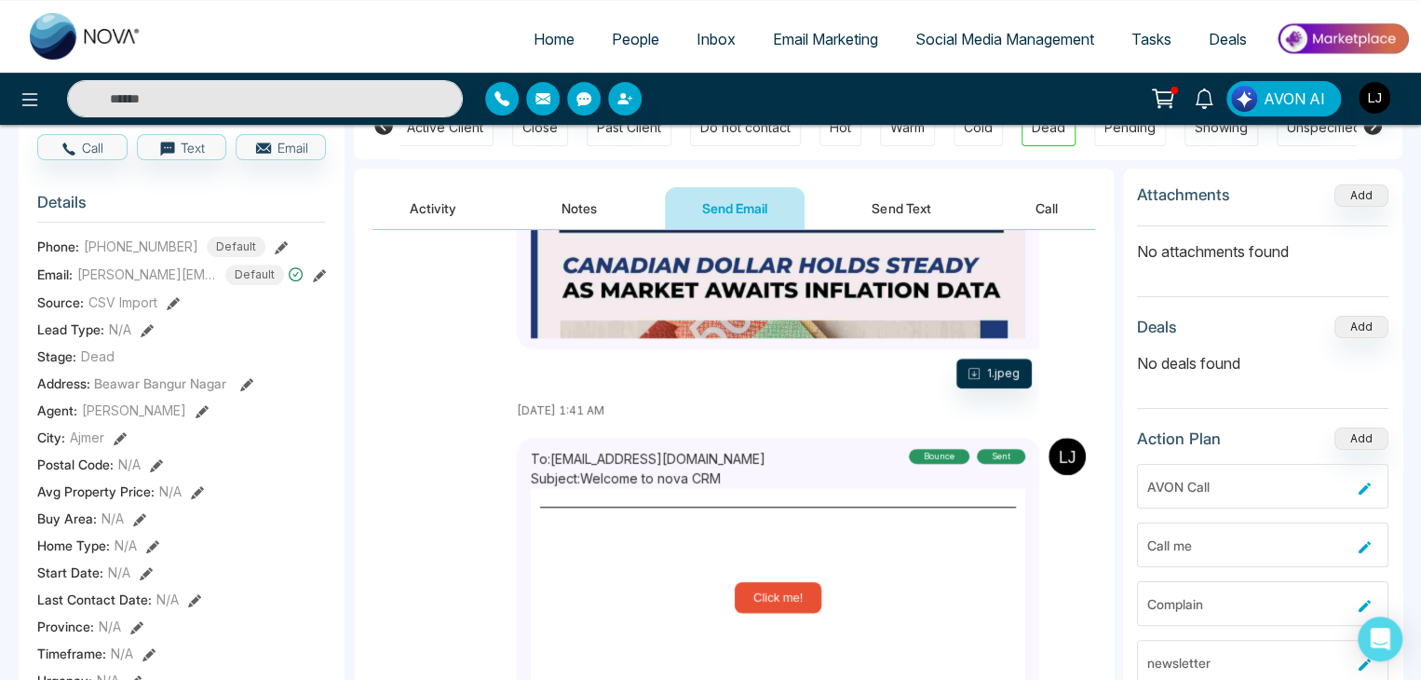
scroll to position [465, 0]
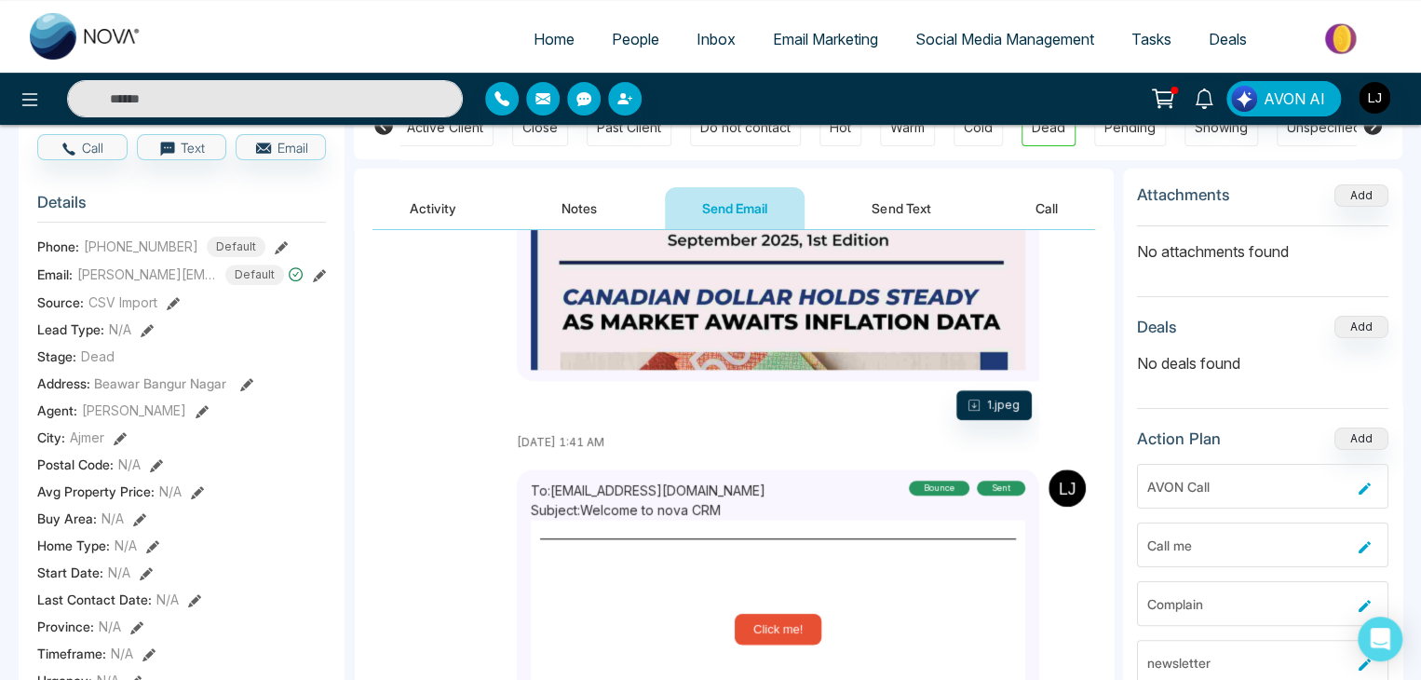
click at [593, 33] on link "People" at bounding box center [635, 38] width 85 height 35
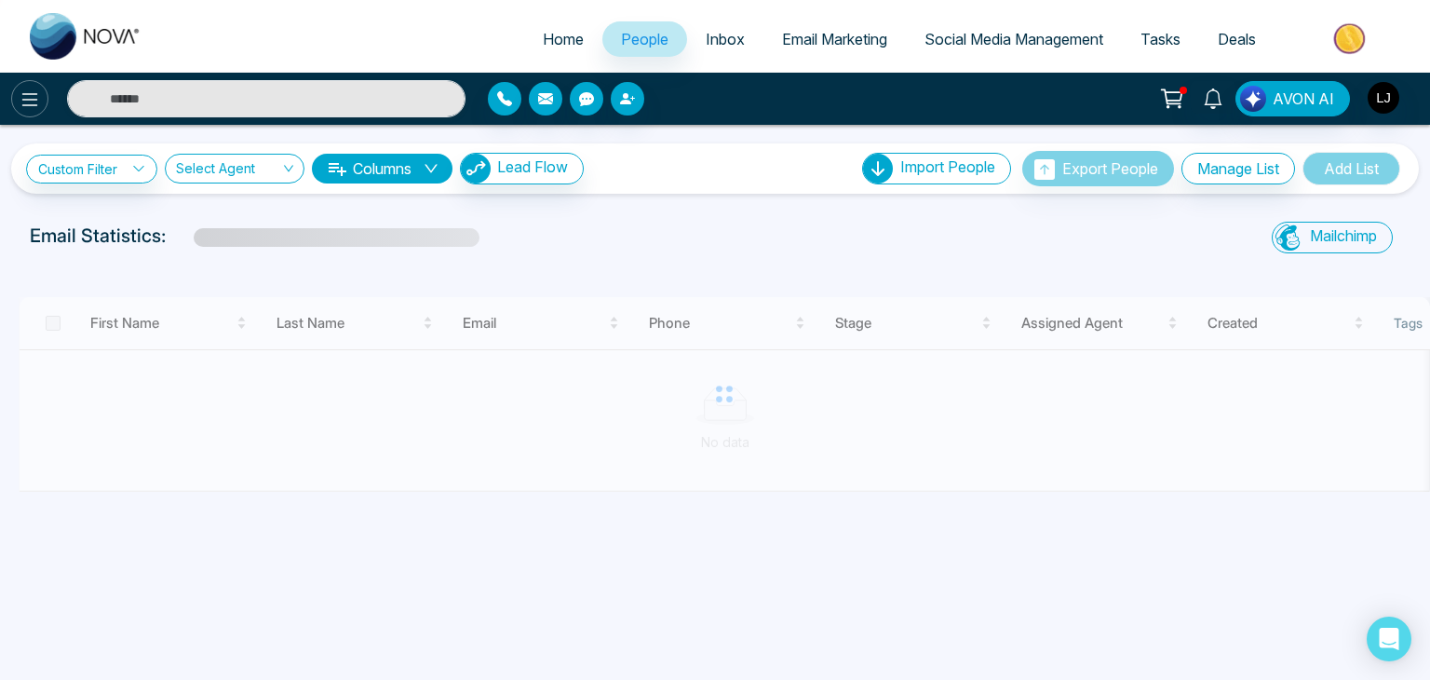
click at [26, 90] on icon at bounding box center [30, 99] width 22 height 22
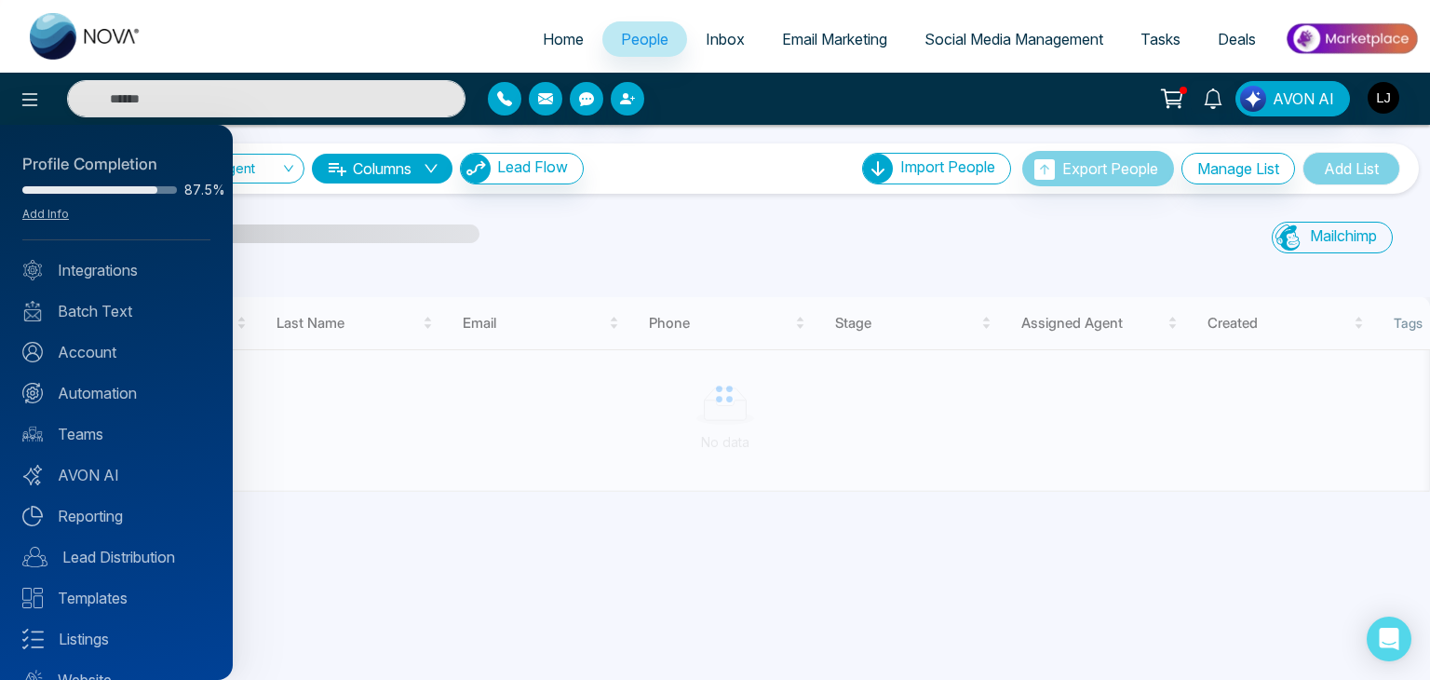
click at [413, 216] on div at bounding box center [715, 340] width 1430 height 680
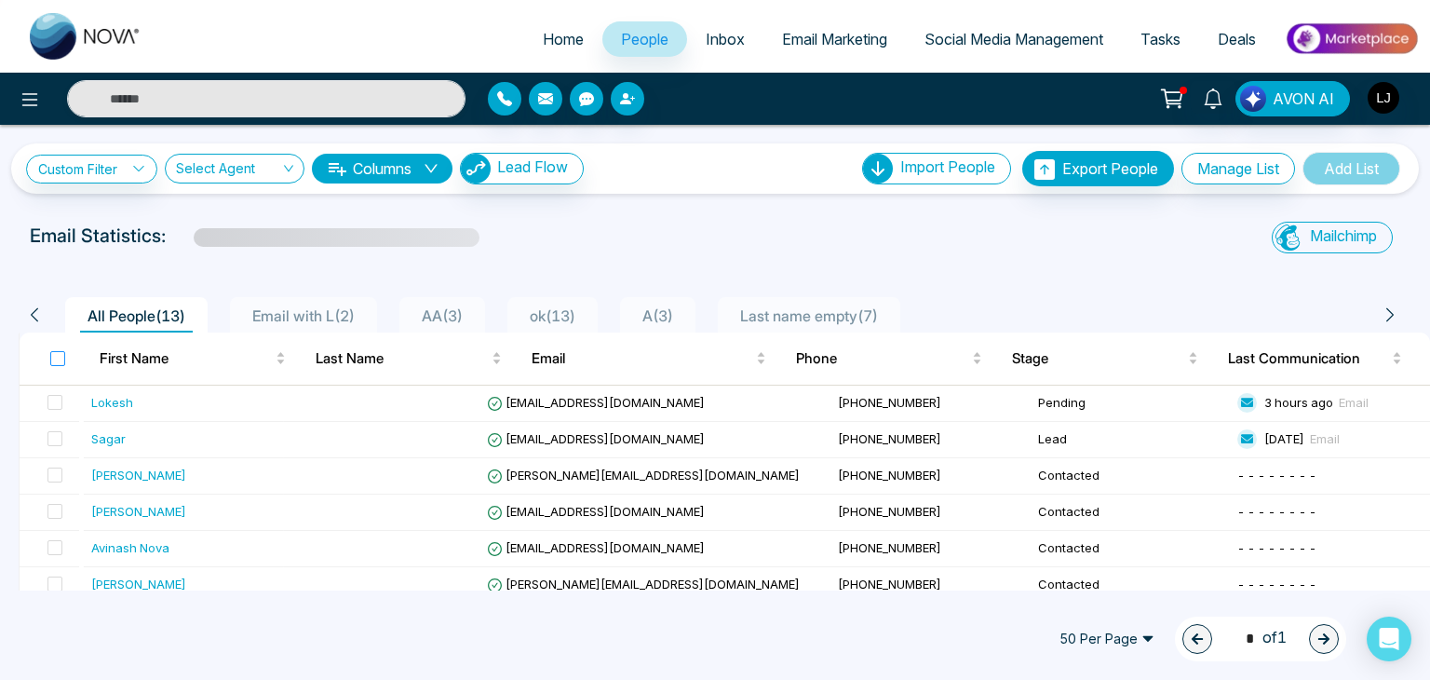
click at [57, 348] on label at bounding box center [57, 358] width 15 height 20
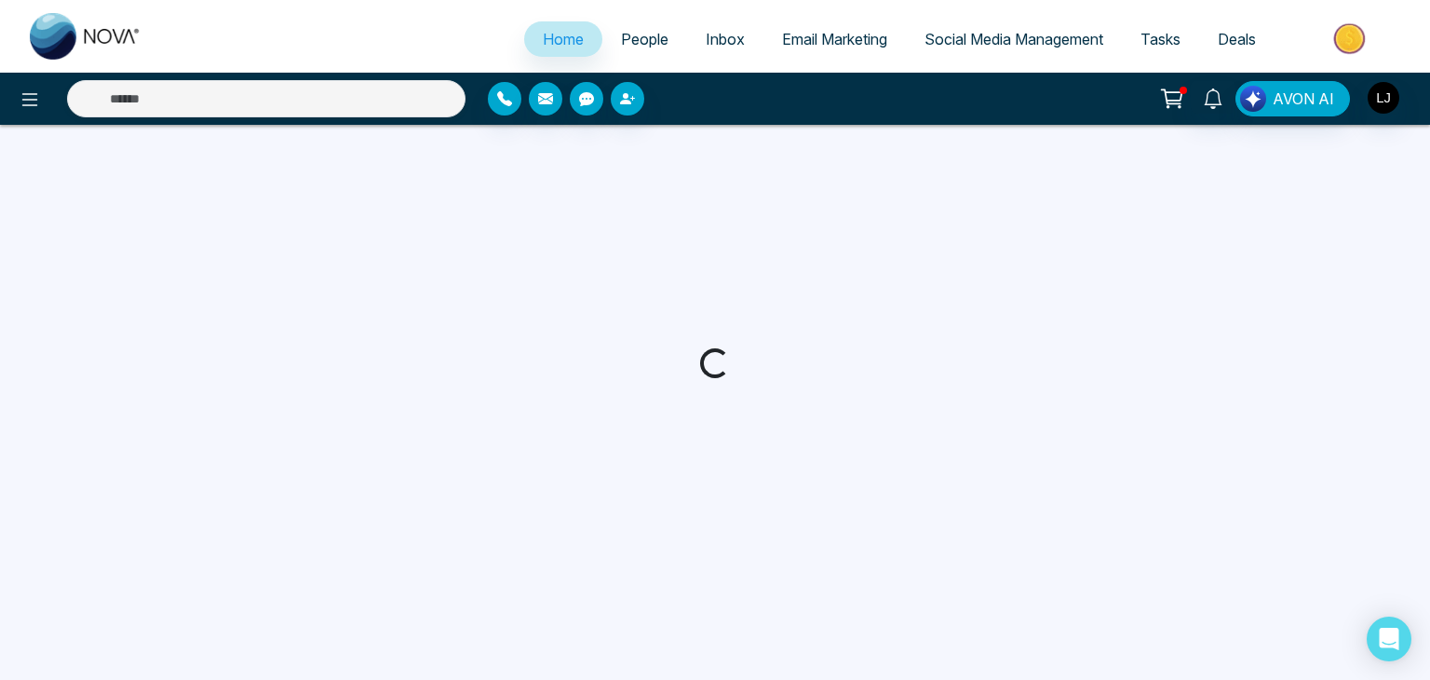
select select "*"
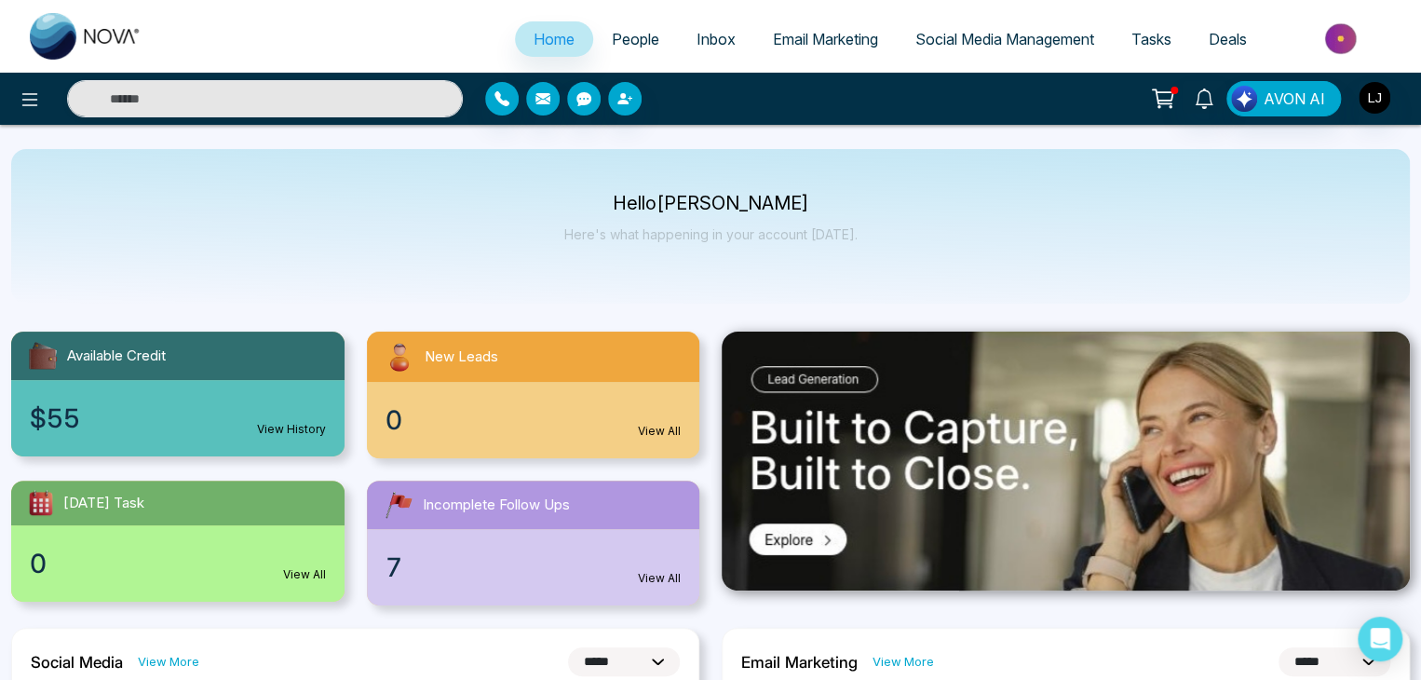
click at [696, 35] on span "Inbox" at bounding box center [715, 39] width 39 height 19
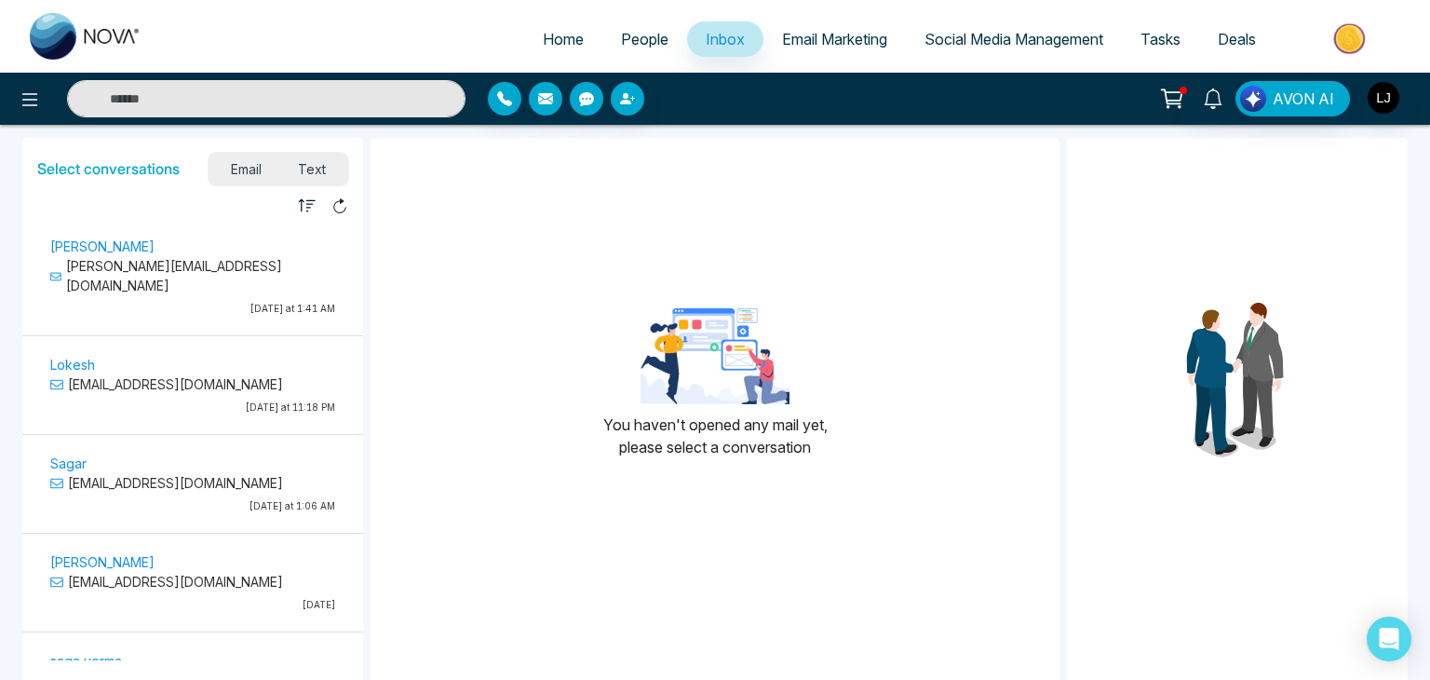
click at [181, 259] on p "[PERSON_NAME][EMAIL_ADDRESS][DOMAIN_NAME]" at bounding box center [192, 275] width 285 height 39
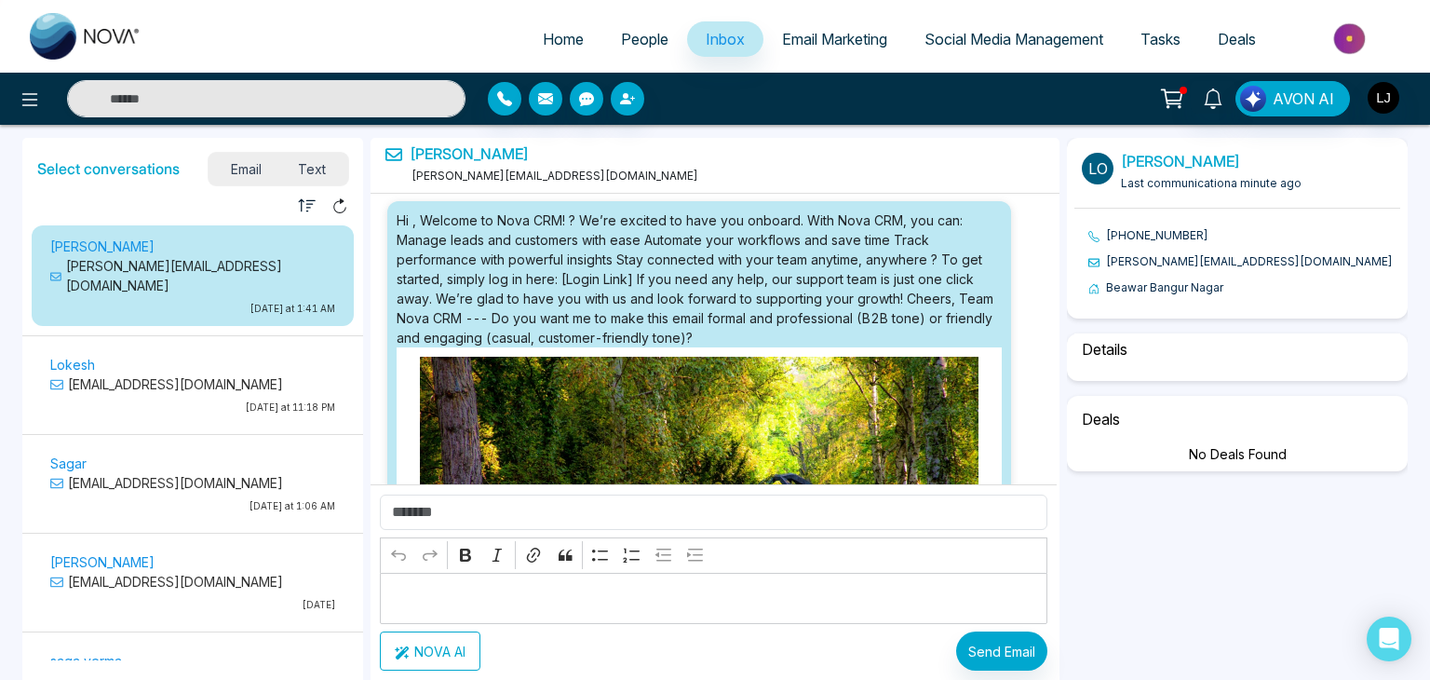
scroll to position [43306, 0]
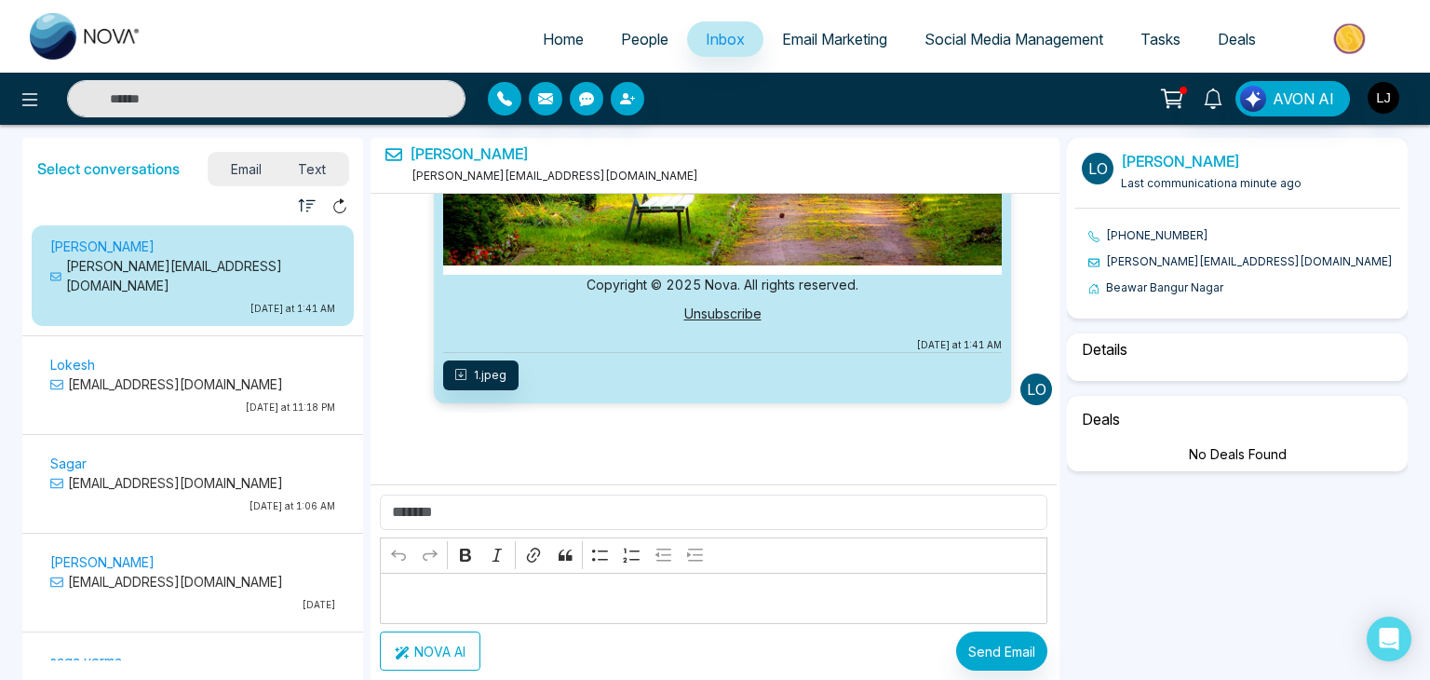
select select "****"
select select "**********"
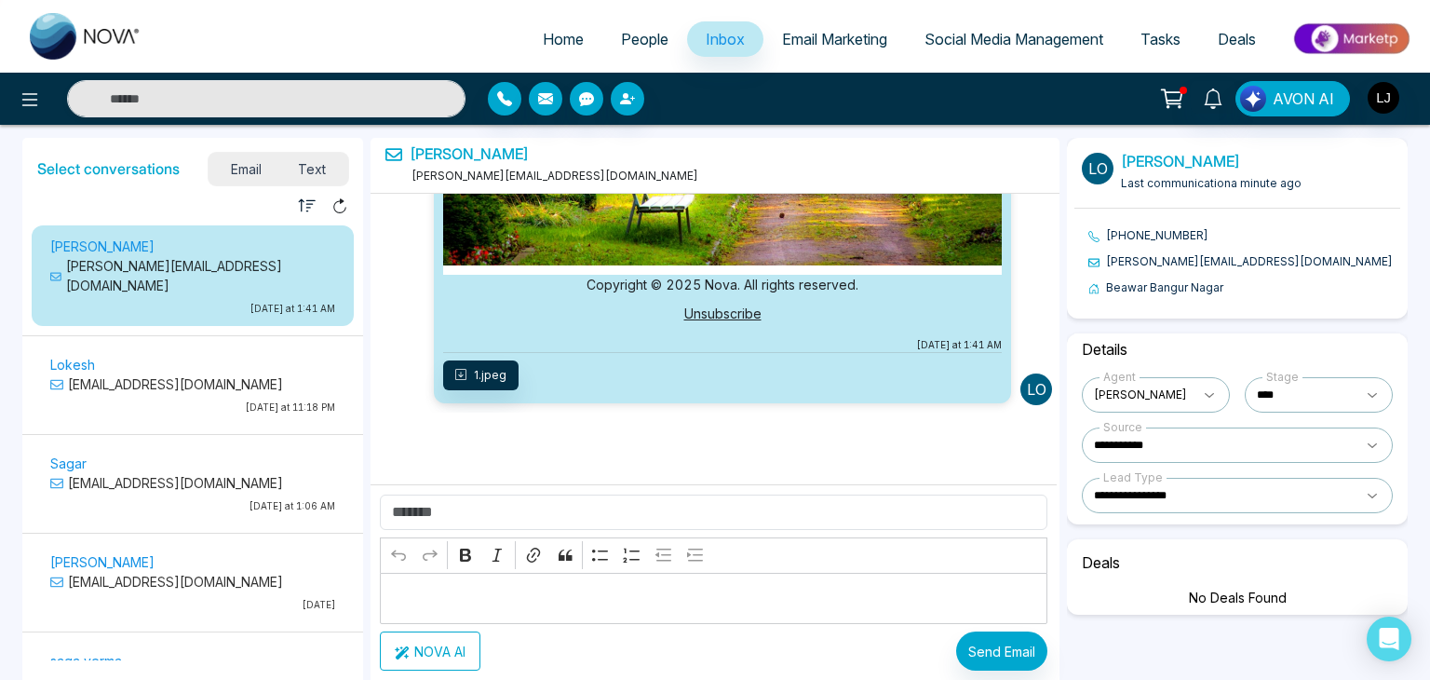
click at [703, 312] on link "Unsubscribe" at bounding box center [722, 313] width 77 height 16
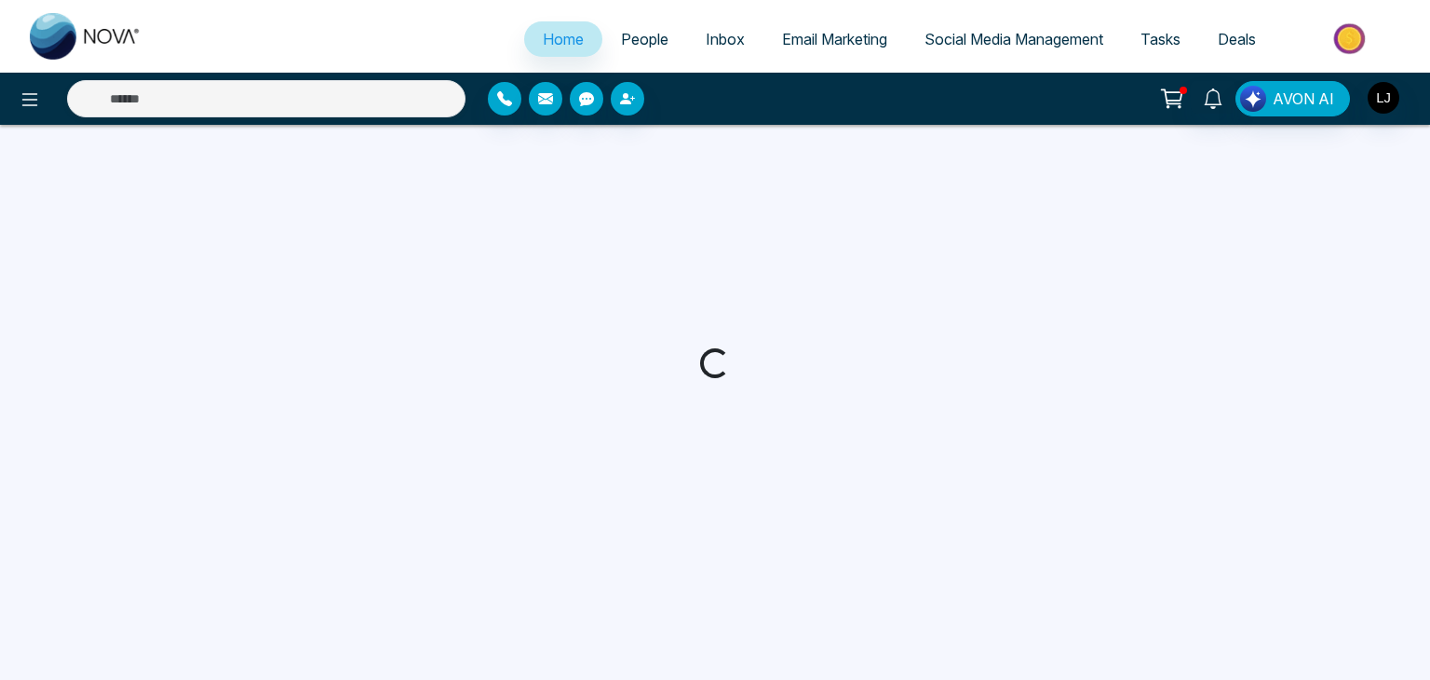
select select "*"
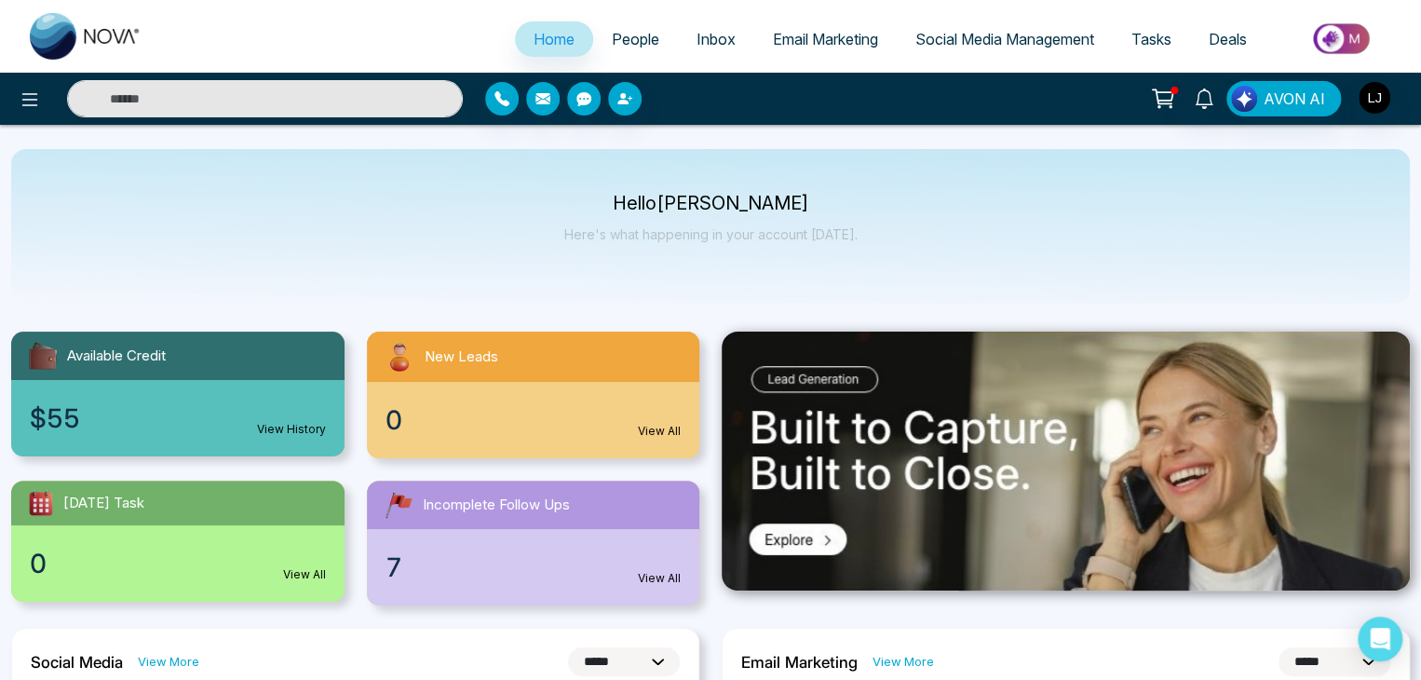
click at [973, 56] on link "Social Media Management" at bounding box center [1005, 38] width 216 height 35
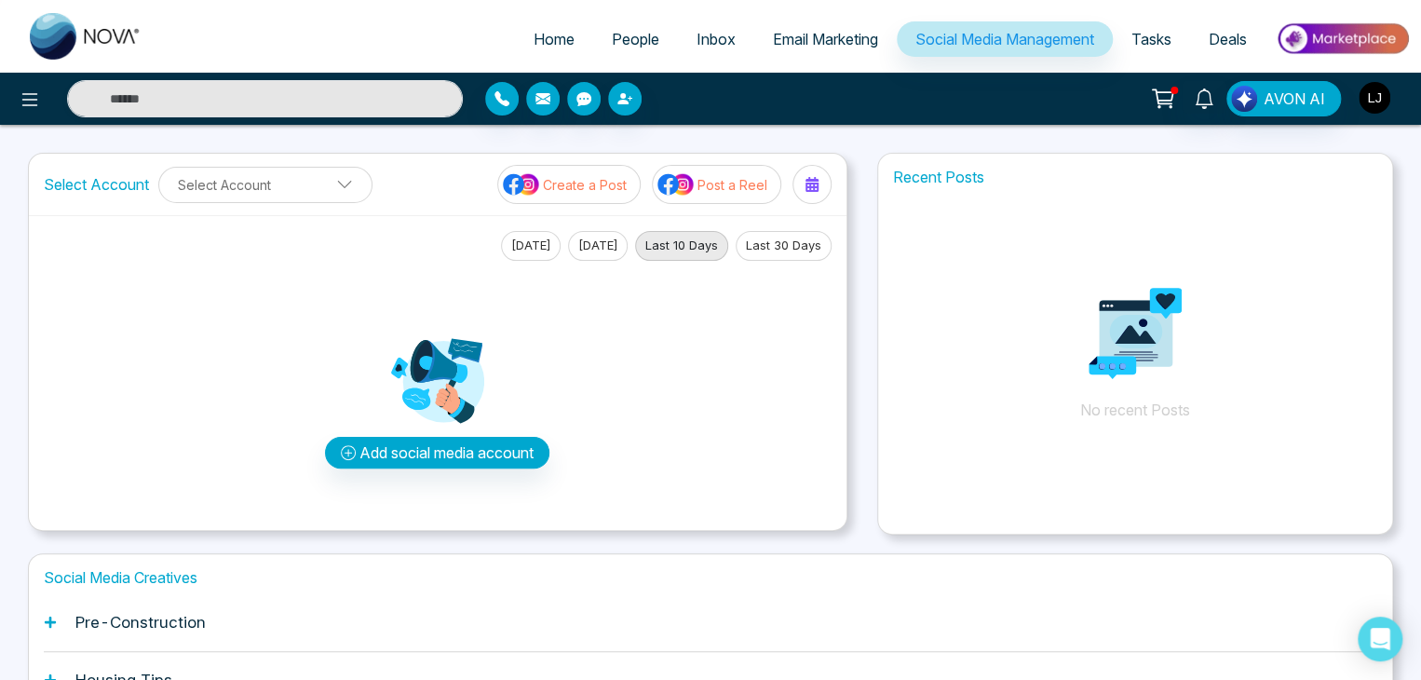
click at [1385, 109] on button "button" at bounding box center [1374, 98] width 34 height 34
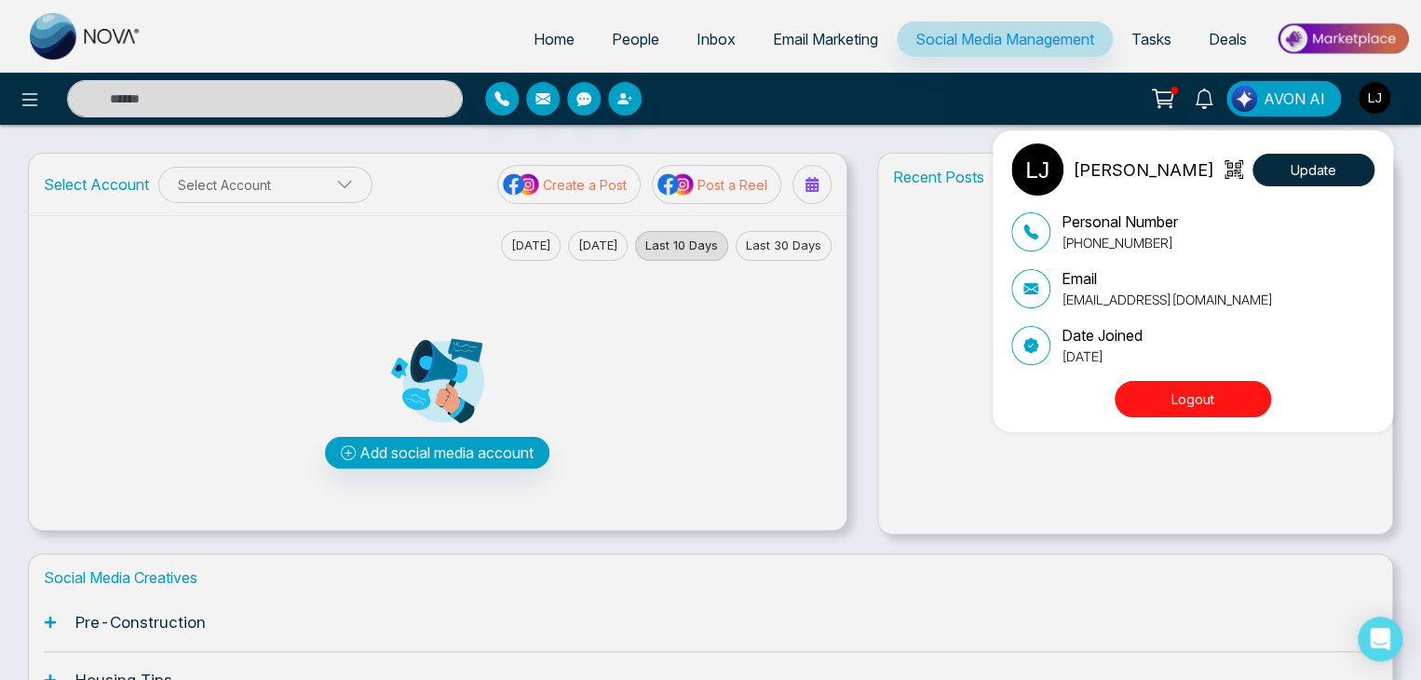
click at [267, 188] on div "[PERSON_NAME] Update Personal Number [PHONE_NUMBER] Email [EMAIL_ADDRESS][DOMAI…" at bounding box center [710, 340] width 1421 height 680
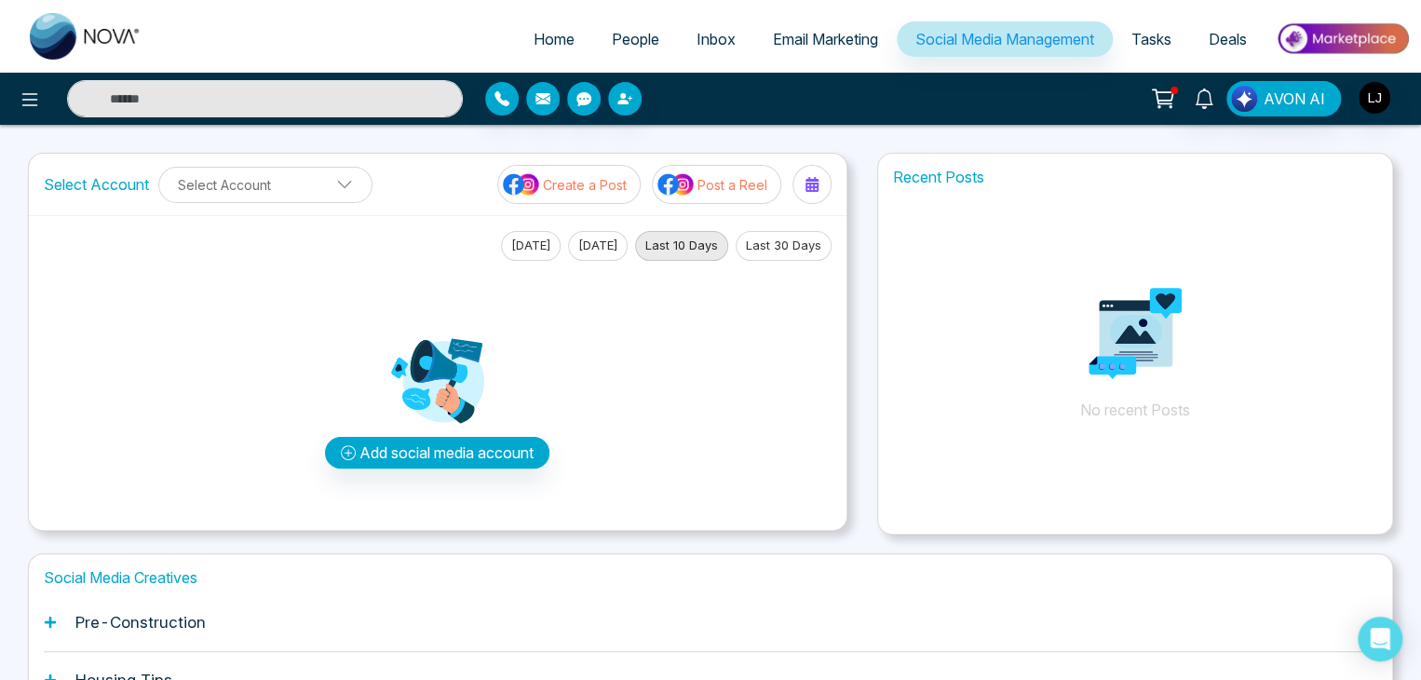
click at [267, 188] on button "Select Account" at bounding box center [265, 185] width 214 height 36
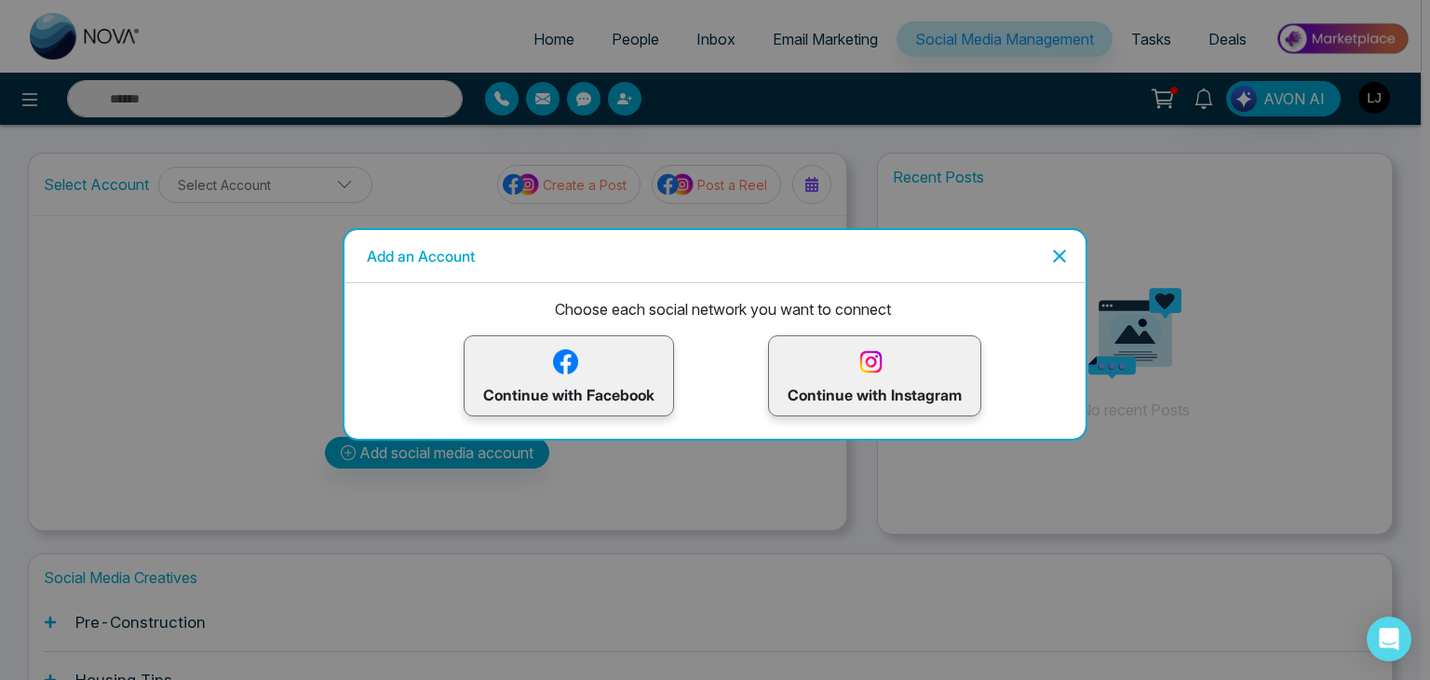
click at [582, 335] on div "Choose each social network you want to connect Continue with Facebook Continue …" at bounding box center [722, 349] width 726 height 133
click at [583, 340] on div "Continue with Facebook" at bounding box center [569, 375] width 210 height 81
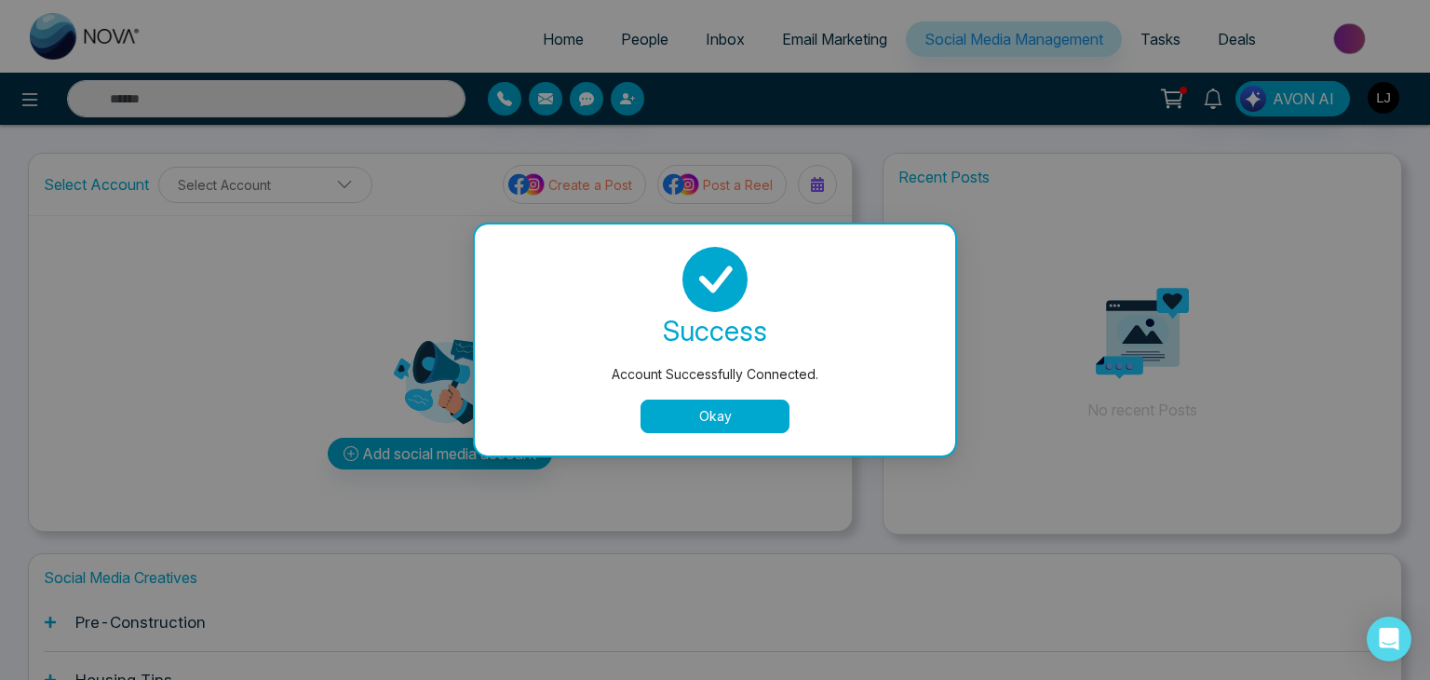
click at [721, 404] on button "Okay" at bounding box center [714, 416] width 149 height 34
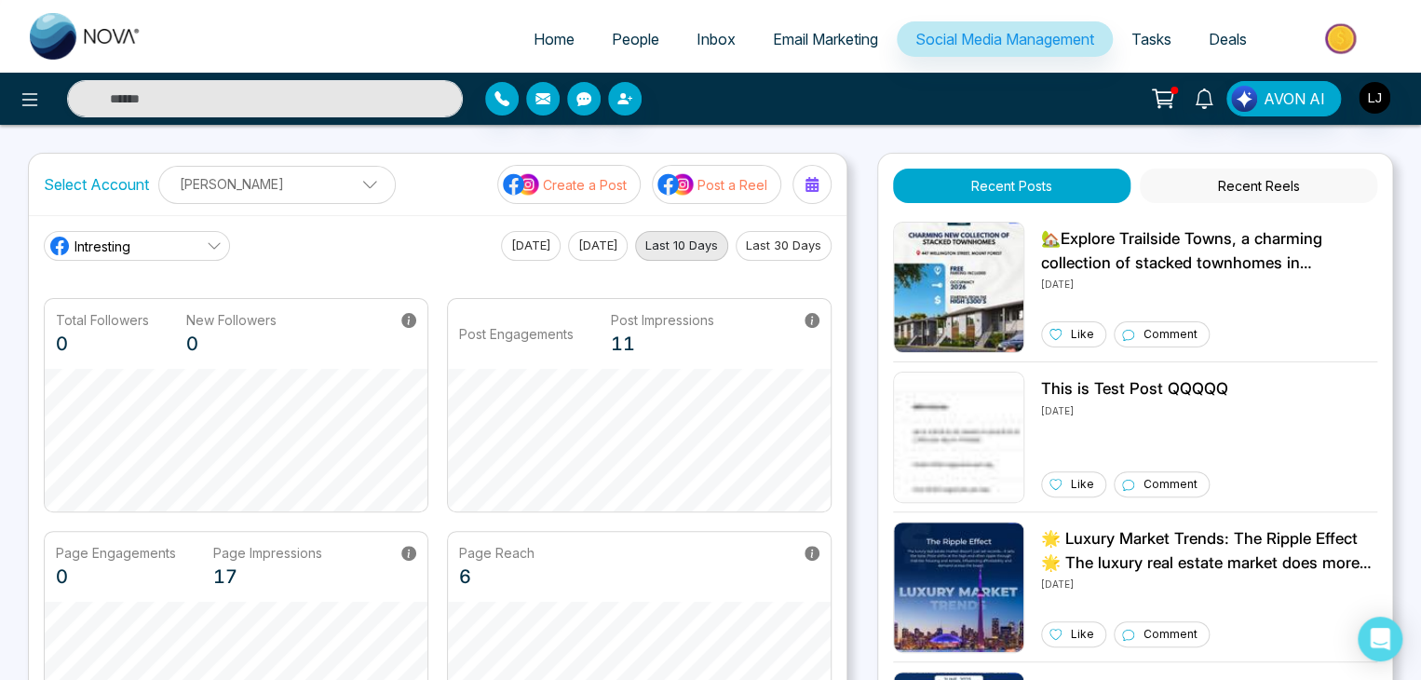
click at [149, 237] on link "Intresting" at bounding box center [137, 246] width 186 height 30
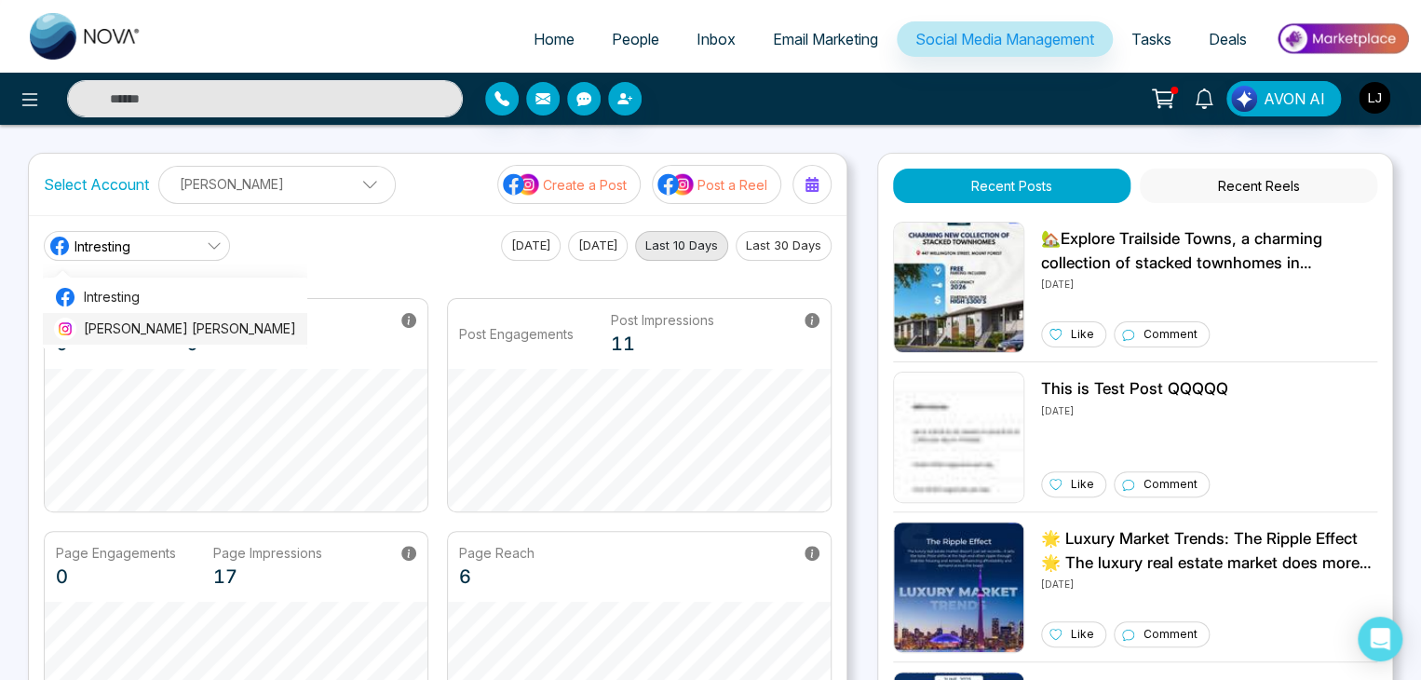
click at [119, 328] on span "[PERSON_NAME] [PERSON_NAME]" at bounding box center [190, 328] width 212 height 20
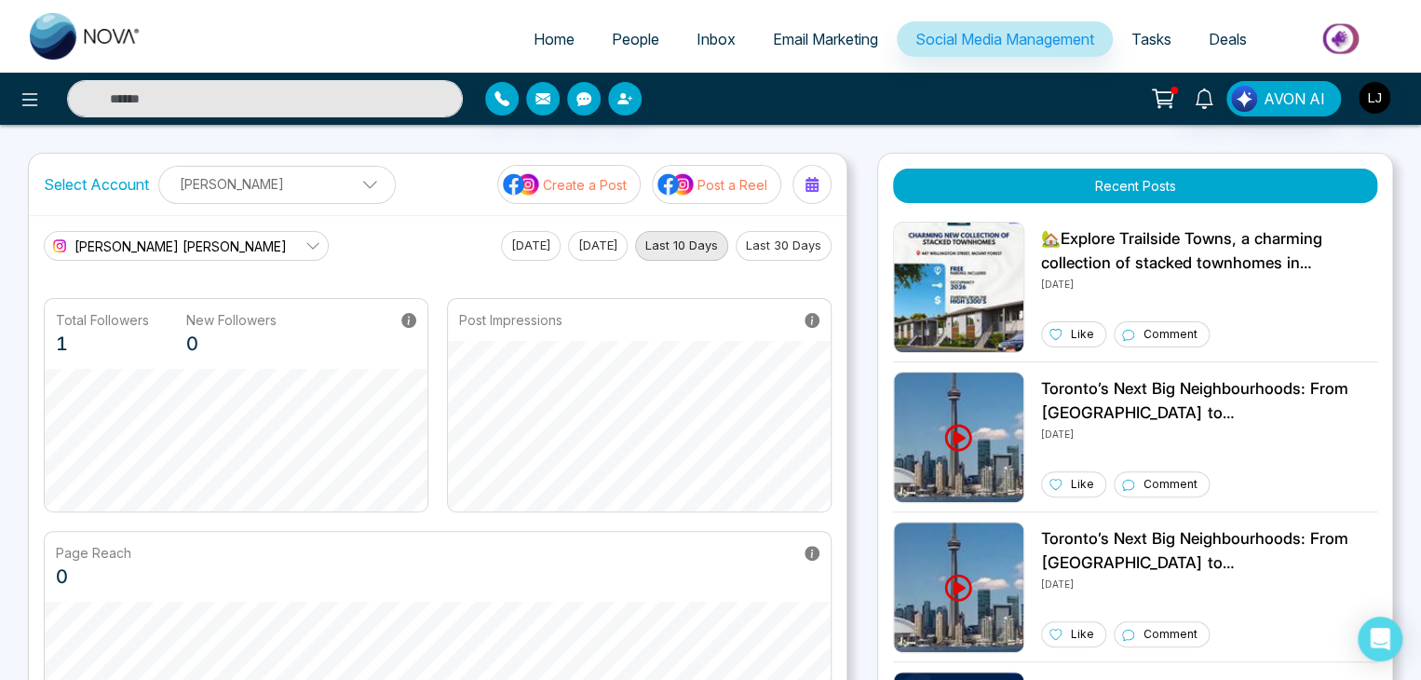
click at [251, 177] on p "[PERSON_NAME]" at bounding box center [276, 184] width 213 height 31
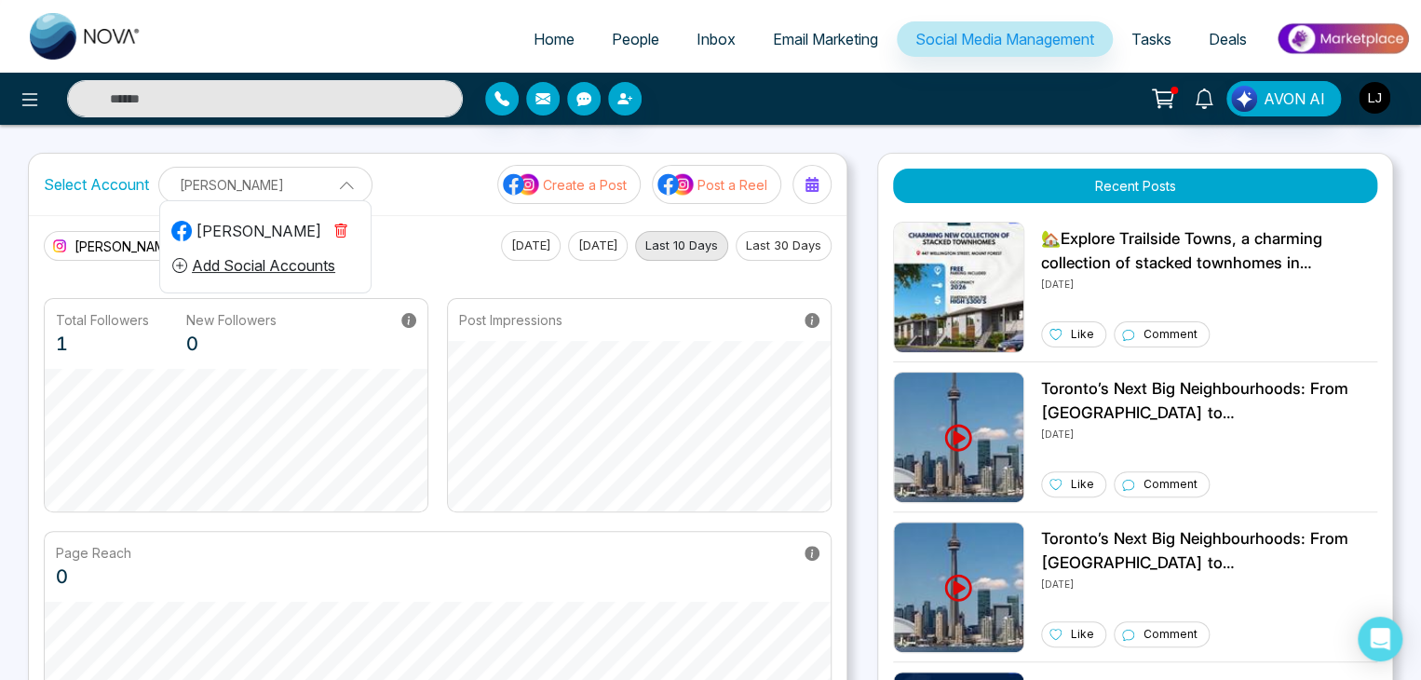
click at [237, 226] on div "[PERSON_NAME]" at bounding box center [246, 231] width 150 height 22
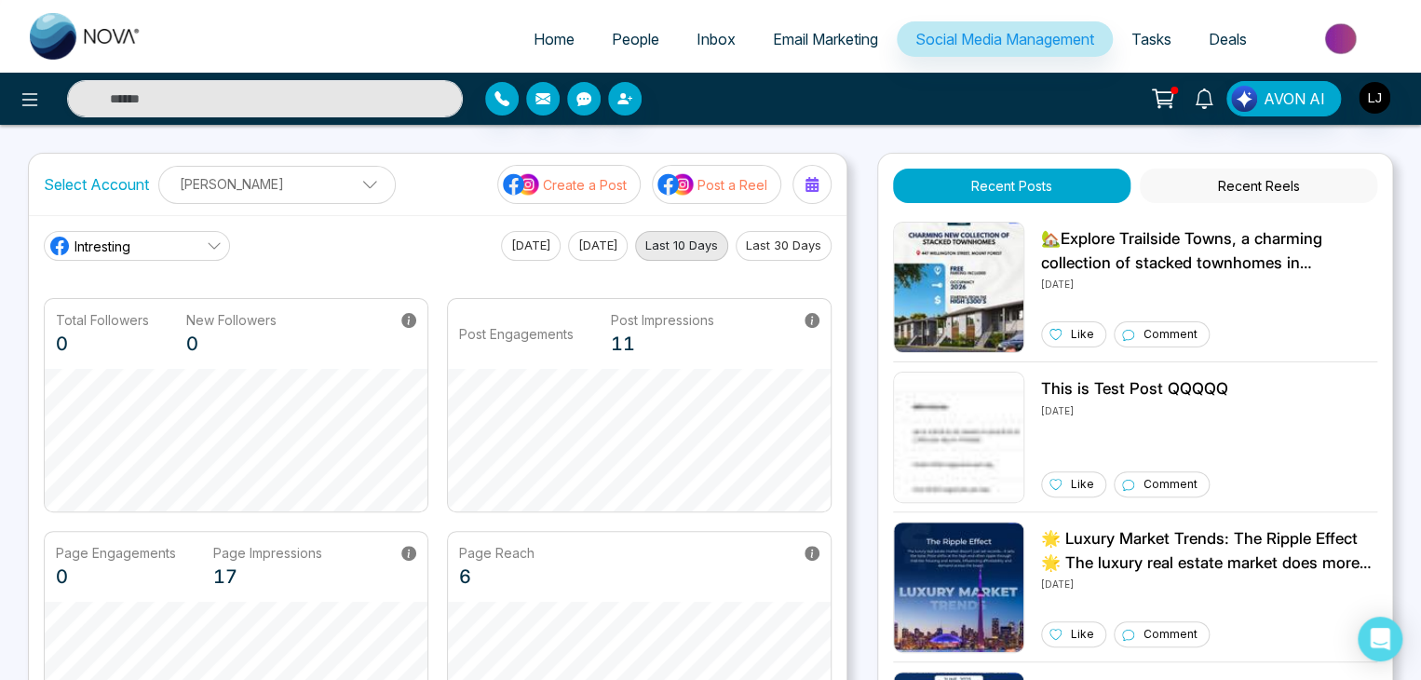
click at [244, 183] on p "[PERSON_NAME]" at bounding box center [276, 184] width 213 height 31
click at [773, 247] on button "Last 30 Days" at bounding box center [783, 246] width 96 height 30
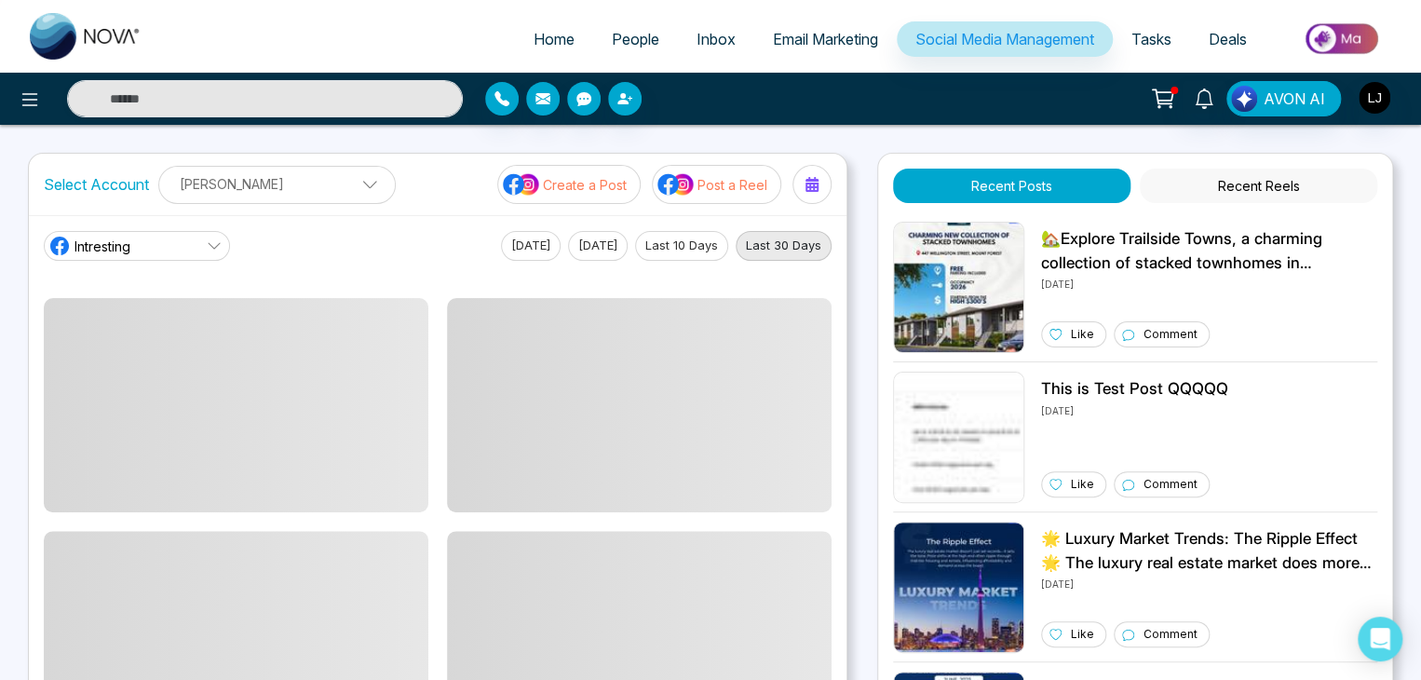
click at [628, 255] on div "[DATE] [DATE] Last 10 Days Last 30 Days" at bounding box center [666, 246] width 330 height 30
click at [781, 251] on button "Last 30 Days" at bounding box center [783, 246] width 96 height 30
drag, startPoint x: 667, startPoint y: 243, endPoint x: 728, endPoint y: 243, distance: 60.5
click at [681, 243] on button "Last 10 Days" at bounding box center [681, 246] width 93 height 30
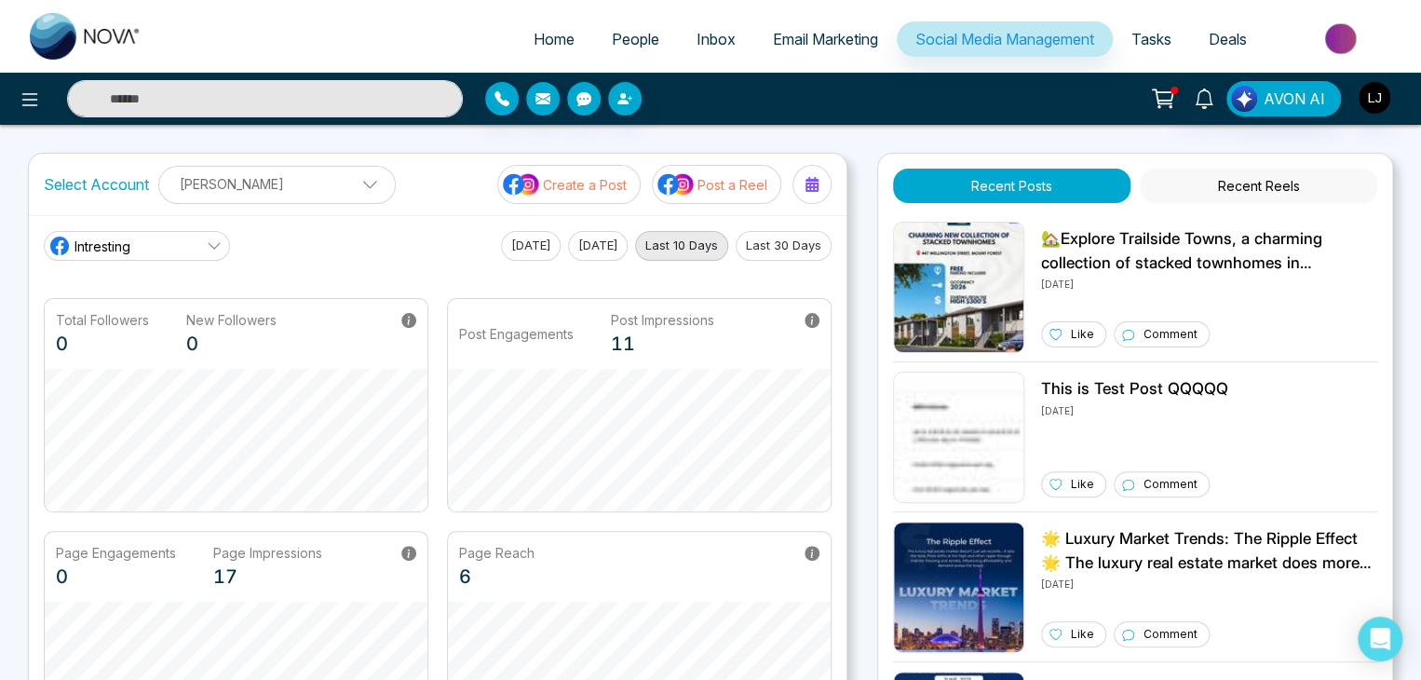
click at [782, 243] on button "Last 30 Days" at bounding box center [783, 246] width 96 height 30
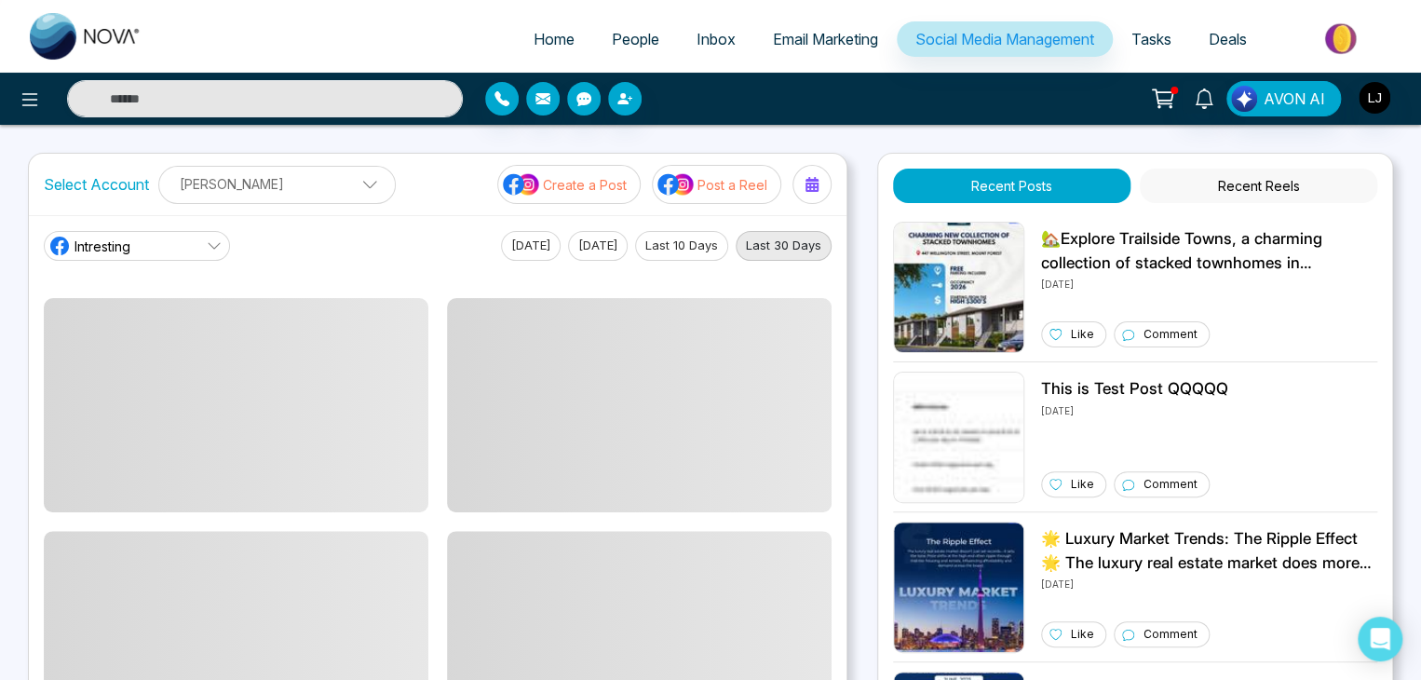
drag, startPoint x: 696, startPoint y: 243, endPoint x: 823, endPoint y: 243, distance: 126.6
click at [802, 243] on div "[DATE] [DATE] Last 10 Days Last 30 Days" at bounding box center [666, 246] width 330 height 30
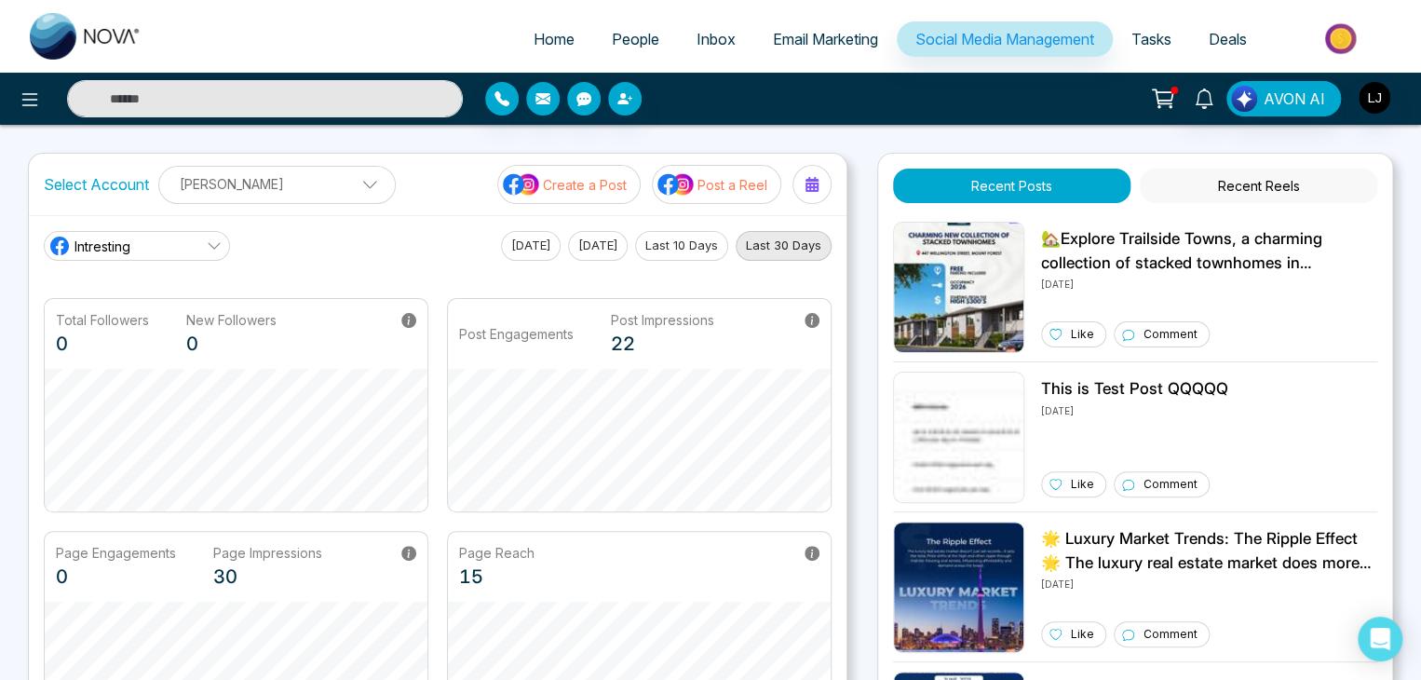
drag, startPoint x: 826, startPoint y: 241, endPoint x: 809, endPoint y: 241, distance: 16.8
click at [824, 241] on button "Last 30 Days" at bounding box center [783, 246] width 96 height 30
click at [692, 250] on button "Last 10 Days" at bounding box center [681, 246] width 93 height 30
click at [759, 239] on button "Last 30 Days" at bounding box center [783, 246] width 96 height 30
drag, startPoint x: 685, startPoint y: 239, endPoint x: 775, endPoint y: 236, distance: 89.4
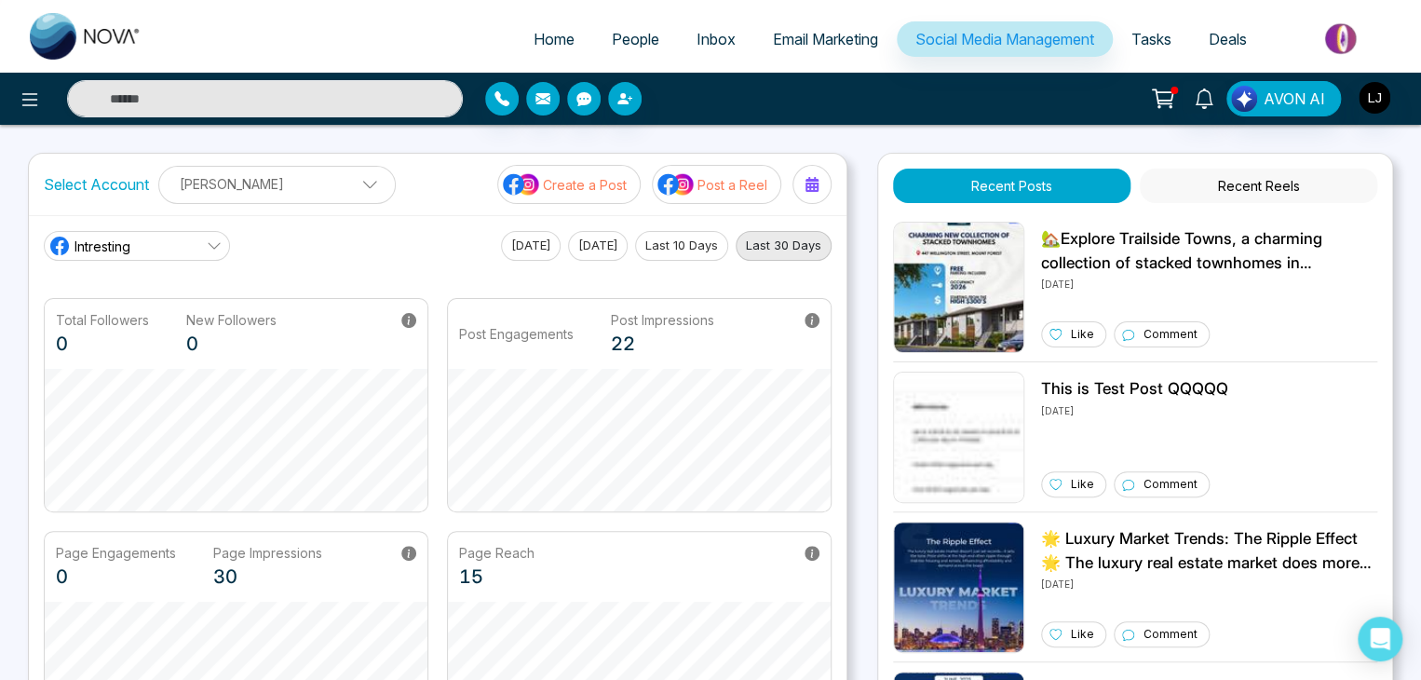
click at [690, 239] on button "Last 10 Days" at bounding box center [681, 246] width 93 height 30
click at [775, 236] on button "Last 30 Days" at bounding box center [783, 246] width 96 height 30
drag, startPoint x: 679, startPoint y: 239, endPoint x: 737, endPoint y: 239, distance: 58.6
click at [681, 239] on button "Last 10 Days" at bounding box center [681, 246] width 93 height 30
drag, startPoint x: 791, startPoint y: 239, endPoint x: 761, endPoint y: 239, distance: 30.7
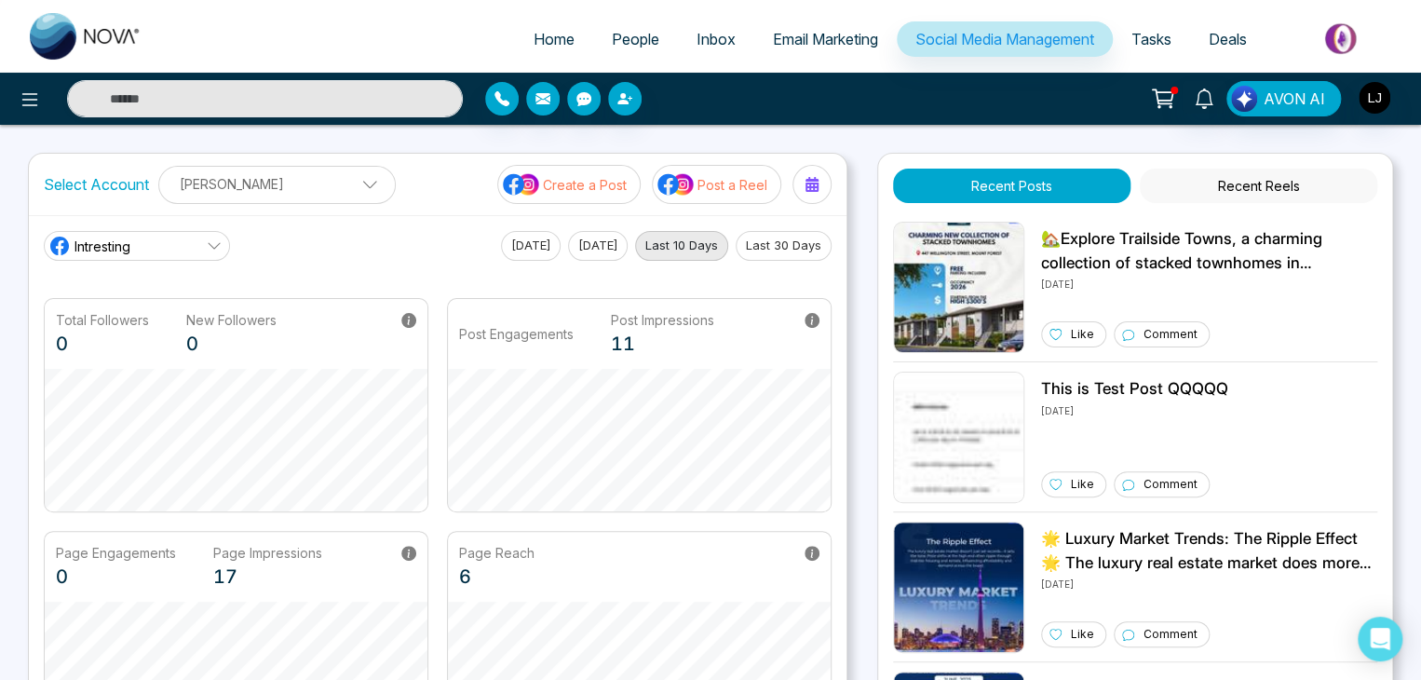
click at [785, 239] on button "Last 30 Days" at bounding box center [783, 246] width 96 height 30
click at [605, 248] on button "[DATE]" at bounding box center [598, 246] width 60 height 30
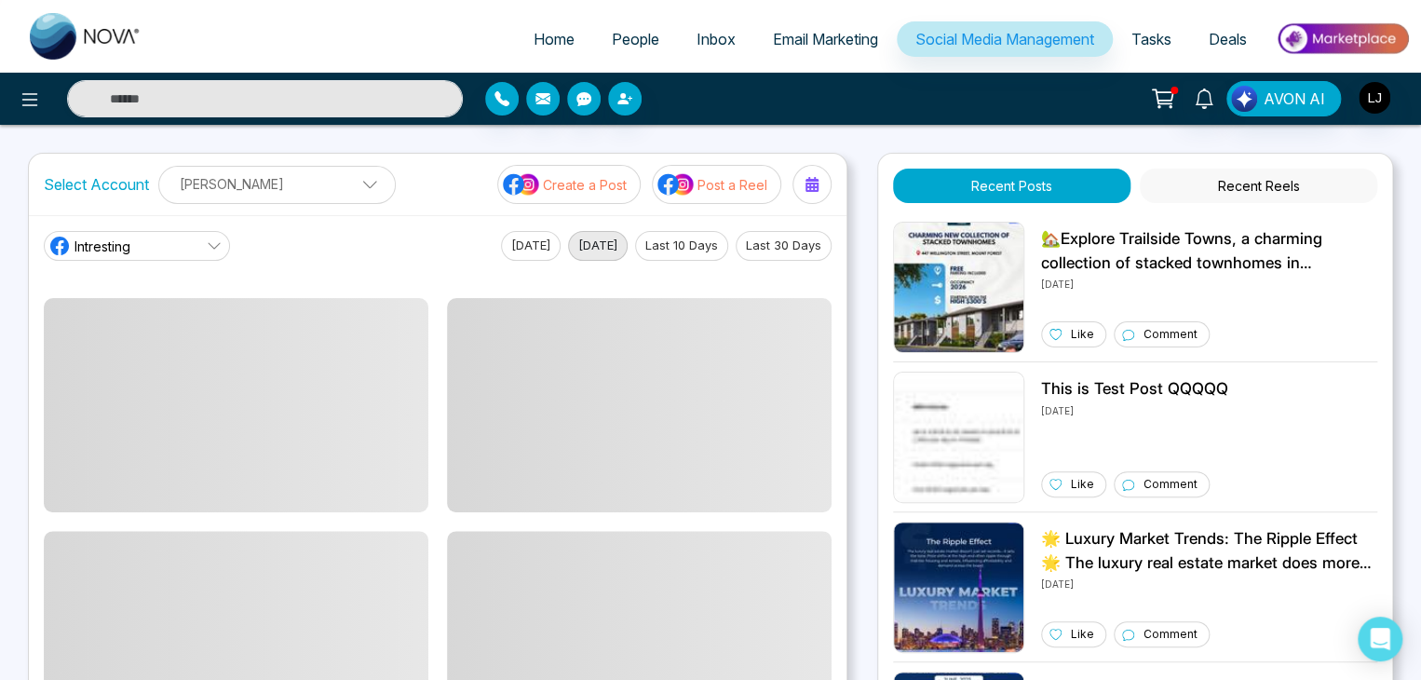
drag, startPoint x: 579, startPoint y: 248, endPoint x: 603, endPoint y: 249, distance: 24.2
click at [585, 249] on button "[DATE]" at bounding box center [598, 246] width 60 height 30
drag, startPoint x: 520, startPoint y: 249, endPoint x: 544, endPoint y: 249, distance: 23.3
click at [524, 249] on button "[DATE]" at bounding box center [531, 246] width 60 height 30
drag, startPoint x: 601, startPoint y: 249, endPoint x: 679, endPoint y: 244, distance: 77.5
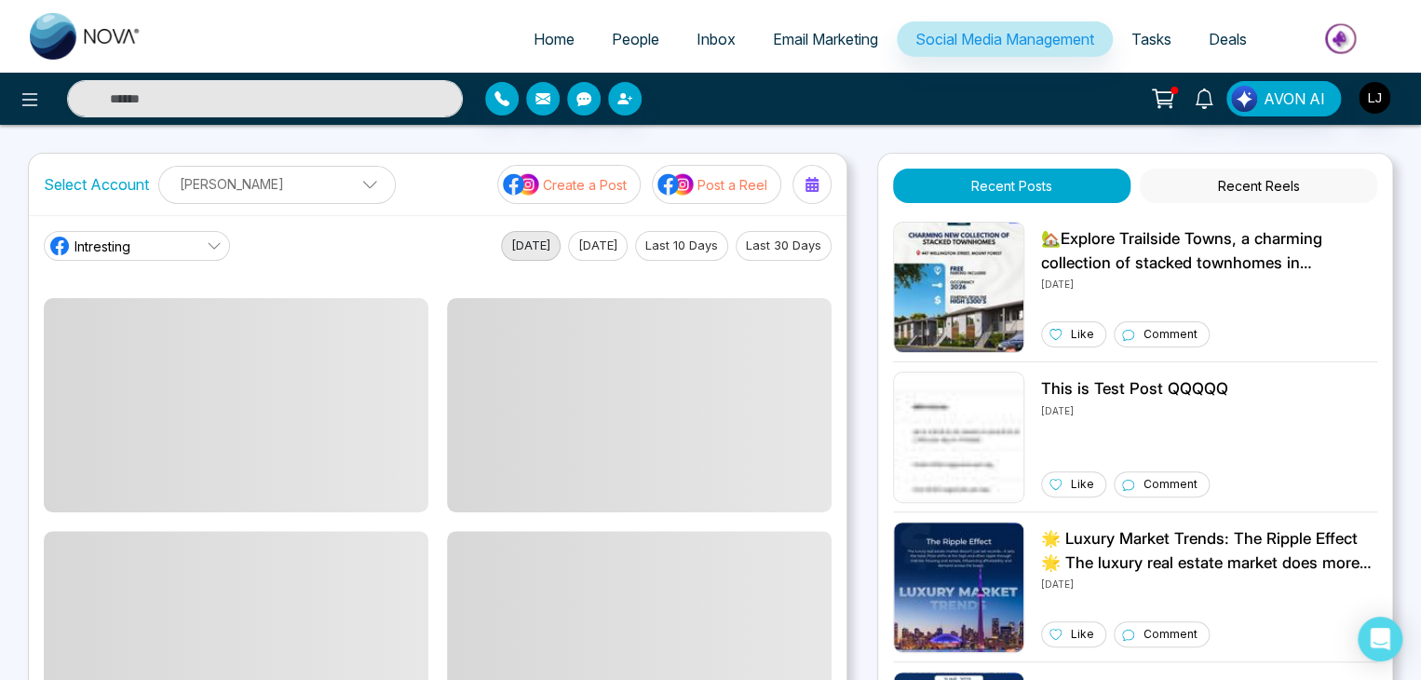
click at [603, 249] on button "[DATE]" at bounding box center [598, 246] width 60 height 30
drag, startPoint x: 702, startPoint y: 242, endPoint x: 766, endPoint y: 242, distance: 64.2
click at [708, 242] on button "Last 10 Days" at bounding box center [681, 246] width 93 height 30
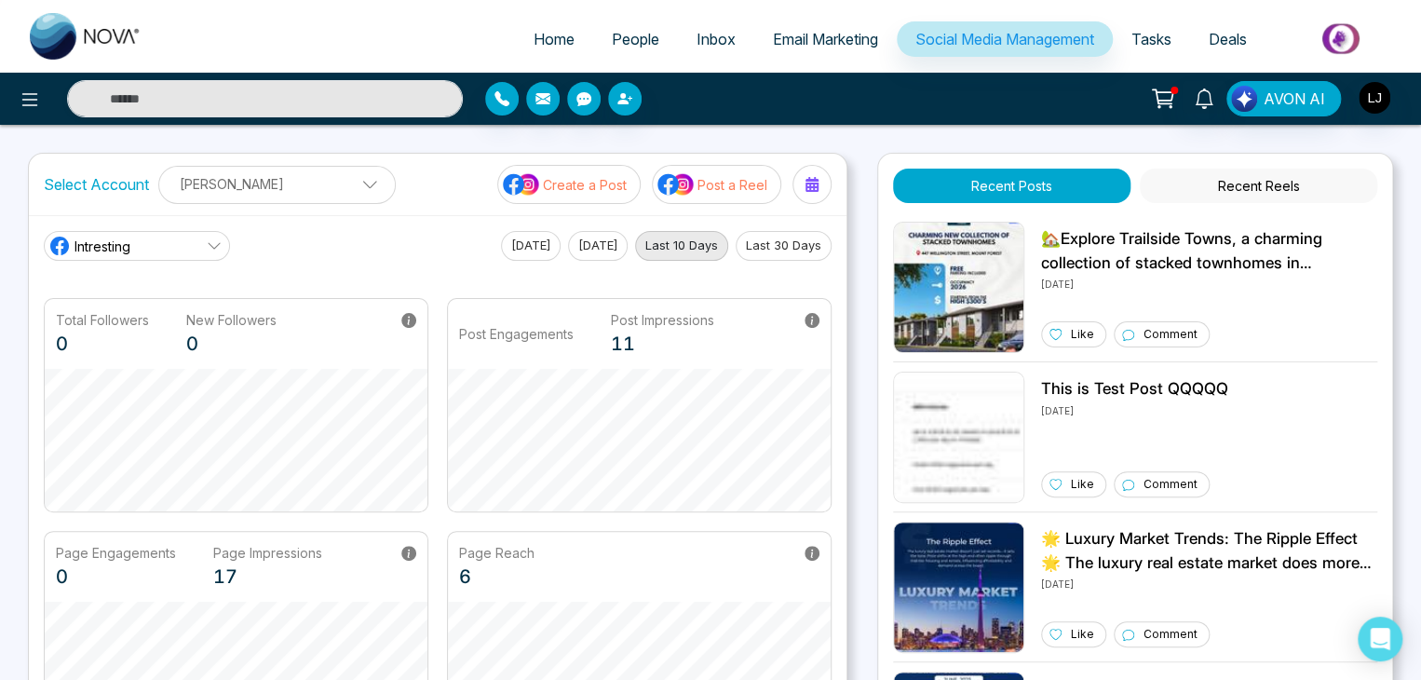
click at [797, 240] on button "Last 30 Days" at bounding box center [783, 246] width 96 height 30
drag, startPoint x: 710, startPoint y: 248, endPoint x: 655, endPoint y: 247, distance: 54.9
click at [692, 250] on button "Last 10 Days" at bounding box center [681, 246] width 93 height 30
click at [591, 245] on button "[DATE]" at bounding box center [598, 246] width 60 height 30
click at [528, 243] on button "[DATE]" at bounding box center [531, 246] width 60 height 30
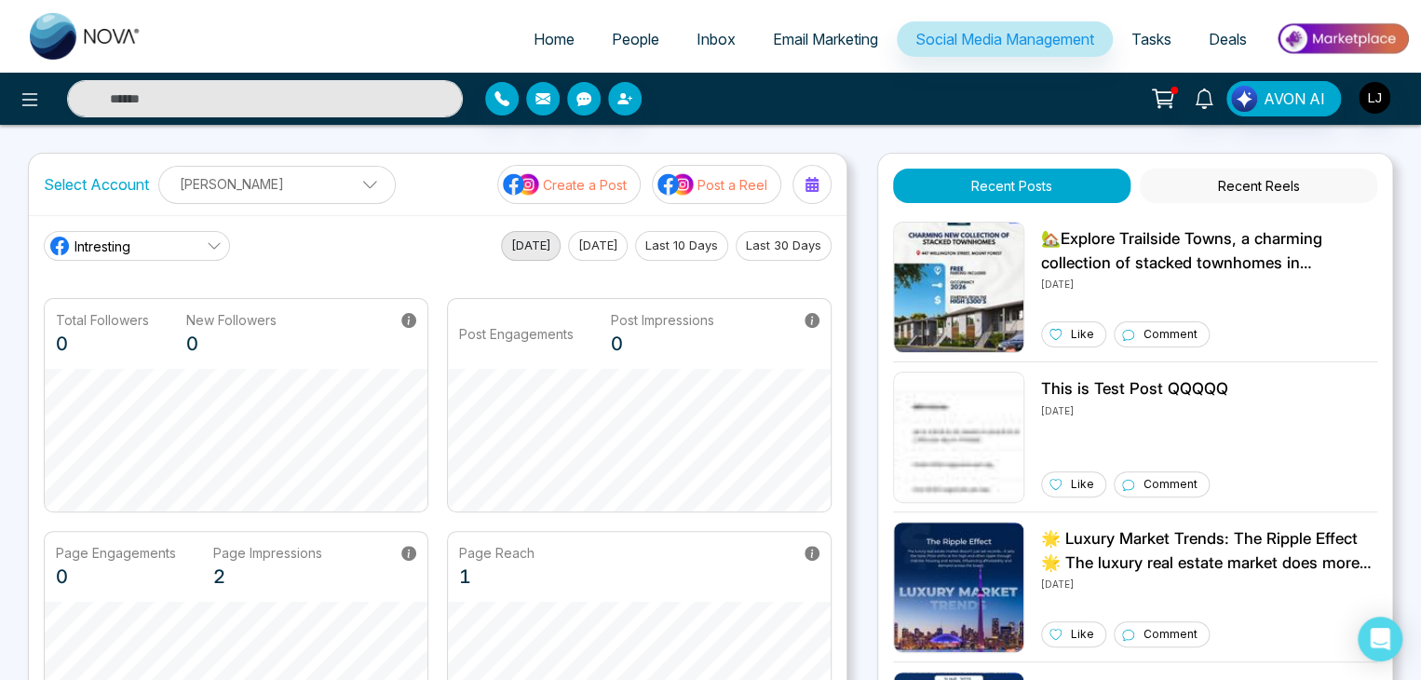
drag, startPoint x: 578, startPoint y: 242, endPoint x: 590, endPoint y: 242, distance: 12.1
click at [583, 242] on button "[DATE]" at bounding box center [598, 246] width 60 height 30
drag, startPoint x: 659, startPoint y: 242, endPoint x: 725, endPoint y: 240, distance: 66.1
click at [659, 242] on button "Last 10 Days" at bounding box center [681, 246] width 93 height 30
click at [753, 239] on button "Last 30 Days" at bounding box center [783, 246] width 96 height 30
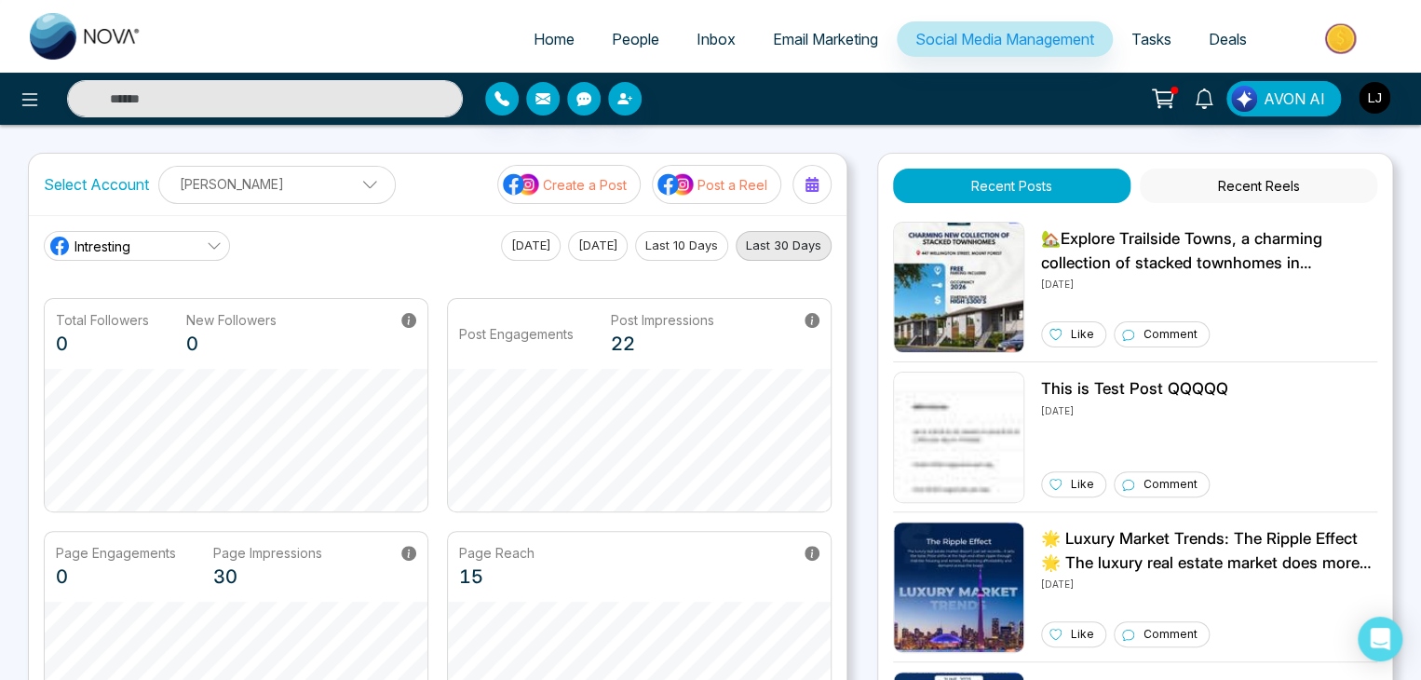
click at [682, 240] on button "Last 10 Days" at bounding box center [681, 246] width 93 height 30
drag, startPoint x: 576, startPoint y: 241, endPoint x: 528, endPoint y: 245, distance: 48.6
click at [568, 245] on button "[DATE]" at bounding box center [598, 246] width 60 height 30
click at [514, 245] on button "[DATE]" at bounding box center [531, 246] width 60 height 30
drag, startPoint x: 577, startPoint y: 244, endPoint x: 649, endPoint y: 240, distance: 71.8
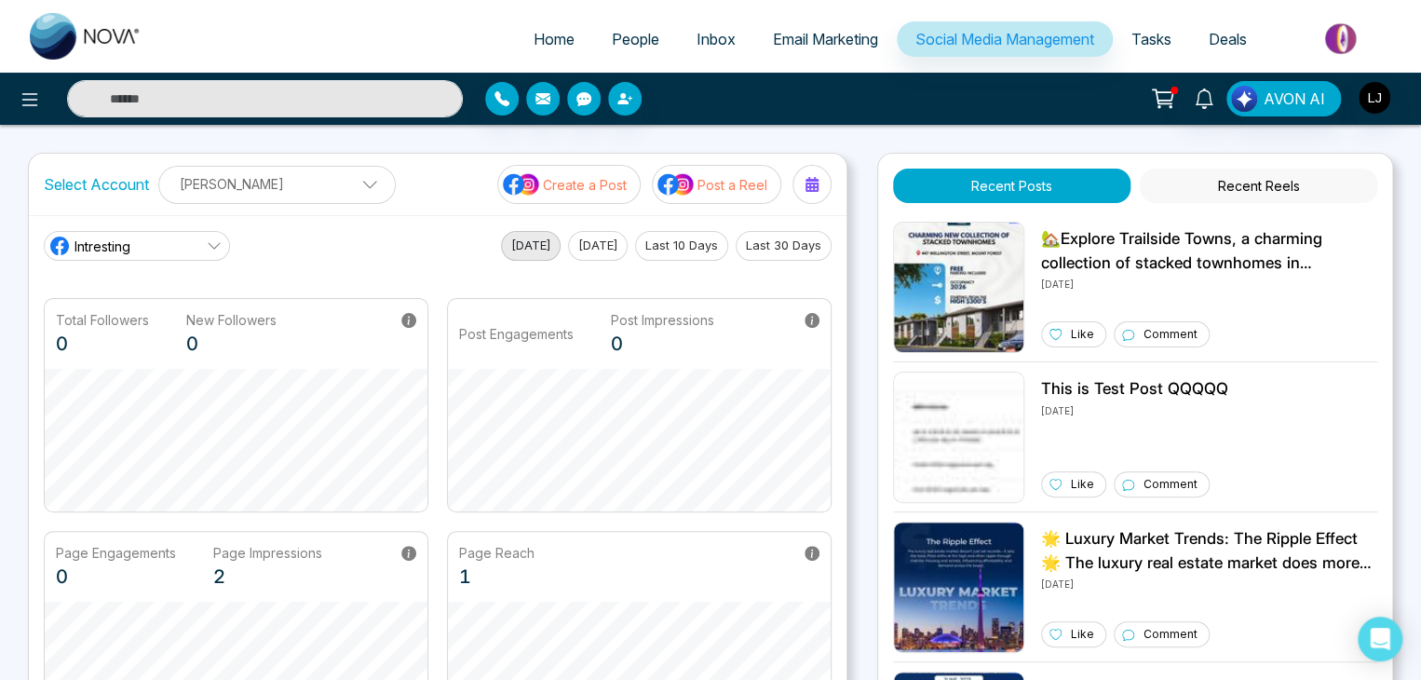
click at [588, 244] on button "[DATE]" at bounding box center [598, 246] width 60 height 30
drag, startPoint x: 673, startPoint y: 236, endPoint x: 713, endPoint y: 236, distance: 40.0
click at [680, 236] on button "Last 10 Days" at bounding box center [681, 246] width 93 height 30
click at [796, 236] on button "Last 30 Days" at bounding box center [783, 246] width 96 height 30
click at [687, 236] on button "Last 10 Days" at bounding box center [681, 246] width 93 height 30
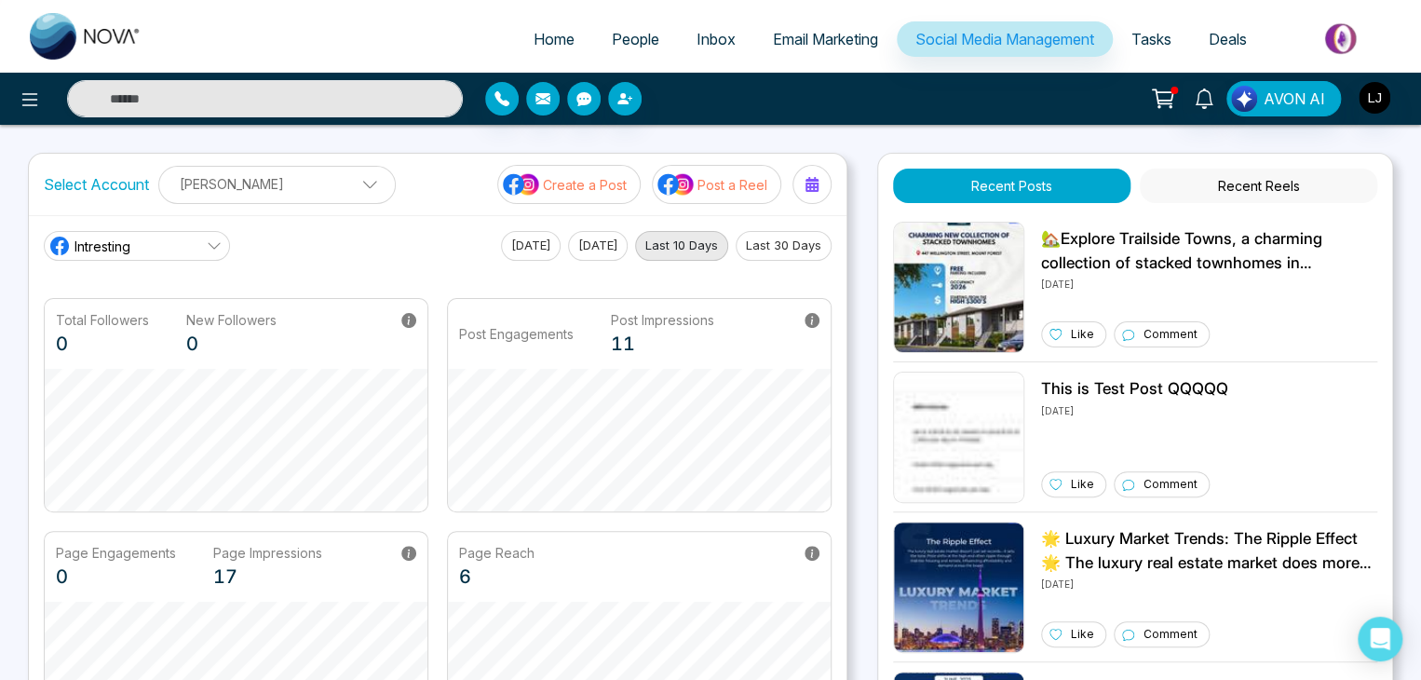
click at [600, 242] on button "[DATE]" at bounding box center [598, 246] width 60 height 30
click at [709, 244] on button "Last 10 Days" at bounding box center [681, 246] width 93 height 30
click at [611, 246] on button "[DATE]" at bounding box center [598, 246] width 60 height 30
click at [654, 239] on button "Last 10 Days" at bounding box center [681, 246] width 93 height 30
drag, startPoint x: 594, startPoint y: 243, endPoint x: 666, endPoint y: 244, distance: 71.7
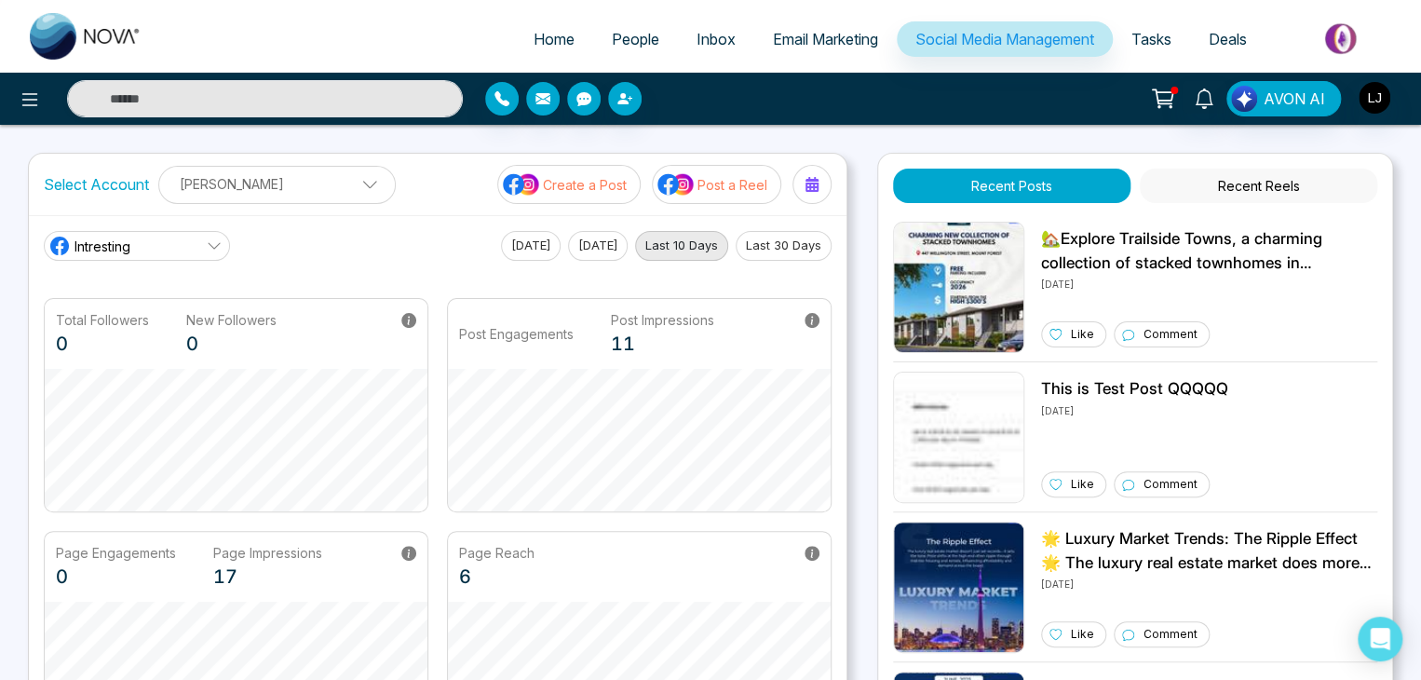
click at [600, 244] on button "[DATE]" at bounding box center [598, 246] width 60 height 30
drag, startPoint x: 666, startPoint y: 244, endPoint x: 619, endPoint y: 244, distance: 46.5
click at [654, 244] on button "Last 10 Days" at bounding box center [681, 246] width 93 height 30
drag, startPoint x: 619, startPoint y: 244, endPoint x: 678, endPoint y: 244, distance: 58.6
click at [662, 244] on div "[DATE] [DATE] Last 10 Days Last 30 Days" at bounding box center [666, 246] width 330 height 30
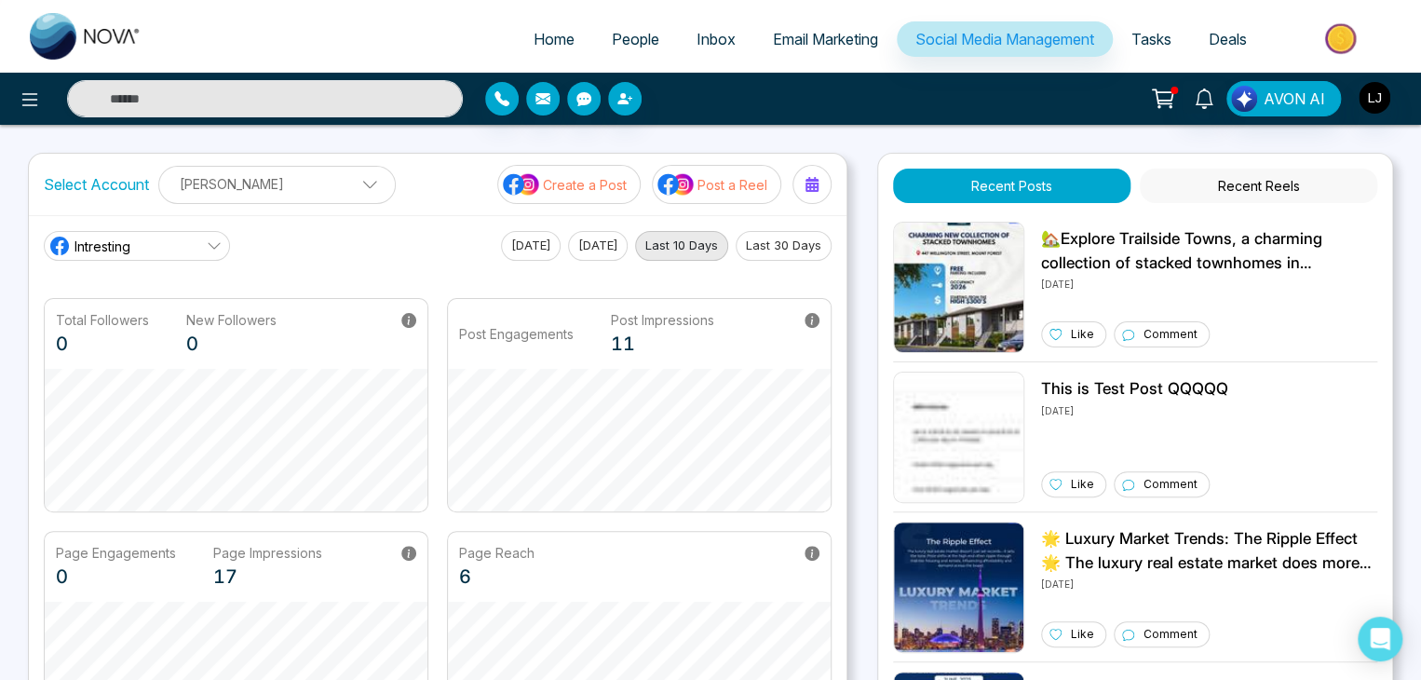
drag, startPoint x: 678, startPoint y: 244, endPoint x: 585, endPoint y: 246, distance: 93.1
click at [659, 246] on button "Last 10 Days" at bounding box center [681, 246] width 93 height 30
drag, startPoint x: 585, startPoint y: 246, endPoint x: 638, endPoint y: 249, distance: 53.2
click at [594, 248] on button "[DATE]" at bounding box center [598, 246] width 60 height 30
click at [638, 249] on button "Last 10 Days" at bounding box center [681, 246] width 93 height 30
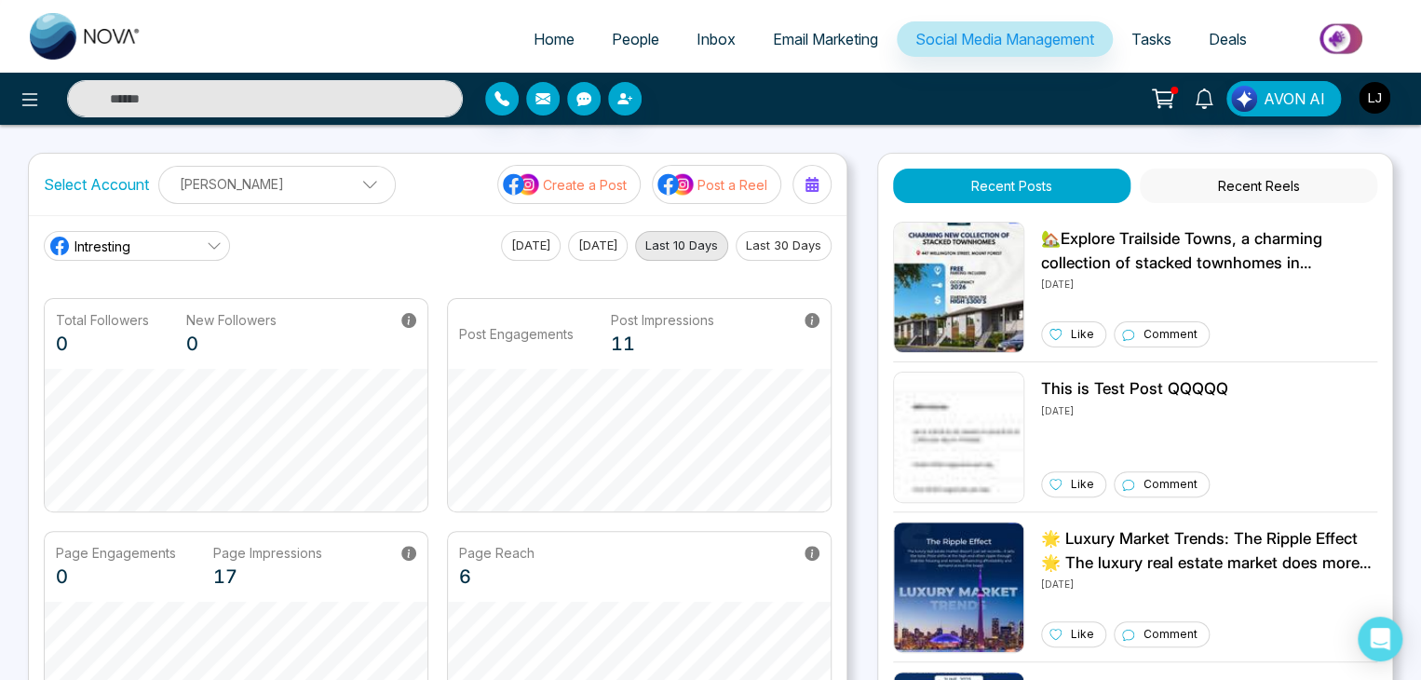
drag, startPoint x: 598, startPoint y: 251, endPoint x: 684, endPoint y: 253, distance: 86.6
click at [627, 253] on div "[DATE] [DATE] Last 10 Days Last 30 Days" at bounding box center [666, 246] width 330 height 30
drag, startPoint x: 684, startPoint y: 253, endPoint x: 608, endPoint y: 256, distance: 76.4
click at [681, 254] on button "Last 10 Days" at bounding box center [681, 246] width 93 height 30
click at [600, 258] on button "[DATE]" at bounding box center [598, 246] width 60 height 30
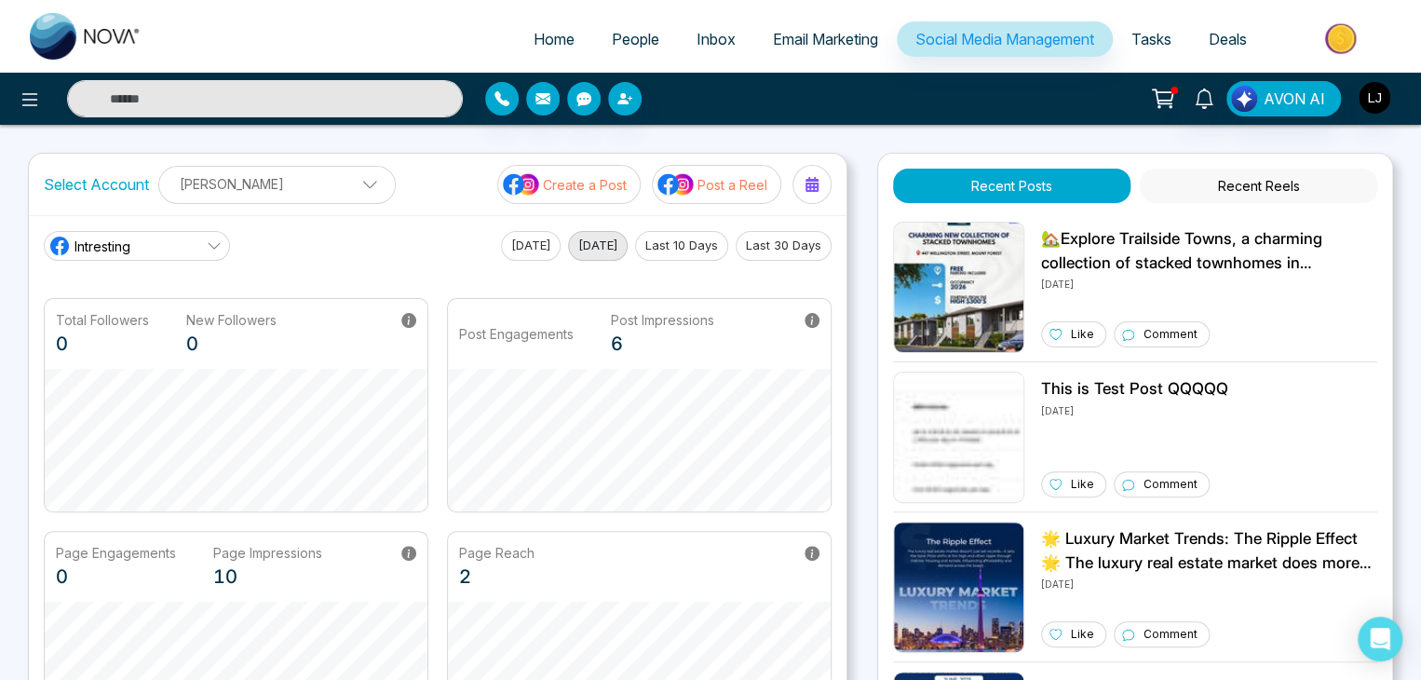
click at [186, 256] on link "Intresting" at bounding box center [137, 246] width 186 height 30
click at [164, 323] on li "[PERSON_NAME] [PERSON_NAME]" at bounding box center [175, 329] width 264 height 32
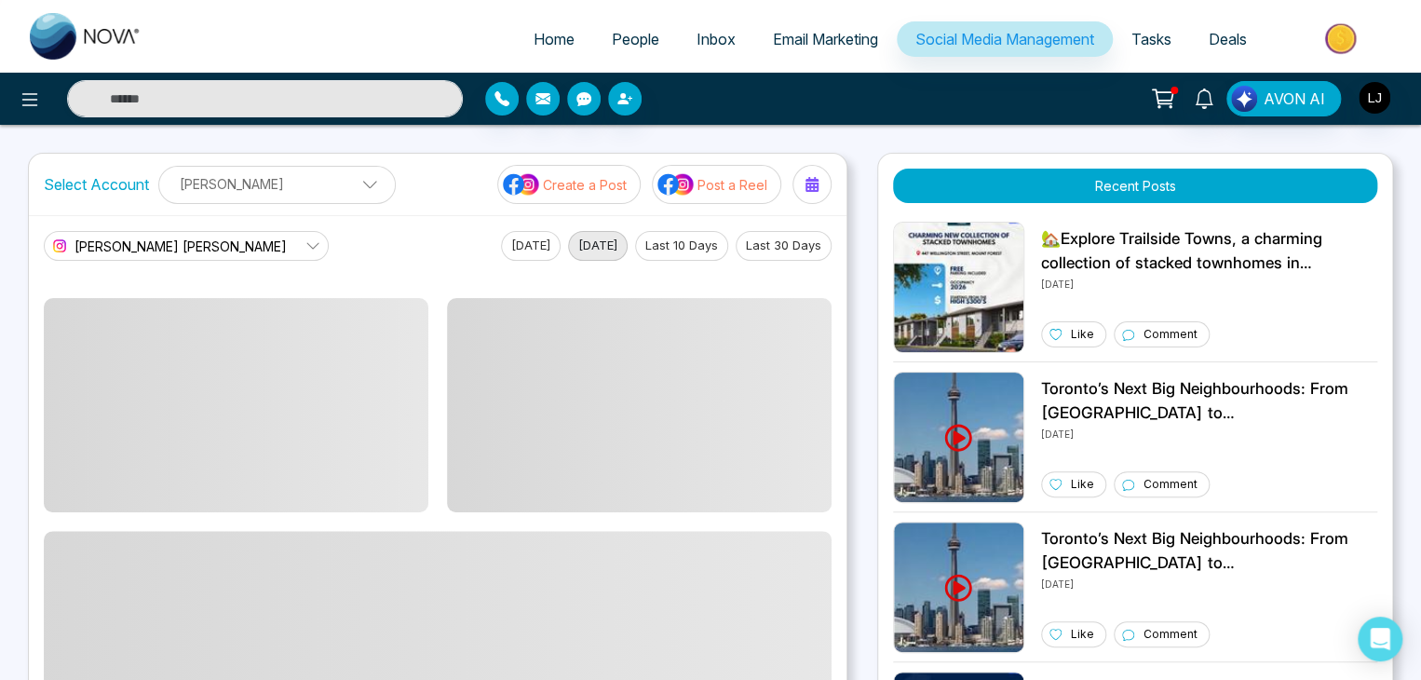
click at [618, 207] on div "Select Account [PERSON_NAME] [PERSON_NAME] Add Social Accounts Create a Post Po…" at bounding box center [437, 184] width 817 height 61
click at [678, 243] on button "Last 10 Days" at bounding box center [681, 246] width 93 height 30
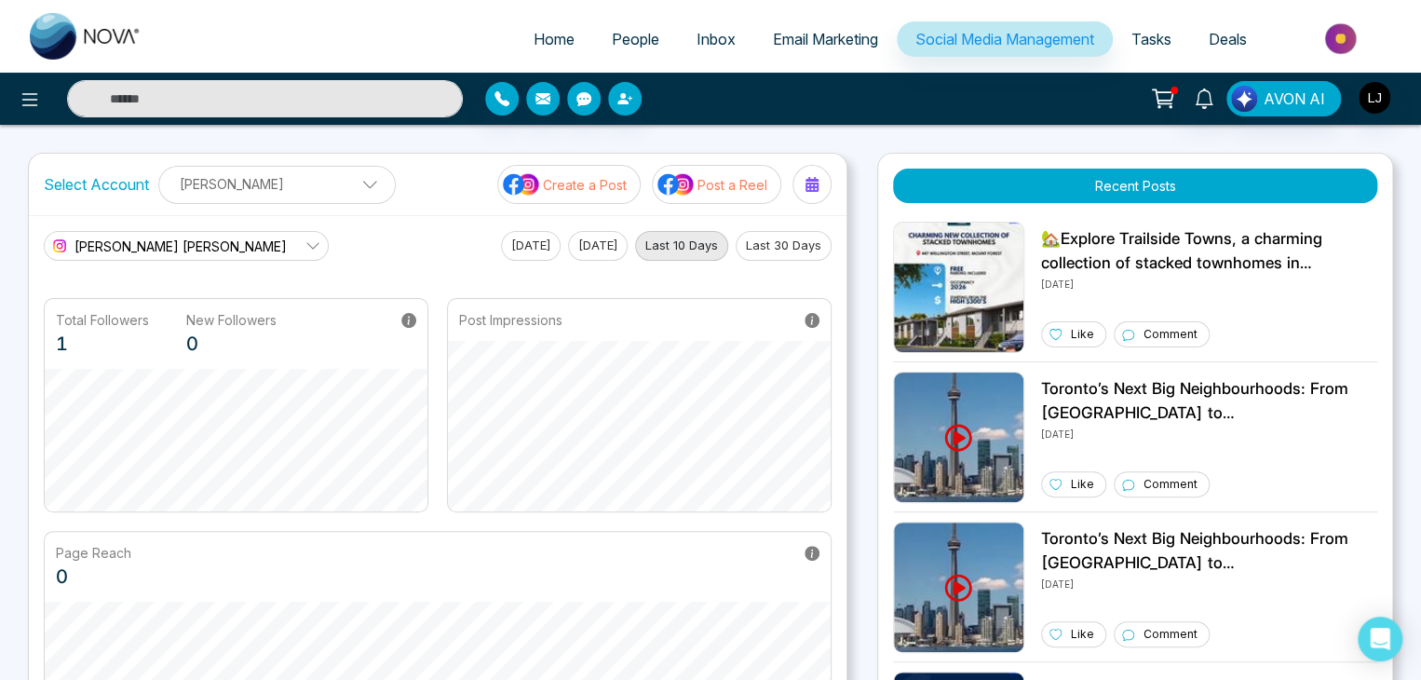
drag, startPoint x: 795, startPoint y: 244, endPoint x: 627, endPoint y: 245, distance: 167.6
click at [794, 244] on button "Last 30 Days" at bounding box center [783, 246] width 96 height 30
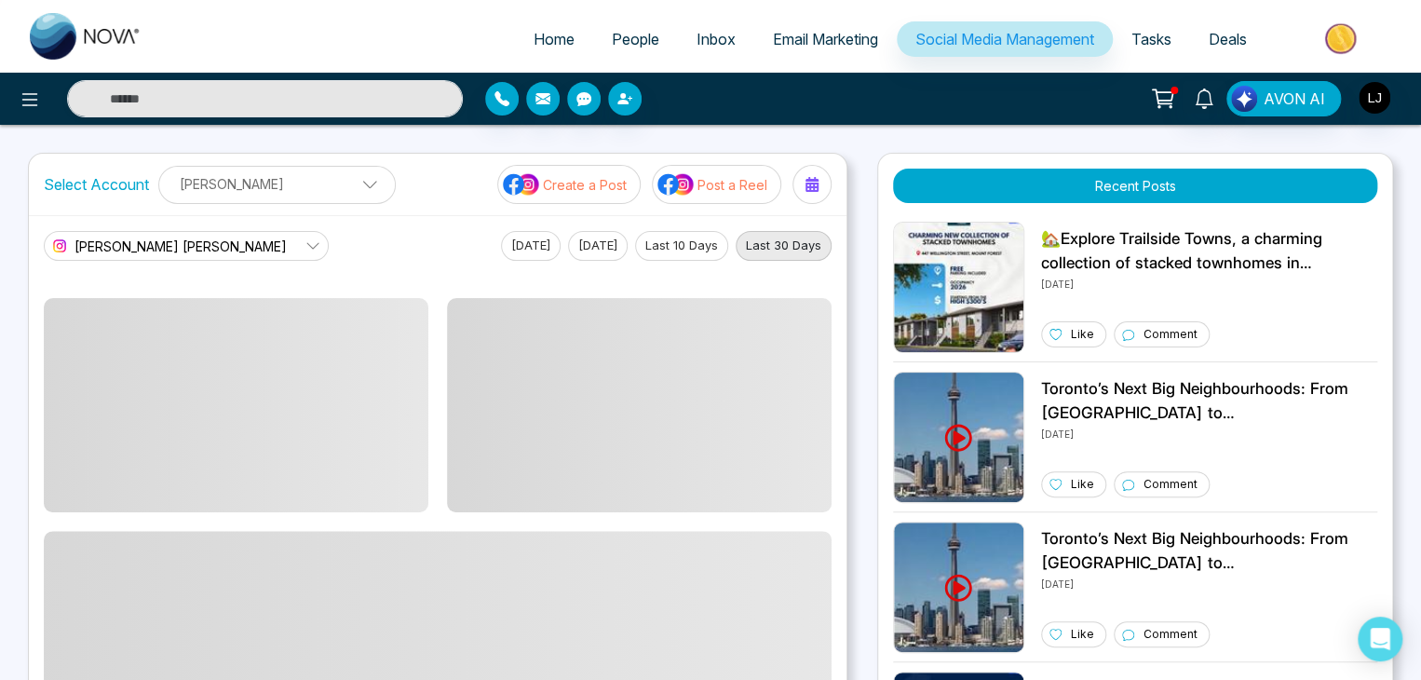
click at [626, 246] on button "[DATE]" at bounding box center [598, 246] width 60 height 30
drag, startPoint x: 559, startPoint y: 246, endPoint x: 511, endPoint y: 250, distance: 47.7
click at [568, 246] on button "[DATE]" at bounding box center [598, 246] width 60 height 30
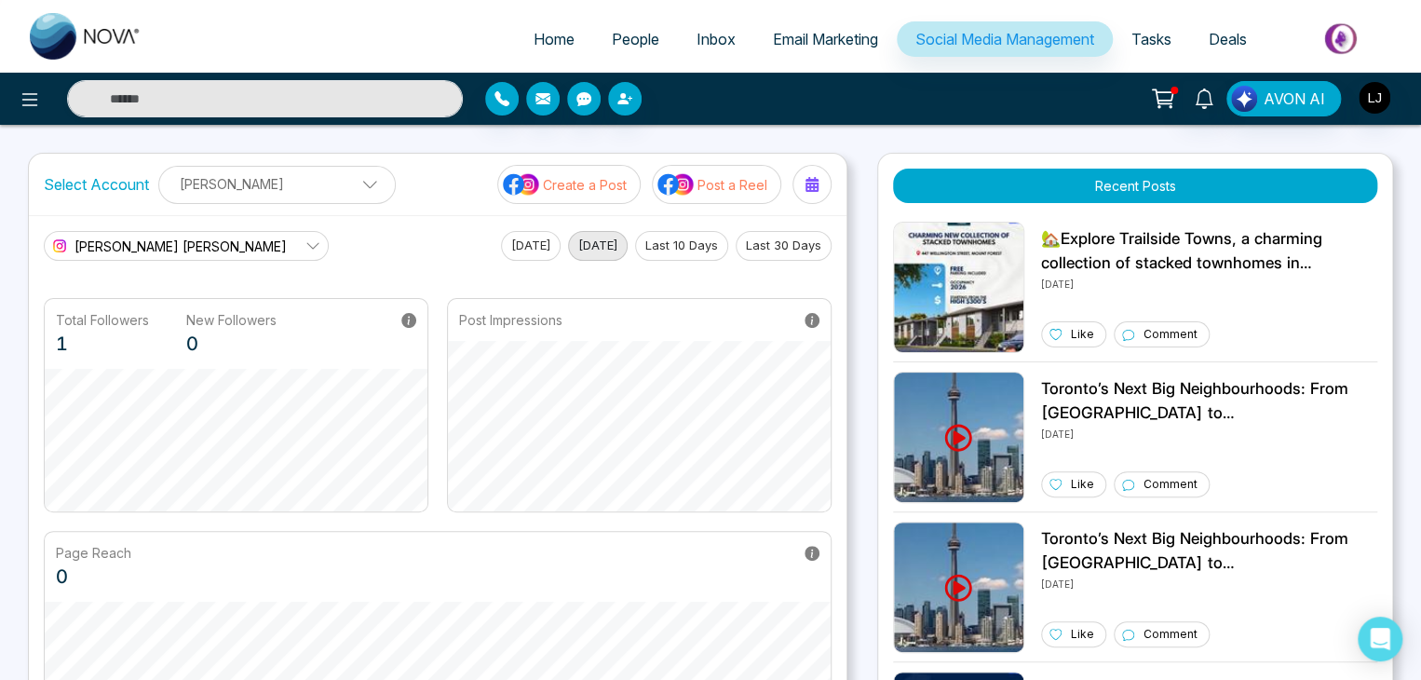
drag, startPoint x: 510, startPoint y: 251, endPoint x: 579, endPoint y: 251, distance: 68.9
click at [515, 251] on button "[DATE]" at bounding box center [531, 246] width 60 height 30
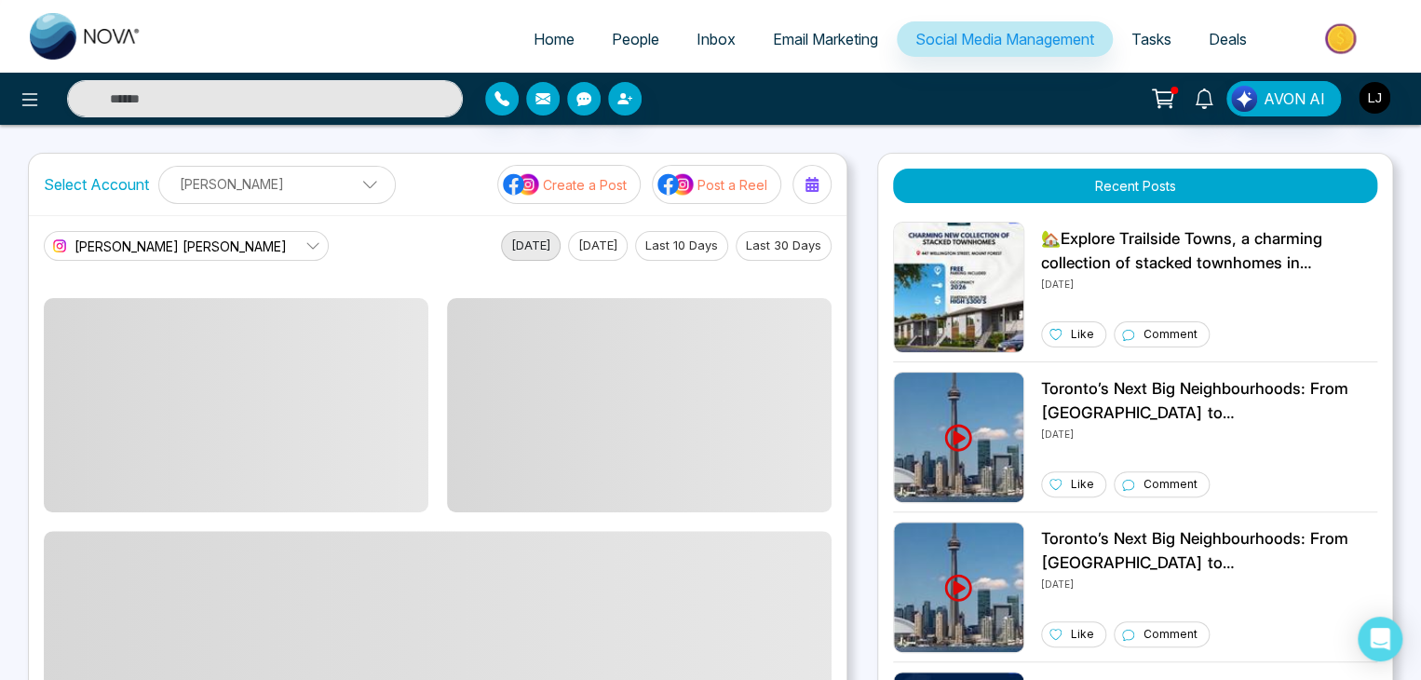
drag, startPoint x: 596, startPoint y: 250, endPoint x: 609, endPoint y: 248, distance: 13.3
click at [597, 250] on button "[DATE]" at bounding box center [598, 246] width 60 height 30
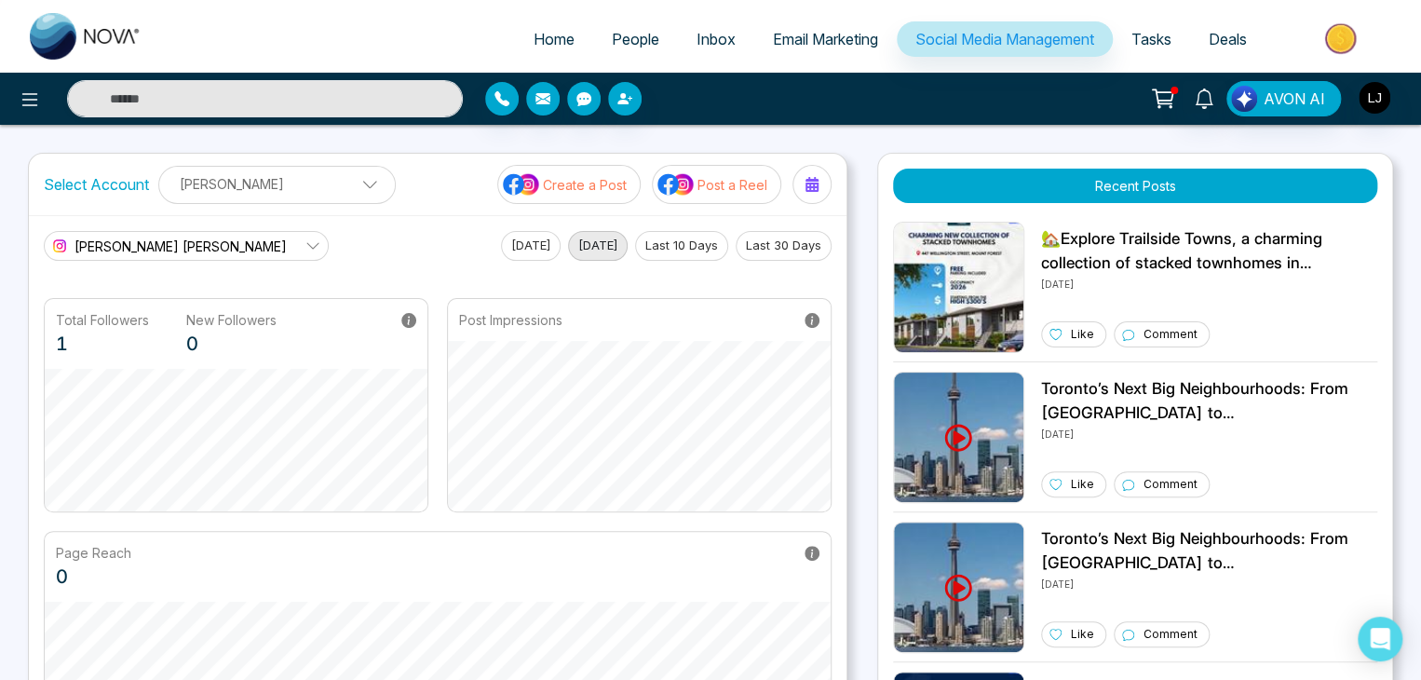
drag, startPoint x: 686, startPoint y: 246, endPoint x: 775, endPoint y: 246, distance: 88.4
click at [695, 246] on button "Last 10 Days" at bounding box center [681, 246] width 93 height 30
click at [784, 246] on button "Last 30 Days" at bounding box center [783, 246] width 96 height 30
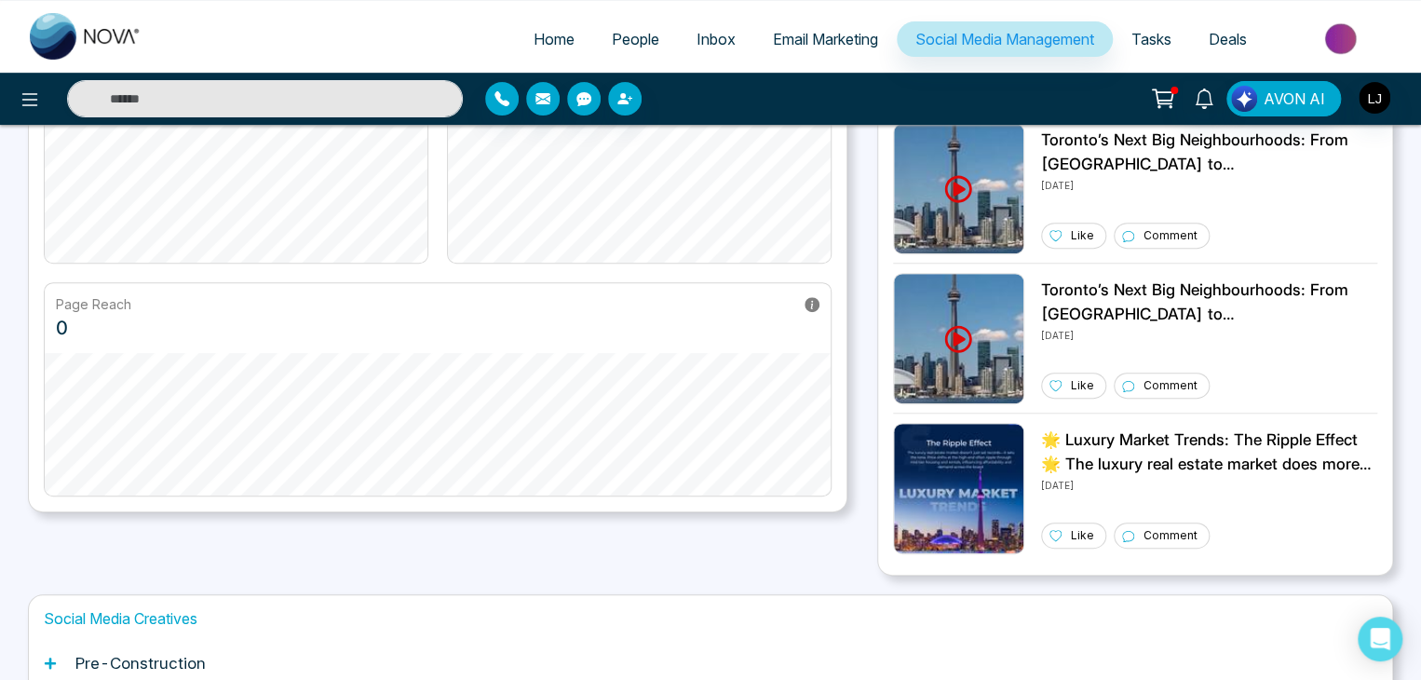
scroll to position [279, 0]
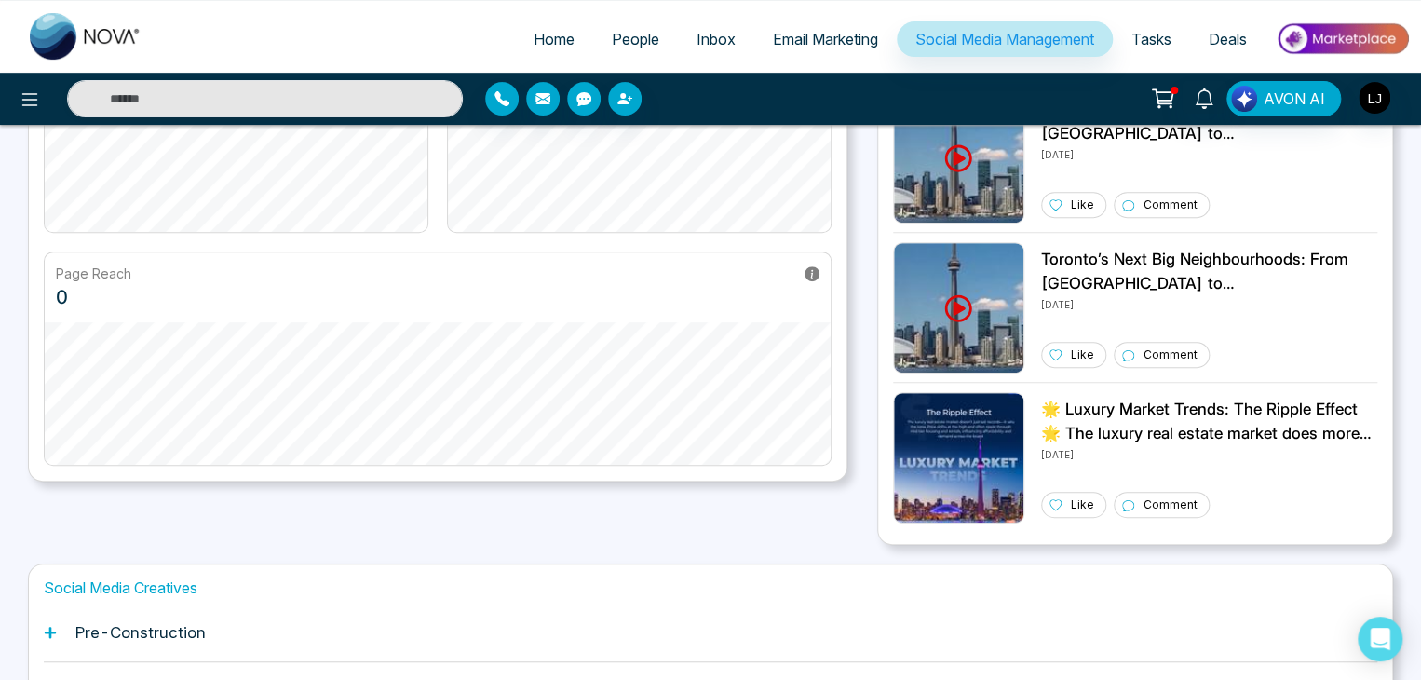
click at [818, 276] on icon at bounding box center [811, 273] width 15 height 15
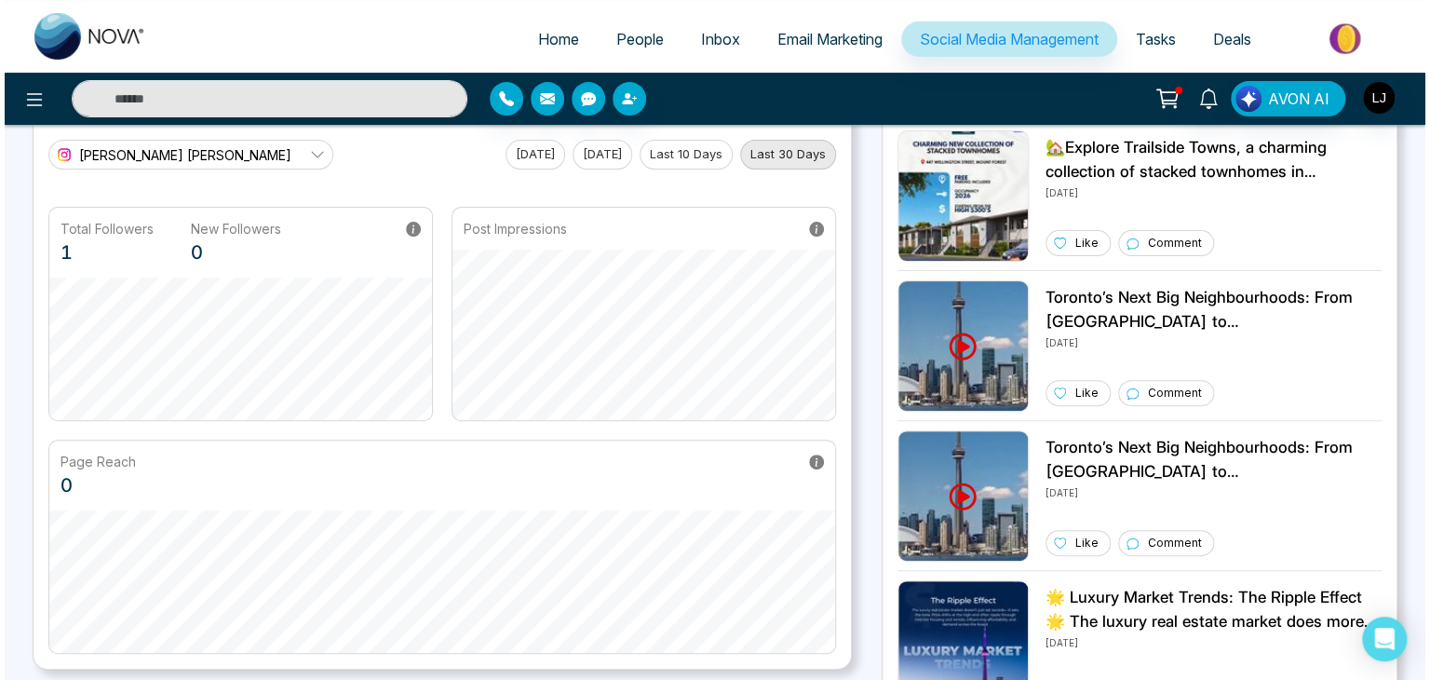
scroll to position [0, 0]
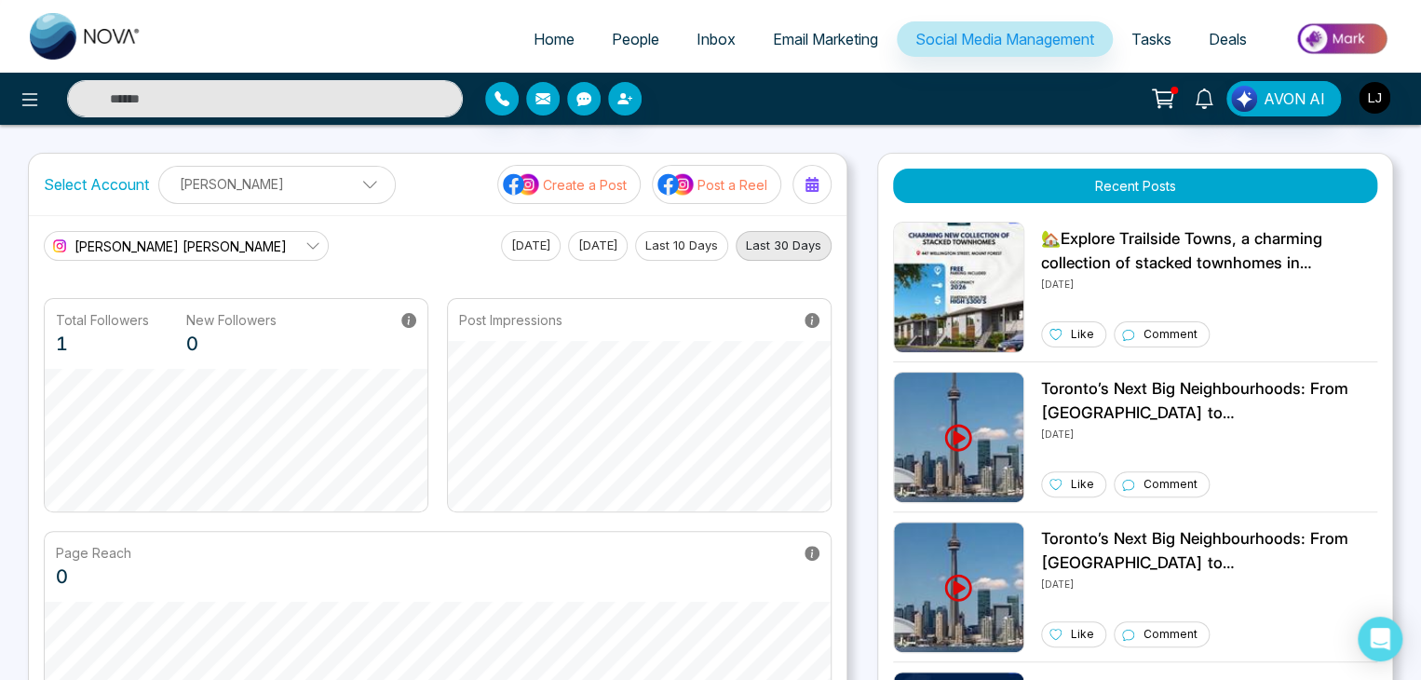
click at [250, 195] on p "[PERSON_NAME]" at bounding box center [276, 184] width 213 height 31
click at [239, 263] on button "Add Social Accounts" at bounding box center [253, 265] width 165 height 24
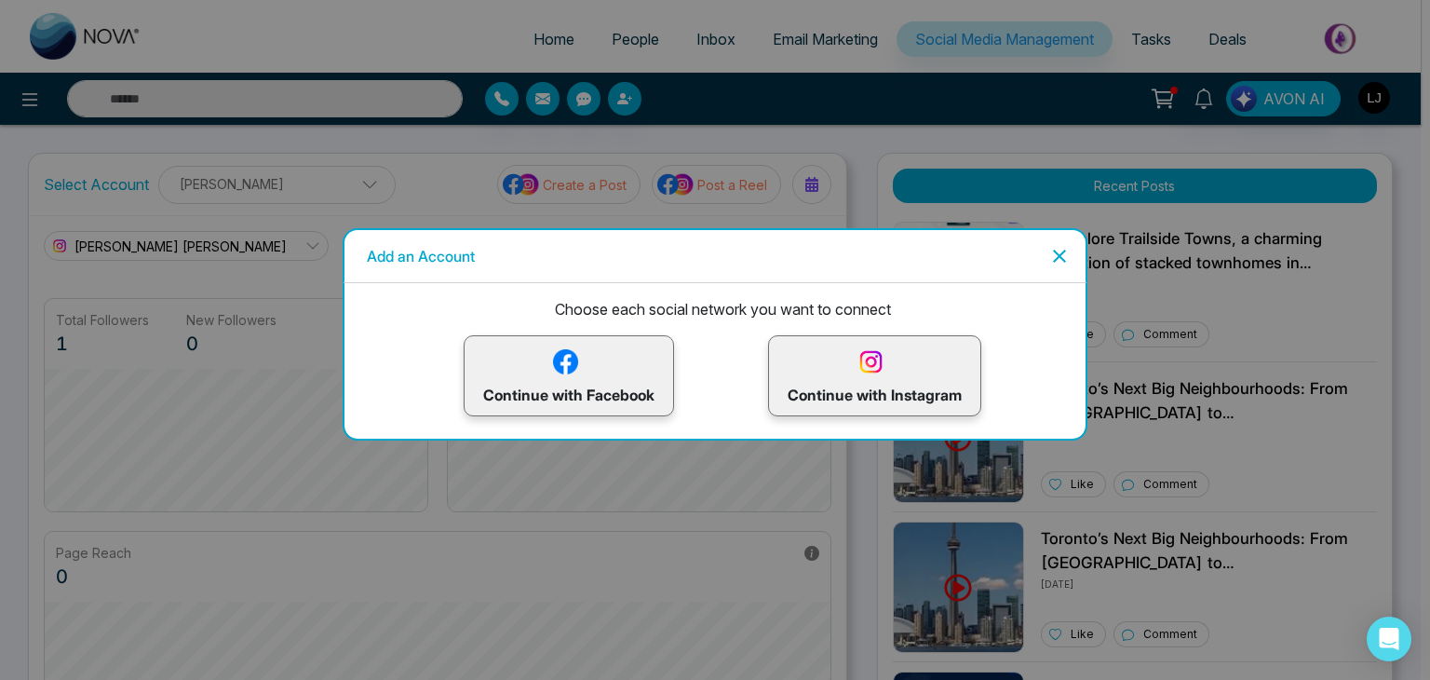
click at [830, 368] on p "Continue with Instagram" at bounding box center [875, 375] width 174 height 61
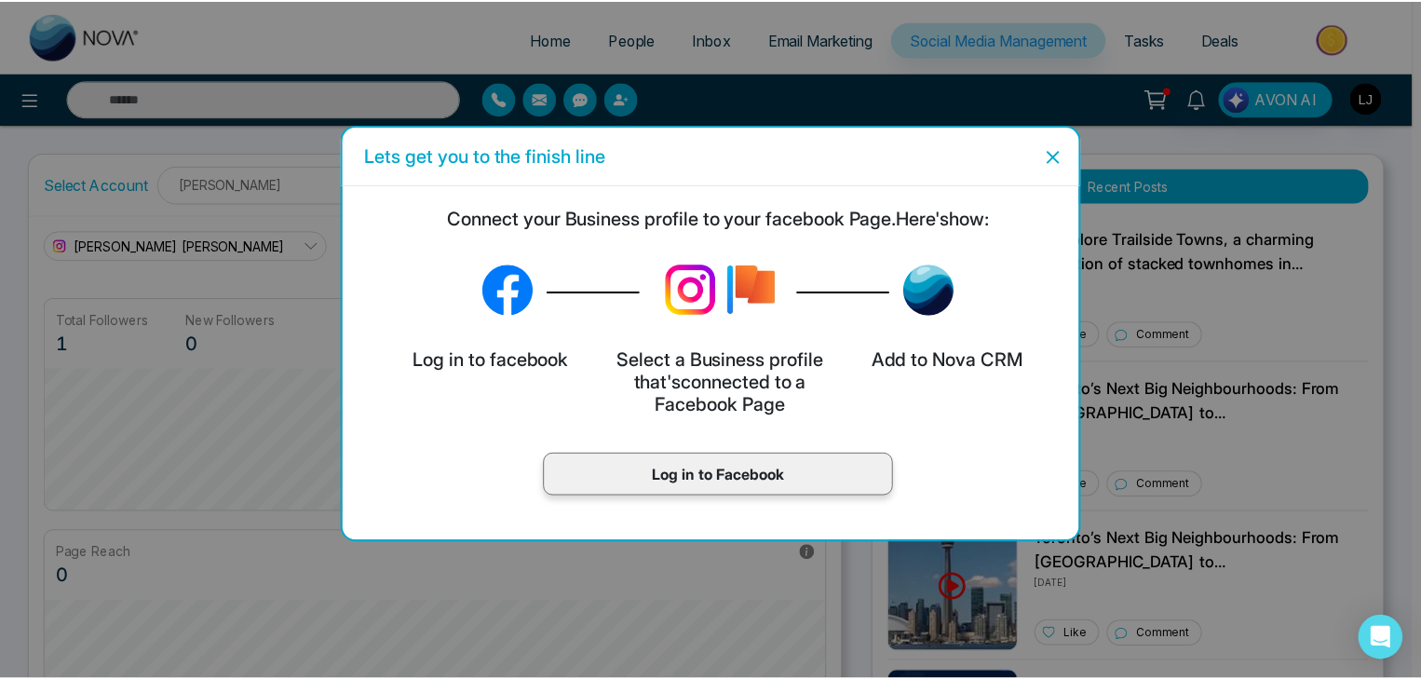
scroll to position [70, 0]
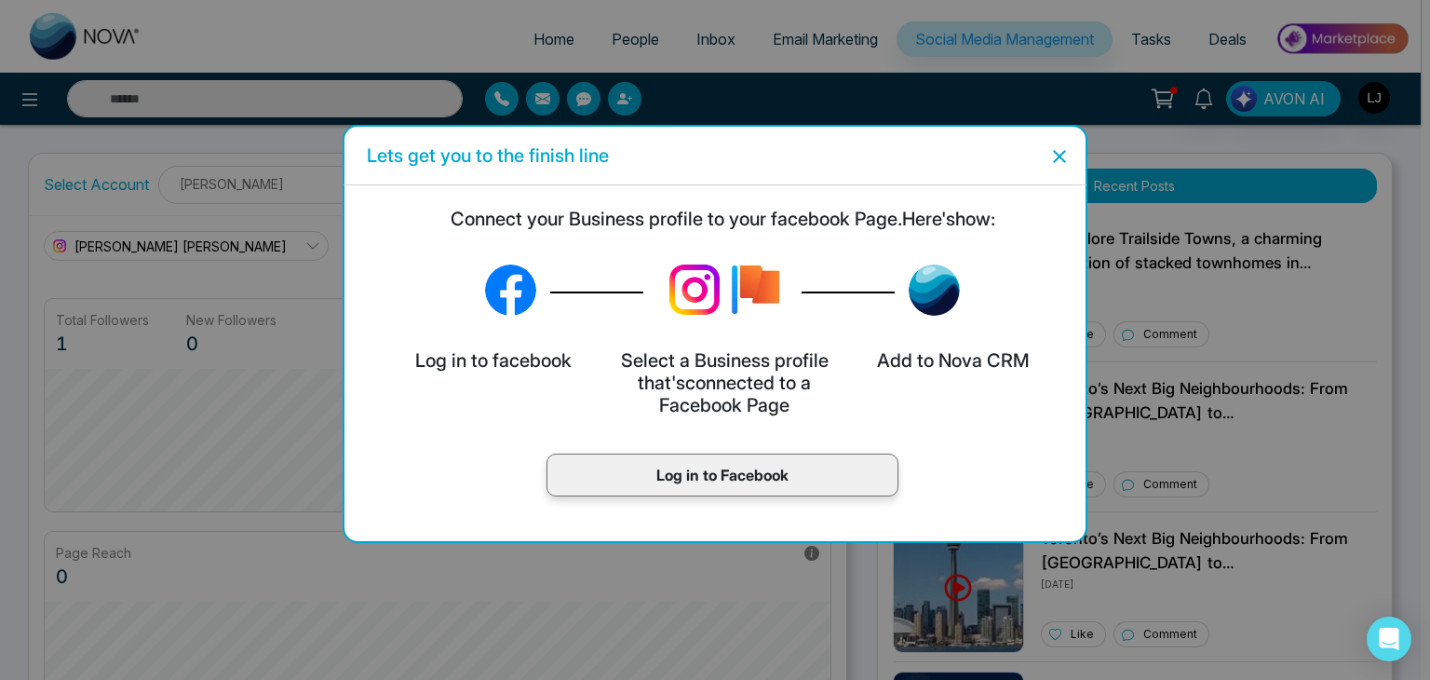
click at [750, 459] on div "Log in to Facebook" at bounding box center [722, 474] width 352 height 43
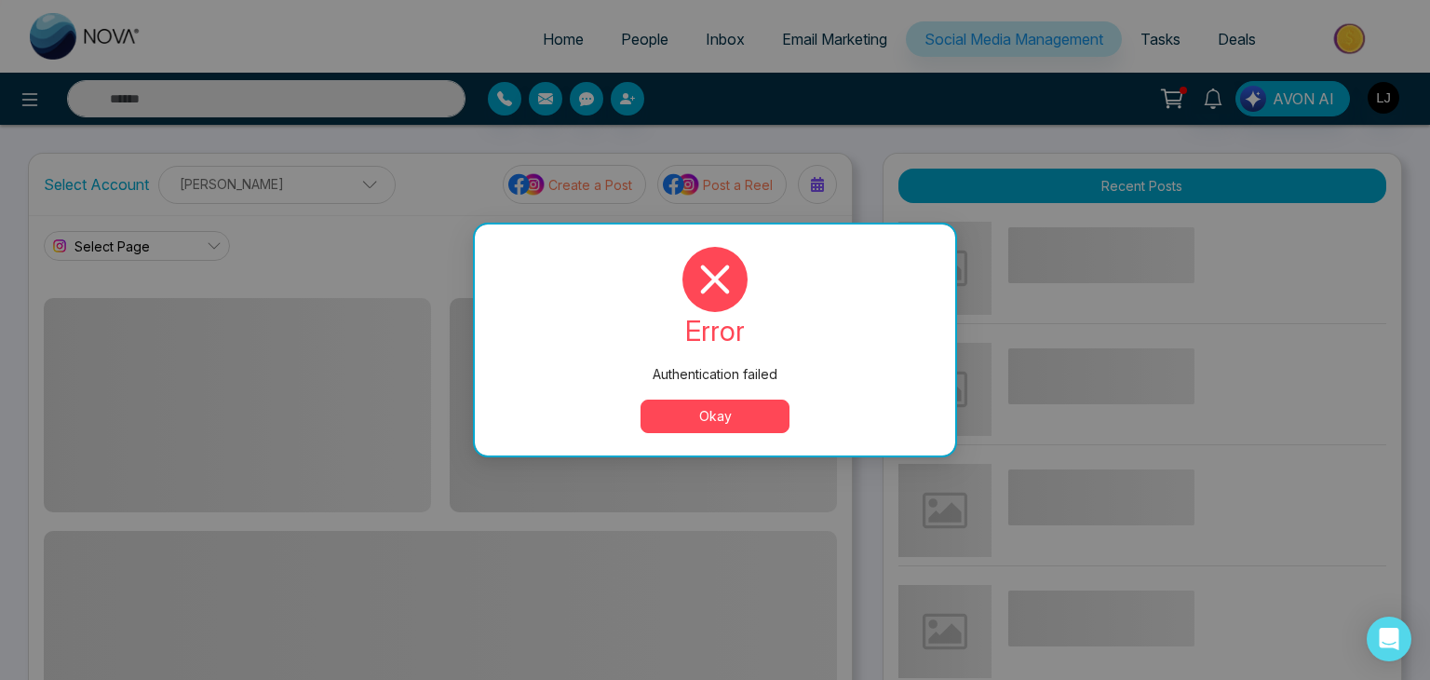
click at [681, 417] on button "Okay" at bounding box center [714, 416] width 149 height 34
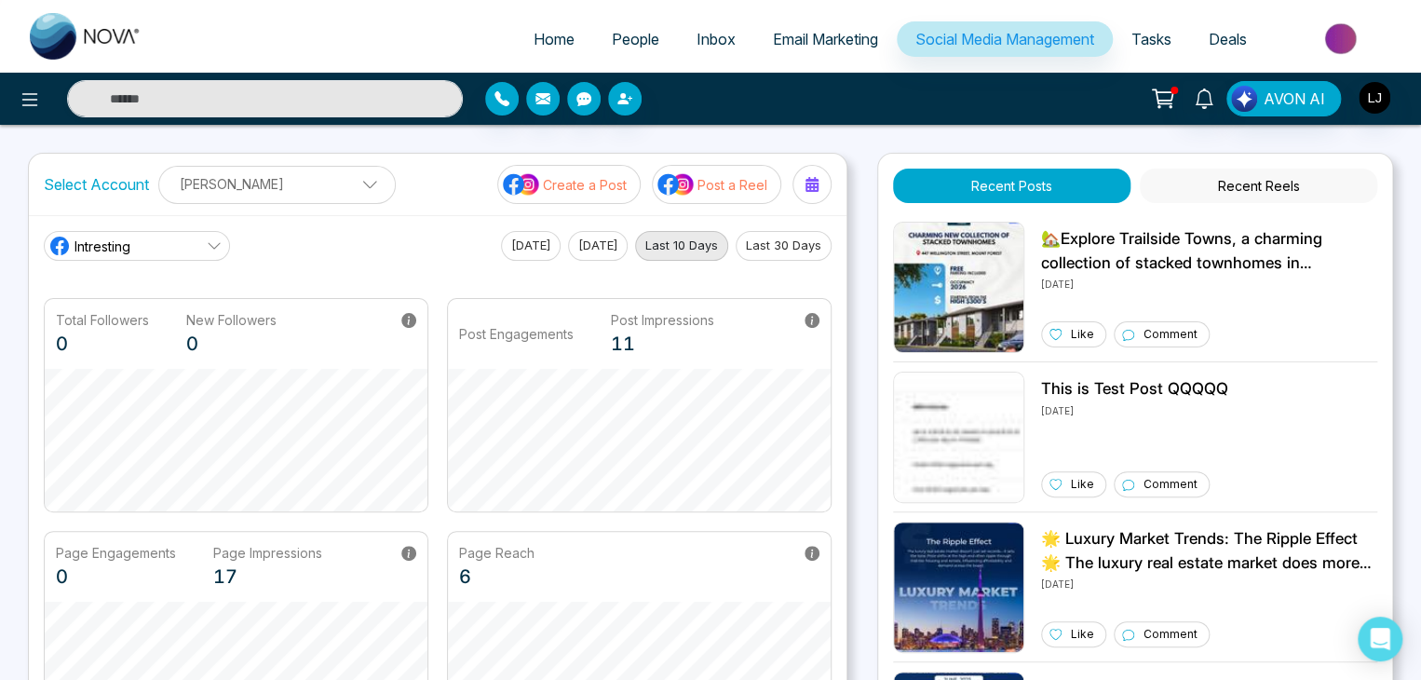
click at [185, 241] on link "Intresting" at bounding box center [137, 246] width 186 height 30
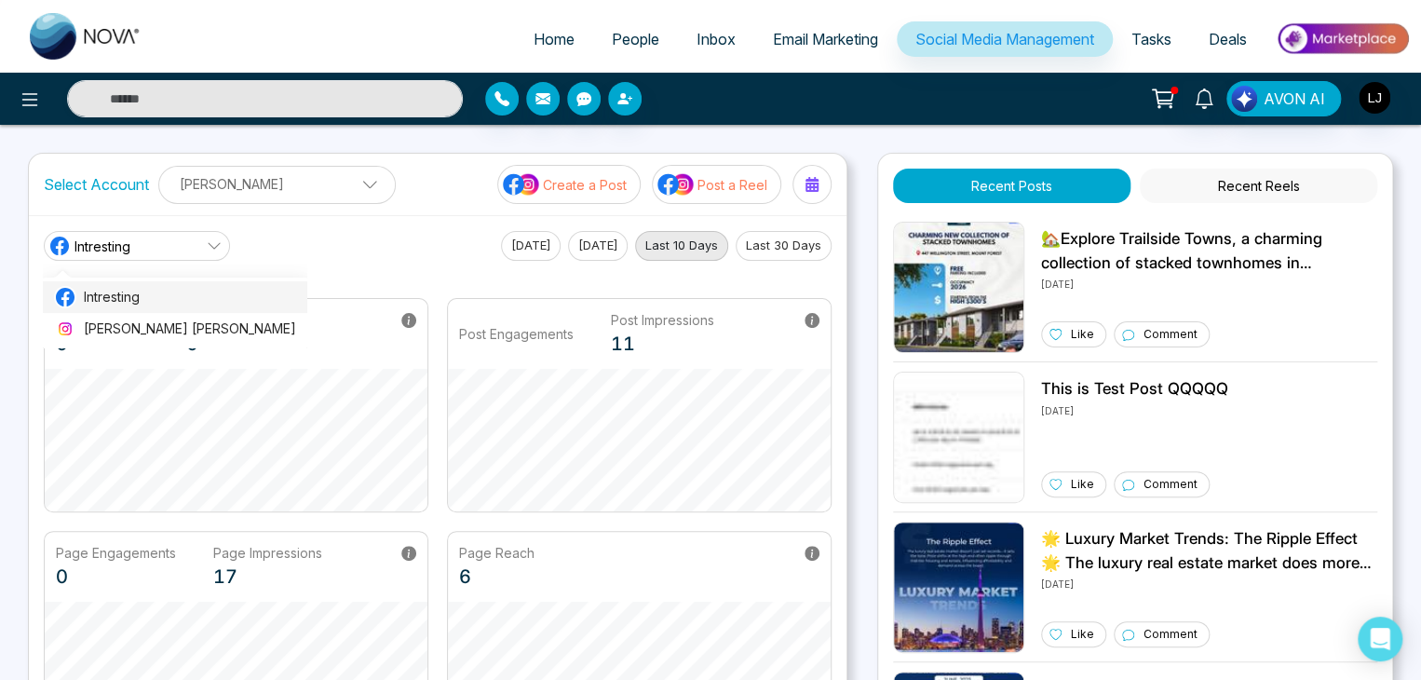
click at [146, 293] on span "Intresting" at bounding box center [190, 297] width 212 height 20
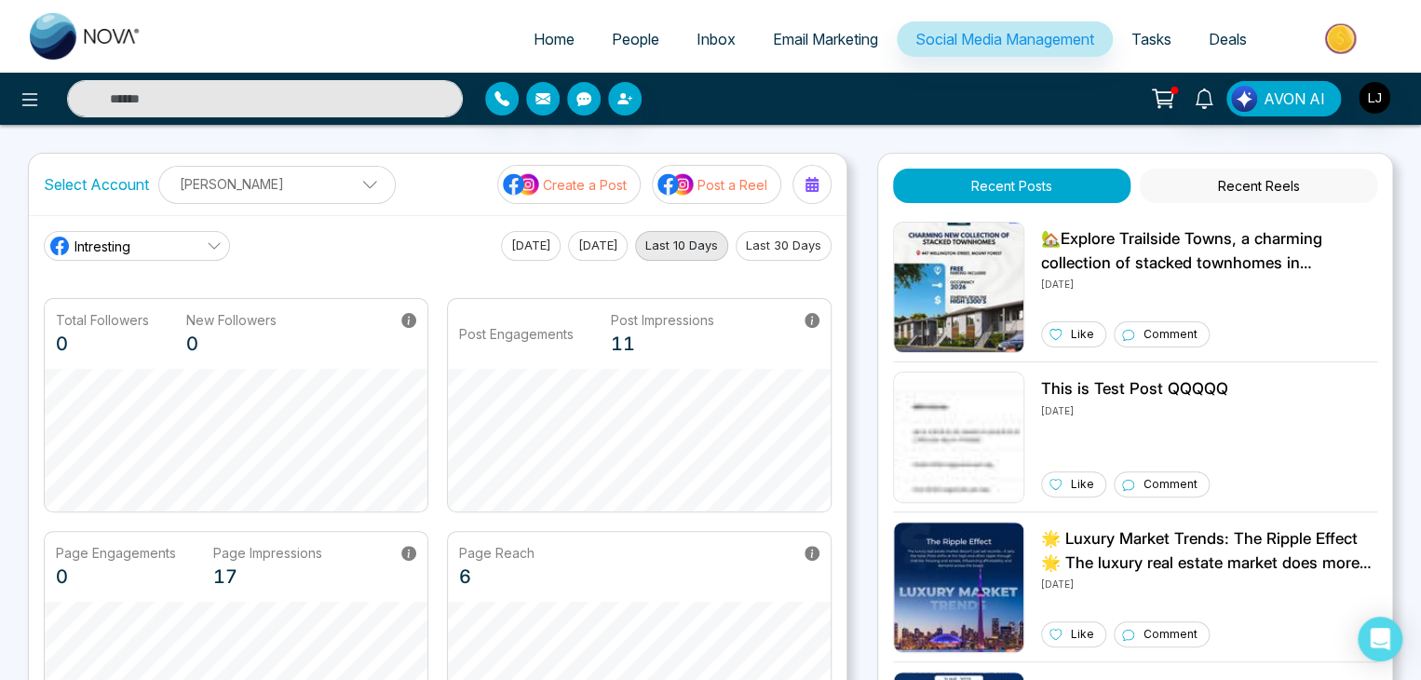
click at [170, 235] on link "Intresting" at bounding box center [137, 246] width 186 height 30
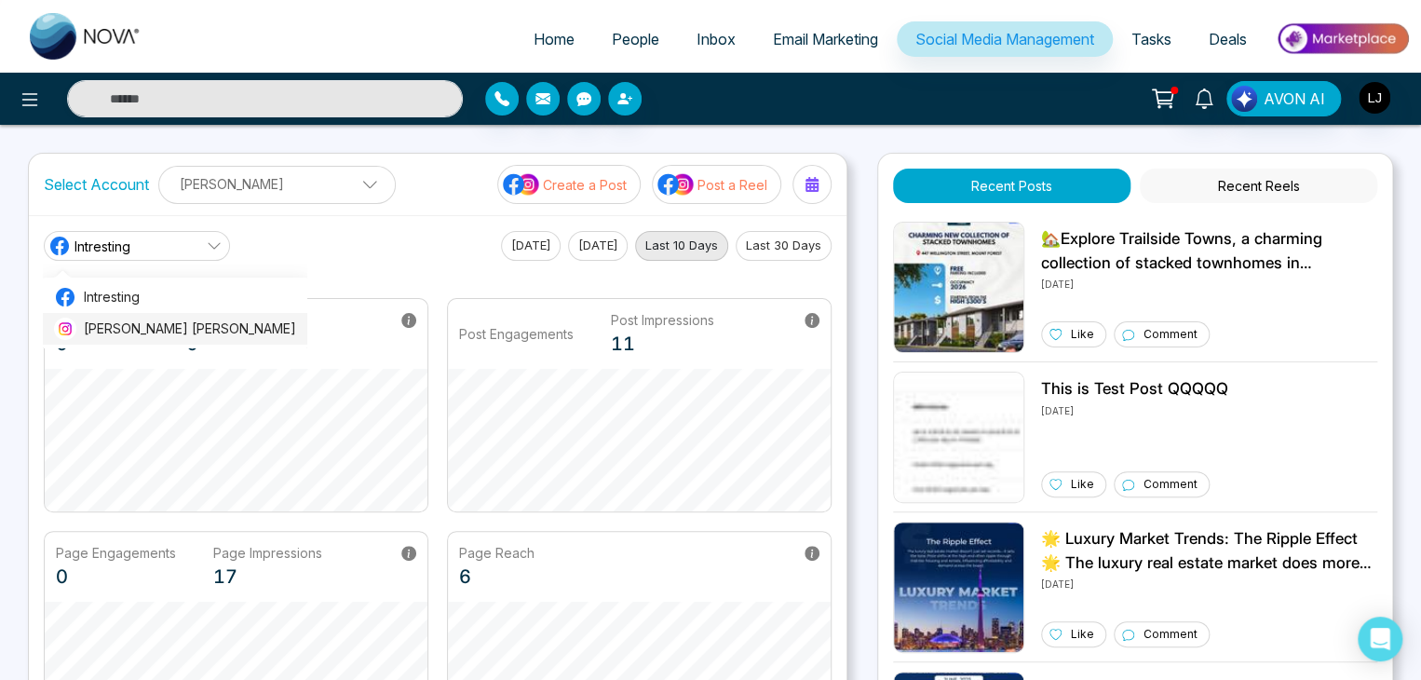
click at [154, 314] on li "[PERSON_NAME] [PERSON_NAME]" at bounding box center [175, 329] width 264 height 32
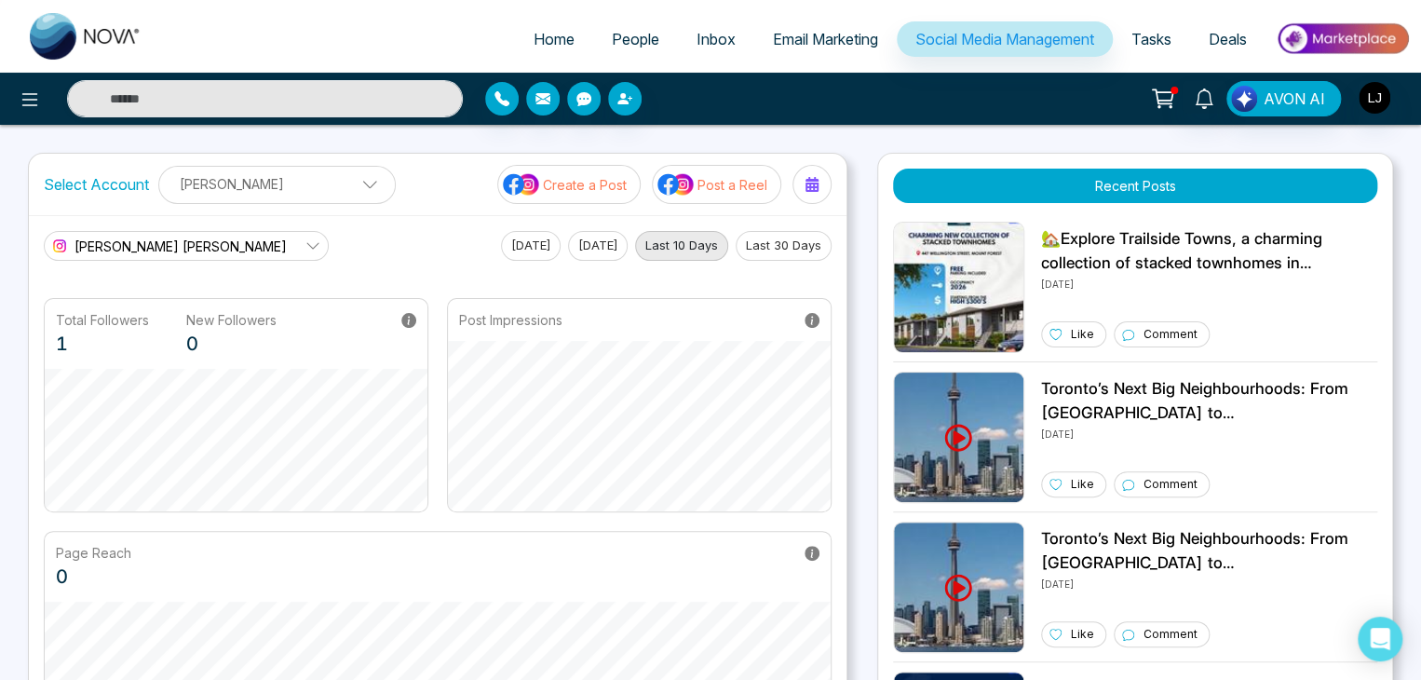
click at [158, 232] on link "[PERSON_NAME] [PERSON_NAME]" at bounding box center [186, 246] width 285 height 30
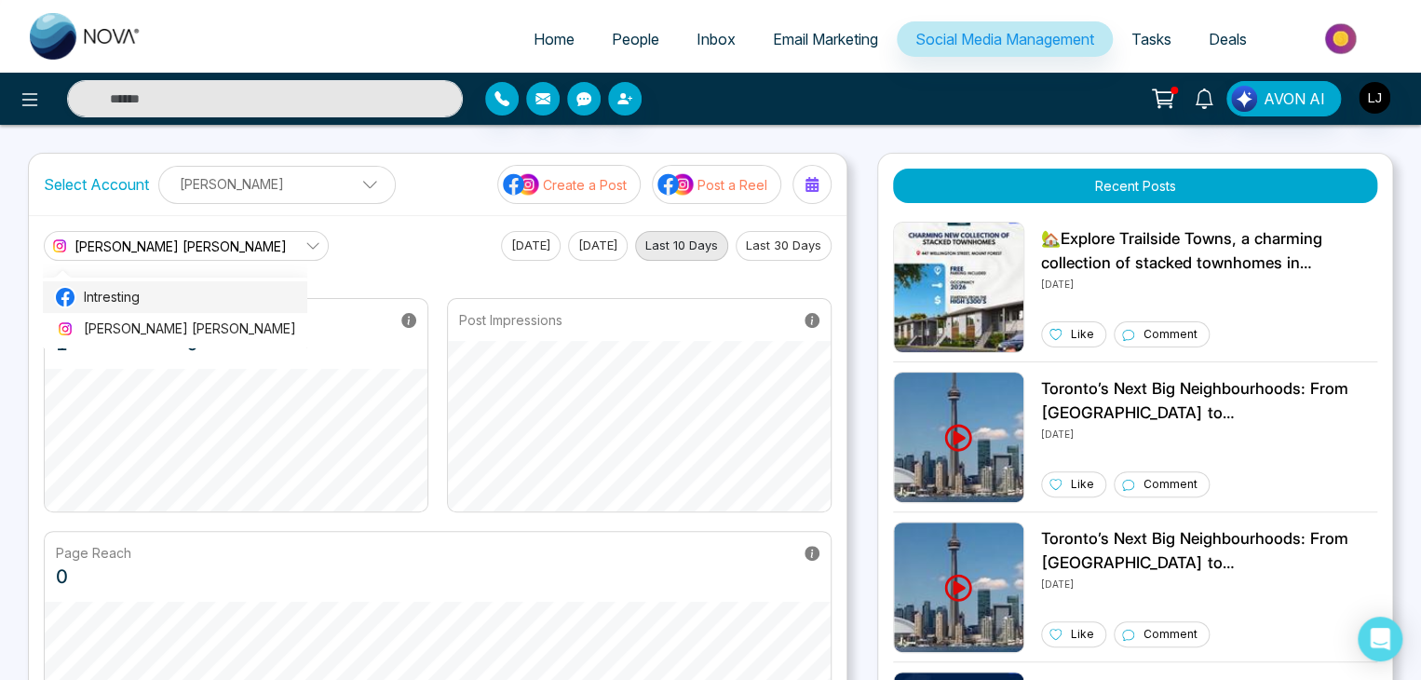
click at [125, 295] on span "Intresting" at bounding box center [190, 297] width 212 height 20
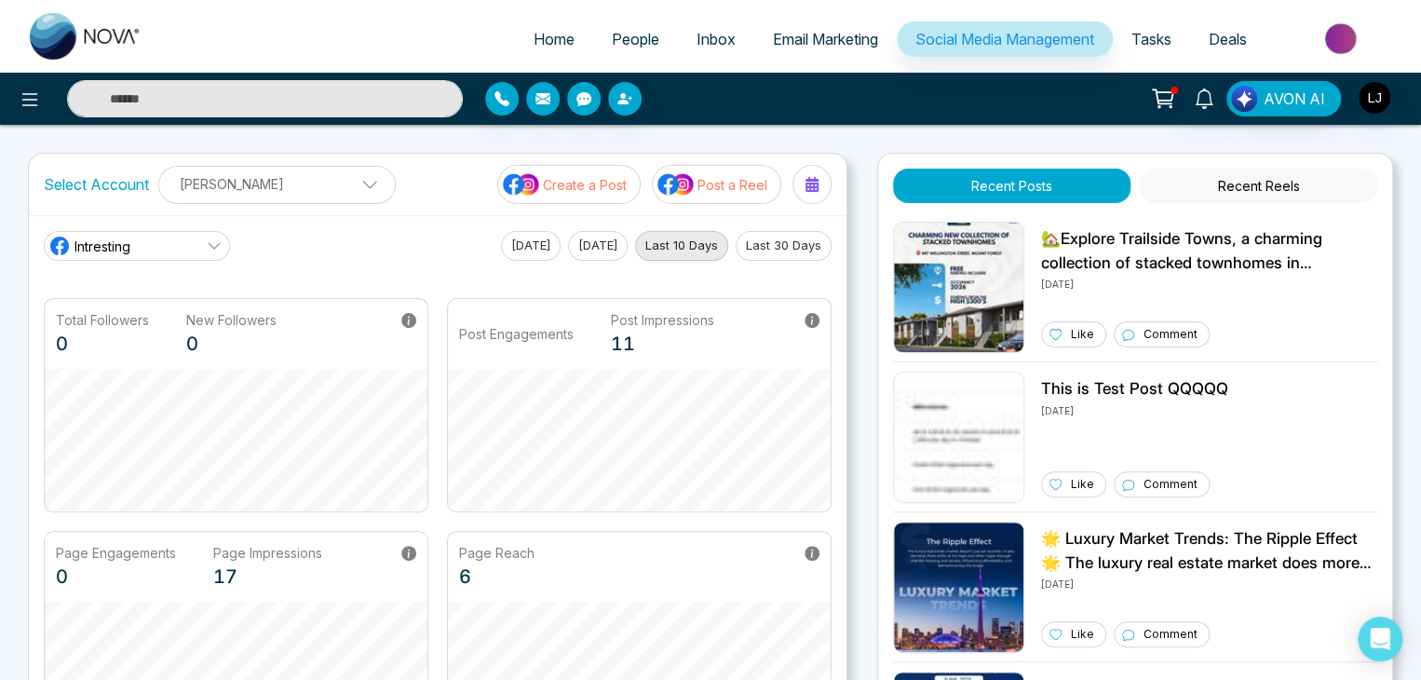
click at [149, 244] on link "Intresting" at bounding box center [137, 246] width 186 height 30
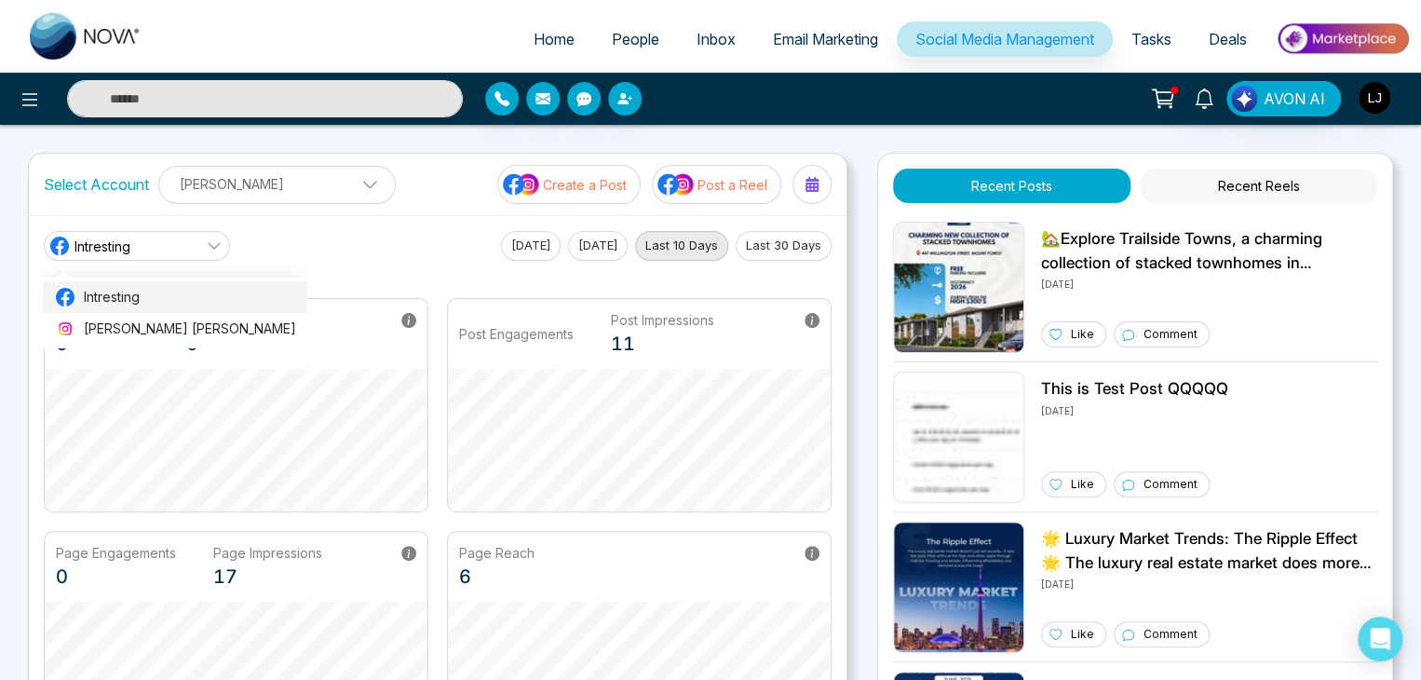
click at [123, 312] on li "Intresting" at bounding box center [175, 297] width 264 height 32
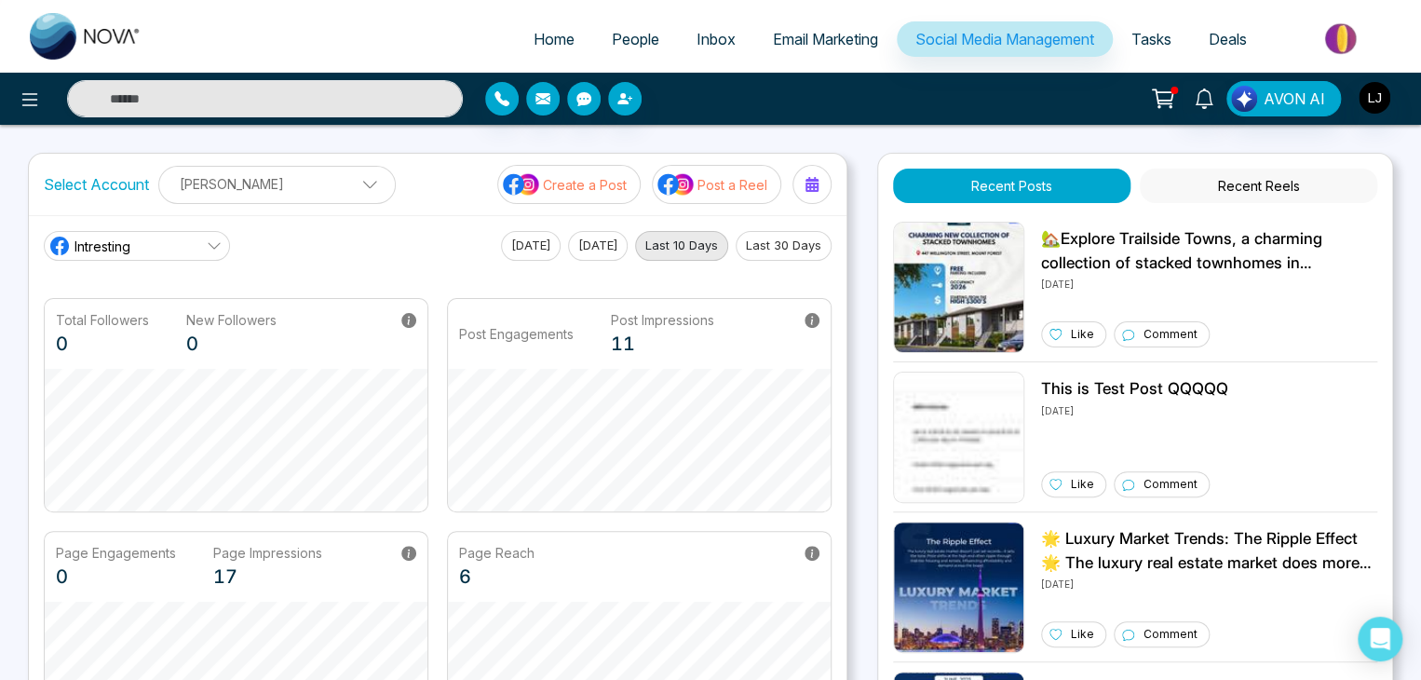
click at [142, 247] on link "Intresting" at bounding box center [137, 246] width 186 height 30
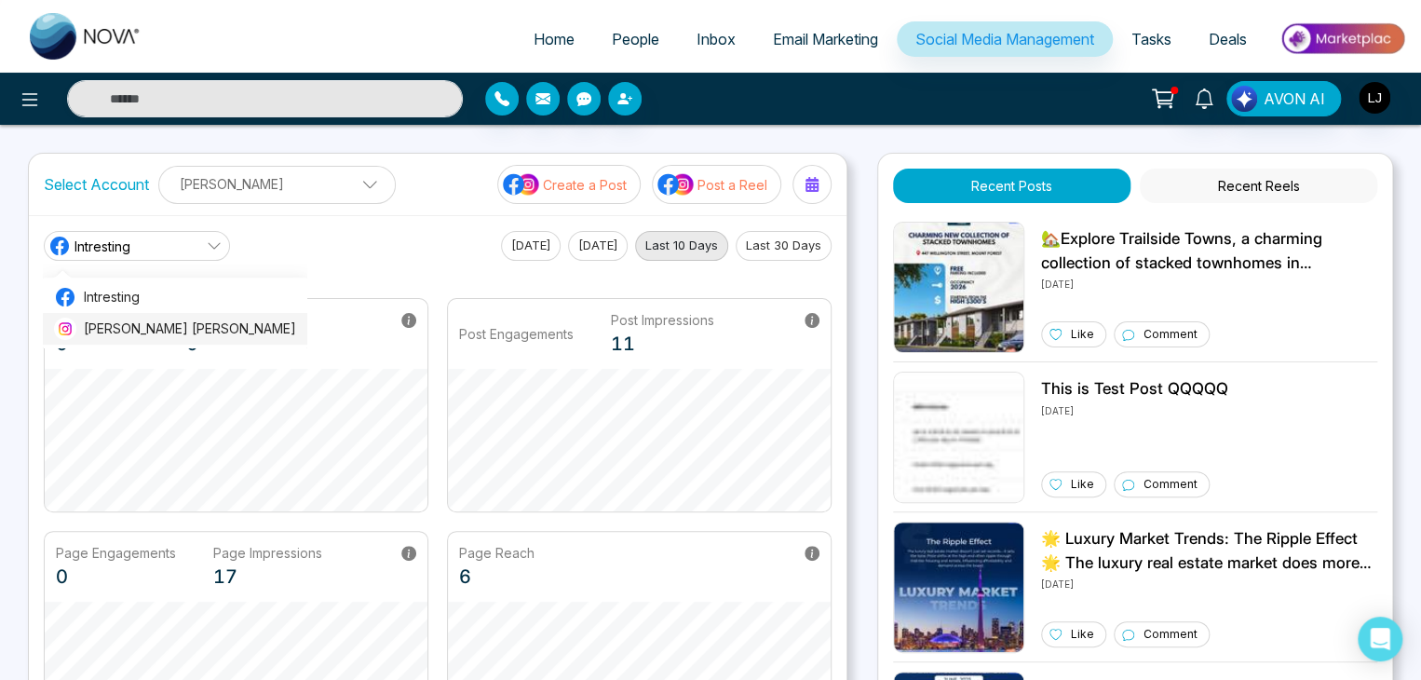
click at [123, 321] on span "[PERSON_NAME] [PERSON_NAME]" at bounding box center [190, 328] width 212 height 20
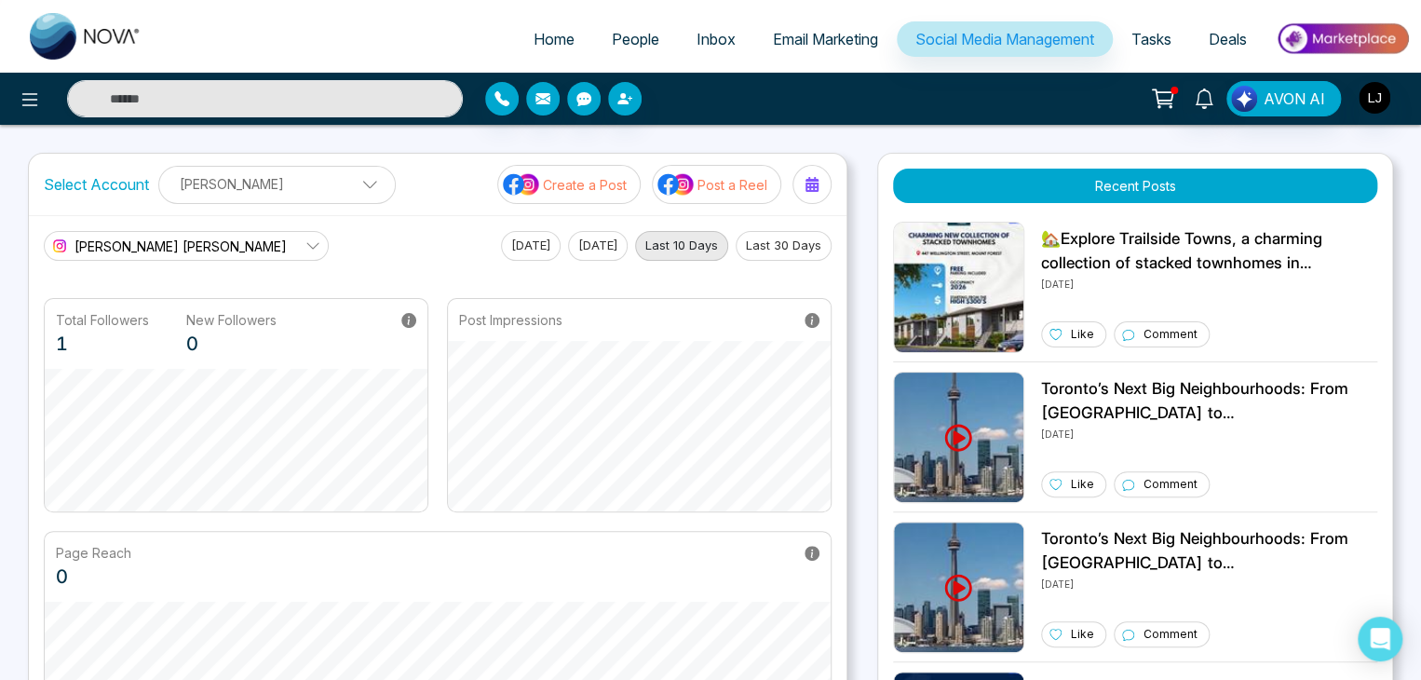
click at [134, 236] on span "[PERSON_NAME] [PERSON_NAME]" at bounding box center [180, 246] width 212 height 20
click at [123, 286] on li "Intresting" at bounding box center [175, 297] width 264 height 32
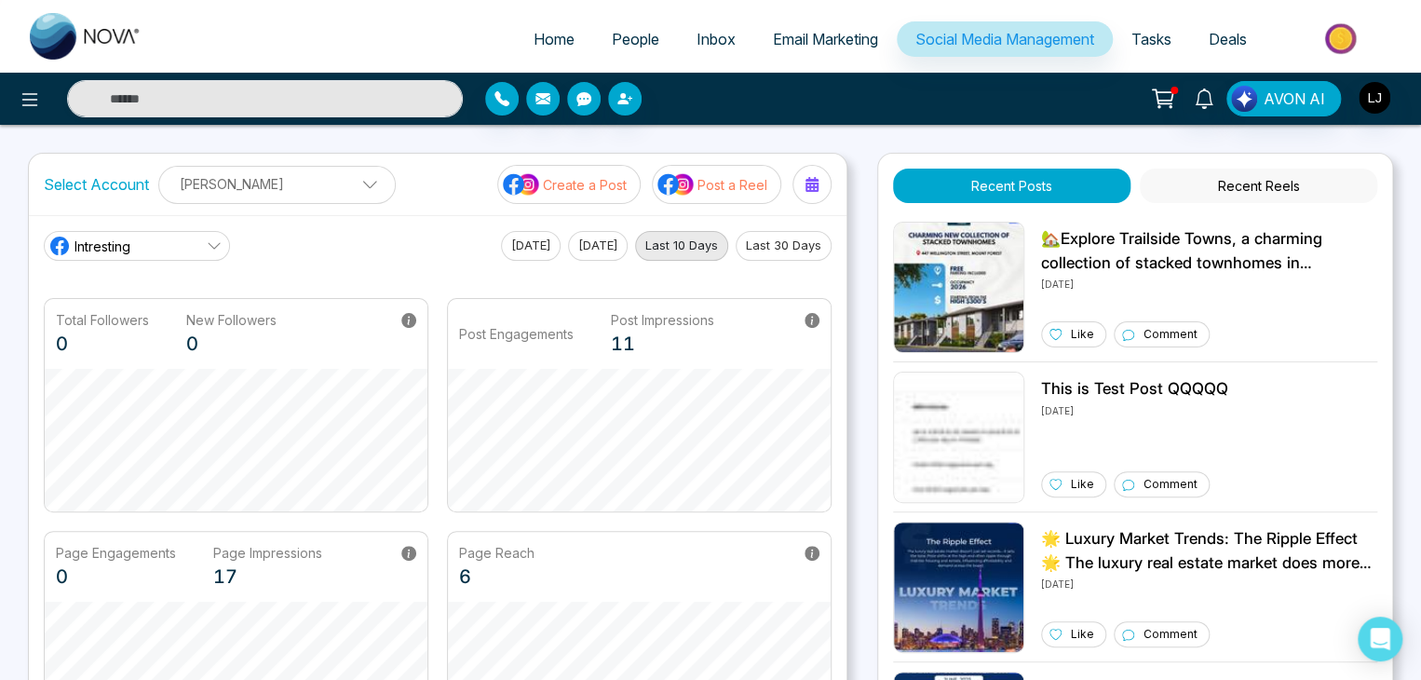
click at [156, 232] on link "Intresting" at bounding box center [137, 246] width 186 height 30
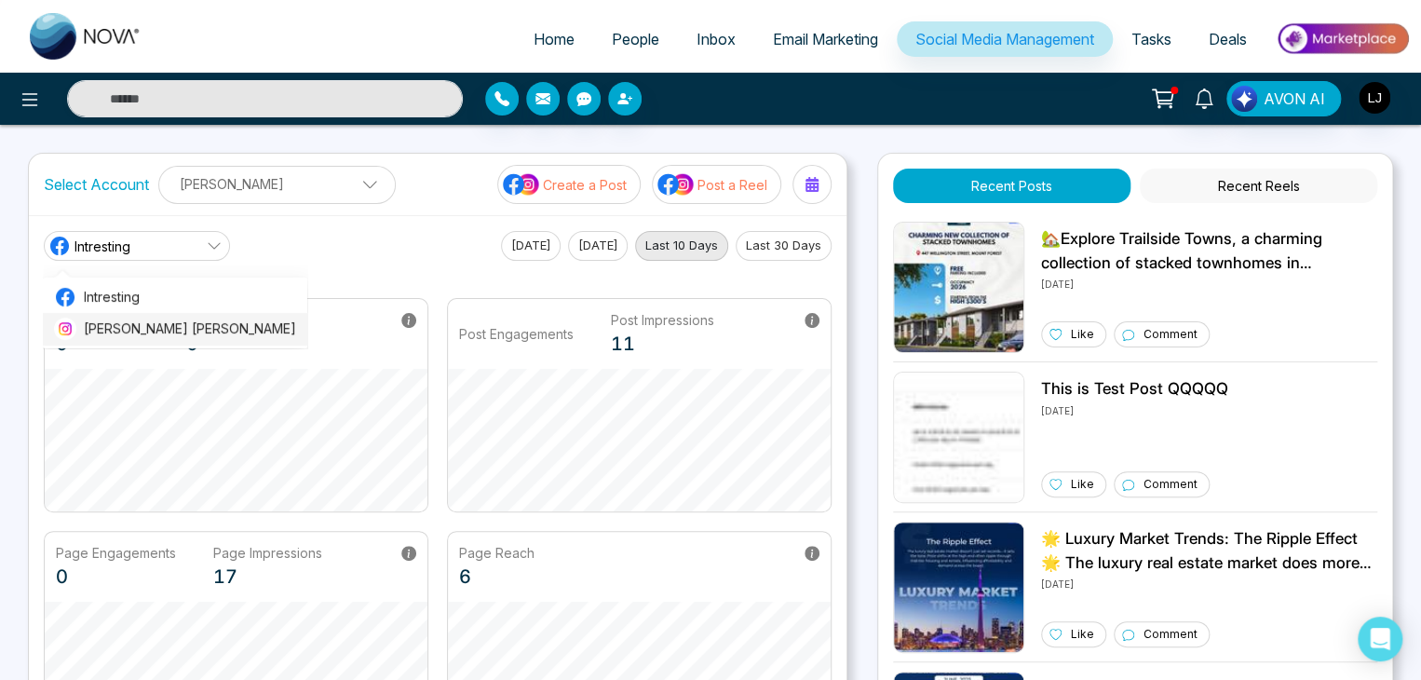
click at [138, 327] on span "[PERSON_NAME] [PERSON_NAME]" at bounding box center [190, 328] width 212 height 20
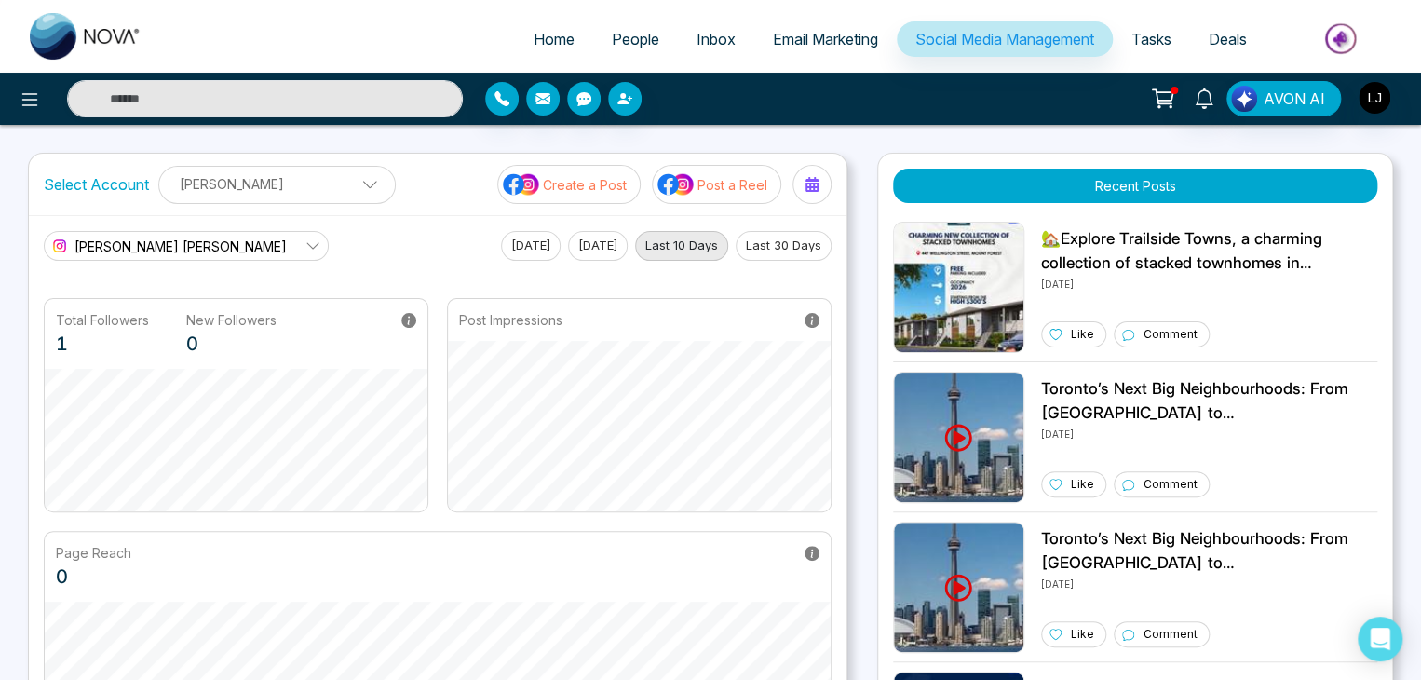
click at [147, 254] on span "[PERSON_NAME] [PERSON_NAME]" at bounding box center [180, 246] width 212 height 20
click at [139, 300] on span "Intresting" at bounding box center [190, 297] width 212 height 20
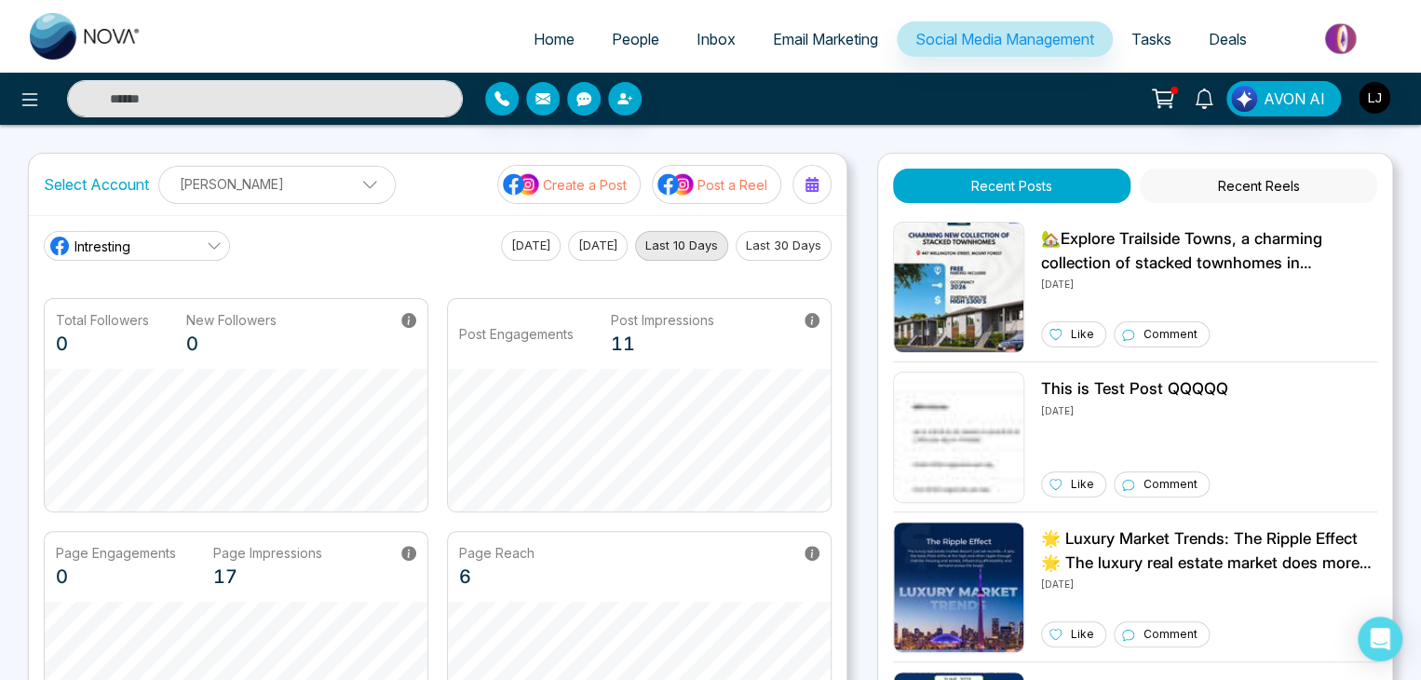
click at [156, 238] on link "Intresting" at bounding box center [137, 246] width 186 height 30
click at [132, 340] on li "[PERSON_NAME] [PERSON_NAME]" at bounding box center [175, 329] width 264 height 32
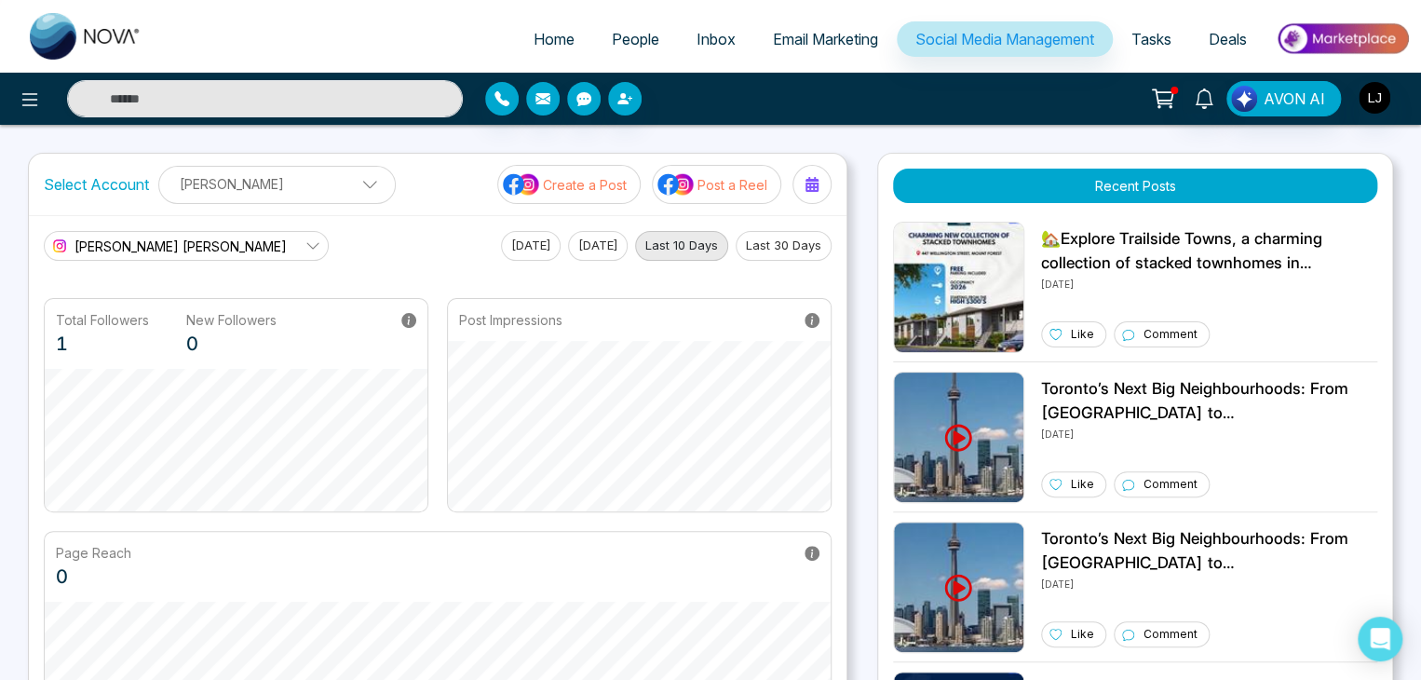
click at [139, 231] on link "[PERSON_NAME] [PERSON_NAME]" at bounding box center [186, 246] width 285 height 30
click at [133, 304] on span "Intresting" at bounding box center [190, 297] width 212 height 20
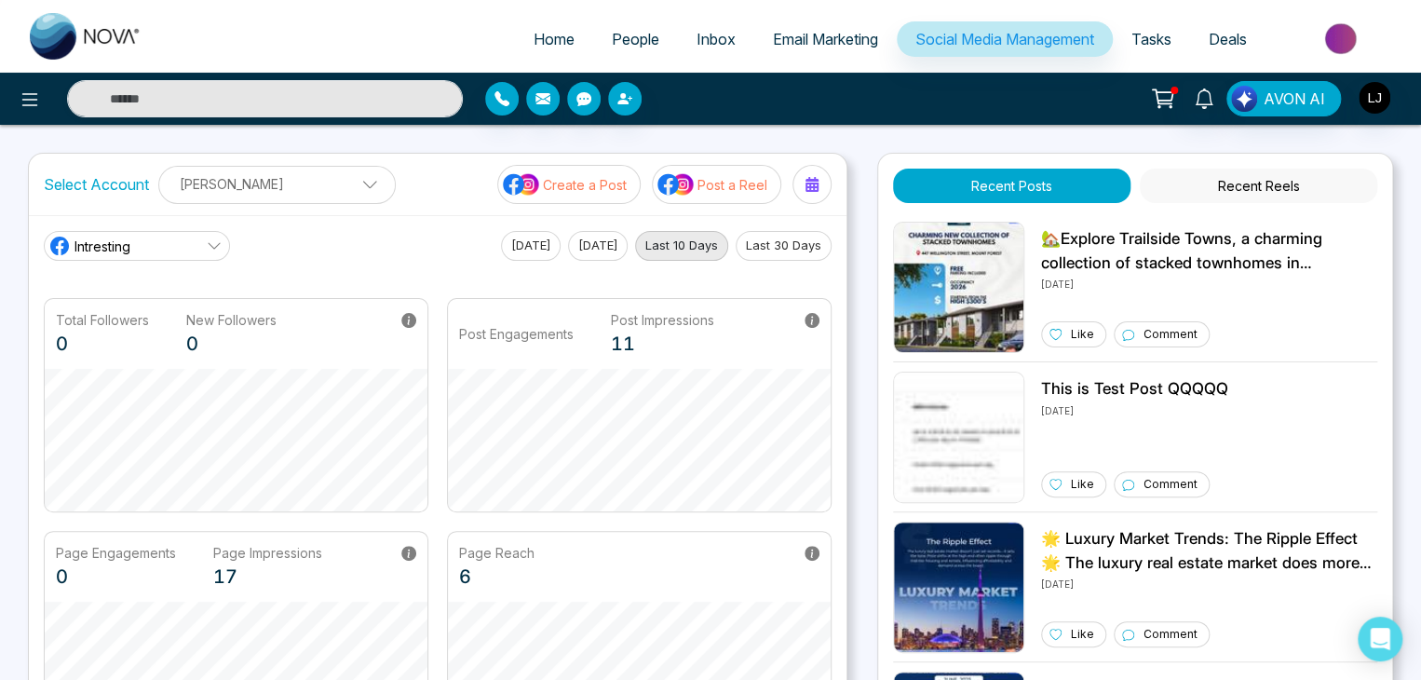
click at [152, 234] on link "Intresting" at bounding box center [137, 246] width 186 height 30
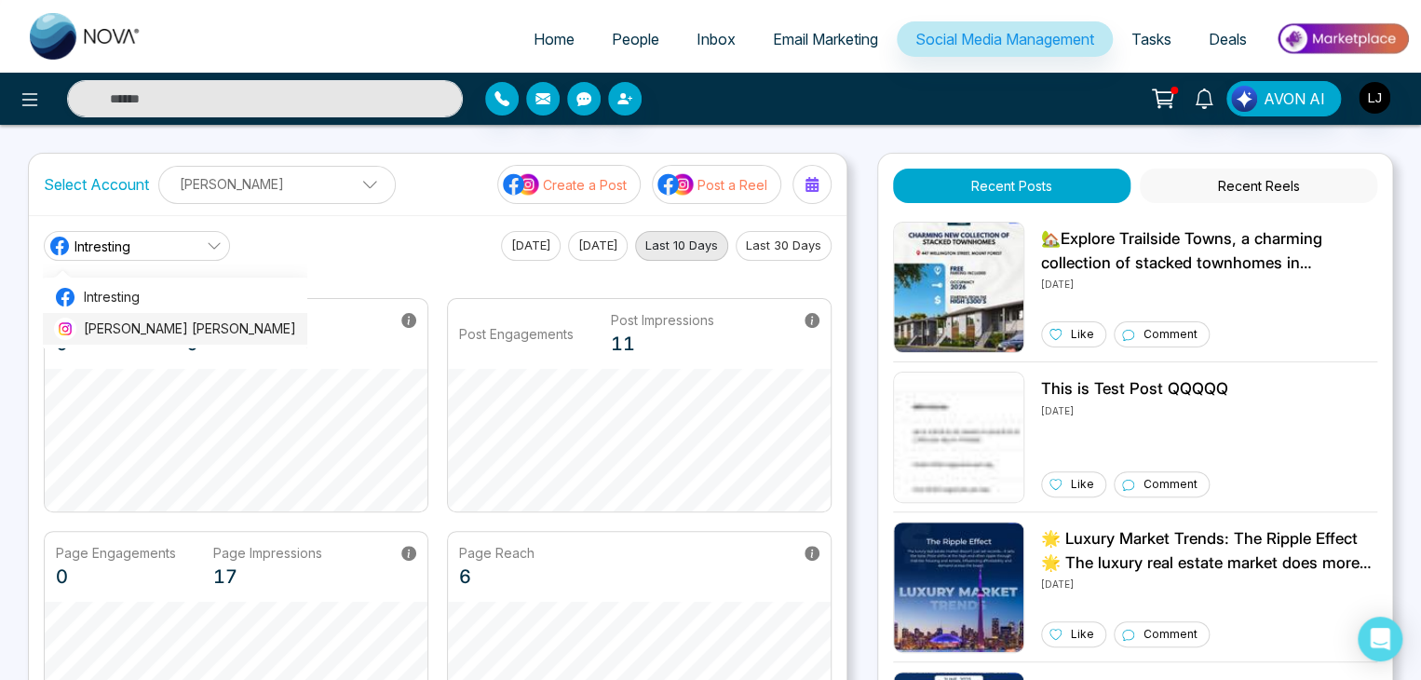
click at [123, 321] on span "[PERSON_NAME] [PERSON_NAME]" at bounding box center [190, 328] width 212 height 20
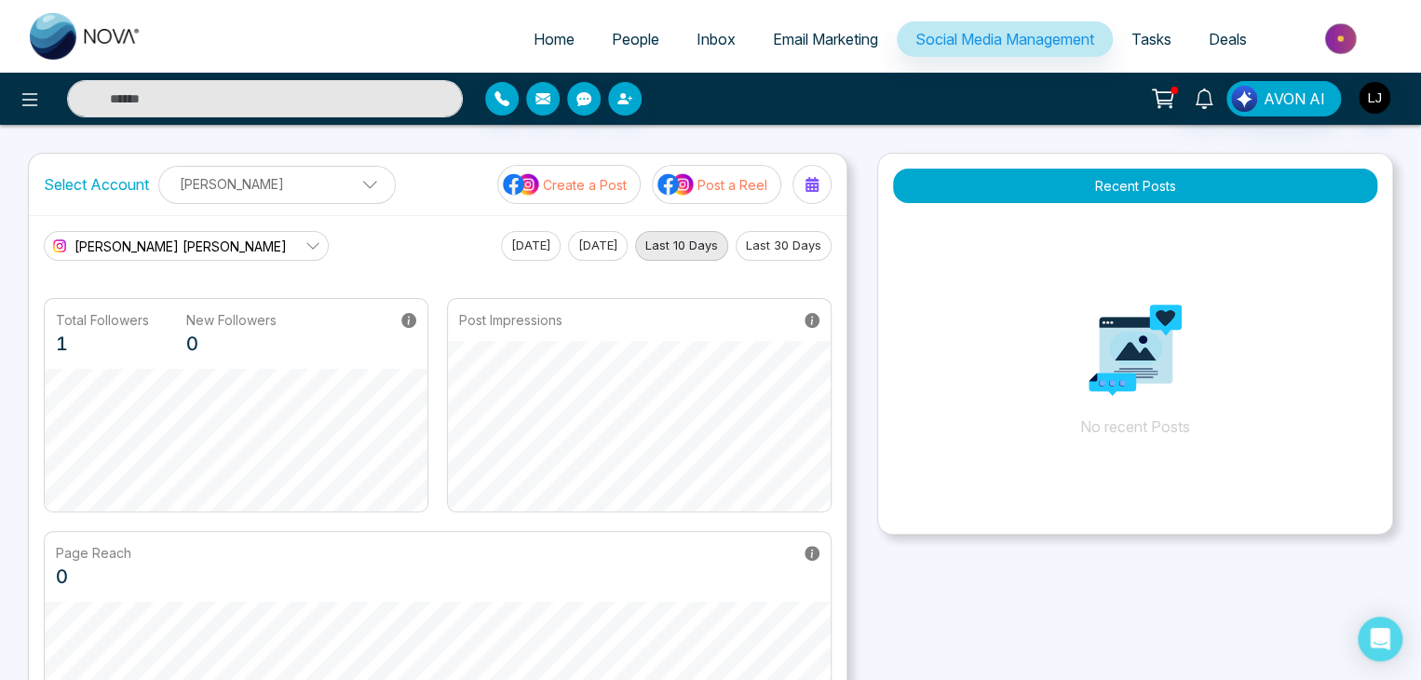
click at [139, 232] on link "[PERSON_NAME] [PERSON_NAME]" at bounding box center [186, 246] width 285 height 30
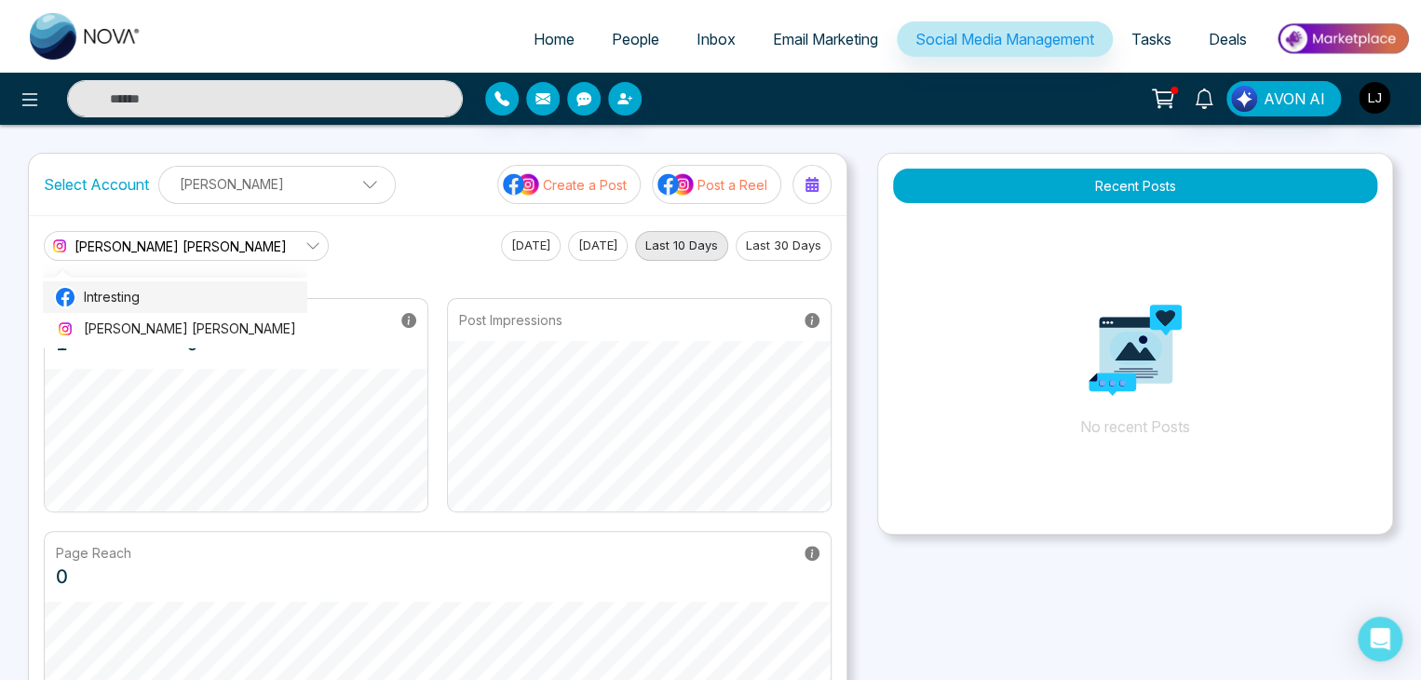
click at [130, 281] on li "Intresting" at bounding box center [175, 297] width 264 height 32
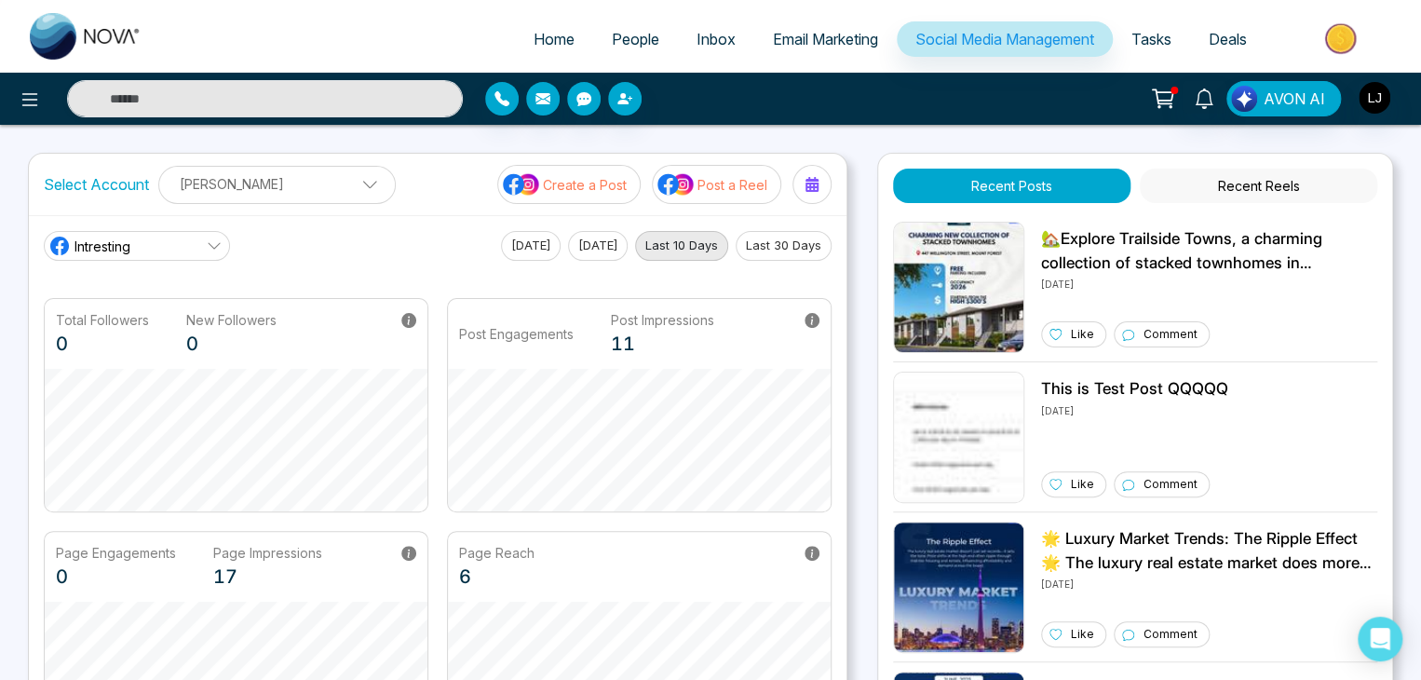
click at [130, 239] on span "Intresting" at bounding box center [102, 246] width 56 height 20
click at [119, 313] on li "[PERSON_NAME] [PERSON_NAME]" at bounding box center [175, 329] width 264 height 32
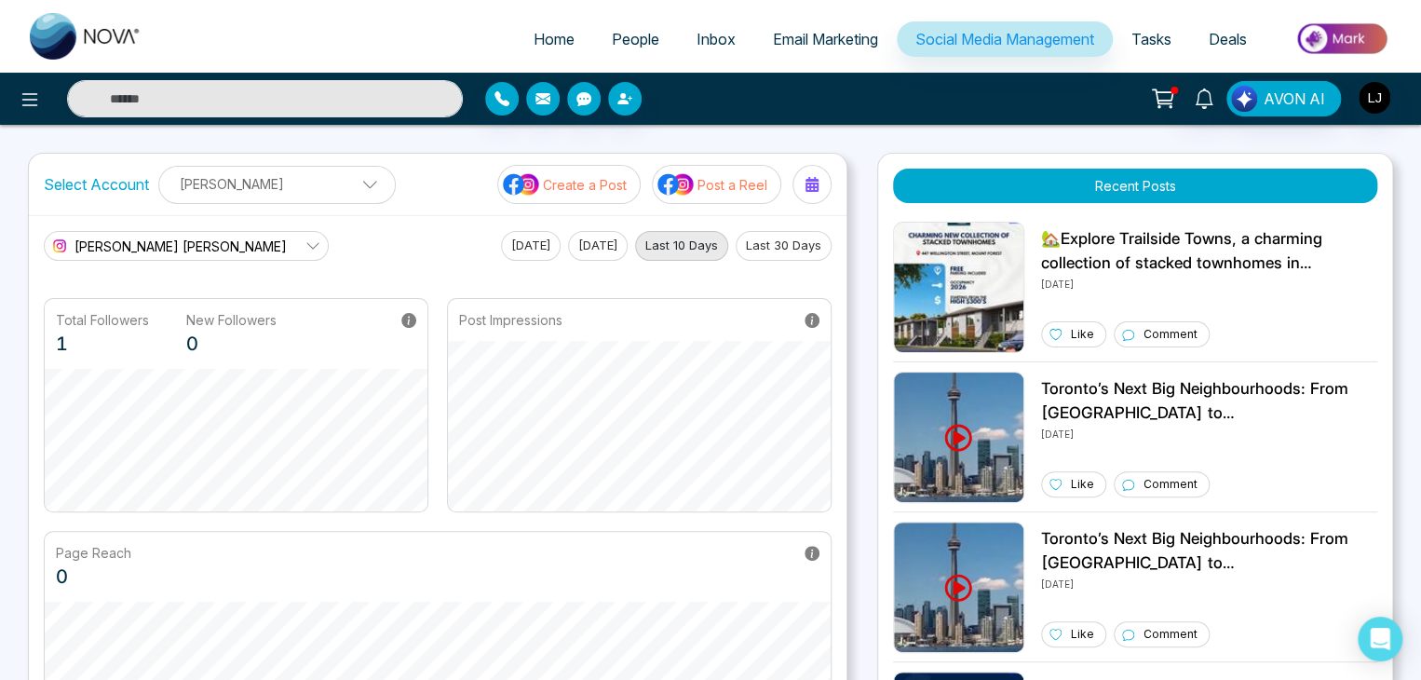
click at [139, 249] on span "[PERSON_NAME] [PERSON_NAME]" at bounding box center [180, 246] width 212 height 20
click at [123, 315] on li "[PERSON_NAME] [PERSON_NAME]" at bounding box center [175, 329] width 264 height 32
click at [147, 236] on span "[PERSON_NAME] [PERSON_NAME]" at bounding box center [180, 246] width 212 height 20
click at [125, 310] on li "Intresting" at bounding box center [175, 297] width 264 height 32
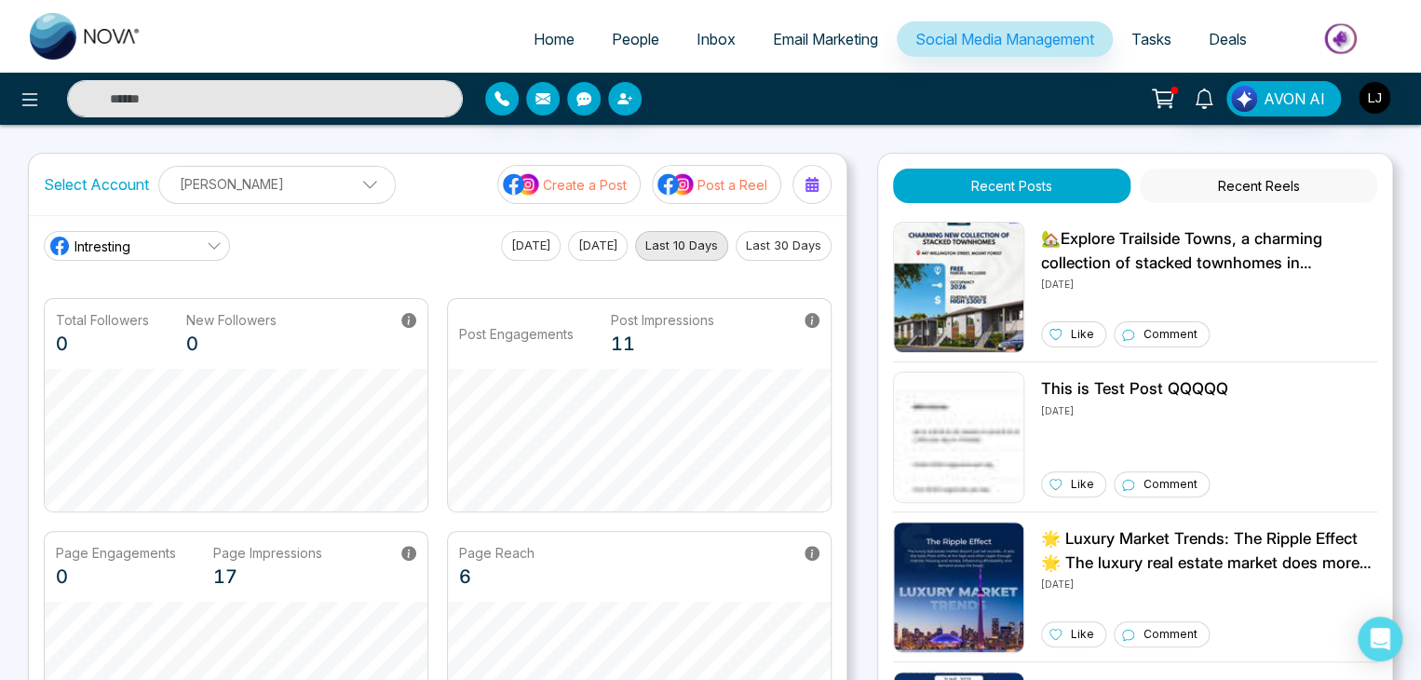
click at [148, 239] on link "Intresting" at bounding box center [137, 246] width 186 height 30
click at [127, 304] on span "Intresting" at bounding box center [190, 297] width 212 height 20
click at [150, 235] on link "Intresting" at bounding box center [137, 246] width 186 height 30
click at [117, 349] on p "0" at bounding box center [102, 344] width 93 height 28
click at [140, 247] on link "Intresting" at bounding box center [137, 246] width 186 height 30
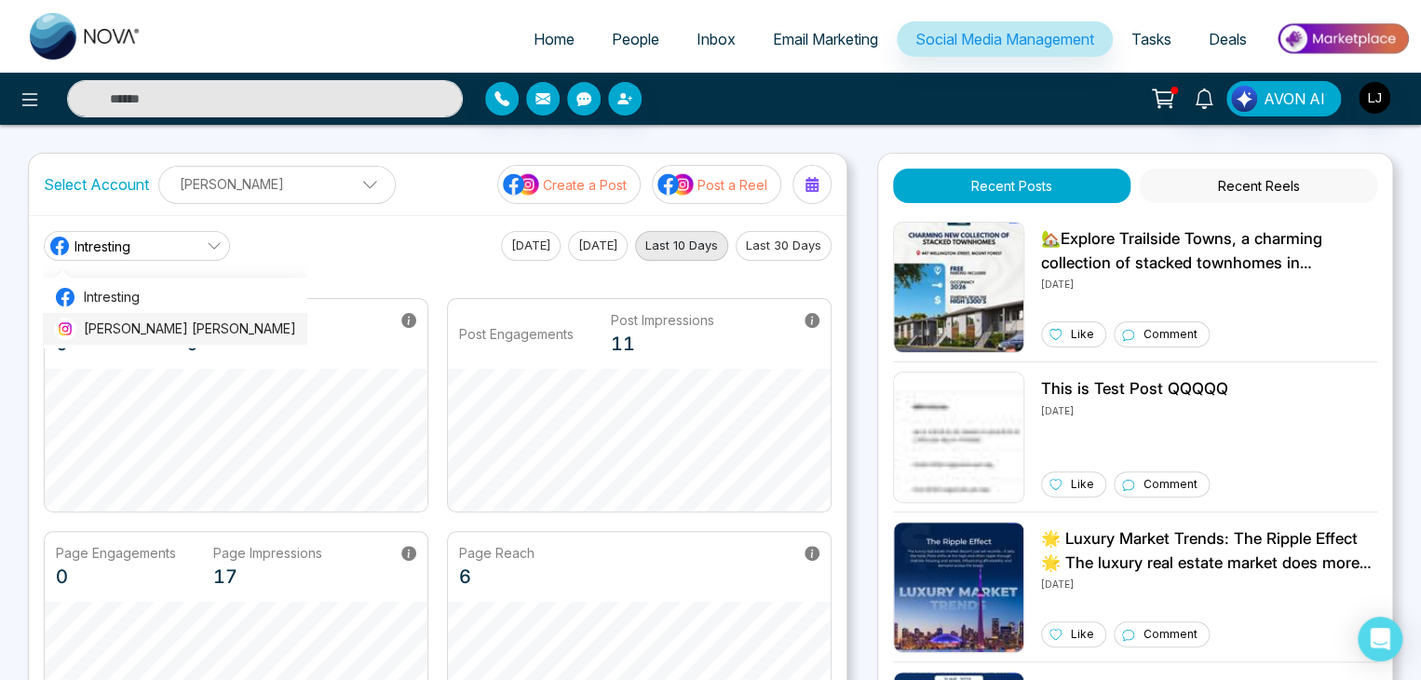
click at [134, 313] on li "[PERSON_NAME] [PERSON_NAME]" at bounding box center [175, 329] width 264 height 32
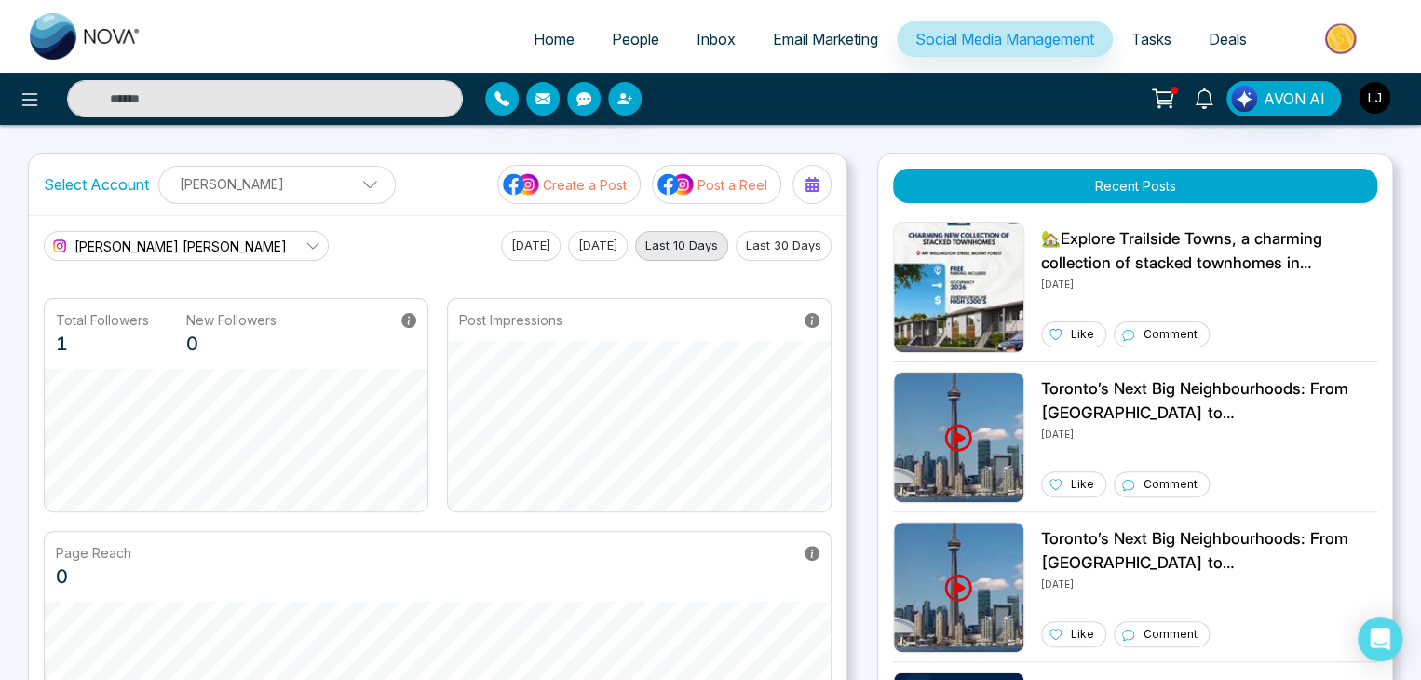
click at [135, 253] on span "[PERSON_NAME] [PERSON_NAME]" at bounding box center [180, 246] width 212 height 20
click at [132, 291] on span "Intresting" at bounding box center [190, 297] width 212 height 20
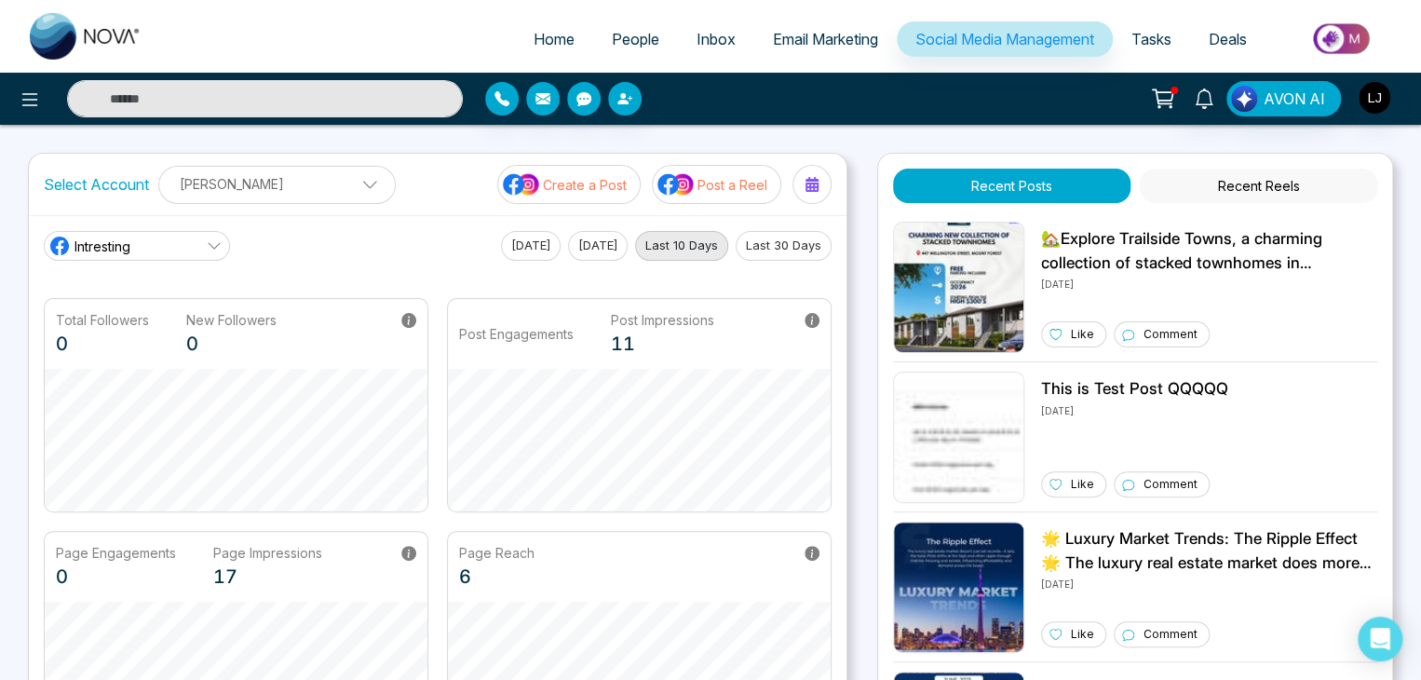
click at [142, 249] on link "Intresting" at bounding box center [137, 246] width 186 height 30
click at [134, 320] on span "[PERSON_NAME] [PERSON_NAME]" at bounding box center [190, 328] width 212 height 20
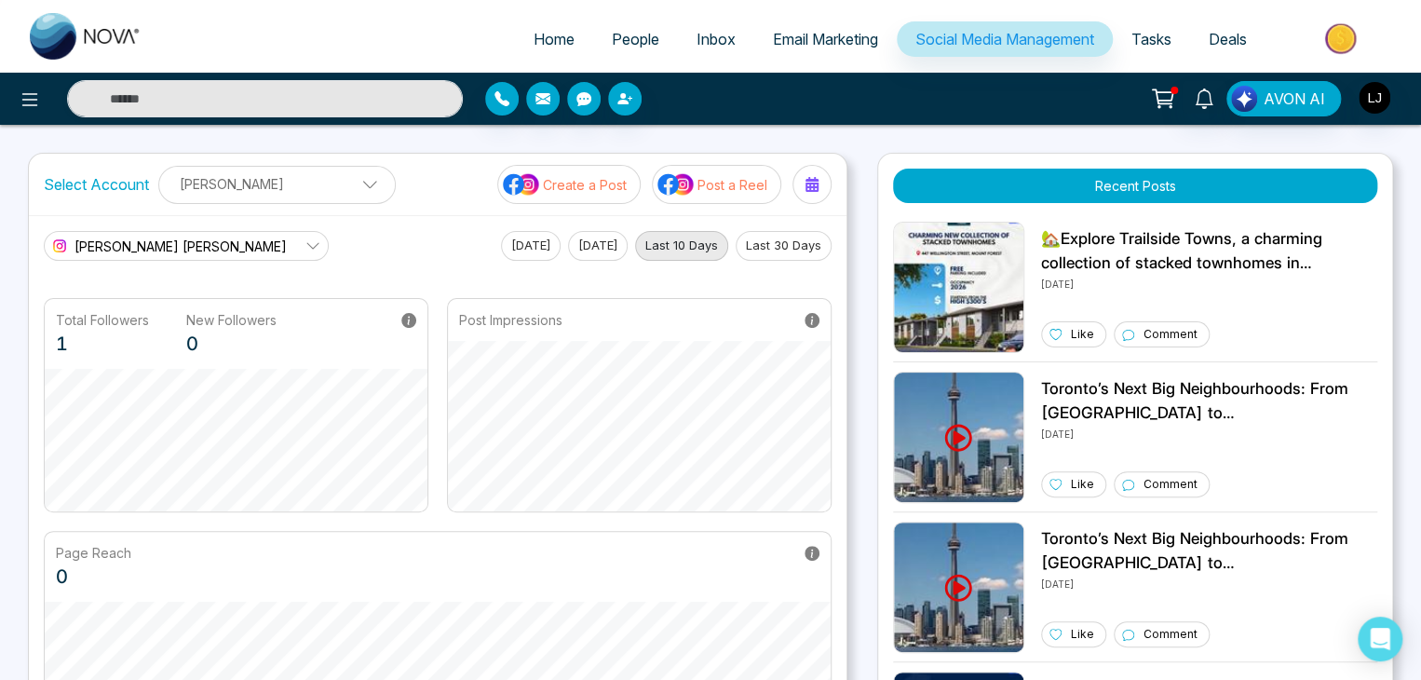
click at [142, 262] on main "[PERSON_NAME] [PERSON_NAME] Intresting [PERSON_NAME] [PERSON_NAME] [DATE] [DATE…" at bounding box center [438, 488] width 788 height 514
click at [148, 243] on span "[PERSON_NAME] [PERSON_NAME]" at bounding box center [180, 246] width 212 height 20
click at [154, 321] on span "[PERSON_NAME] [PERSON_NAME]" at bounding box center [190, 328] width 212 height 20
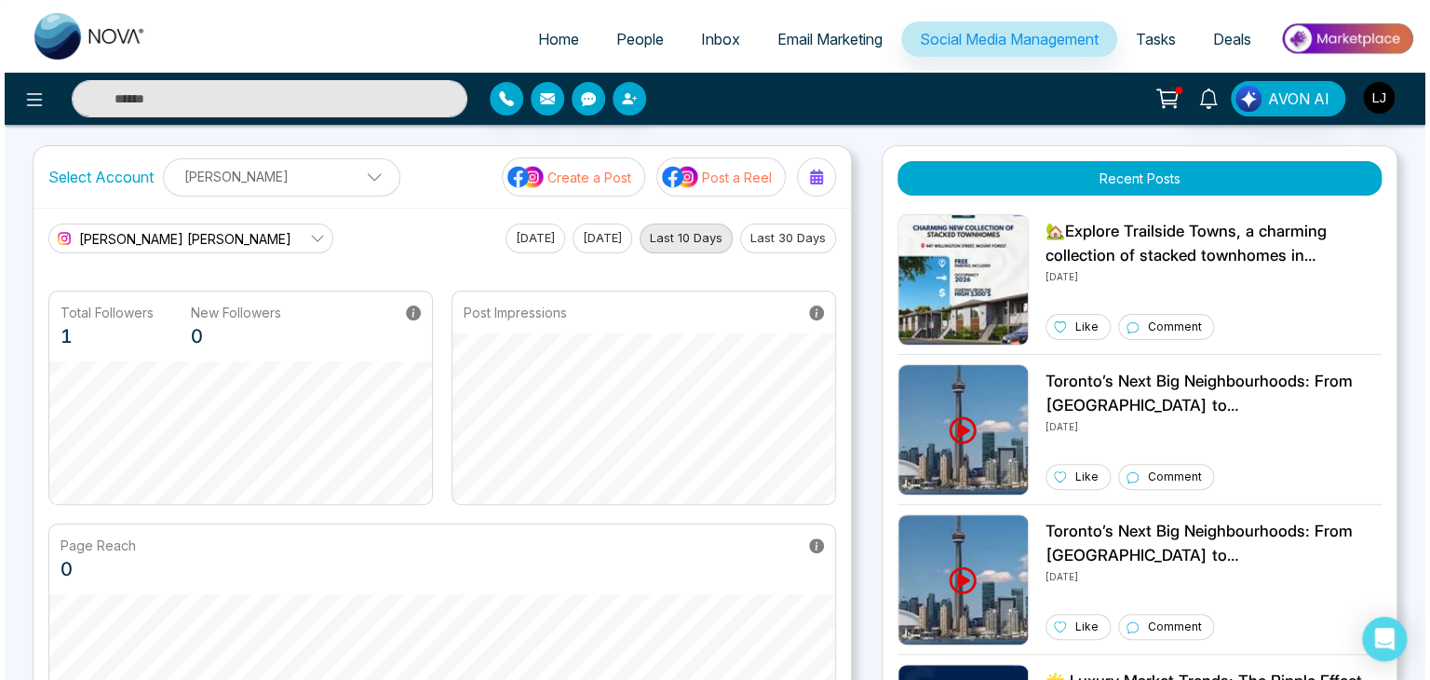
scroll to position [0, 0]
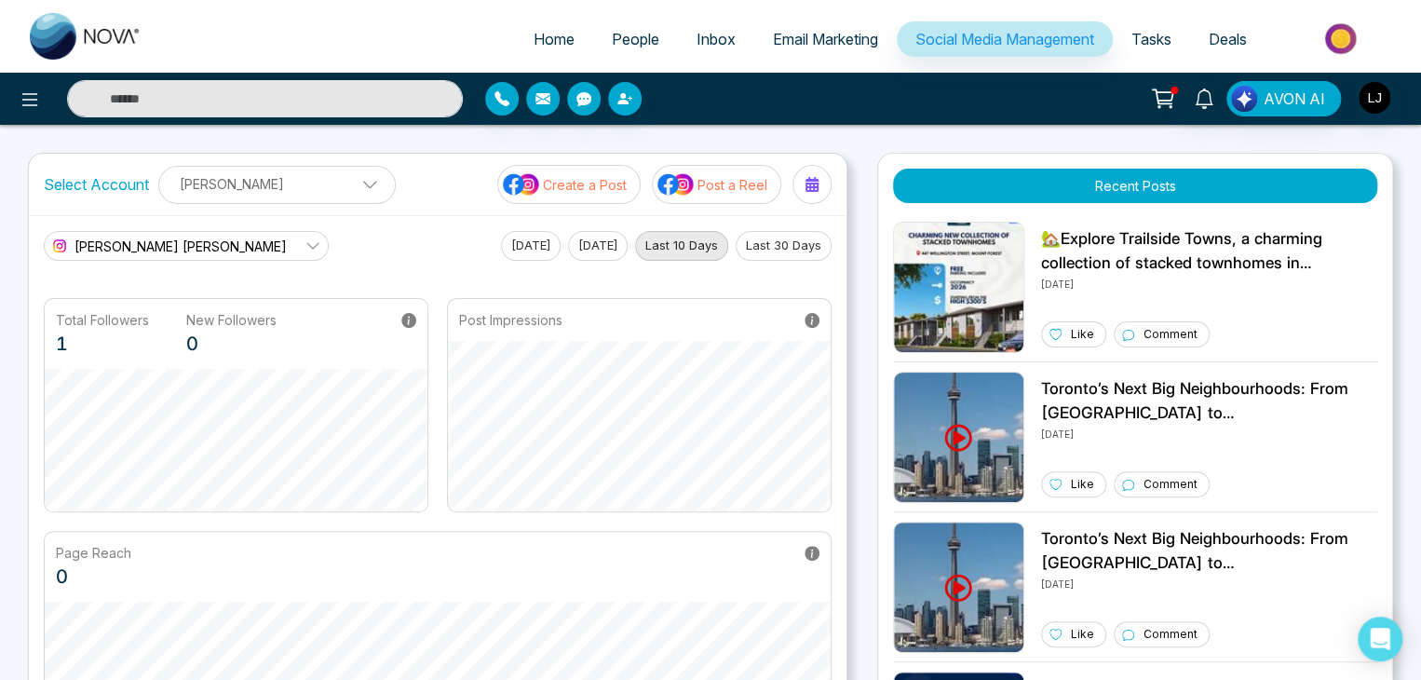
click at [236, 181] on p "[PERSON_NAME]" at bounding box center [276, 184] width 213 height 31
click at [212, 262] on button "Add Social Accounts" at bounding box center [253, 265] width 165 height 24
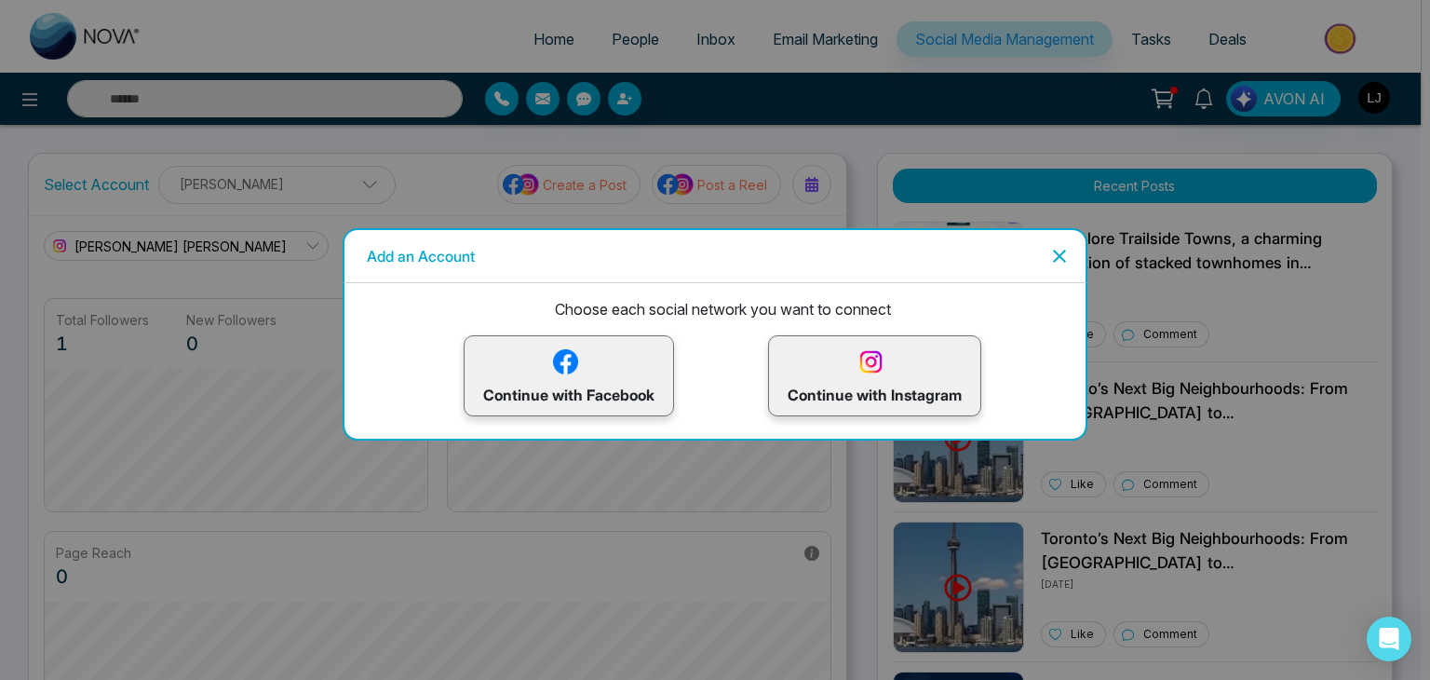
click at [879, 350] on img at bounding box center [871, 361] width 33 height 33
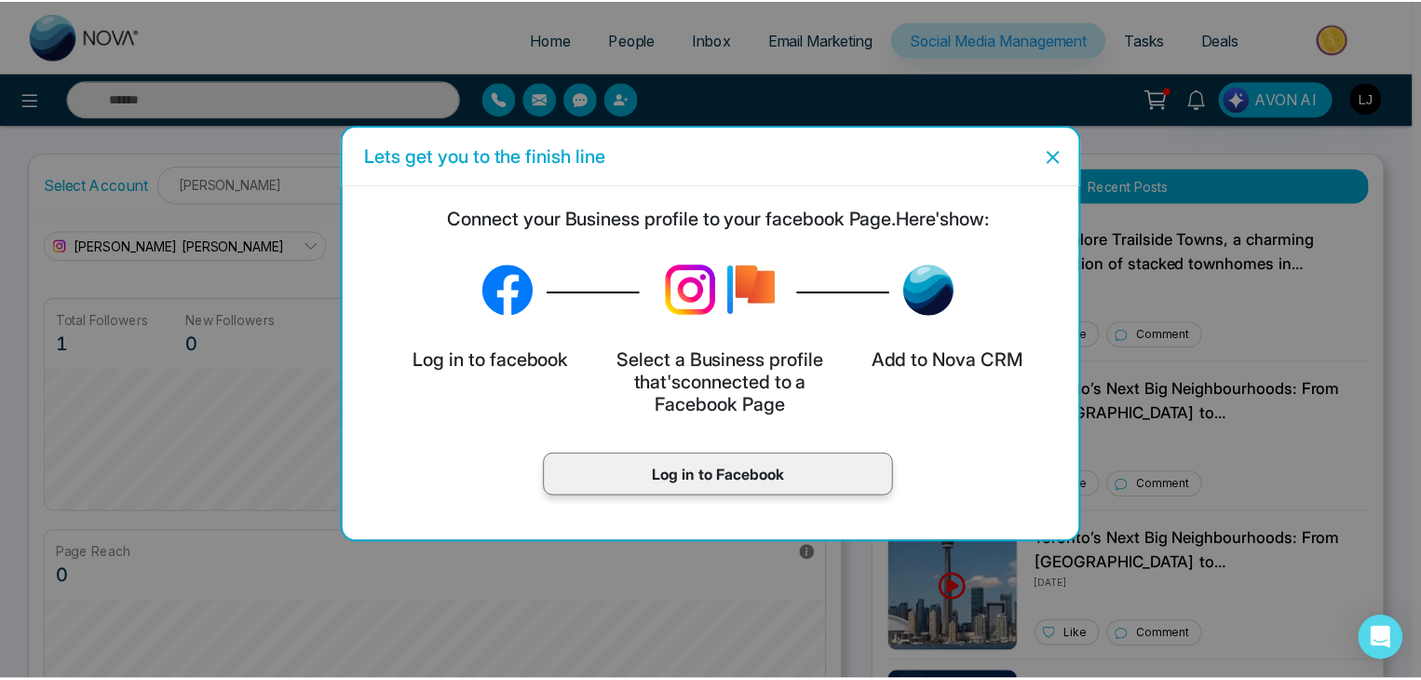
scroll to position [70, 0]
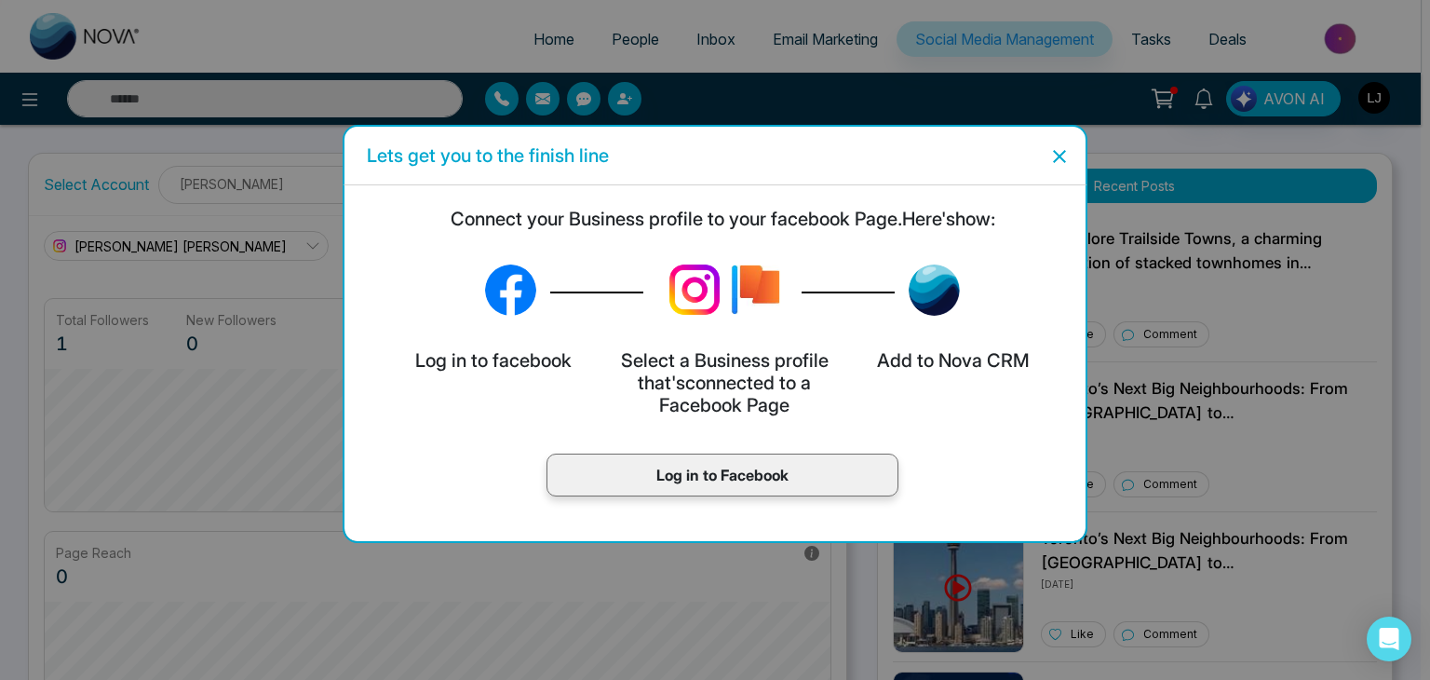
click at [711, 466] on p "Log in to Facebook" at bounding box center [722, 475] width 313 height 22
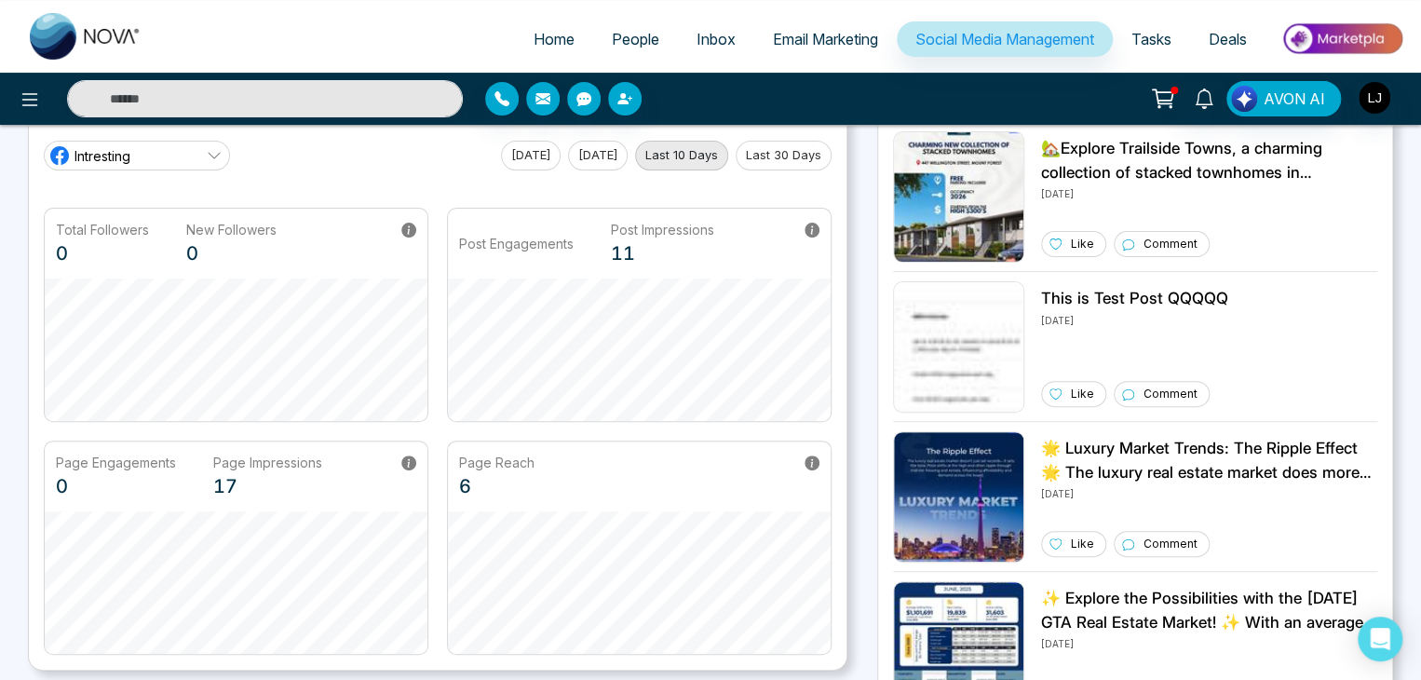
scroll to position [0, 0]
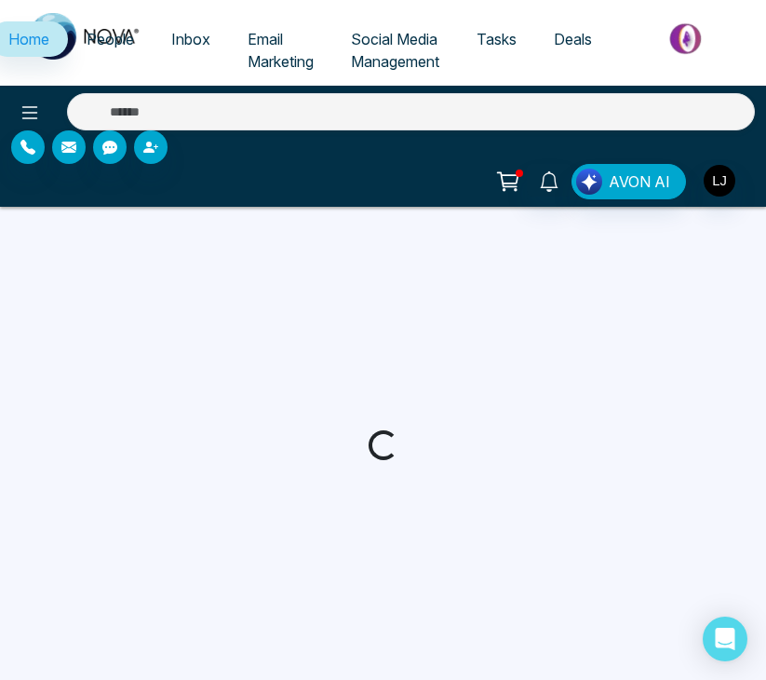
select select "*"
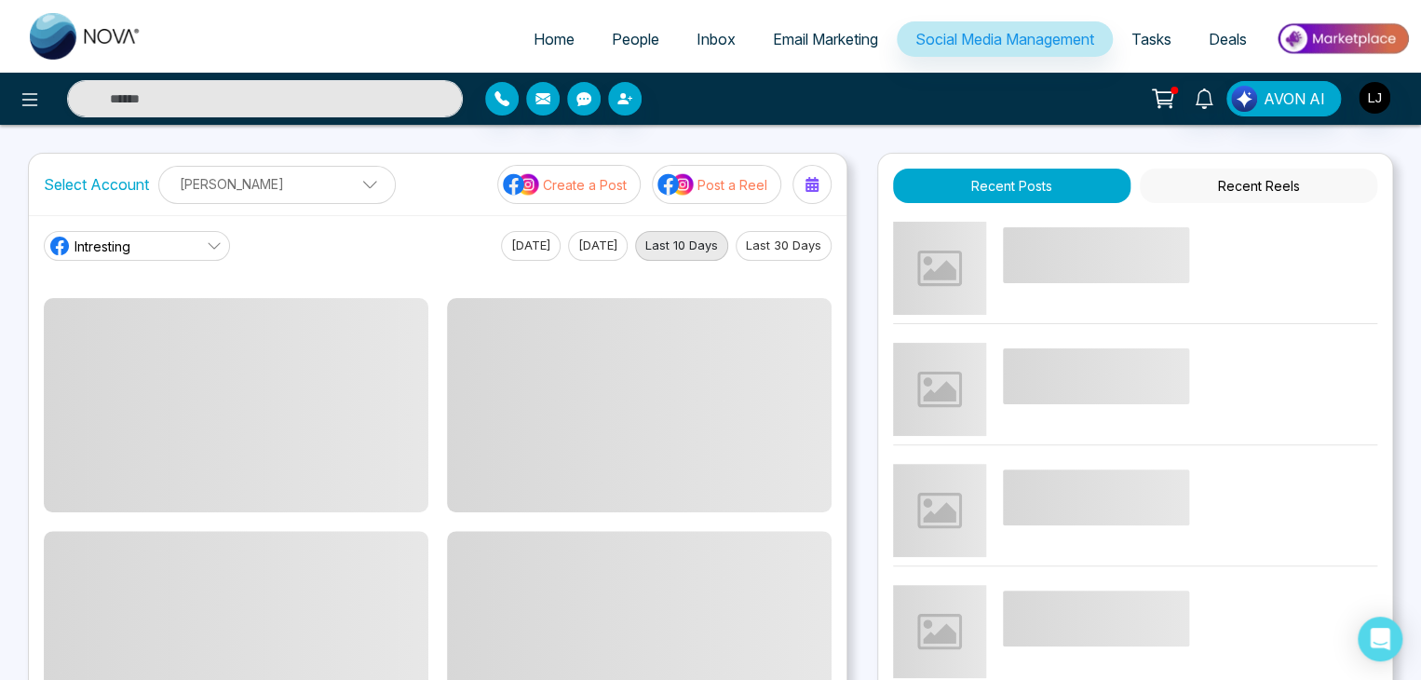
click at [156, 249] on link "Intresting" at bounding box center [137, 246] width 186 height 30
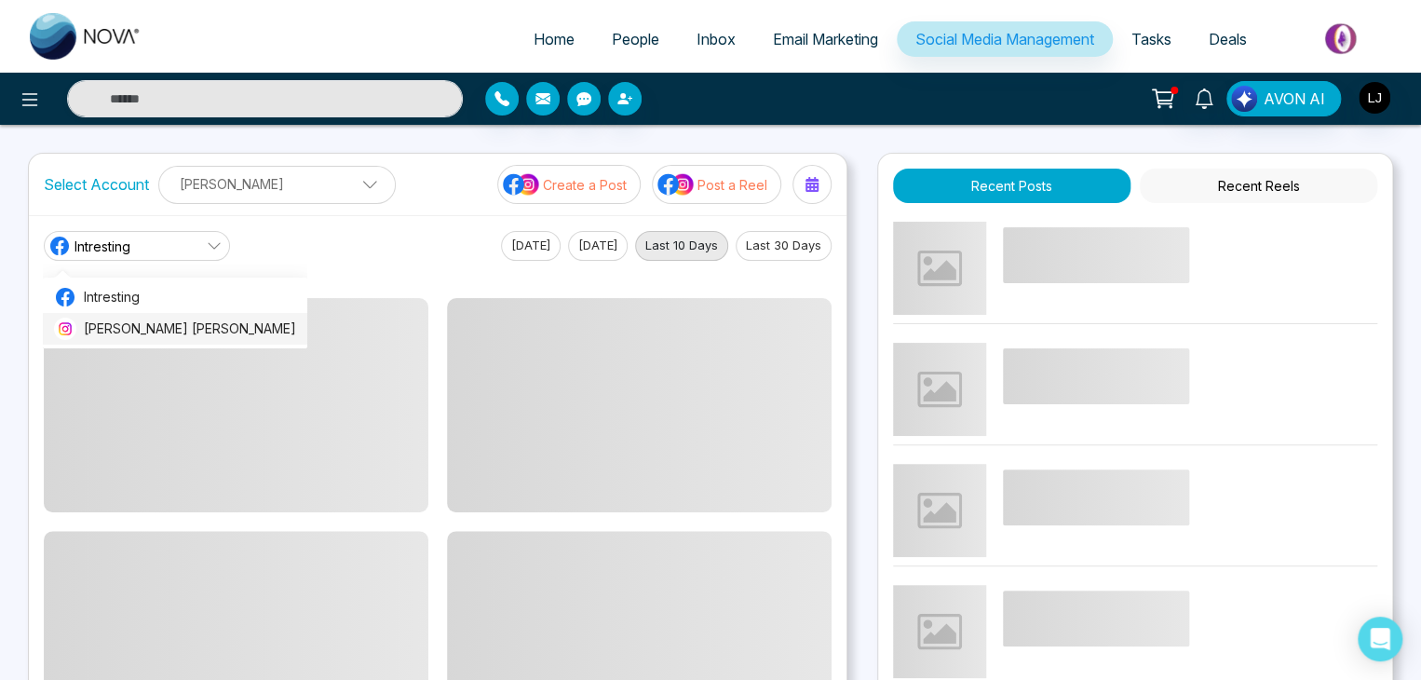
click at [147, 324] on span "[PERSON_NAME] [PERSON_NAME]" at bounding box center [190, 328] width 212 height 20
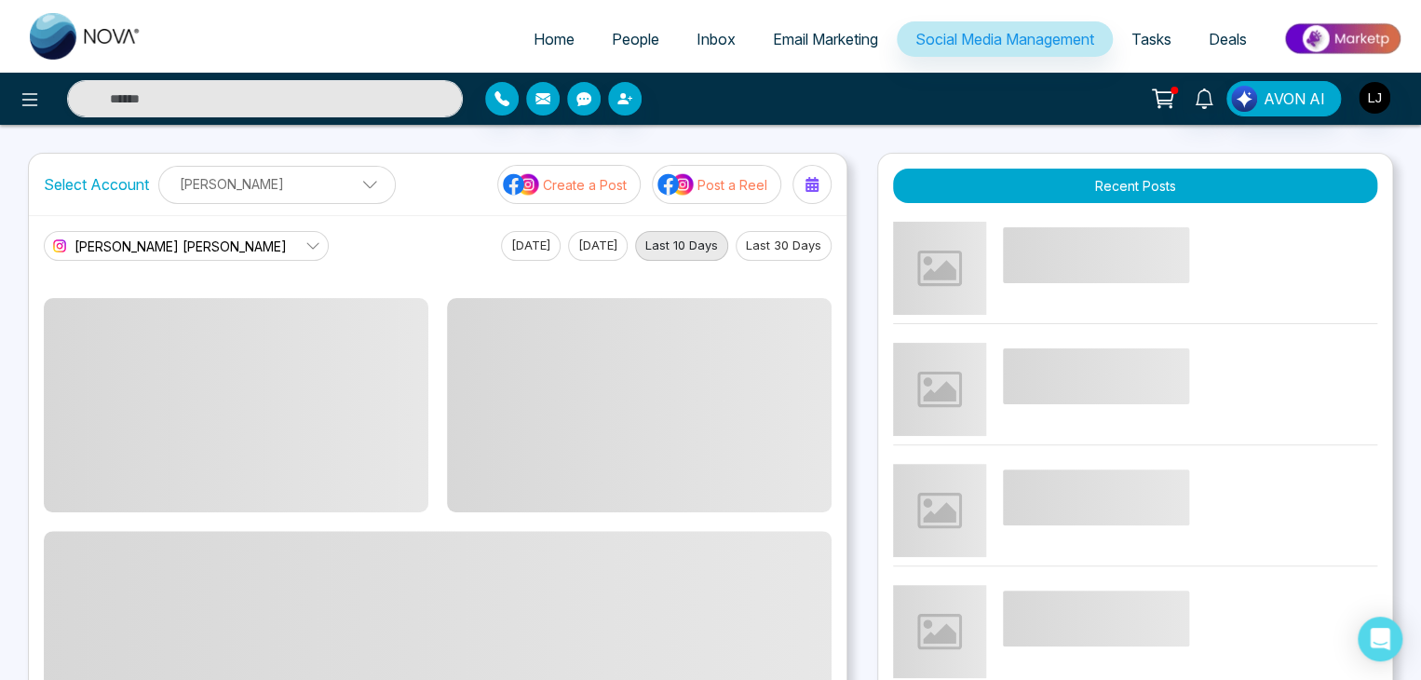
click at [228, 174] on p "[PERSON_NAME]" at bounding box center [276, 184] width 213 height 31
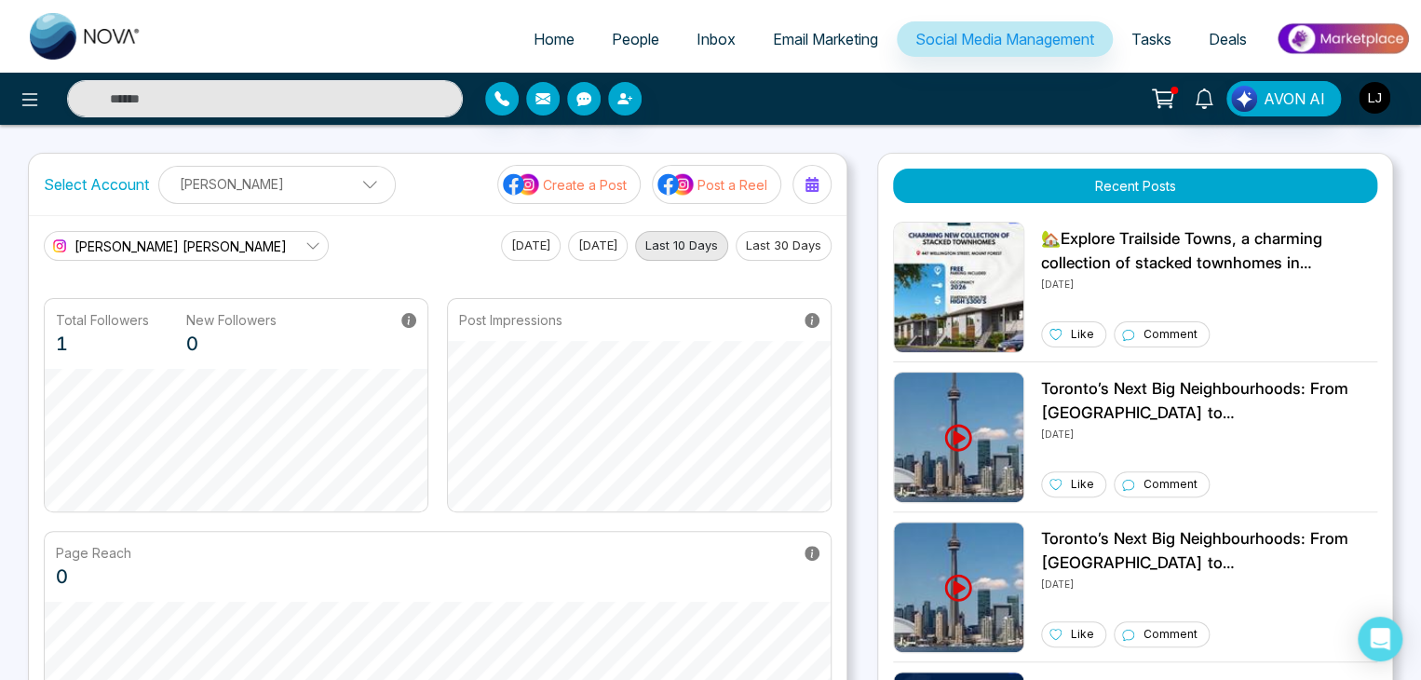
click at [758, 240] on button "Last 30 Days" at bounding box center [783, 246] width 96 height 30
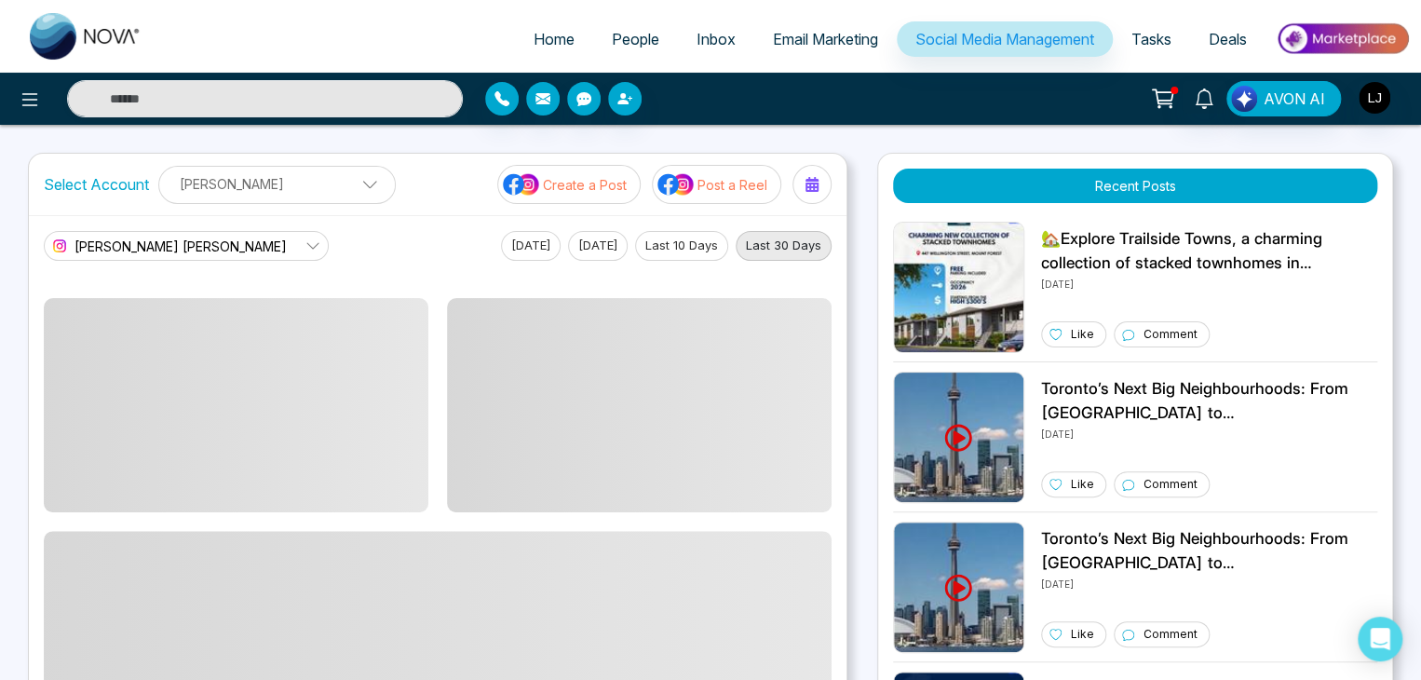
click at [667, 244] on button "Last 10 Days" at bounding box center [681, 246] width 93 height 30
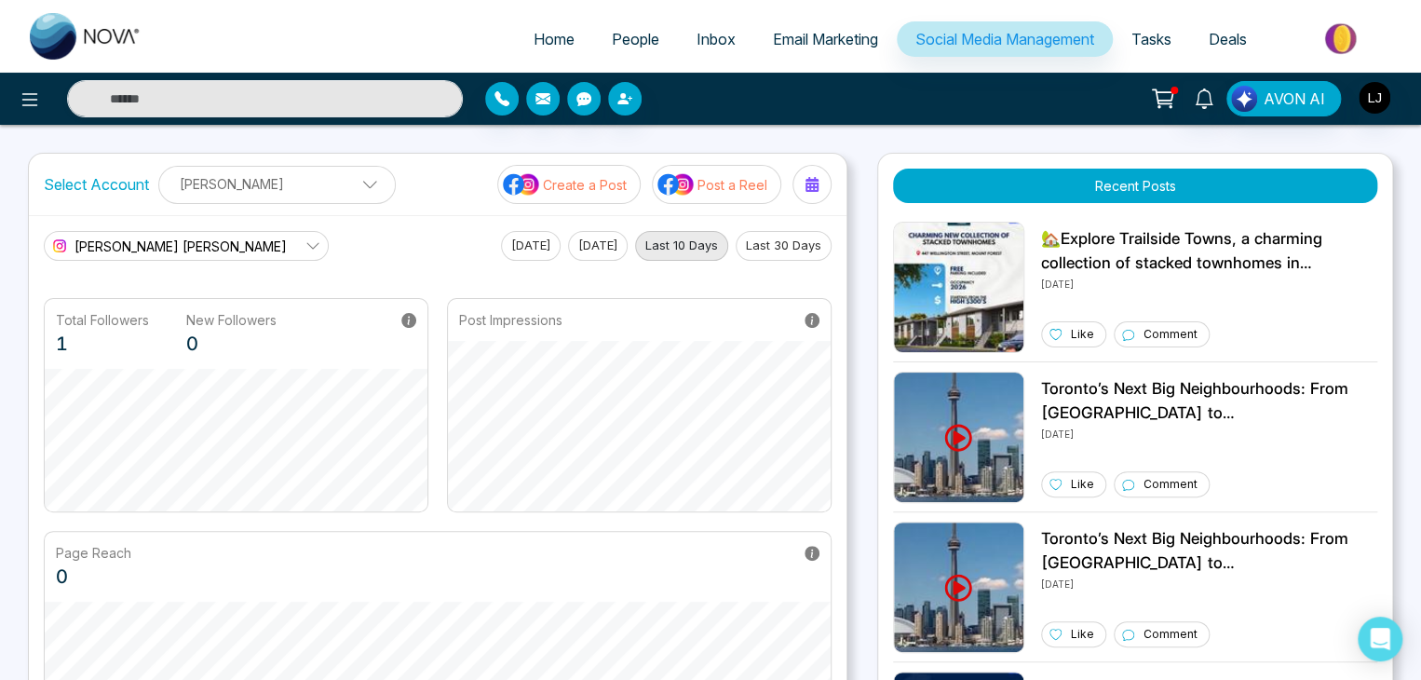
click at [764, 244] on button "Last 30 Days" at bounding box center [783, 246] width 96 height 30
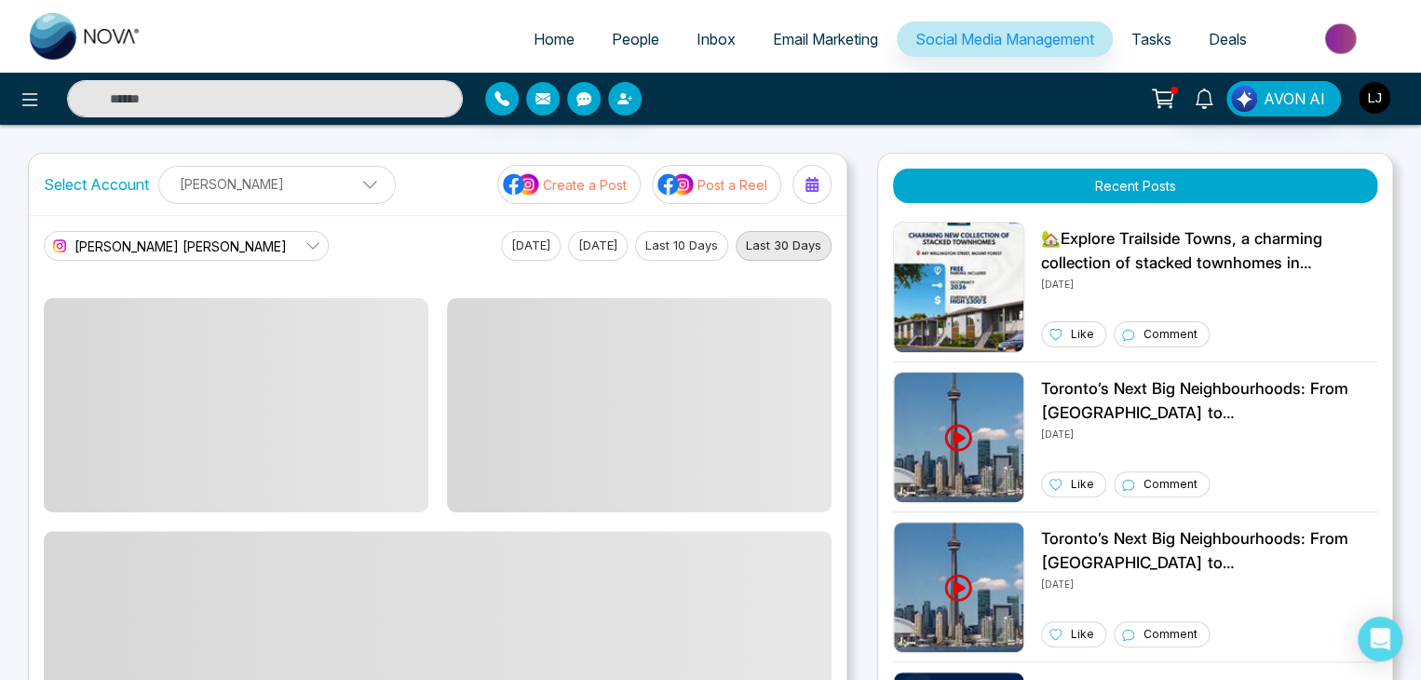
click at [726, 244] on button "Last 10 Days" at bounding box center [681, 246] width 93 height 30
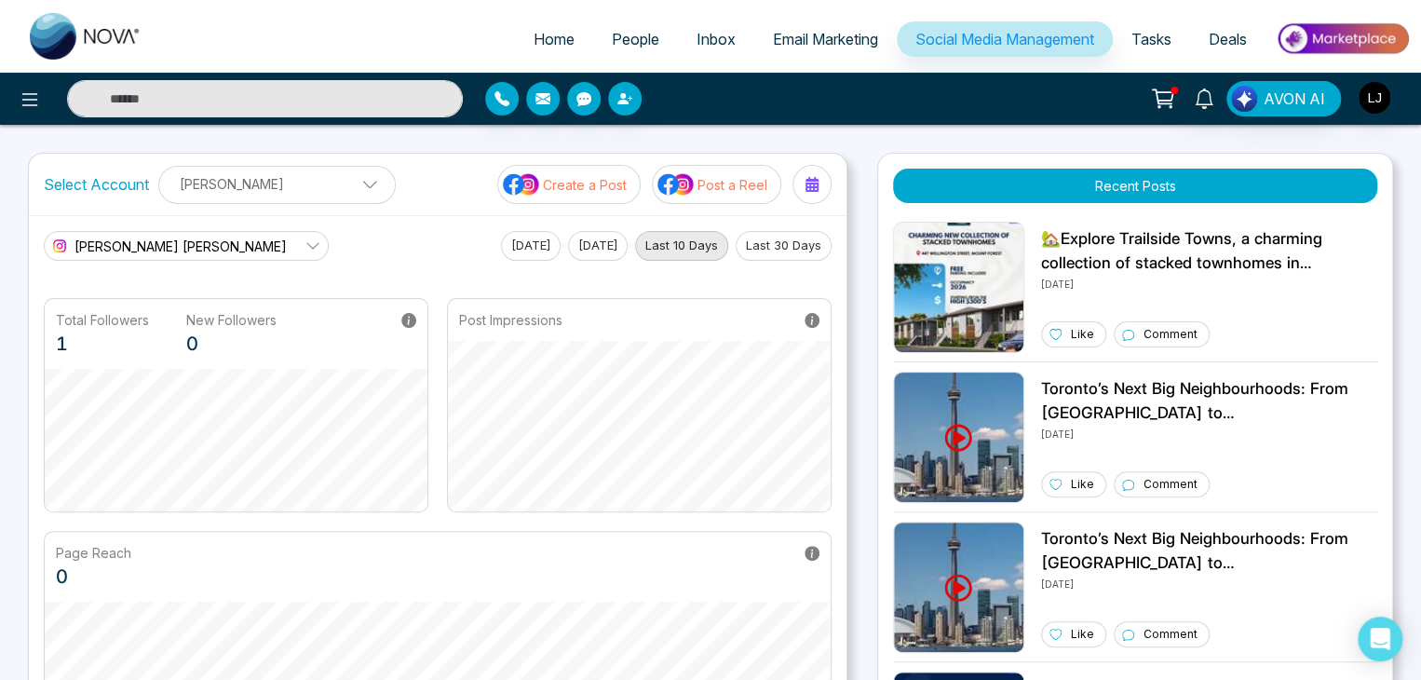
drag, startPoint x: 802, startPoint y: 244, endPoint x: 754, endPoint y: 239, distance: 48.6
click at [803, 244] on button "Last 30 Days" at bounding box center [783, 246] width 96 height 30
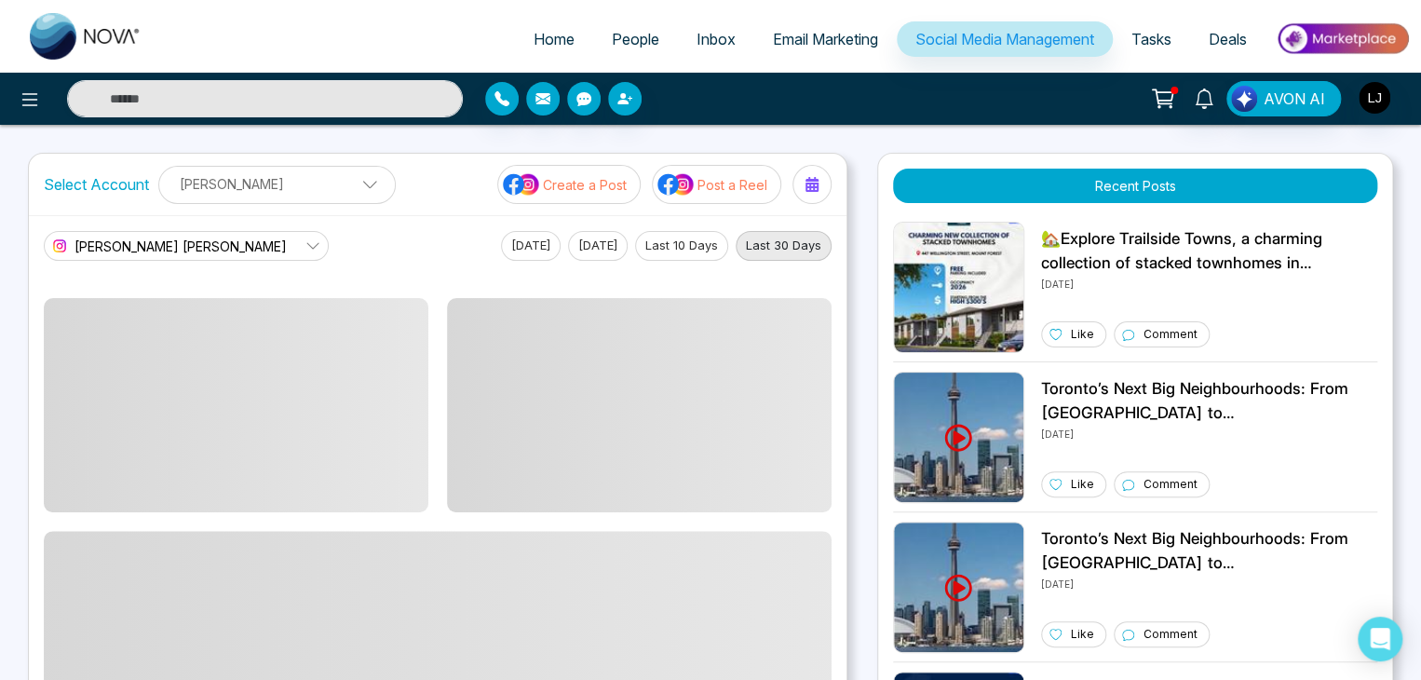
click at [707, 239] on button "Last 10 Days" at bounding box center [681, 246] width 93 height 30
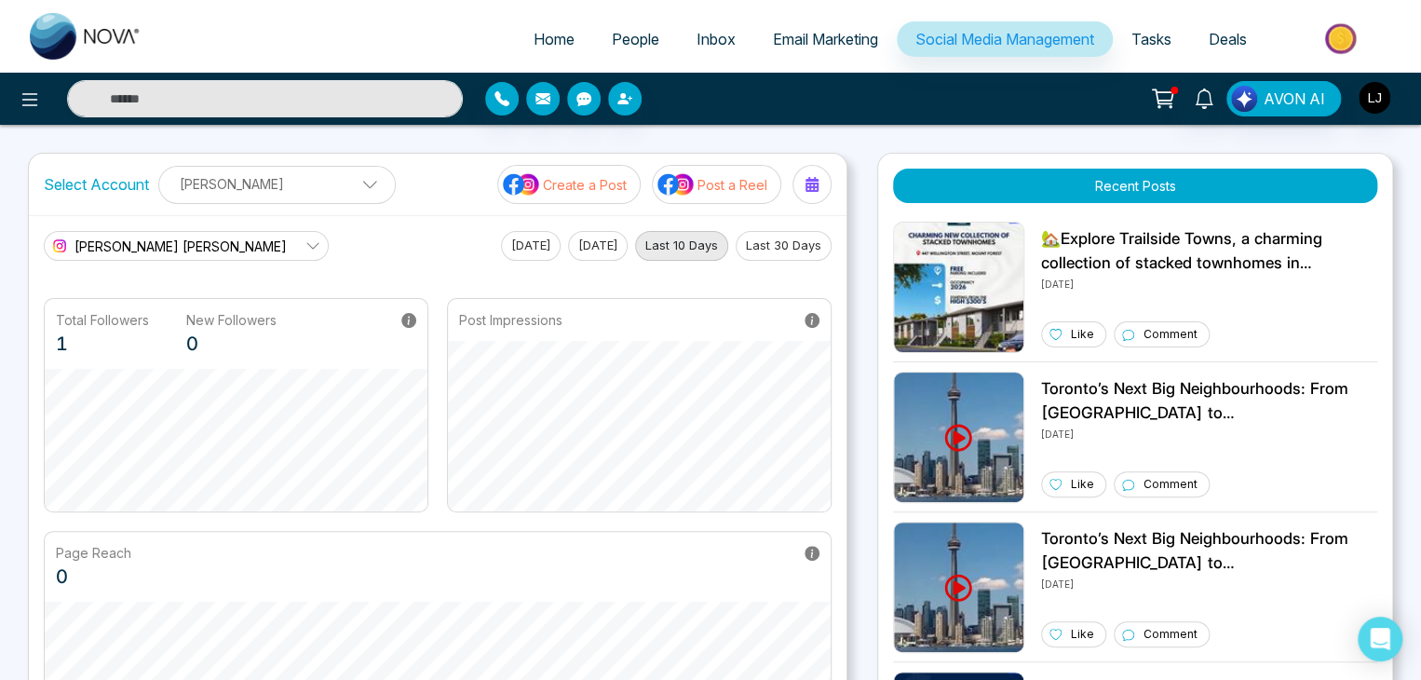
drag, startPoint x: 779, startPoint y: 236, endPoint x: 657, endPoint y: 236, distance: 122.0
click at [774, 236] on button "Last 30 Days" at bounding box center [783, 246] width 96 height 30
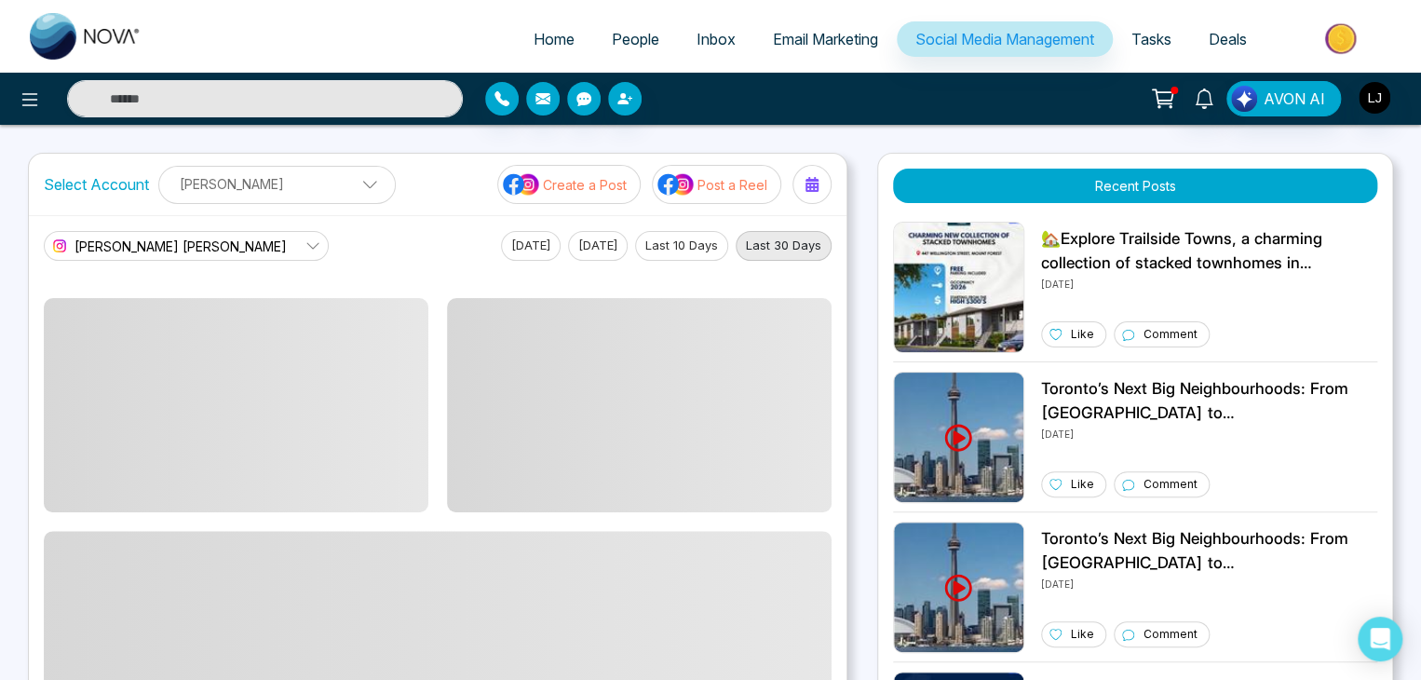
click at [657, 236] on button "Last 10 Days" at bounding box center [681, 246] width 93 height 30
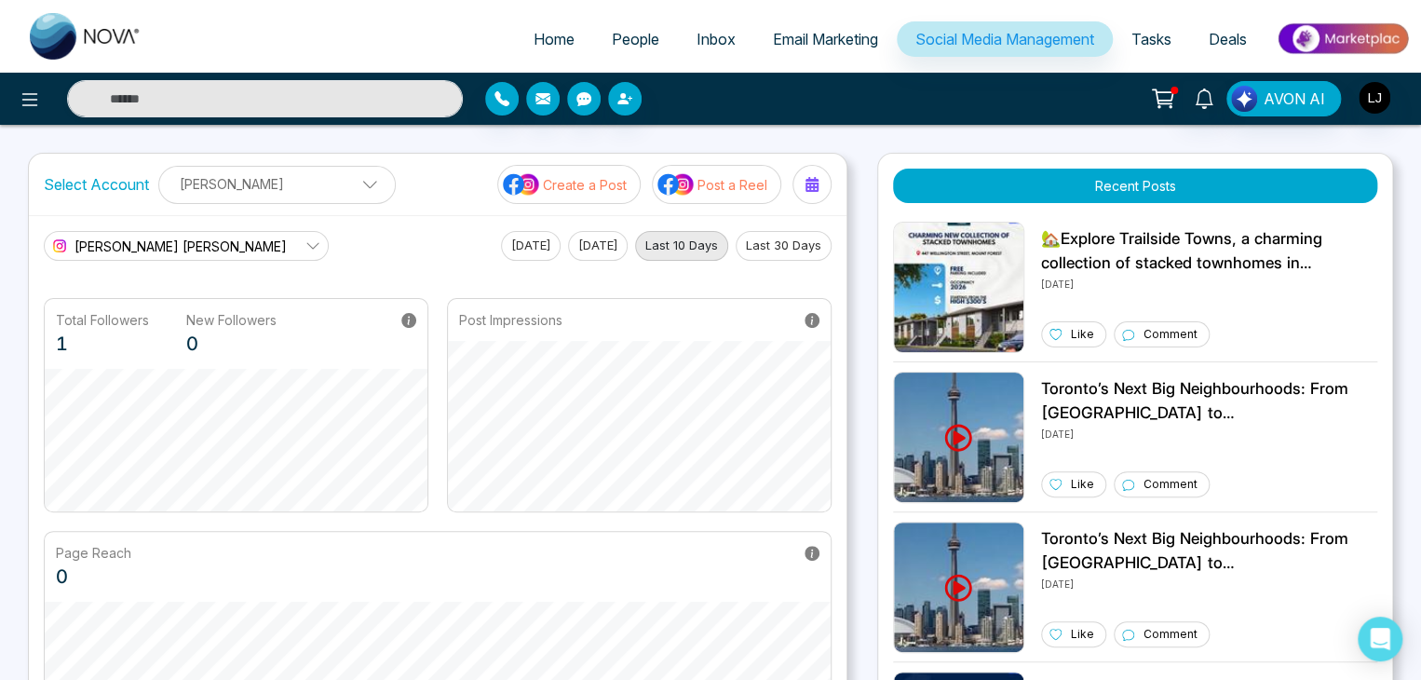
click at [724, 236] on button "Last 10 Days" at bounding box center [681, 246] width 93 height 30
click at [652, 235] on button "Last 10 Days" at bounding box center [681, 246] width 93 height 30
click at [709, 231] on button "Last 10 Days" at bounding box center [681, 246] width 93 height 30
click at [568, 231] on button "[DATE]" at bounding box center [598, 246] width 60 height 30
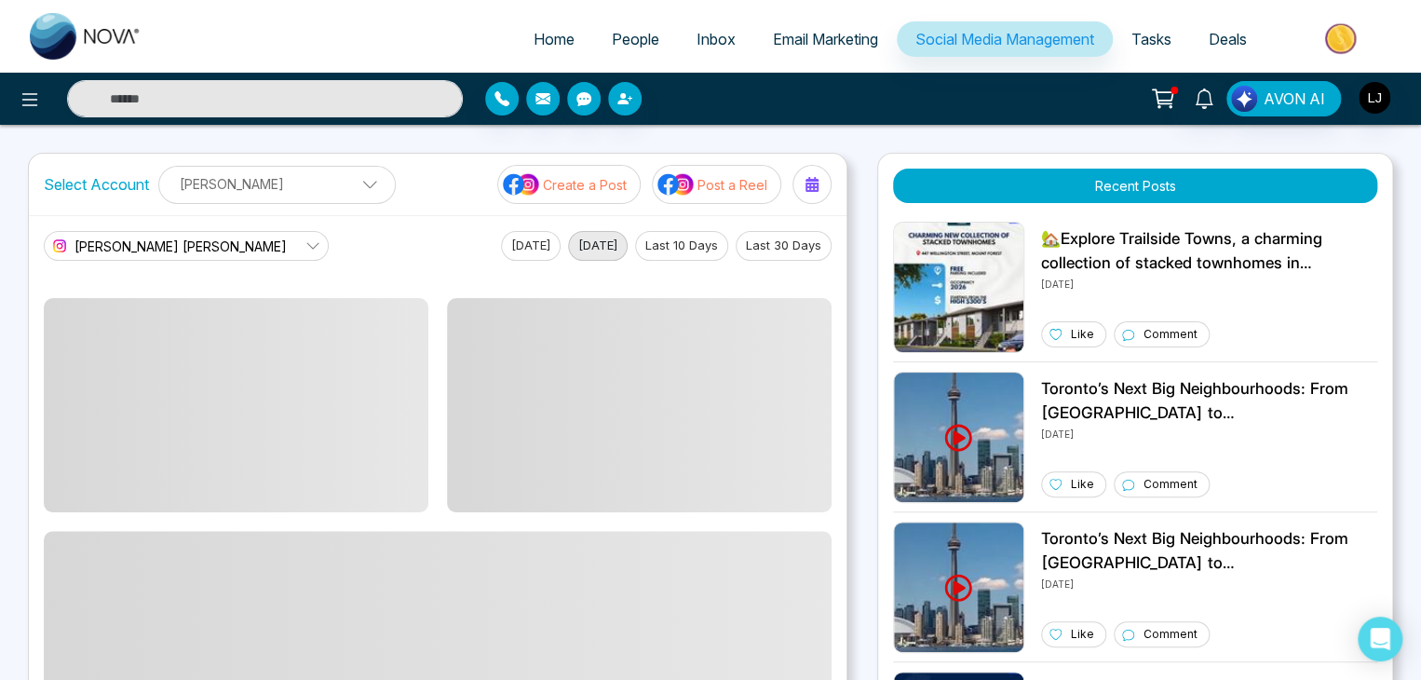
click at [701, 231] on button "Last 10 Days" at bounding box center [681, 246] width 93 height 30
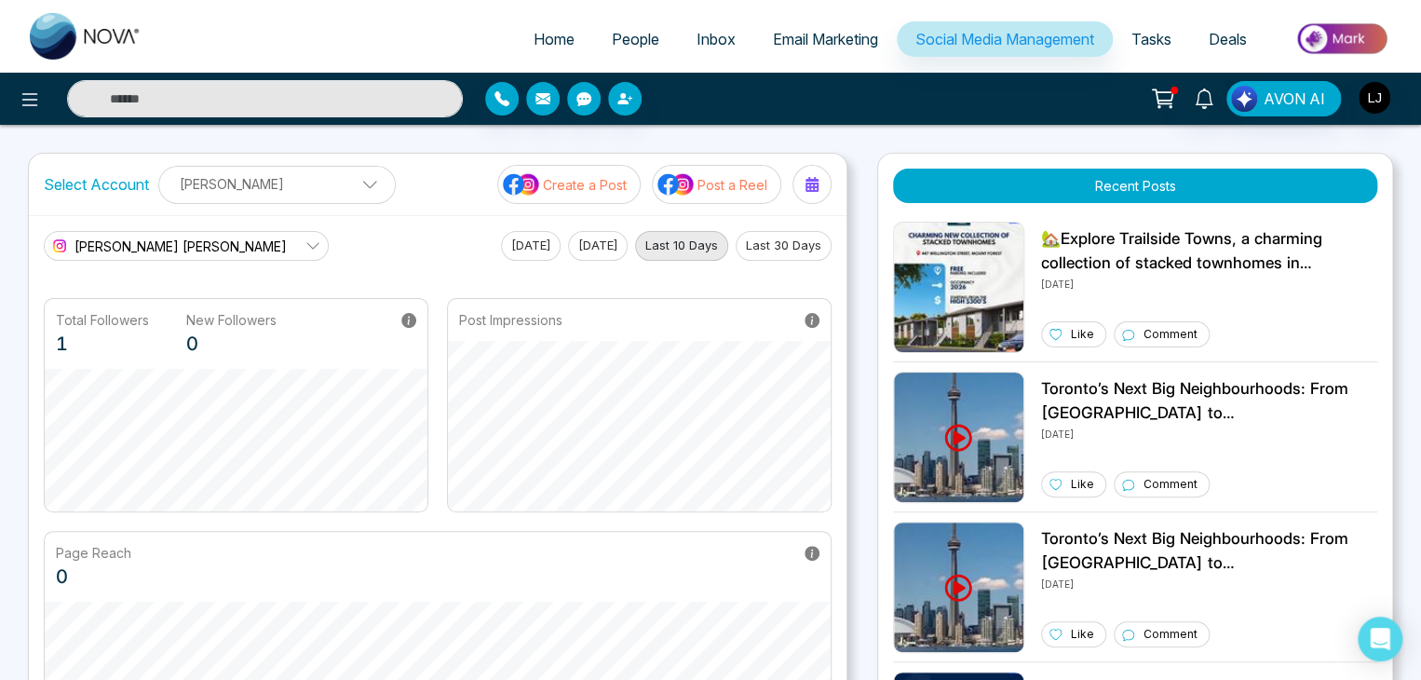
drag, startPoint x: 540, startPoint y: 231, endPoint x: 506, endPoint y: 224, distance: 34.1
click at [540, 231] on div "[DATE] [DATE] Last 10 Days Last 30 Days" at bounding box center [666, 246] width 330 height 30
click at [504, 236] on button "[DATE]" at bounding box center [531, 246] width 60 height 30
click at [535, 31] on span "Home" at bounding box center [553, 39] width 41 height 19
select select "*"
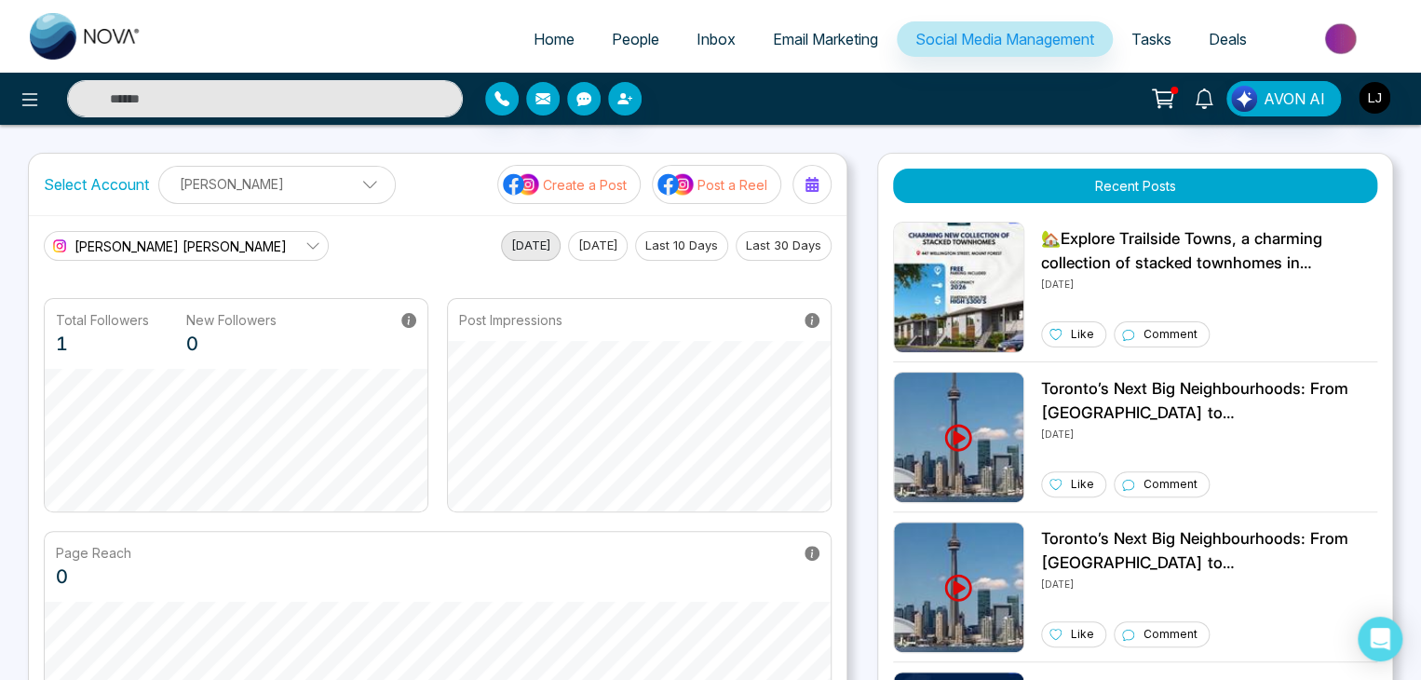
select select "*"
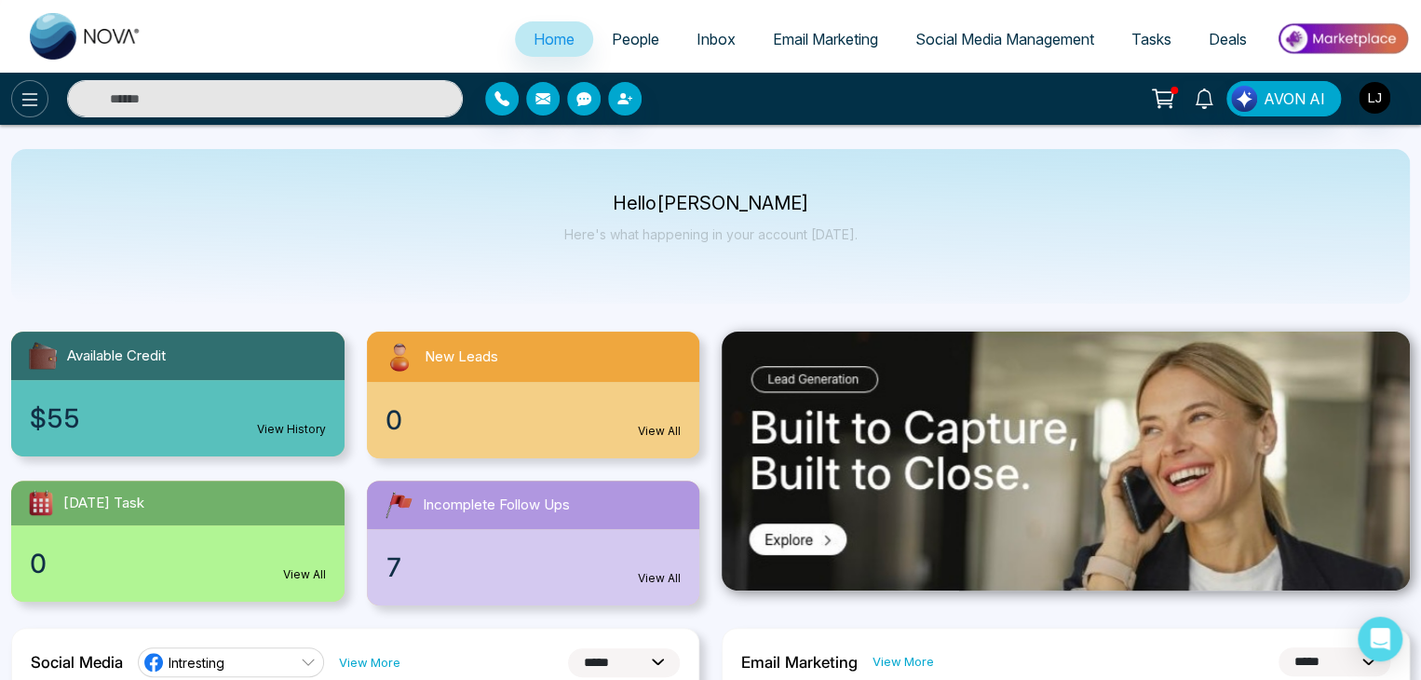
click at [36, 98] on icon at bounding box center [30, 99] width 22 height 22
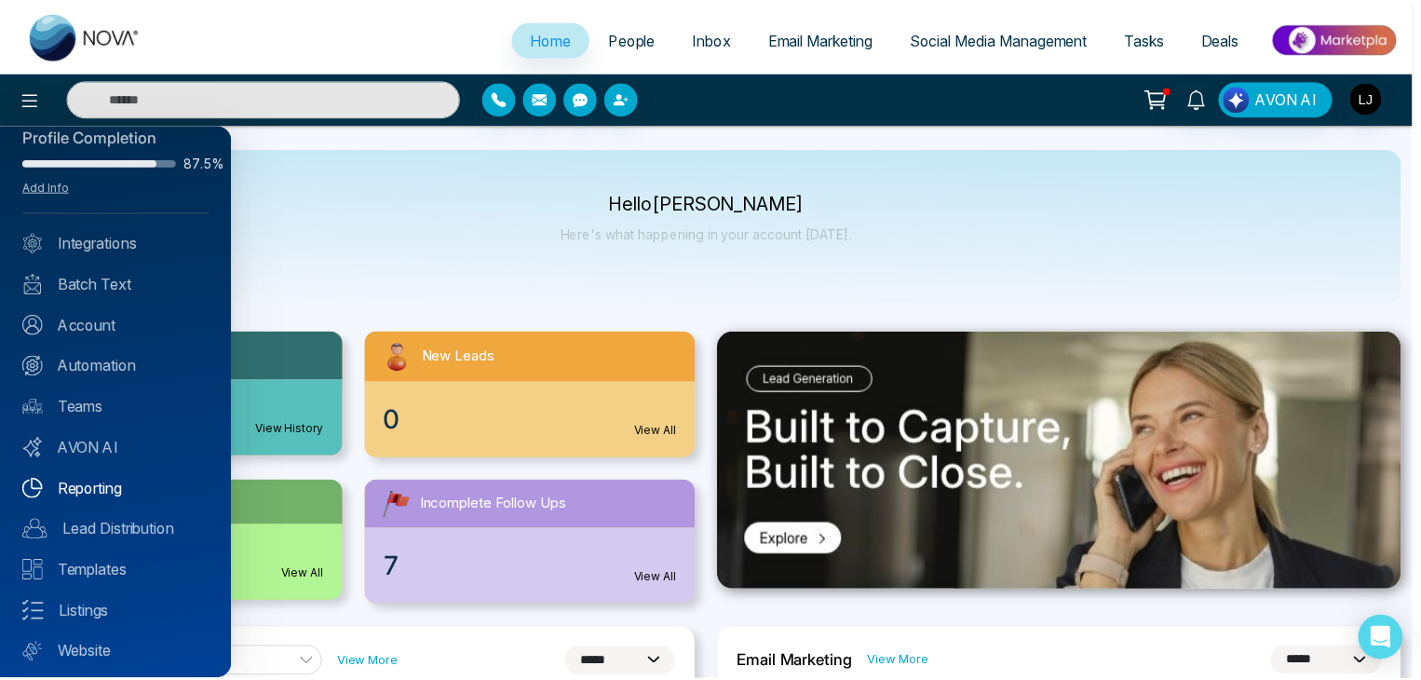
scroll to position [74, 0]
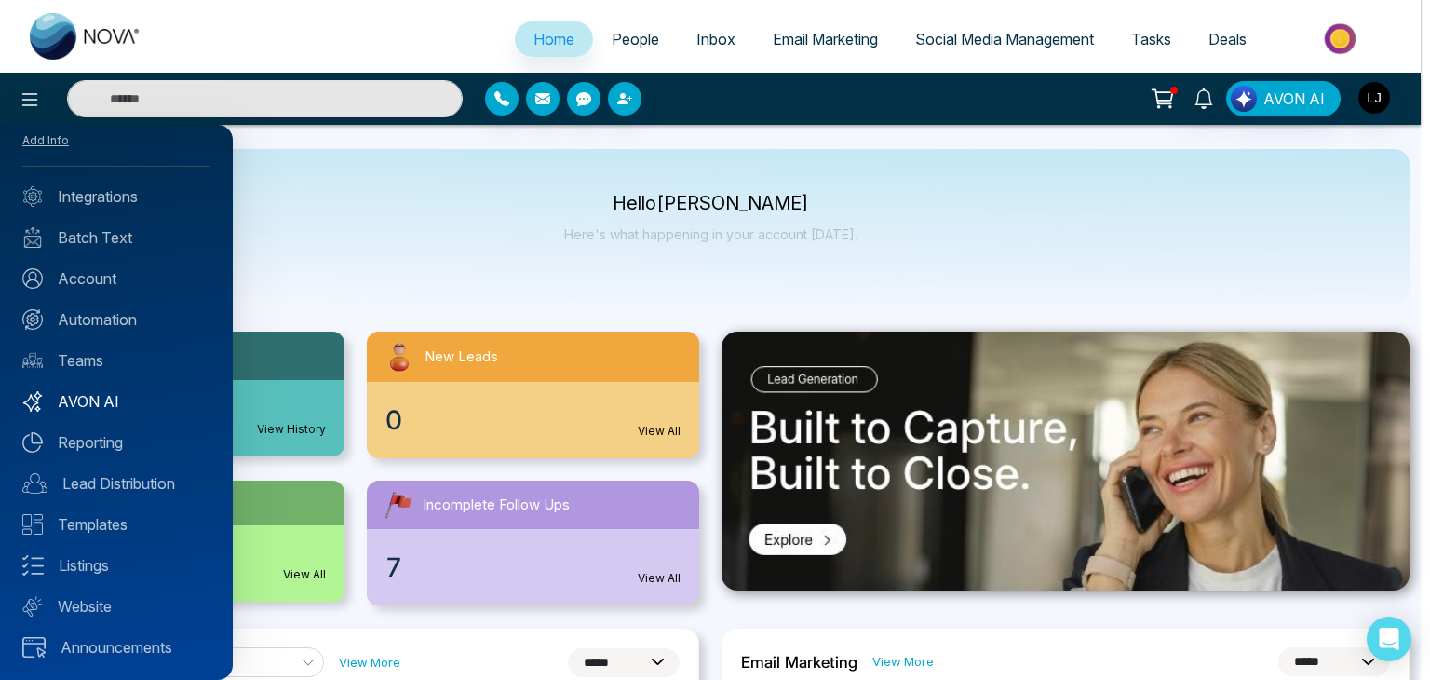
click at [101, 396] on link "AVON AI" at bounding box center [116, 401] width 188 height 22
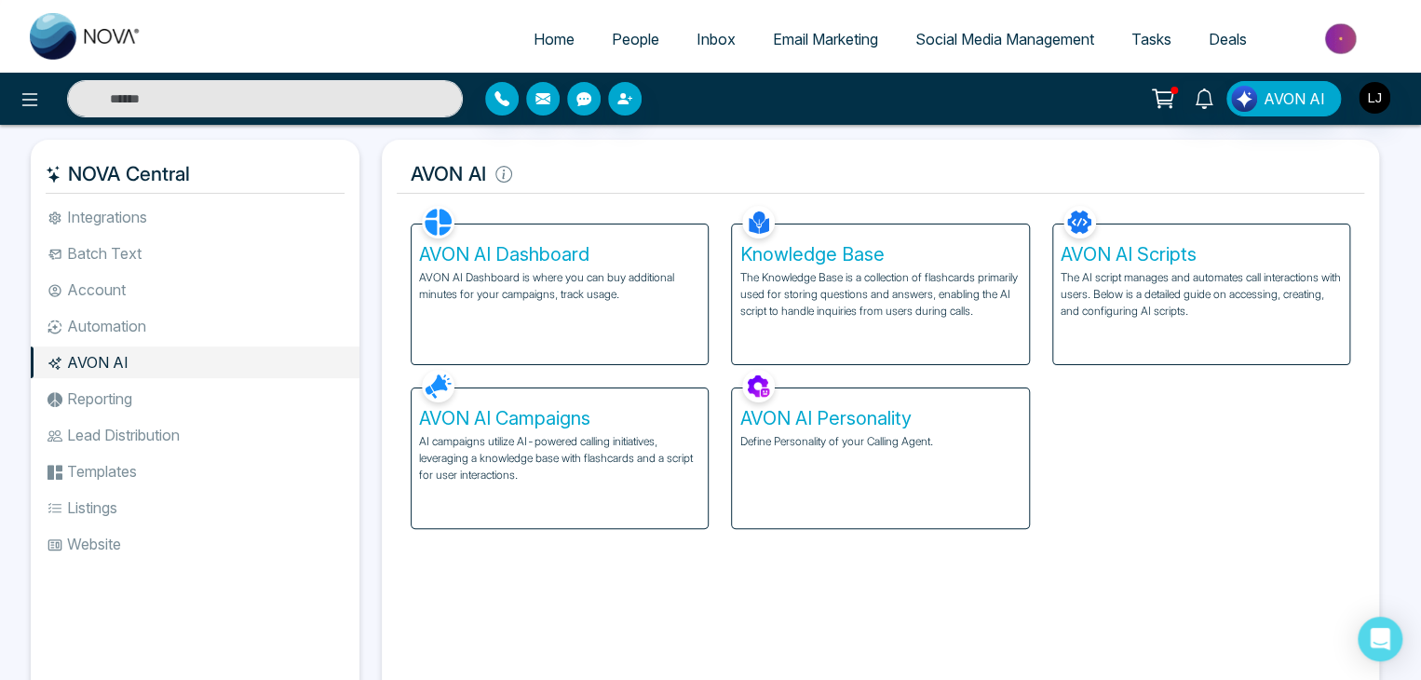
click at [955, 240] on div "Knowledge Base The Knowledge Base is a collection of flashcards primarily used …" at bounding box center [880, 294] width 296 height 140
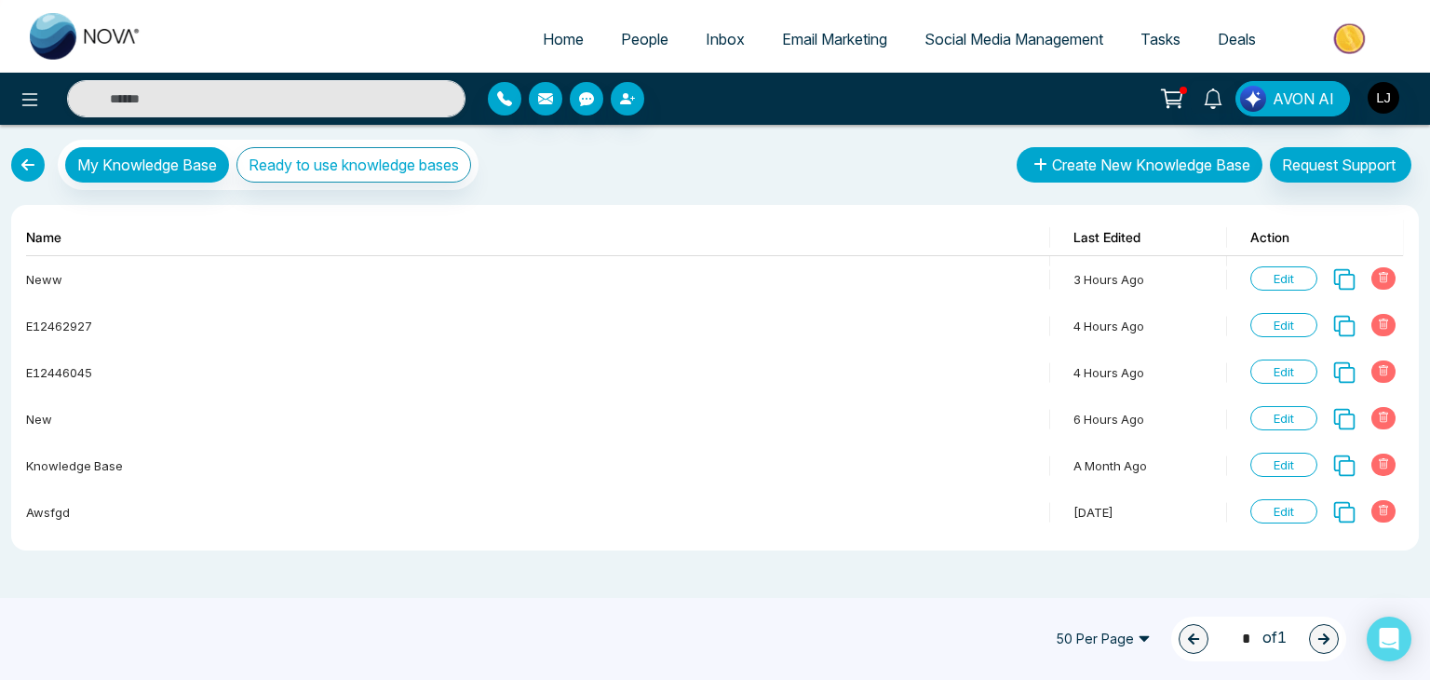
click at [1161, 169] on button "Create New Knowledge Base" at bounding box center [1140, 164] width 246 height 35
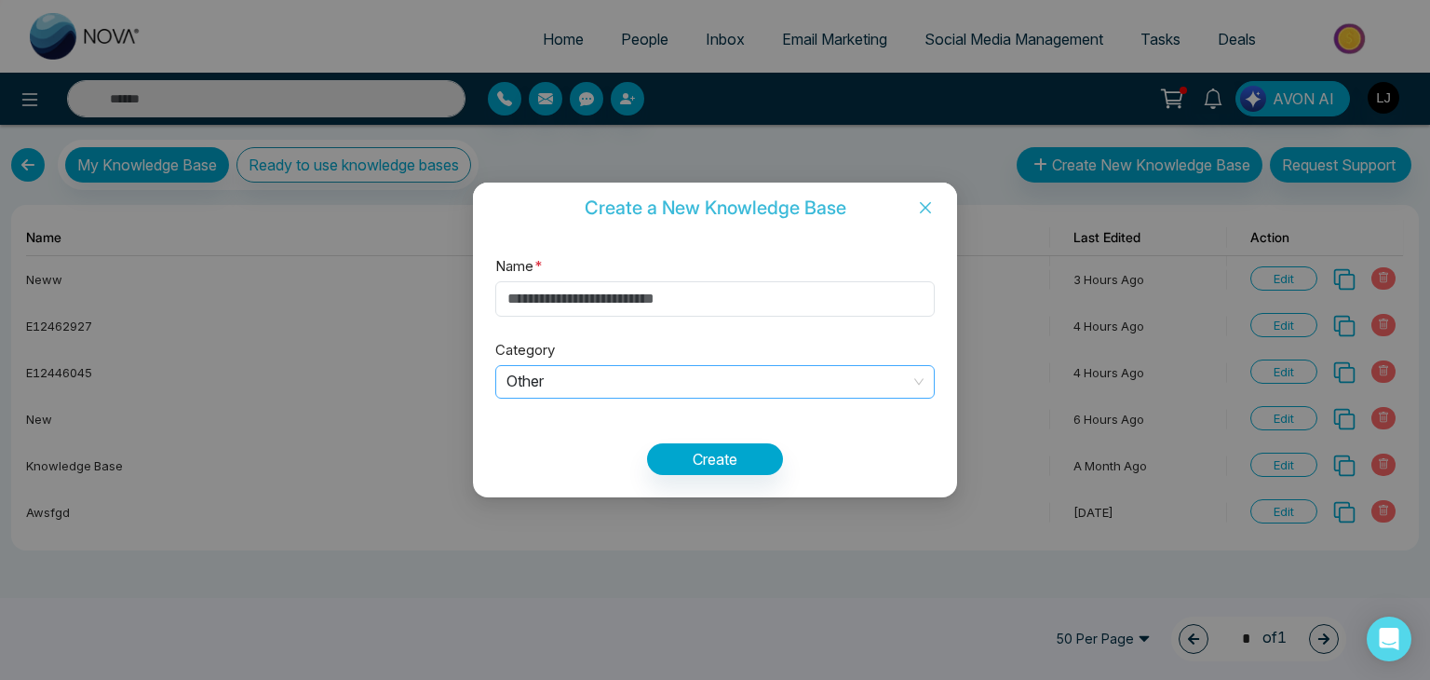
click at [539, 379] on span "Other" at bounding box center [714, 382] width 417 height 31
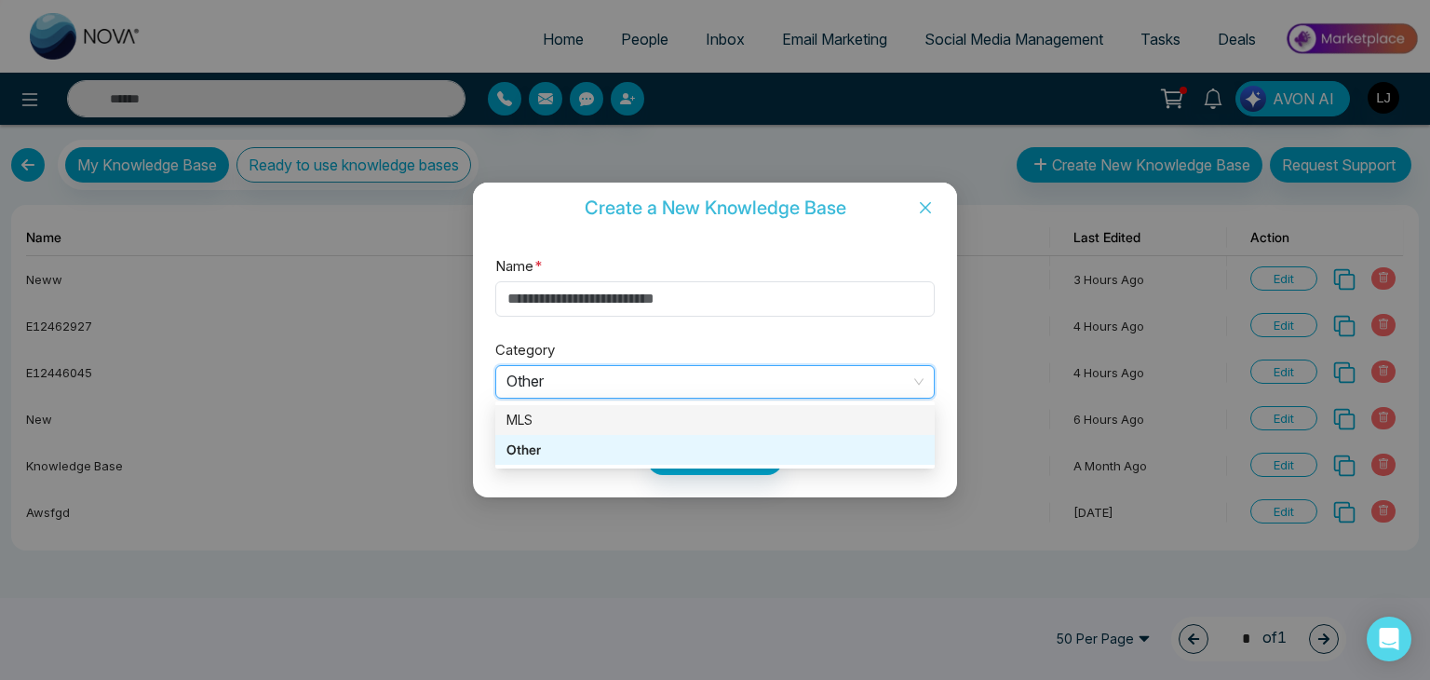
click at [526, 415] on div "MLS" at bounding box center [714, 420] width 417 height 20
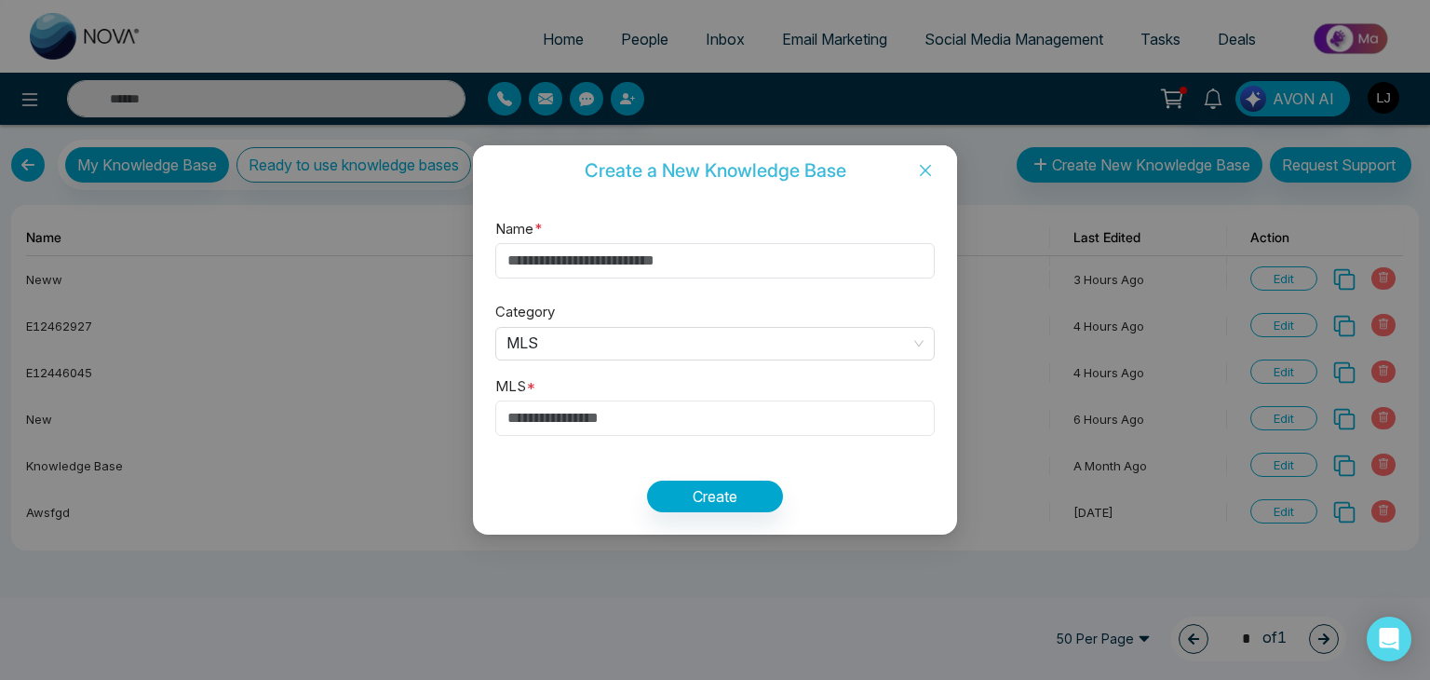
click at [516, 424] on input "text" at bounding box center [714, 417] width 439 height 35
paste input "*********"
type input "*********"
click at [573, 247] on input "Name *" at bounding box center [714, 260] width 439 height 35
paste input "*********"
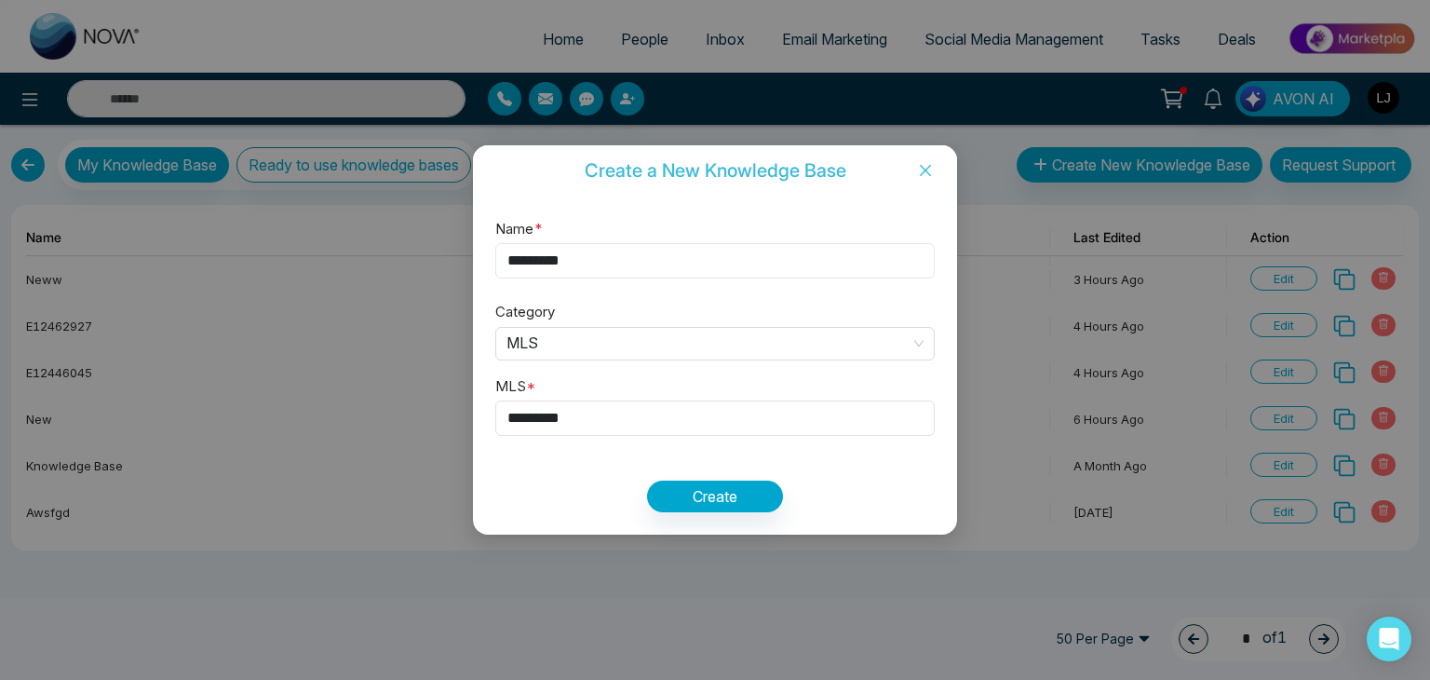
type input "*********"
click at [692, 487] on button "Create" at bounding box center [715, 496] width 136 height 32
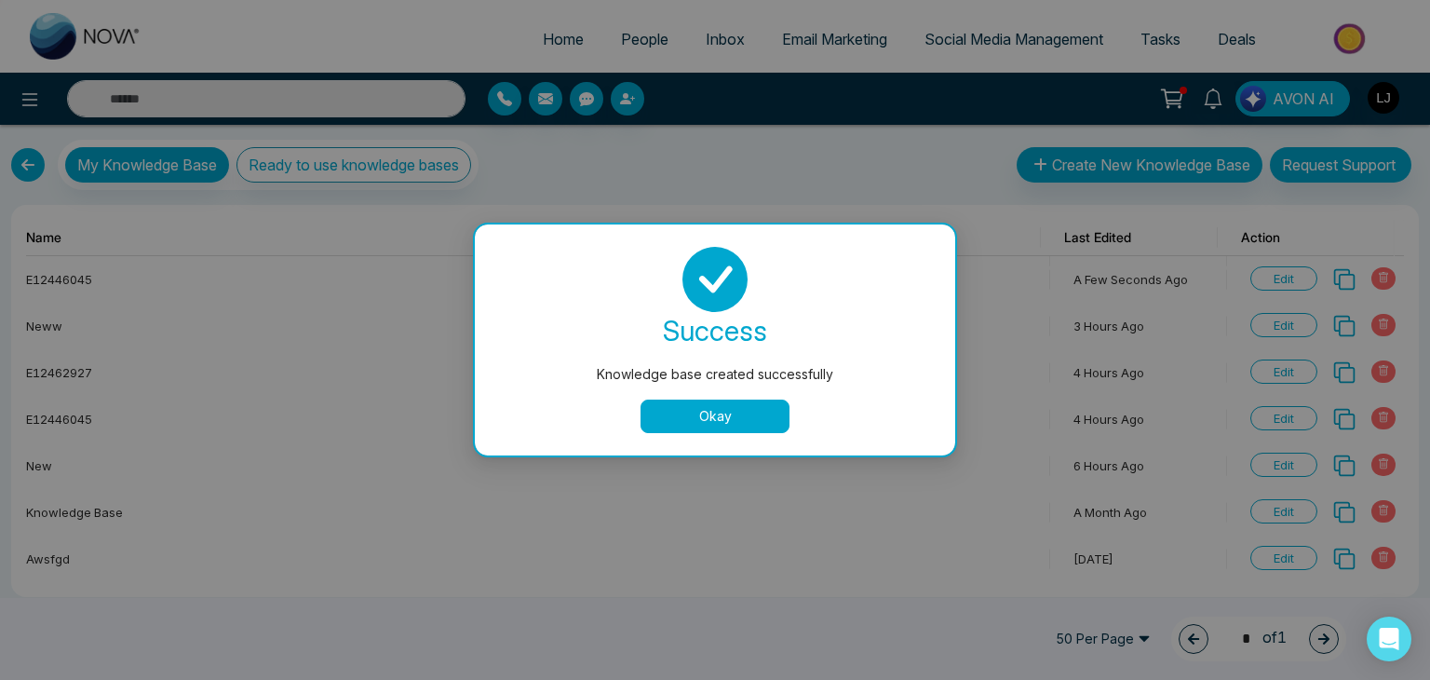
click at [696, 417] on button "Okay" at bounding box center [714, 416] width 149 height 34
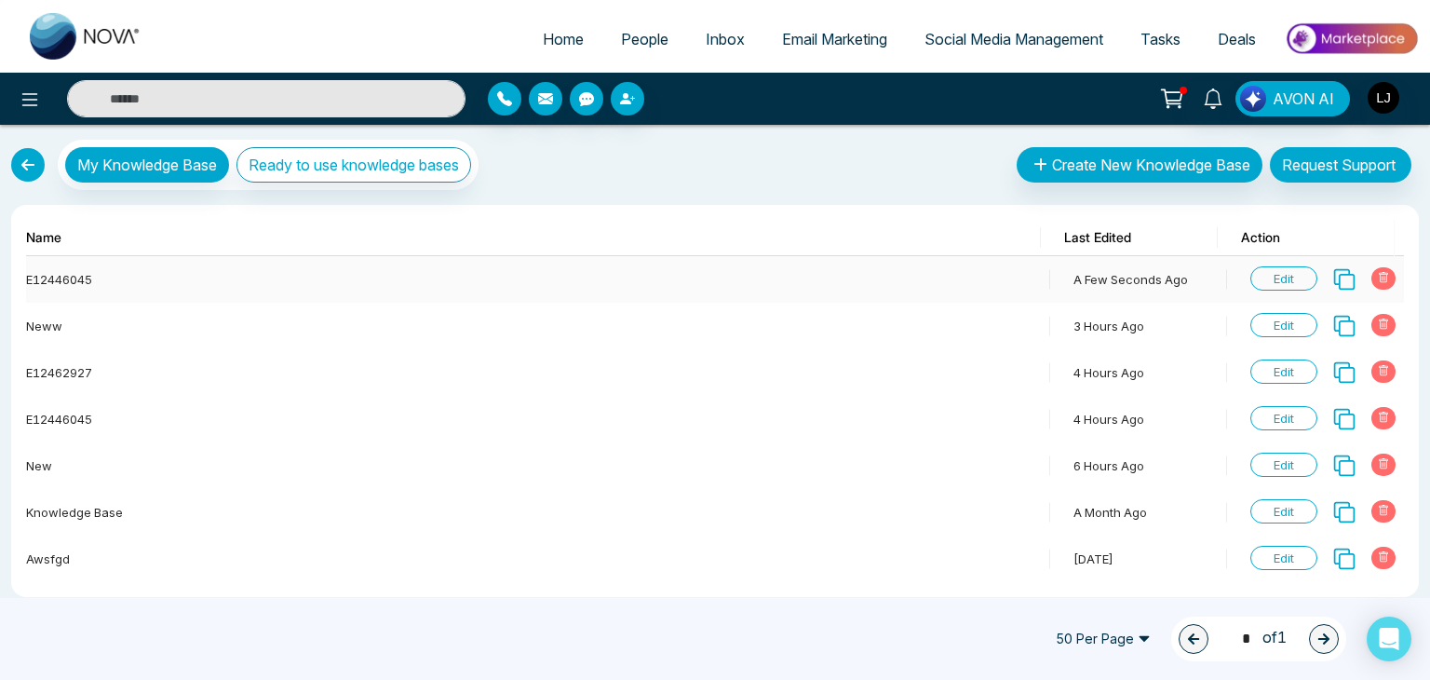
click at [1294, 273] on span "Edit" at bounding box center [1283, 278] width 67 height 24
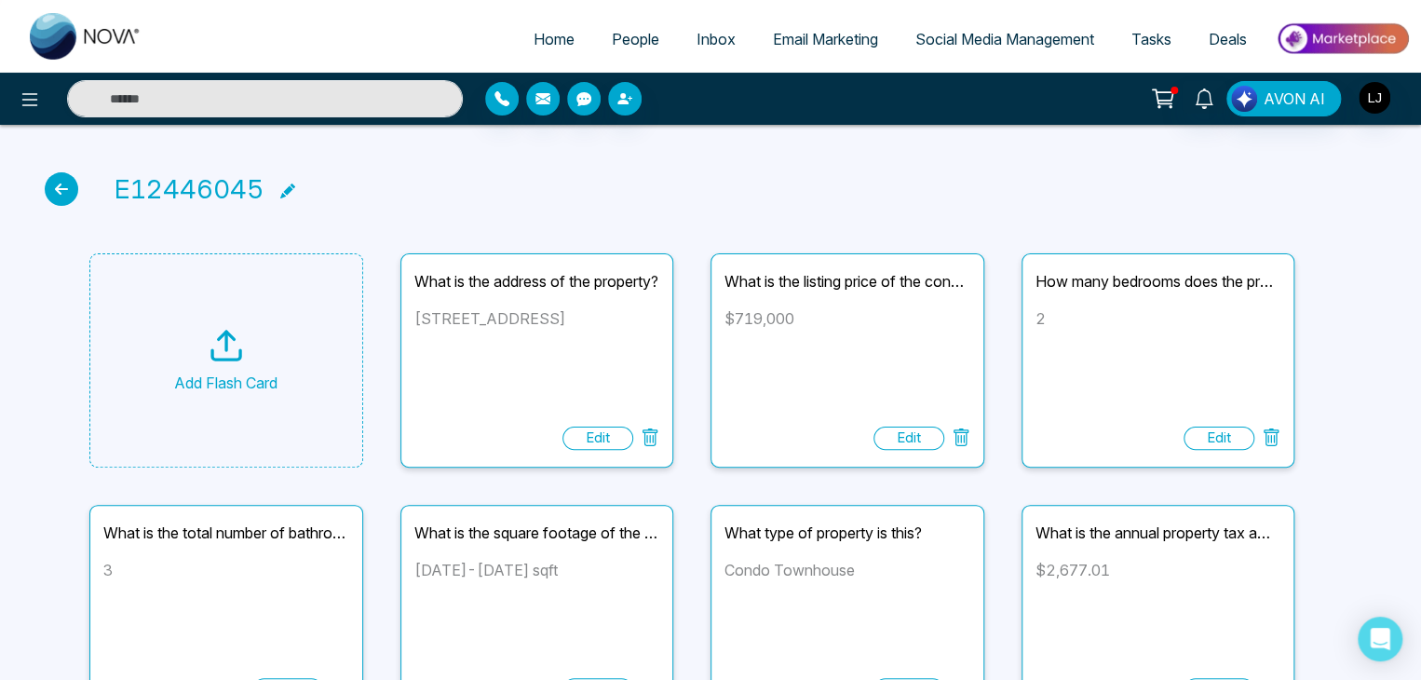
drag, startPoint x: 436, startPoint y: 323, endPoint x: 590, endPoint y: 317, distance: 154.7
click at [590, 317] on div "[STREET_ADDRESS]" at bounding box center [537, 363] width 246 height 112
drag, startPoint x: 731, startPoint y: 317, endPoint x: 809, endPoint y: 314, distance: 78.3
click at [809, 314] on div "$719,000" at bounding box center [847, 363] width 246 height 112
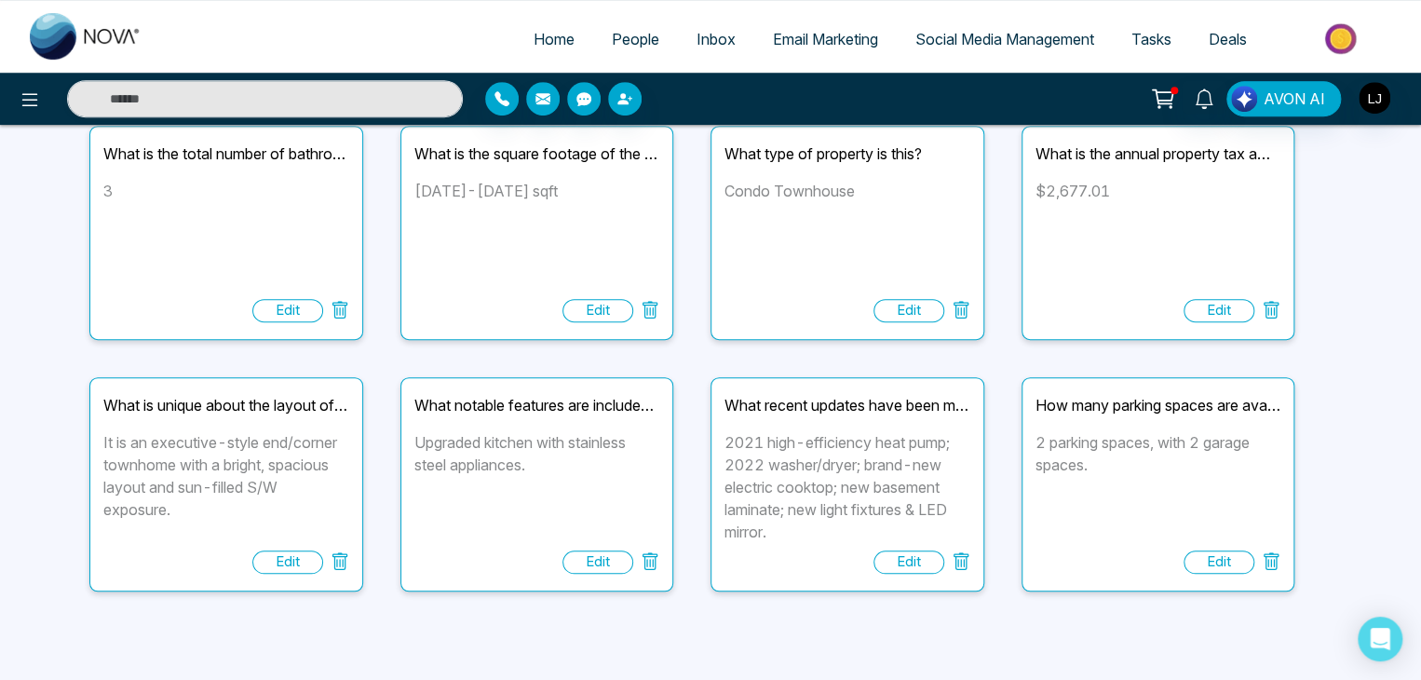
scroll to position [380, 0]
drag, startPoint x: 1100, startPoint y: 395, endPoint x: 1220, endPoint y: 396, distance: 119.2
click at [1220, 396] on div "How many parking spaces are available?" at bounding box center [1158, 404] width 246 height 22
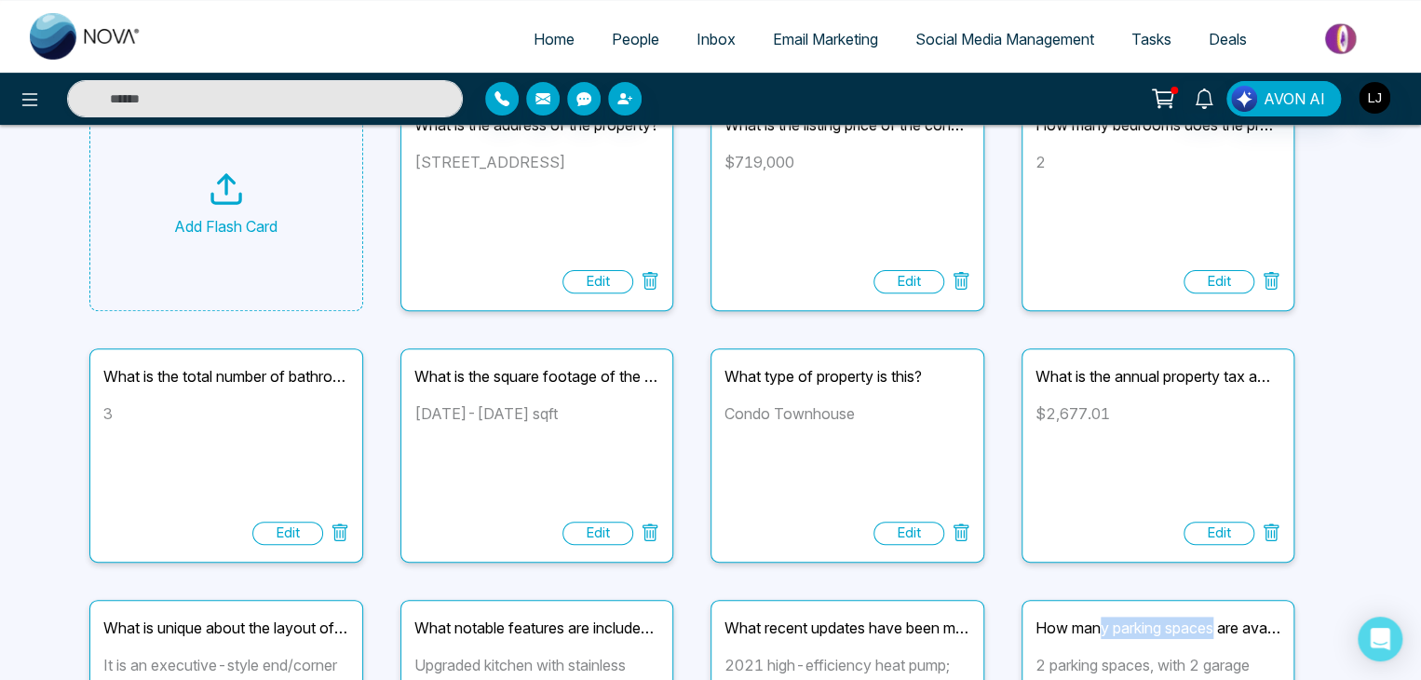
scroll to position [0, 0]
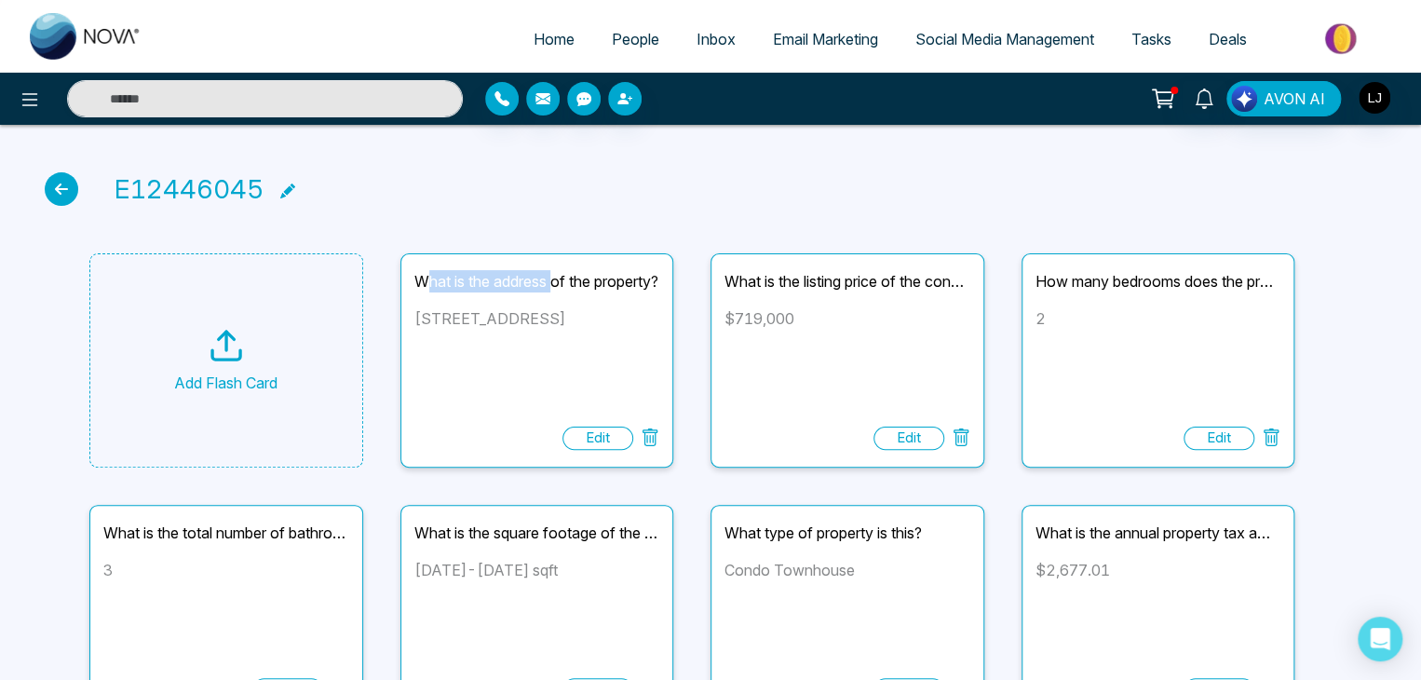
drag, startPoint x: 425, startPoint y: 271, endPoint x: 558, endPoint y: 288, distance: 133.3
click at [558, 288] on div "What is the address of the property?" at bounding box center [537, 281] width 246 height 22
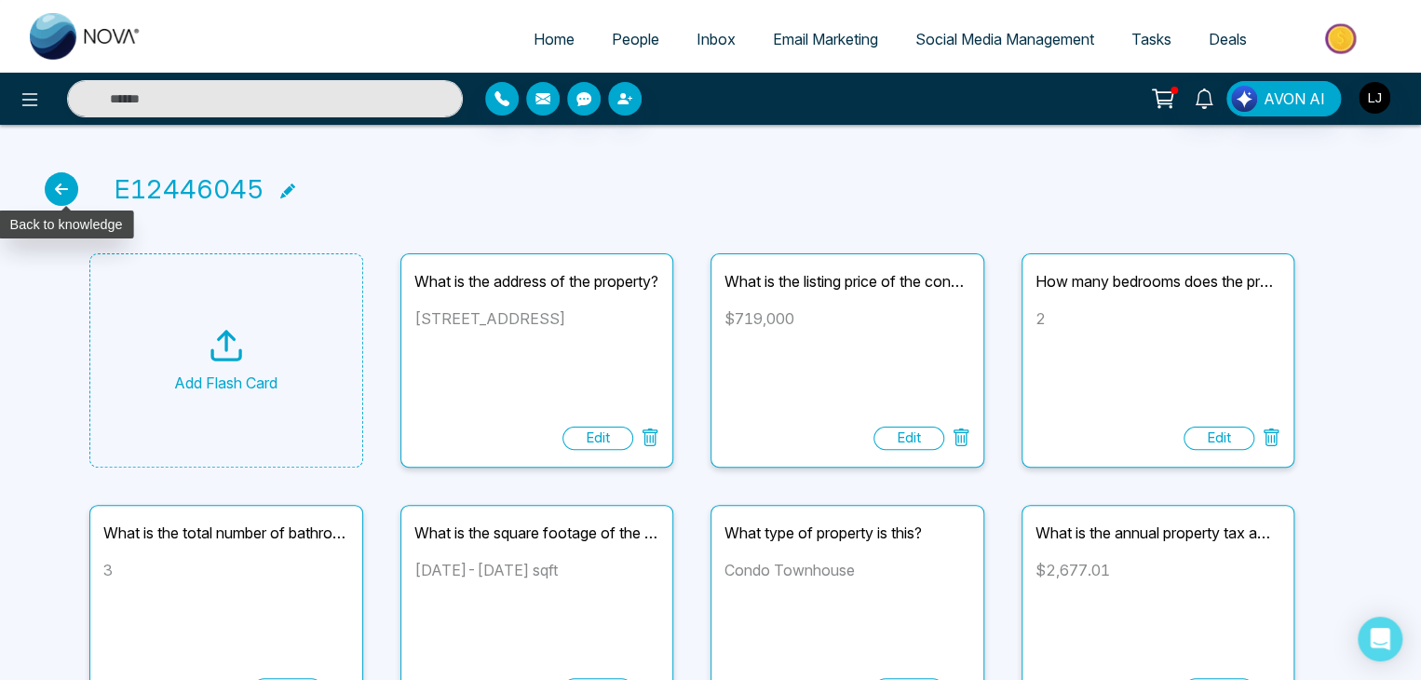
click at [63, 195] on icon at bounding box center [62, 189] width 34 height 34
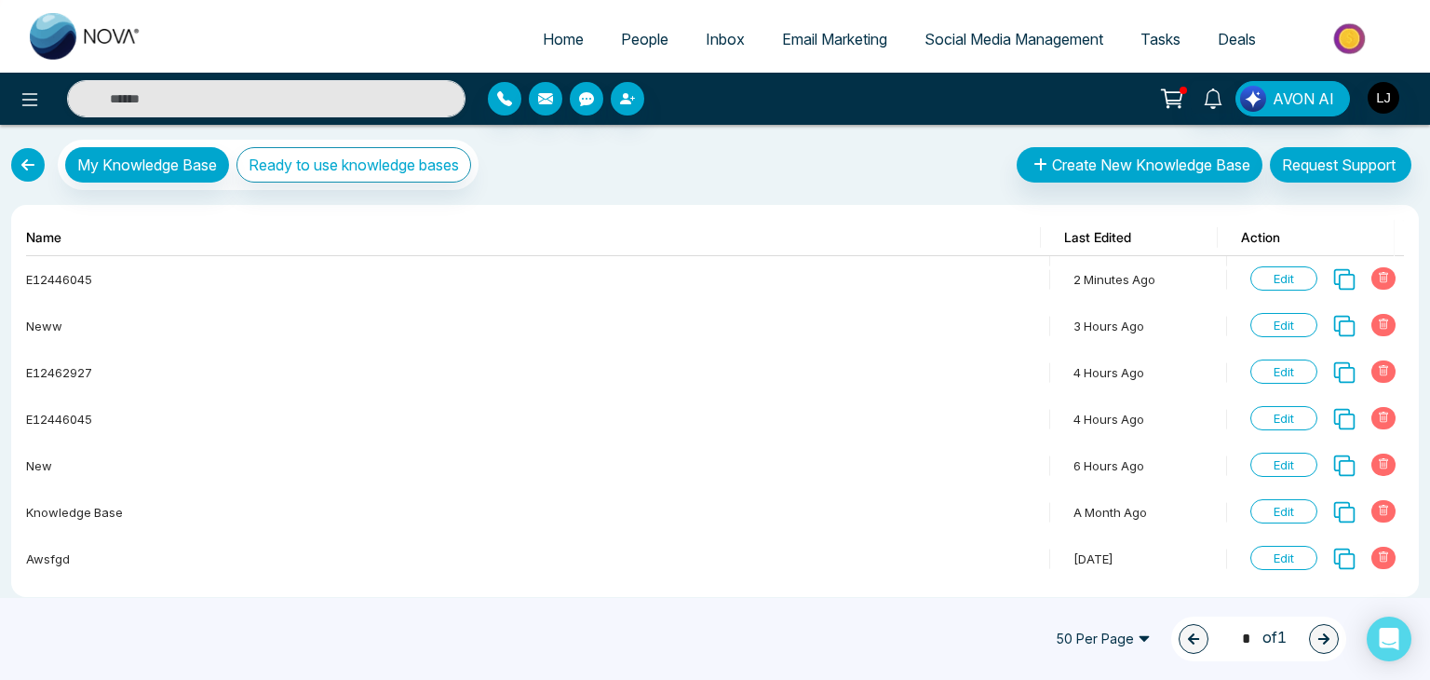
click at [621, 41] on span "People" at bounding box center [644, 39] width 47 height 19
click at [1288, 275] on span "Edit" at bounding box center [1283, 278] width 67 height 24
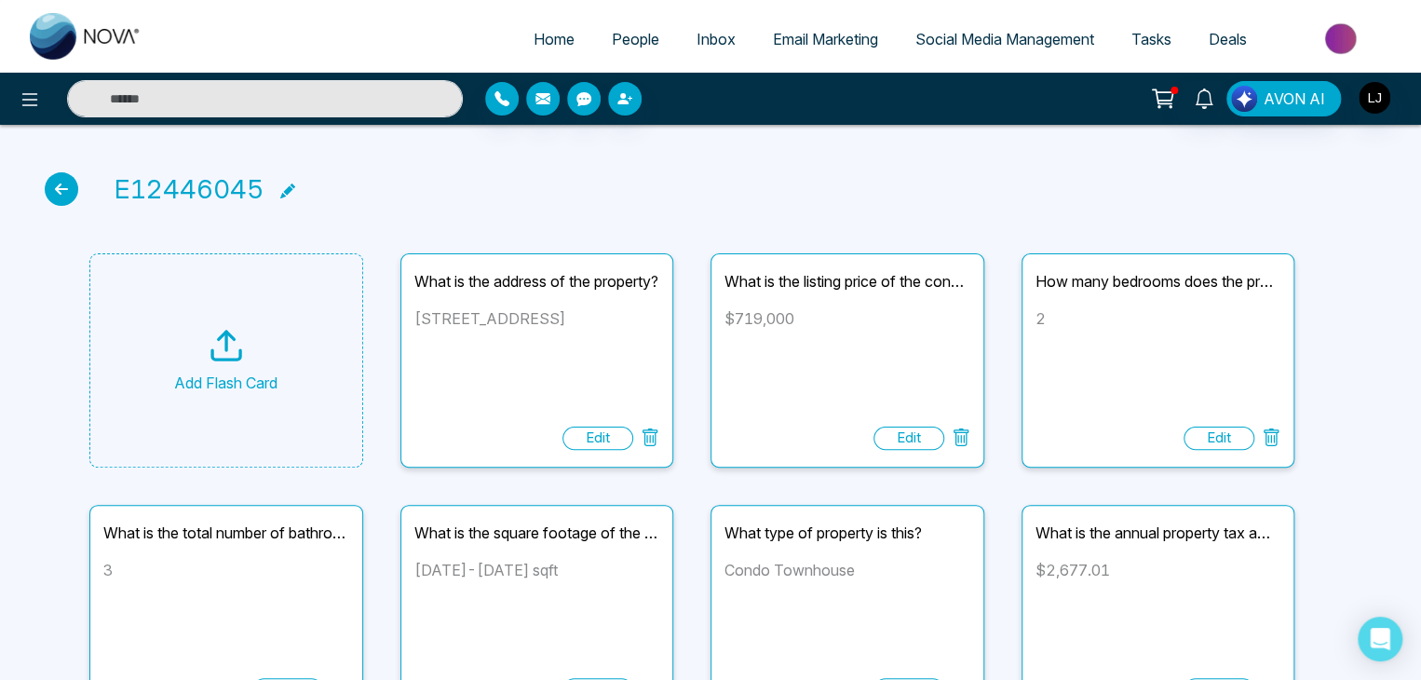
click at [65, 189] on icon at bounding box center [62, 189] width 34 height 34
